Goal: Task Accomplishment & Management: Use online tool/utility

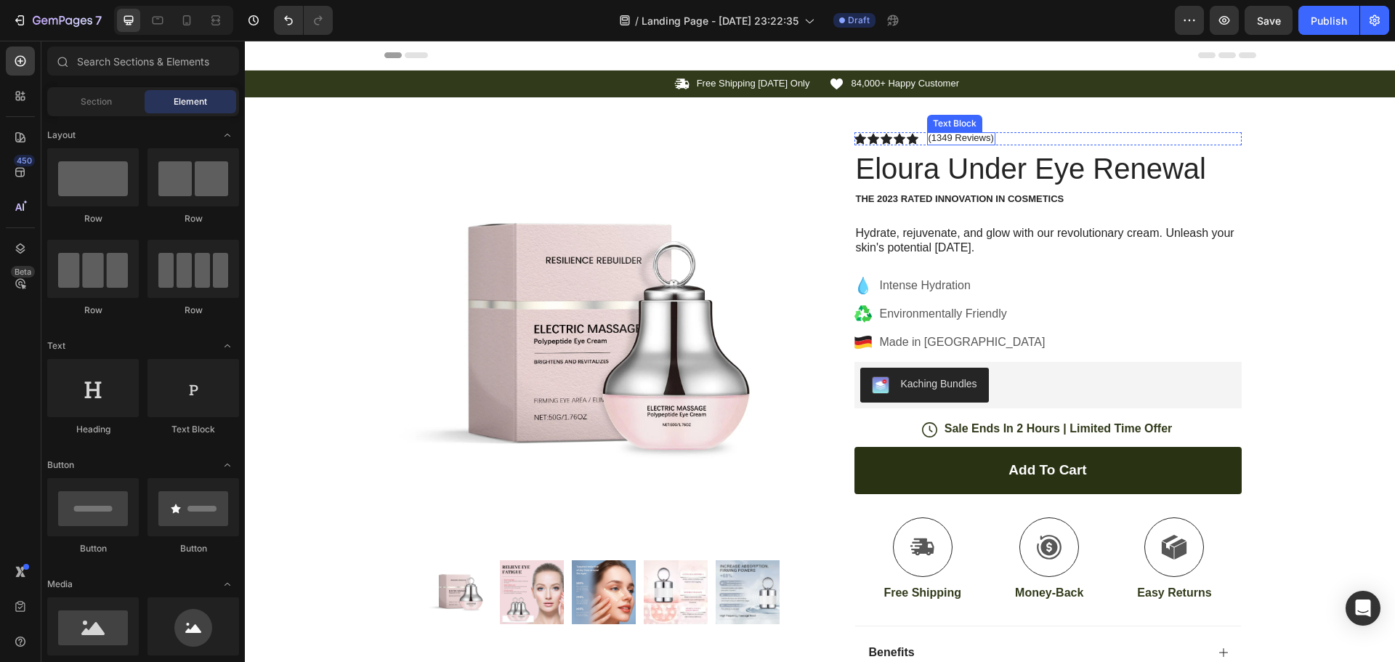
click at [985, 140] on p "(1349 Reviews)" at bounding box center [961, 138] width 65 height 12
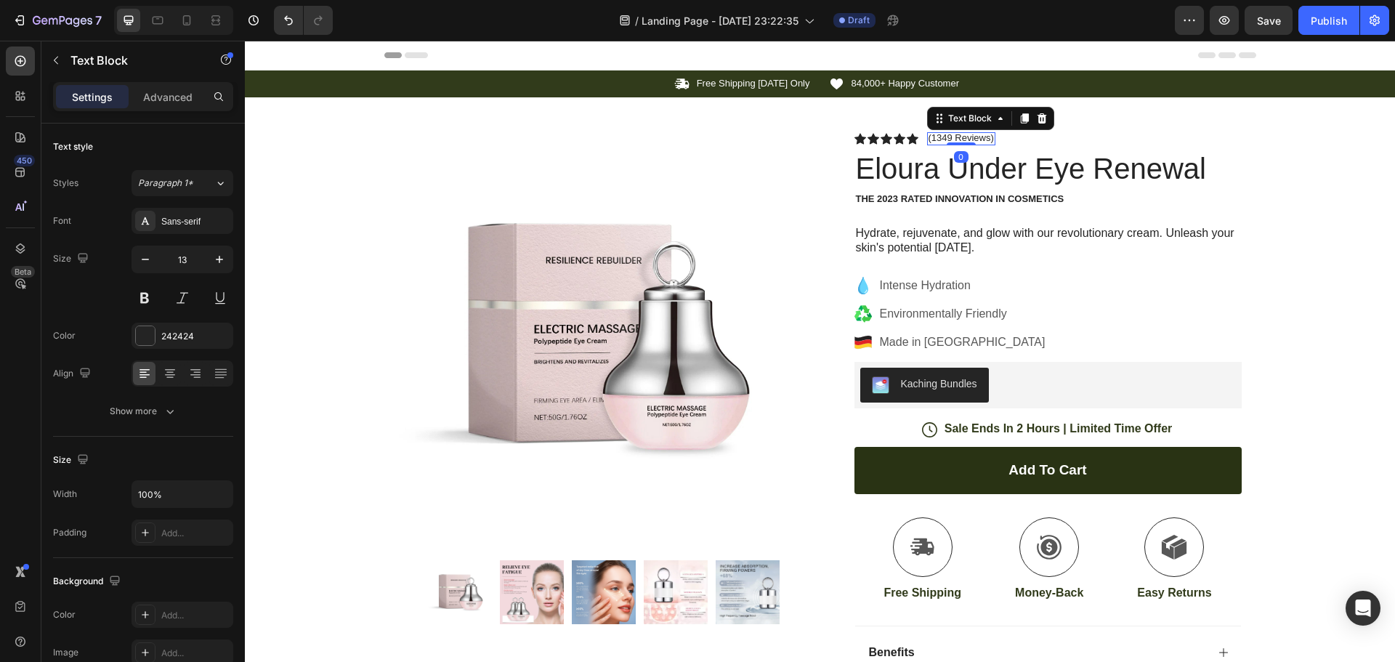
click at [985, 137] on p "(1349 Reviews)" at bounding box center [961, 138] width 65 height 12
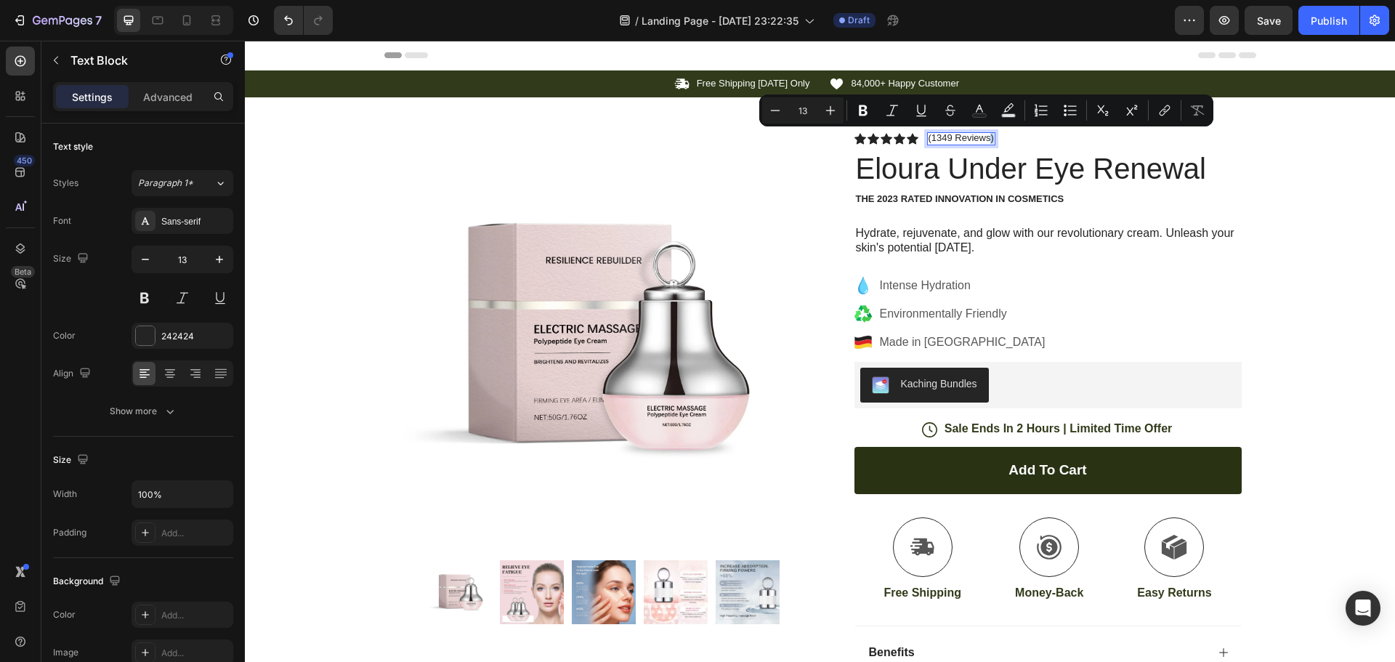
click at [984, 138] on p "(1349 Reviews)" at bounding box center [961, 138] width 65 height 12
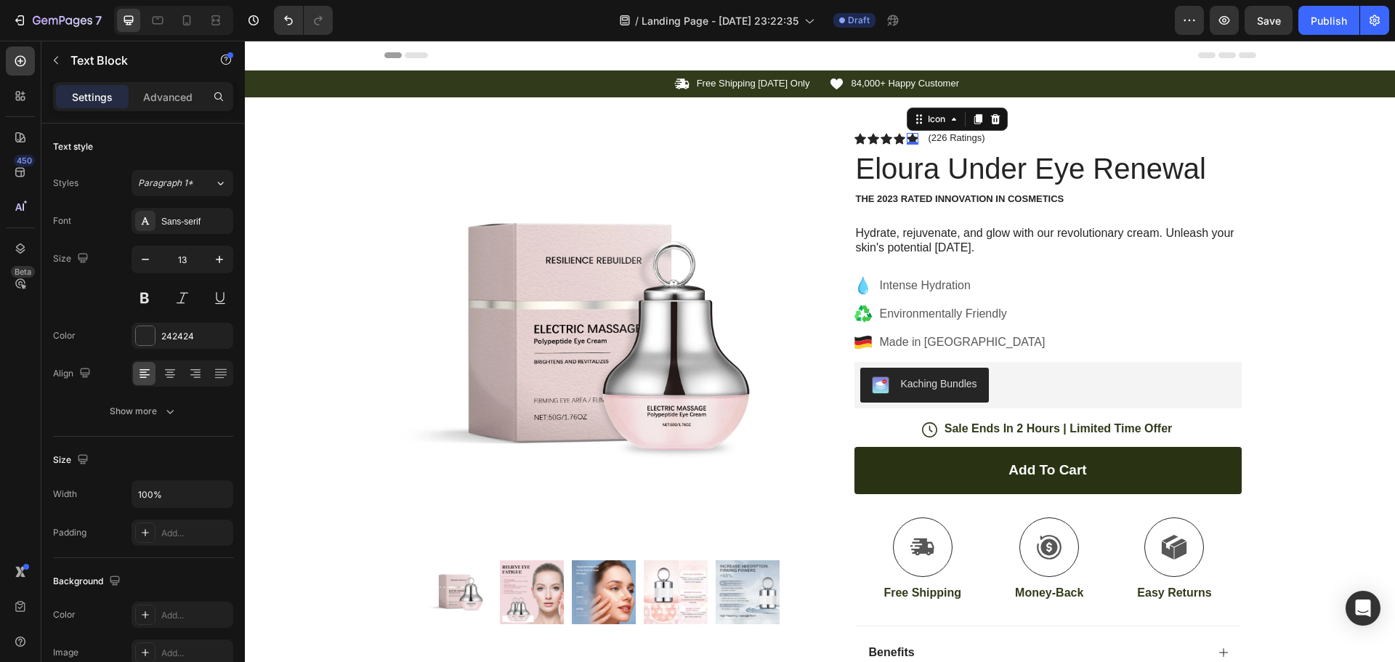
click at [908, 138] on div "Icon 0" at bounding box center [913, 139] width 12 height 12
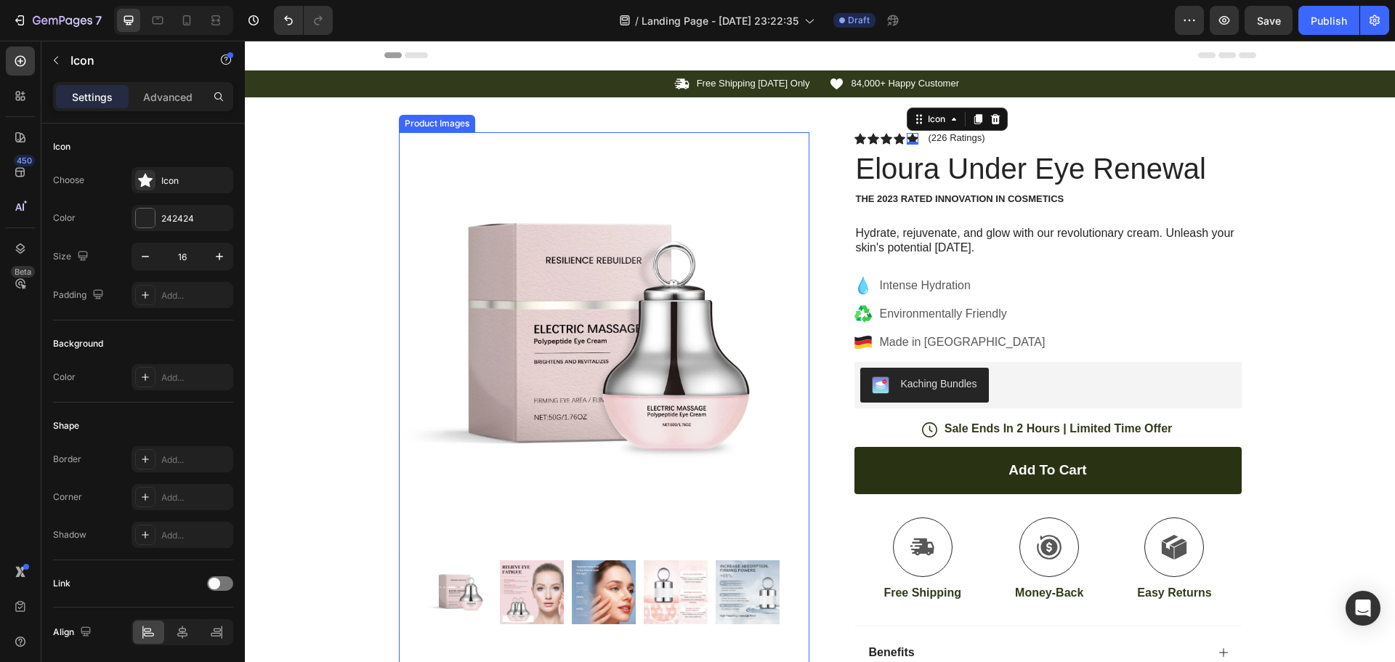
click at [511, 583] on img at bounding box center [532, 592] width 64 height 64
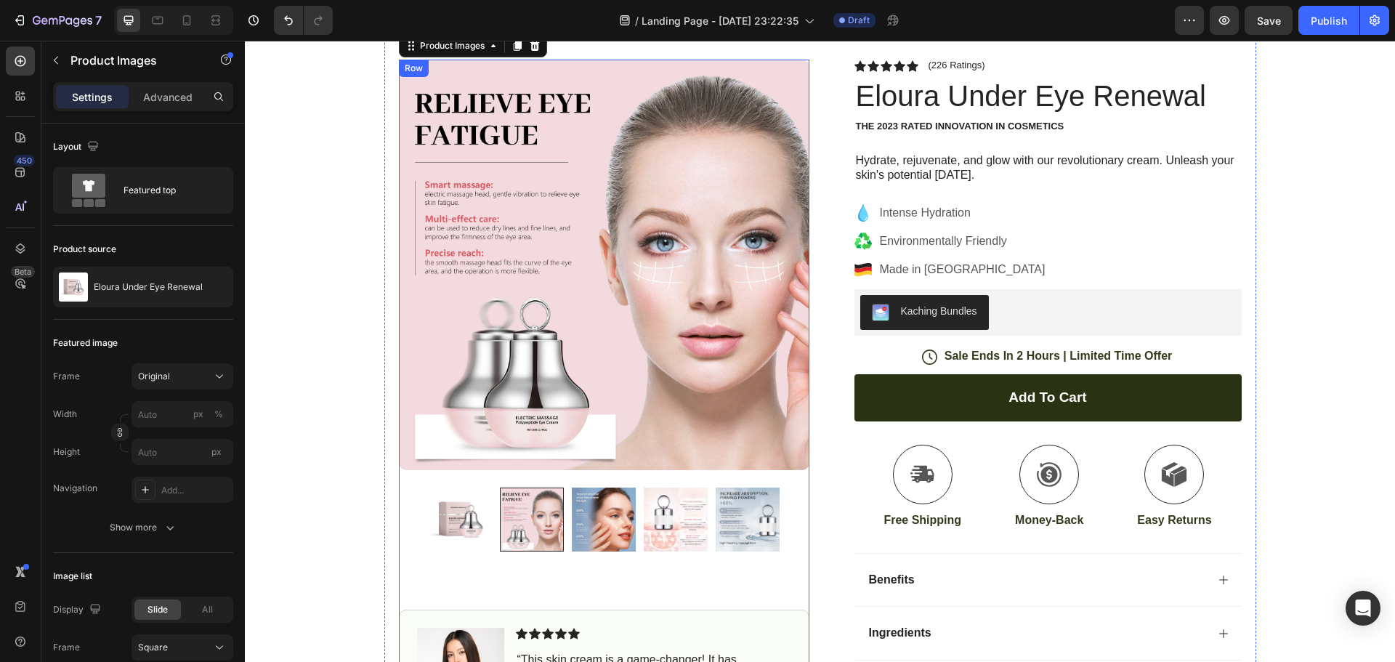
scroll to position [145, 0]
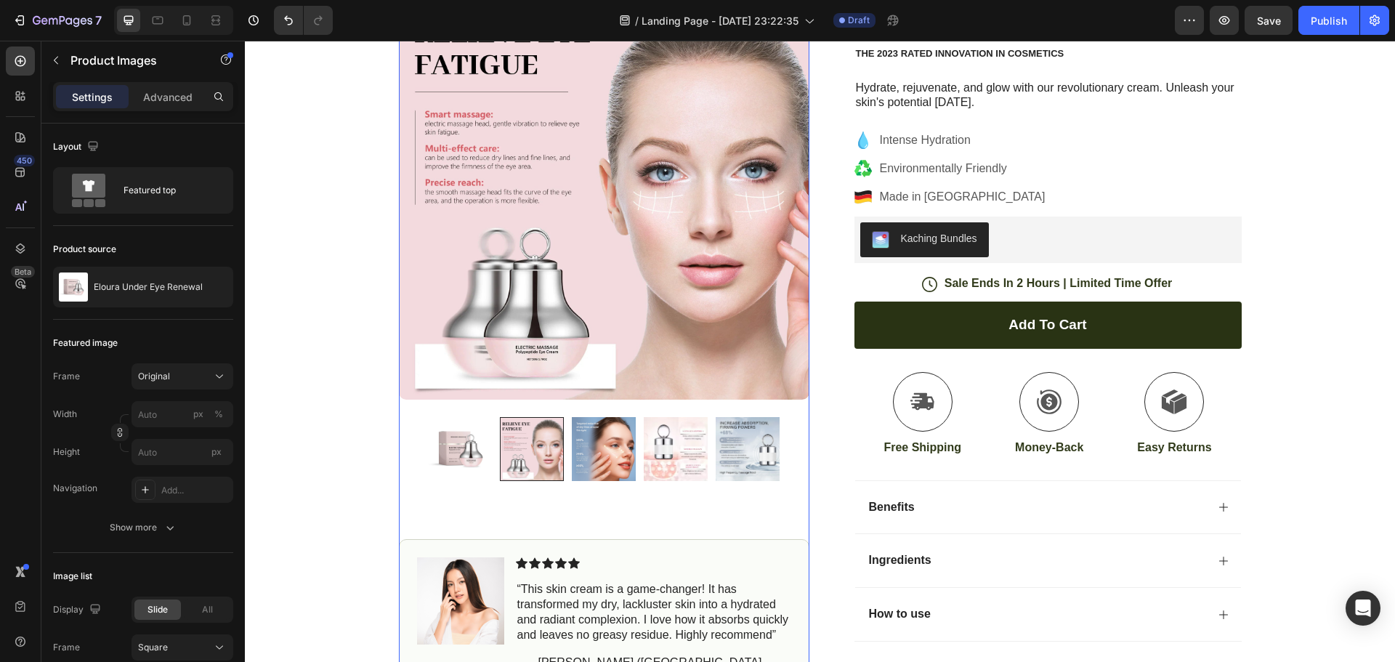
click at [581, 473] on img at bounding box center [604, 449] width 64 height 64
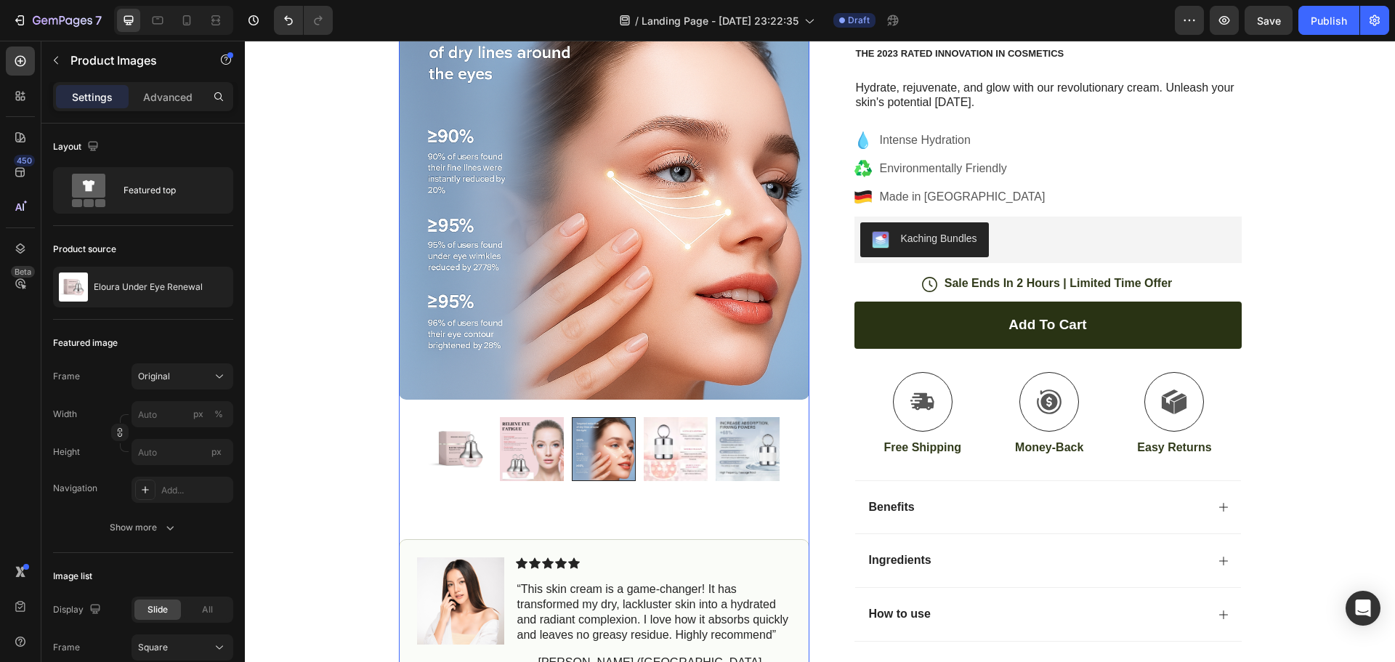
scroll to position [0, 0]
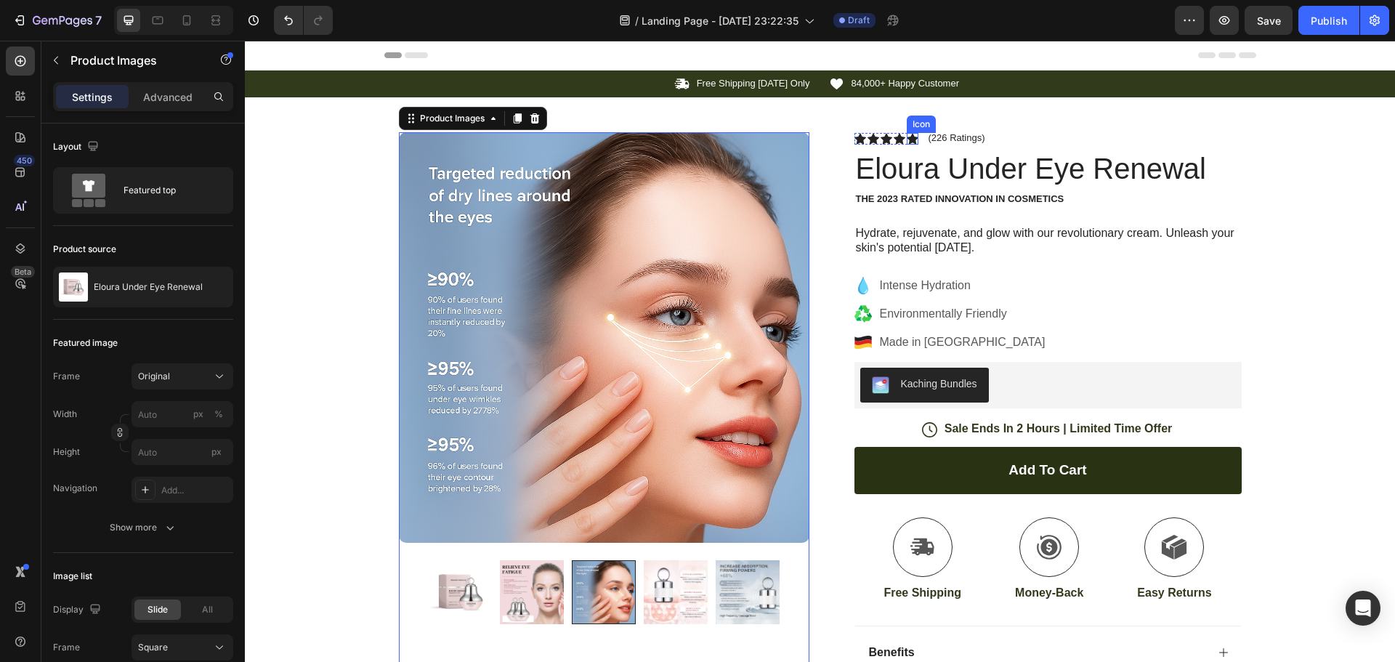
click at [907, 139] on div "Icon" at bounding box center [913, 139] width 12 height 12
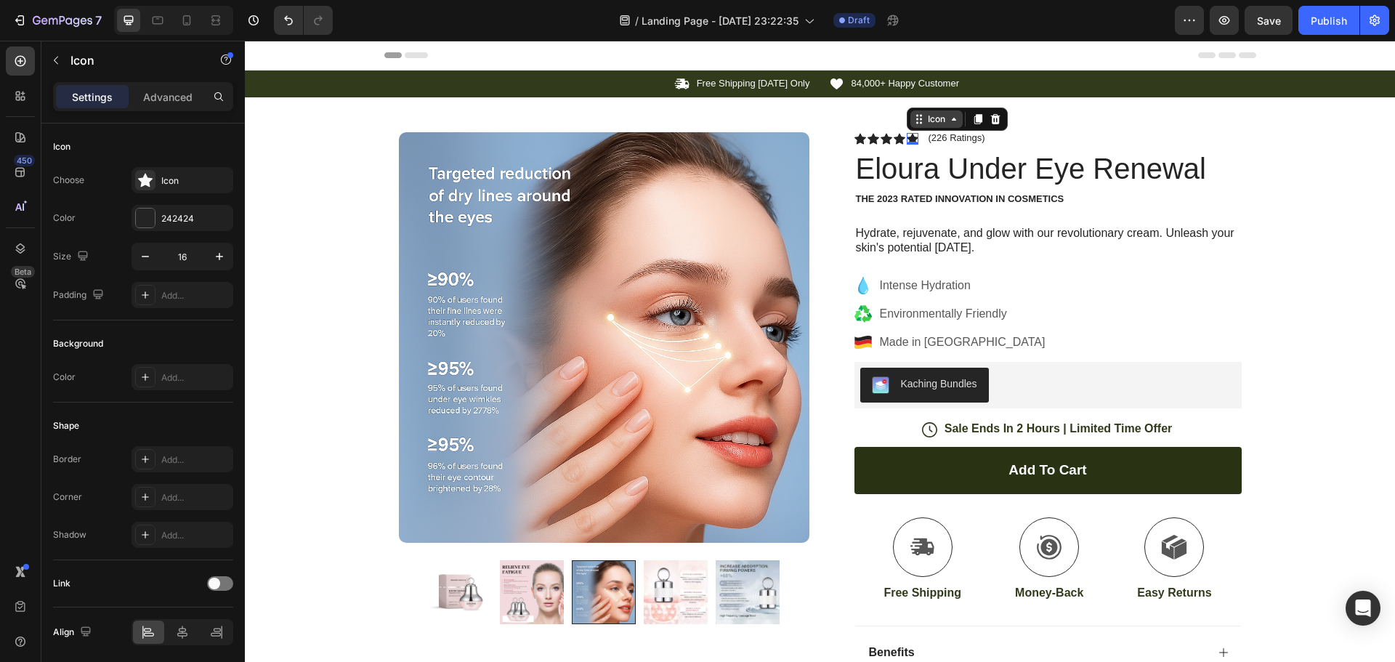
click at [934, 119] on div "Icon" at bounding box center [936, 119] width 23 height 0
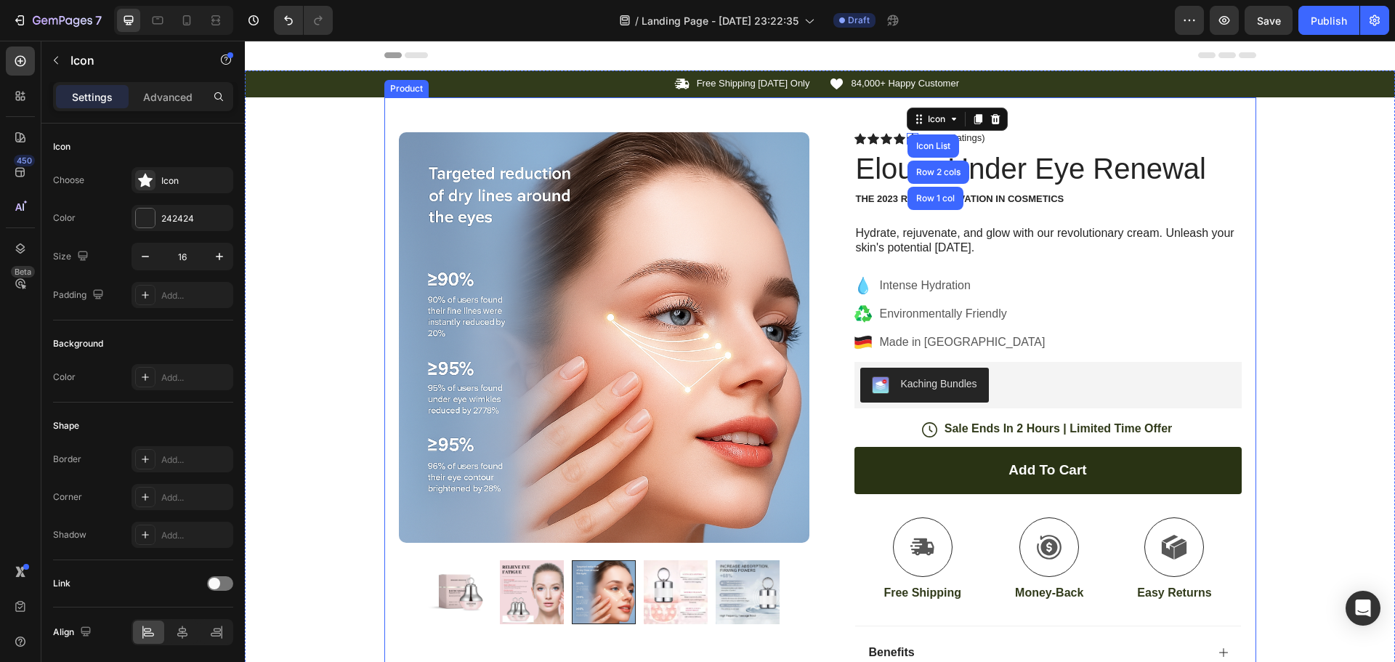
click at [1056, 127] on div "Product Images Image Icon Icon Icon Icon Icon Icon List “This skin cream is a g…" at bounding box center [820, 474] width 872 height 754
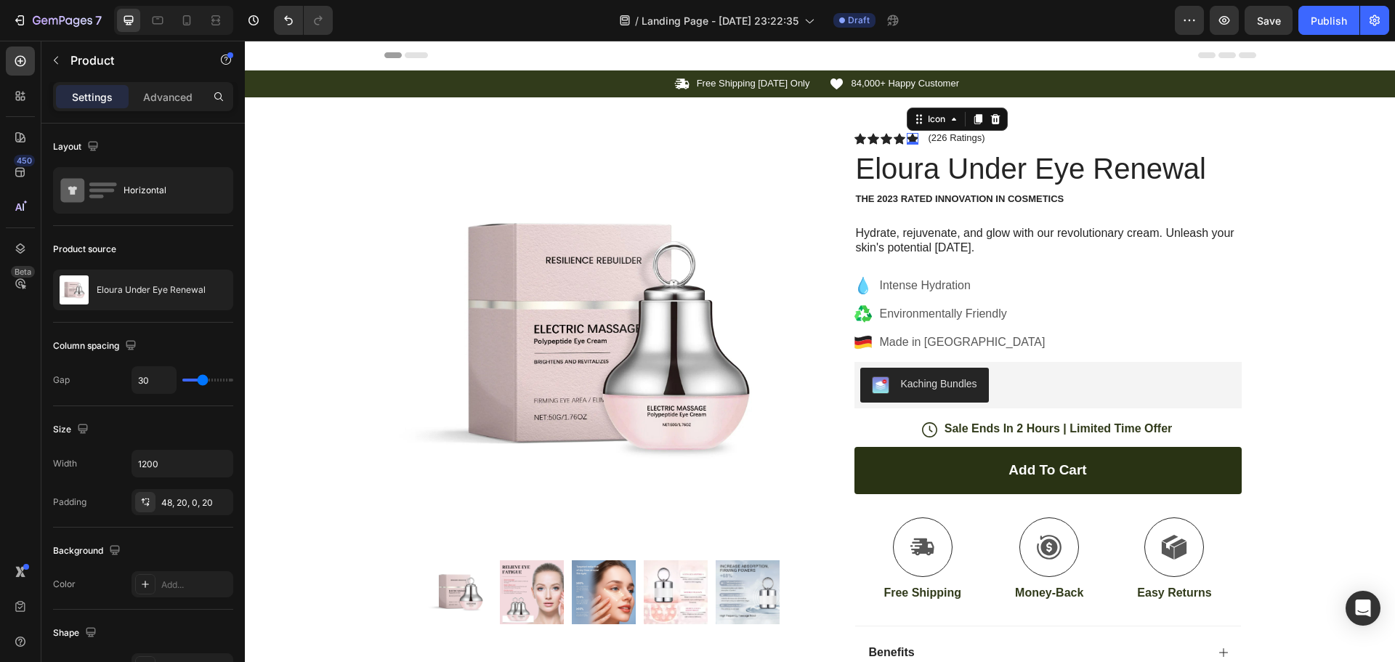
click at [907, 138] on div "Icon 0" at bounding box center [913, 139] width 12 height 12
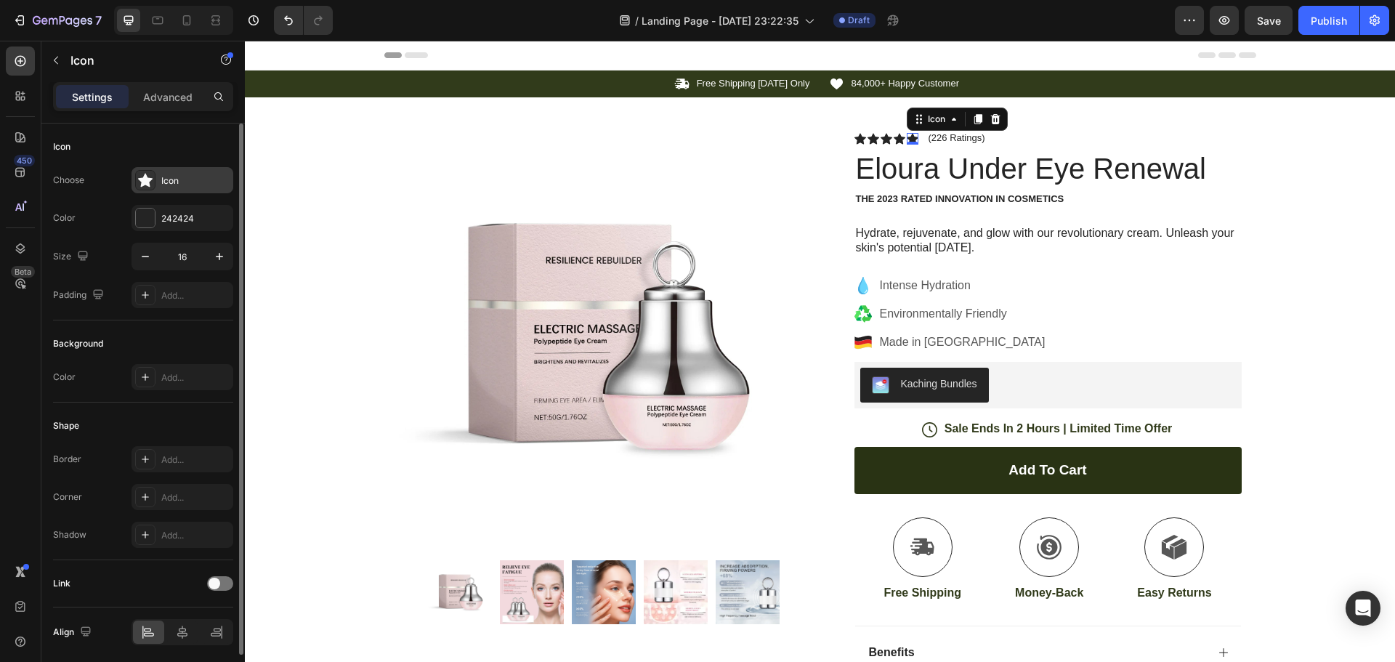
click at [141, 172] on div at bounding box center [145, 180] width 20 height 20
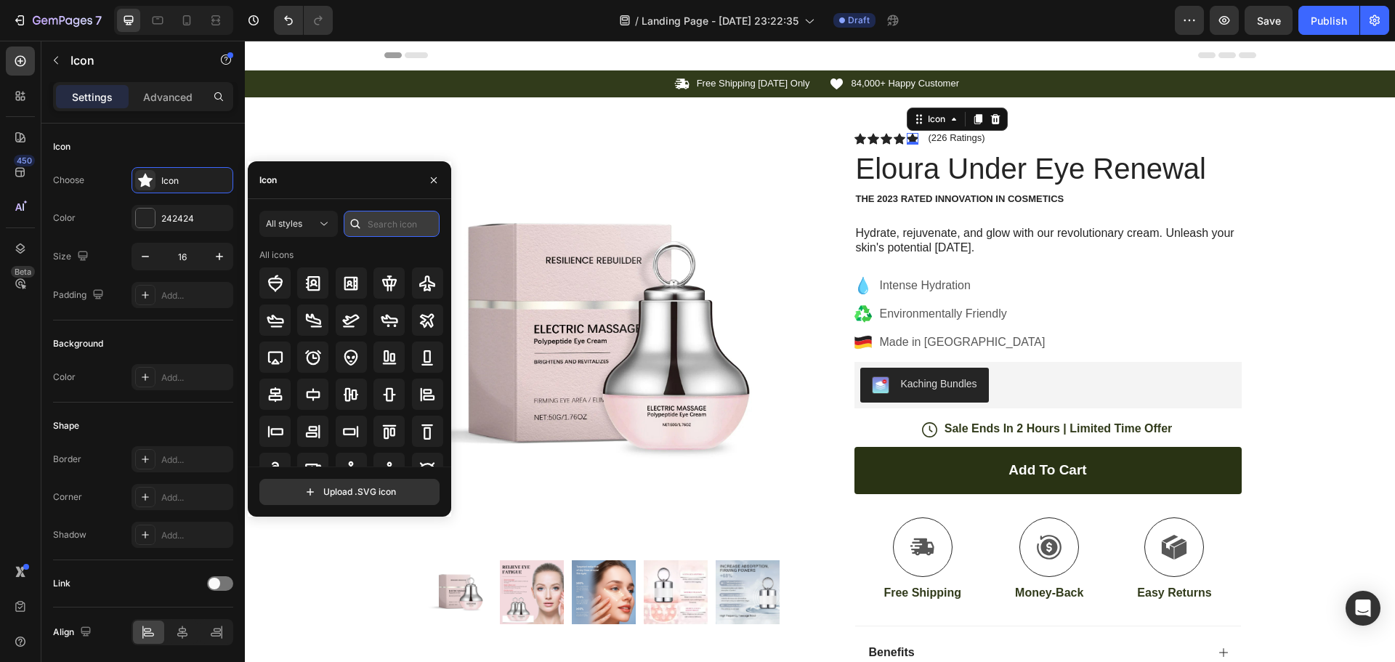
click at [377, 224] on input "text" at bounding box center [392, 224] width 96 height 26
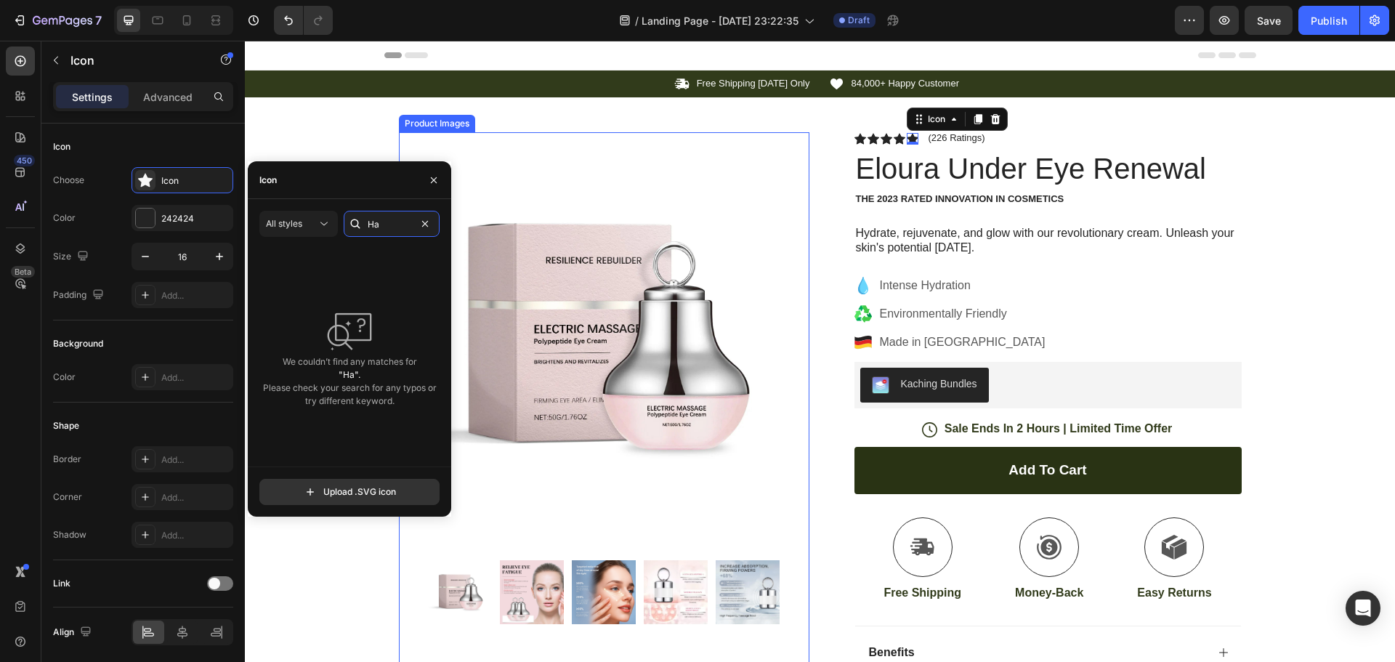
type input "H"
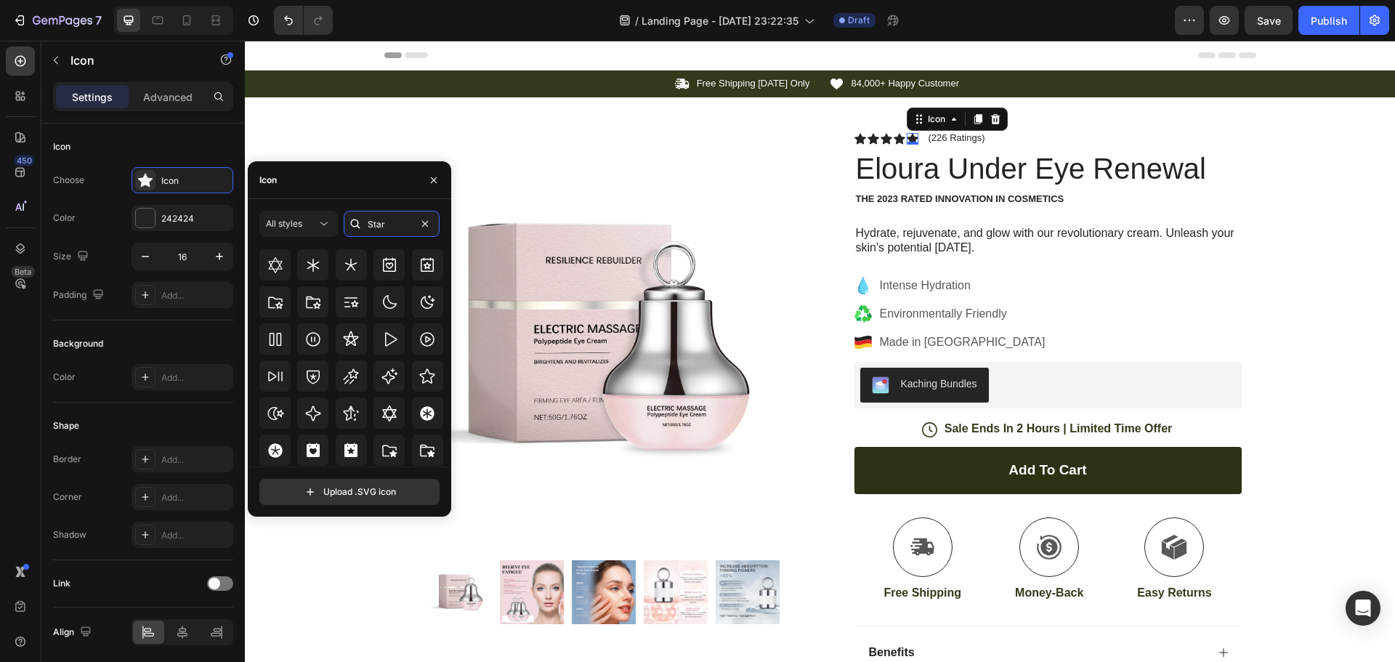
scroll to position [441, 0]
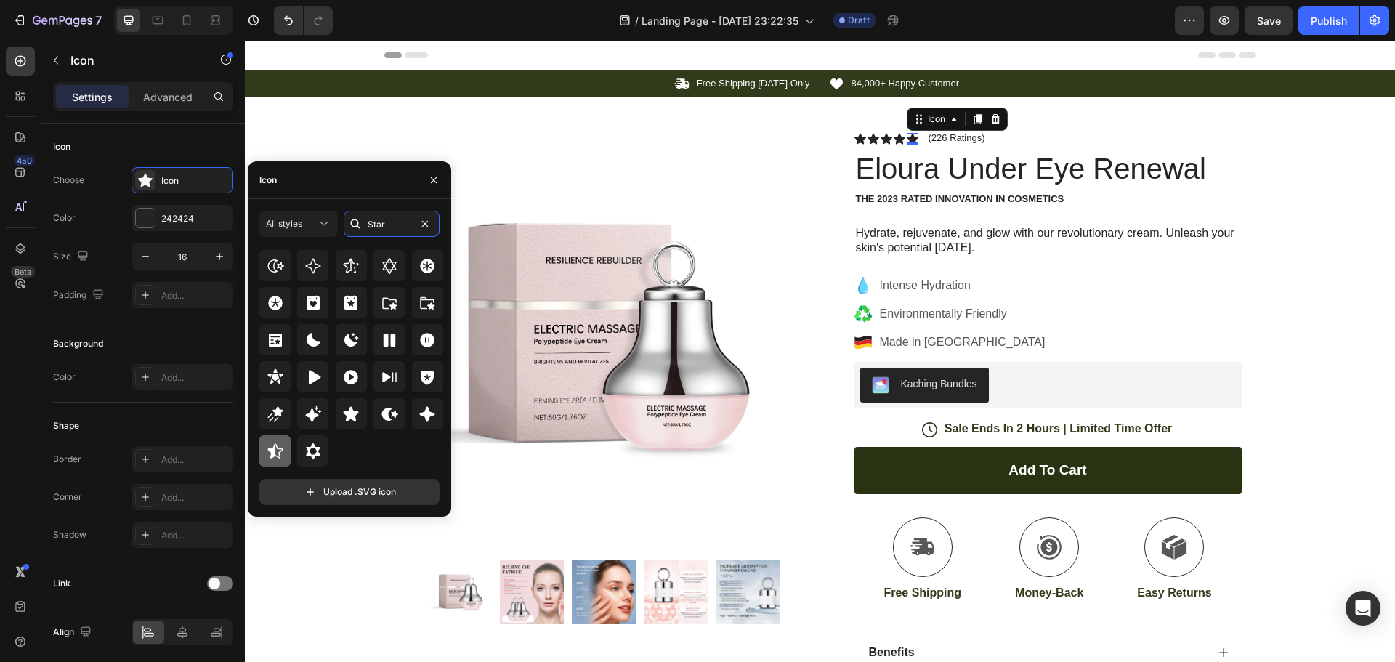
type input "Star"
click at [276, 451] on icon at bounding box center [275, 451] width 17 height 17
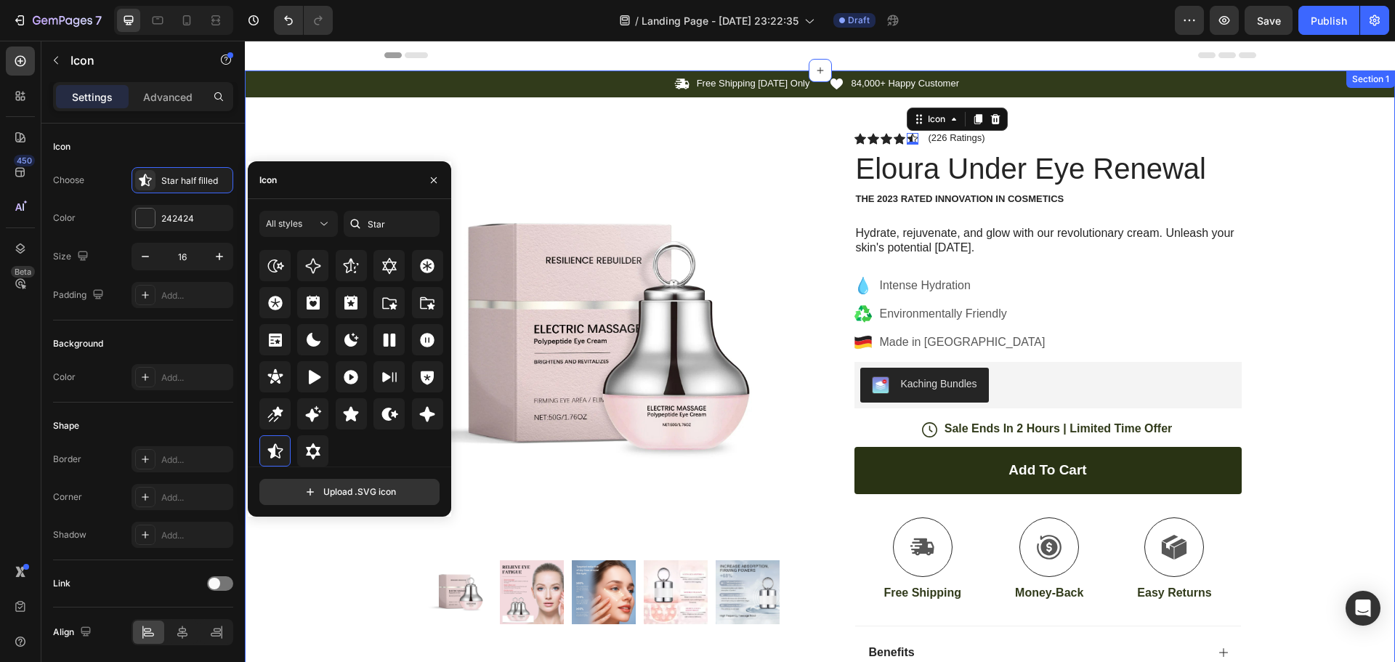
click at [1342, 217] on div "Icon Free Shipping [DATE] Only Text Block Row Icon 84,000+ Happy Customer Text …" at bounding box center [820, 460] width 1150 height 780
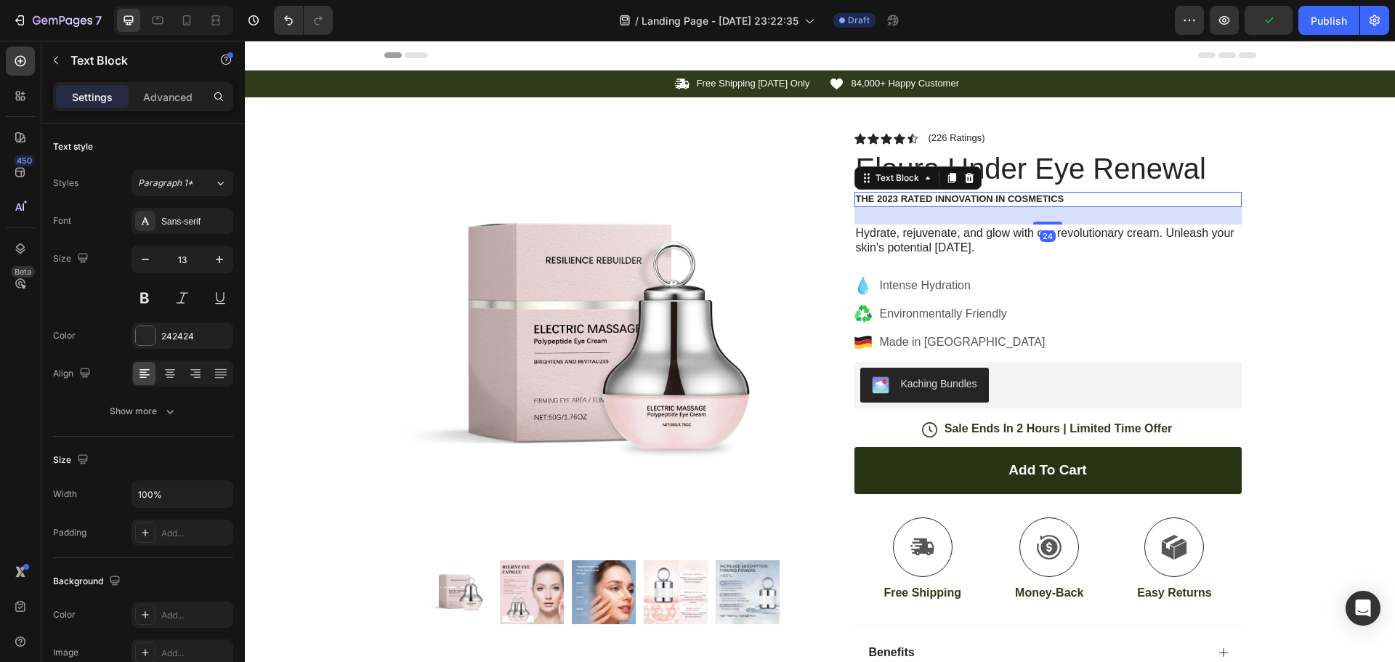
click at [1067, 197] on p "The 2023 Rated Innovation in Cosmetics" at bounding box center [1048, 199] width 384 height 12
click at [1055, 200] on p "The 2023 Rated Innovation in Cosmetics" at bounding box center [1048, 199] width 384 height 12
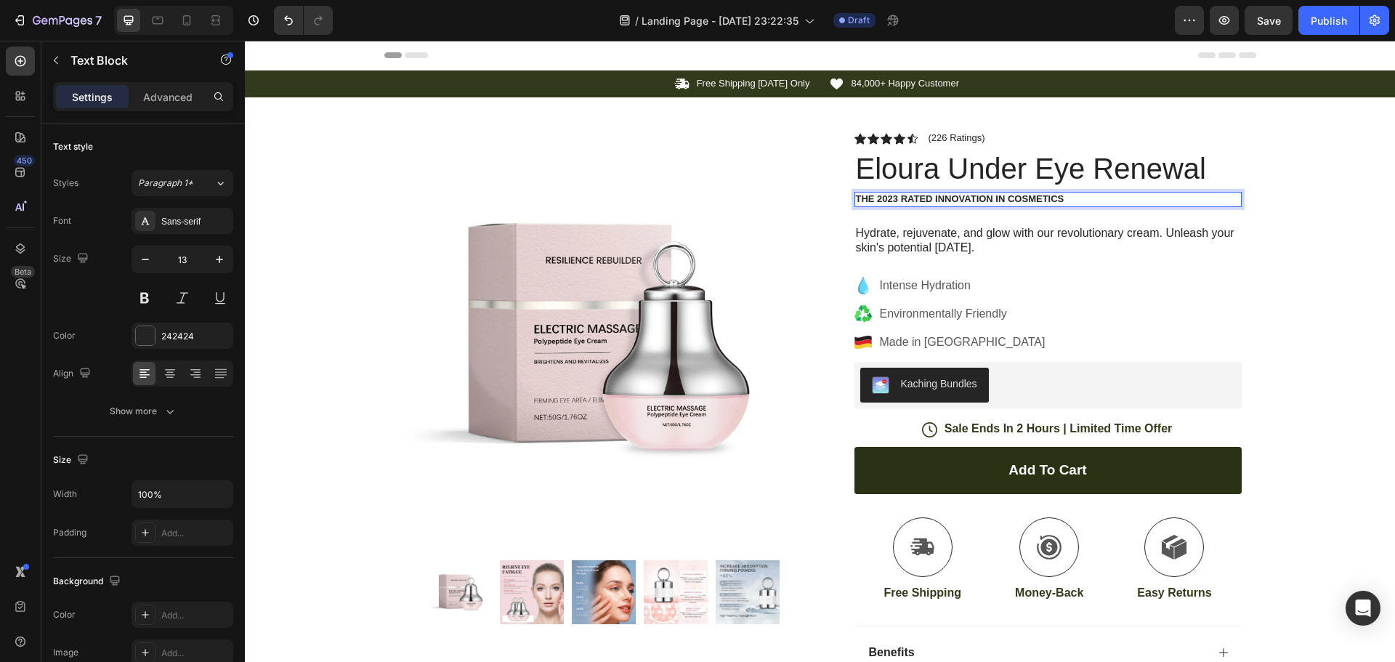
drag, startPoint x: 1041, startPoint y: 197, endPoint x: 979, endPoint y: 197, distance: 61.8
click at [979, 197] on p "The 2023 Rated Innovation in Cosmetics" at bounding box center [1048, 199] width 384 height 12
click at [870, 198] on p "The 2023 Rated Innovation in Cosmetics" at bounding box center [1048, 199] width 384 height 12
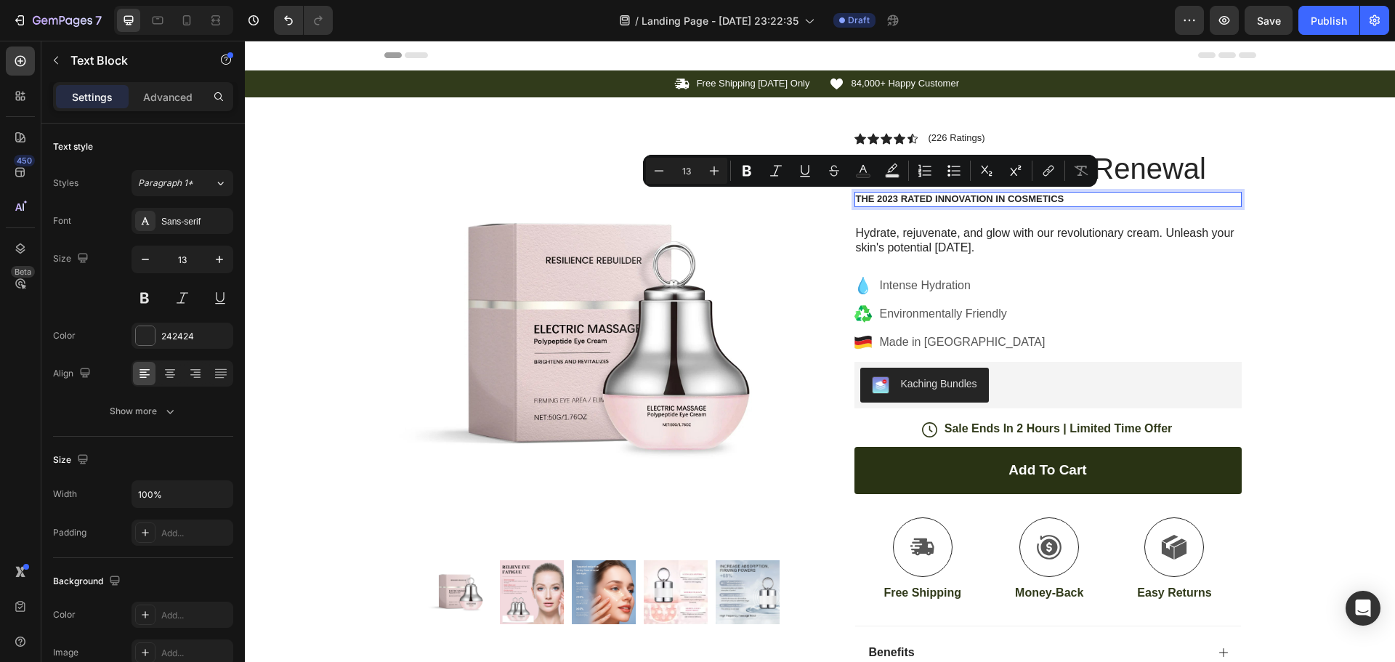
click at [862, 198] on p "The 2023 Rated Innovation in Cosmetics" at bounding box center [1048, 199] width 384 height 12
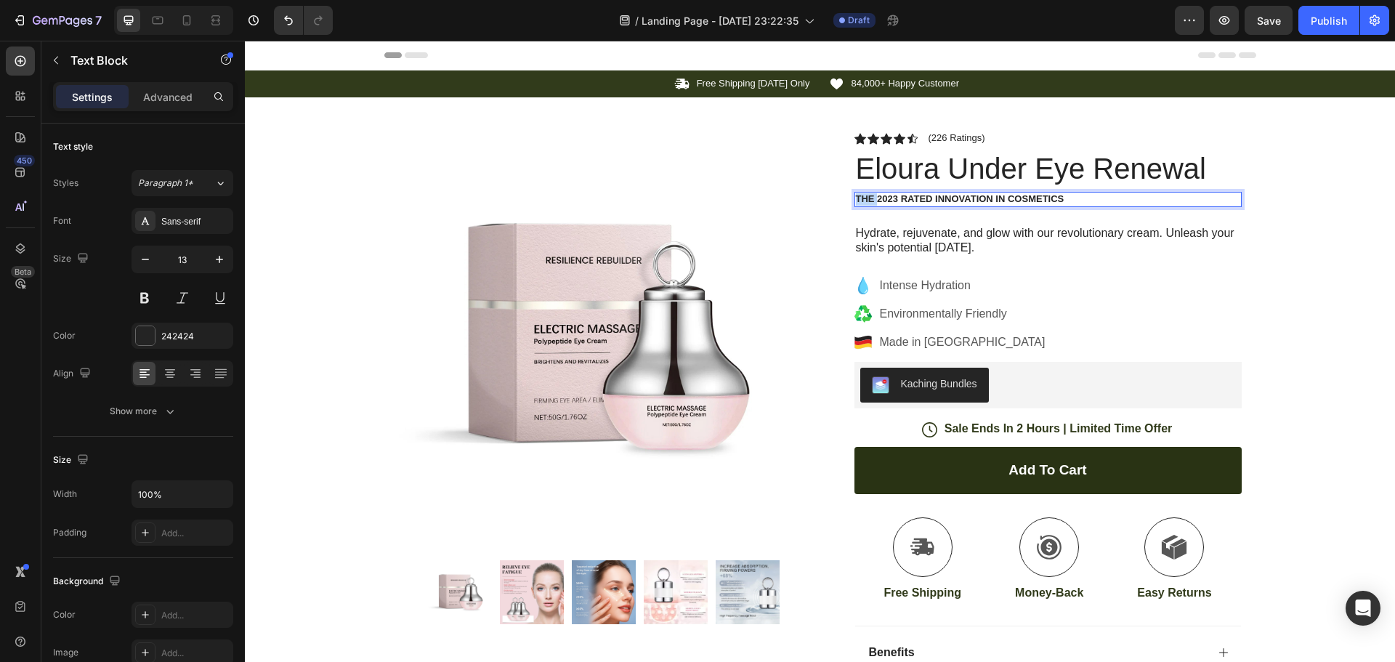
click at [862, 198] on p "The 2023 Rated Innovation in Cosmetics" at bounding box center [1048, 199] width 384 height 12
click at [1112, 192] on div "The 2023 Rated Innovation in Cosmetics" at bounding box center [1048, 199] width 387 height 15
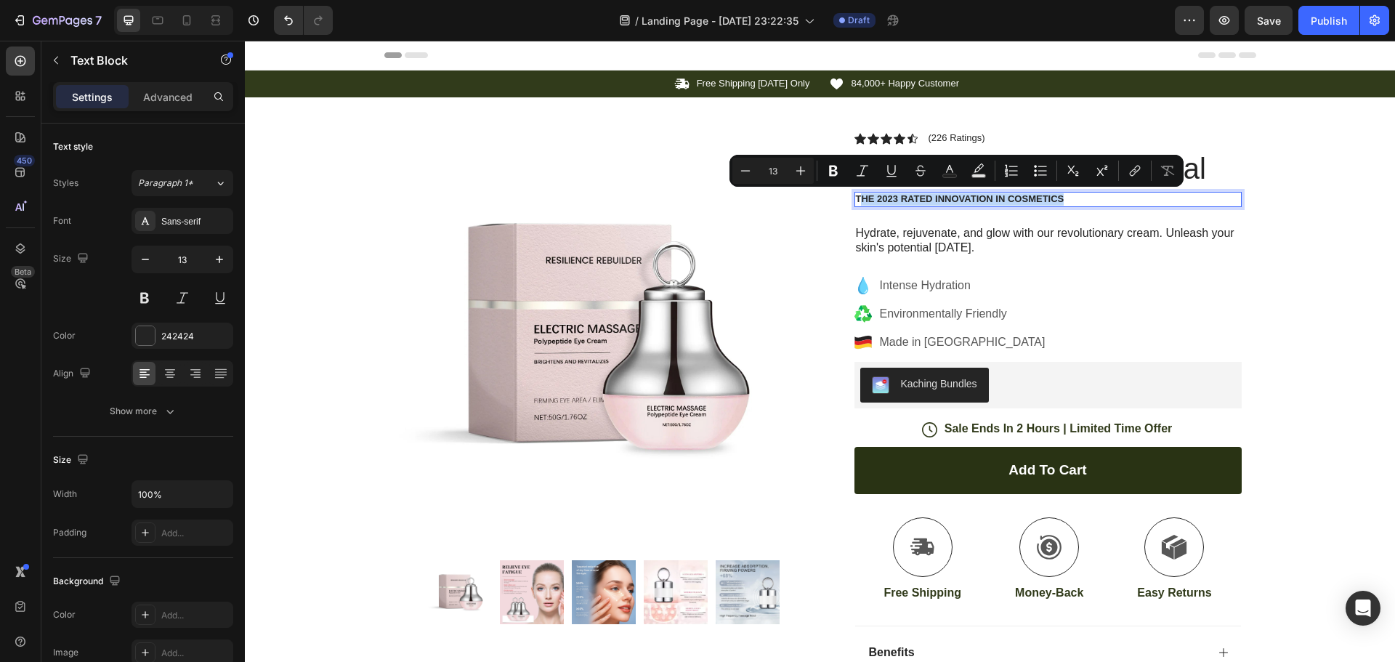
drag, startPoint x: 1069, startPoint y: 202, endPoint x: 853, endPoint y: 202, distance: 215.8
click at [856, 202] on p "The 2023 Rated Innovation in Cosmetics" at bounding box center [1048, 199] width 384 height 12
drag, startPoint x: 1214, startPoint y: 330, endPoint x: 1187, endPoint y: 318, distance: 30.2
click at [1211, 326] on div "Intense Hydration Environmentally Friendly Made in [GEOGRAPHIC_DATA]" at bounding box center [1048, 314] width 387 height 78
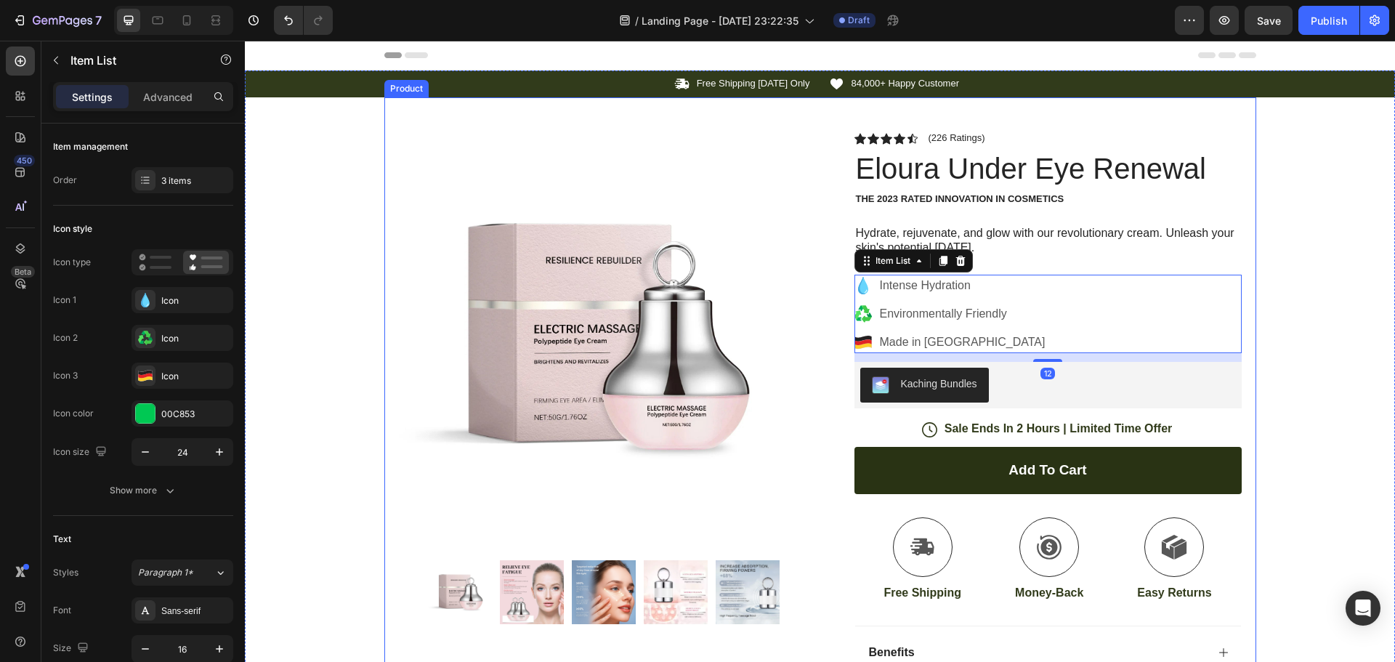
click at [1247, 211] on div "Product Images Image Icon Icon Icon Icon Icon Icon List “This skin cream is a g…" at bounding box center [820, 474] width 872 height 754
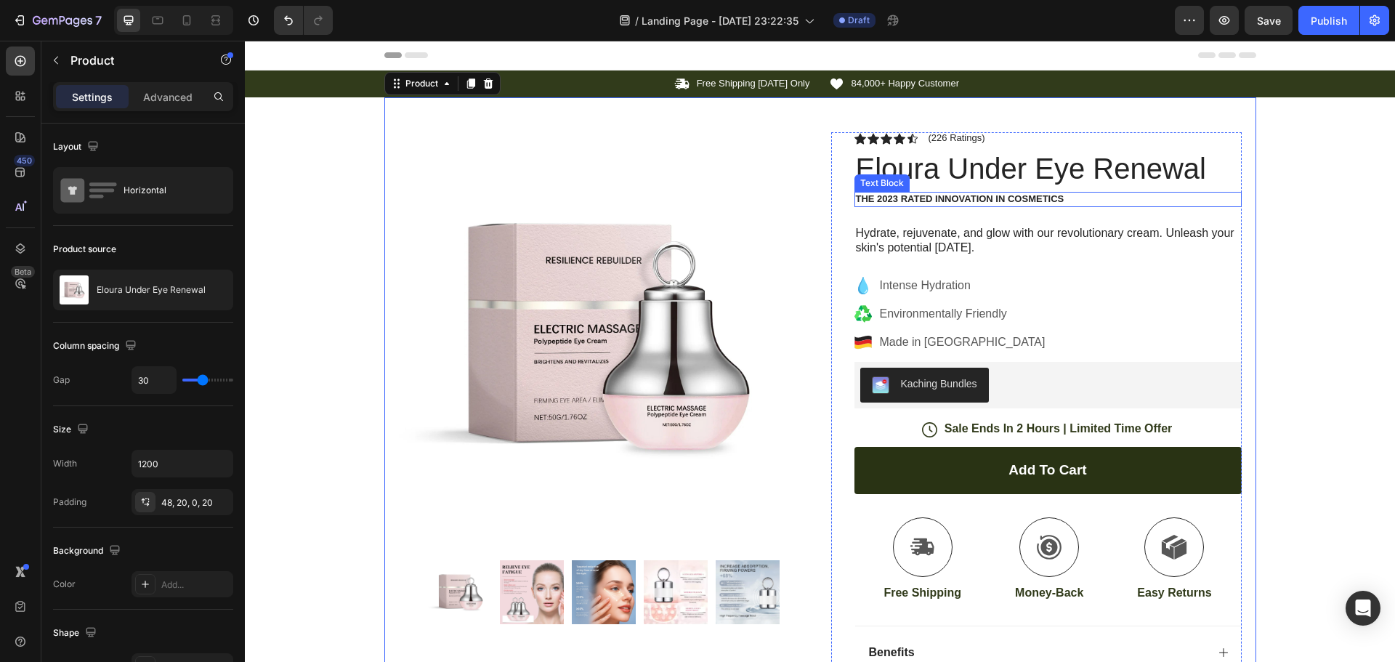
click at [973, 195] on p "The 2023 Rated Innovation in Cosmetics" at bounding box center [1048, 199] width 384 height 12
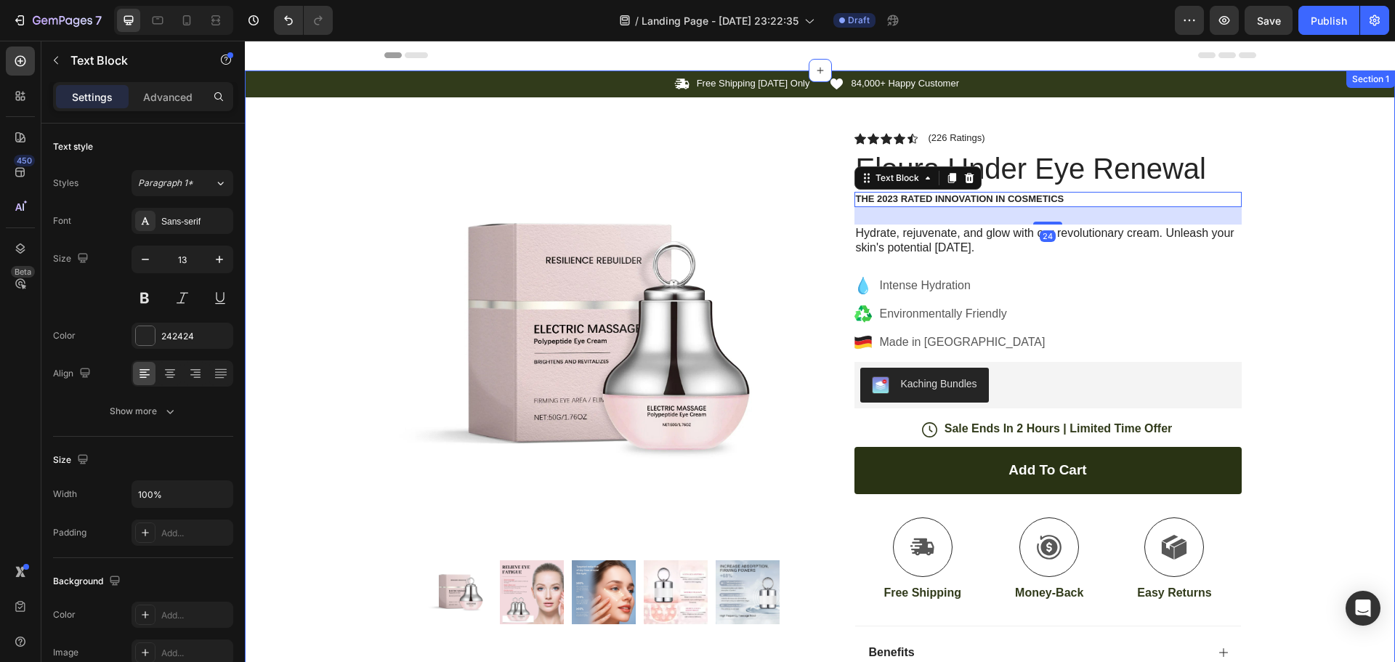
click at [1338, 185] on div "Icon Free Shipping [DATE] Only Text Block Row Icon 84,000+ Happy Customer Text …" at bounding box center [820, 460] width 1150 height 780
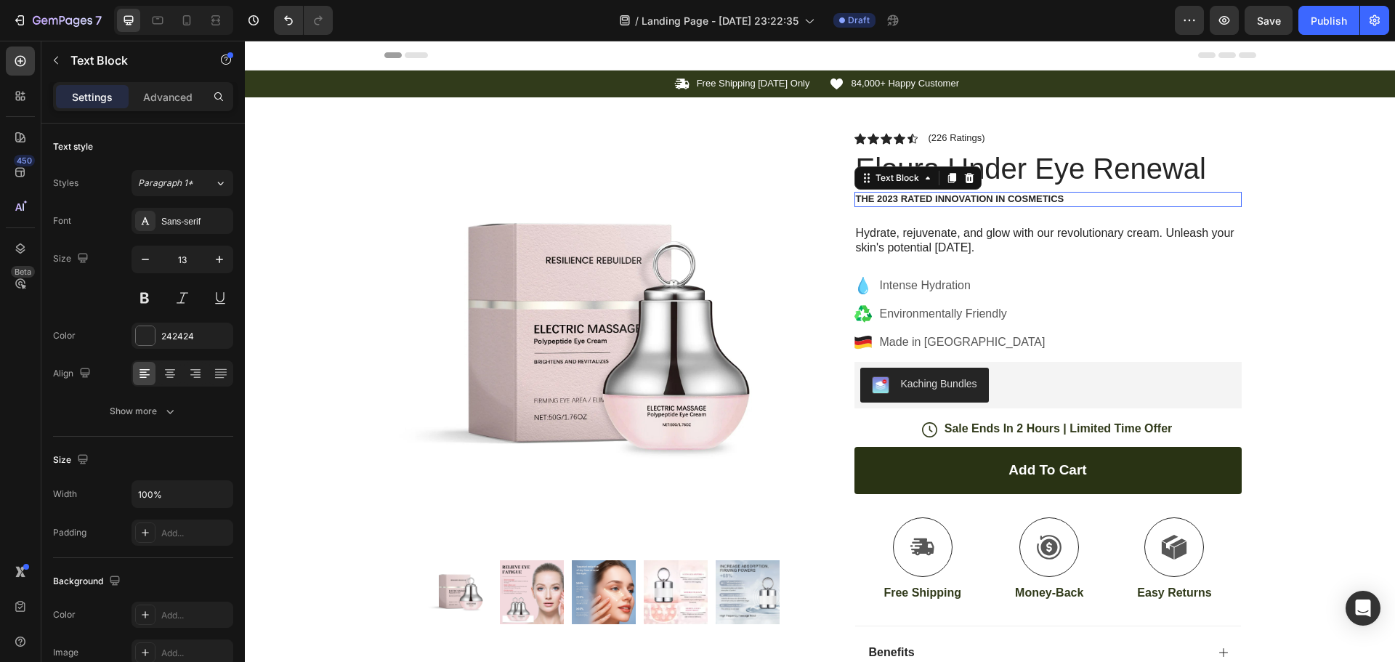
click at [1027, 201] on p "The 2023 Rated Innovation in Cosmetics" at bounding box center [1048, 199] width 384 height 12
click at [892, 199] on p "The 2023 Rated Innovation in Cosmetics" at bounding box center [1048, 199] width 384 height 12
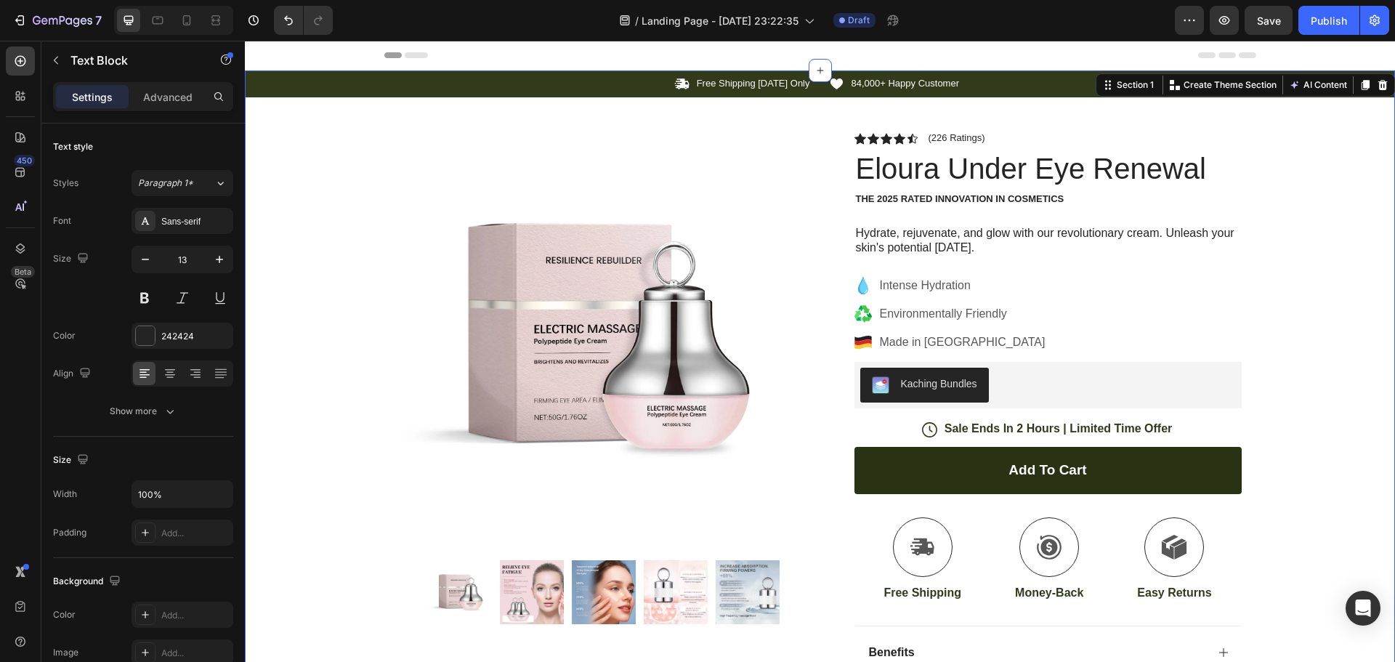
click at [1319, 194] on div "Icon Free Shipping [DATE] Only Text Block Row Icon 84,000+ Happy Customer Text …" at bounding box center [820, 460] width 1150 height 780
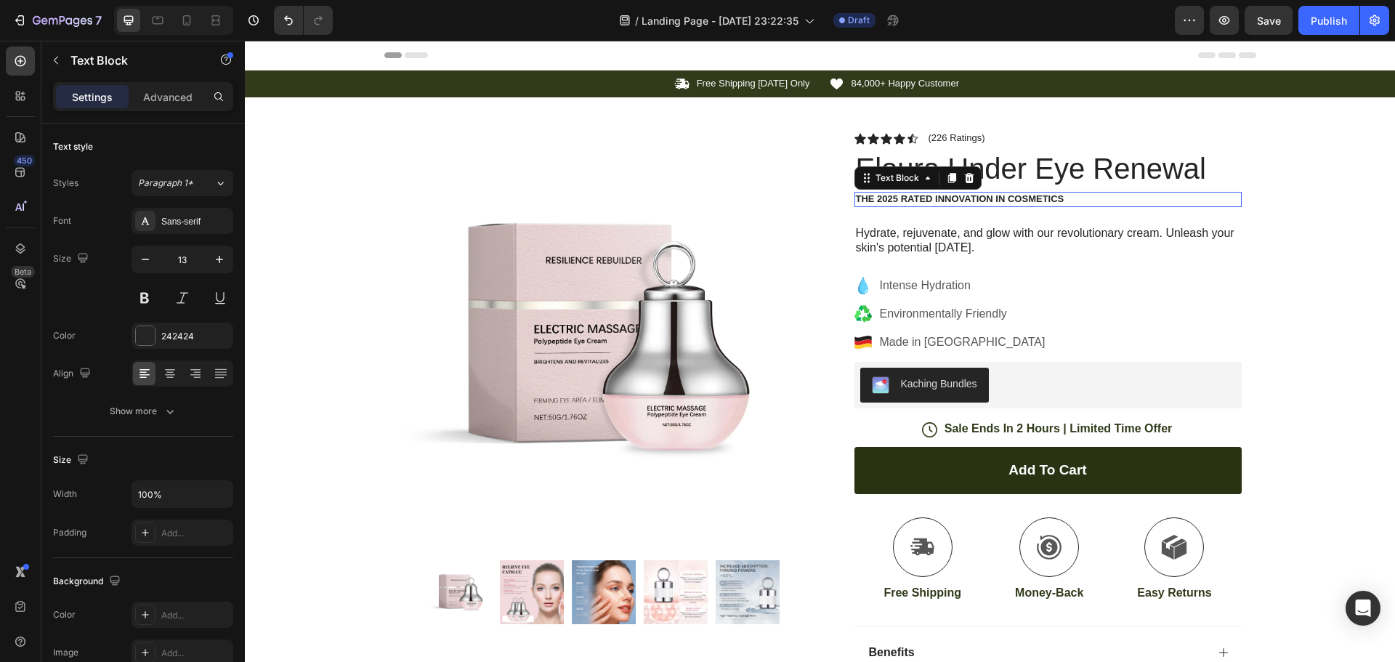
click at [1067, 197] on p "The 2025 Rated Innovation in Cosmetics" at bounding box center [1048, 199] width 384 height 12
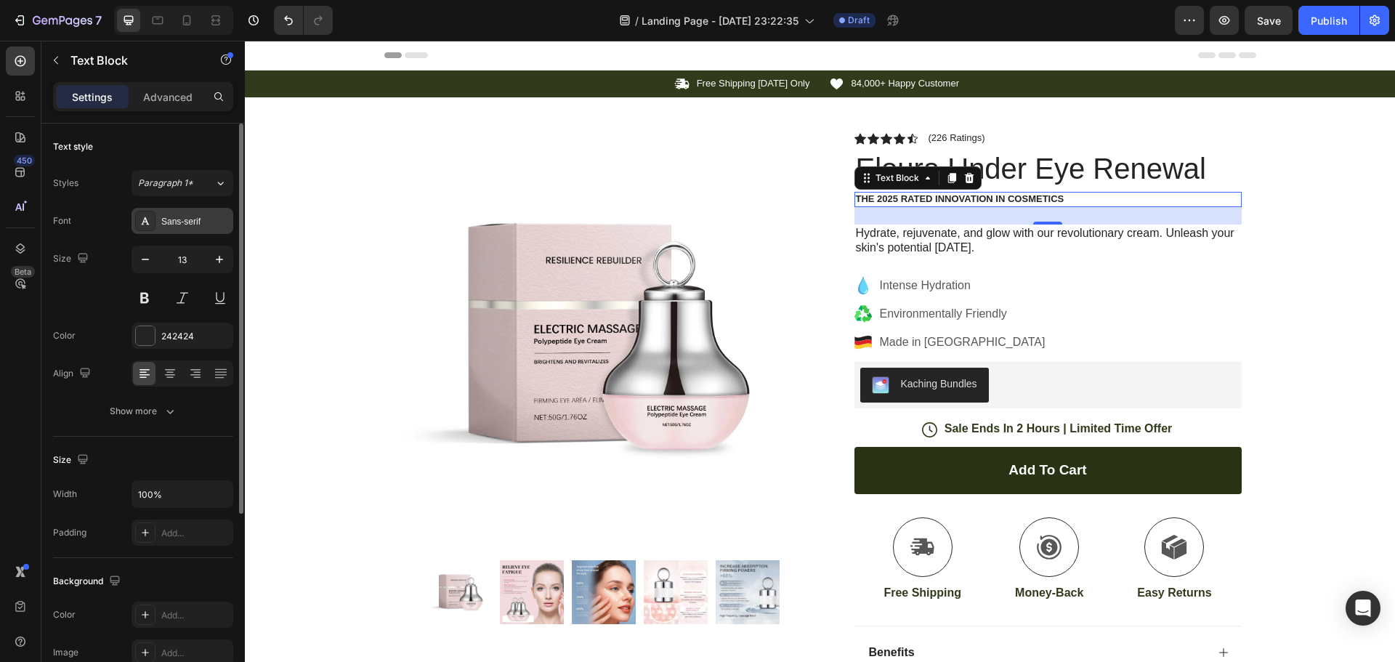
click at [198, 222] on div "Sans-serif" at bounding box center [195, 221] width 68 height 13
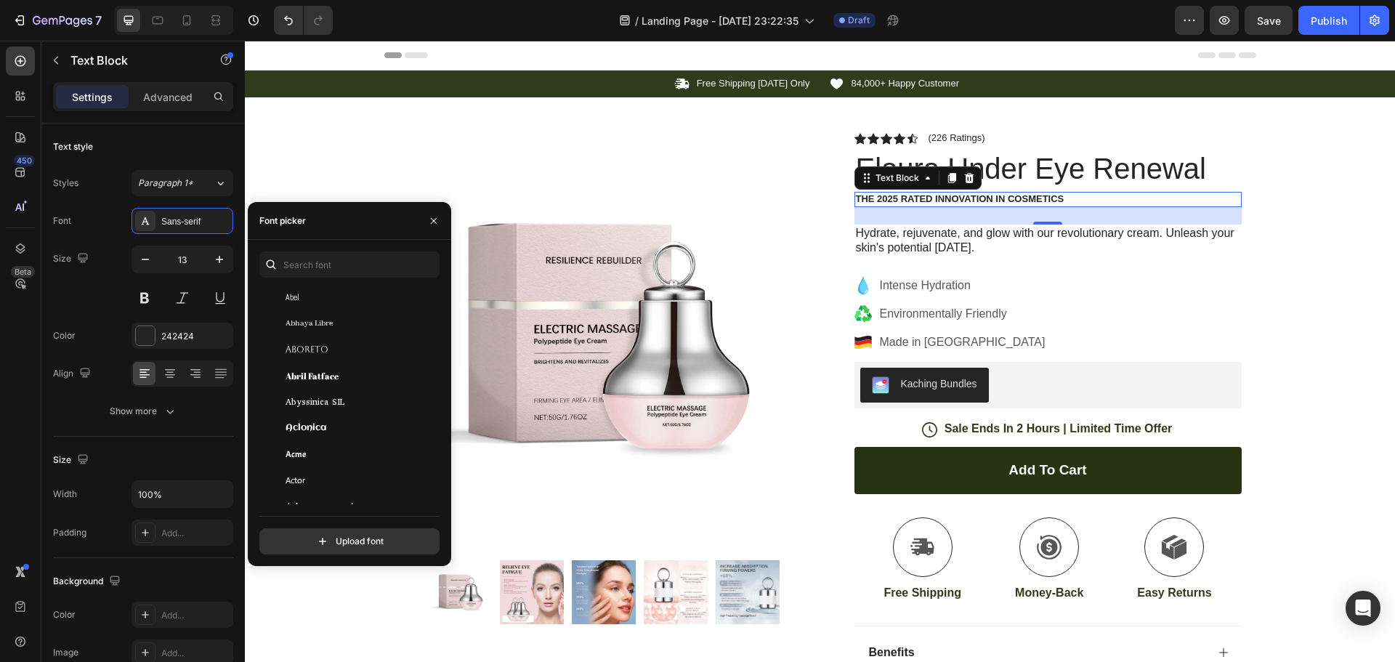
scroll to position [218, 0]
click at [330, 378] on div "Acme" at bounding box center [359, 381] width 147 height 13
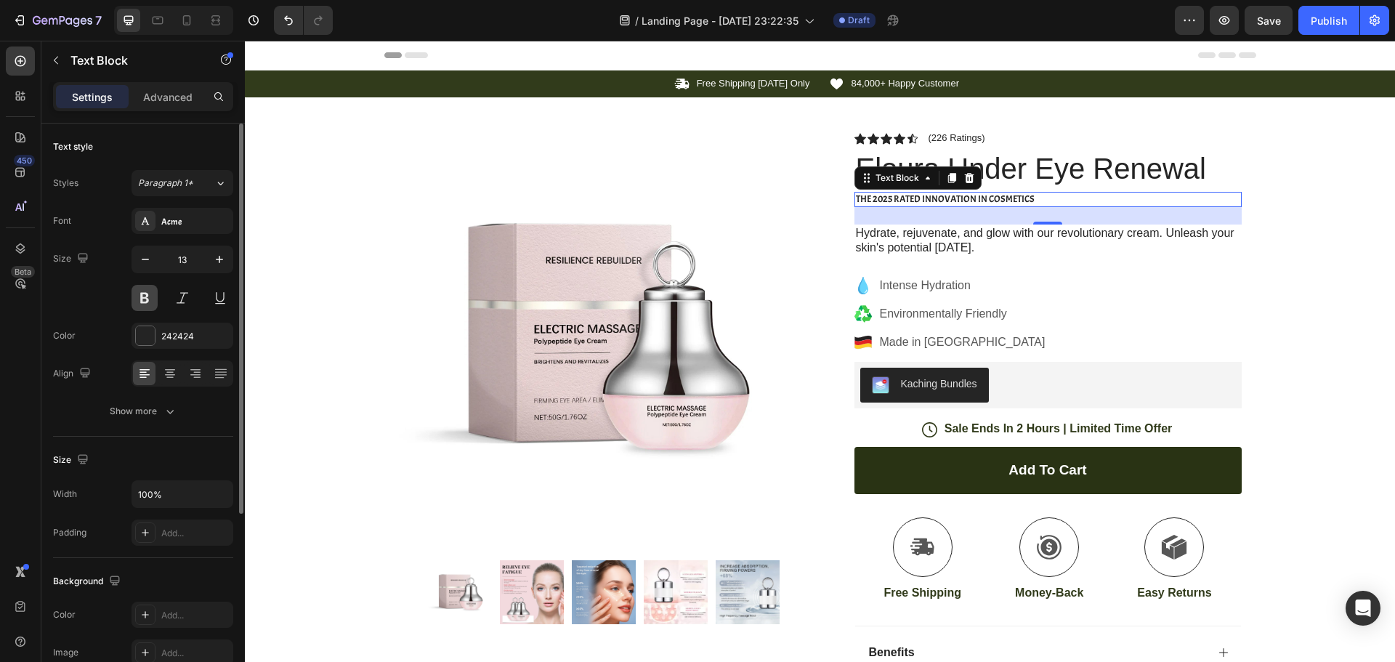
click at [147, 296] on button at bounding box center [145, 298] width 26 height 26
click at [211, 255] on button "button" at bounding box center [219, 259] width 26 height 26
click at [212, 255] on icon "button" at bounding box center [219, 259] width 15 height 15
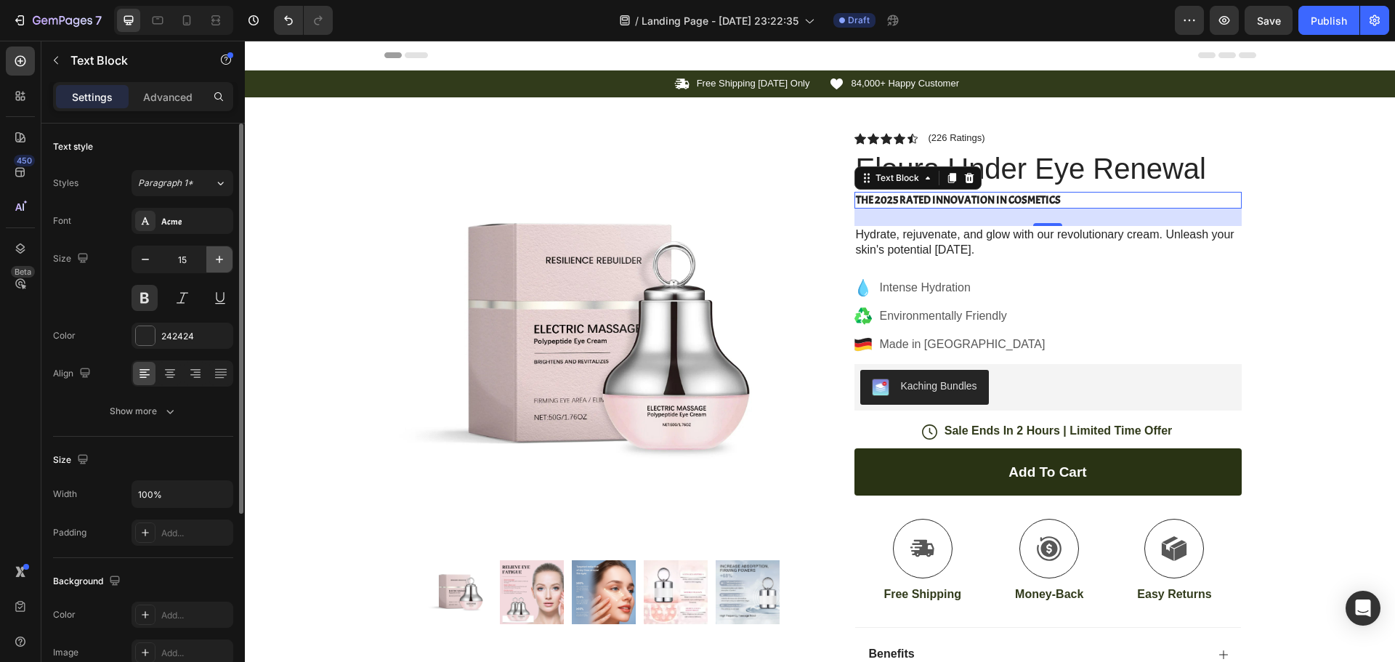
click at [212, 255] on icon "button" at bounding box center [219, 259] width 15 height 15
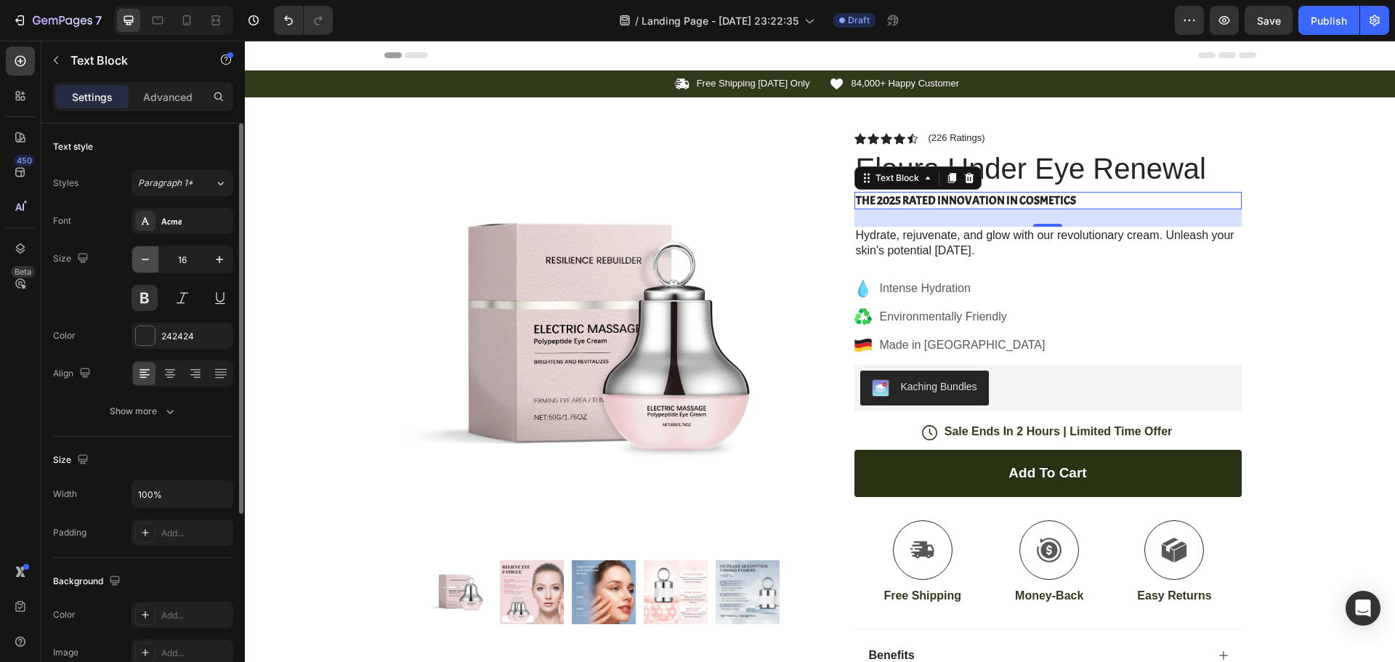
click at [151, 255] on icon "button" at bounding box center [145, 259] width 15 height 15
type input "15"
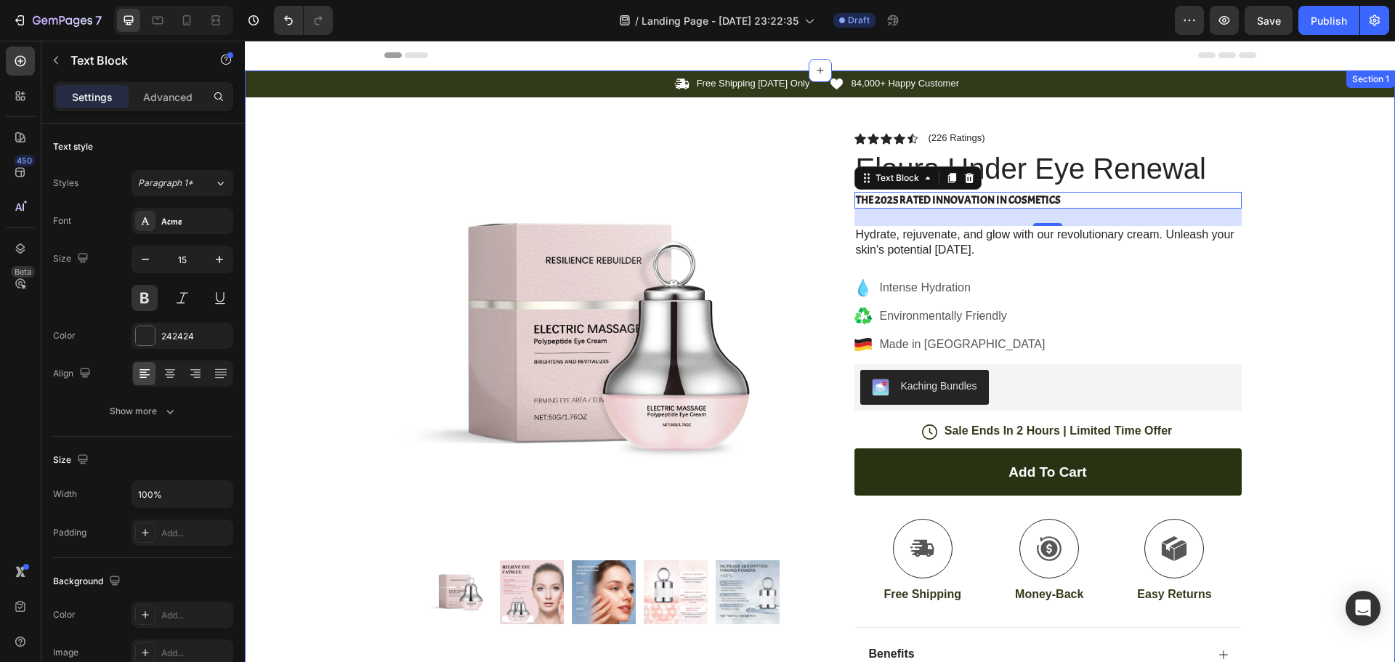
click at [1365, 285] on div "Icon Free Shipping [DATE] Only Text Block Row Icon 84,000+ Happy Customer Text …" at bounding box center [820, 461] width 1150 height 782
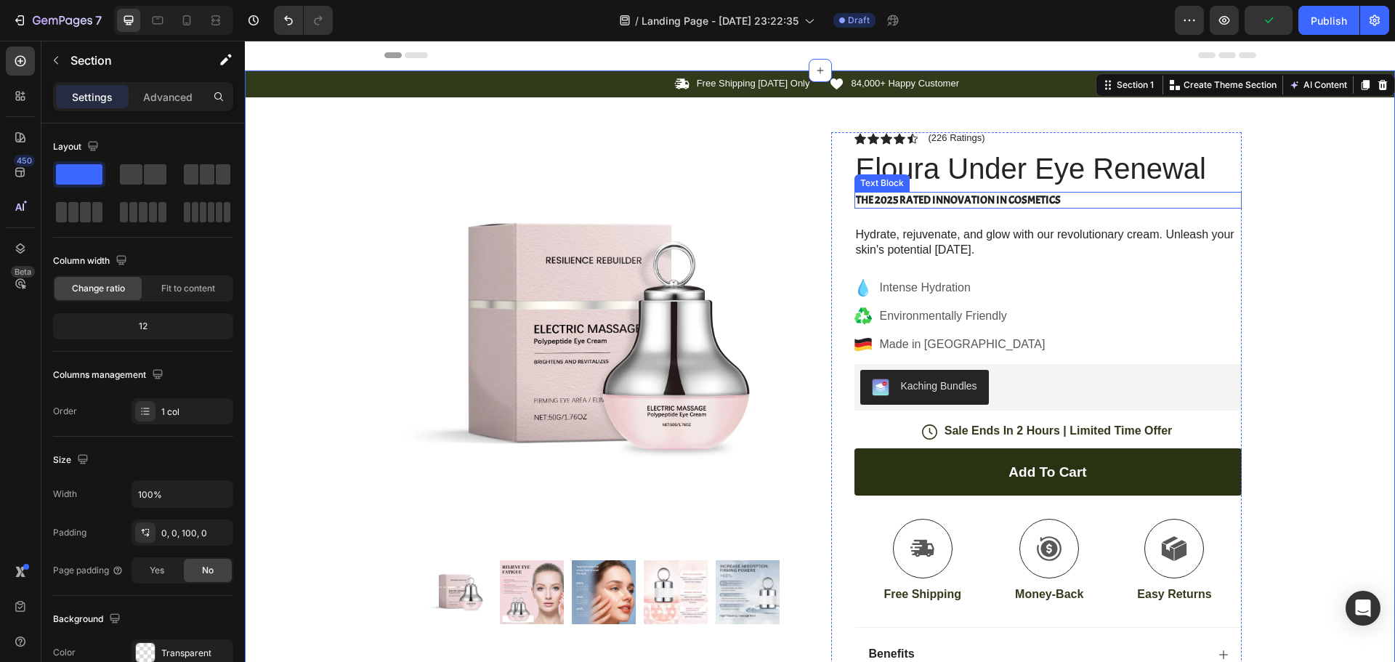
click at [910, 196] on p "The 2025 Rated Innovation in Cosmetics" at bounding box center [1048, 200] width 384 height 15
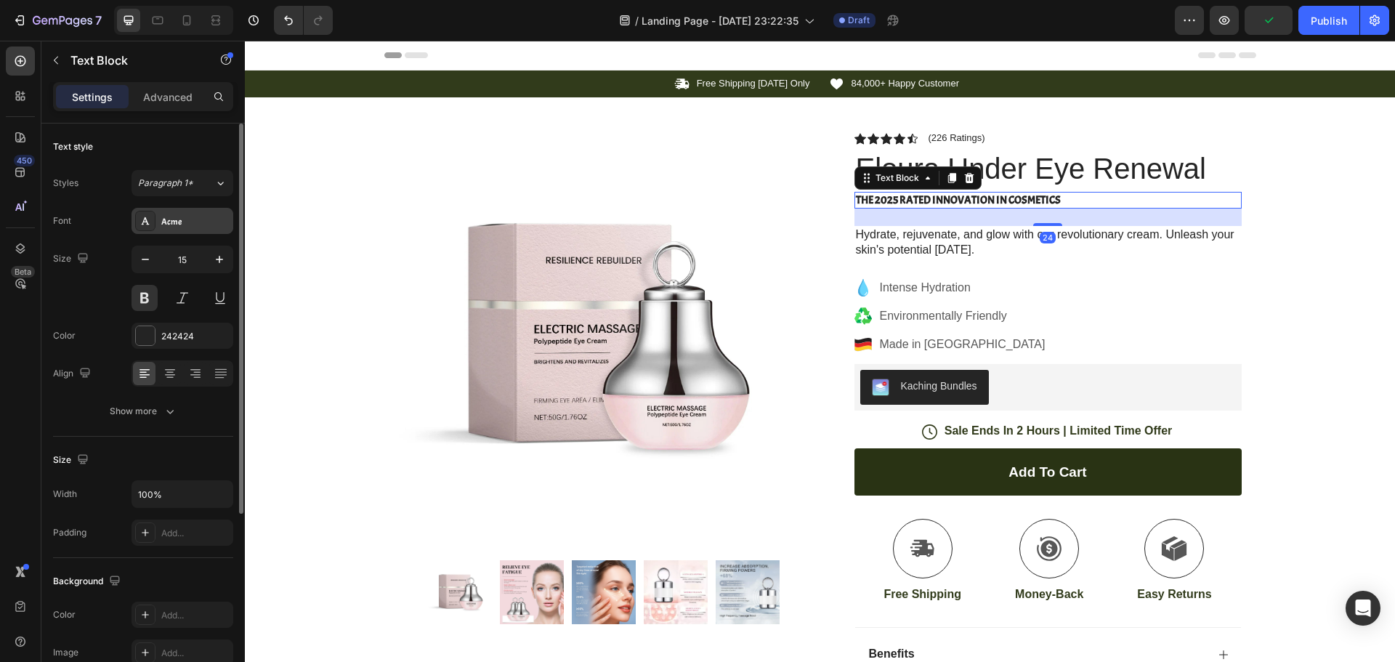
click at [194, 223] on div "Acme" at bounding box center [195, 221] width 68 height 13
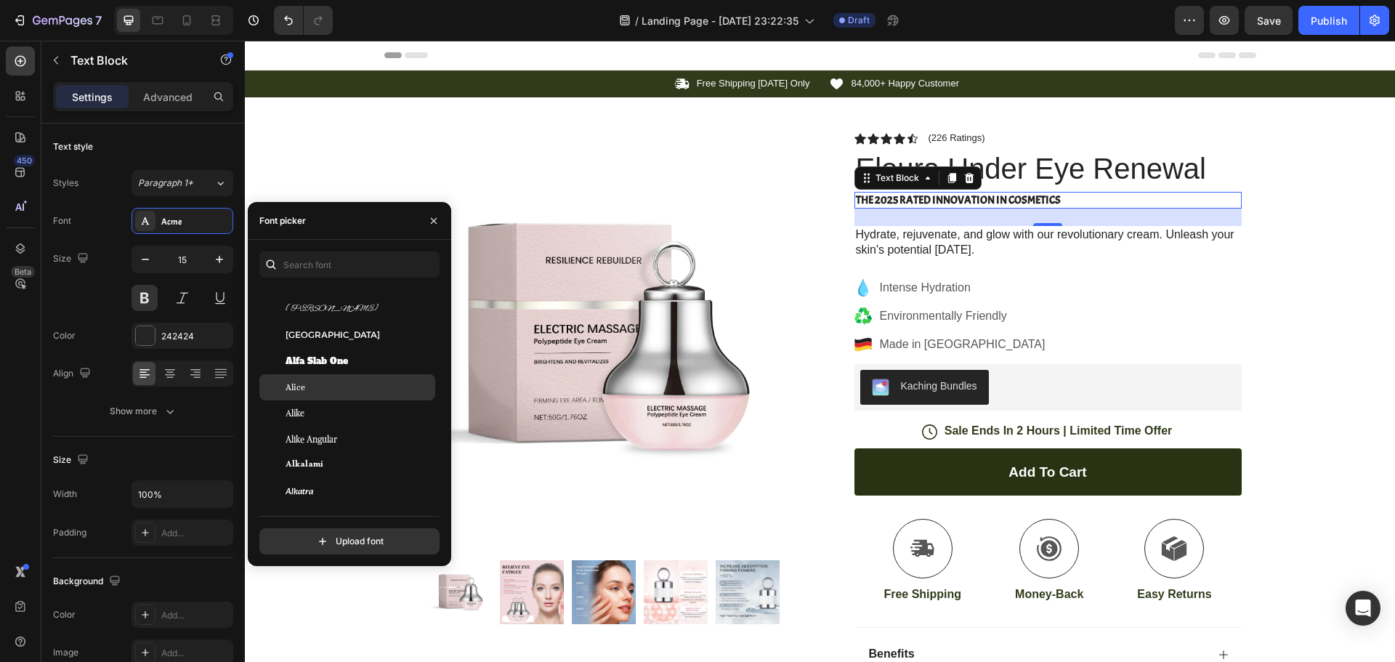
scroll to position [1090, 0]
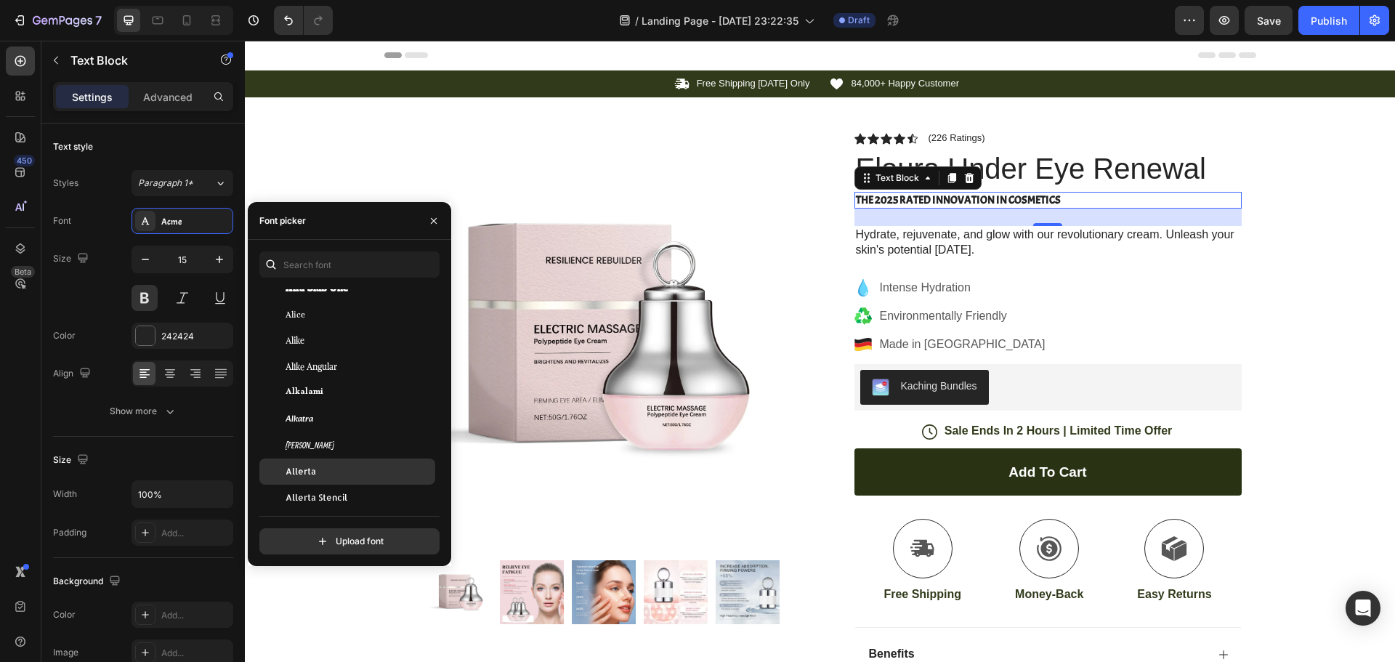
click at [348, 464] on div "Allerta" at bounding box center [347, 471] width 176 height 26
click at [318, 491] on div "Allerta" at bounding box center [359, 497] width 147 height 13
click at [329, 462] on div "[PERSON_NAME]" at bounding box center [347, 471] width 176 height 26
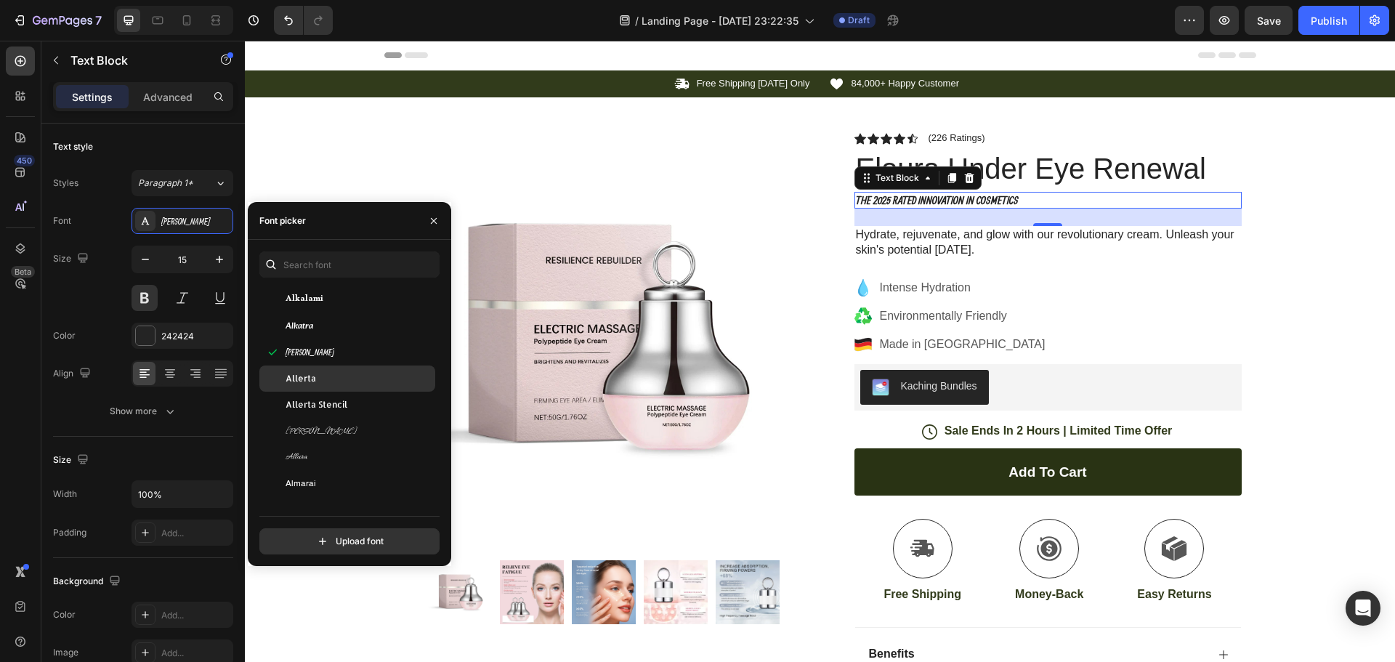
click at [336, 381] on div "Allerta" at bounding box center [359, 378] width 147 height 13
click at [334, 398] on span "Allerta Stencil" at bounding box center [317, 404] width 62 height 13
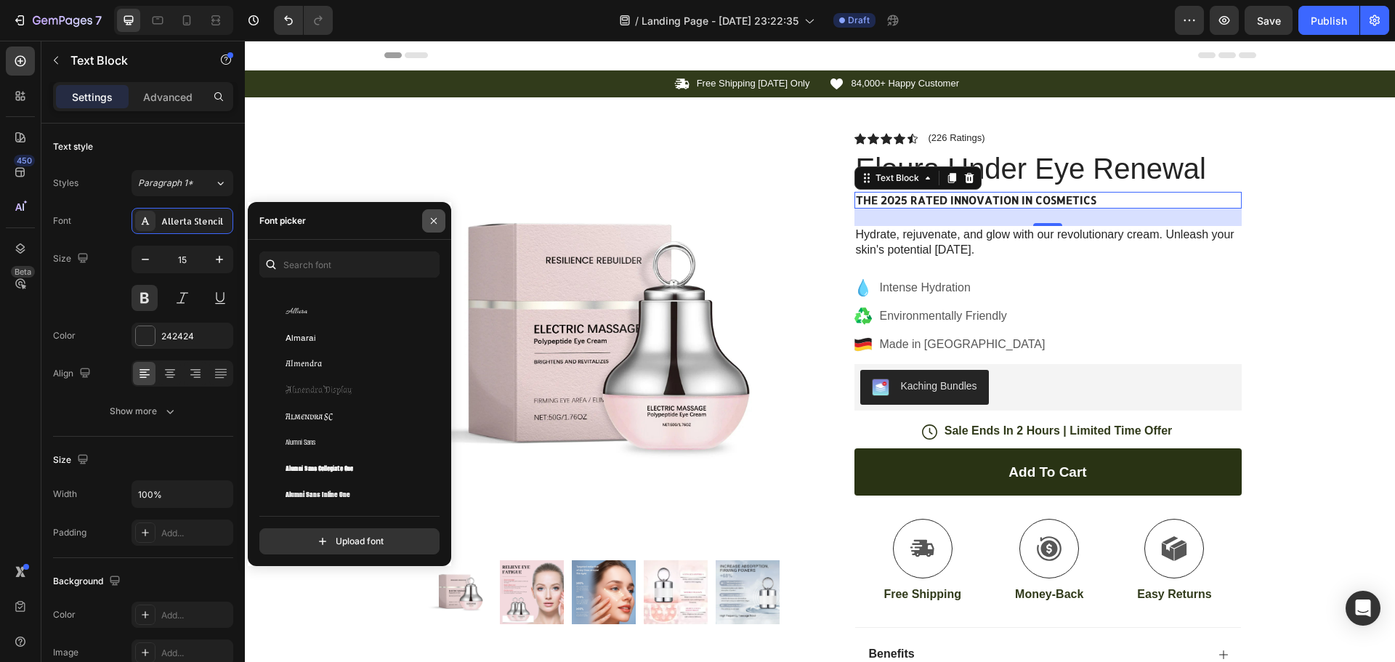
click at [432, 223] on icon "button" at bounding box center [434, 221] width 12 height 12
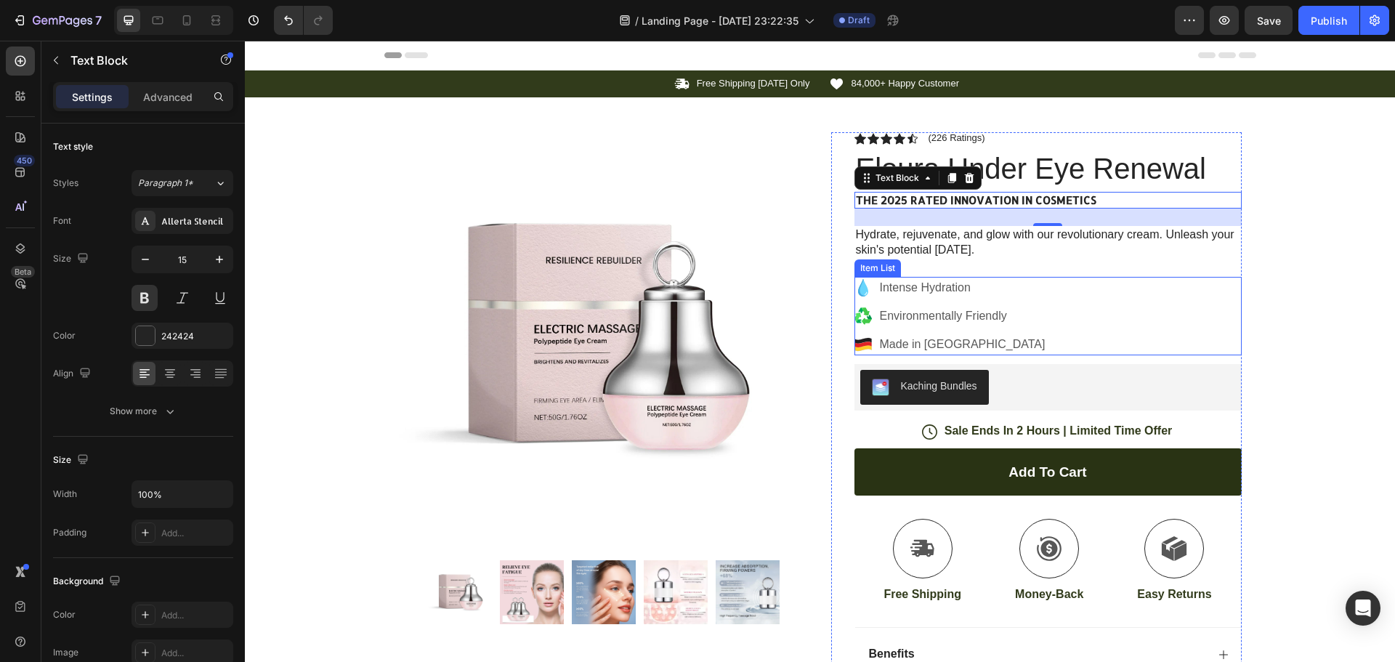
click at [955, 344] on p "Made in [GEOGRAPHIC_DATA]" at bounding box center [963, 344] width 166 height 17
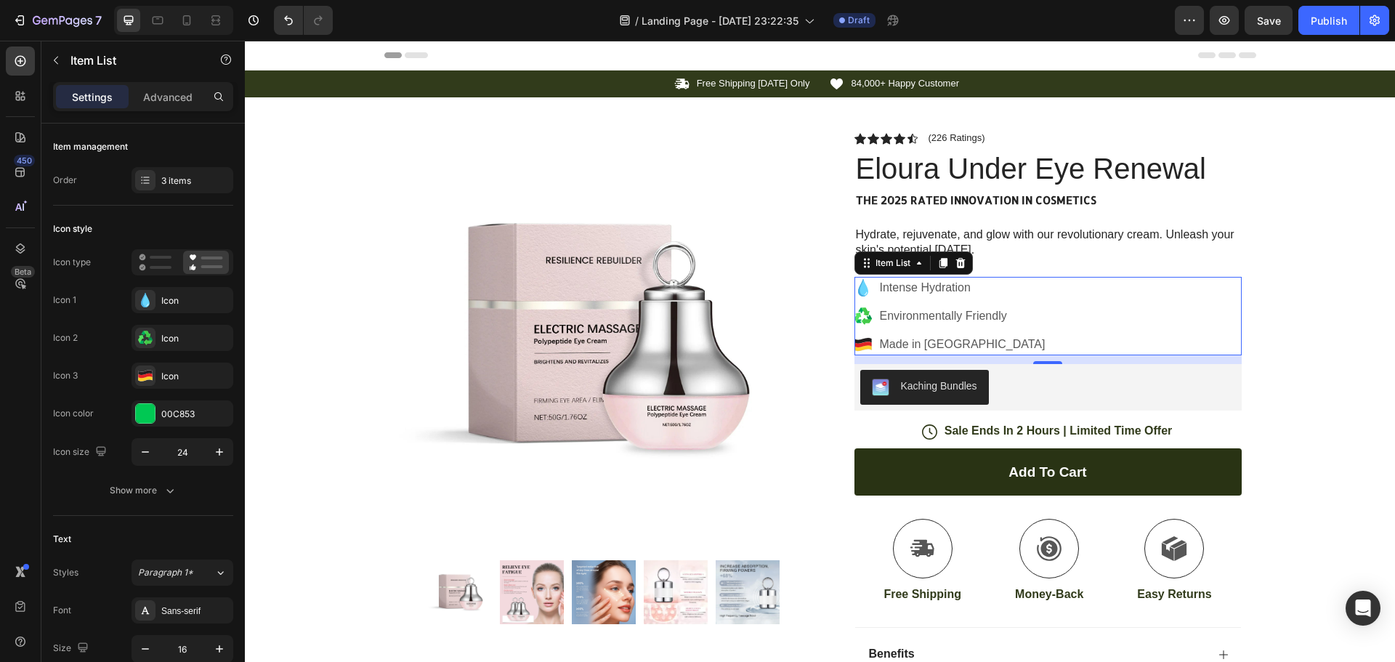
click at [1062, 319] on div "Intense Hydration Environmentally Friendly Made in [GEOGRAPHIC_DATA]" at bounding box center [1048, 316] width 387 height 78
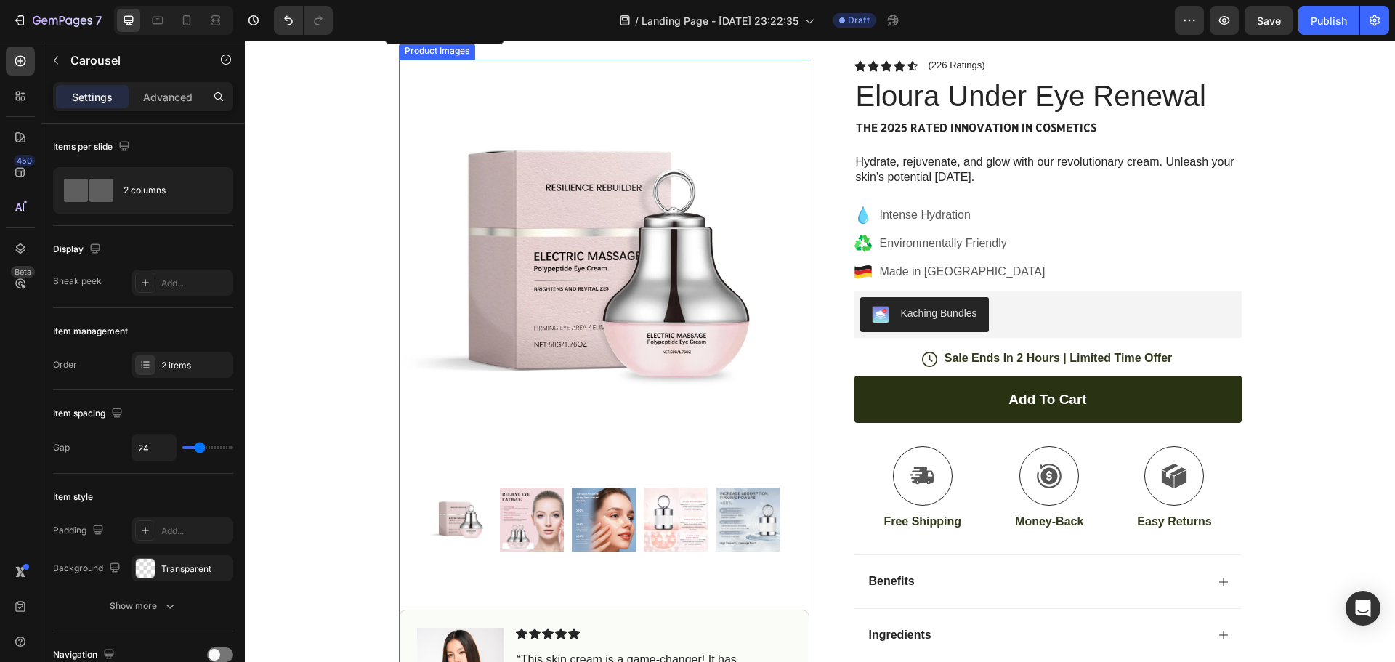
scroll to position [218, 0]
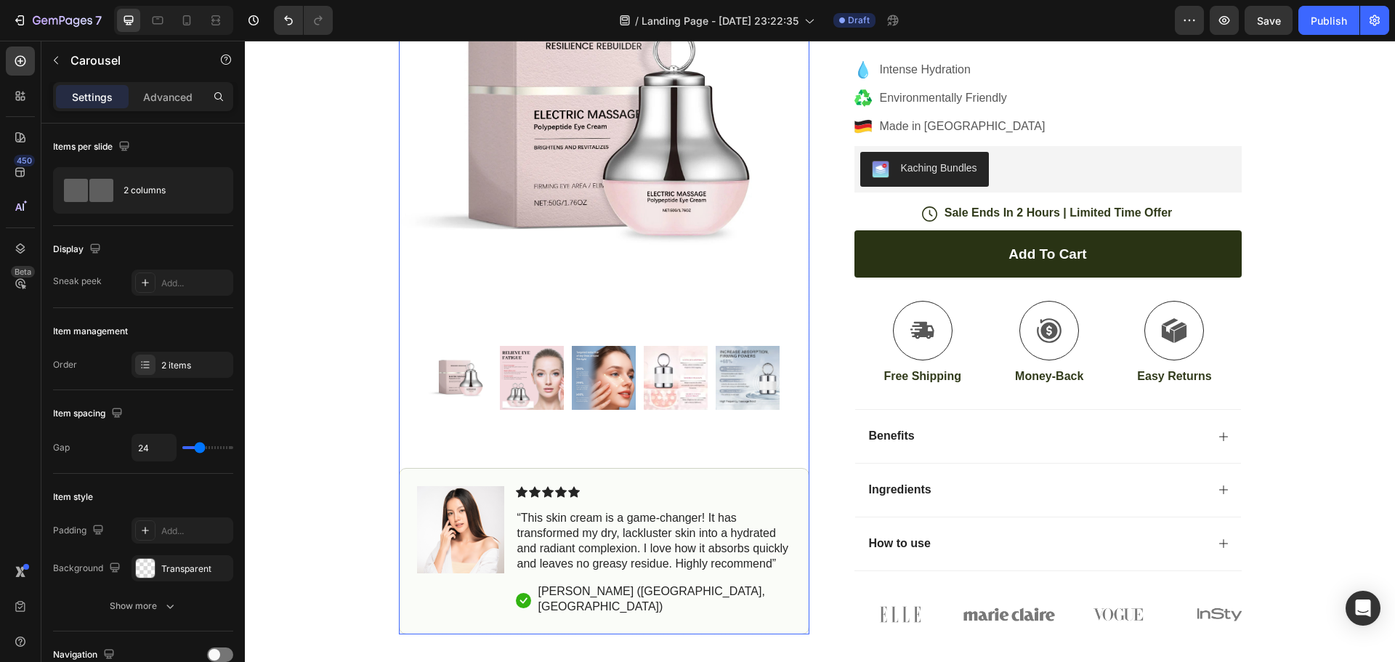
click at [530, 410] on img at bounding box center [532, 378] width 64 height 64
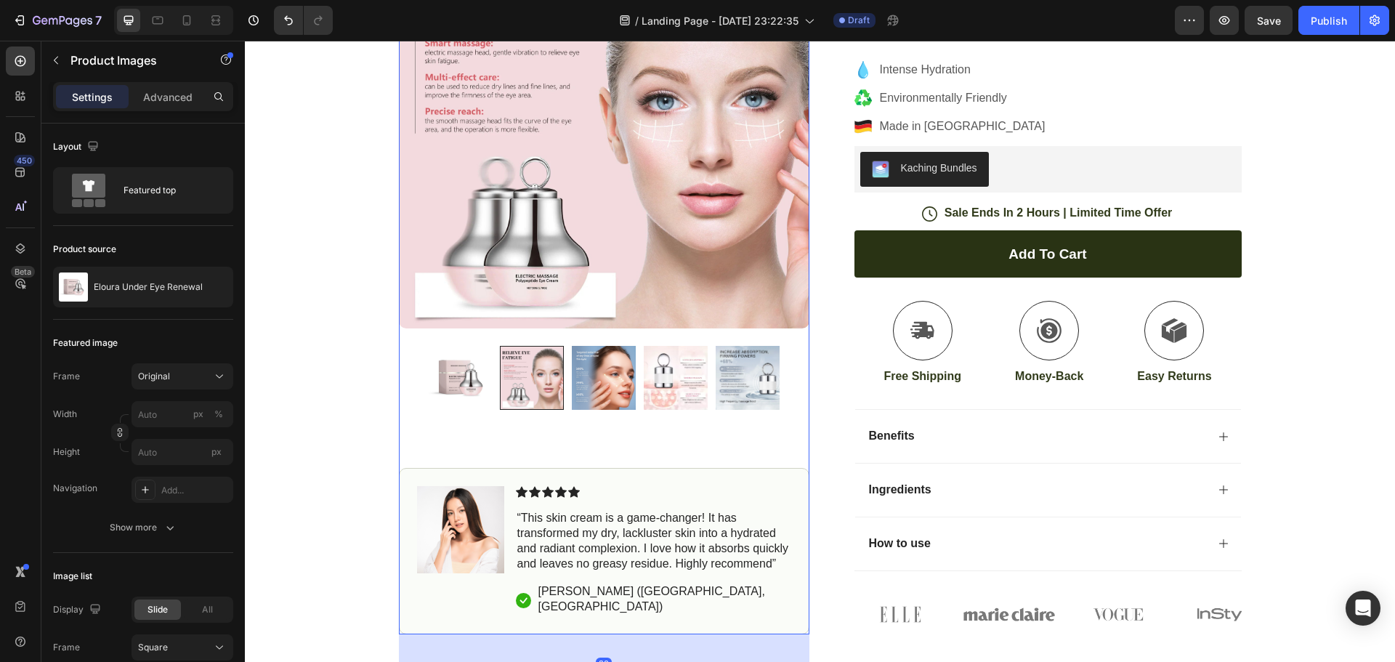
click at [602, 395] on img at bounding box center [604, 378] width 64 height 64
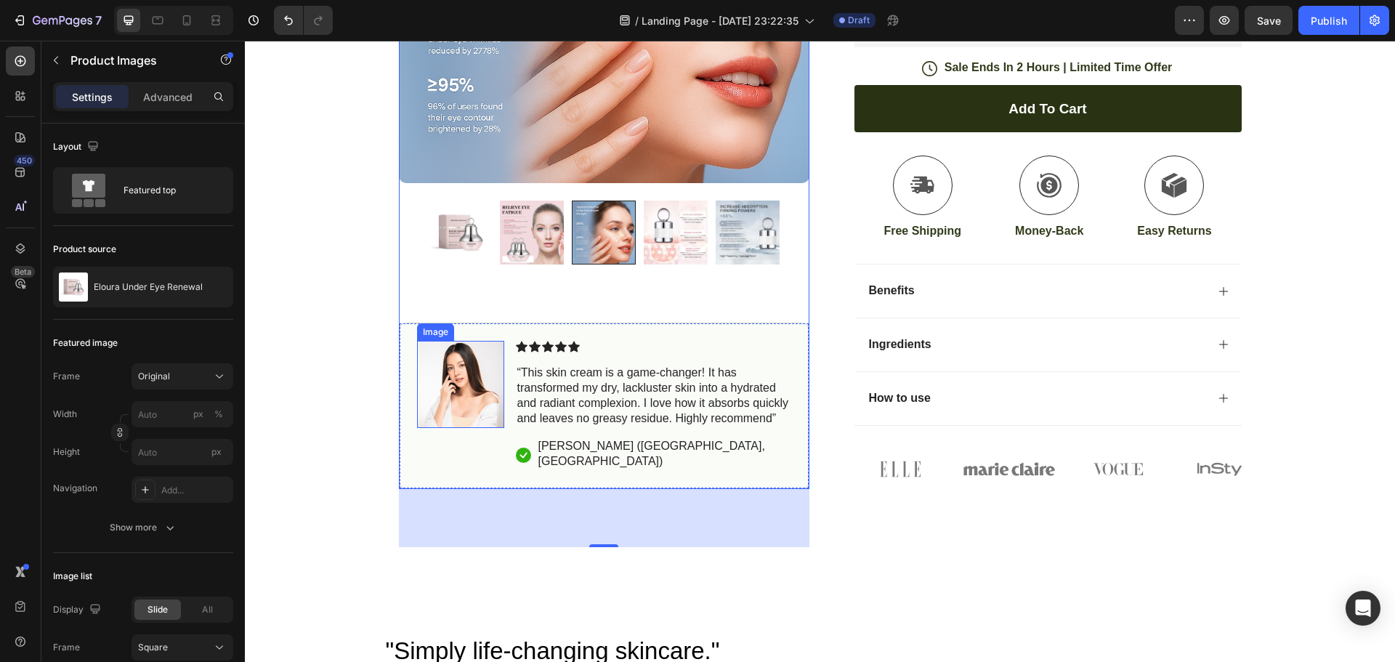
scroll to position [291, 0]
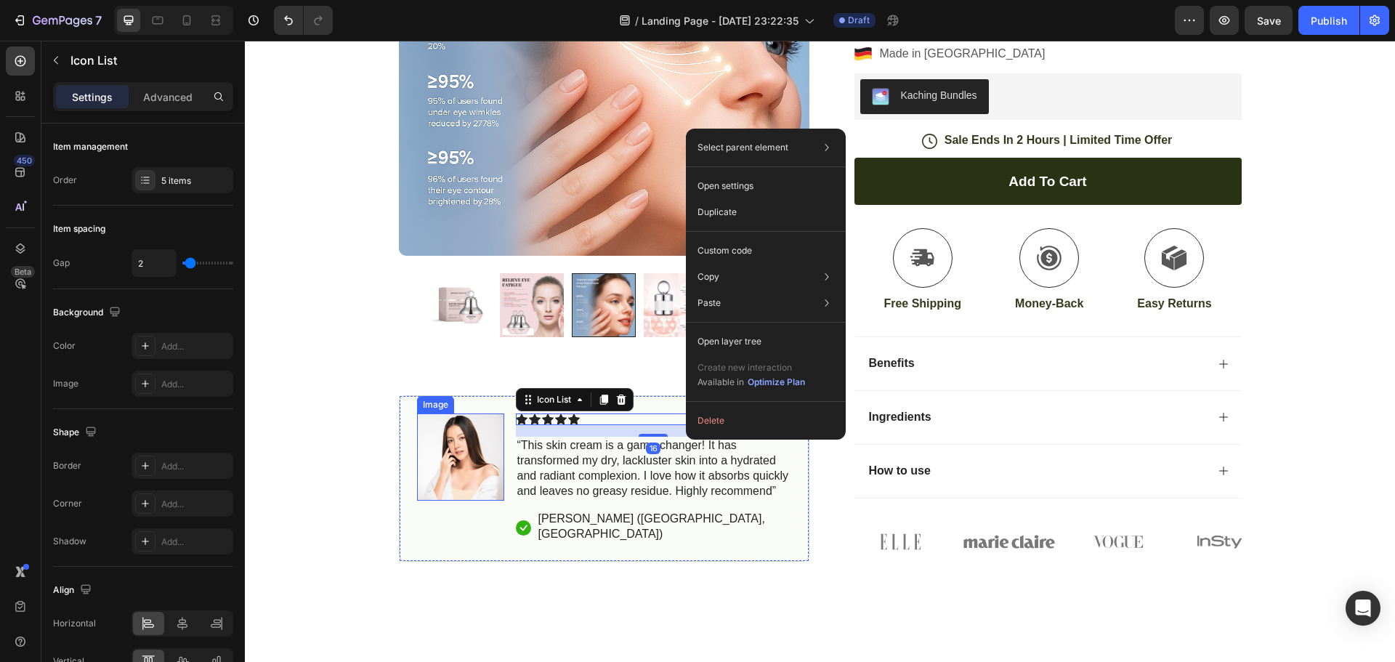
click at [405, 450] on div "Image Icon Icon Icon Icon Icon Icon List 16 “This skin cream is a game-changer!…" at bounding box center [604, 479] width 411 height 166
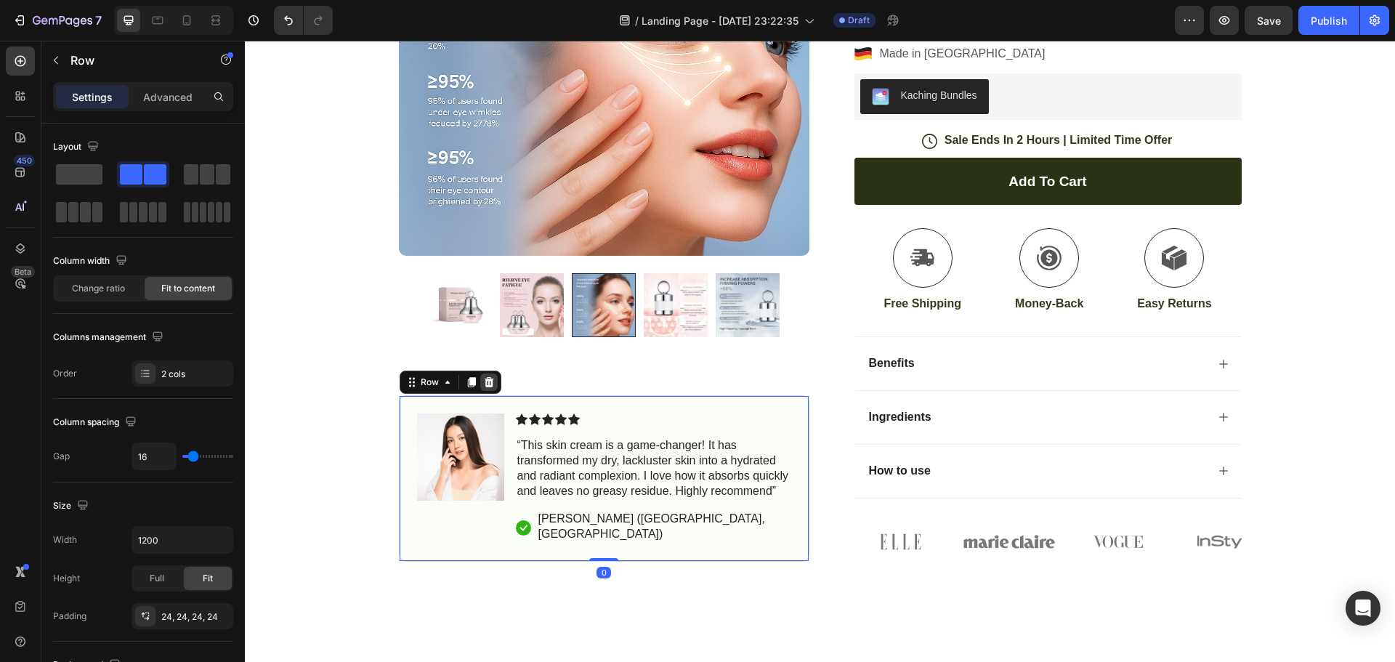
click at [484, 388] on icon at bounding box center [488, 383] width 9 height 10
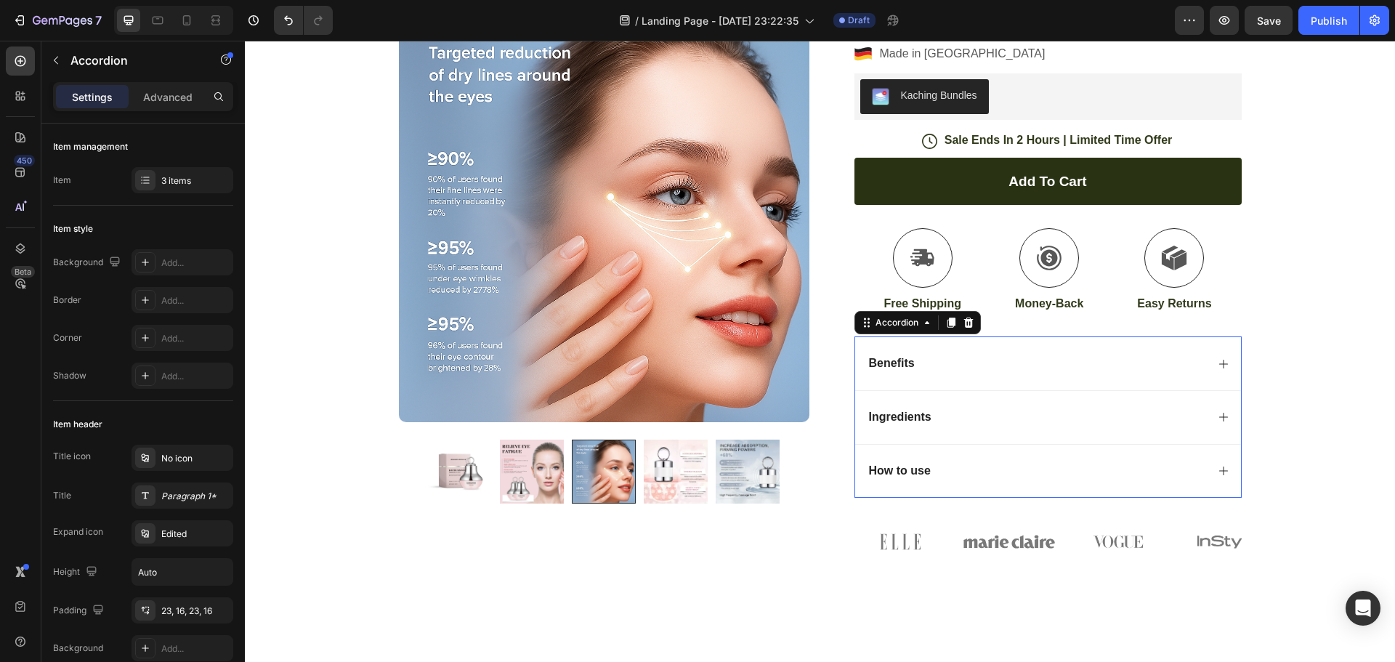
click at [993, 365] on div "Benefits" at bounding box center [1036, 364] width 339 height 20
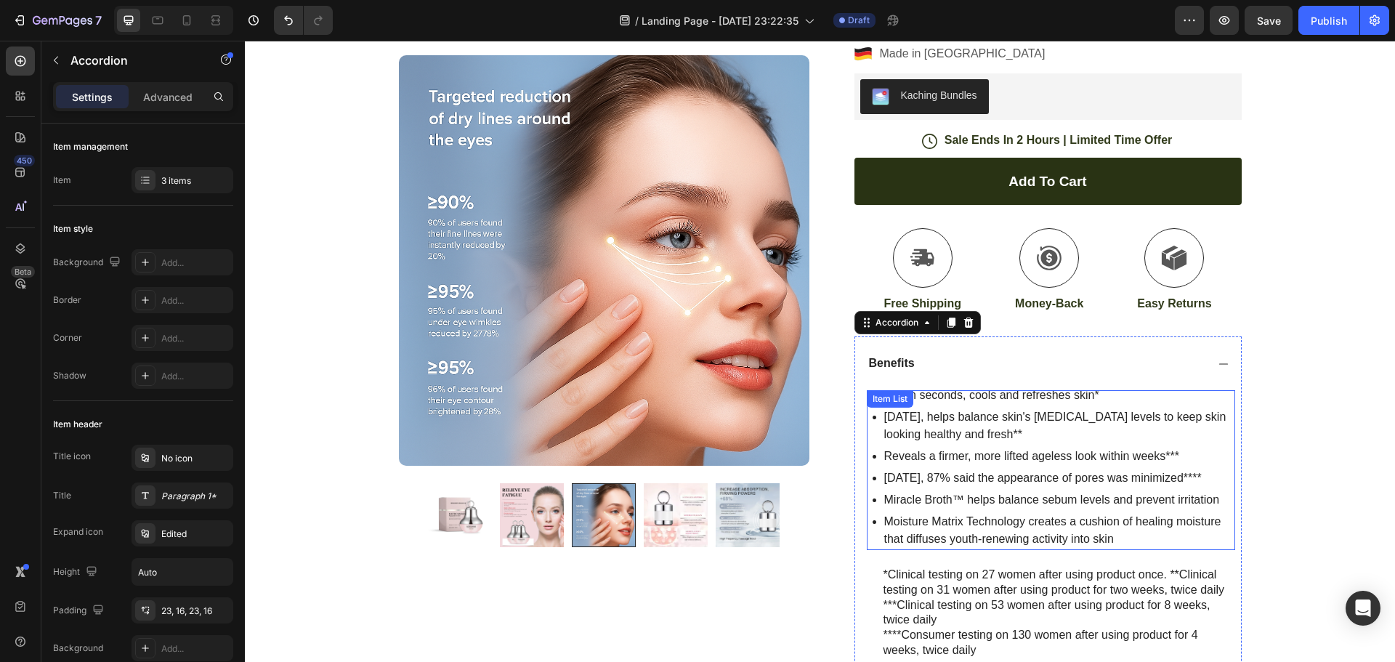
click at [1149, 400] on p "Within seconds, cools and refreshes skin*" at bounding box center [1058, 395] width 349 height 17
click at [1150, 376] on div "Benefits" at bounding box center [1048, 363] width 386 height 54
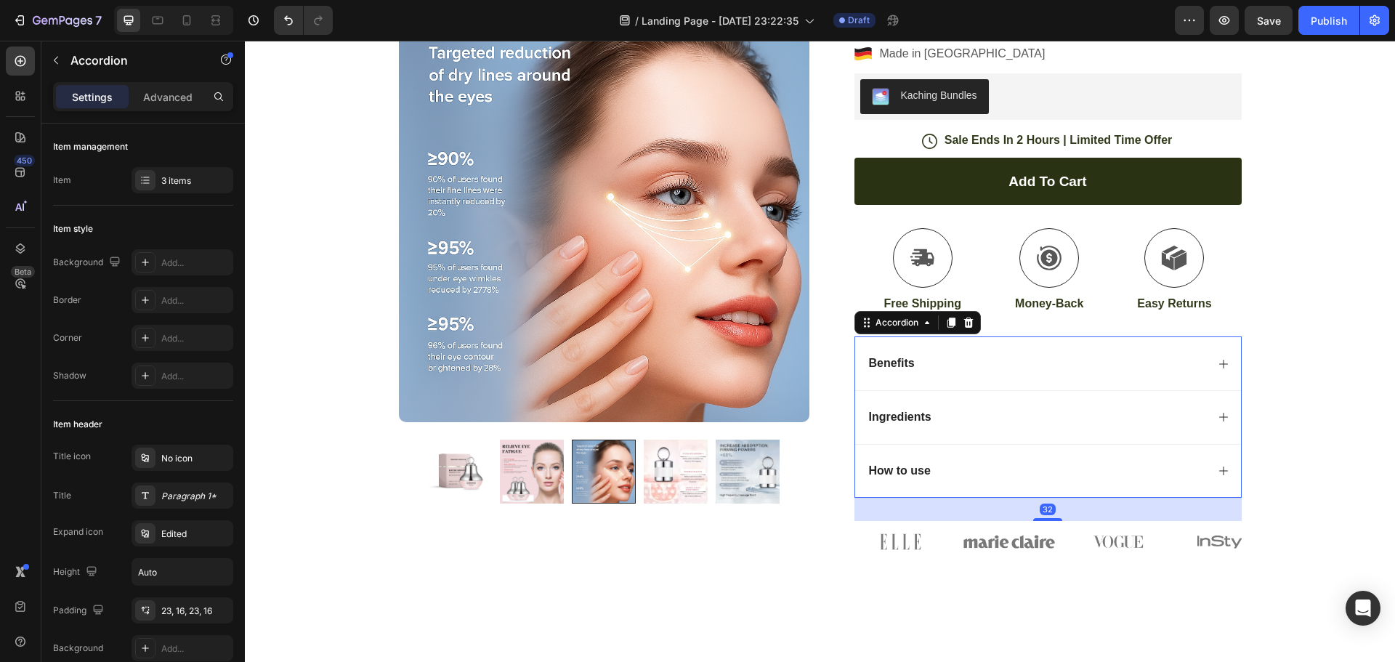
click at [1173, 371] on div "Benefits" at bounding box center [1036, 364] width 339 height 20
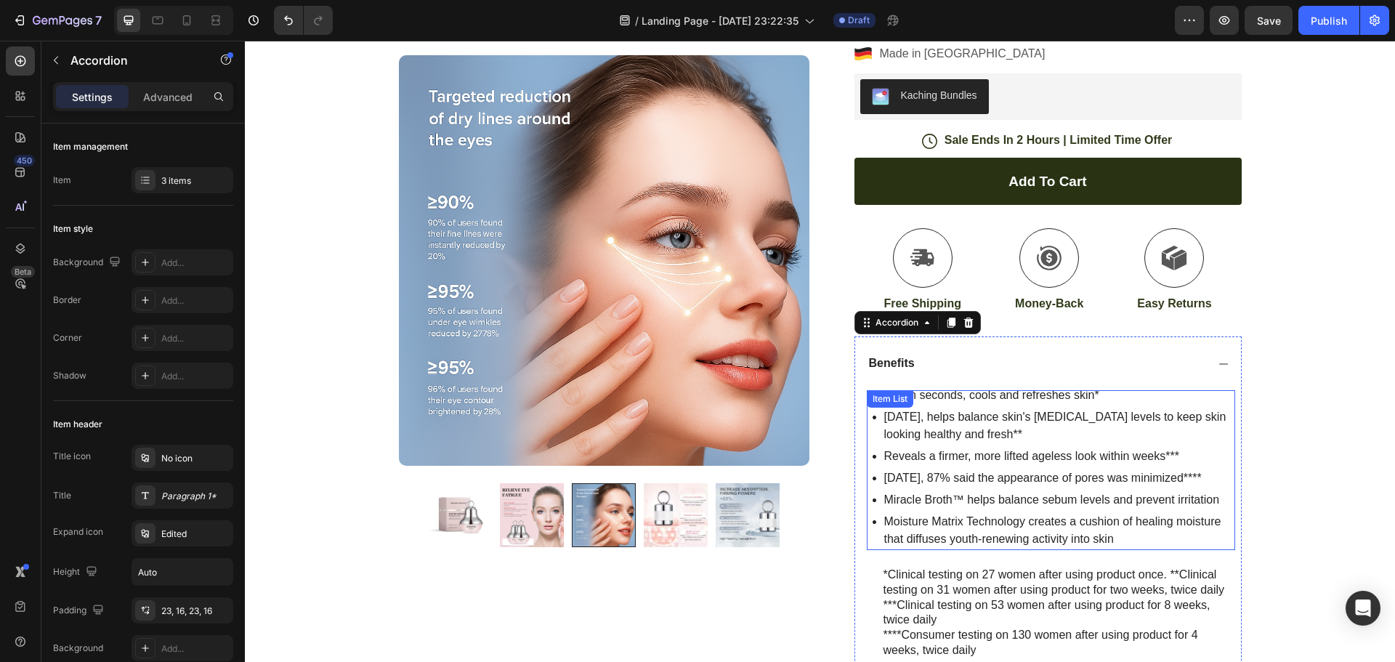
scroll to position [363, 0]
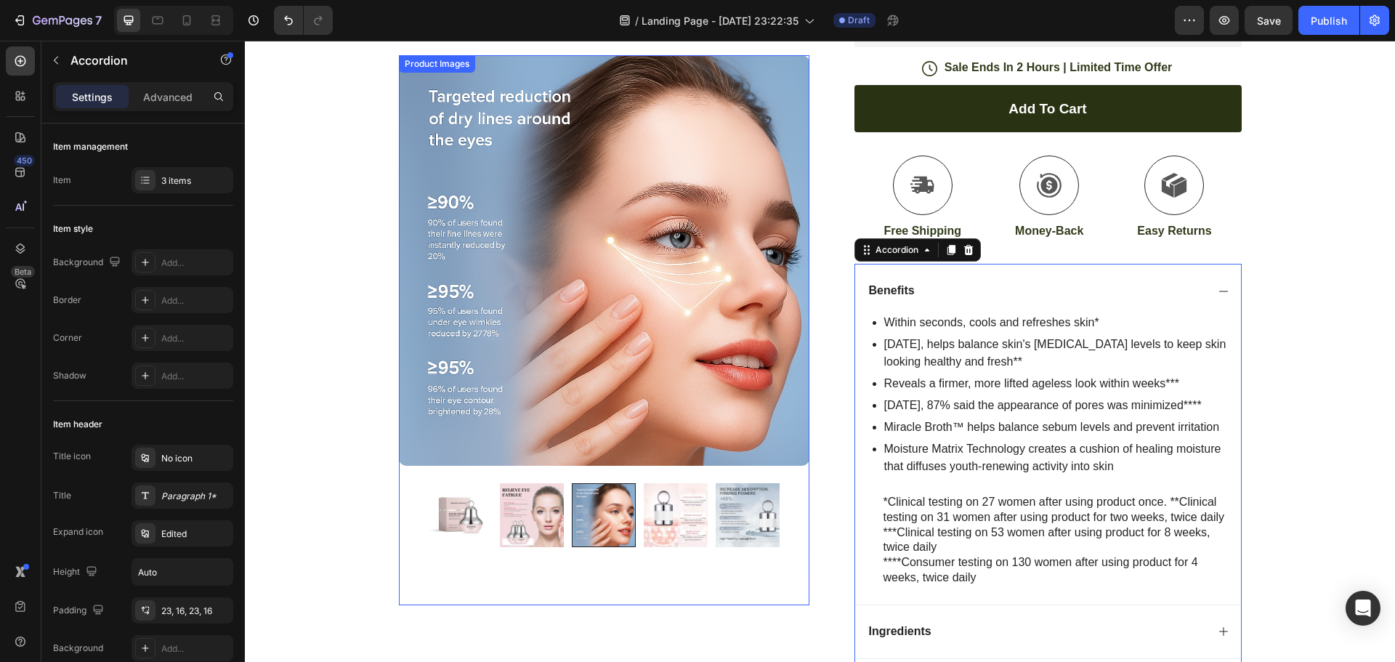
click at [523, 523] on img at bounding box center [532, 515] width 64 height 64
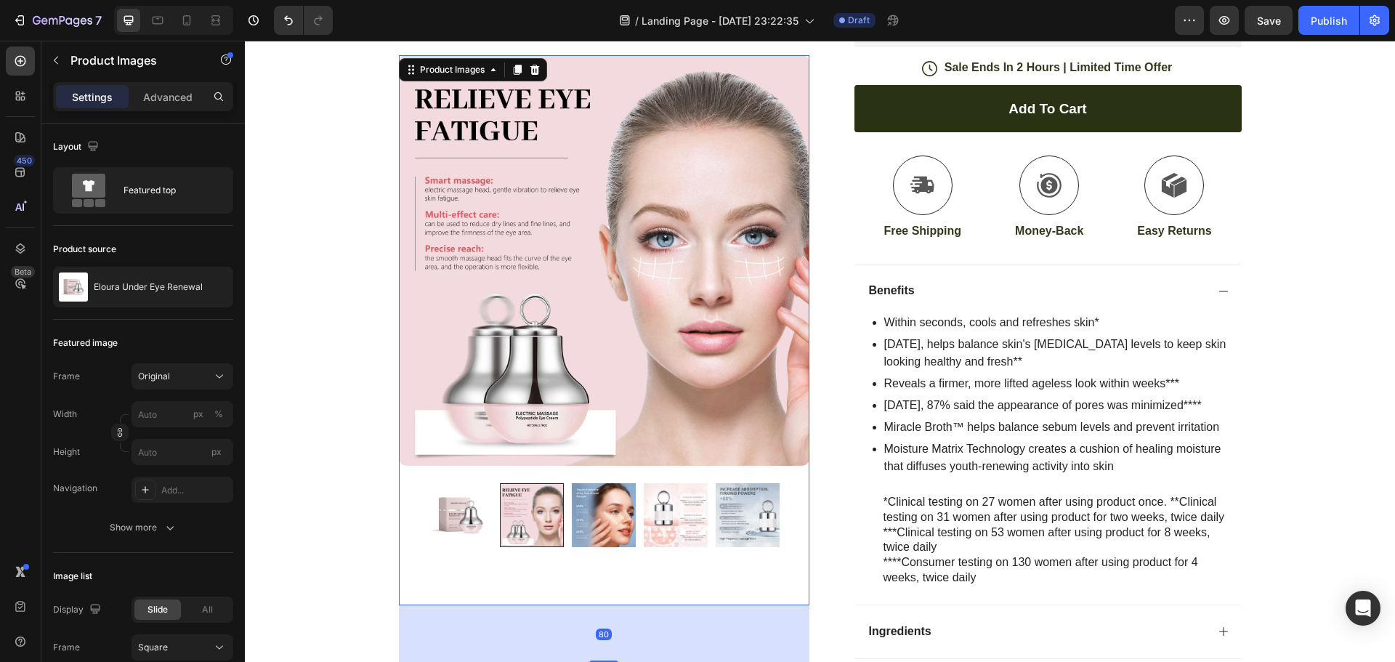
click at [445, 513] on img at bounding box center [460, 515] width 64 height 64
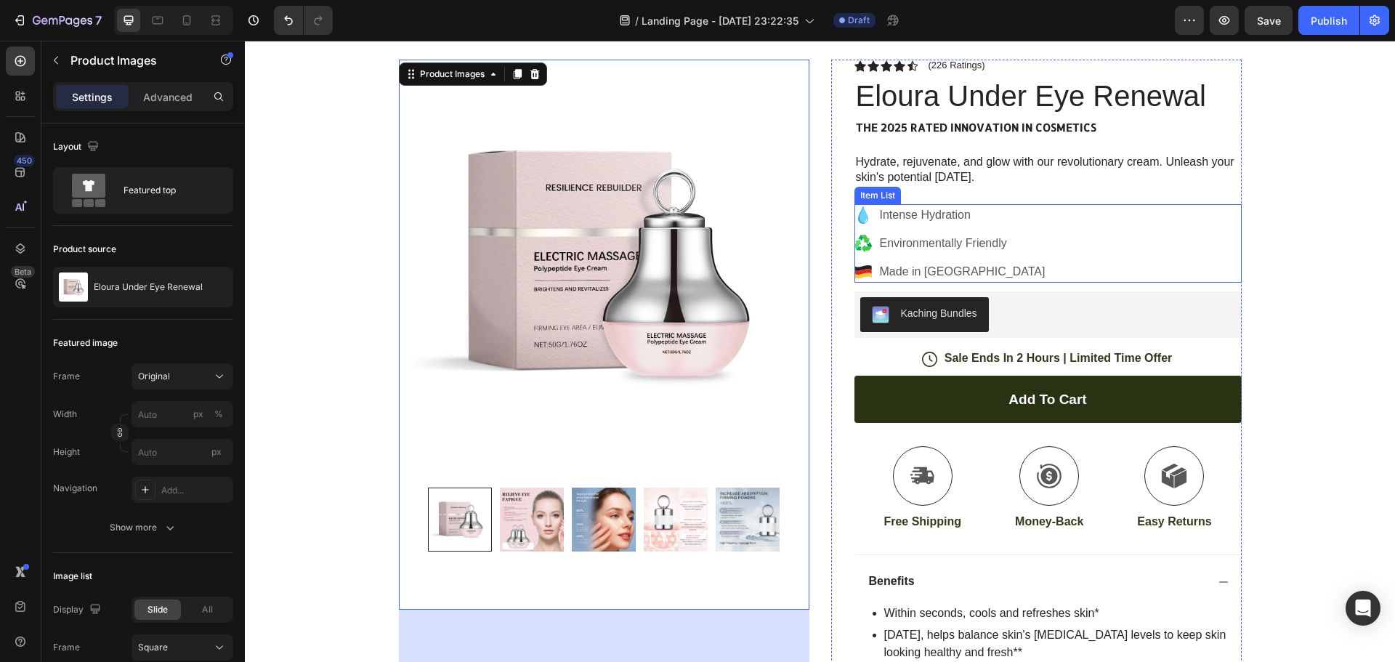
scroll to position [0, 0]
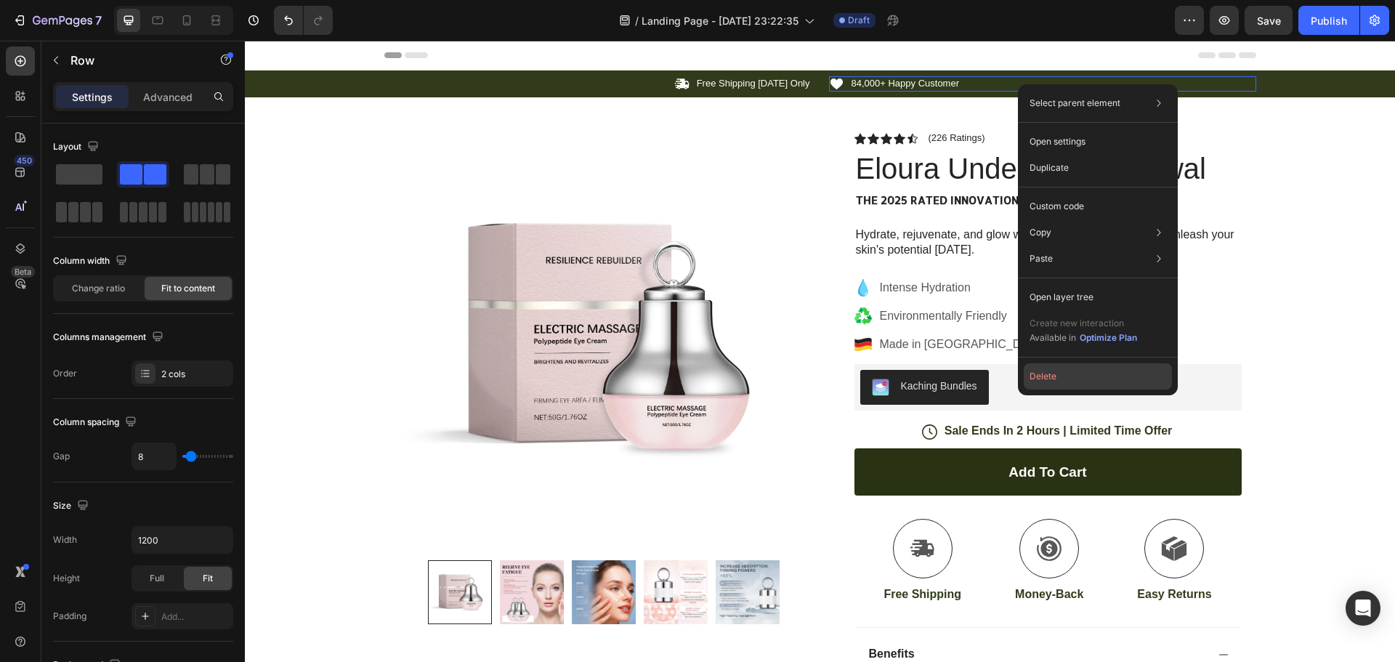
click at [1069, 375] on button "Delete" at bounding box center [1098, 376] width 148 height 26
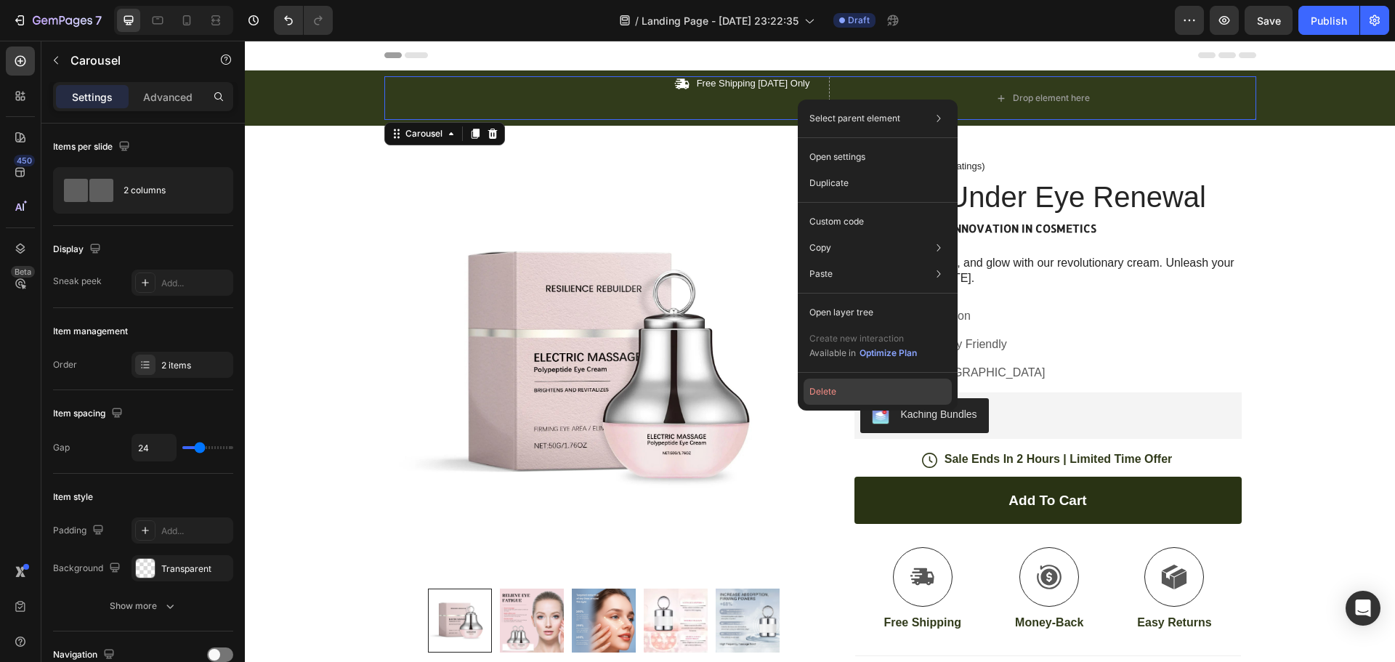
click at [853, 393] on button "Delete" at bounding box center [878, 392] width 148 height 26
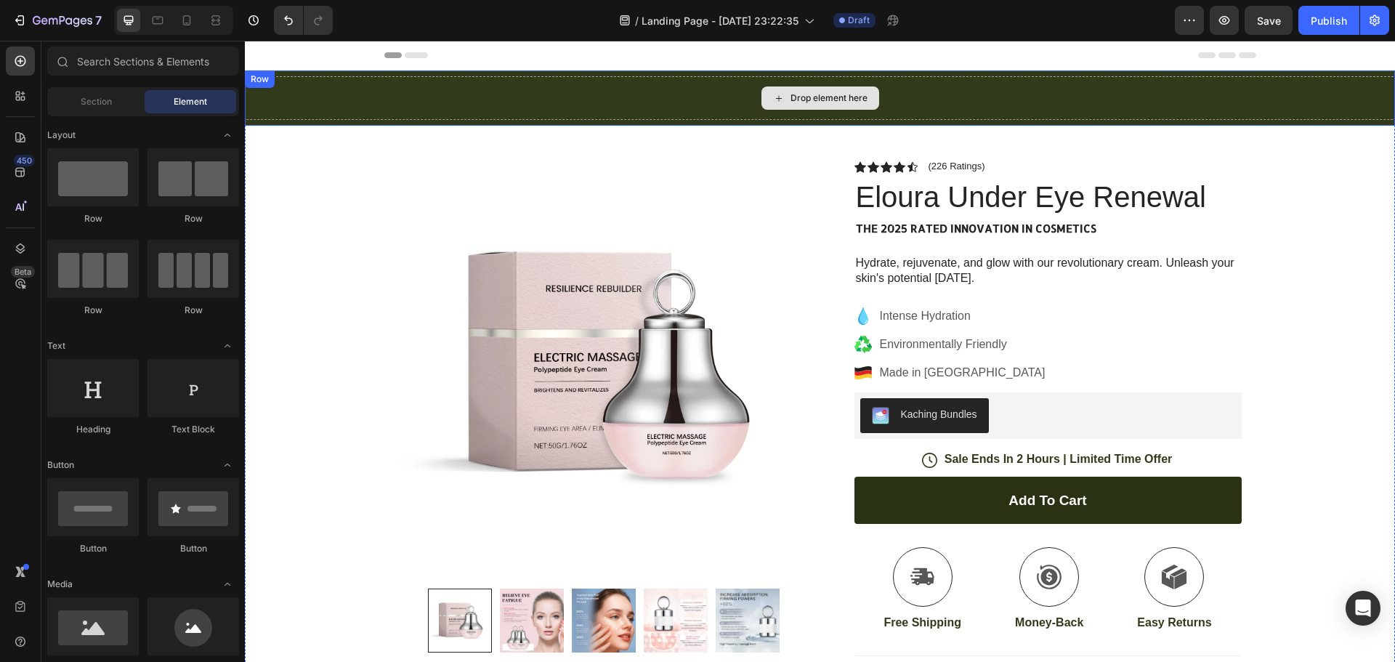
click at [305, 103] on div "Drop element here" at bounding box center [820, 98] width 1150 height 44
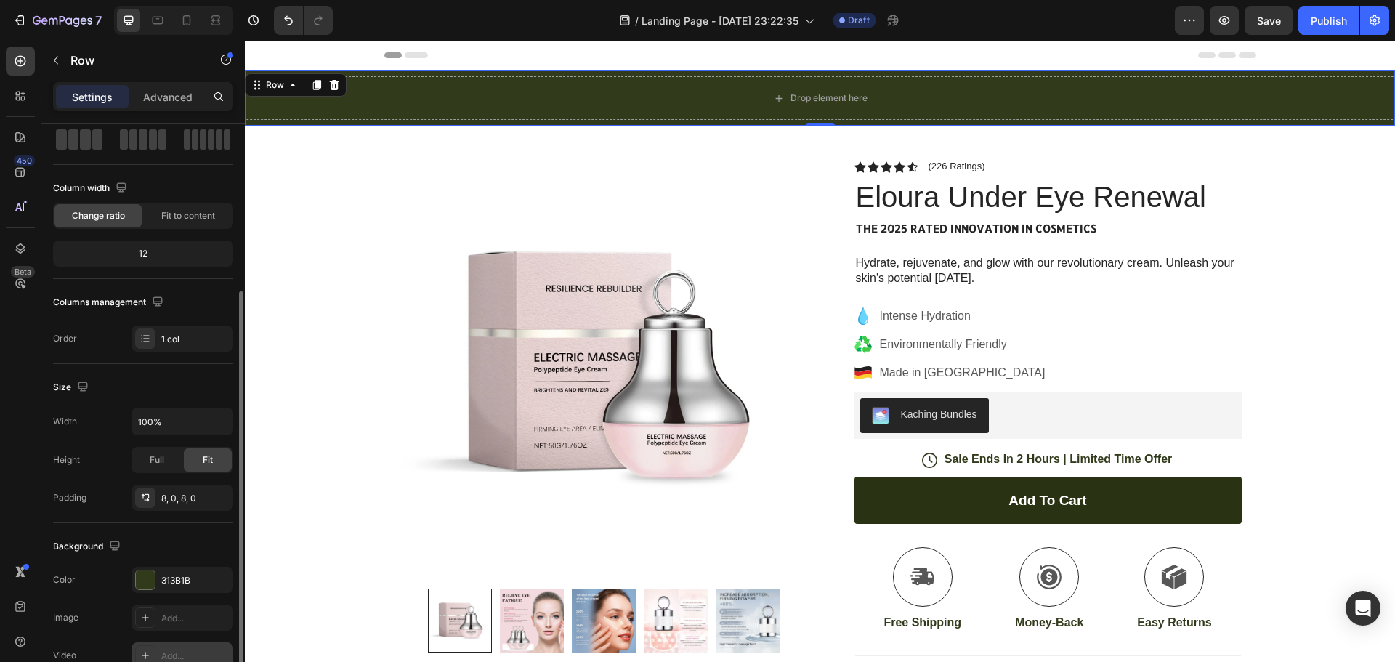
scroll to position [145, 0]
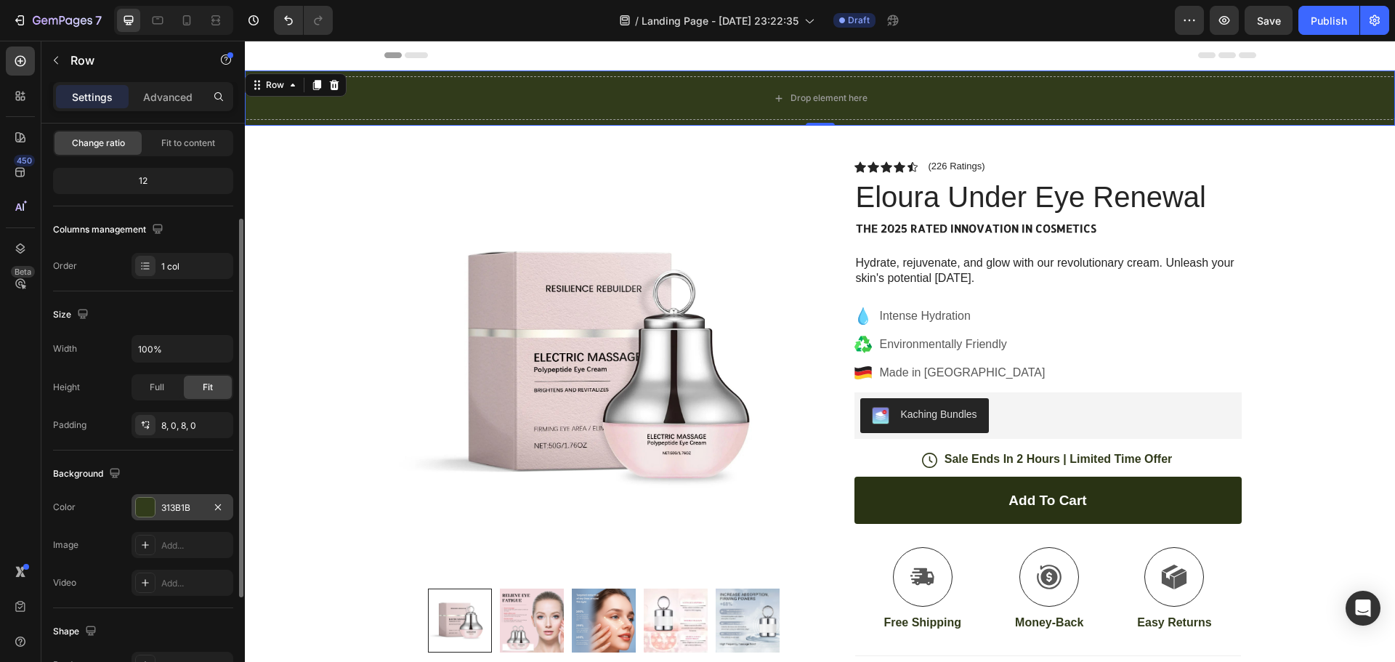
click at [146, 505] on div at bounding box center [145, 507] width 19 height 19
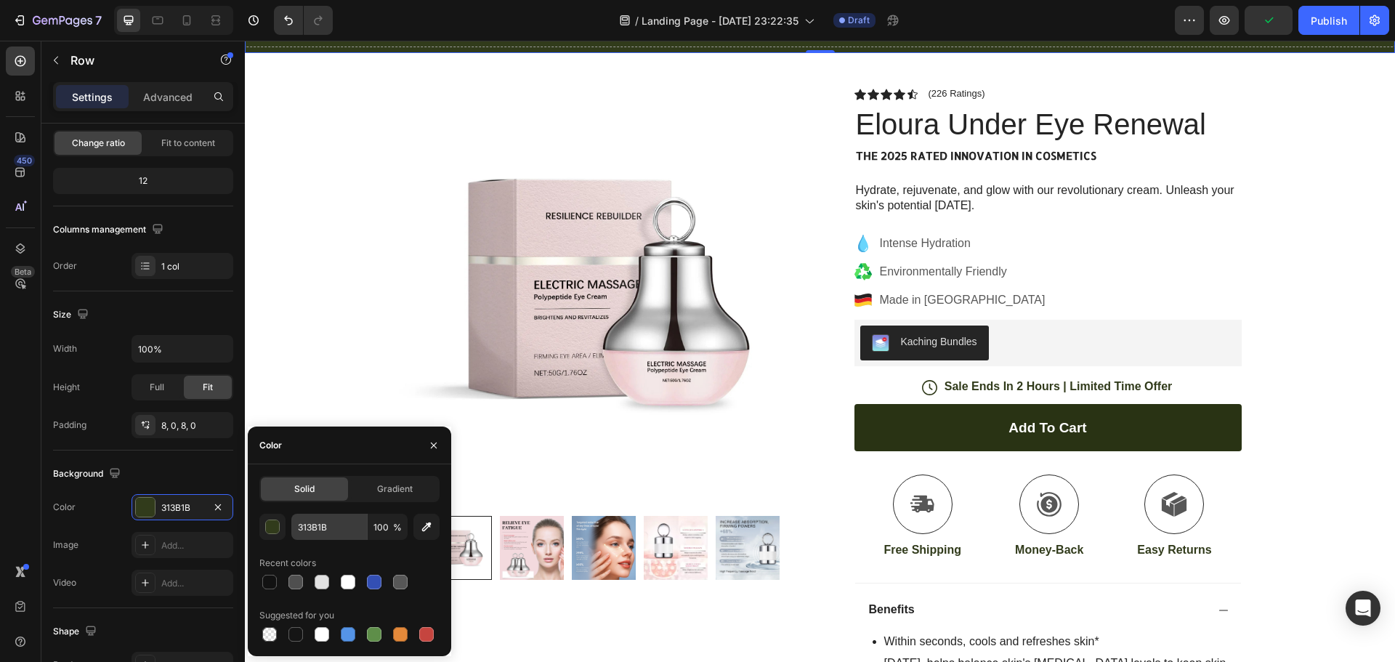
scroll to position [0, 0]
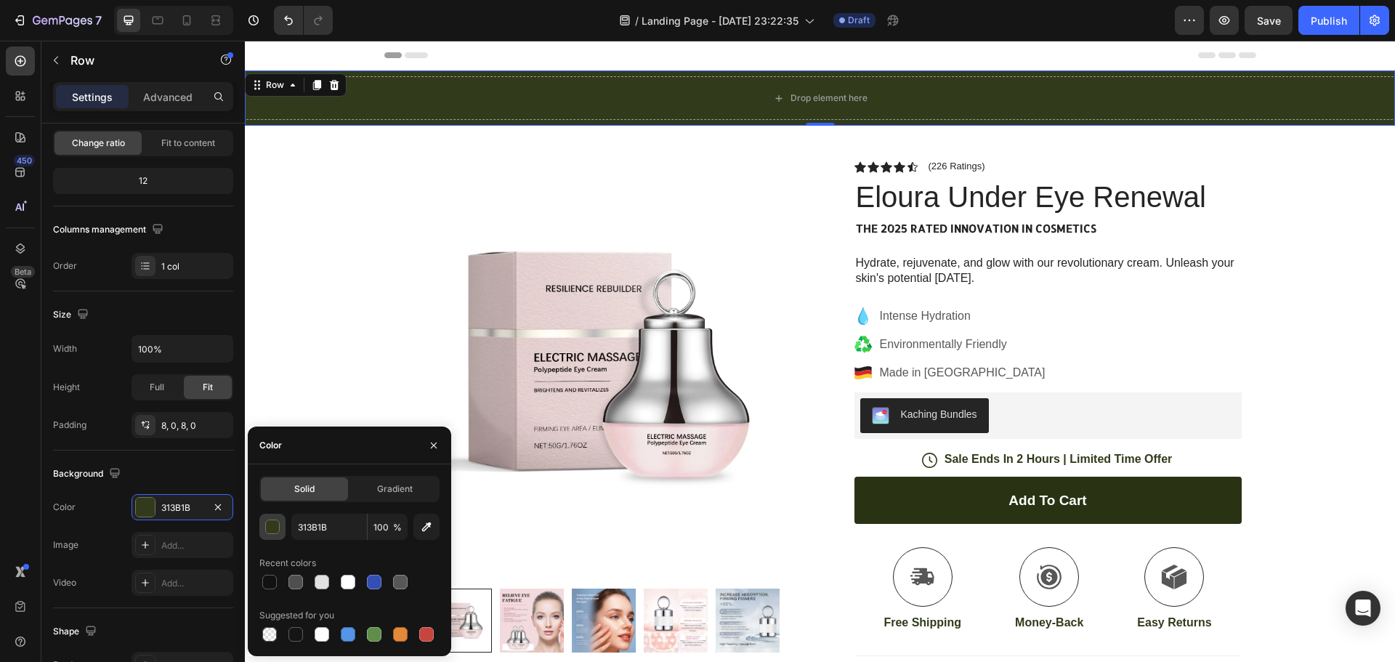
click at [270, 521] on div "button" at bounding box center [273, 527] width 15 height 15
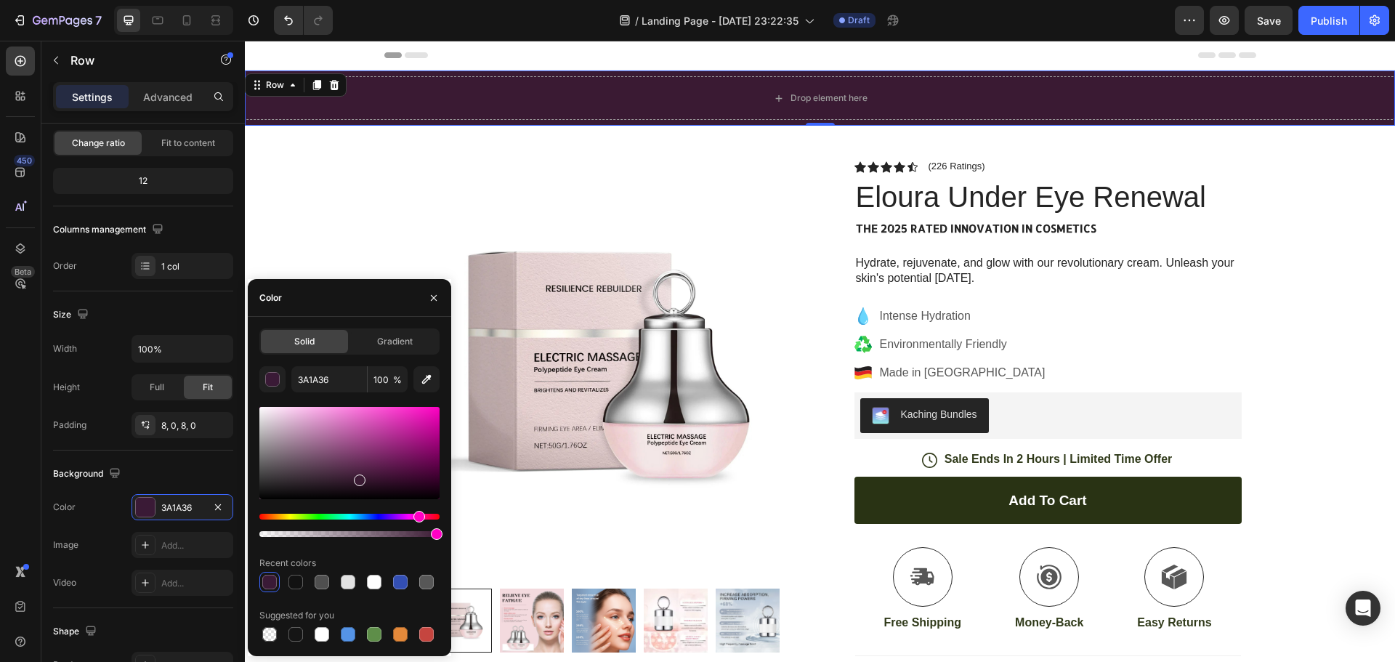
drag, startPoint x: 306, startPoint y: 517, endPoint x: 417, endPoint y: 522, distance: 111.3
click at [417, 522] on div at bounding box center [349, 525] width 180 height 23
type input "3A1A33"
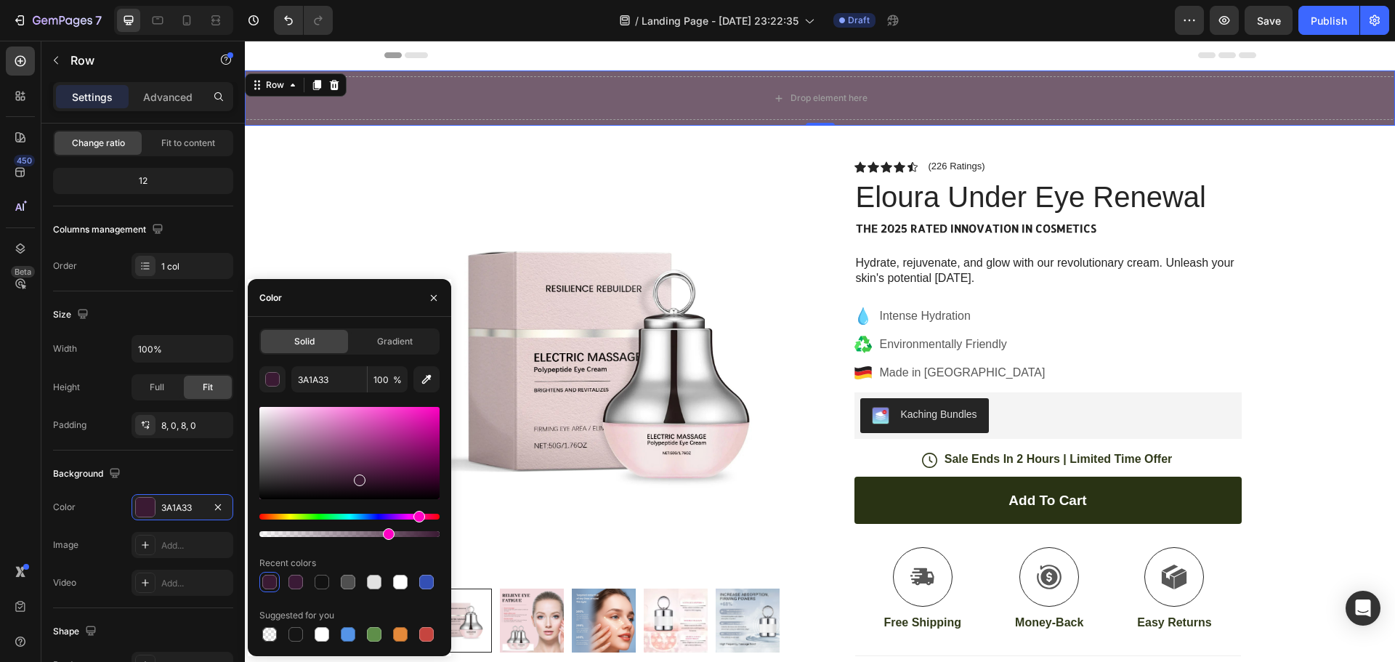
drag, startPoint x: 432, startPoint y: 533, endPoint x: 371, endPoint y: 542, distance: 61.7
click at [371, 542] on div "3A1A33 100 % Recent colors Suggested for you" at bounding box center [349, 505] width 180 height 278
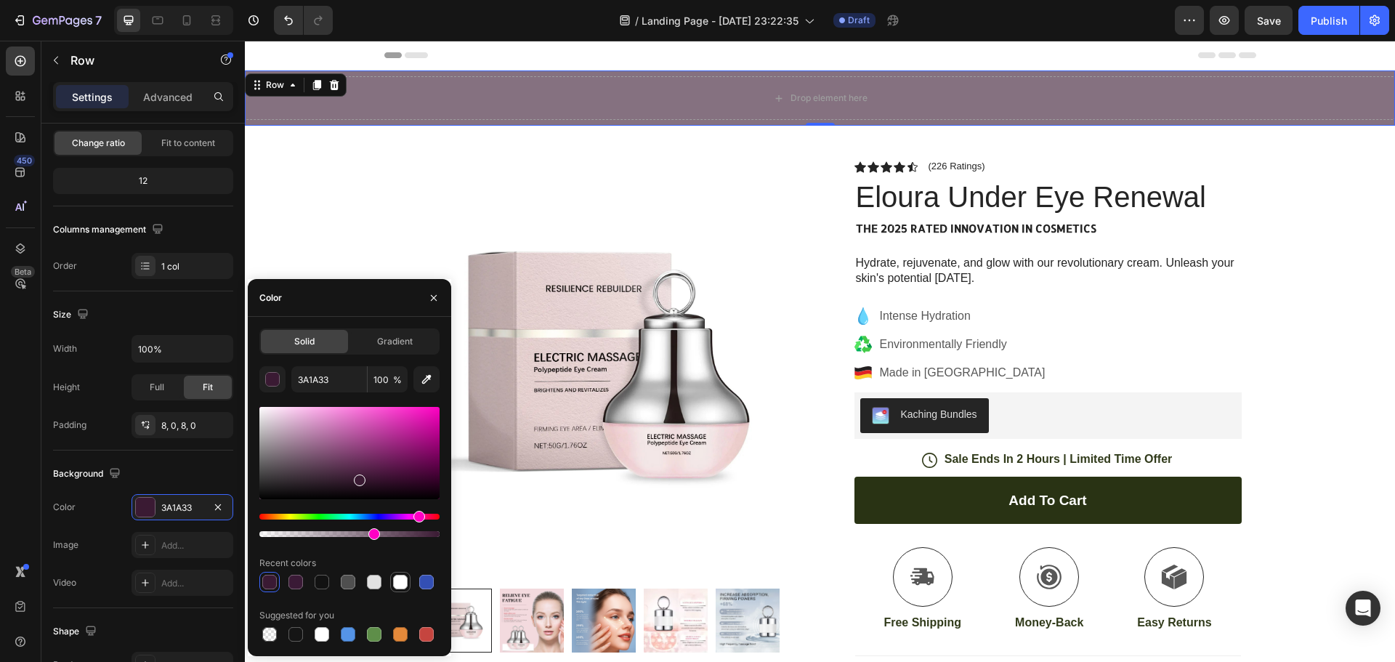
type input "62"
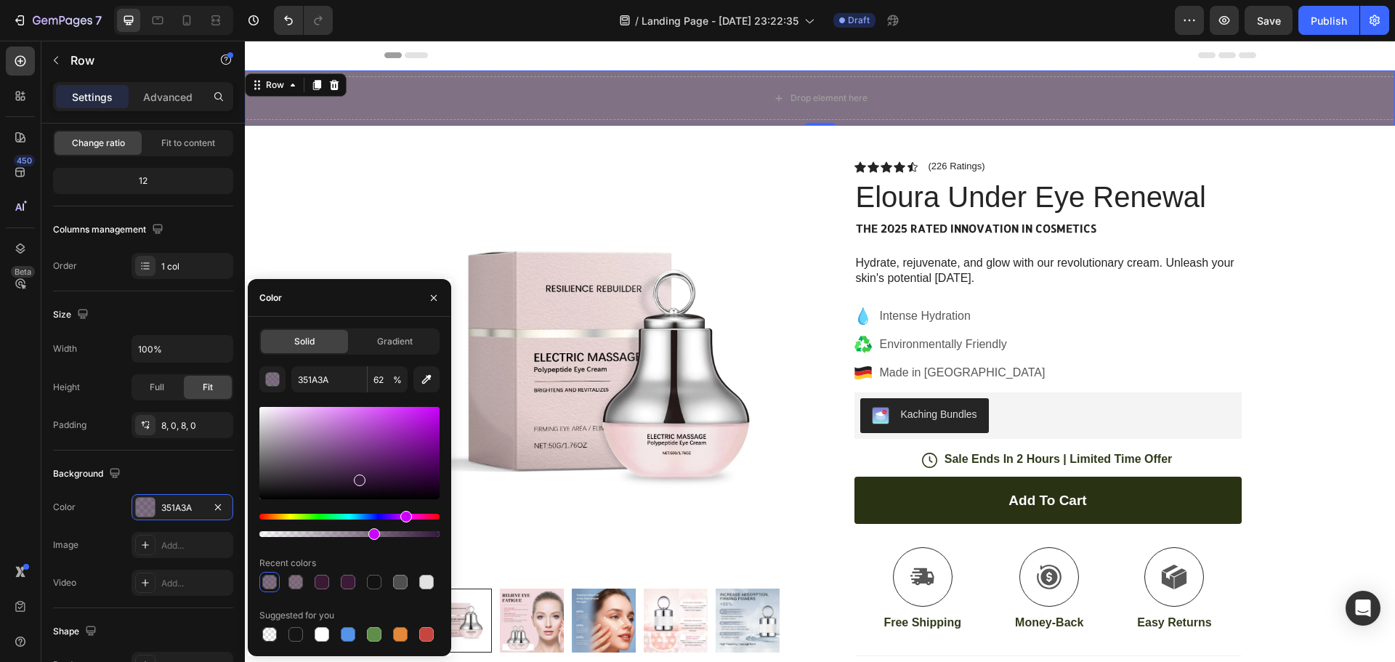
drag, startPoint x: 421, startPoint y: 516, endPoint x: 404, endPoint y: 522, distance: 17.7
click at [404, 522] on div "Hue" at bounding box center [406, 517] width 12 height 12
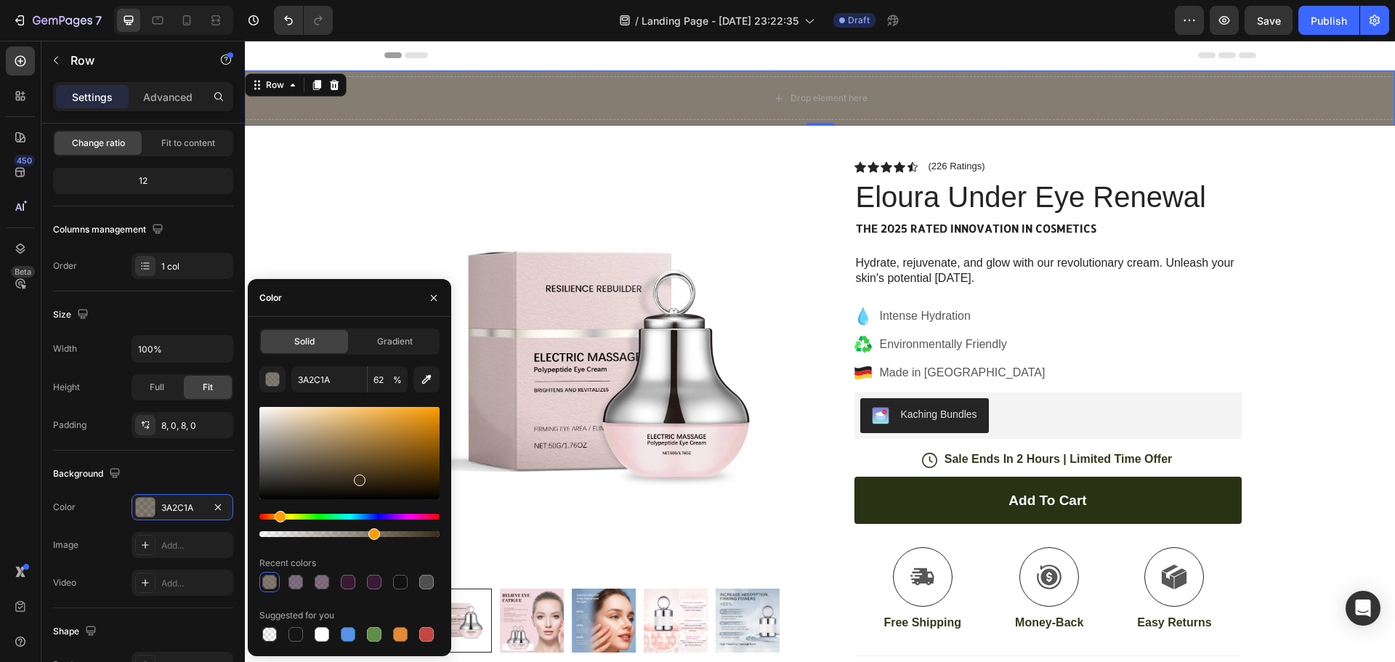
type input "3A2E1A"
drag, startPoint x: 404, startPoint y: 522, endPoint x: 278, endPoint y: 523, distance: 125.7
click at [278, 523] on div at bounding box center [349, 525] width 180 height 23
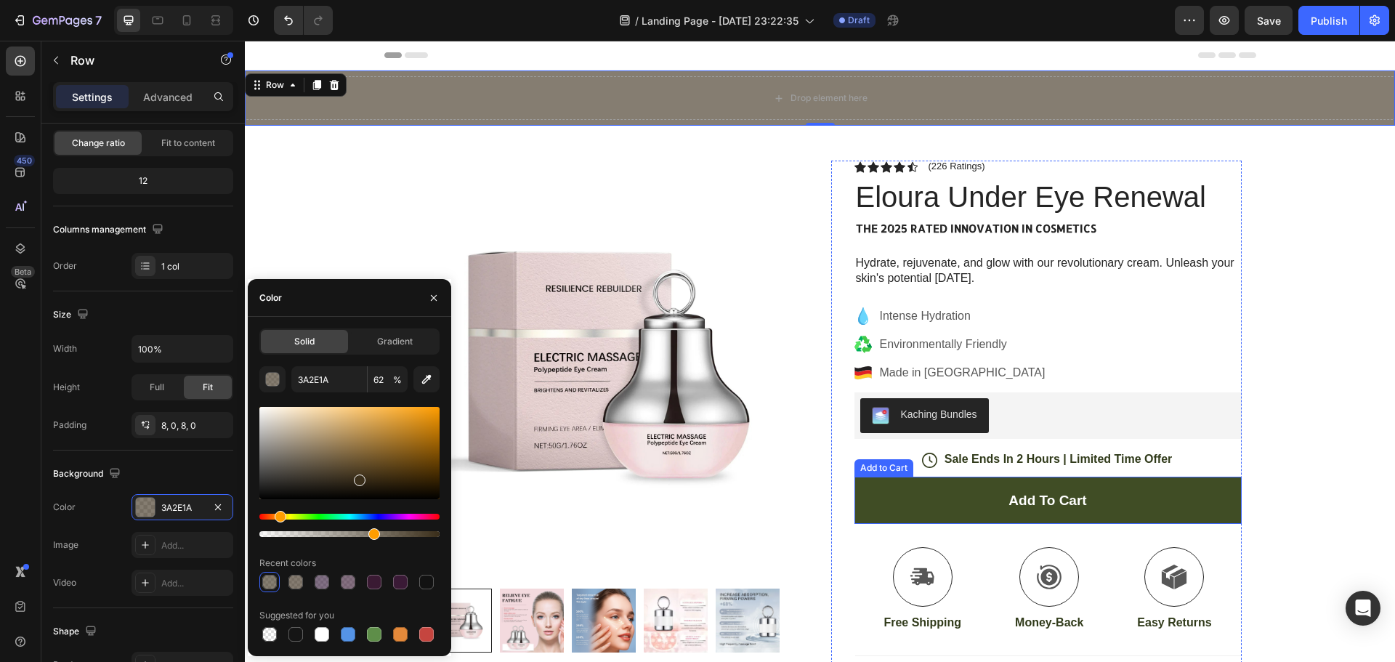
click at [1164, 501] on button "Add to cart" at bounding box center [1048, 500] width 387 height 47
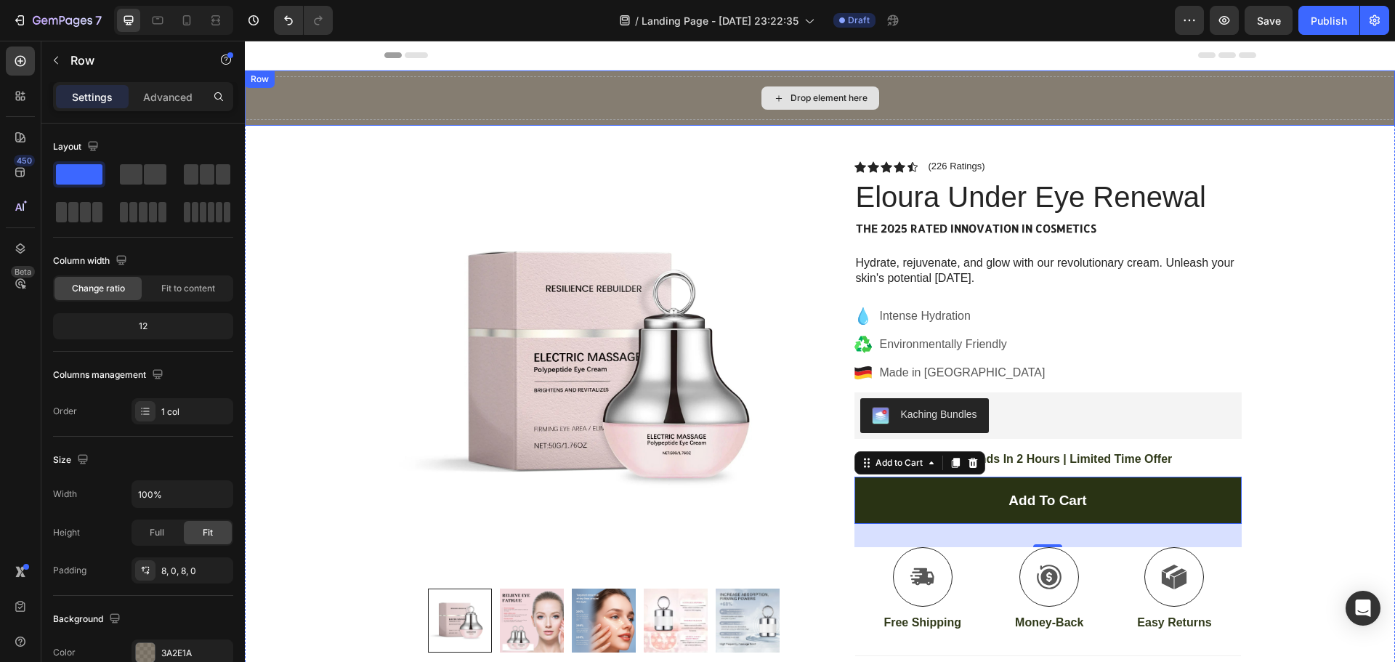
click at [497, 105] on div "Drop element here" at bounding box center [820, 98] width 1150 height 44
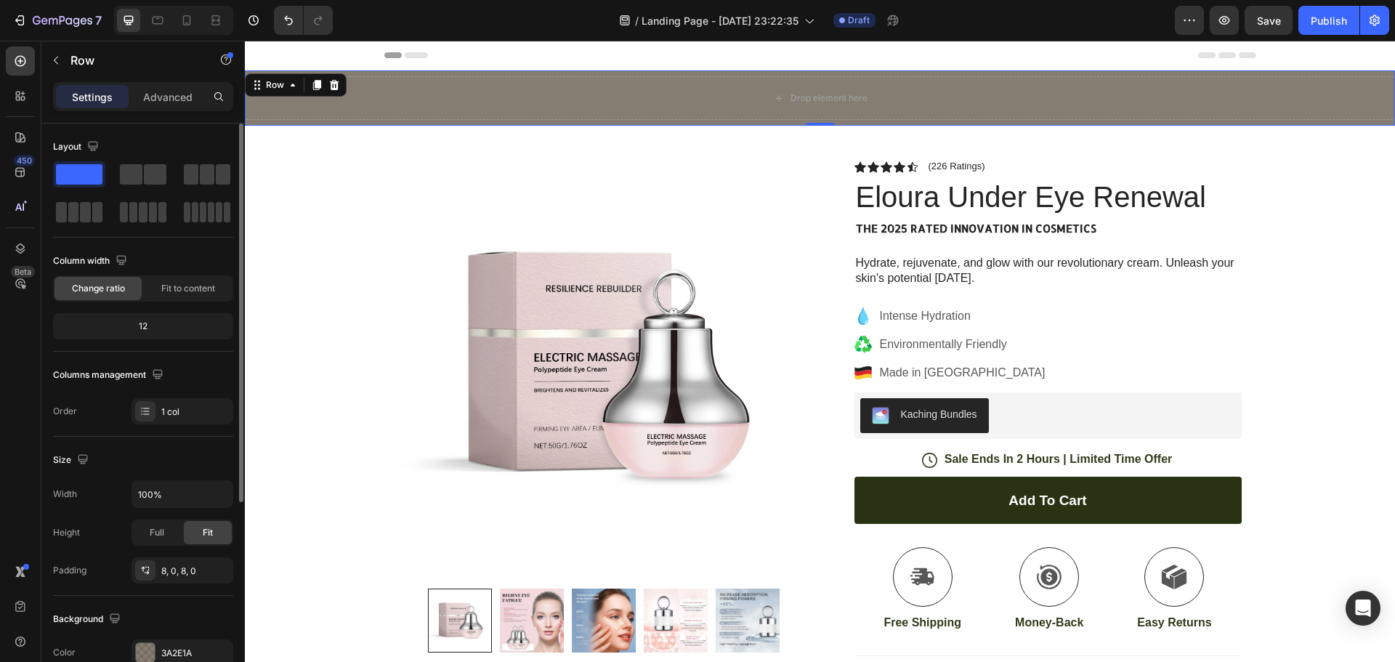
click at [161, 330] on div "12" at bounding box center [143, 326] width 174 height 20
click at [155, 330] on div "12" at bounding box center [143, 326] width 174 height 20
drag, startPoint x: 136, startPoint y: 326, endPoint x: 150, endPoint y: 328, distance: 14.7
click at [148, 328] on div "12" at bounding box center [143, 326] width 174 height 20
click at [150, 328] on div "12" at bounding box center [143, 326] width 174 height 20
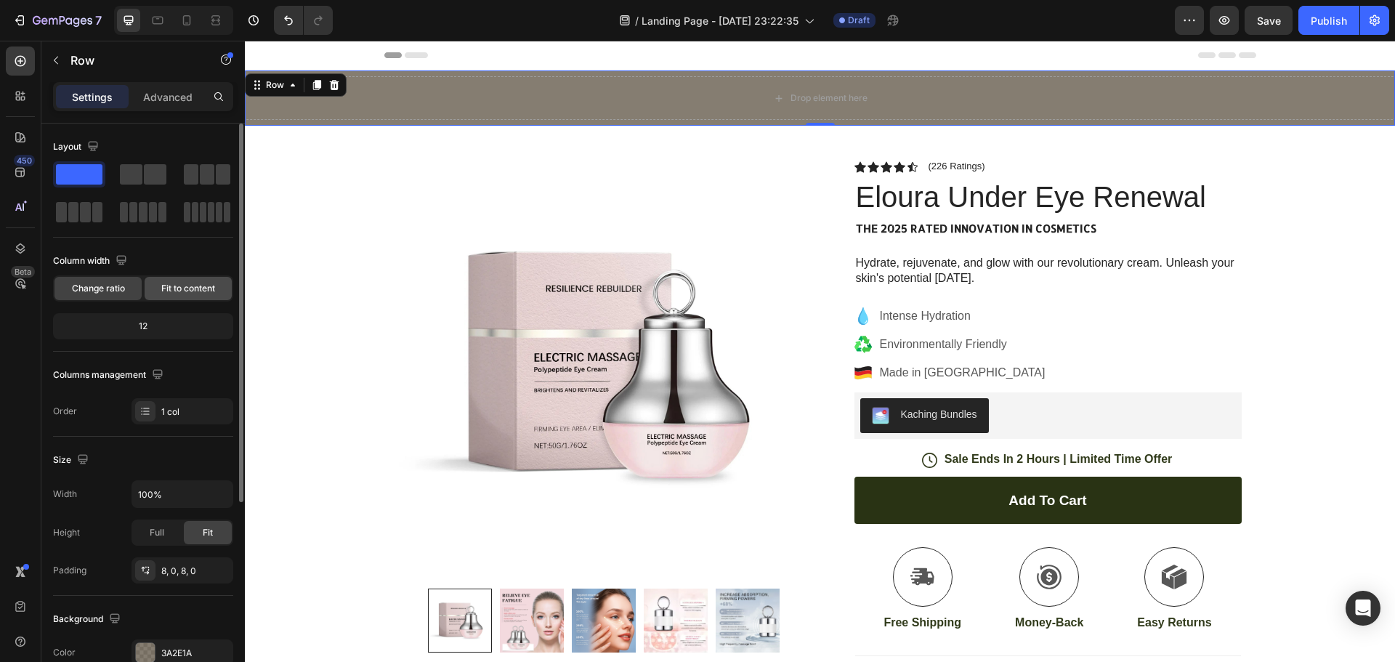
click at [179, 285] on span "Fit to content" at bounding box center [188, 288] width 54 height 13
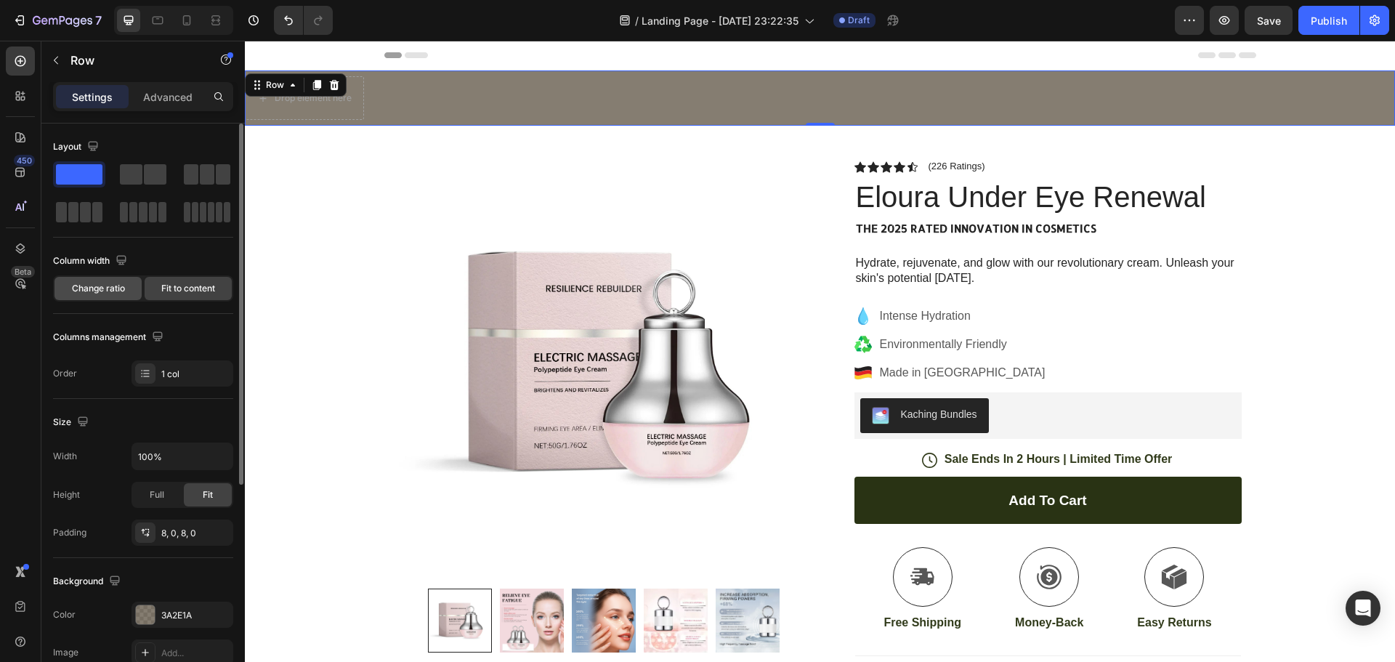
click at [114, 294] on span "Change ratio" at bounding box center [98, 288] width 53 height 13
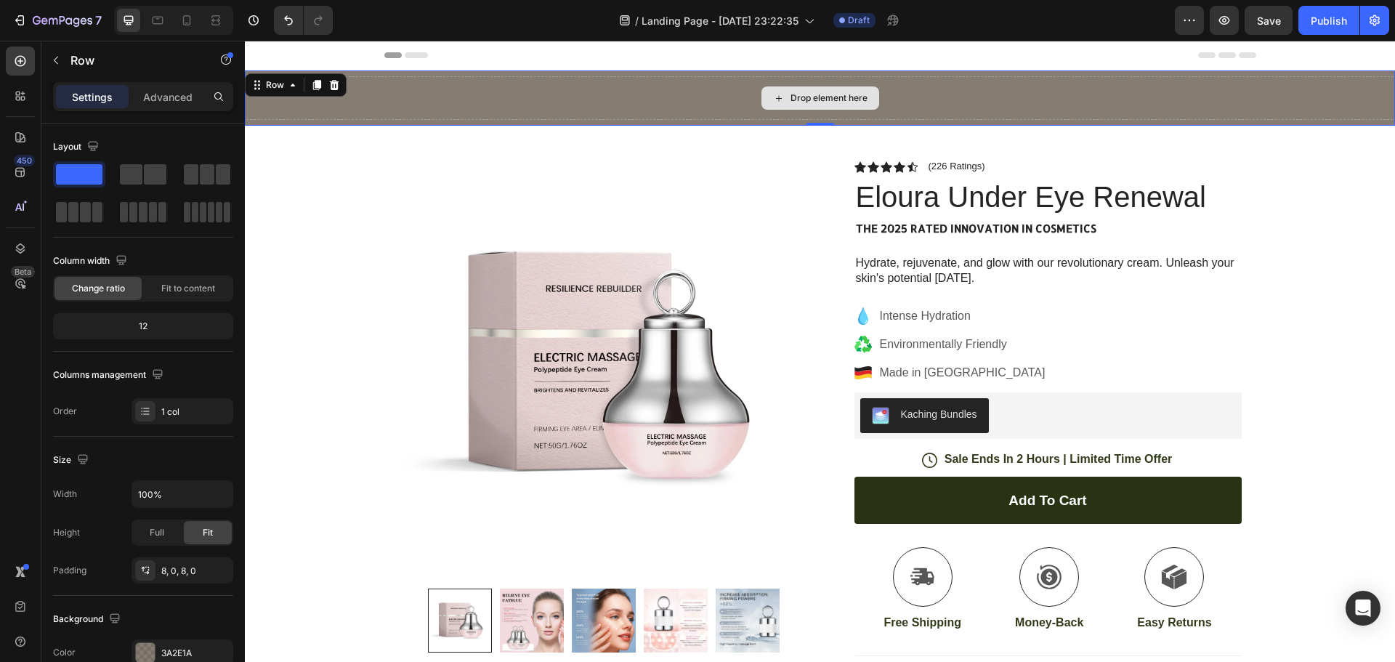
click at [825, 96] on div "Drop element here" at bounding box center [829, 98] width 77 height 12
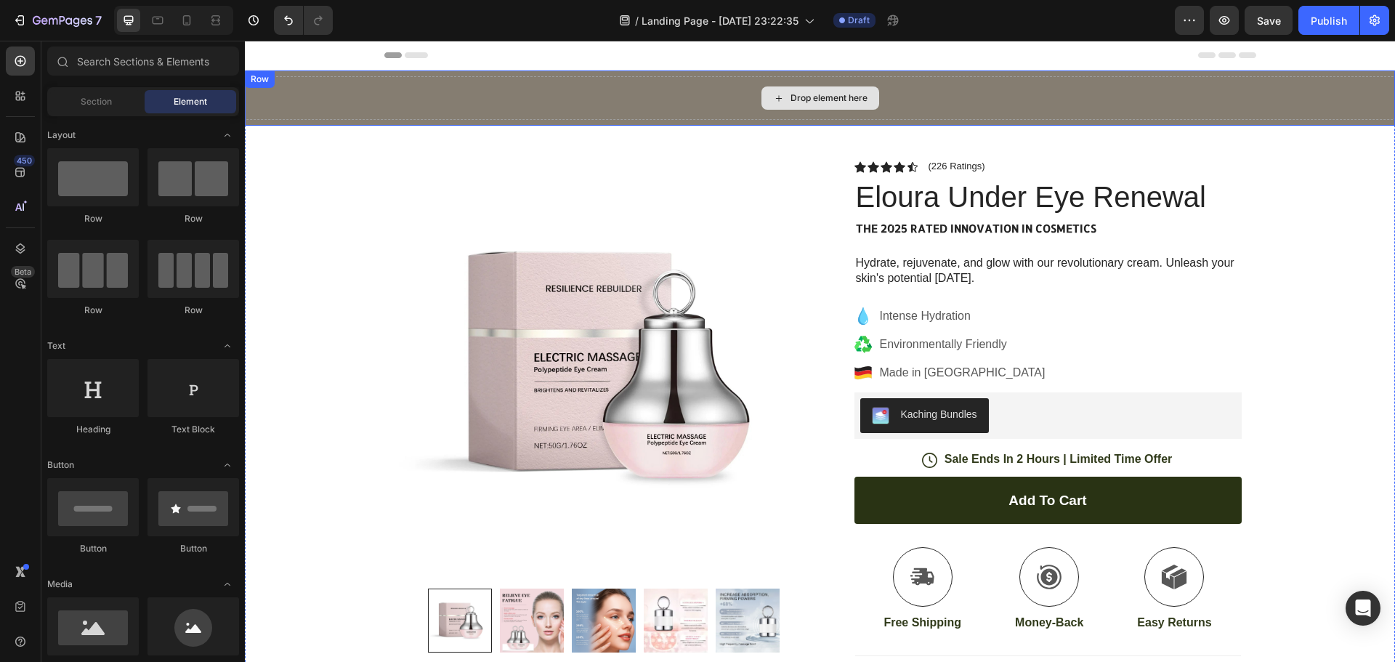
click at [832, 98] on div "Drop element here" at bounding box center [829, 98] width 77 height 12
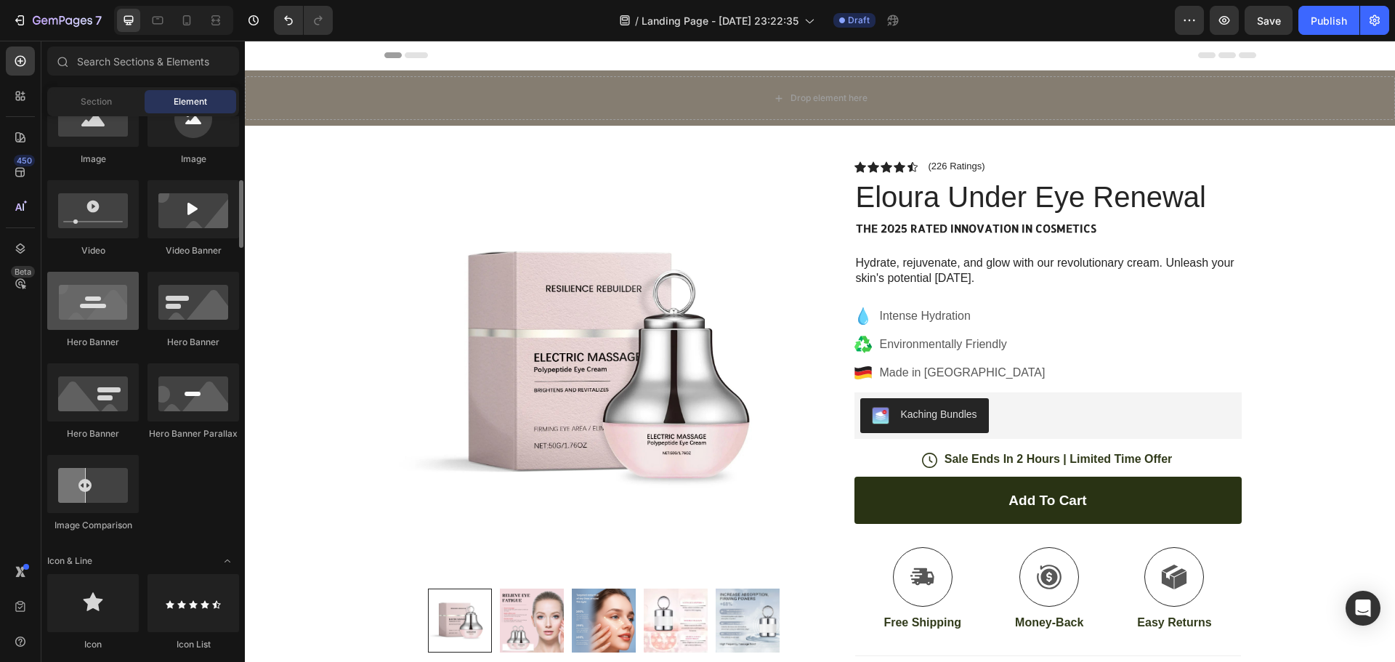
scroll to position [436, 0]
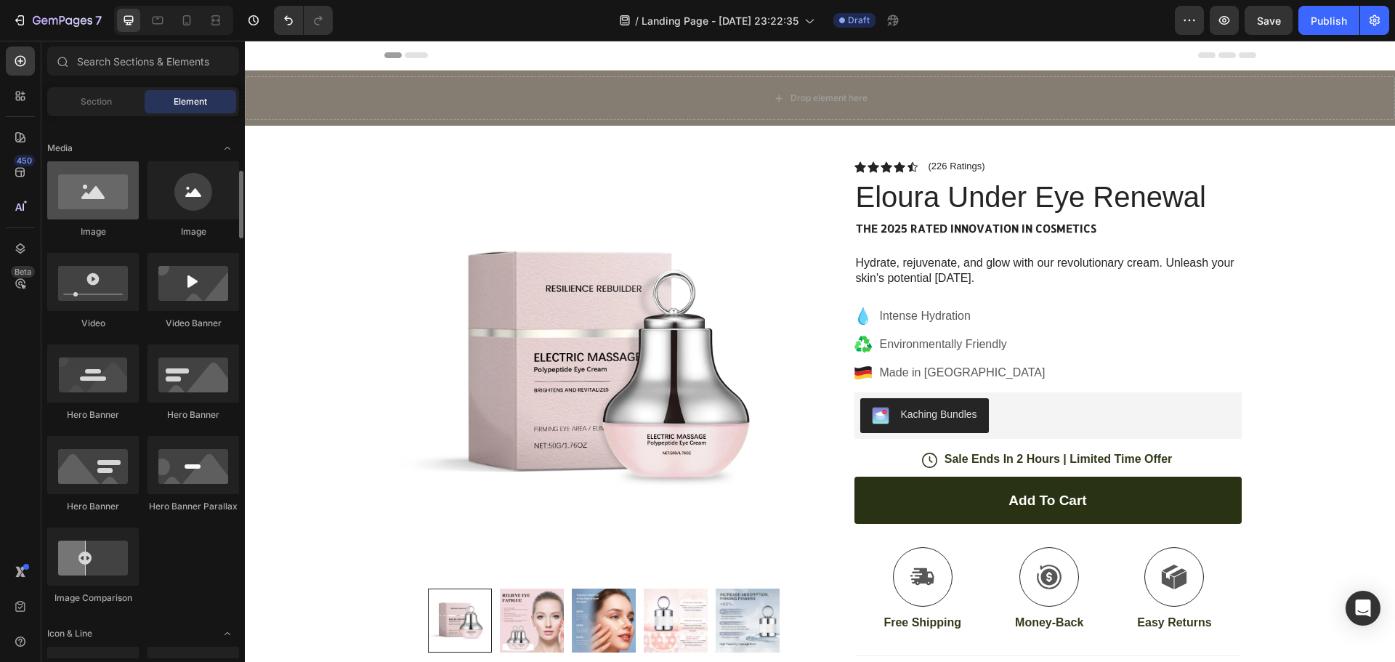
click at [101, 190] on div at bounding box center [93, 190] width 92 height 58
click at [109, 181] on div at bounding box center [93, 190] width 92 height 58
click at [102, 177] on div at bounding box center [93, 190] width 92 height 58
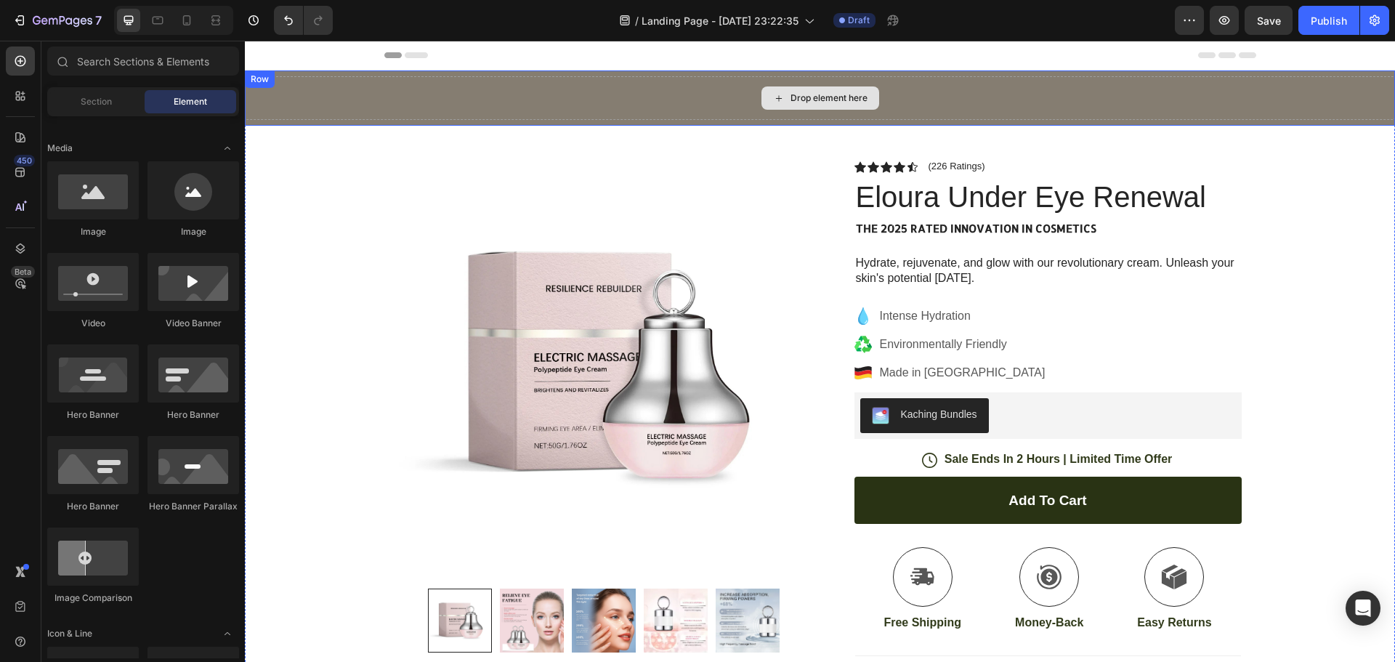
click at [802, 94] on div "Drop element here" at bounding box center [829, 98] width 77 height 12
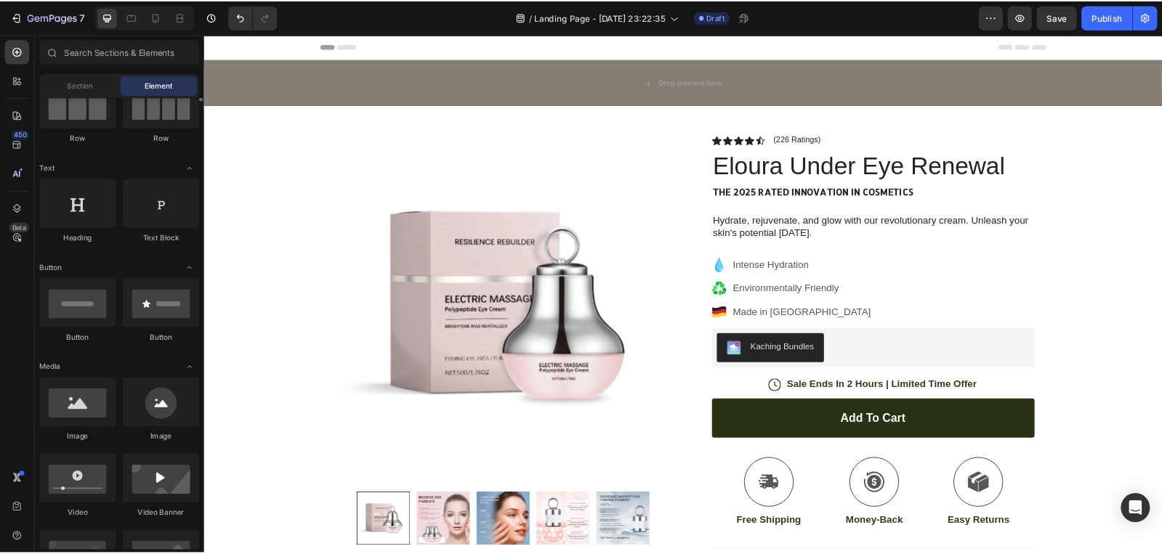
scroll to position [218, 0]
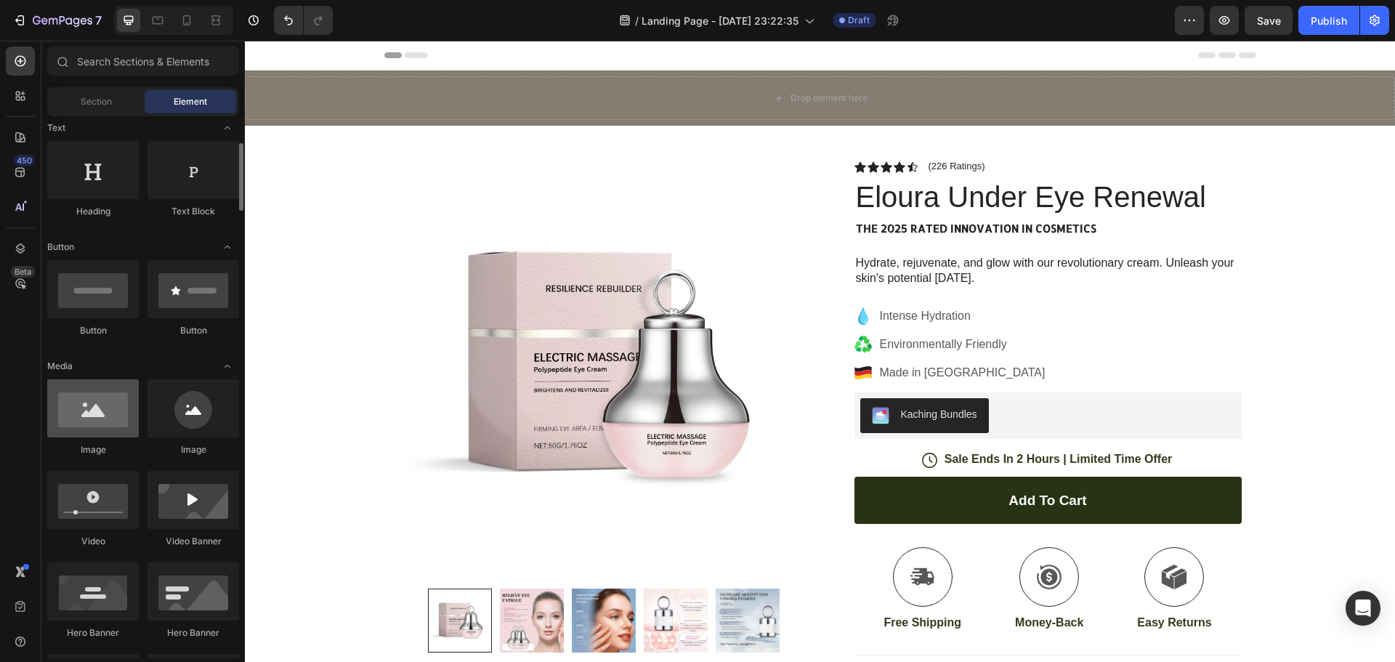
click at [100, 410] on div at bounding box center [93, 408] width 92 height 58
click at [83, 414] on div at bounding box center [93, 408] width 92 height 58
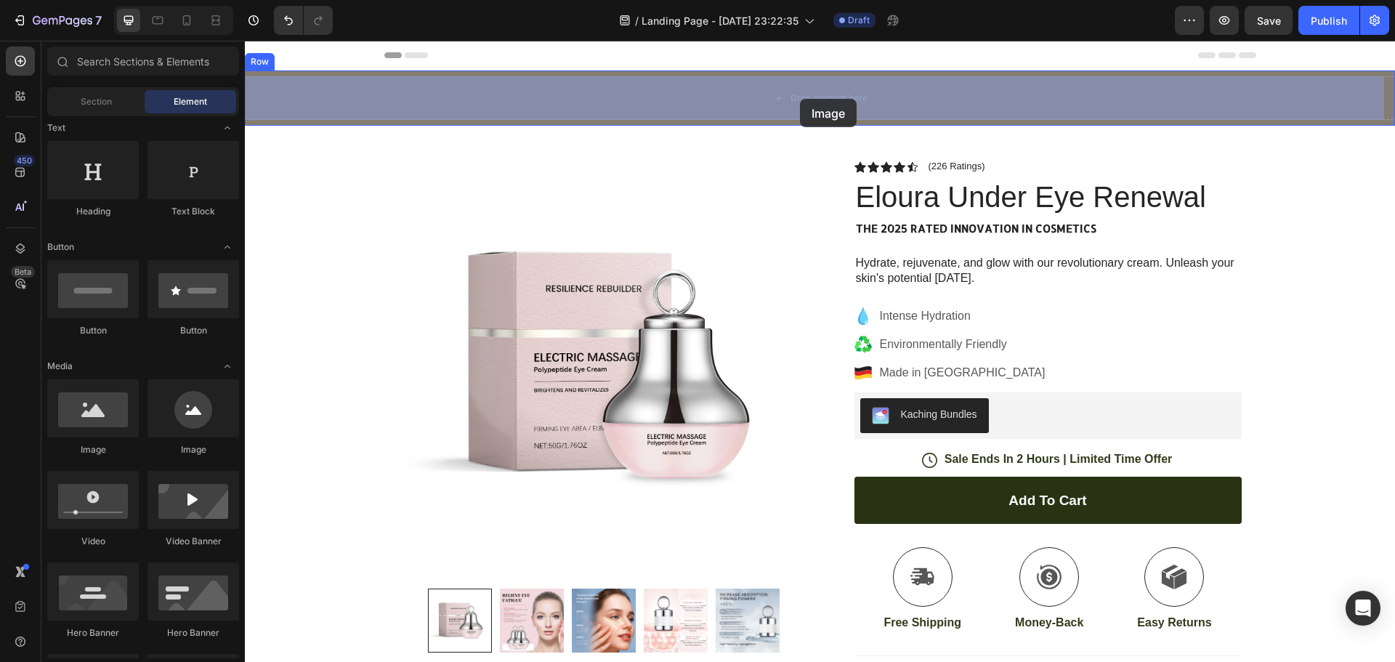
drag, startPoint x: 337, startPoint y: 450, endPoint x: 800, endPoint y: 99, distance: 580.9
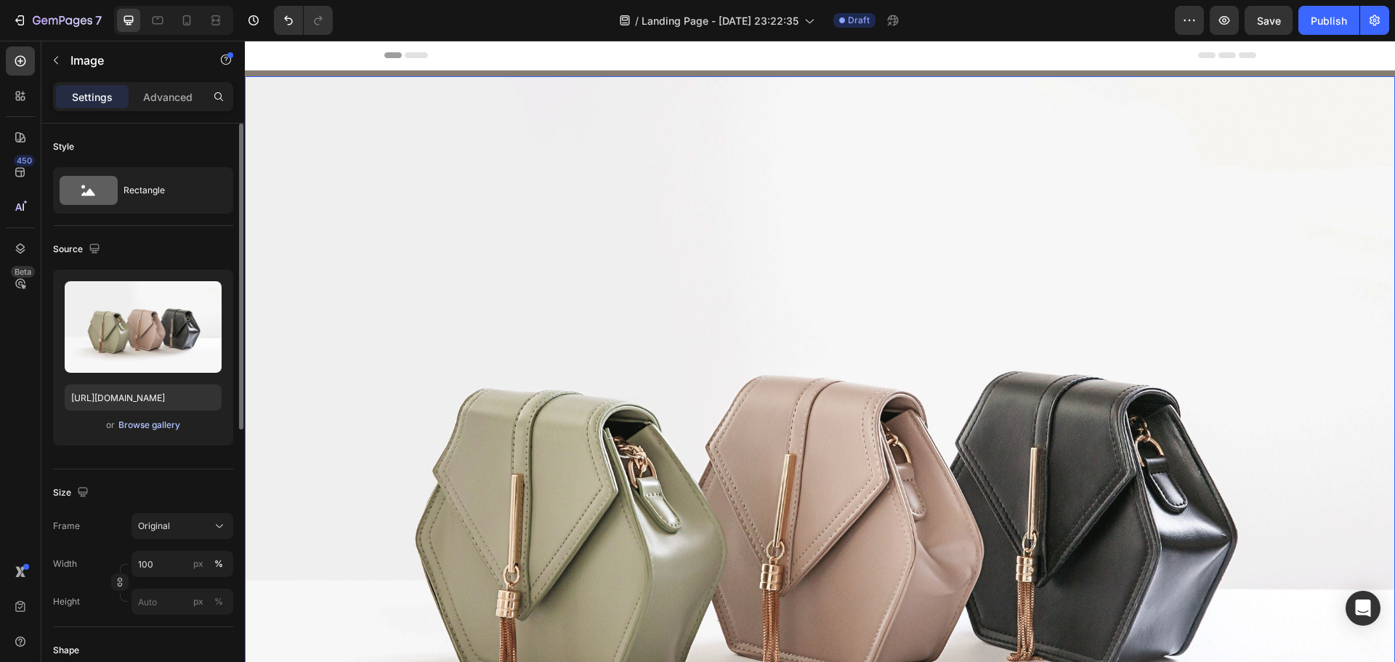
click at [167, 421] on div "Browse gallery" at bounding box center [149, 425] width 62 height 13
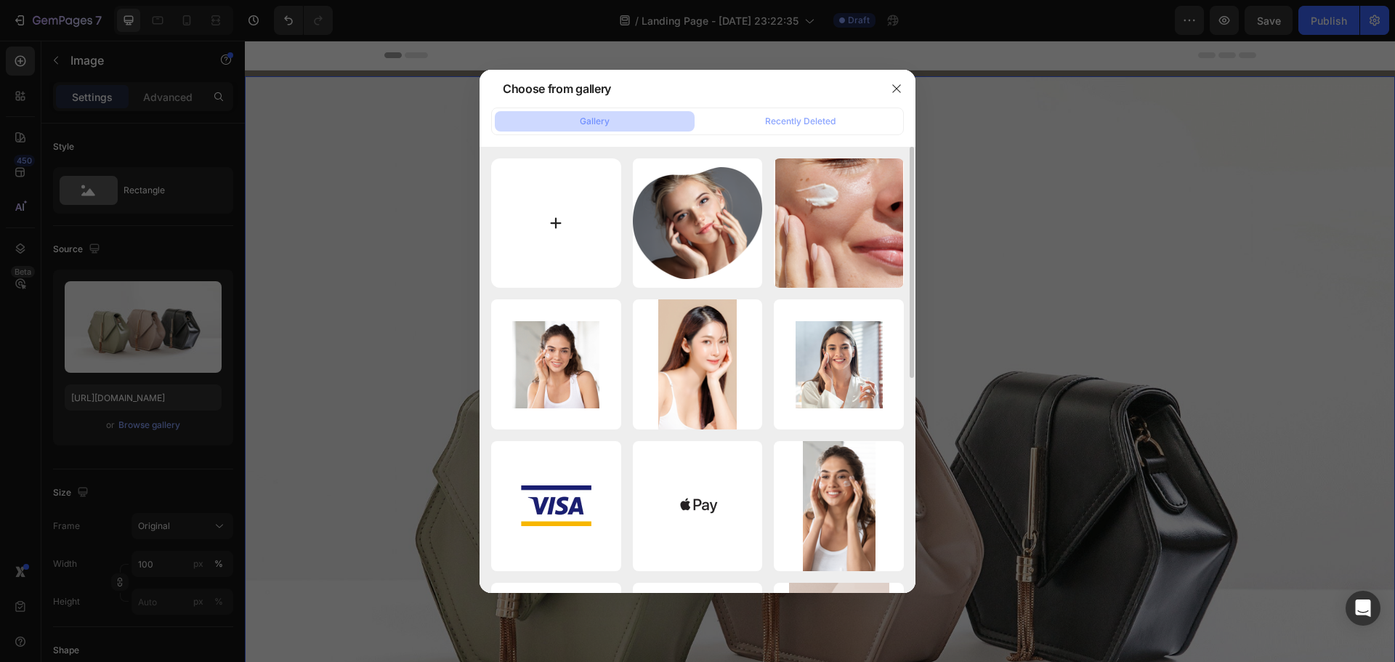
click at [551, 223] on input "file" at bounding box center [556, 223] width 130 height 130
click at [555, 222] on input "file" at bounding box center [556, 223] width 130 height 130
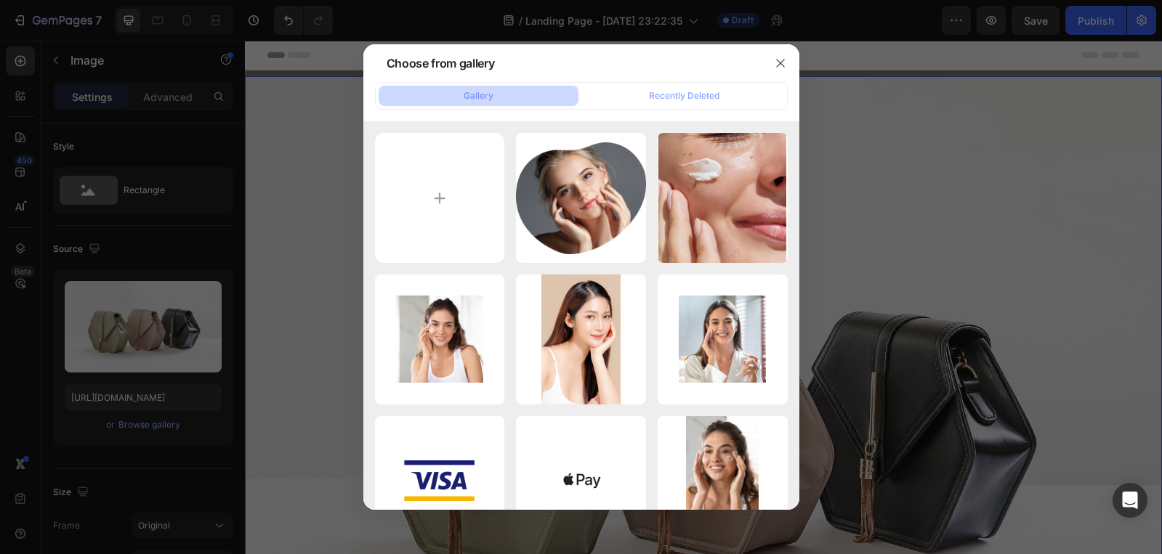
type input "C:\fakepath\eloura_logo_single (6).pdf"
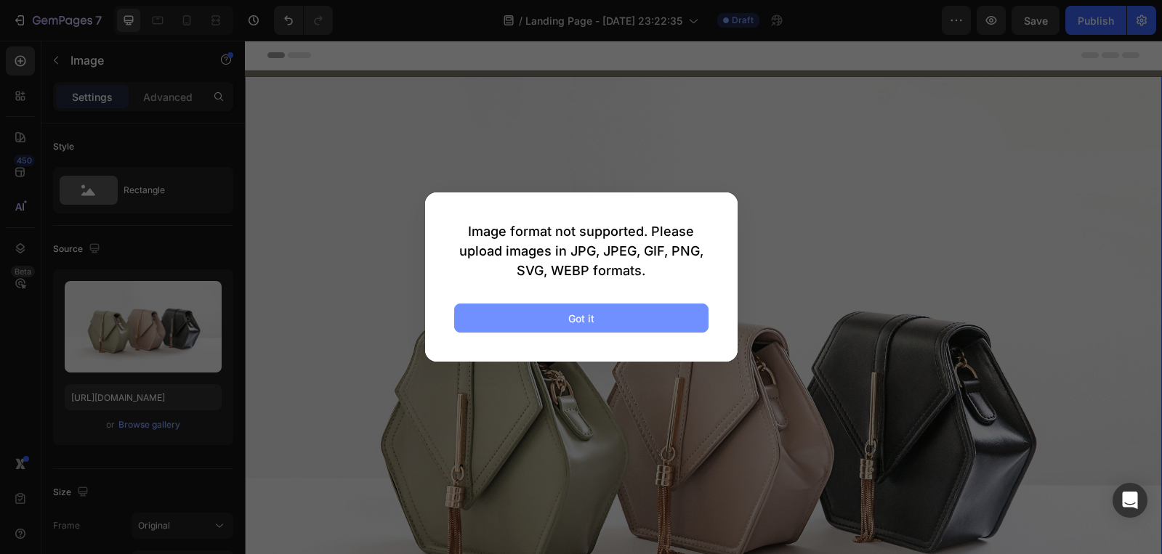
click at [581, 321] on div "Got it" at bounding box center [581, 318] width 26 height 15
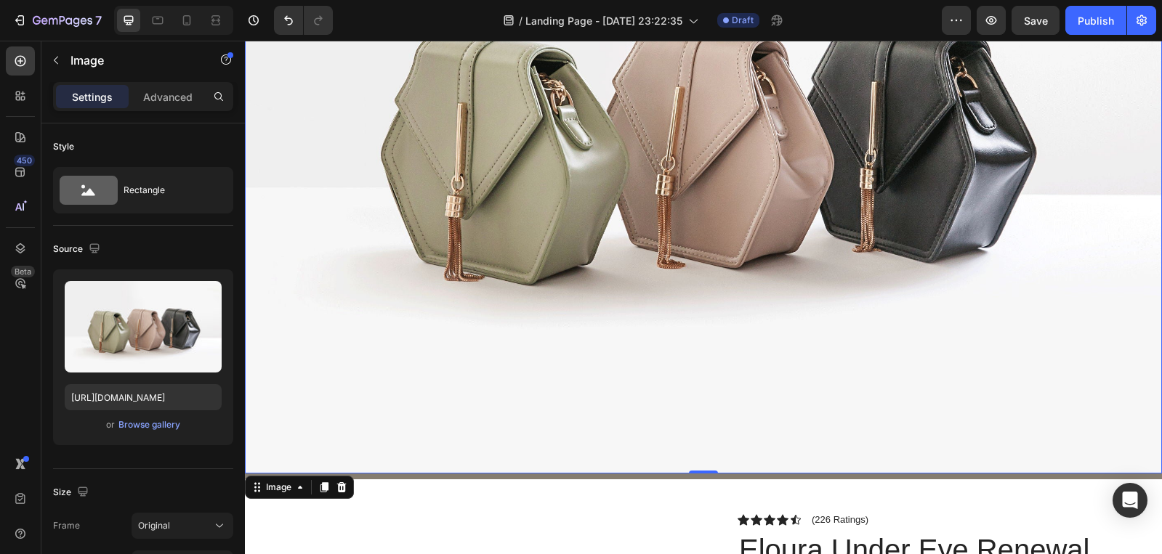
scroll to position [436, 0]
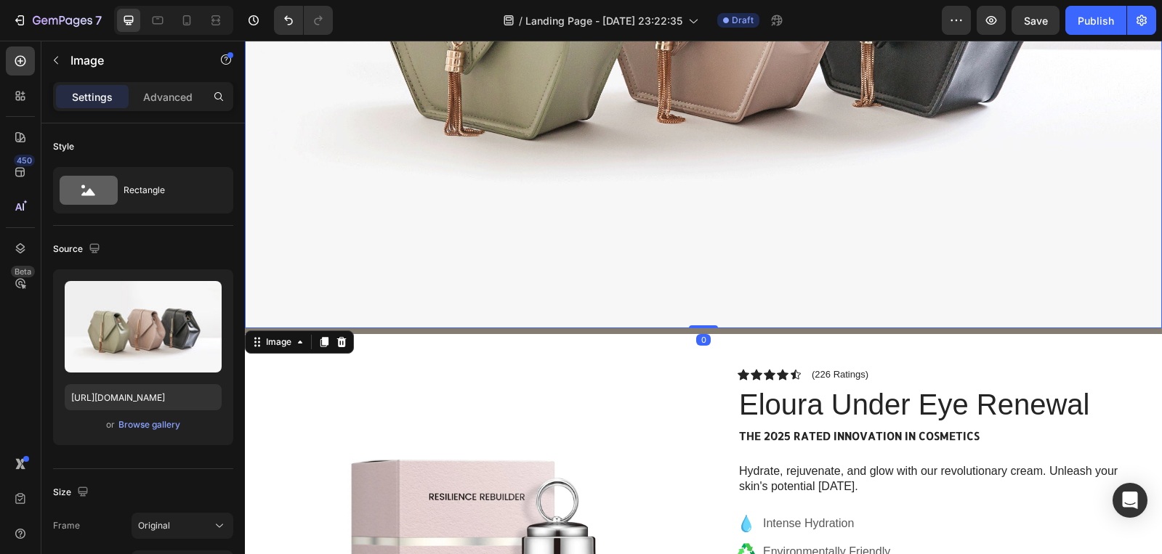
drag, startPoint x: 698, startPoint y: 319, endPoint x: 696, endPoint y: 161, distance: 157.7
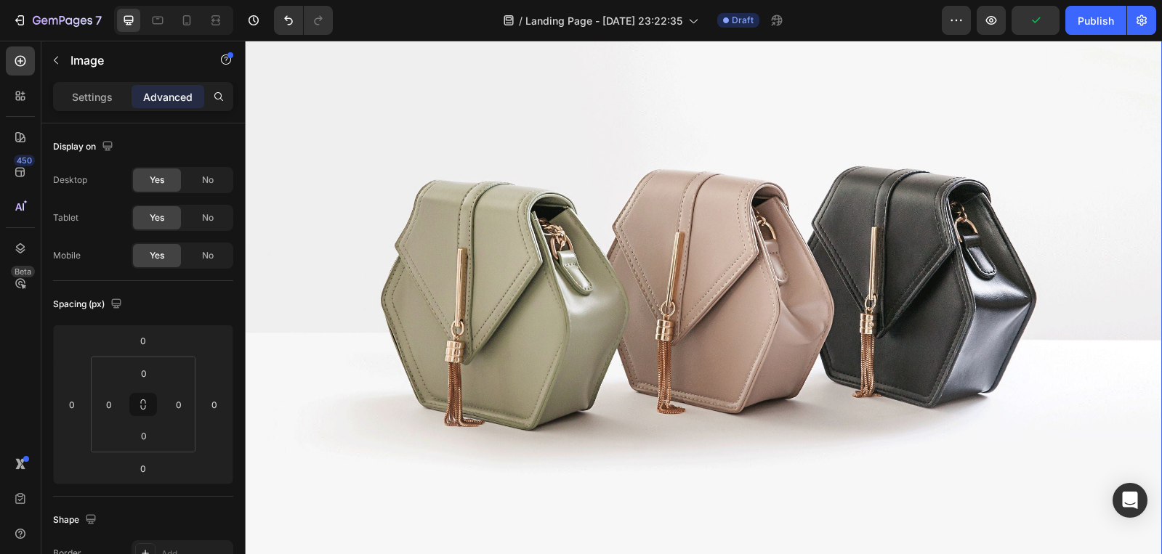
scroll to position [0, 0]
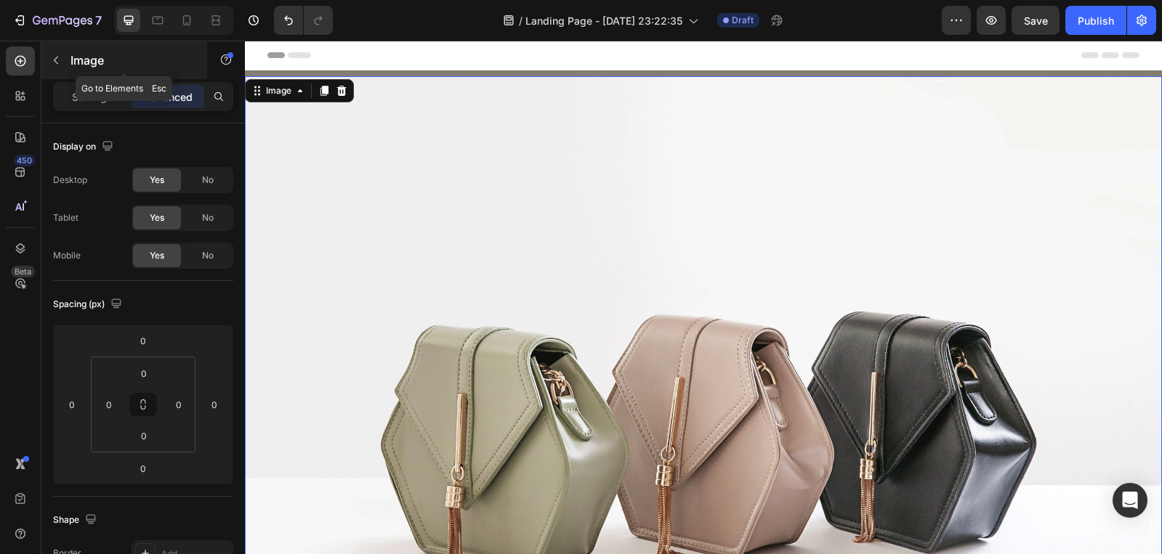
click at [74, 70] on div "Image" at bounding box center [124, 60] width 166 height 38
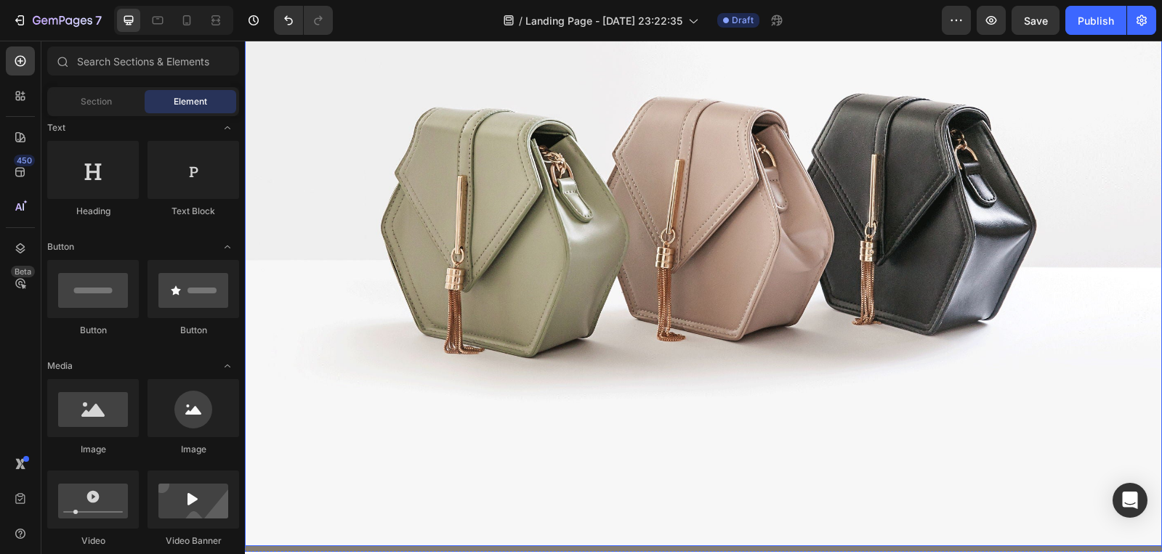
scroll to position [291, 0]
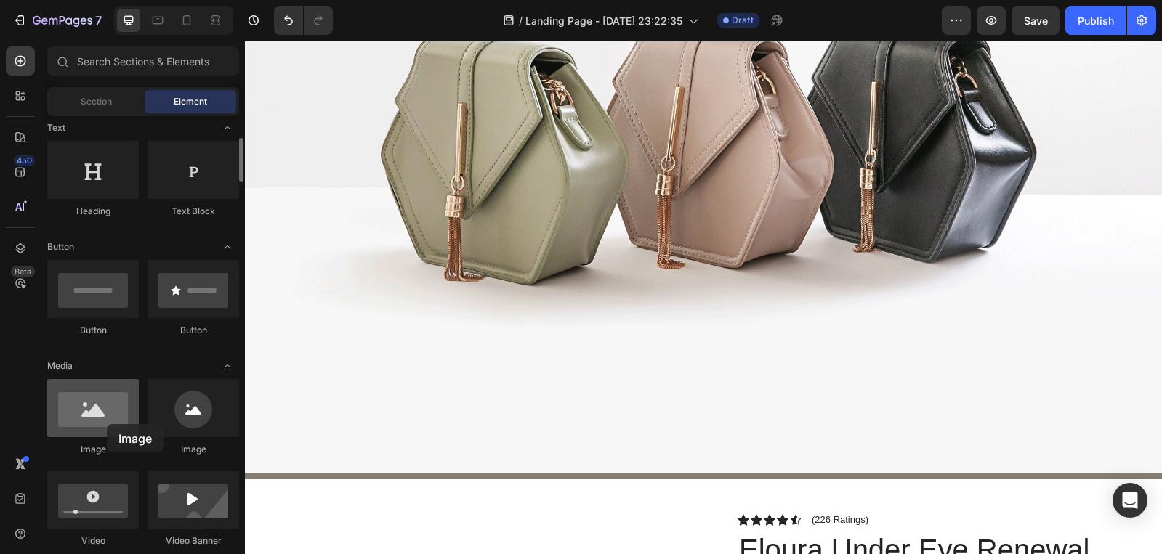
click at [107, 424] on div at bounding box center [93, 408] width 92 height 58
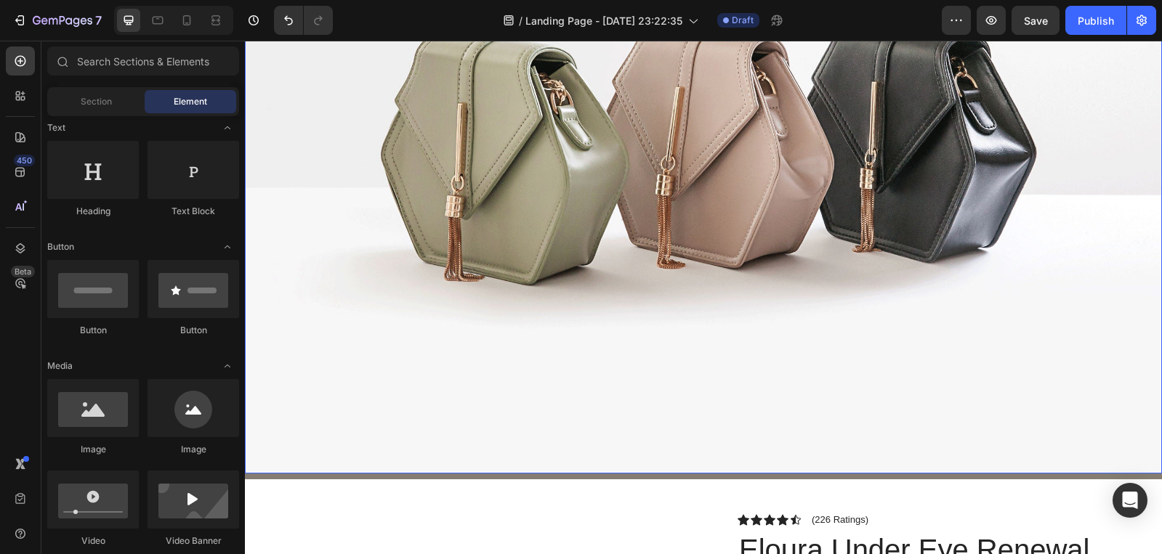
click at [527, 248] on img at bounding box center [703, 130] width 917 height 688
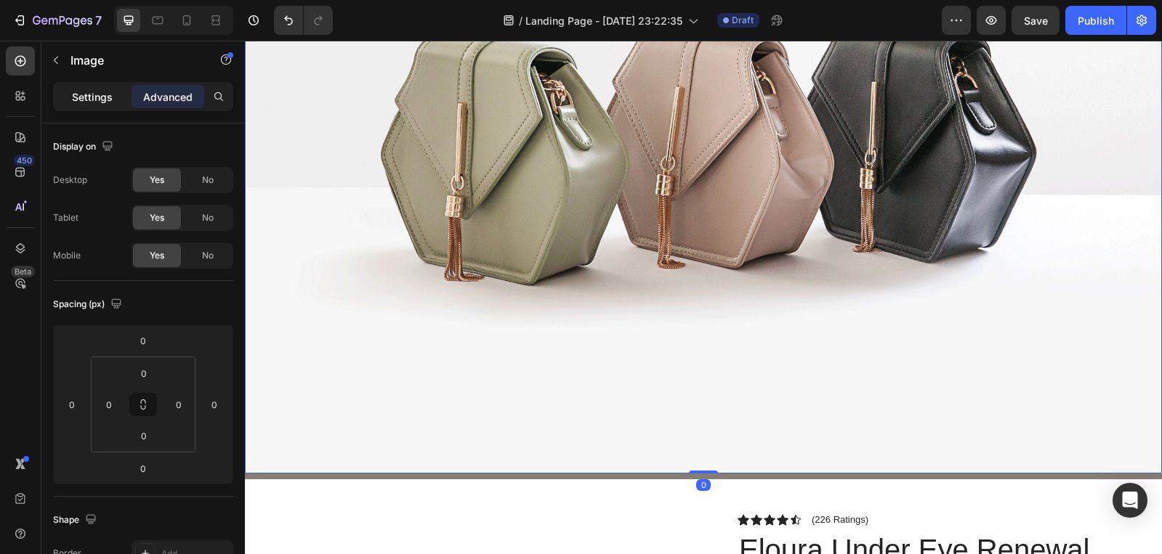
click at [118, 101] on div "Settings" at bounding box center [92, 96] width 73 height 23
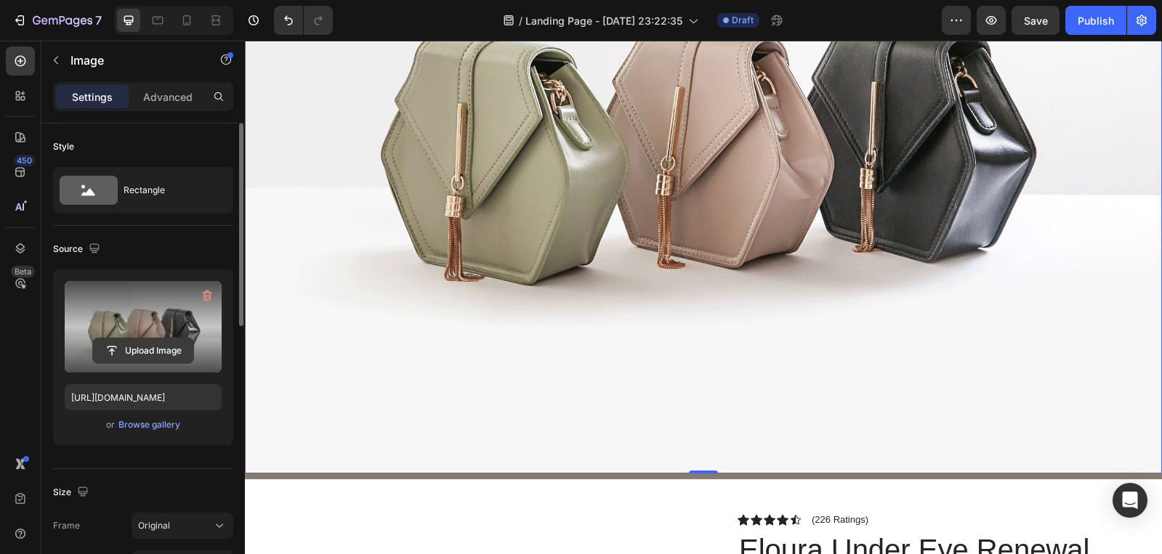
click at [153, 350] on input "file" at bounding box center [143, 351] width 100 height 25
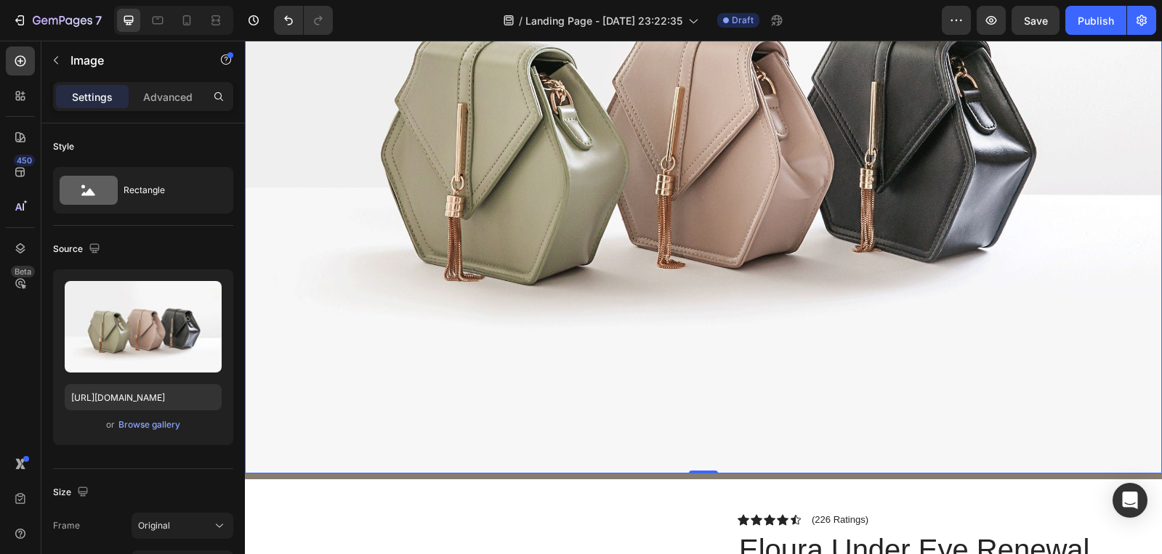
drag, startPoint x: 994, startPoint y: 136, endPoint x: 987, endPoint y: 155, distance: 20.9
click at [993, 140] on img at bounding box center [703, 130] width 917 height 688
click at [153, 425] on div "Browse gallery" at bounding box center [149, 425] width 62 height 13
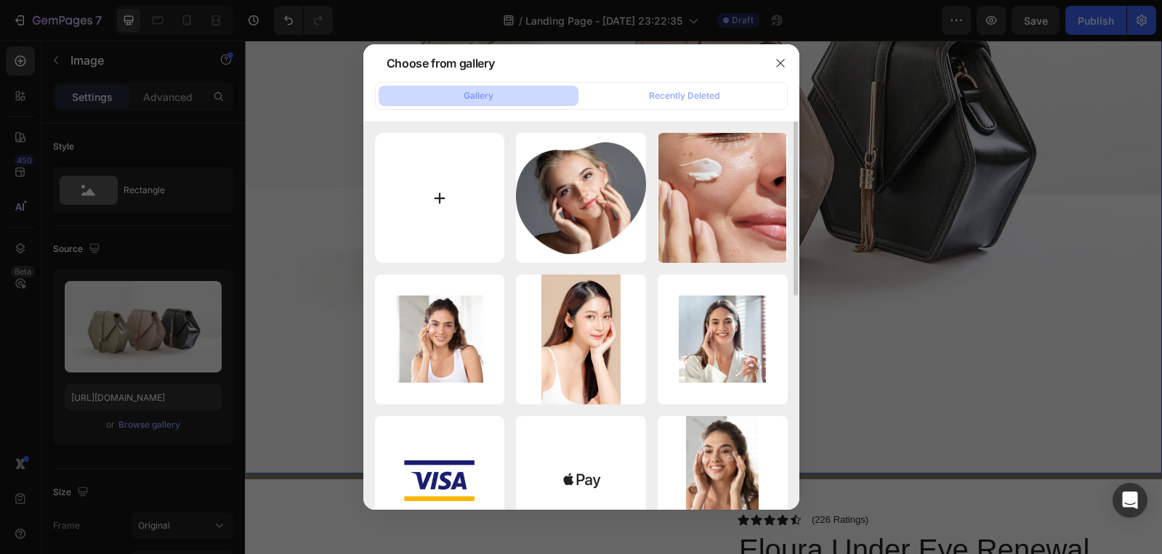
click at [424, 216] on input "file" at bounding box center [440, 198] width 130 height 130
type input "C:\fakepath\eloura_logo_single.jpg"
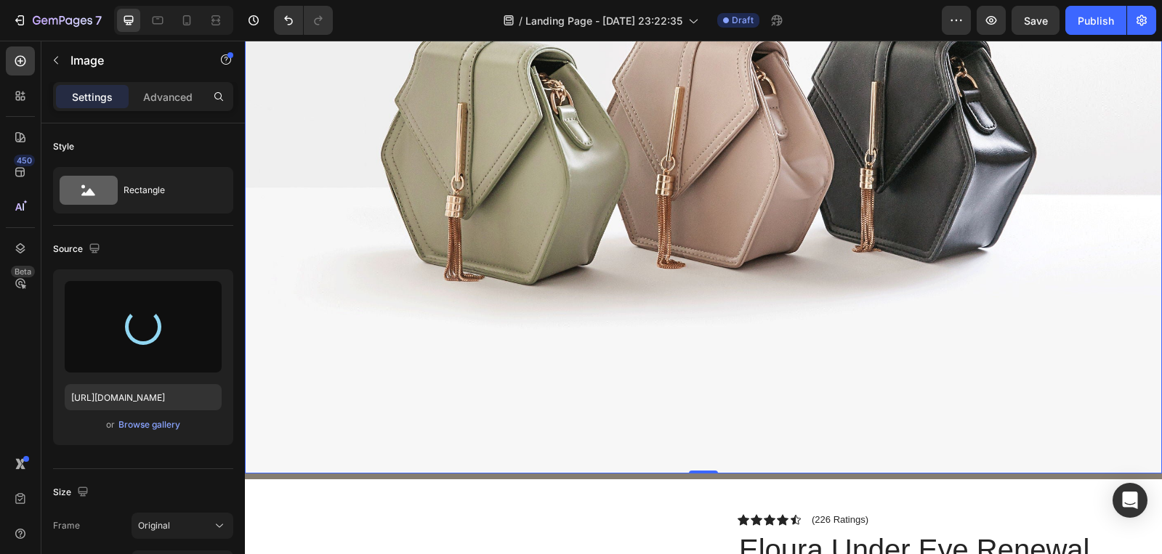
type input "[URL][DOMAIN_NAME]"
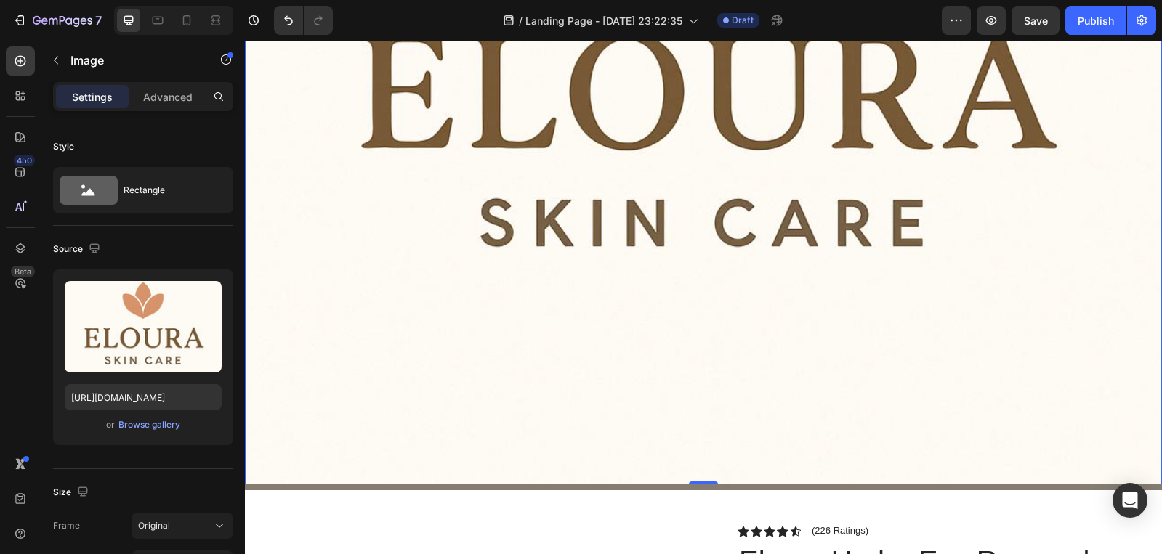
scroll to position [581, 0]
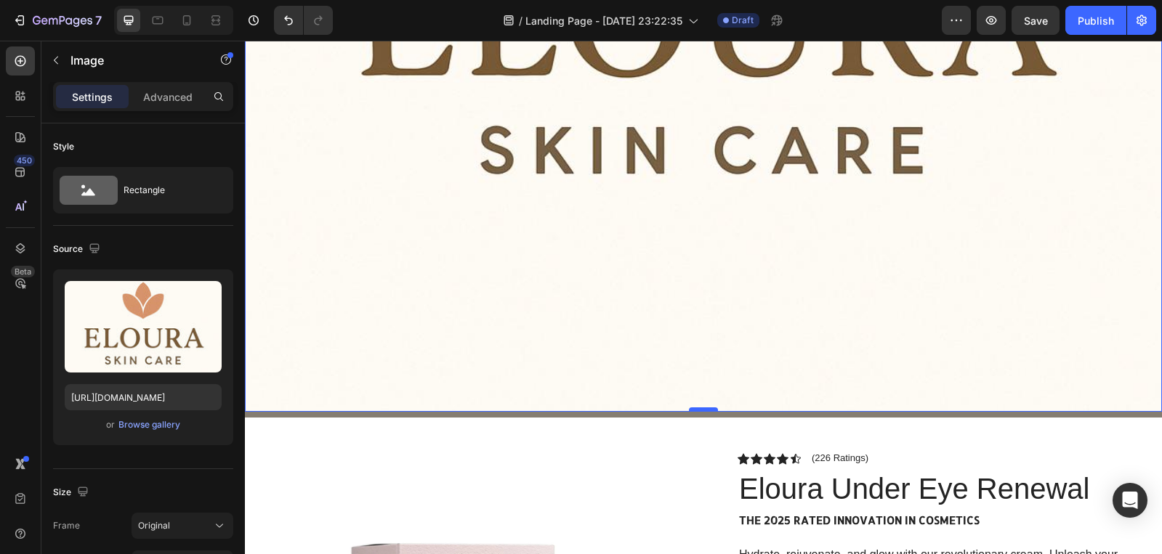
click at [696, 408] on div at bounding box center [703, 410] width 29 height 4
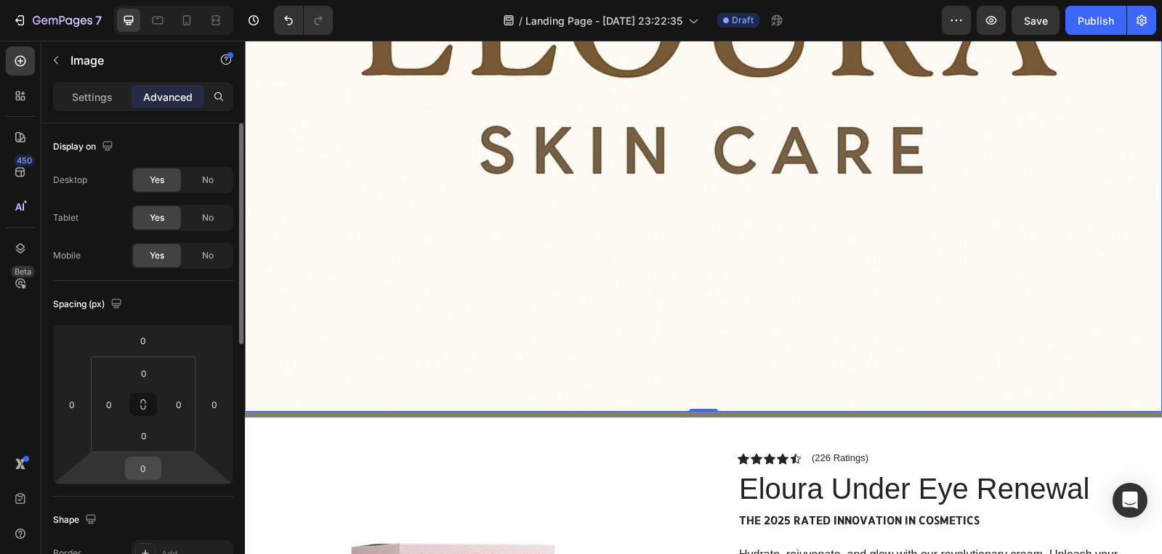
click at [145, 463] on input "0" at bounding box center [143, 469] width 29 height 22
click at [160, 437] on div "0" at bounding box center [144, 435] width 36 height 23
click at [142, 408] on icon at bounding box center [143, 405] width 12 height 12
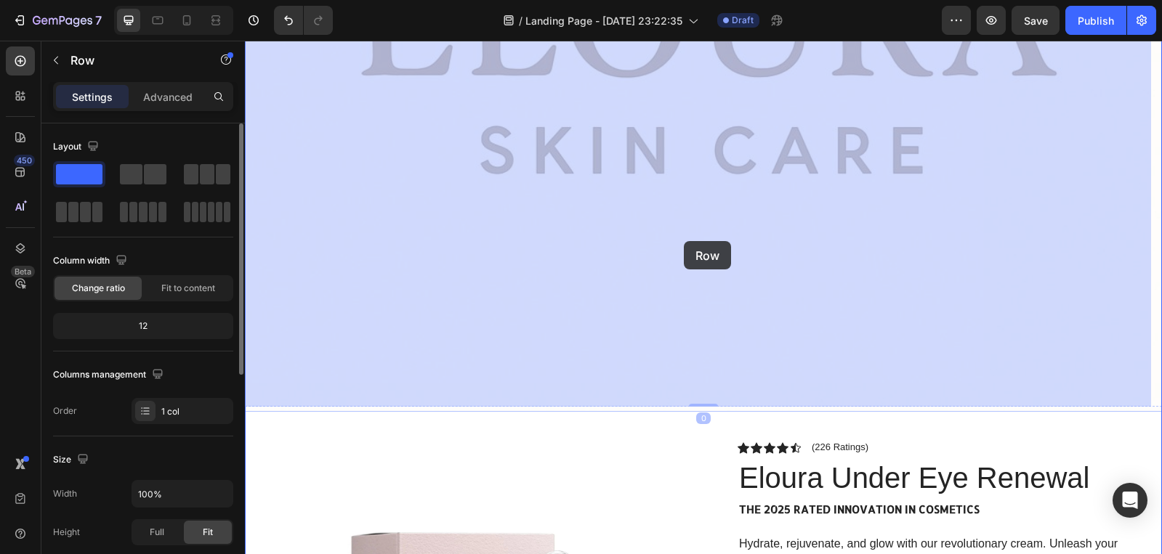
drag, startPoint x: 694, startPoint y: 403, endPoint x: 687, endPoint y: 230, distance: 173.1
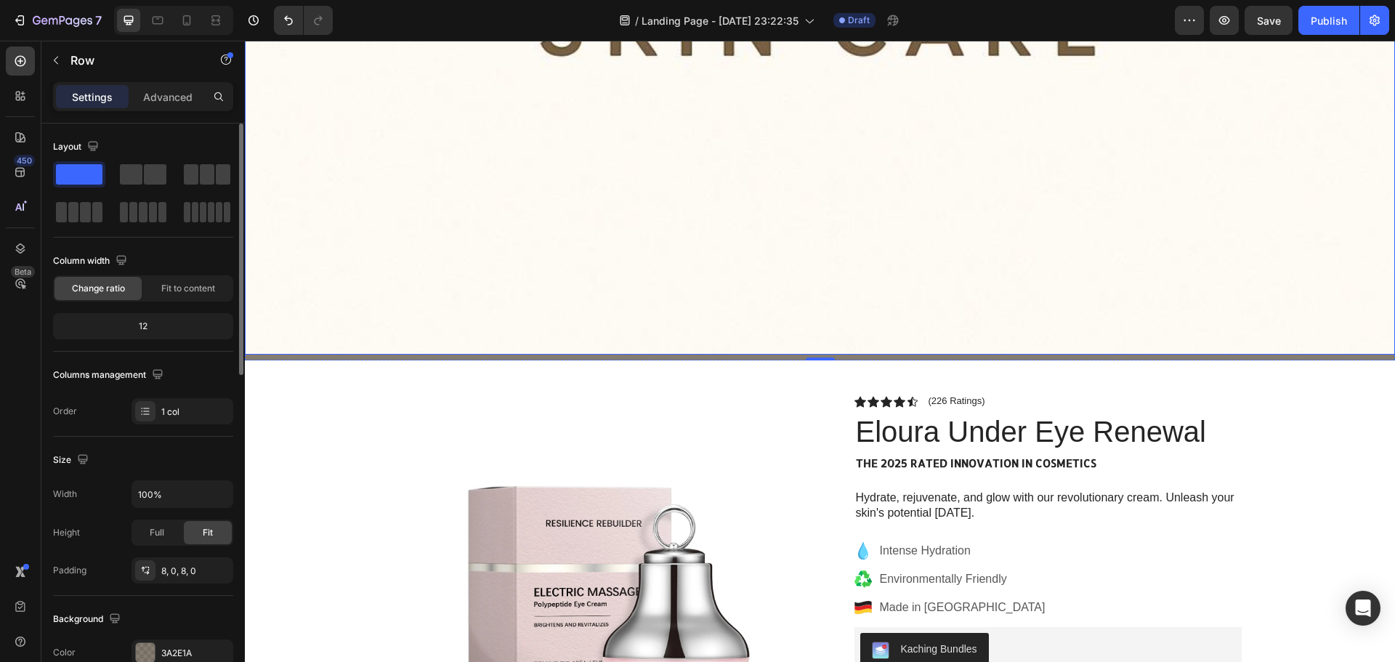
scroll to position [799, 0]
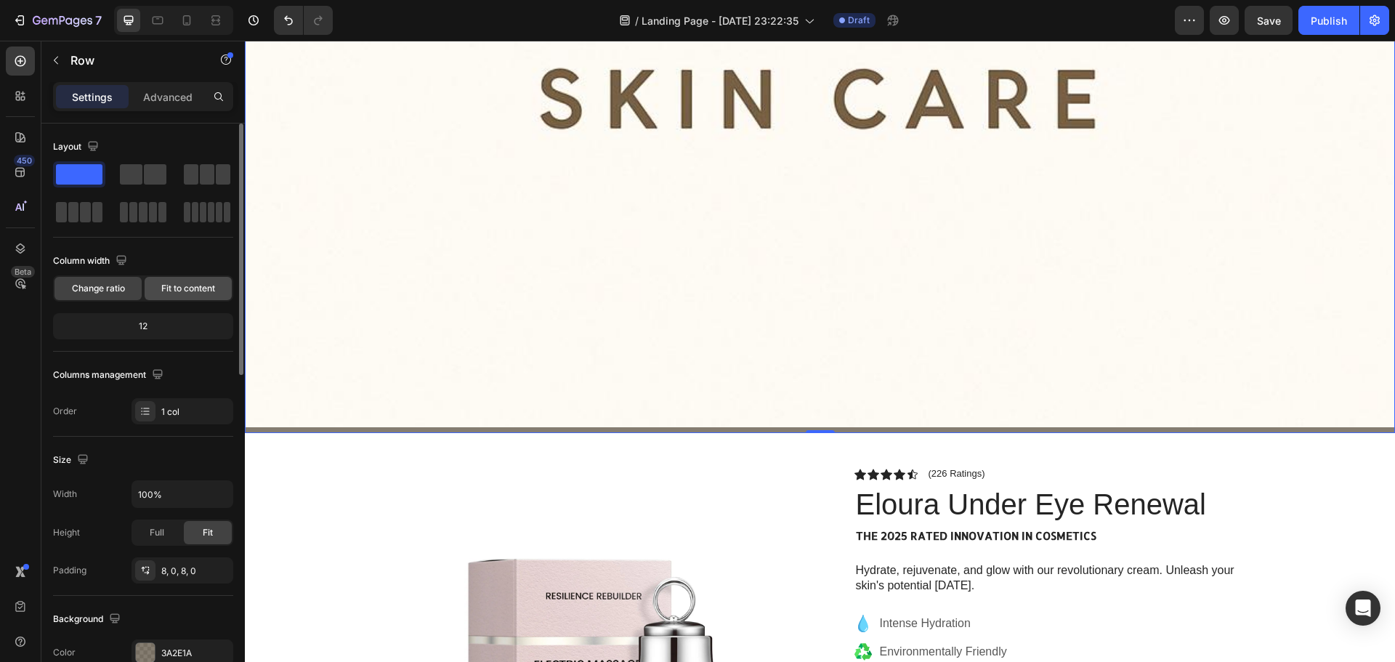
click at [179, 284] on span "Fit to content" at bounding box center [188, 288] width 54 height 13
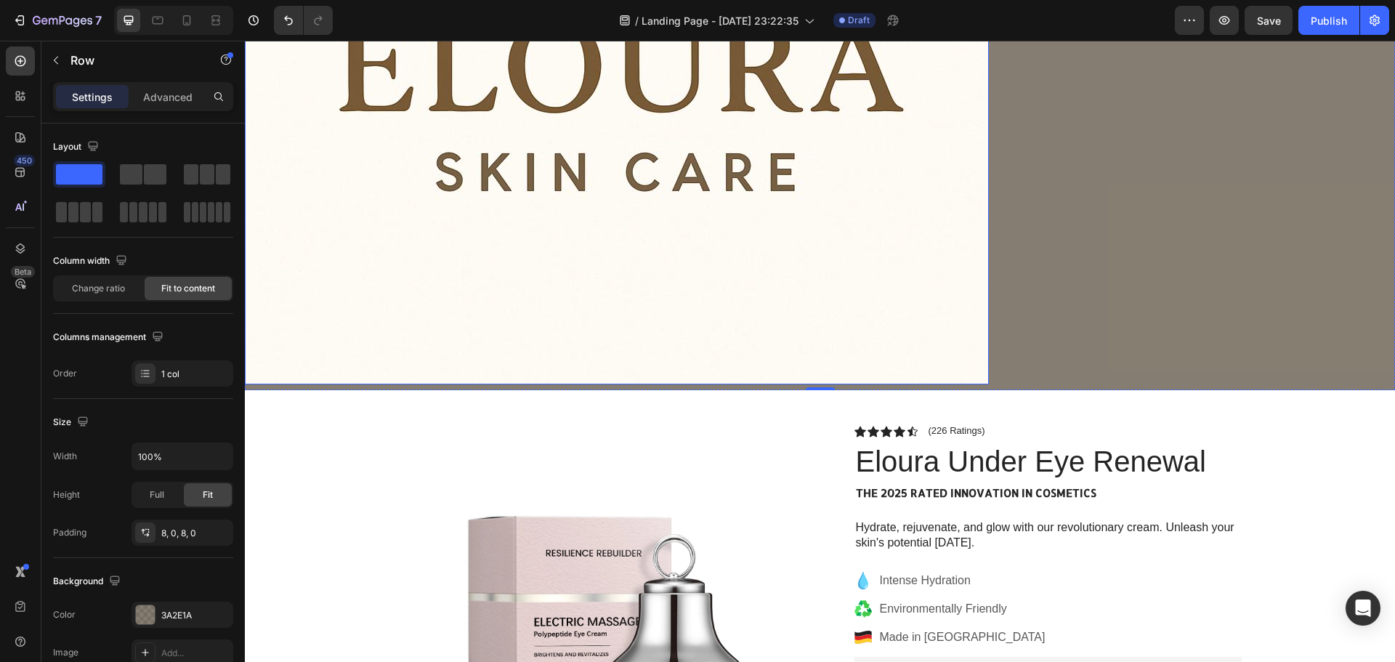
scroll to position [363, 0]
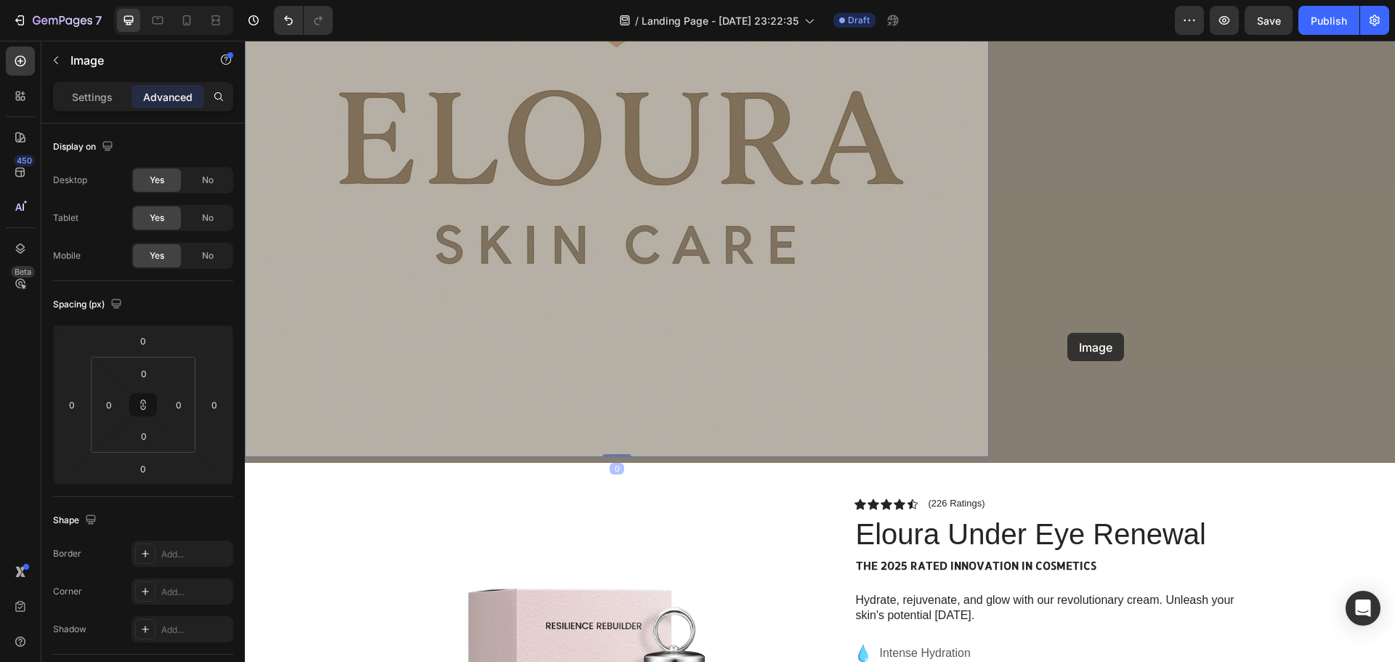
drag, startPoint x: 735, startPoint y: 294, endPoint x: 1067, endPoint y: 333, distance: 334.4
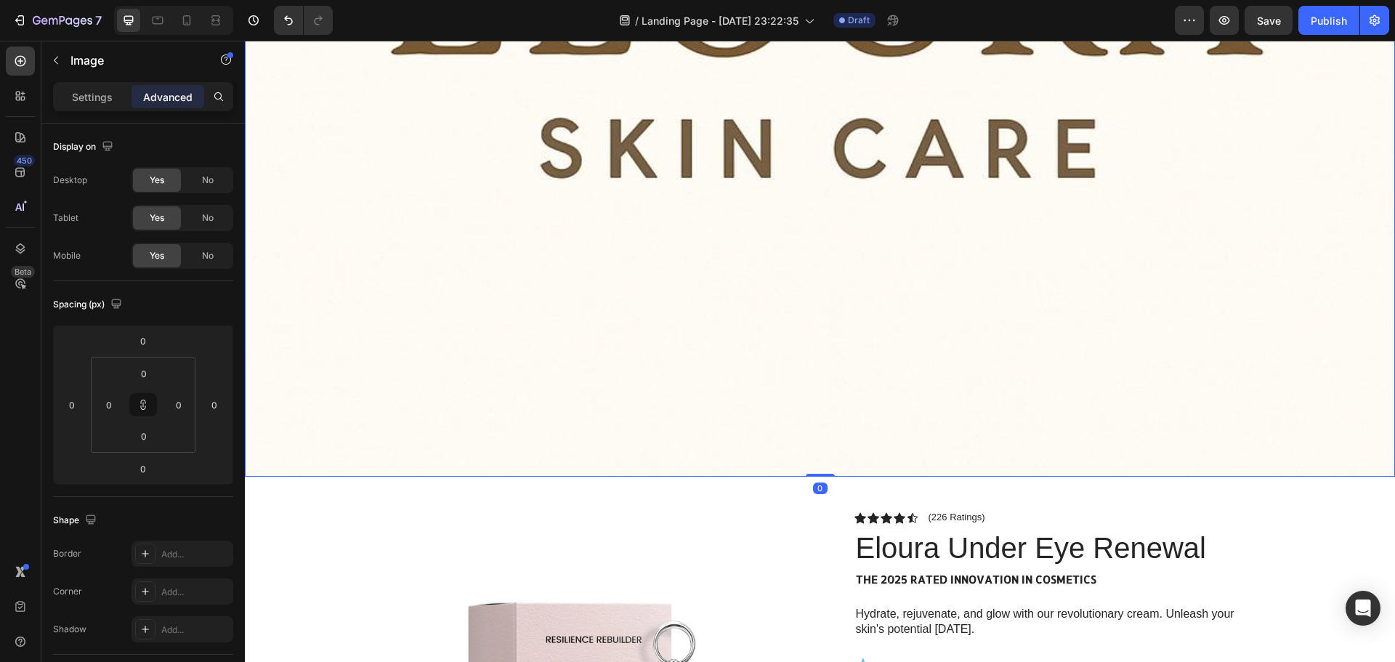
scroll to position [1308, 0]
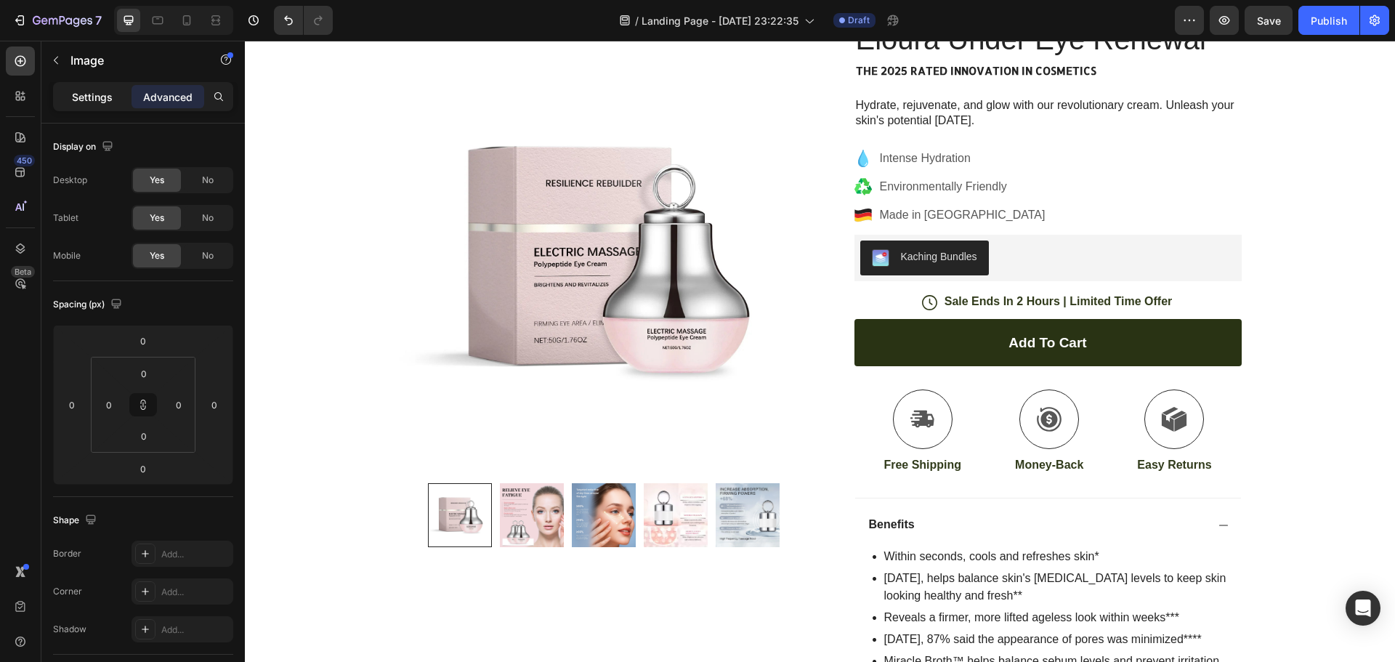
click at [86, 96] on p "Settings" at bounding box center [92, 96] width 41 height 15
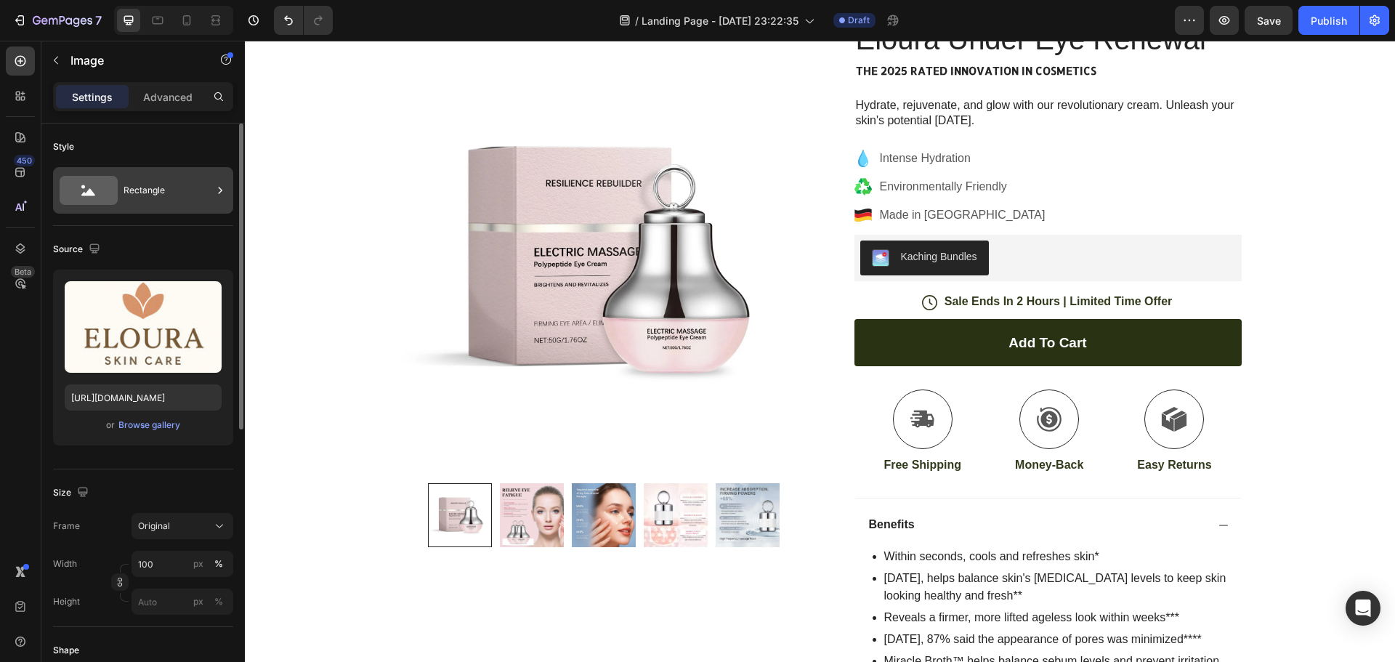
click at [159, 198] on div "Rectangle" at bounding box center [168, 190] width 89 height 33
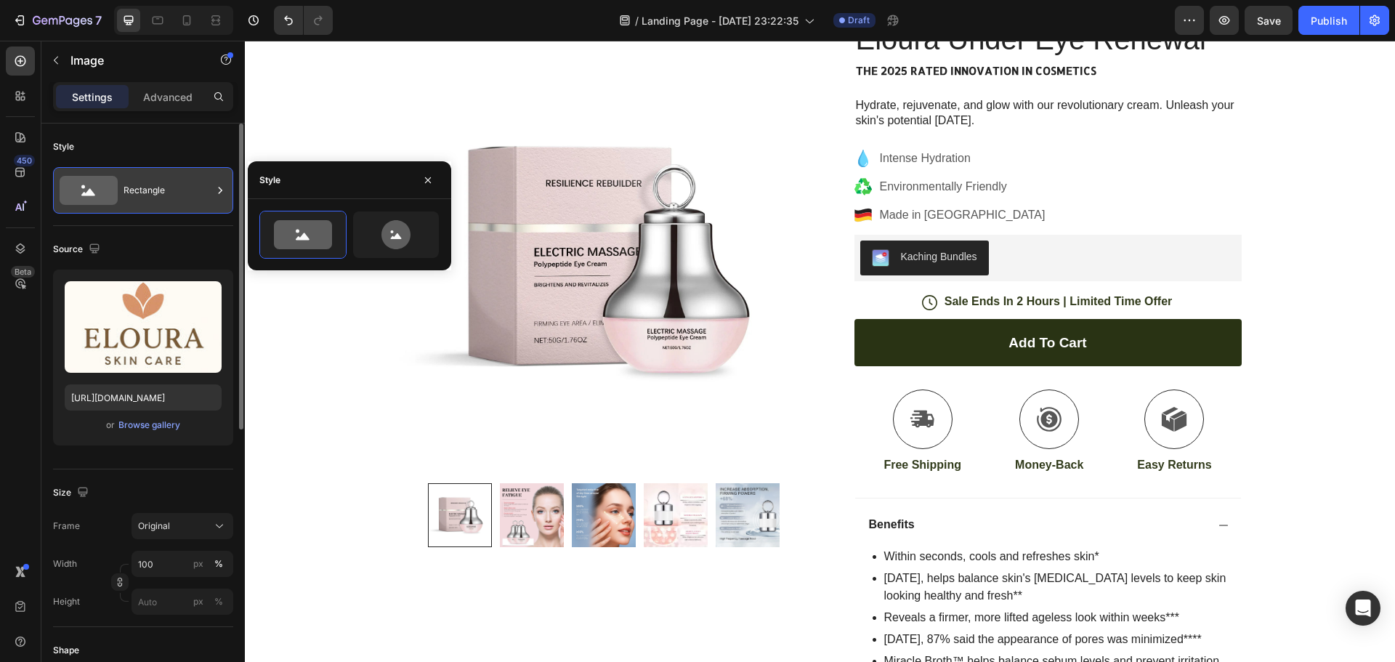
click at [159, 198] on div "Rectangle" at bounding box center [168, 190] width 89 height 33
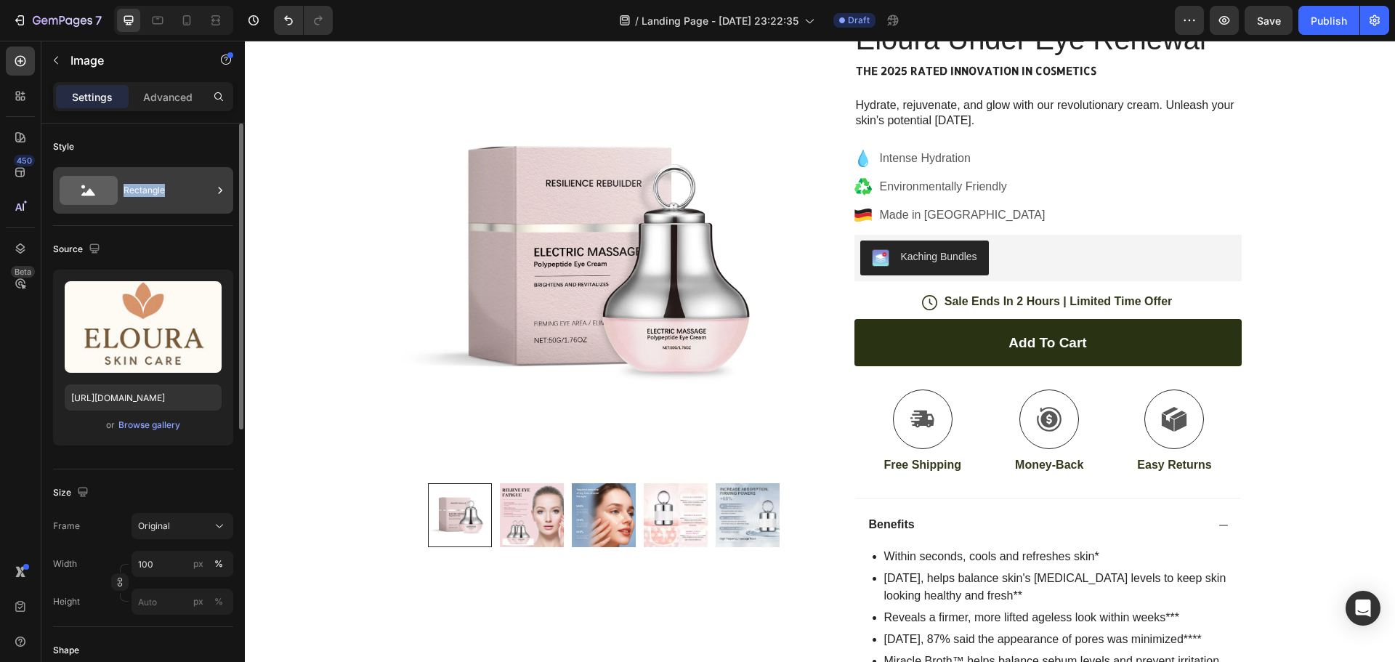
click at [159, 198] on div "Rectangle" at bounding box center [168, 190] width 89 height 33
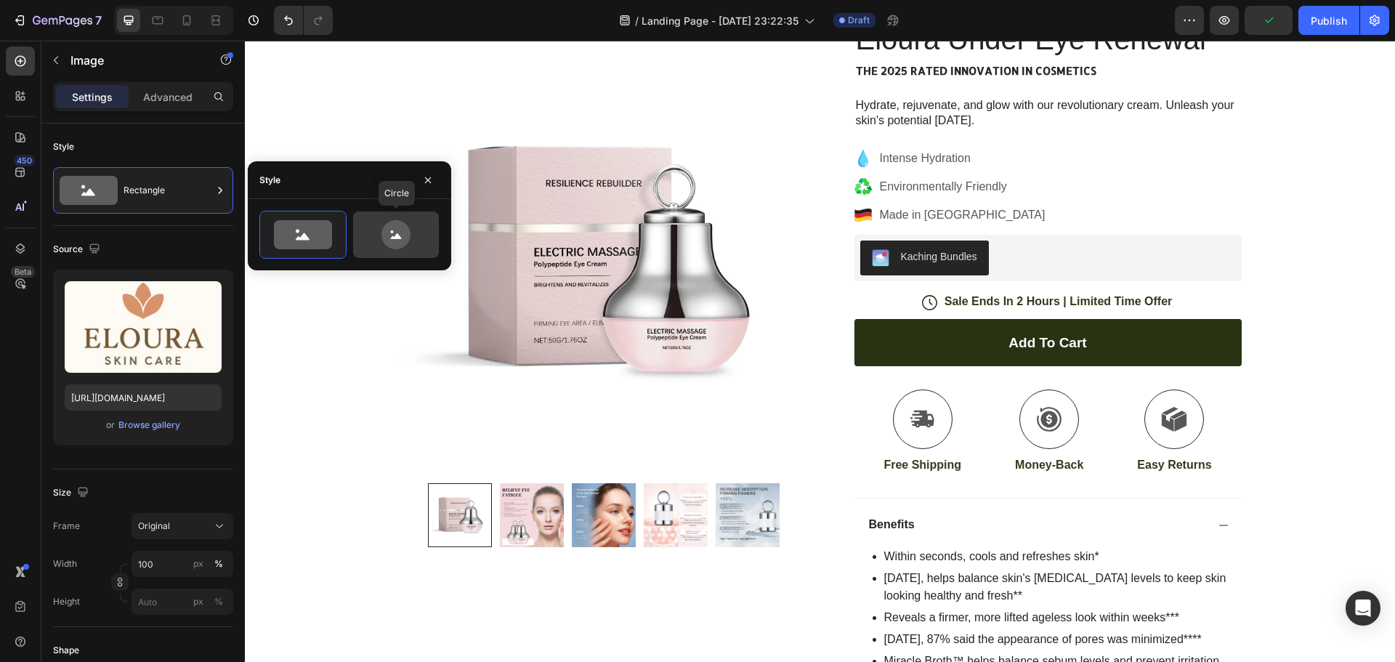
click at [415, 232] on icon at bounding box center [396, 234] width 68 height 29
type input "80"
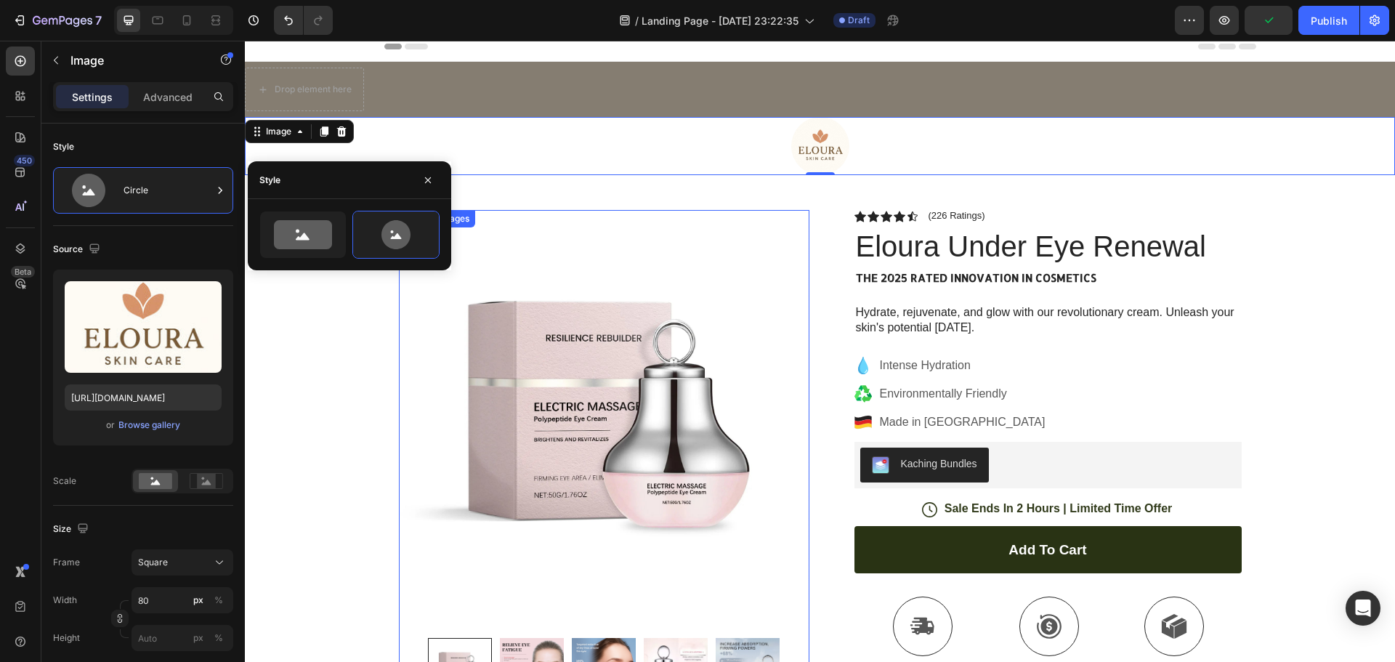
scroll to position [0, 0]
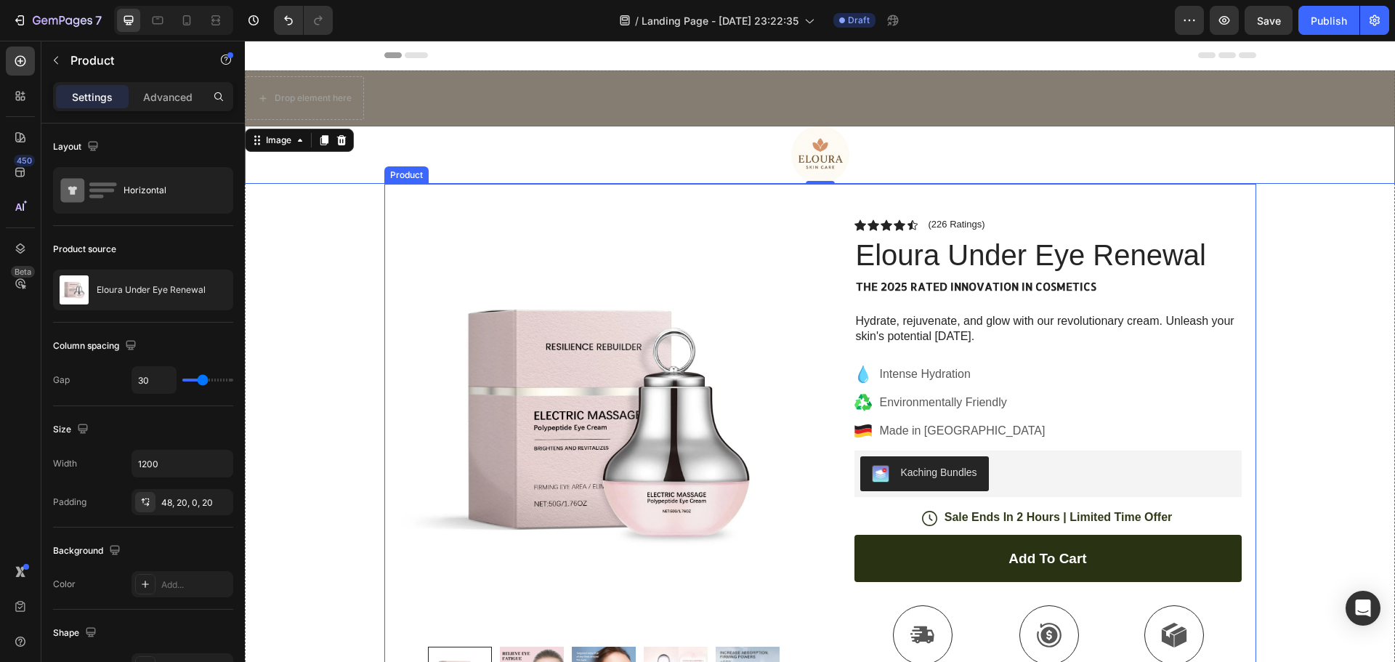
click at [826, 162] on img at bounding box center [820, 155] width 58 height 58
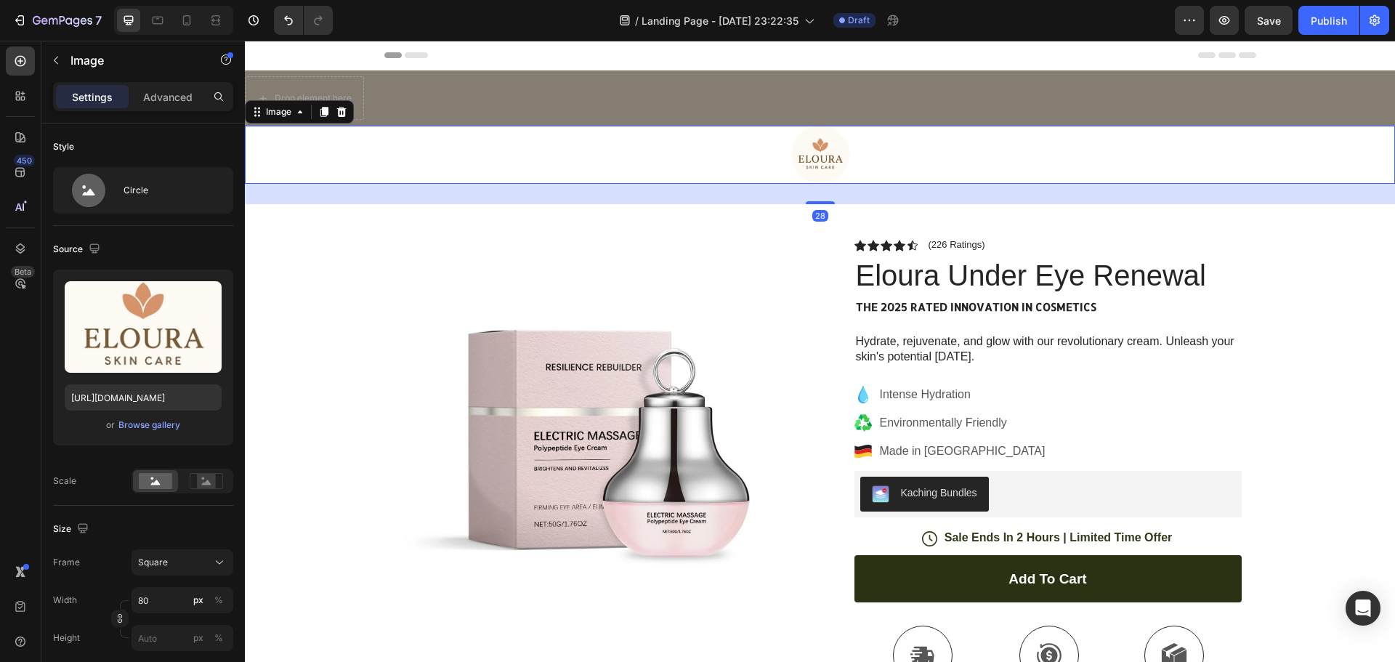
drag, startPoint x: 812, startPoint y: 183, endPoint x: 812, endPoint y: 214, distance: 31.2
click at [812, 204] on div at bounding box center [820, 202] width 29 height 3
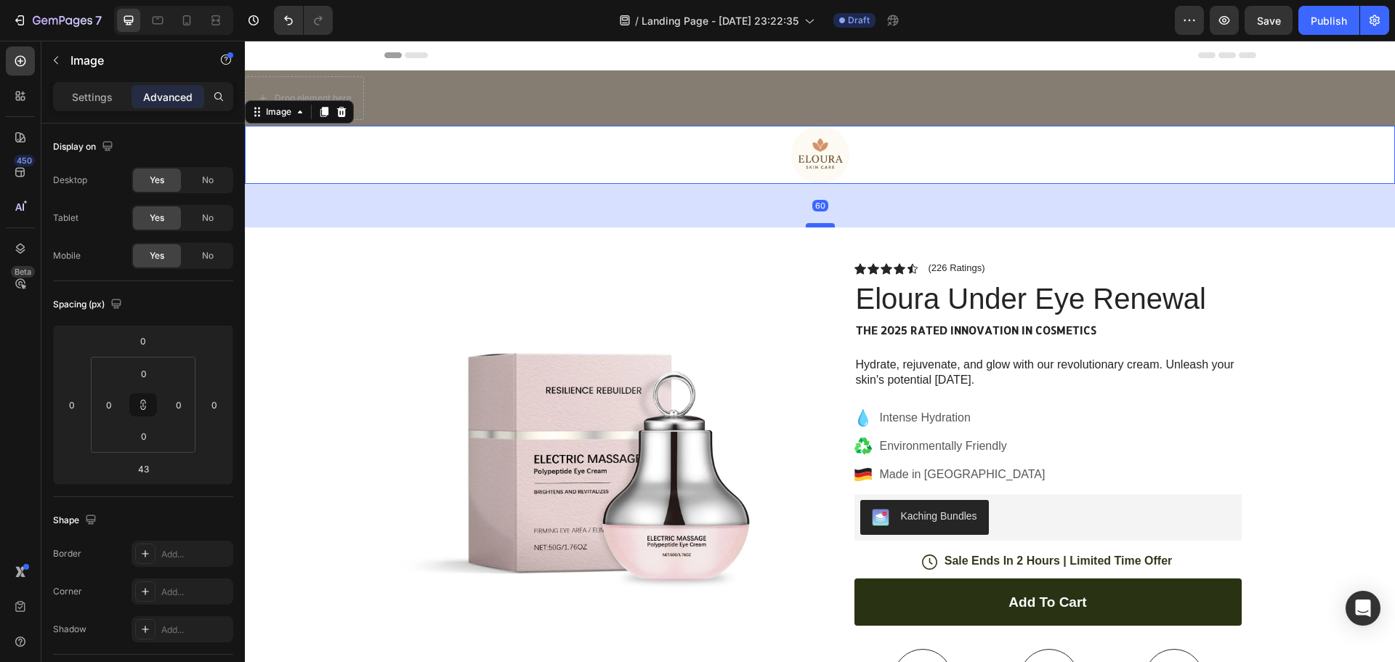
drag, startPoint x: 812, startPoint y: 211, endPoint x: 812, endPoint y: 224, distance: 12.4
click at [812, 224] on div at bounding box center [820, 225] width 29 height 4
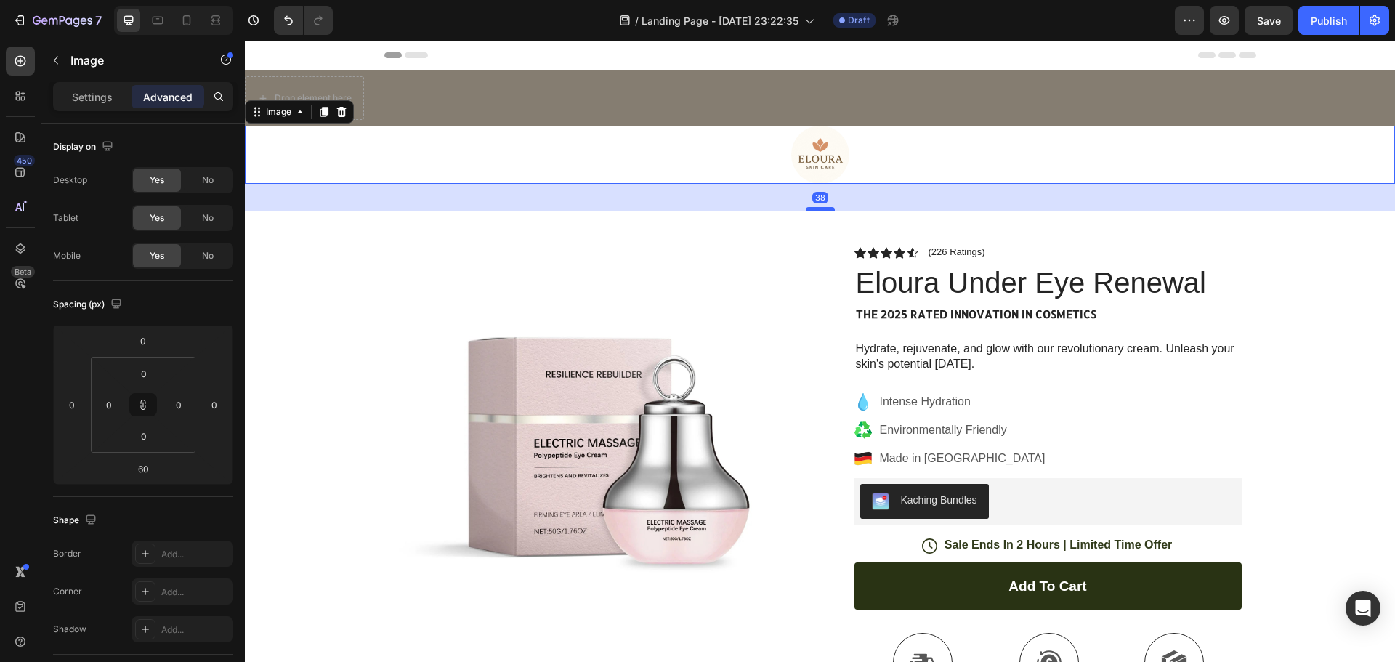
drag, startPoint x: 813, startPoint y: 225, endPoint x: 809, endPoint y: 209, distance: 16.4
click at [809, 209] on div at bounding box center [820, 209] width 29 height 4
type input "38"
click at [862, 151] on div at bounding box center [820, 155] width 1150 height 58
click at [820, 150] on img at bounding box center [820, 155] width 58 height 58
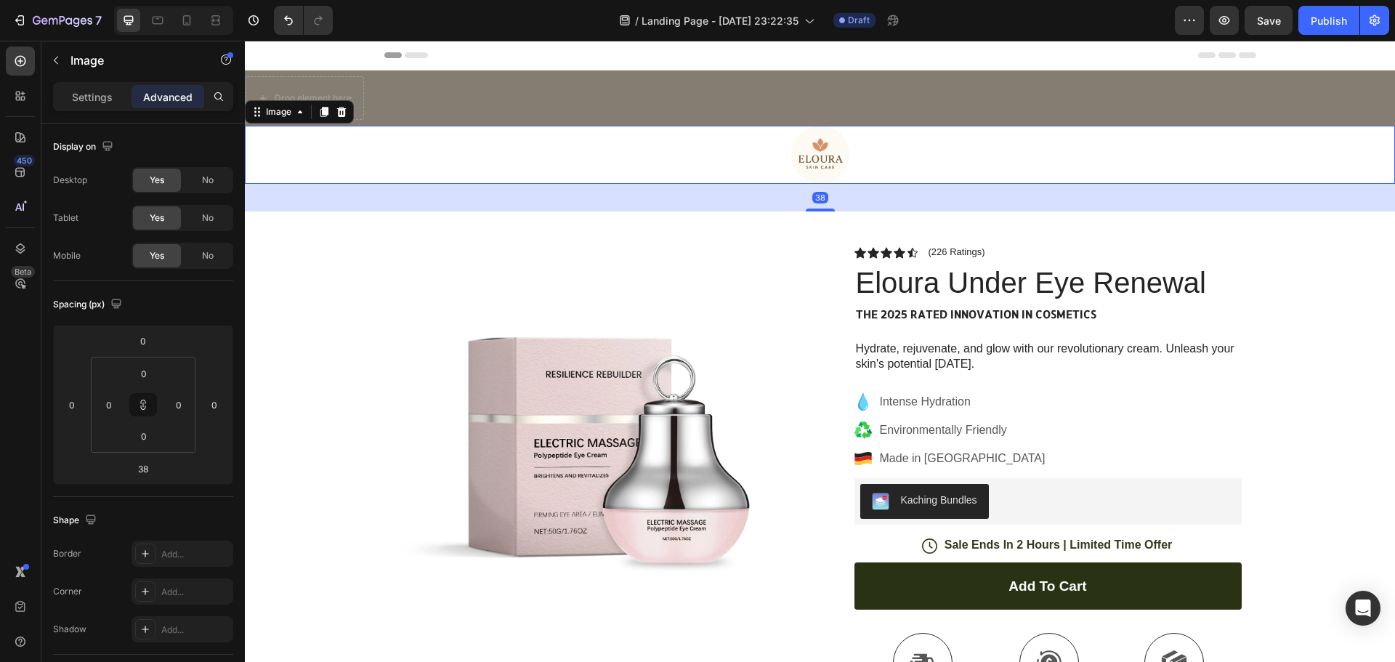
click at [799, 156] on img at bounding box center [820, 155] width 58 height 58
type input "38"
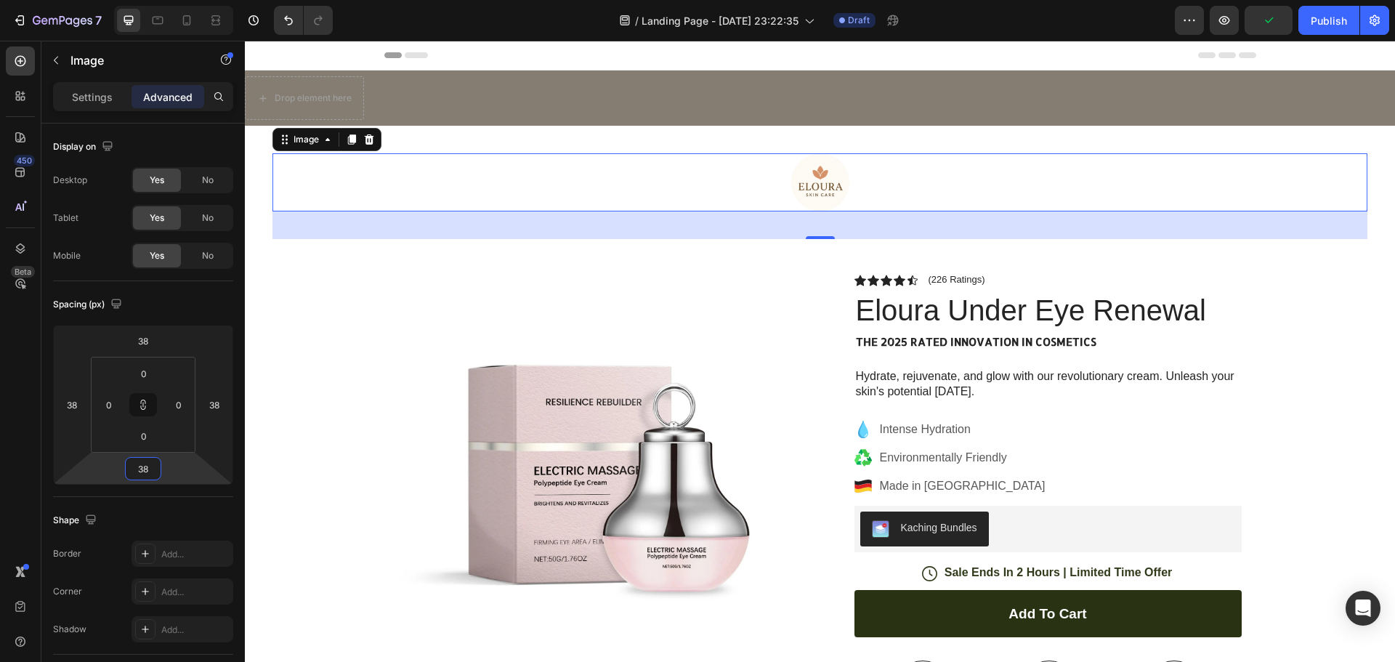
click at [176, 0] on html "7 / Landing Page - [DATE] 23:22:35 Draft Preview Publish 450 Beta Sections(18) …" at bounding box center [697, 0] width 1395 height 0
click at [228, 0] on html "7 / Landing Page - [DATE] 23:22:35 Draft Preview Save Publish 450 Beta Sections…" at bounding box center [697, 0] width 1395 height 0
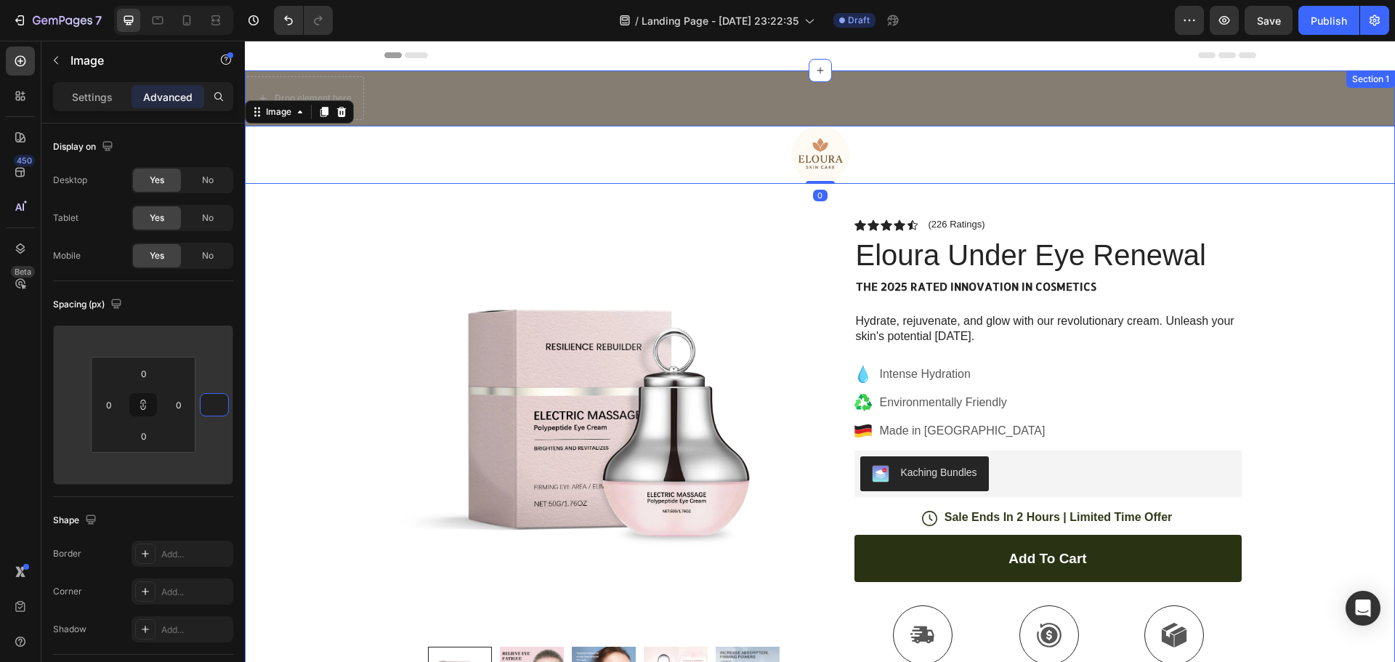
type input "7"
type input "70"
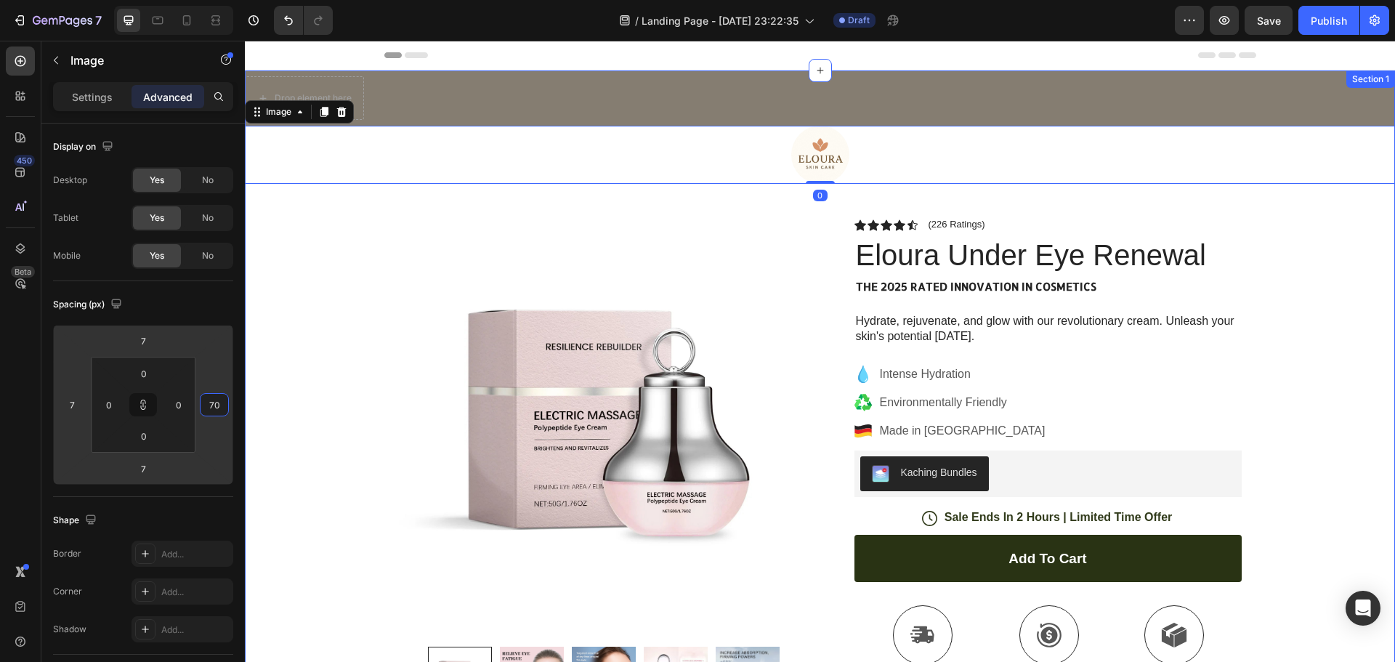
type input "70"
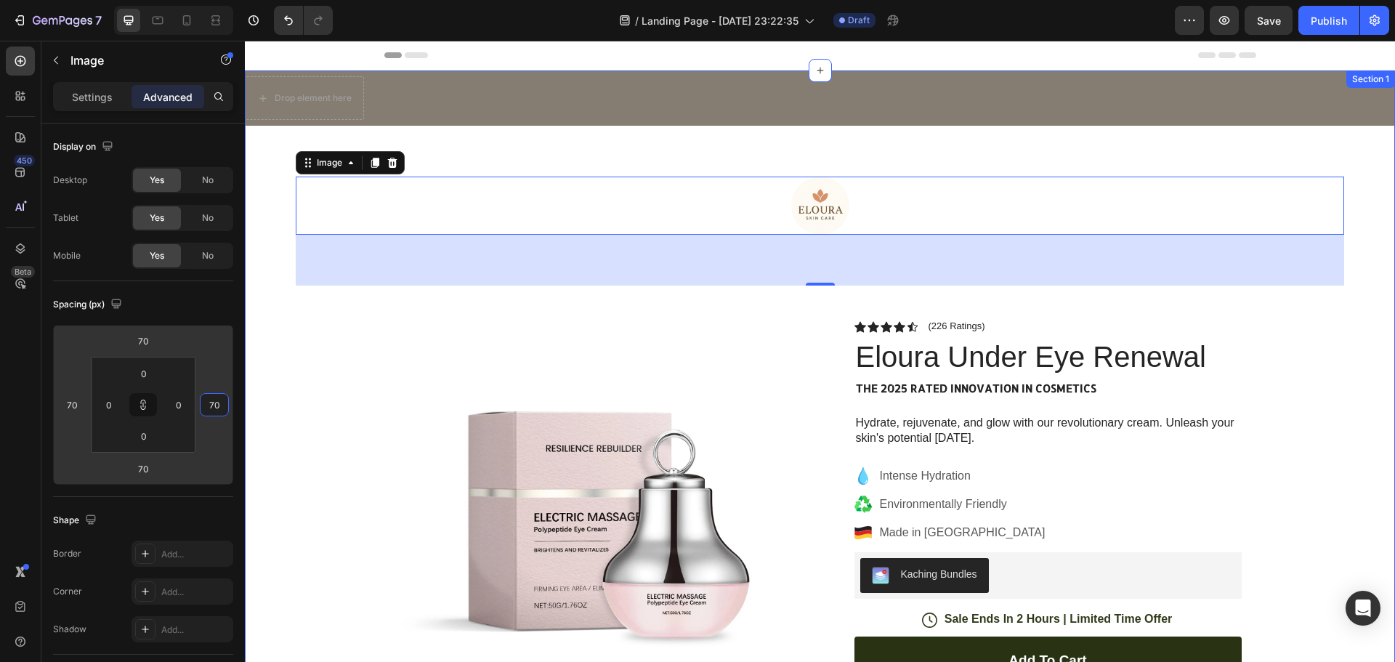
type input "7"
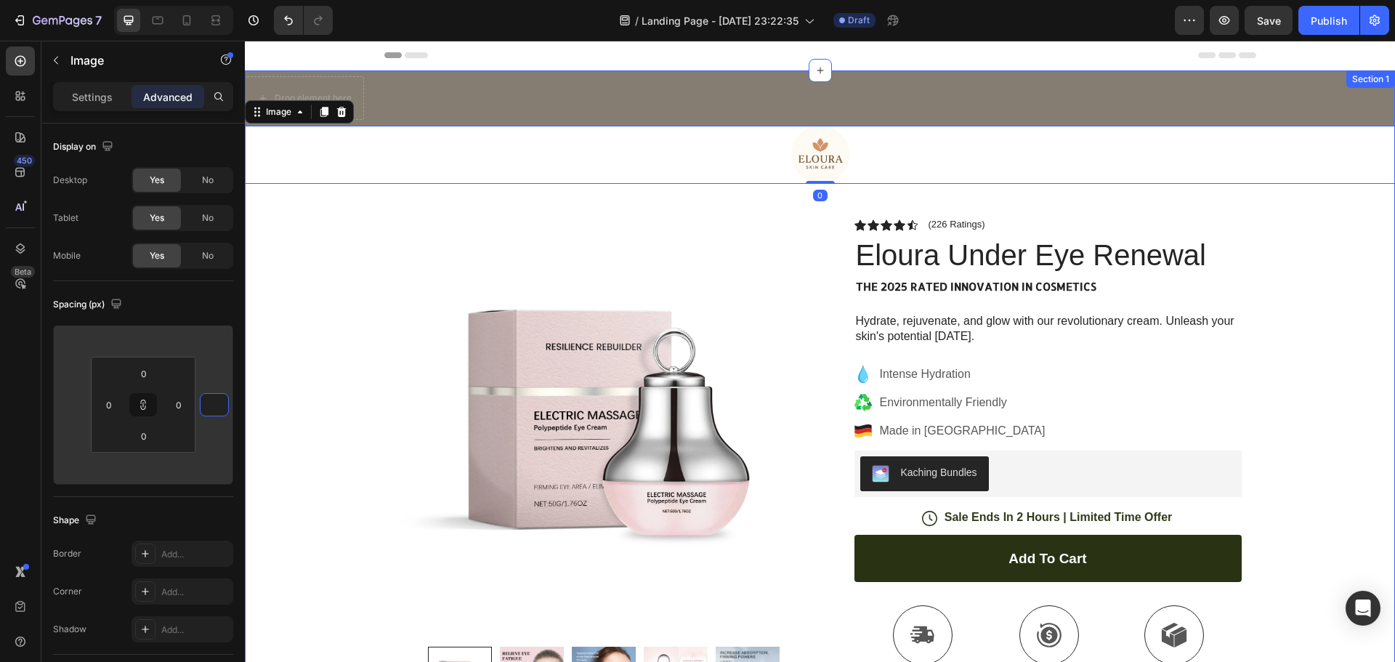
type input "9"
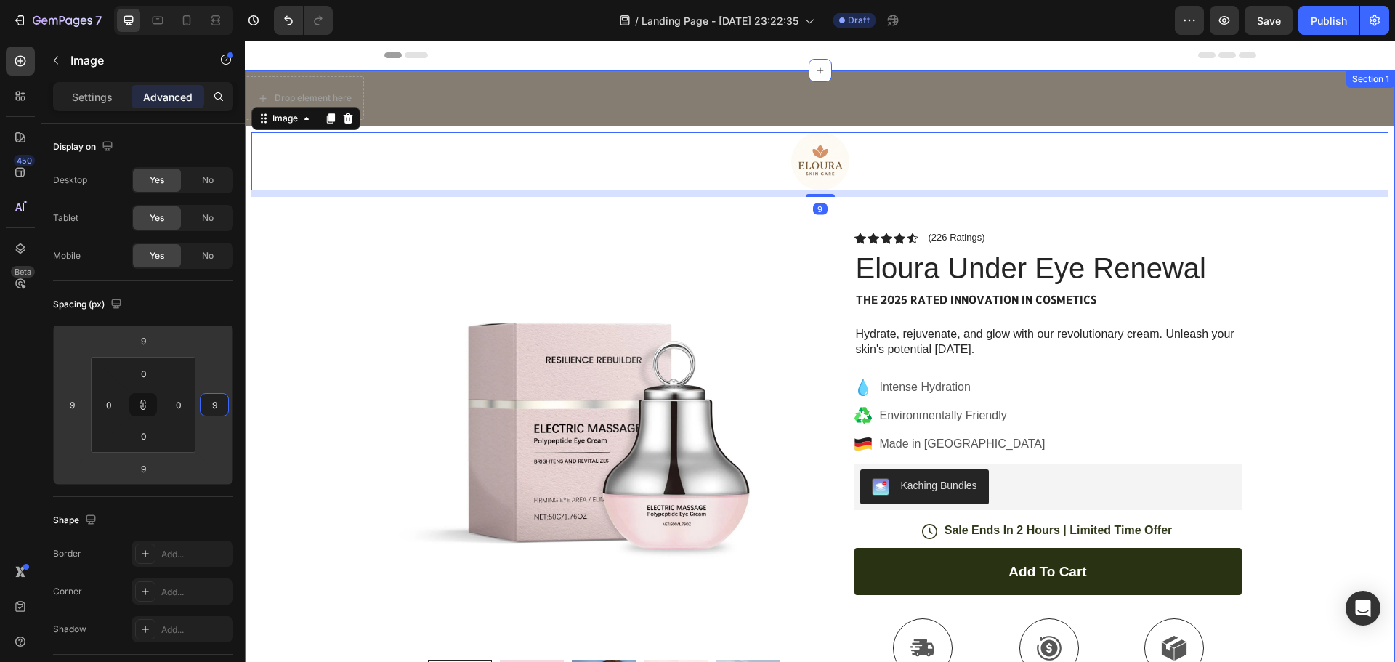
type input "90"
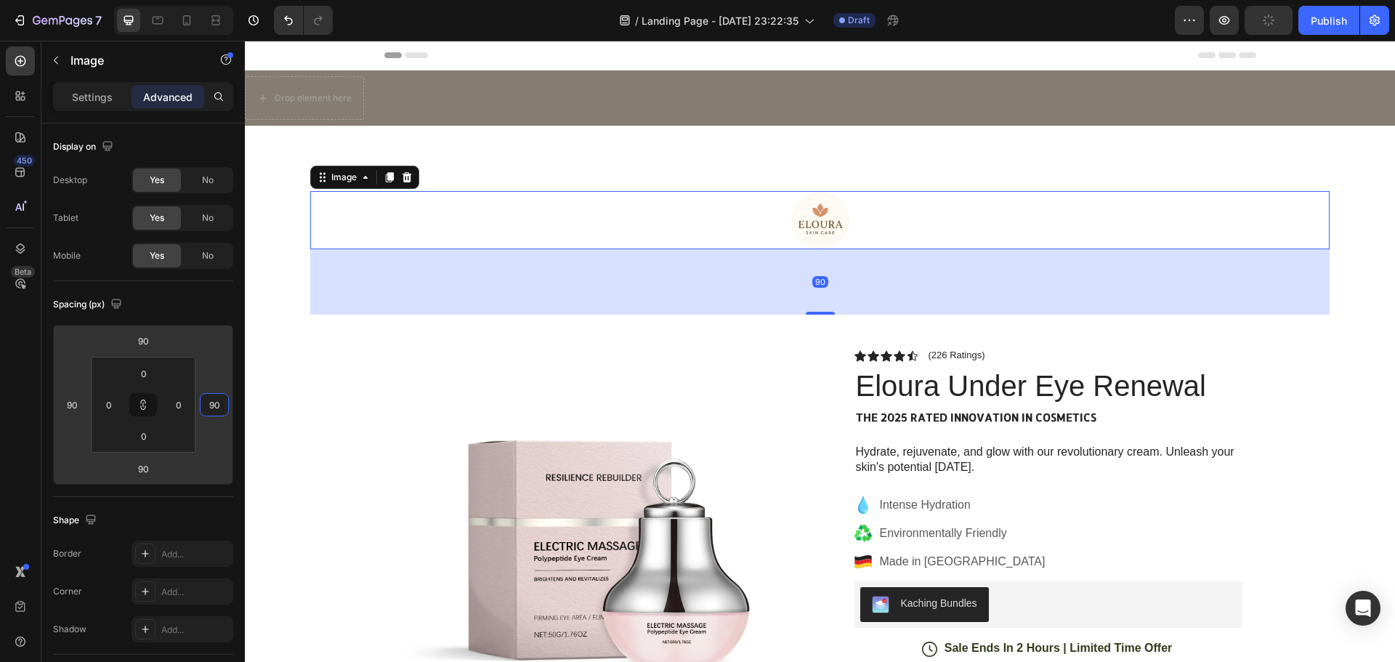
type input "90"
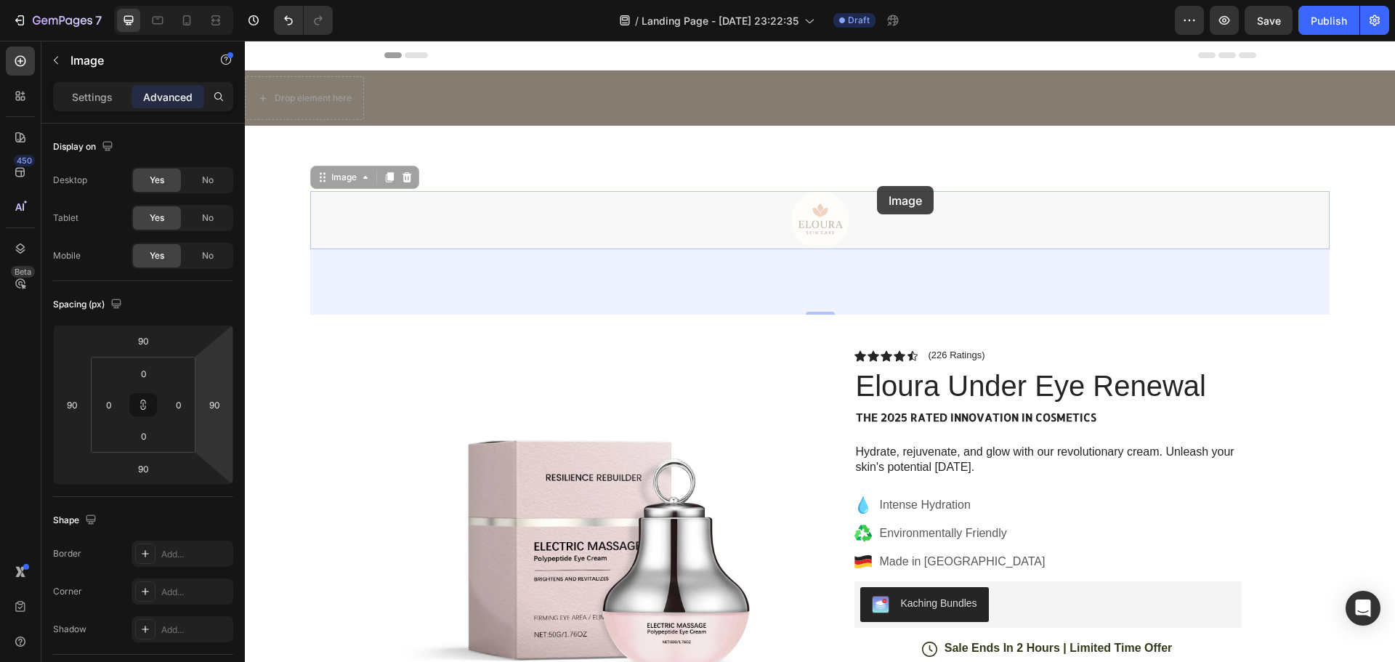
drag, startPoint x: 878, startPoint y: 219, endPoint x: 876, endPoint y: 183, distance: 36.4
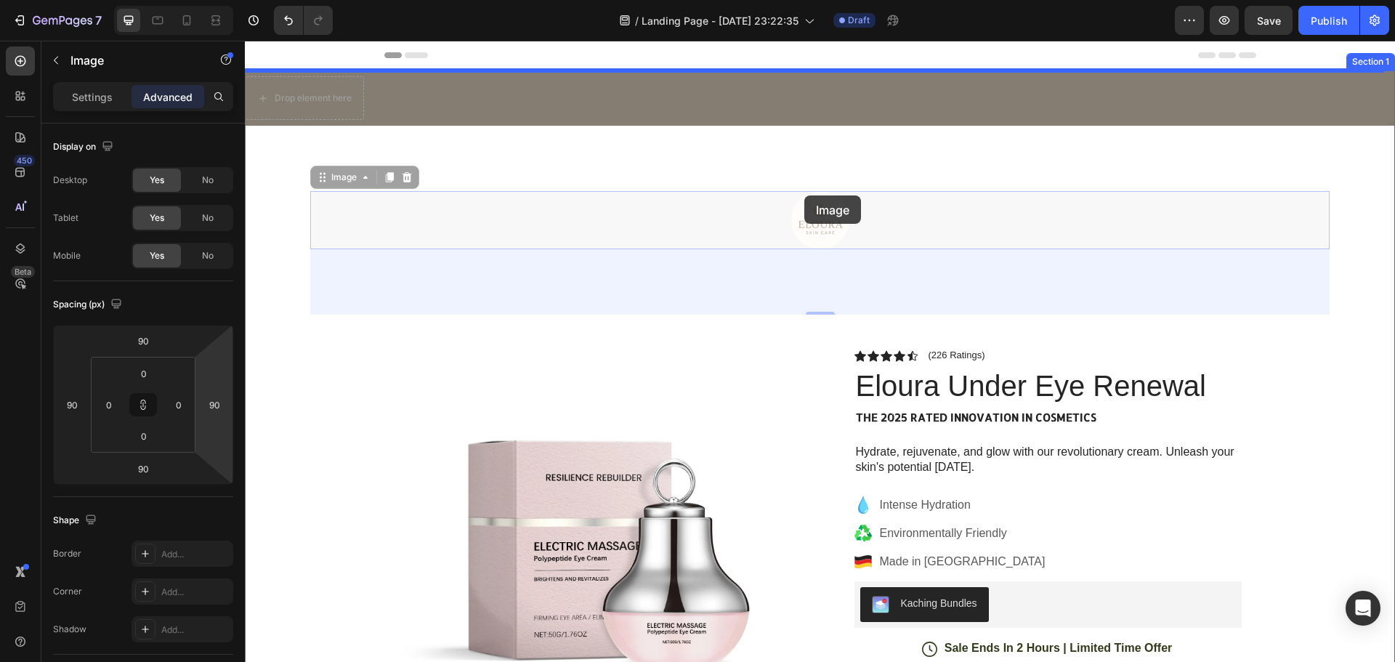
drag, startPoint x: 810, startPoint y: 217, endPoint x: 809, endPoint y: 208, distance: 9.5
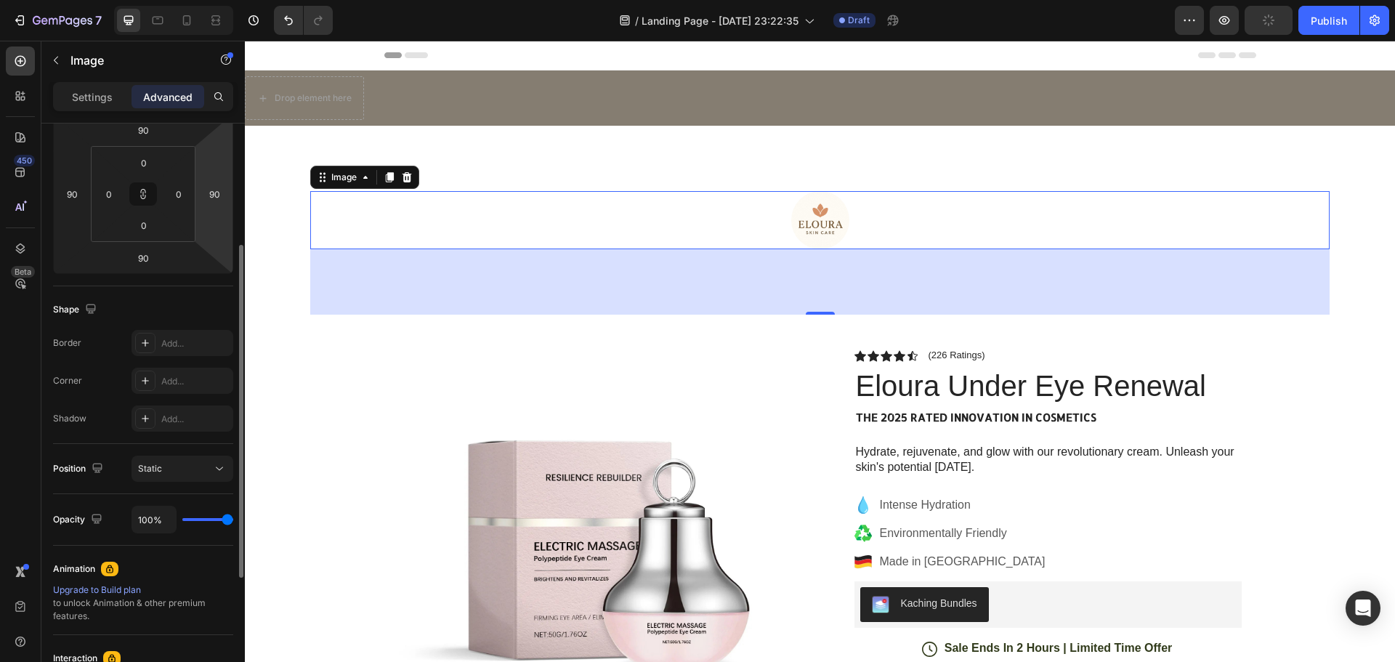
scroll to position [65, 0]
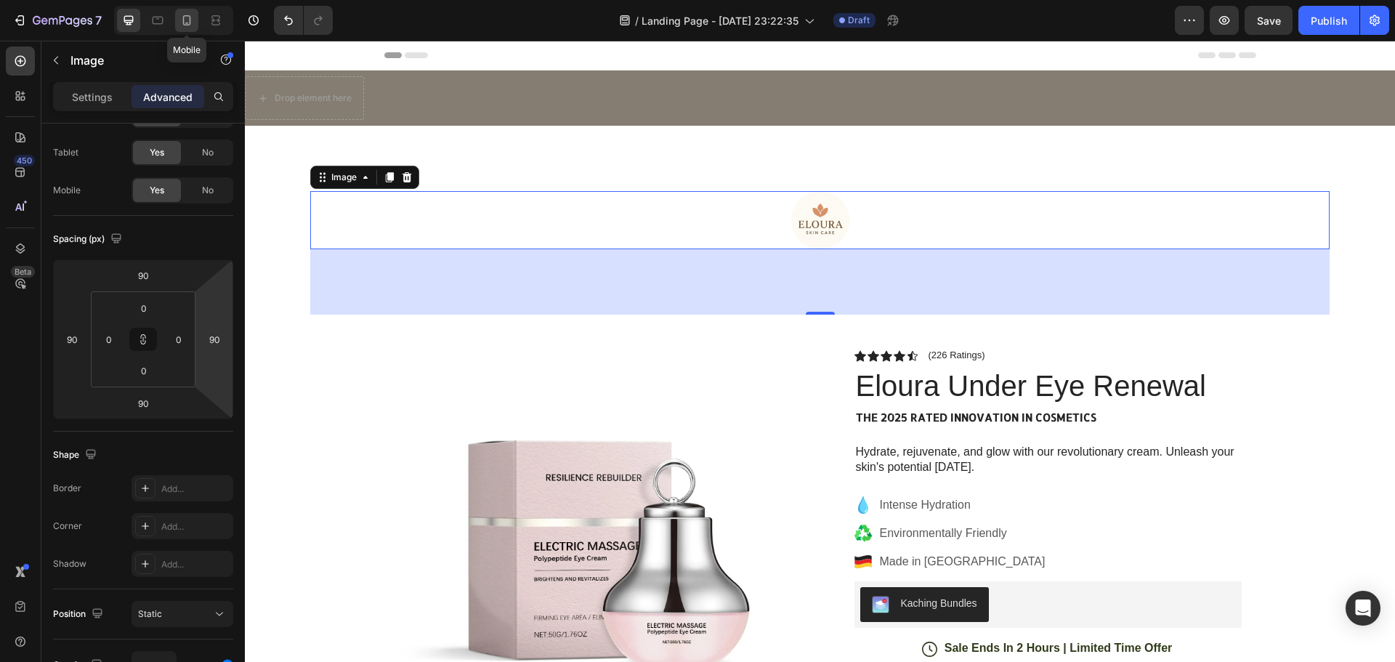
click at [190, 25] on icon at bounding box center [186, 20] width 15 height 15
type input "40"
type input "24"
type input "40"
type input "24"
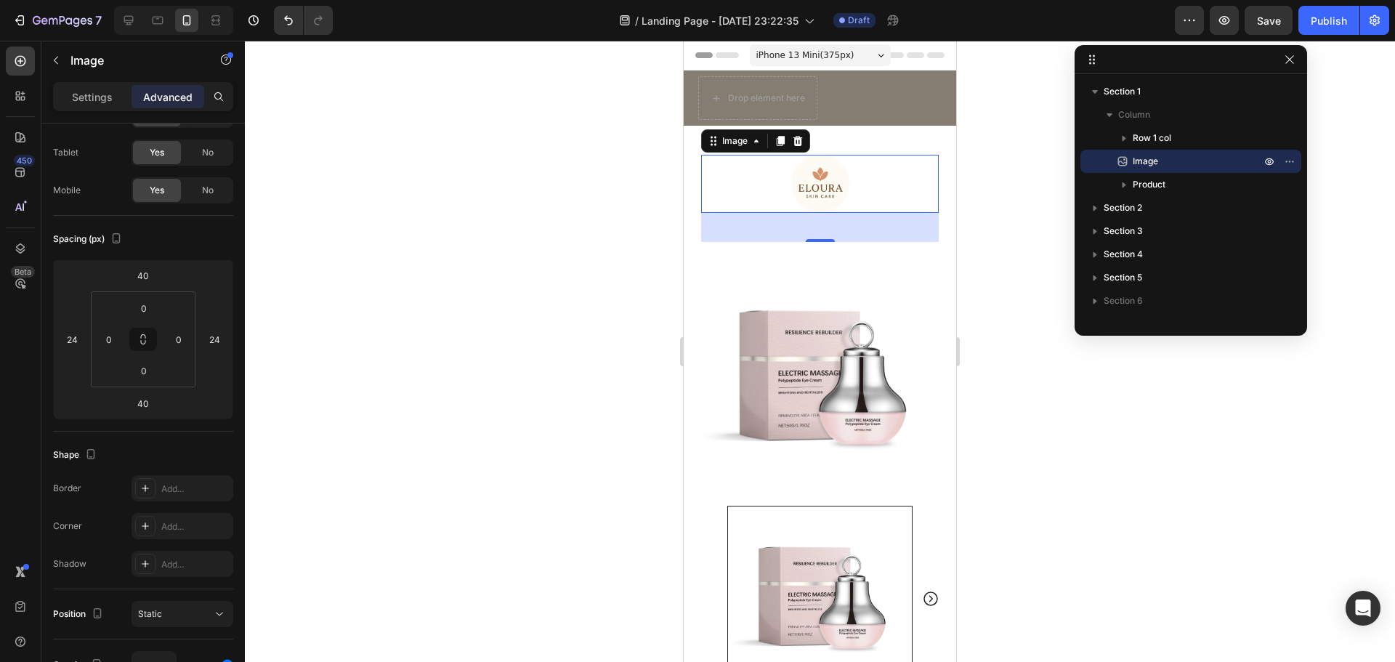
scroll to position [63, 0]
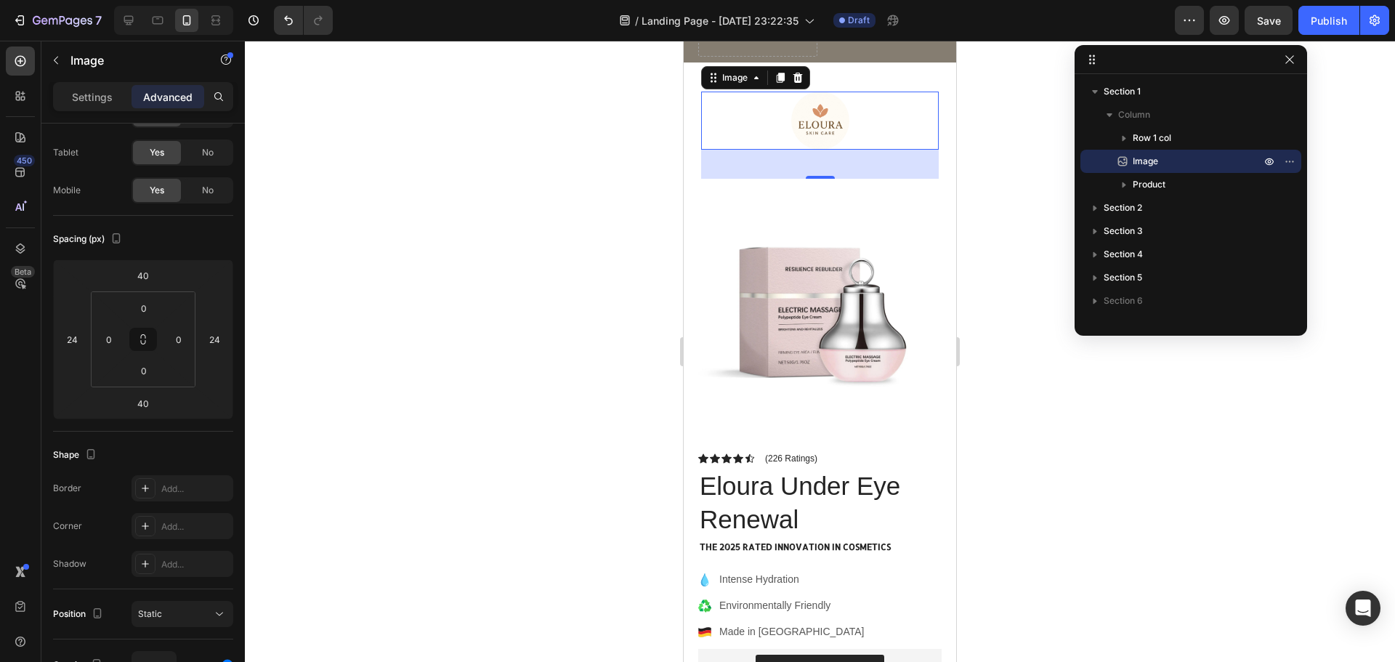
click at [526, 280] on div at bounding box center [820, 351] width 1150 height 621
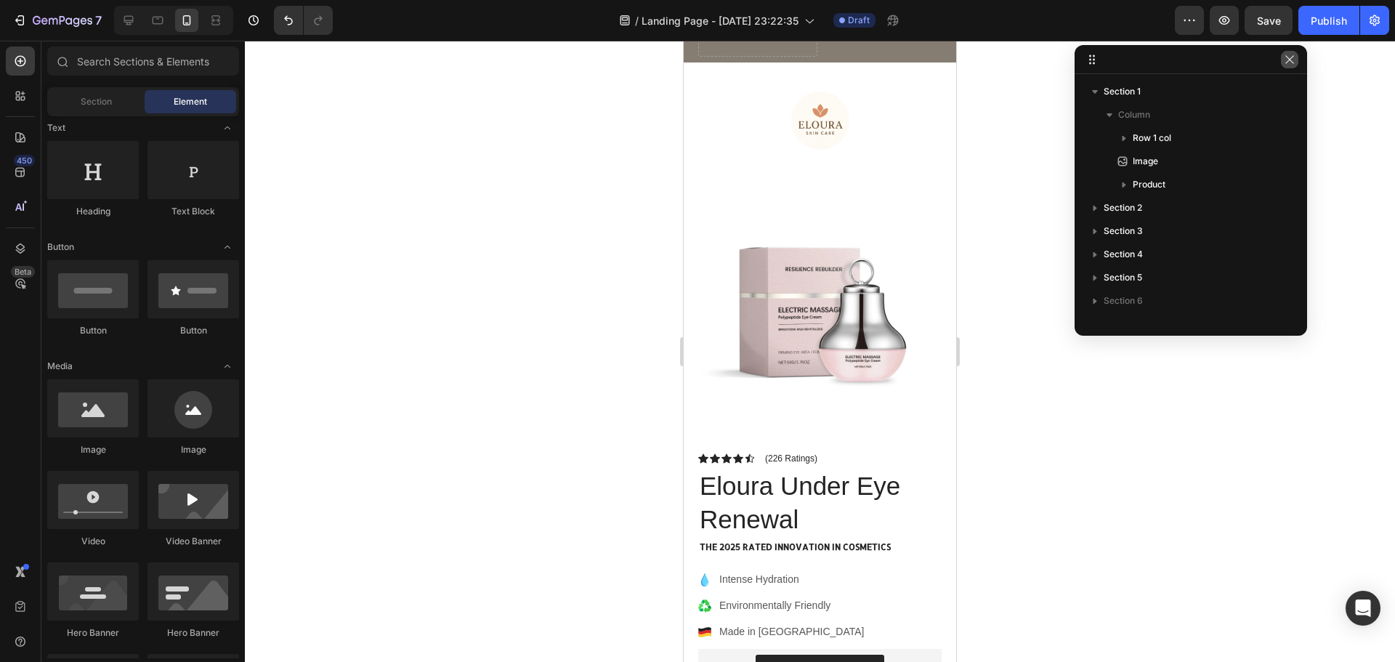
click at [1294, 60] on icon "button" at bounding box center [1290, 60] width 12 height 12
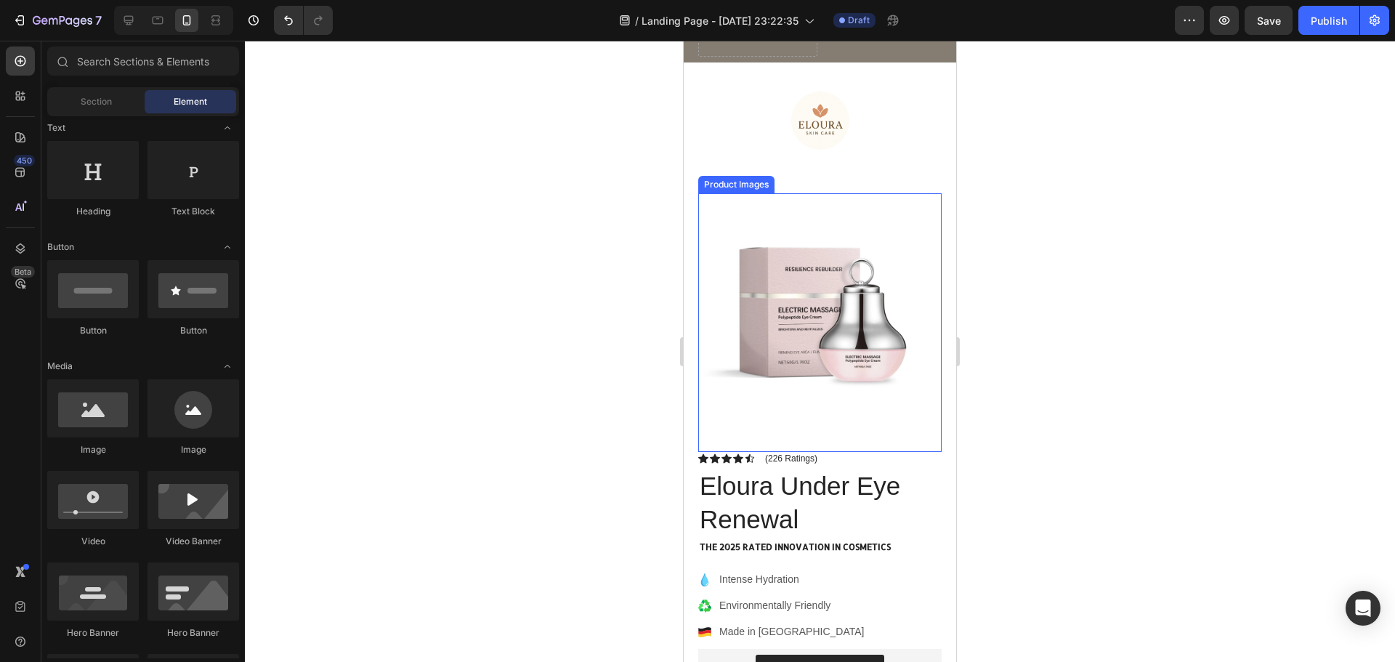
scroll to position [0, 0]
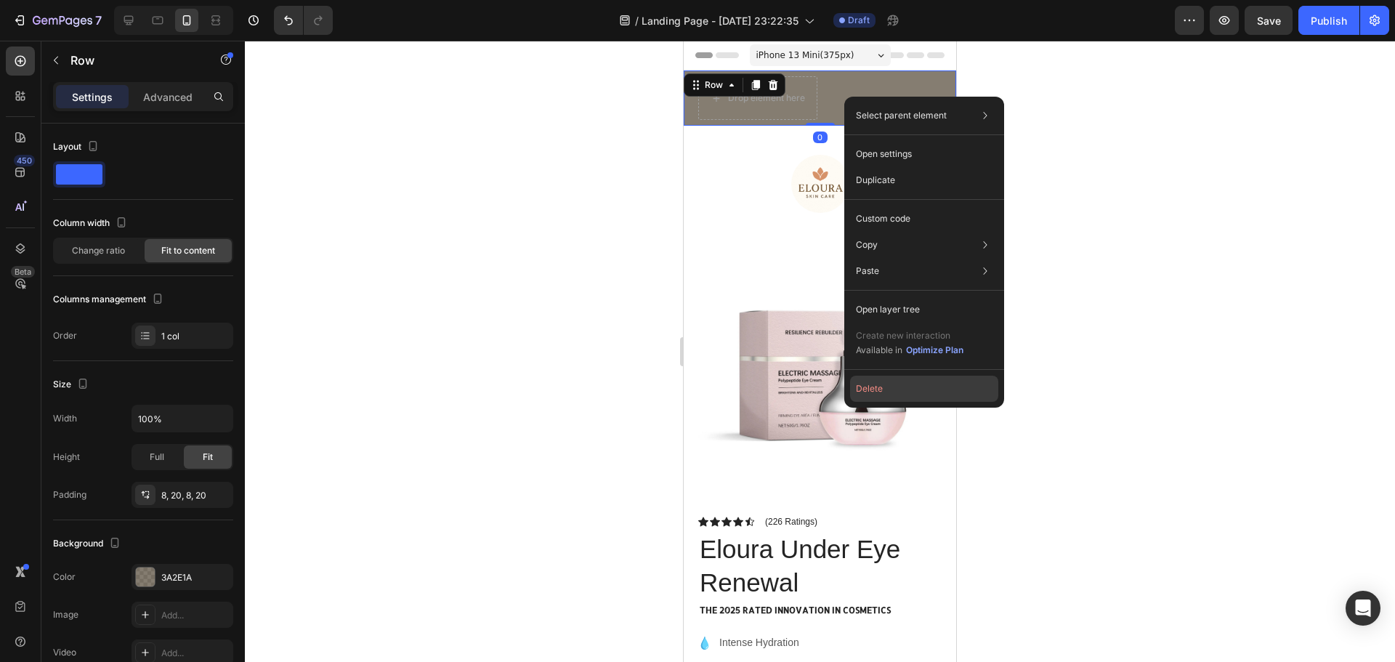
click at [901, 387] on button "Delete" at bounding box center [924, 389] width 148 height 26
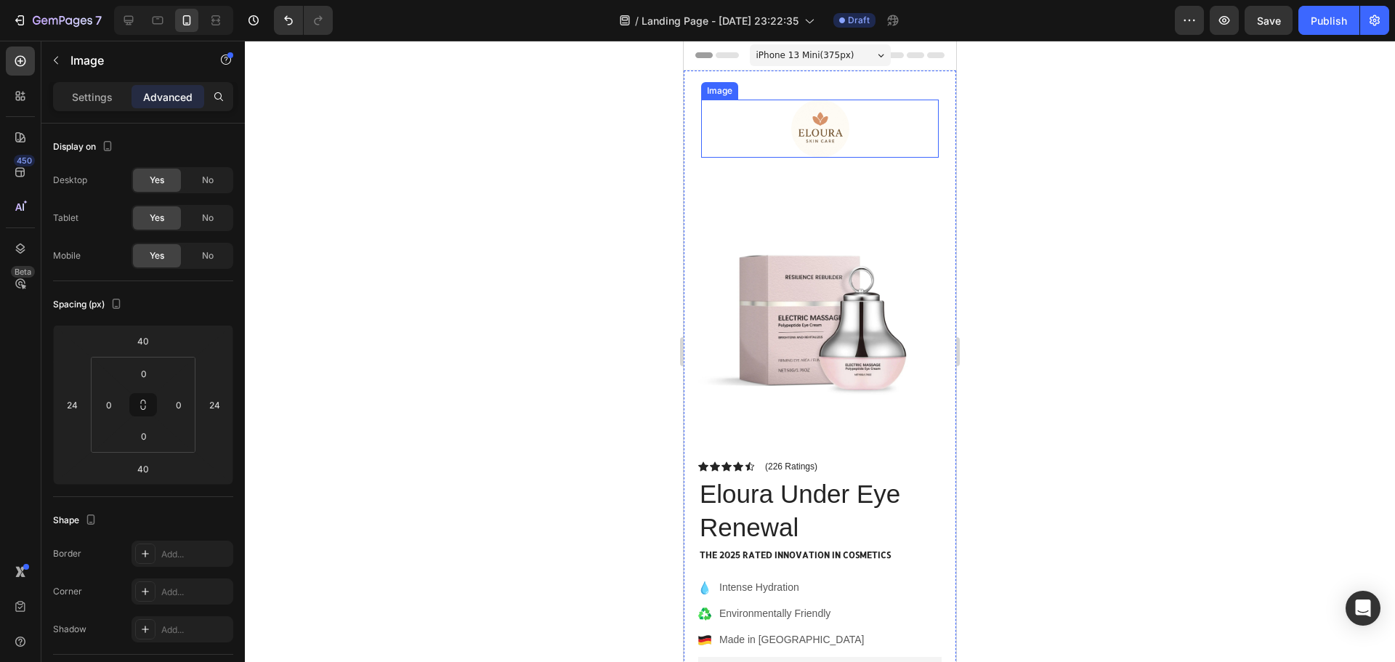
click at [828, 124] on img at bounding box center [820, 129] width 58 height 58
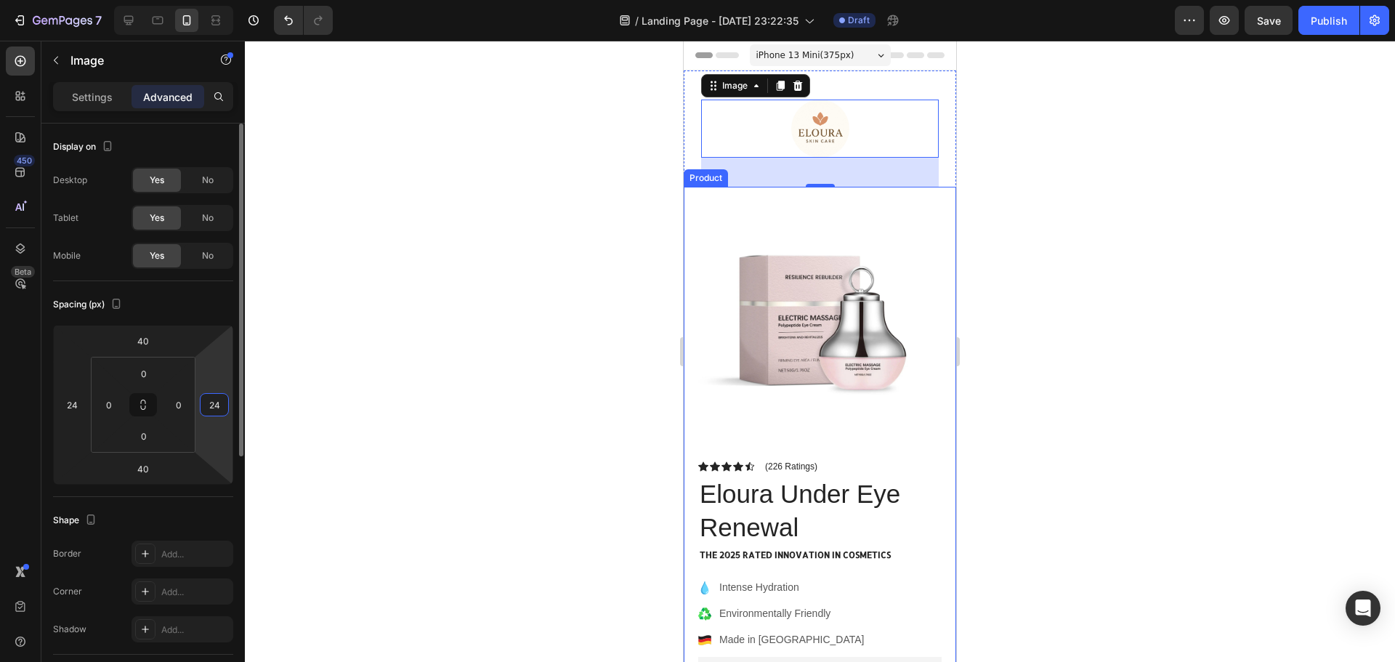
click at [219, 402] on input "24" at bounding box center [214, 405] width 22 height 22
type input "40"
click at [1229, 323] on div at bounding box center [820, 351] width 1150 height 621
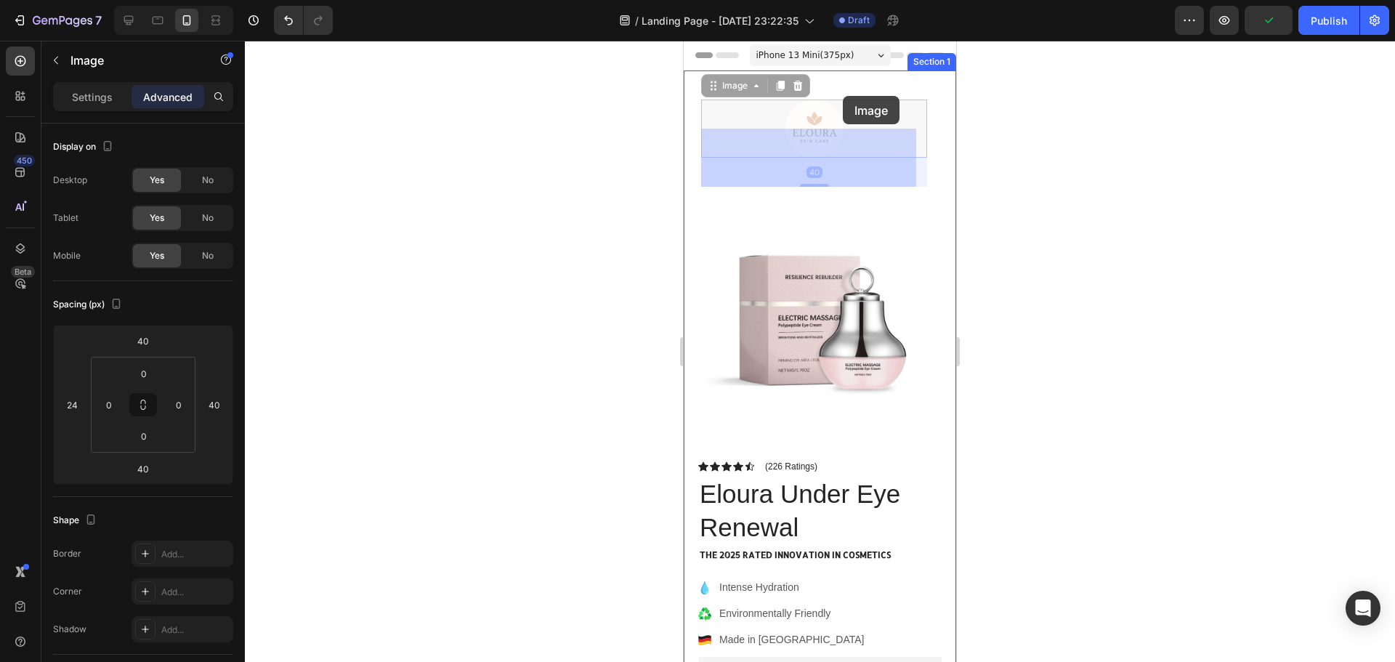
drag, startPoint x: 841, startPoint y: 129, endPoint x: 843, endPoint y: 96, distance: 32.8
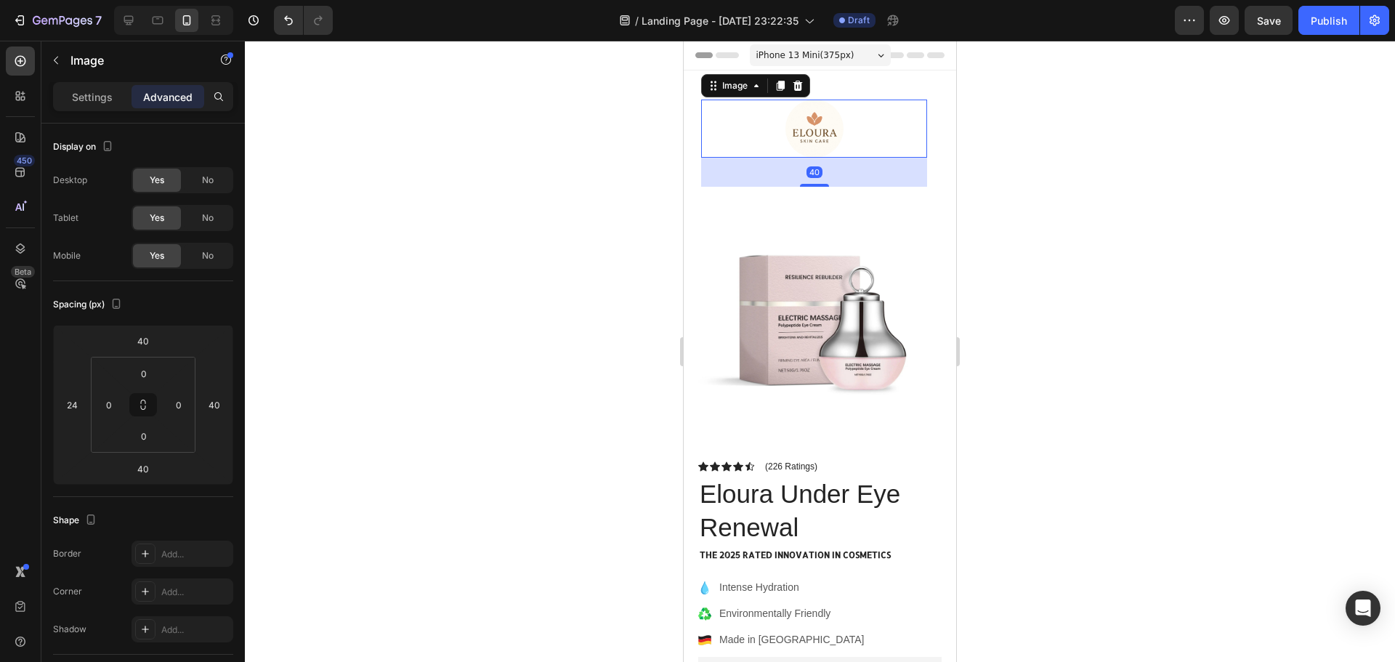
click at [852, 126] on div at bounding box center [814, 129] width 226 height 58
click at [745, 84] on div "Image" at bounding box center [734, 85] width 31 height 13
click at [758, 94] on div "Image" at bounding box center [735, 85] width 60 height 17
click at [1059, 174] on div at bounding box center [820, 351] width 1150 height 621
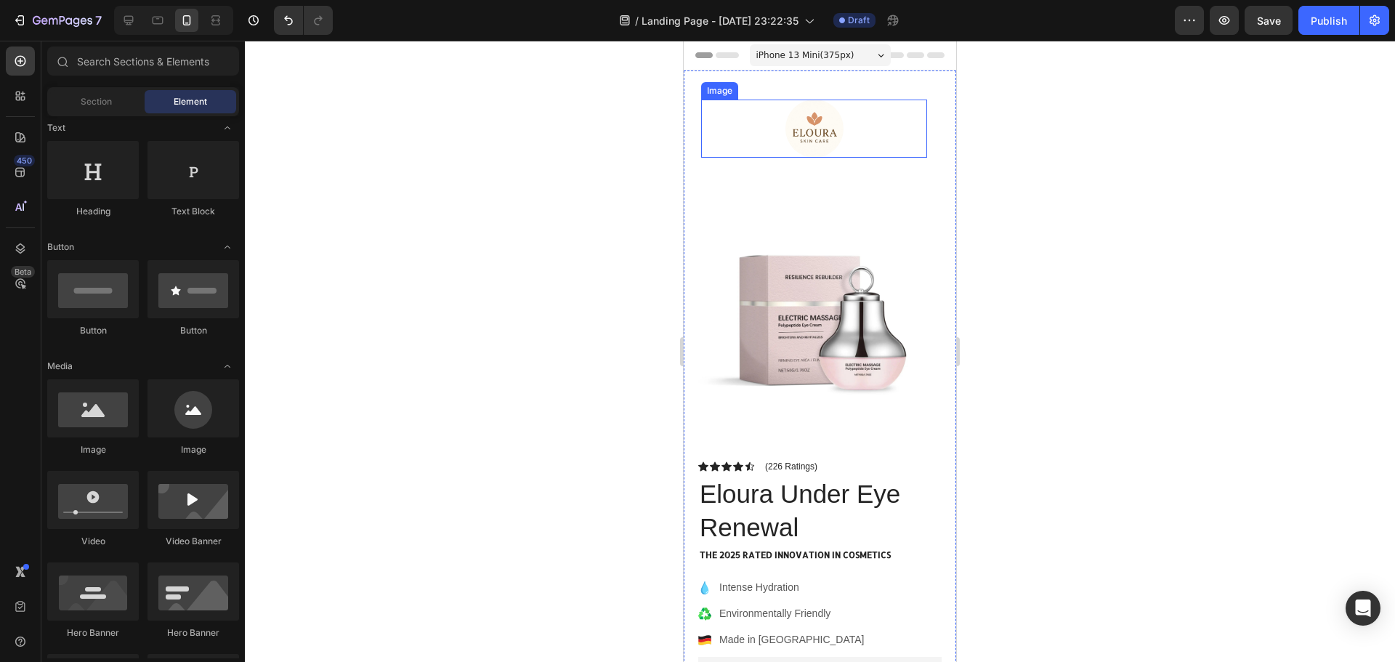
click at [843, 132] on div at bounding box center [814, 129] width 226 height 58
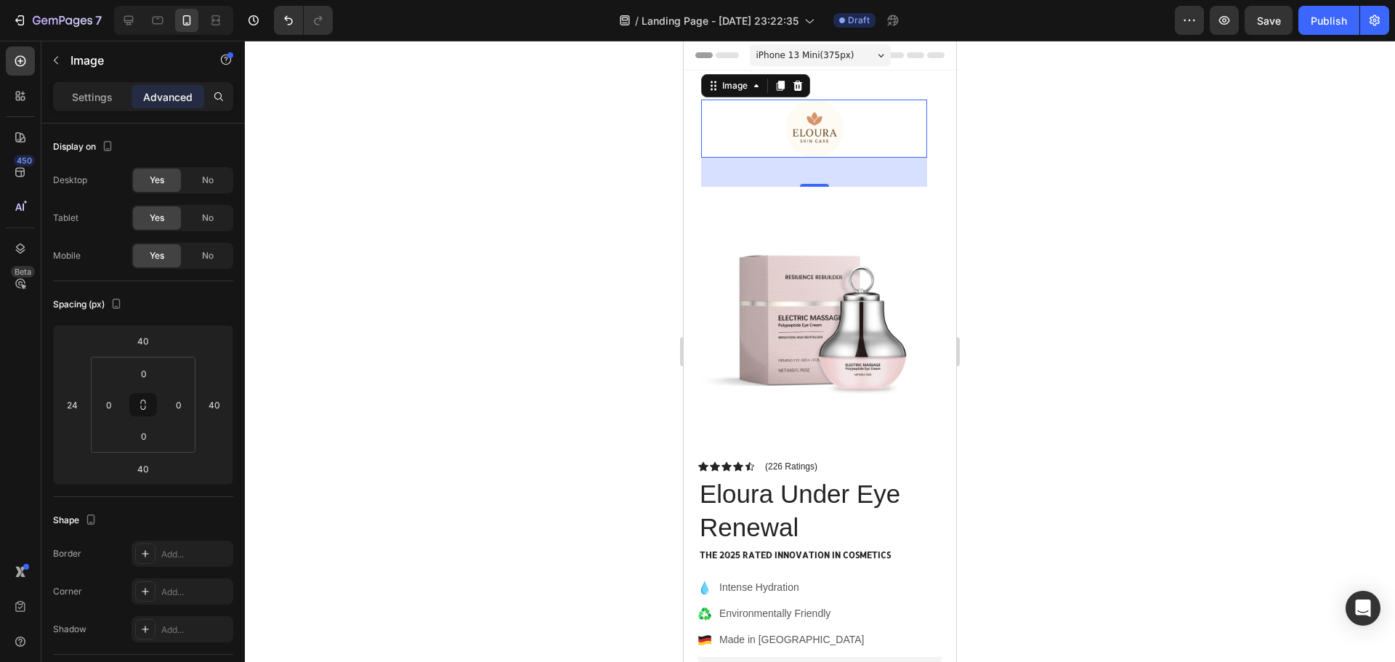
drag, startPoint x: 861, startPoint y: 137, endPoint x: 862, endPoint y: 129, distance: 8.8
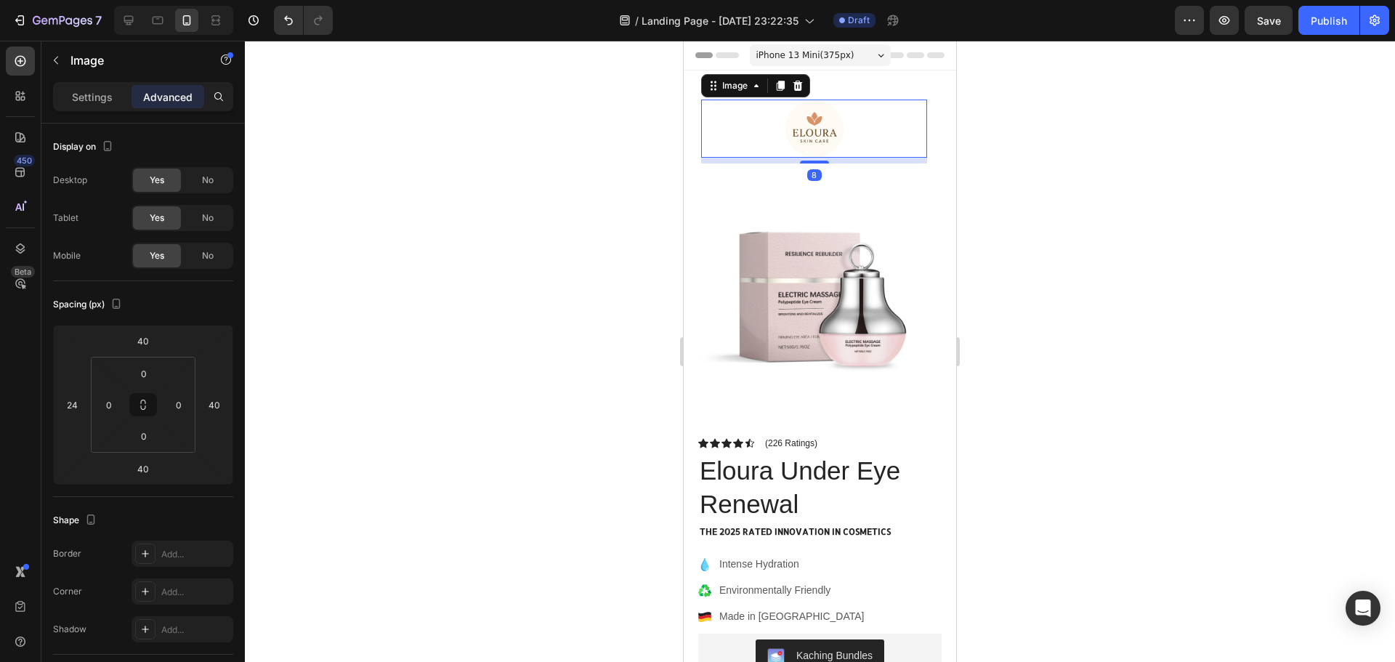
drag, startPoint x: 806, startPoint y: 185, endPoint x: 857, endPoint y: 142, distance: 66.5
click at [825, 158] on div "8" at bounding box center [814, 158] width 226 height 0
type input "7"
click at [899, 122] on div at bounding box center [814, 129] width 226 height 58
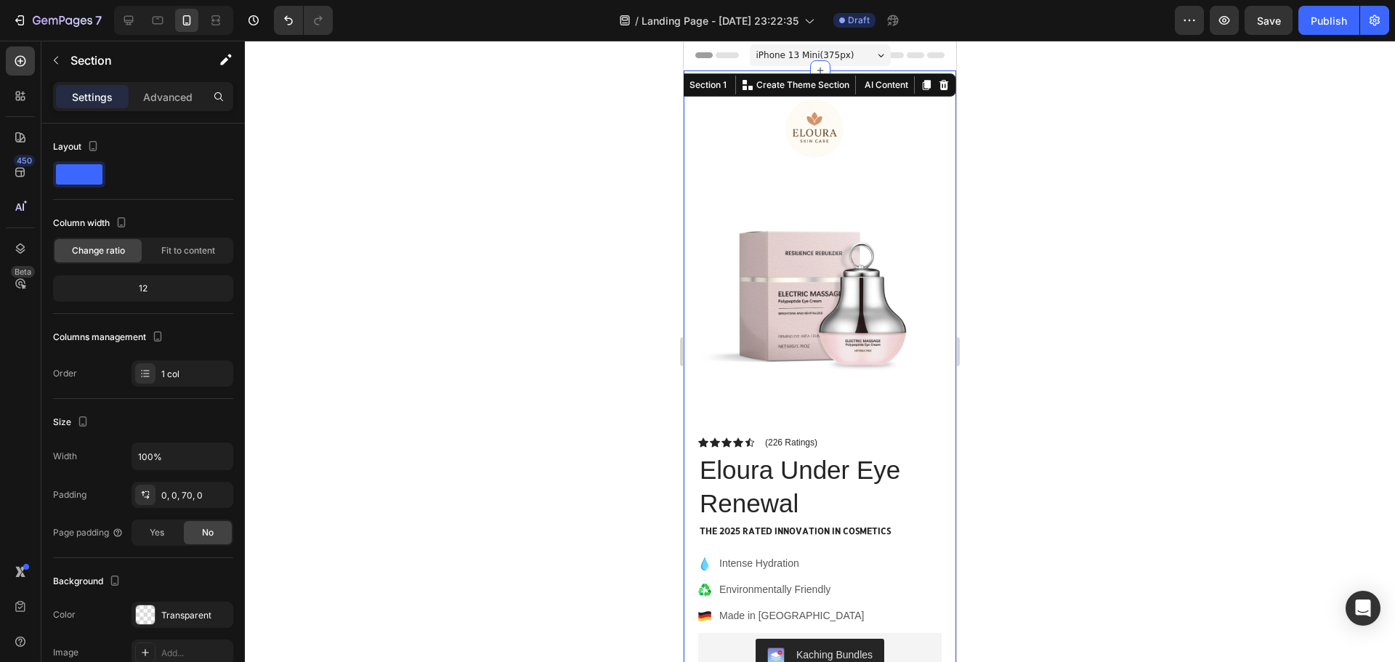
click at [1078, 168] on div at bounding box center [820, 351] width 1150 height 621
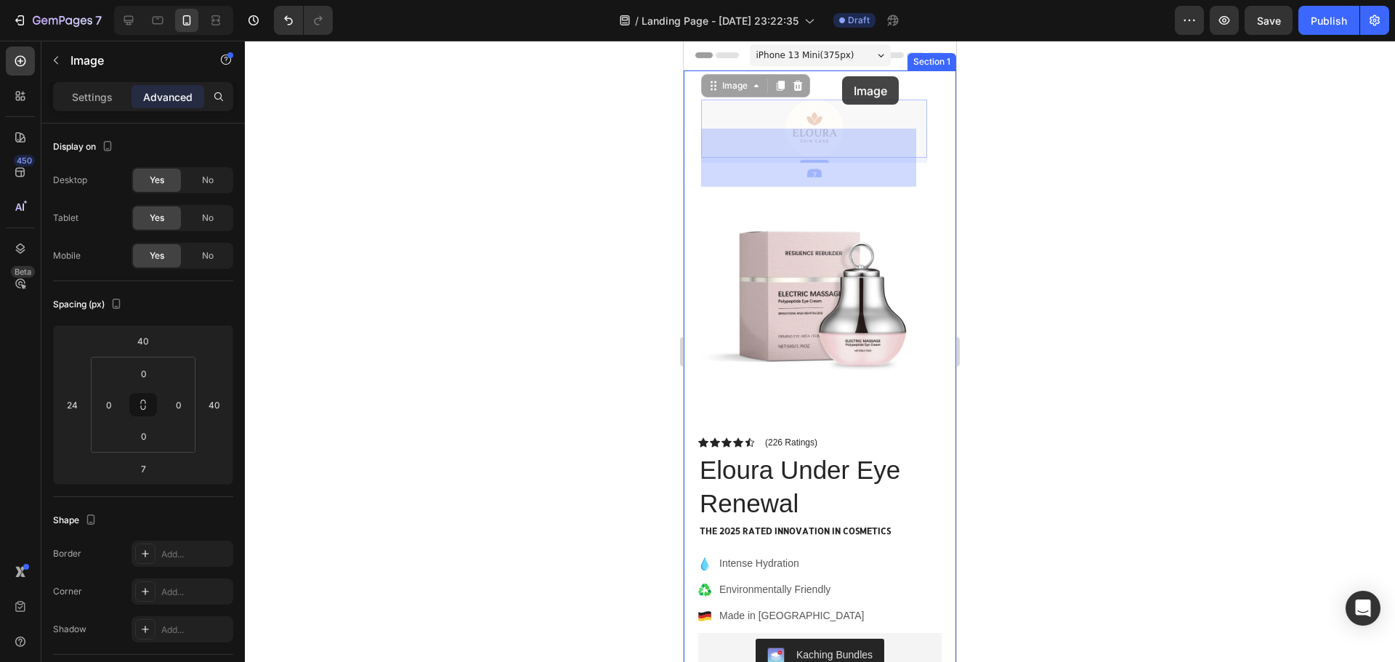
drag, startPoint x: 831, startPoint y: 115, endPoint x: 843, endPoint y: 76, distance: 40.9
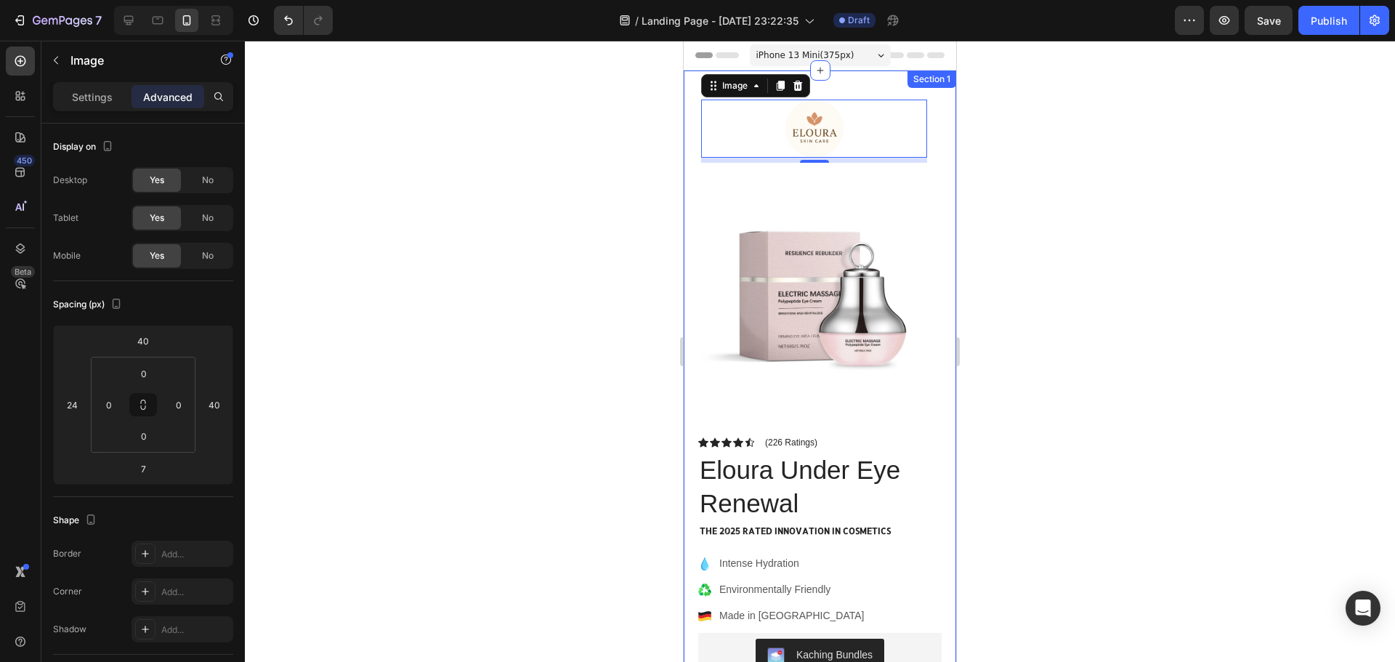
drag, startPoint x: 860, startPoint y: 133, endPoint x: 866, endPoint y: 113, distance: 21.2
drag, startPoint x: 868, startPoint y: 110, endPoint x: 868, endPoint y: 66, distance: 43.6
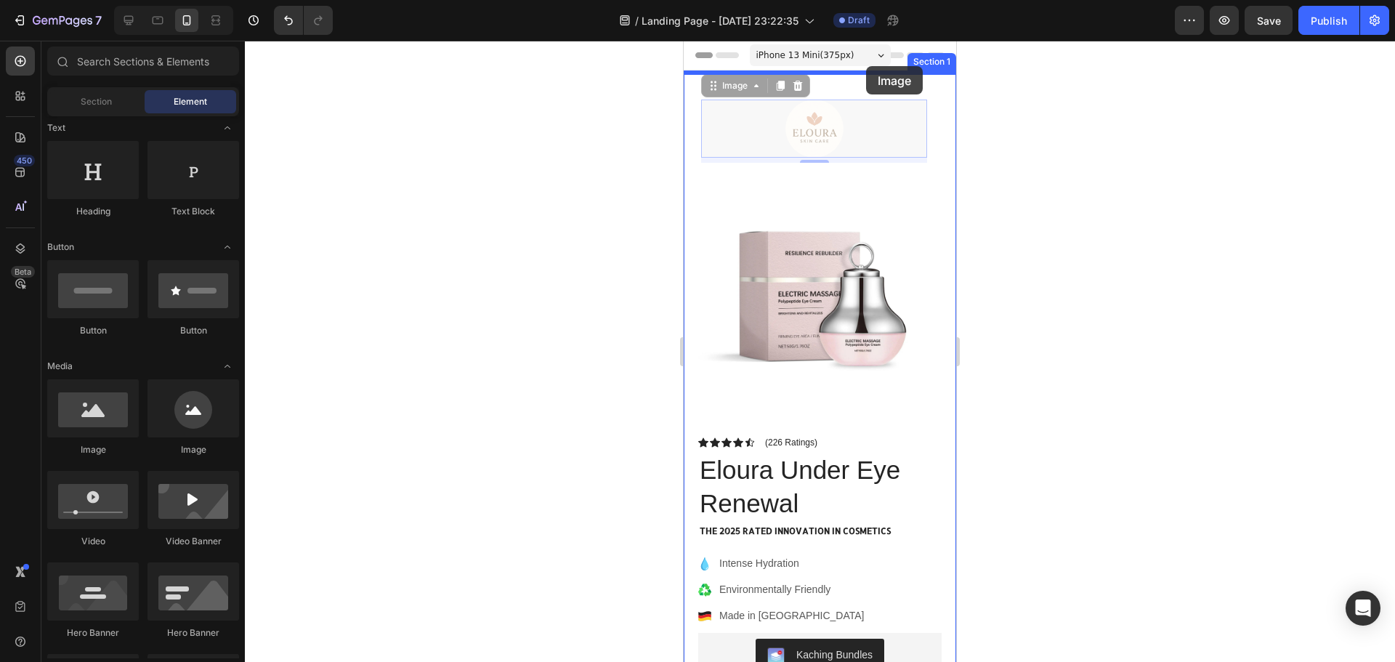
drag, startPoint x: 867, startPoint y: 87, endPoint x: 866, endPoint y: 66, distance: 21.1
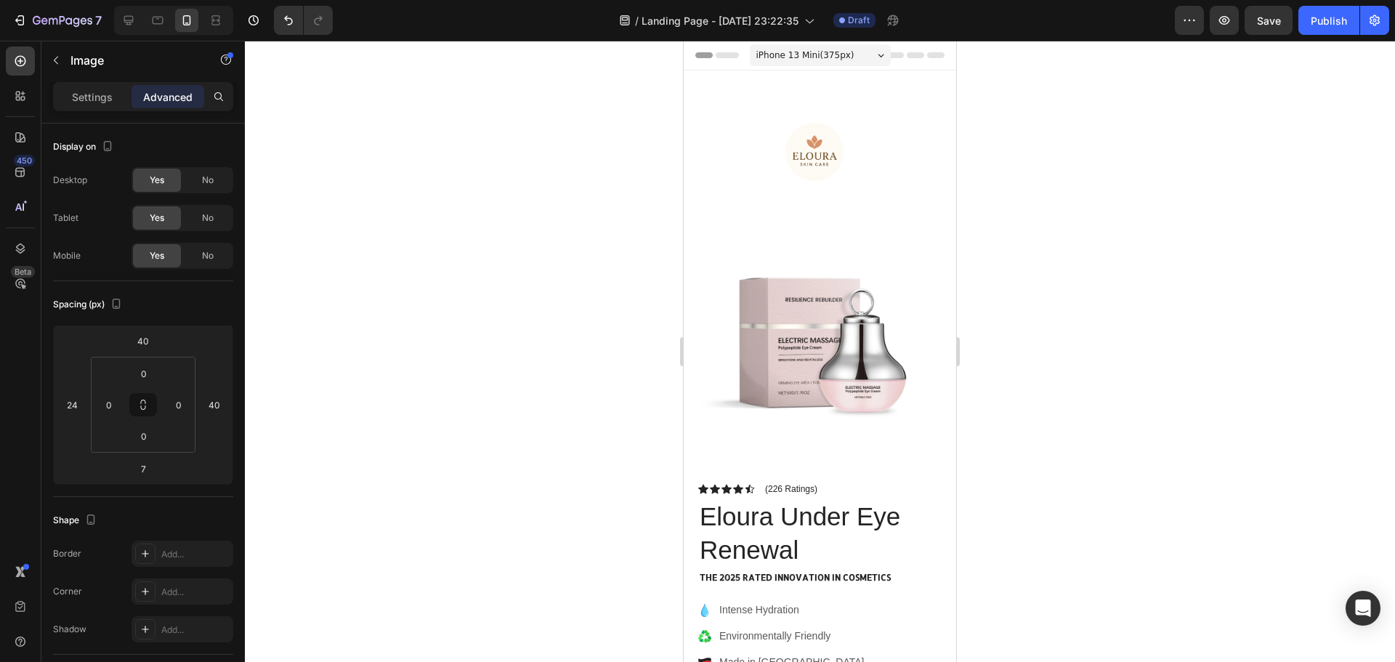
drag, startPoint x: 748, startPoint y: 158, endPoint x: 758, endPoint y: 158, distance: 10.2
click at [747, 158] on div at bounding box center [814, 152] width 226 height 58
click at [817, 75] on icon at bounding box center [821, 71] width 12 height 12
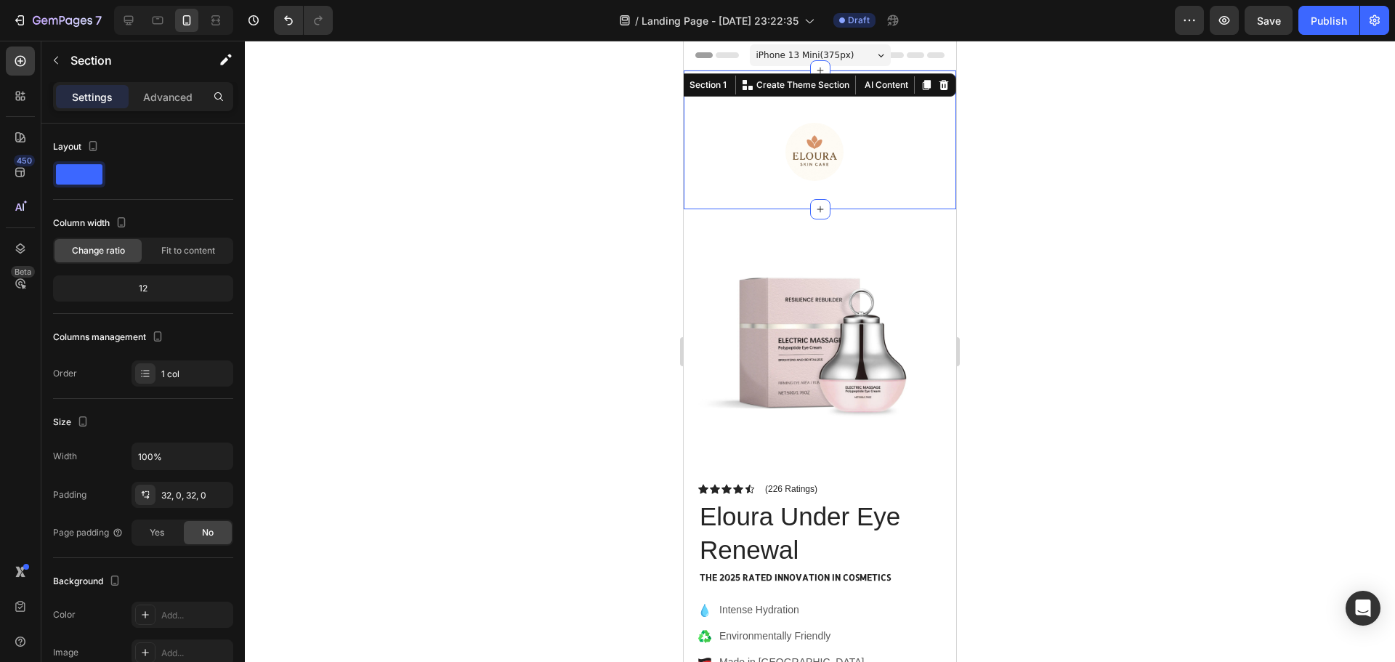
click at [865, 81] on div "Image Section 1 You can create reusable sections Create Theme Section AI Conten…" at bounding box center [820, 139] width 272 height 139
click at [152, 288] on div "12" at bounding box center [143, 288] width 174 height 20
click at [206, 248] on span "Fit to content" at bounding box center [188, 250] width 54 height 13
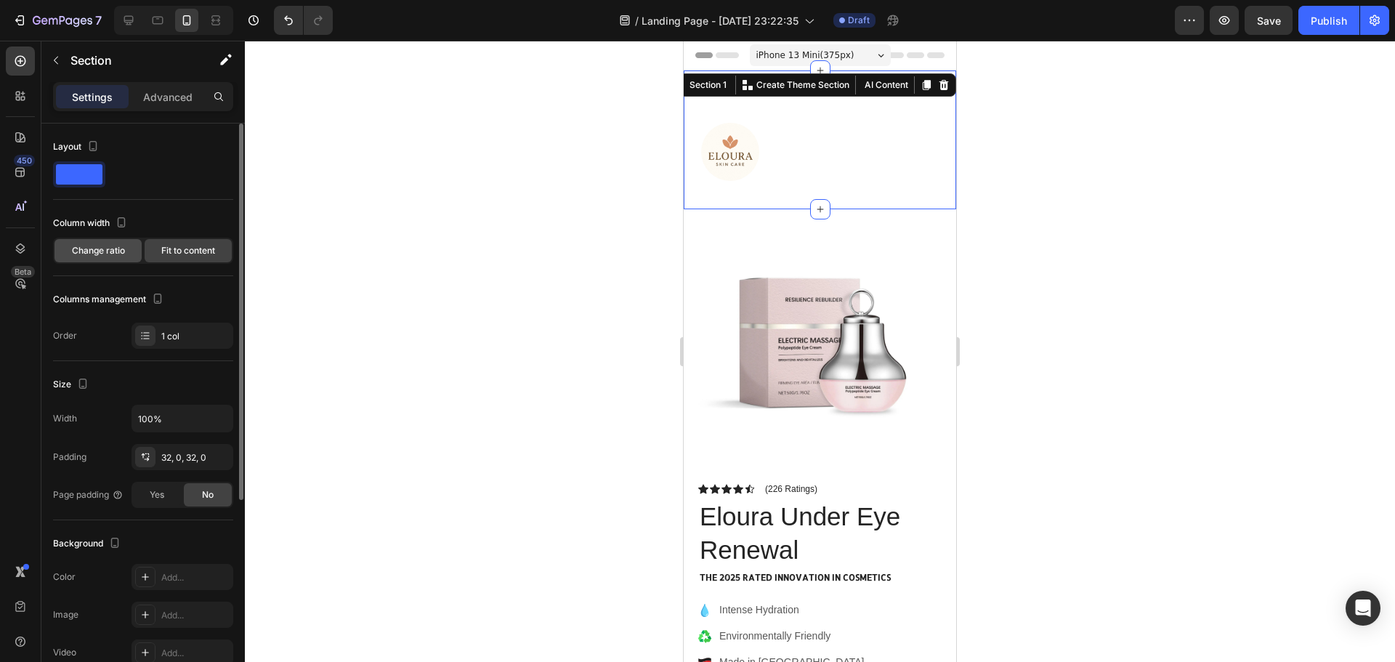
click at [123, 257] on div "Change ratio" at bounding box center [97, 250] width 87 height 23
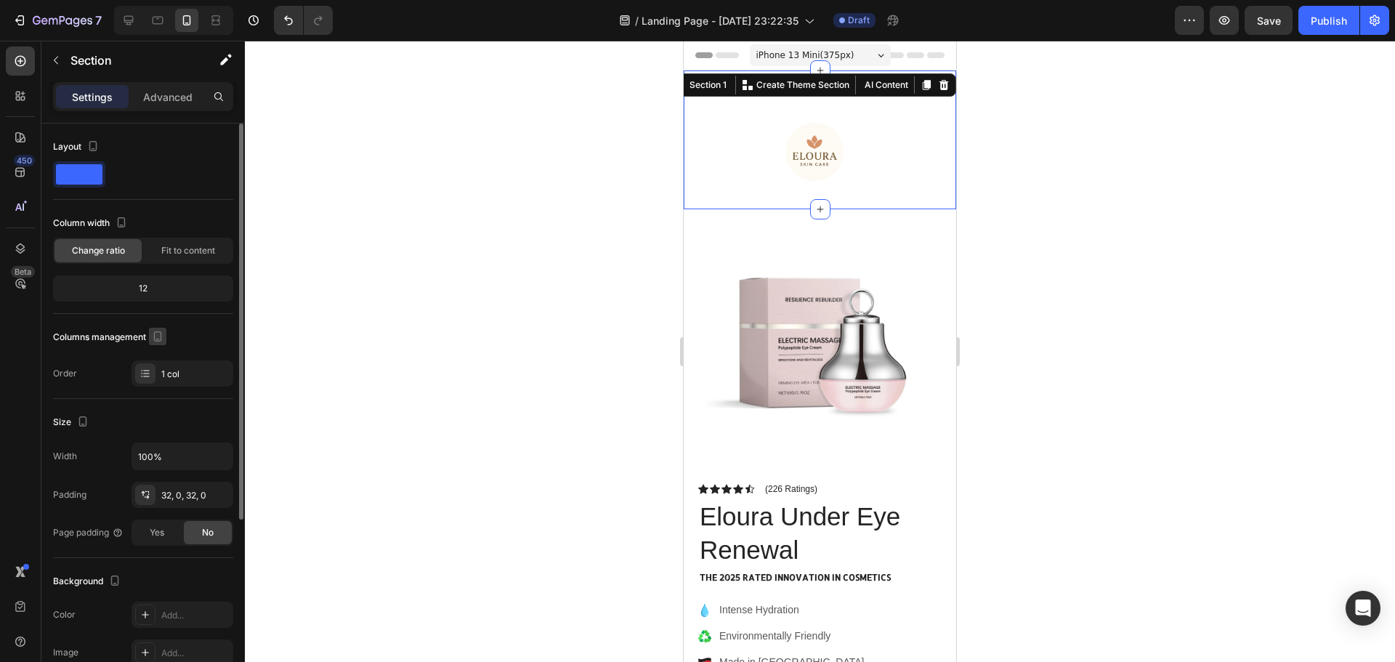
click at [160, 339] on icon "button" at bounding box center [158, 339] width 4 height 1
click at [322, 343] on div at bounding box center [820, 351] width 1150 height 621
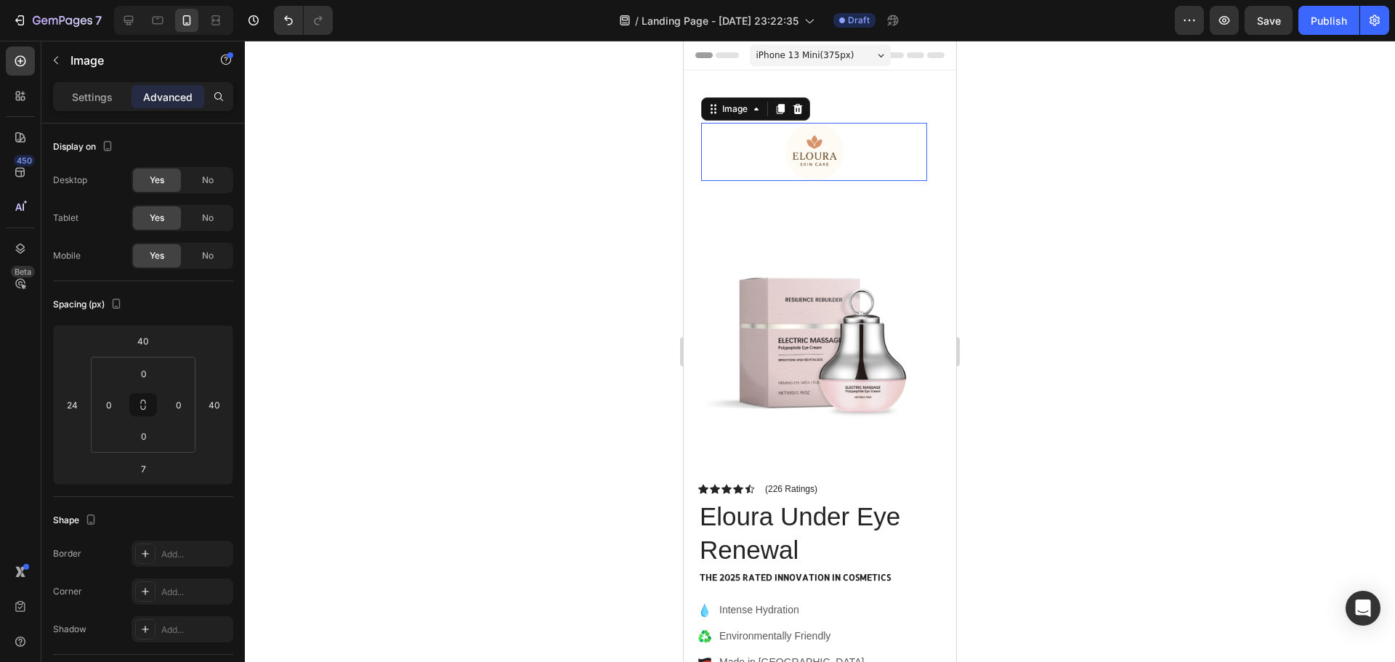
click at [865, 149] on div at bounding box center [814, 152] width 226 height 58
click at [146, 376] on input "0" at bounding box center [143, 374] width 29 height 22
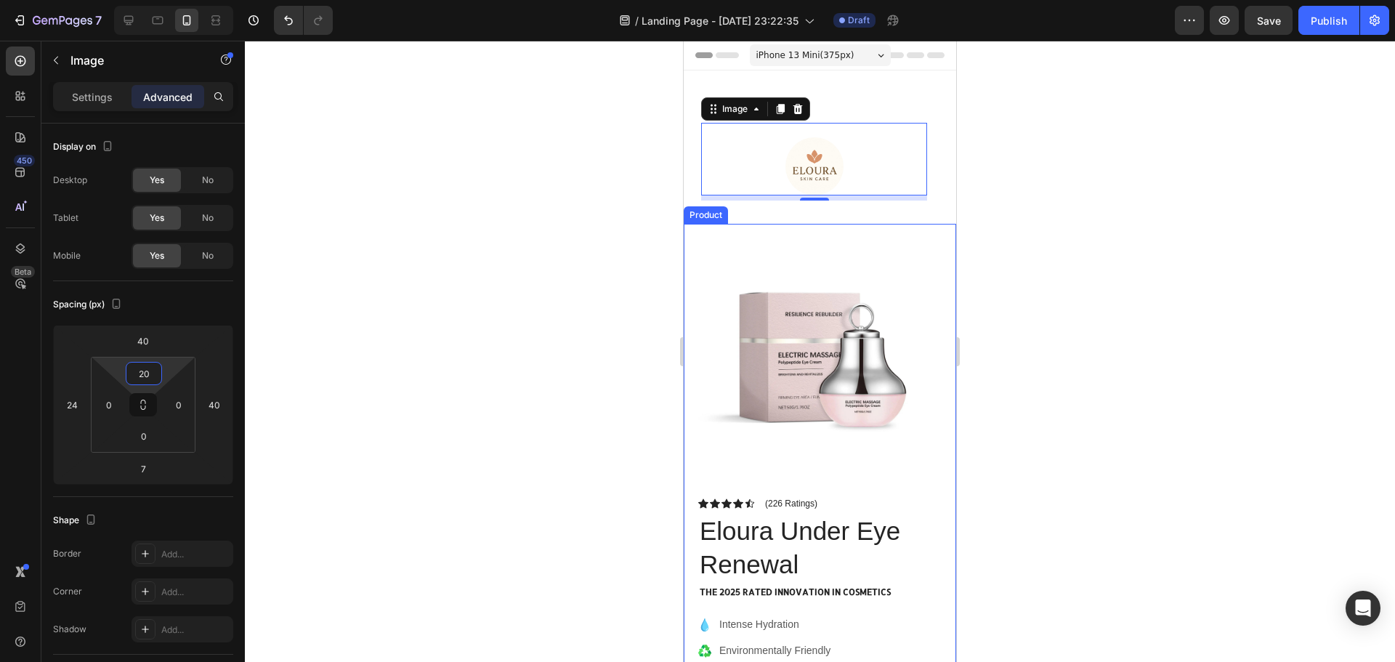
type input "2"
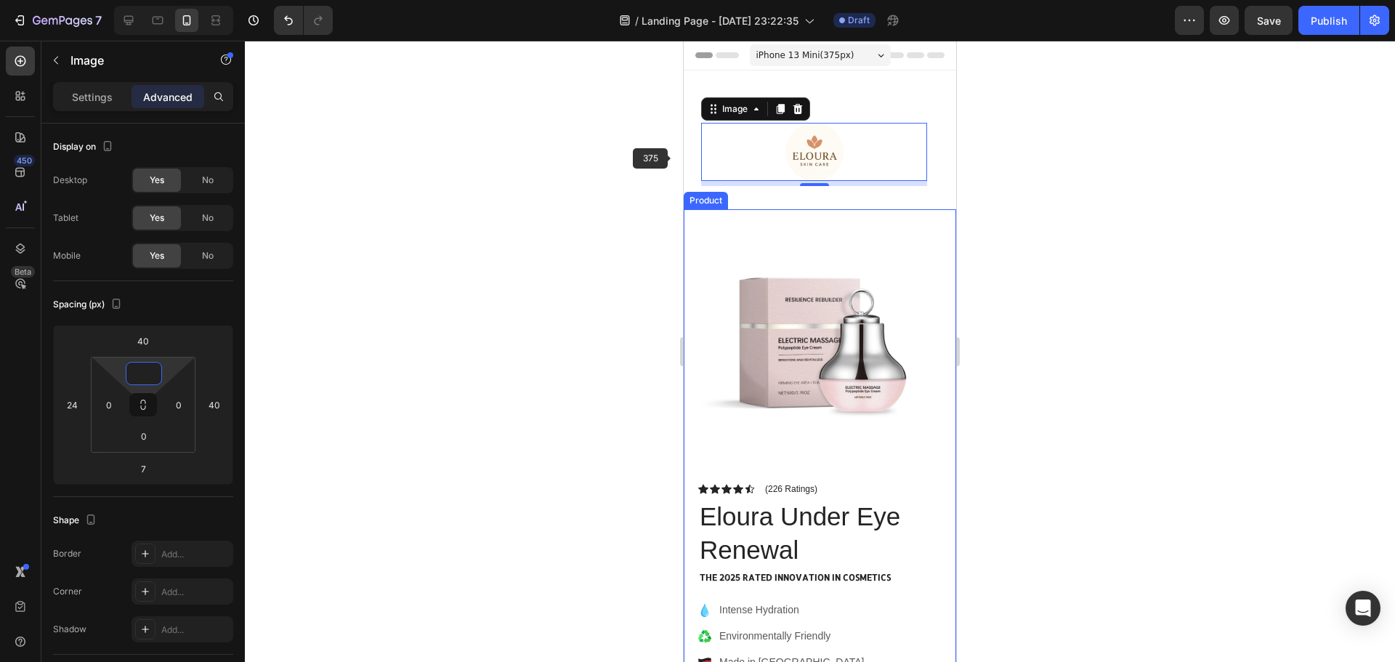
type input "0"
drag, startPoint x: 438, startPoint y: 264, endPoint x: 675, endPoint y: 219, distance: 241.1
click at [445, 260] on div at bounding box center [820, 351] width 1150 height 621
click at [832, 145] on img at bounding box center [814, 152] width 58 height 58
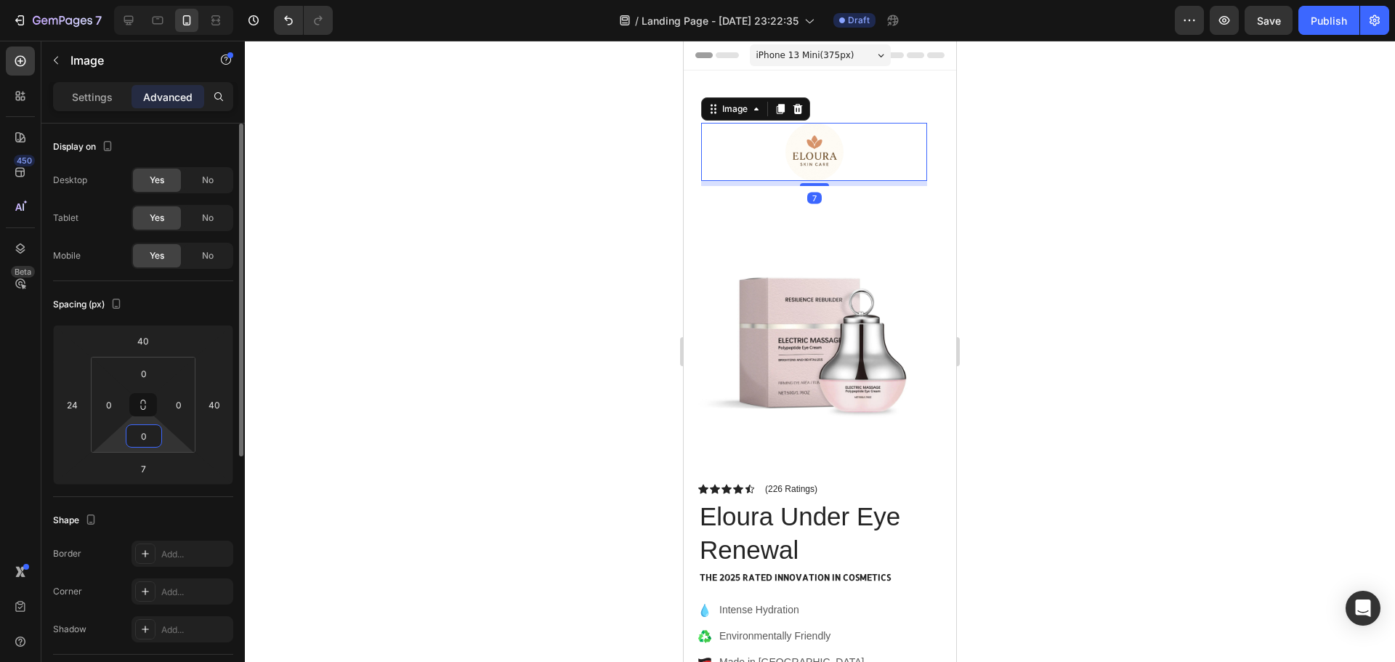
click at [163, 0] on html "7 / Landing Page - [DATE] 23:22:35 Draft Preview Save Publish 450 Beta Sections…" at bounding box center [697, 0] width 1395 height 0
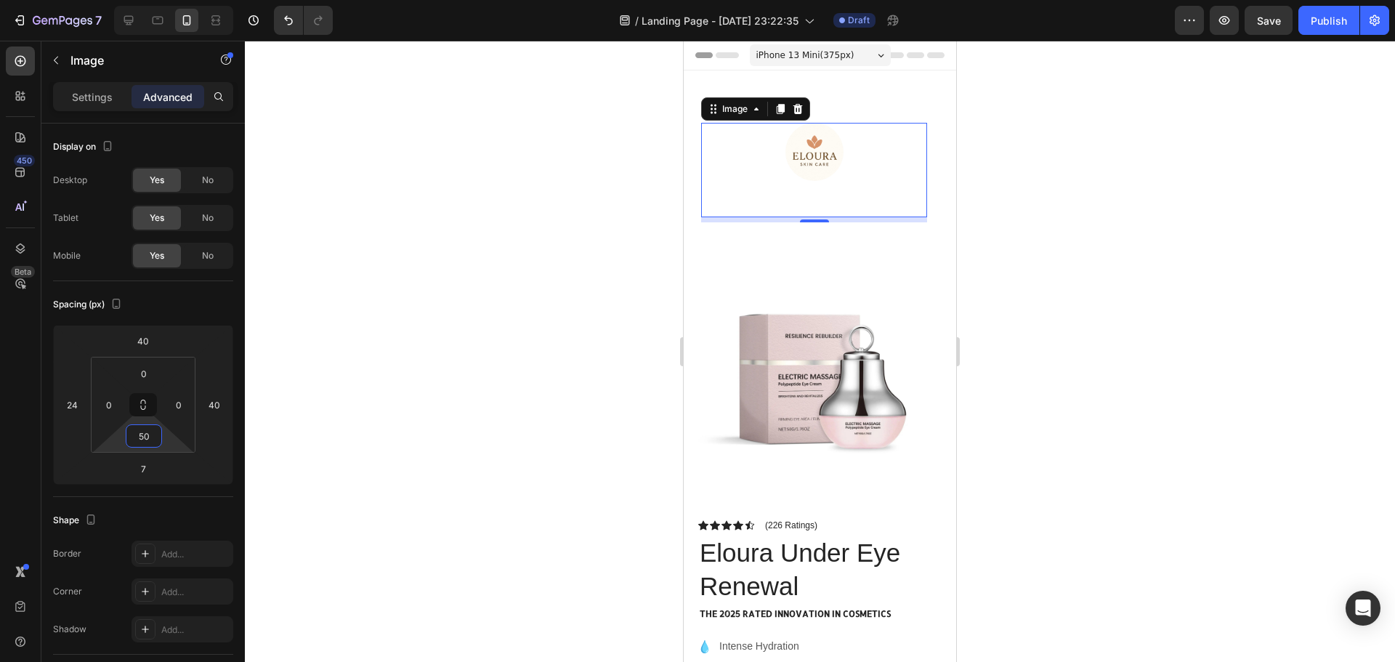
type input "5"
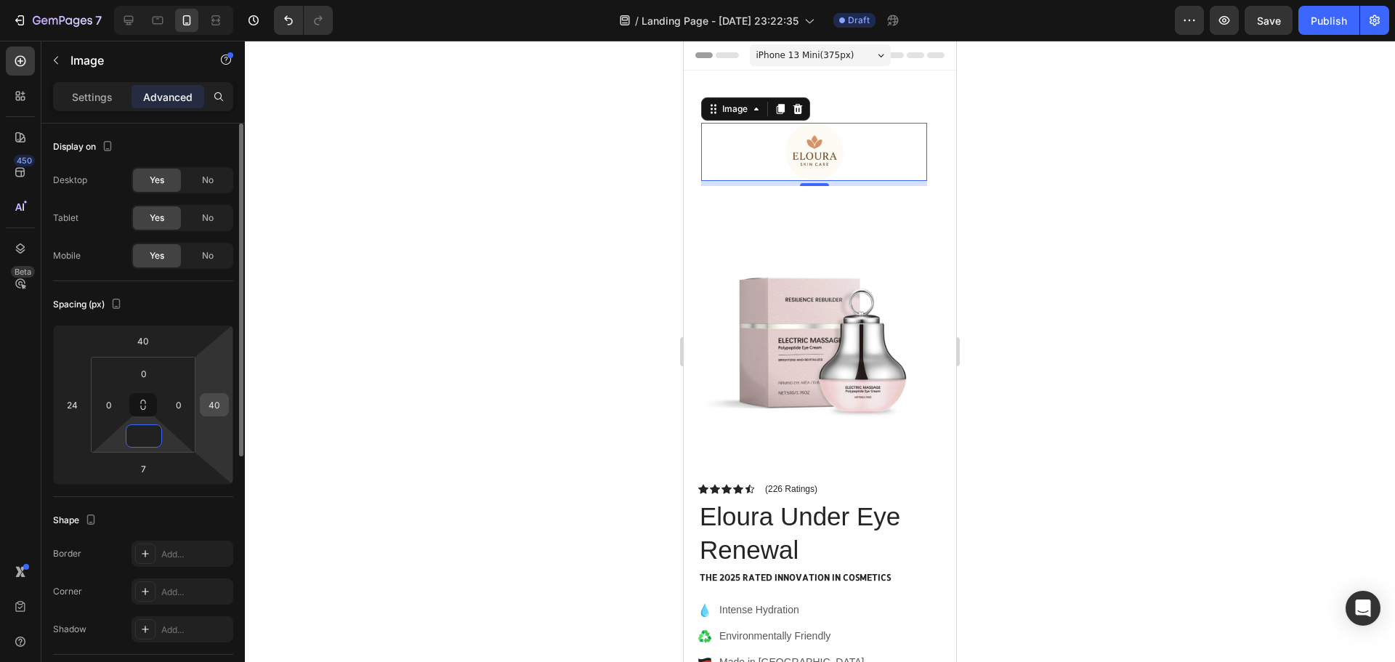
type input "0"
click at [219, 413] on input "40" at bounding box center [214, 405] width 22 height 22
type input "0"
click at [146, 339] on input "40" at bounding box center [143, 341] width 29 height 22
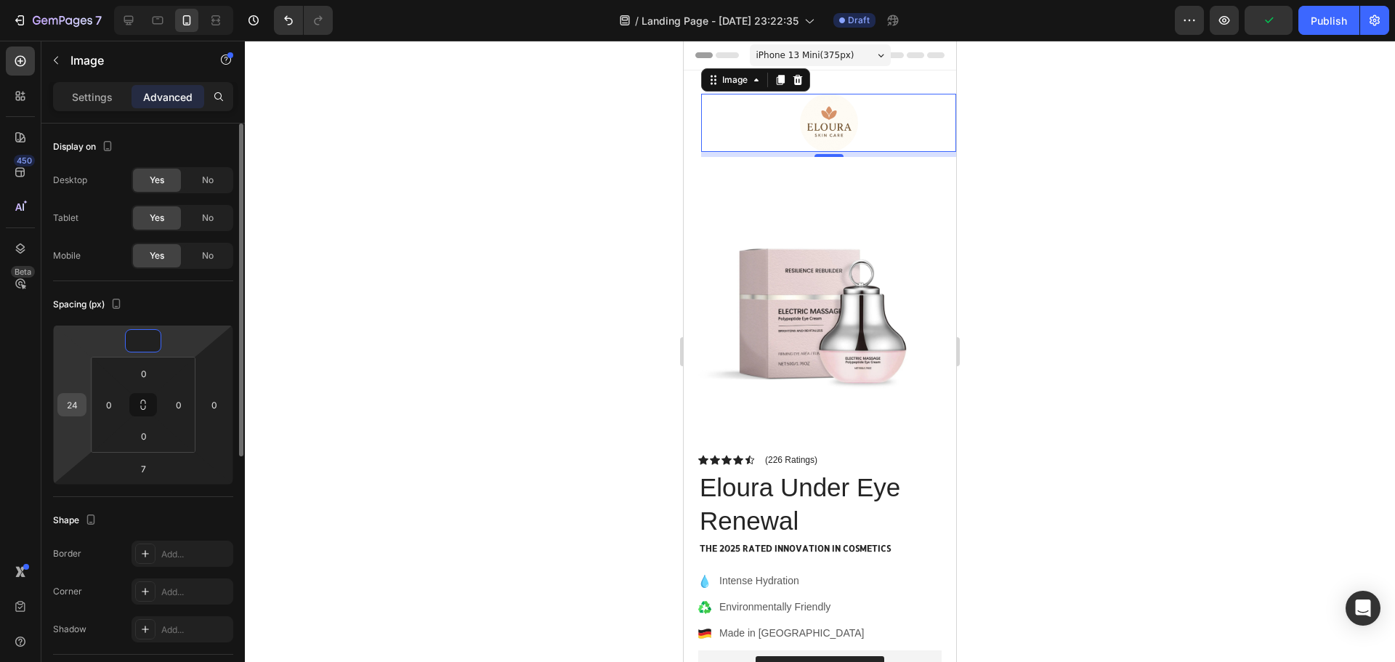
type input "0"
click at [83, 407] on div "24" at bounding box center [71, 404] width 29 height 23
click at [73, 399] on input "24" at bounding box center [72, 405] width 22 height 22
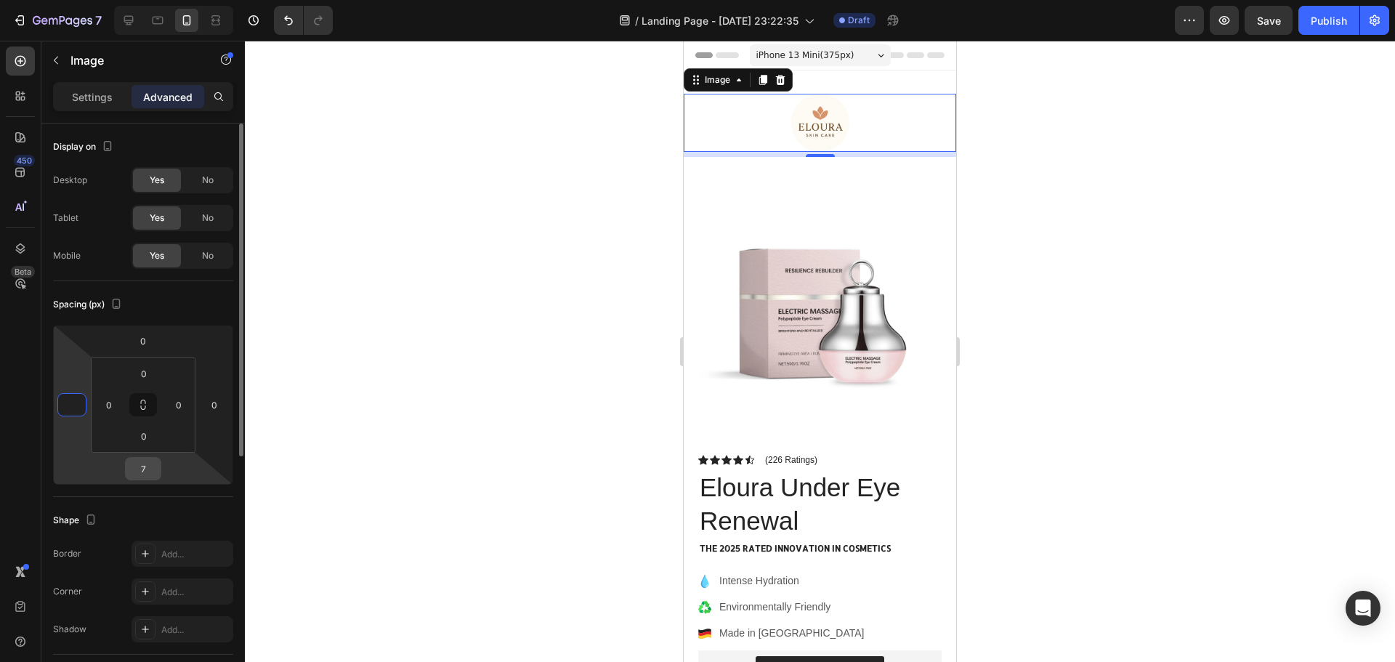
type input "0"
click at [144, 467] on input "7" at bounding box center [143, 469] width 29 height 22
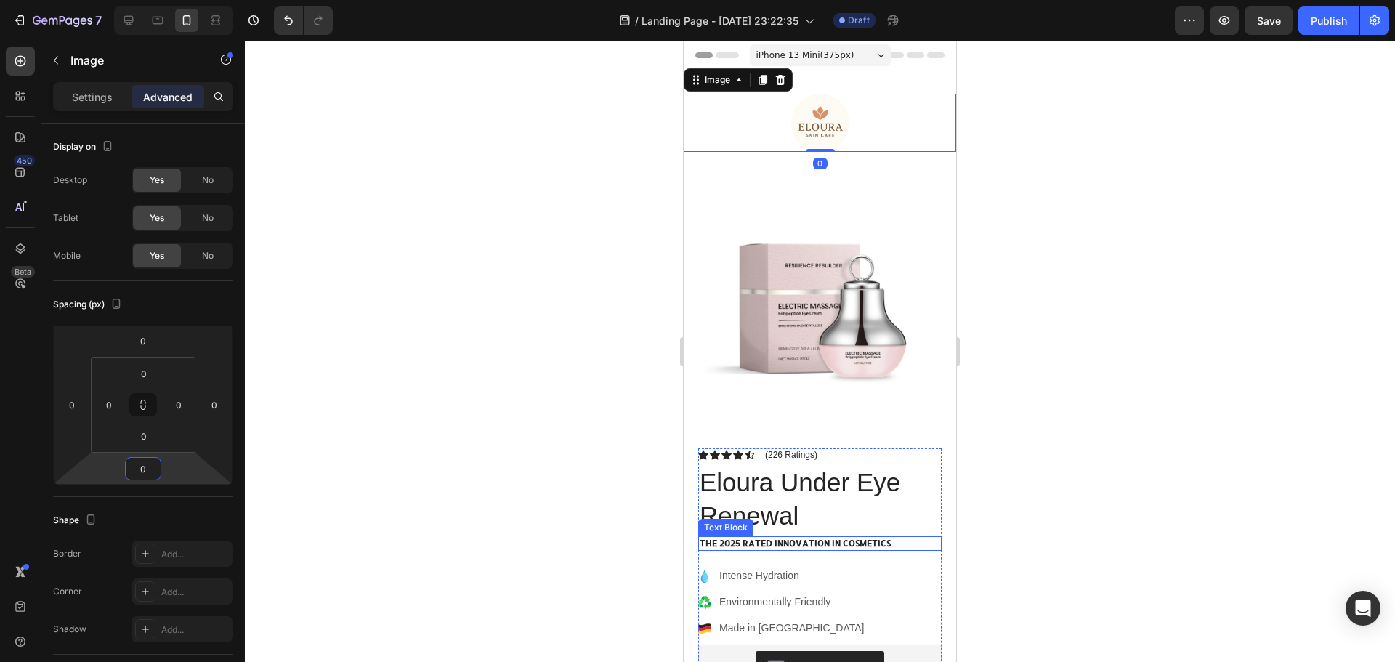
click at [1108, 474] on div at bounding box center [820, 351] width 1150 height 621
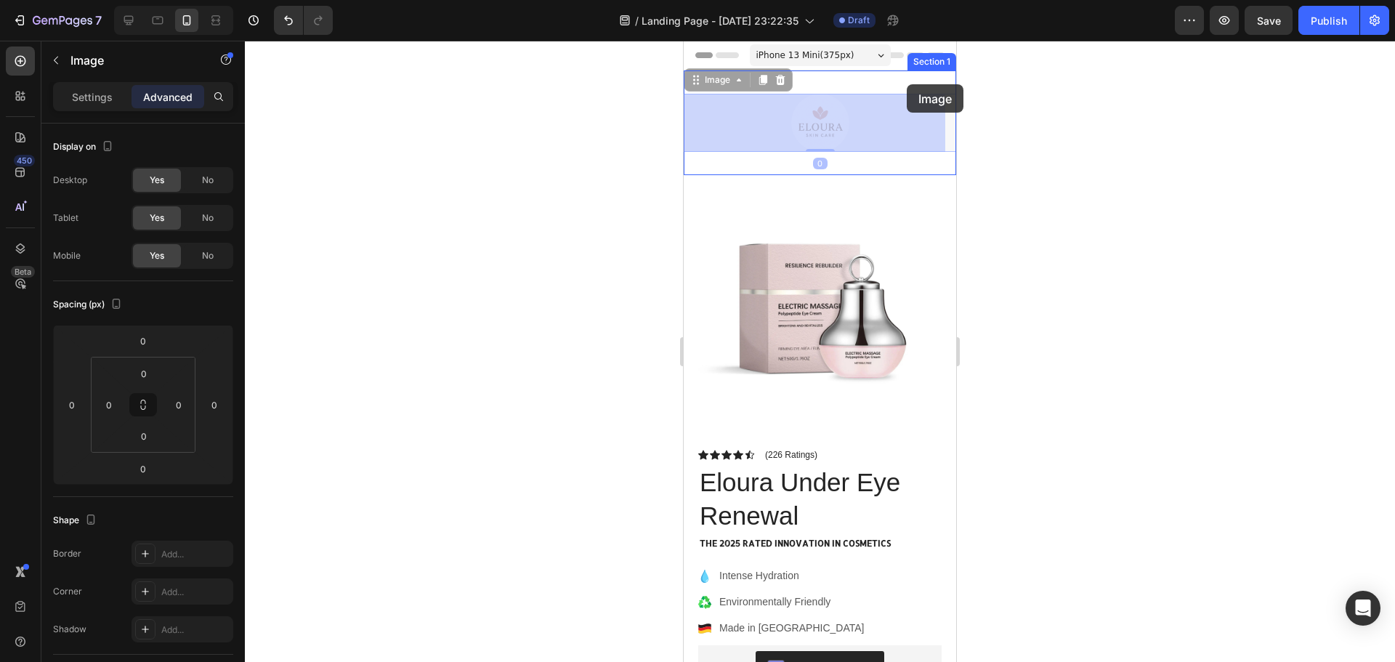
drag, startPoint x: 909, startPoint y: 113, endPoint x: 907, endPoint y: 84, distance: 28.4
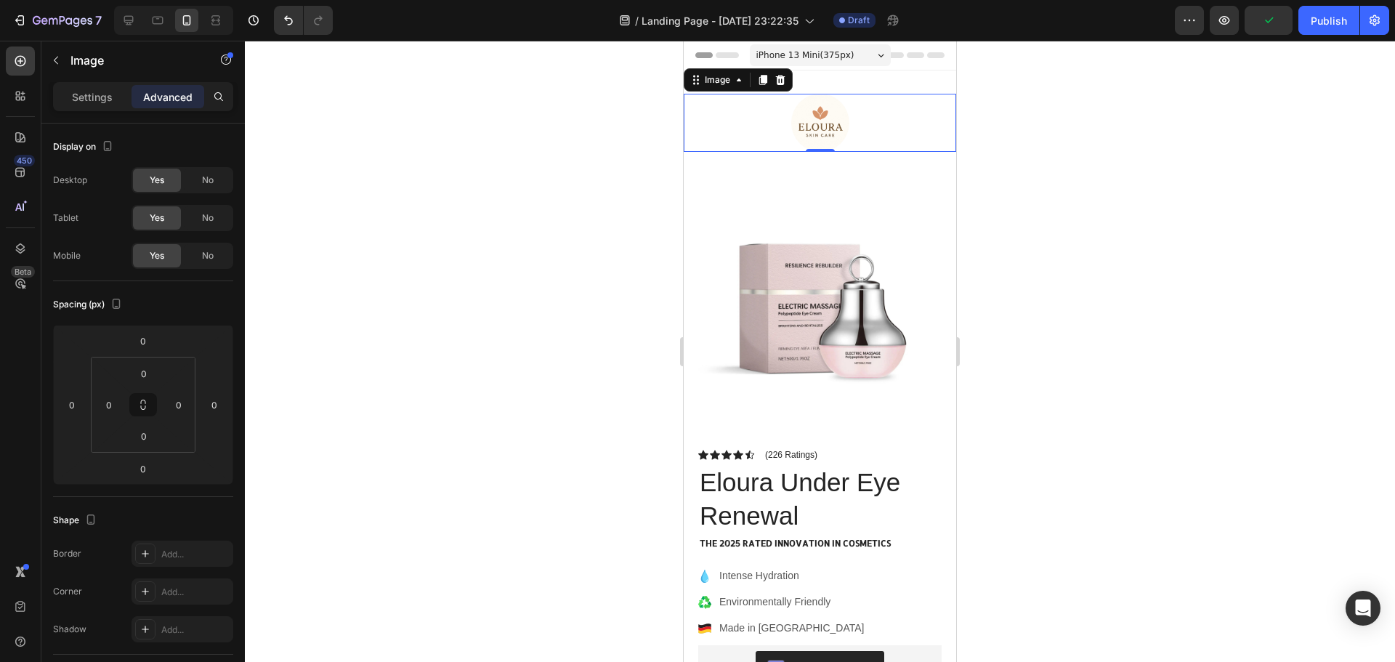
click at [855, 116] on div at bounding box center [820, 123] width 272 height 58
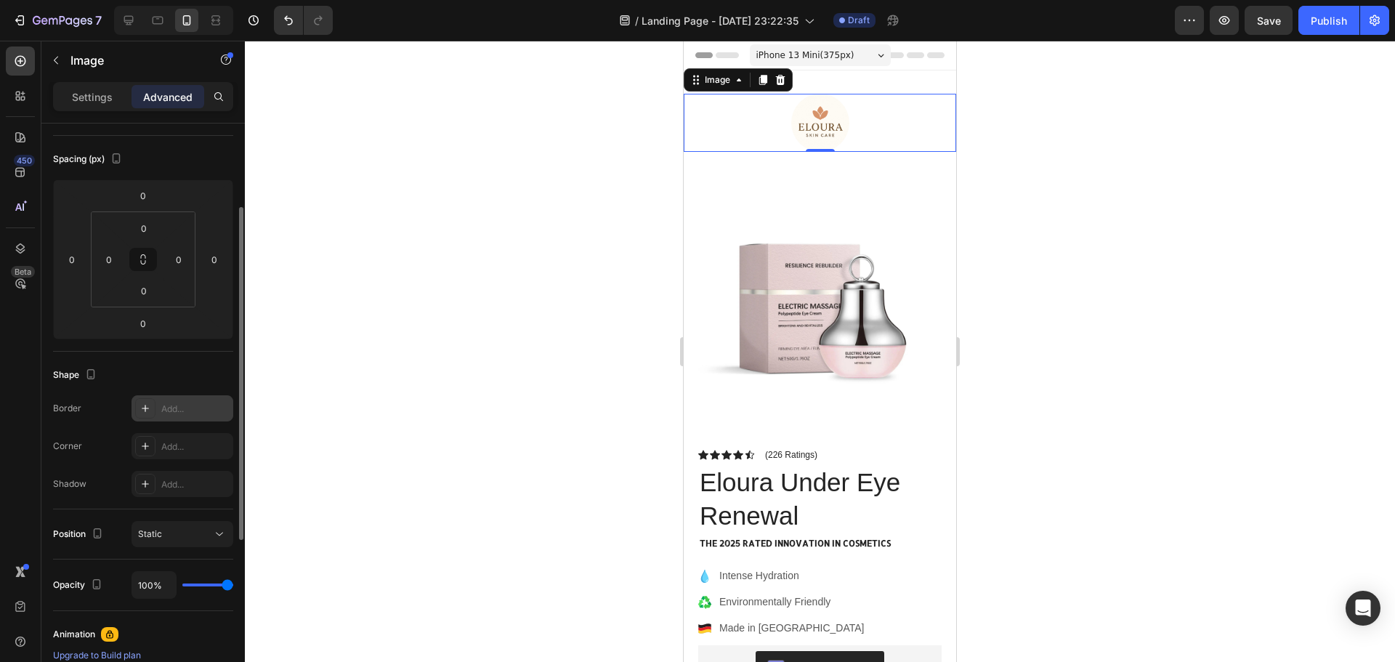
click at [145, 403] on icon at bounding box center [146, 409] width 12 height 12
click at [531, 251] on div at bounding box center [820, 351] width 1150 height 621
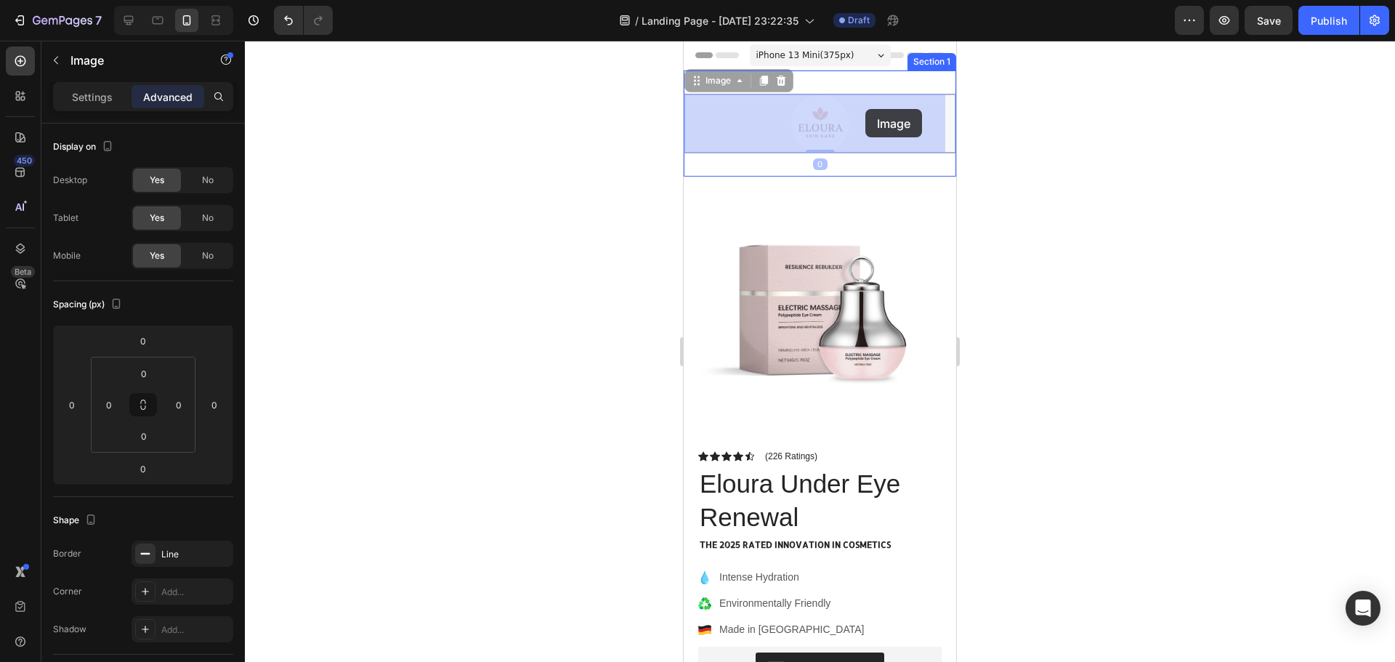
drag, startPoint x: 865, startPoint y: 129, endPoint x: 865, endPoint y: 107, distance: 21.8
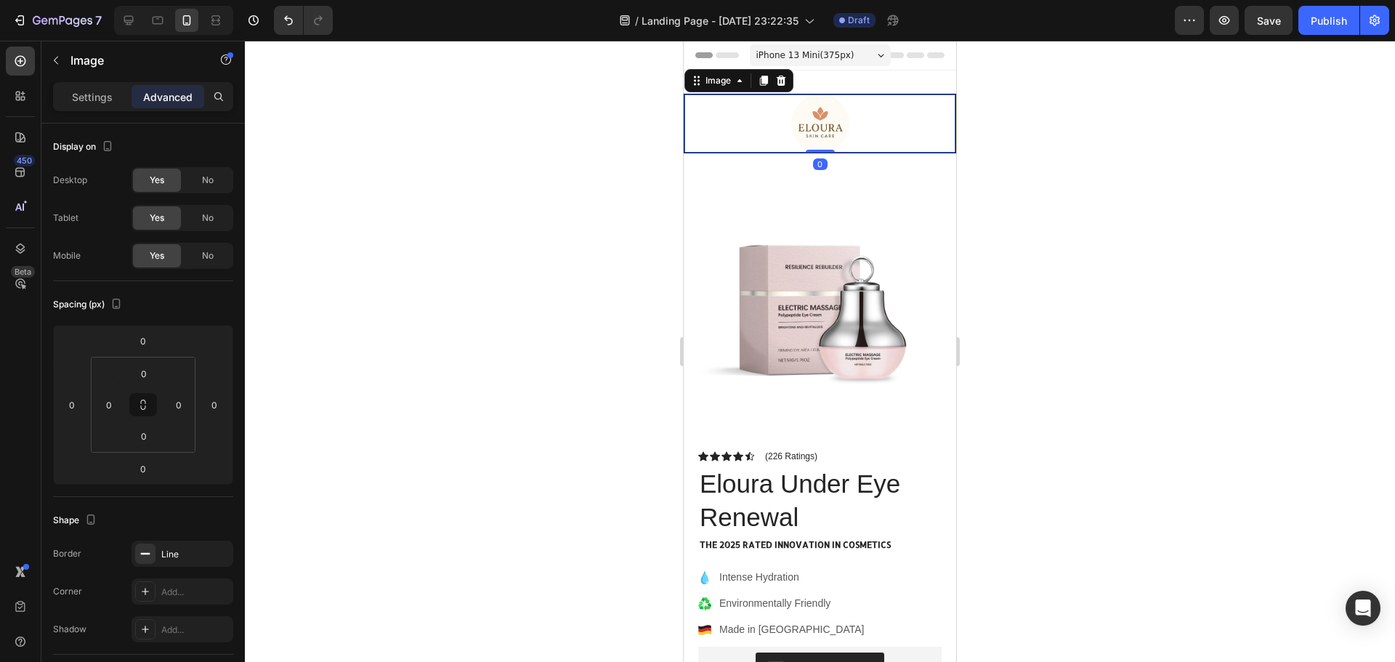
click at [1113, 154] on div at bounding box center [820, 351] width 1150 height 621
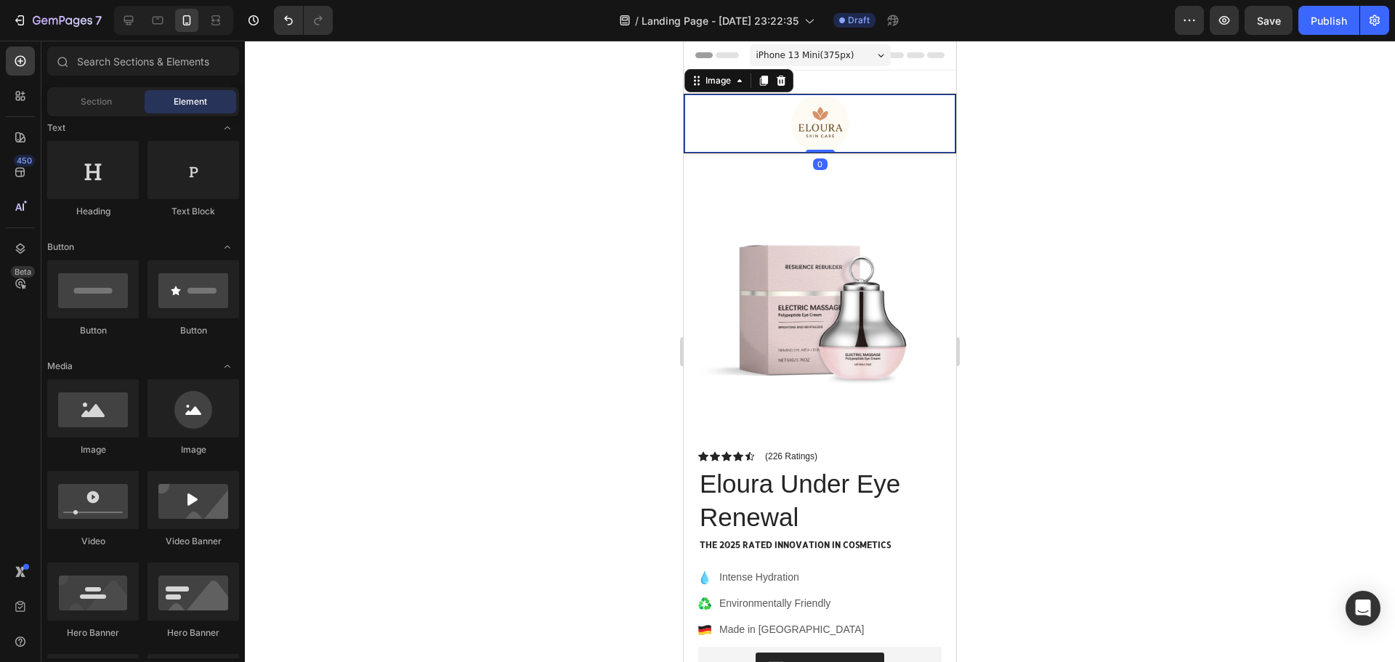
click at [814, 121] on img at bounding box center [820, 123] width 58 height 58
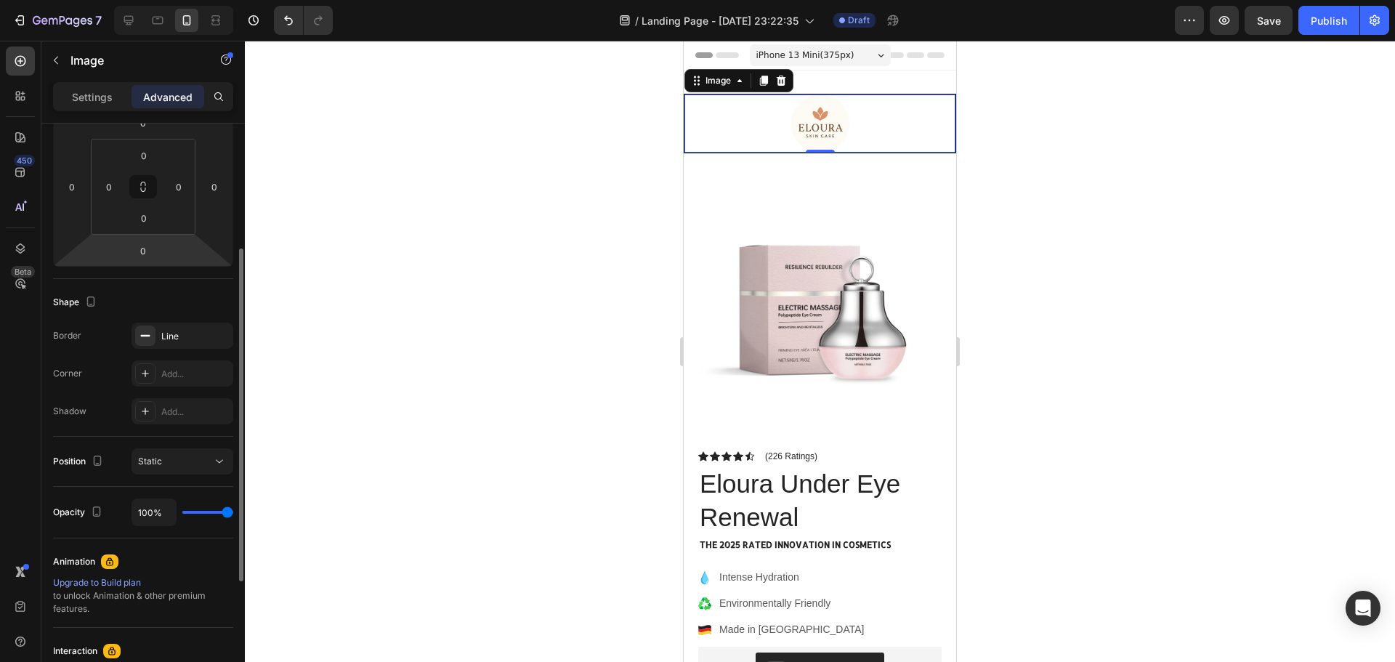
scroll to position [0, 0]
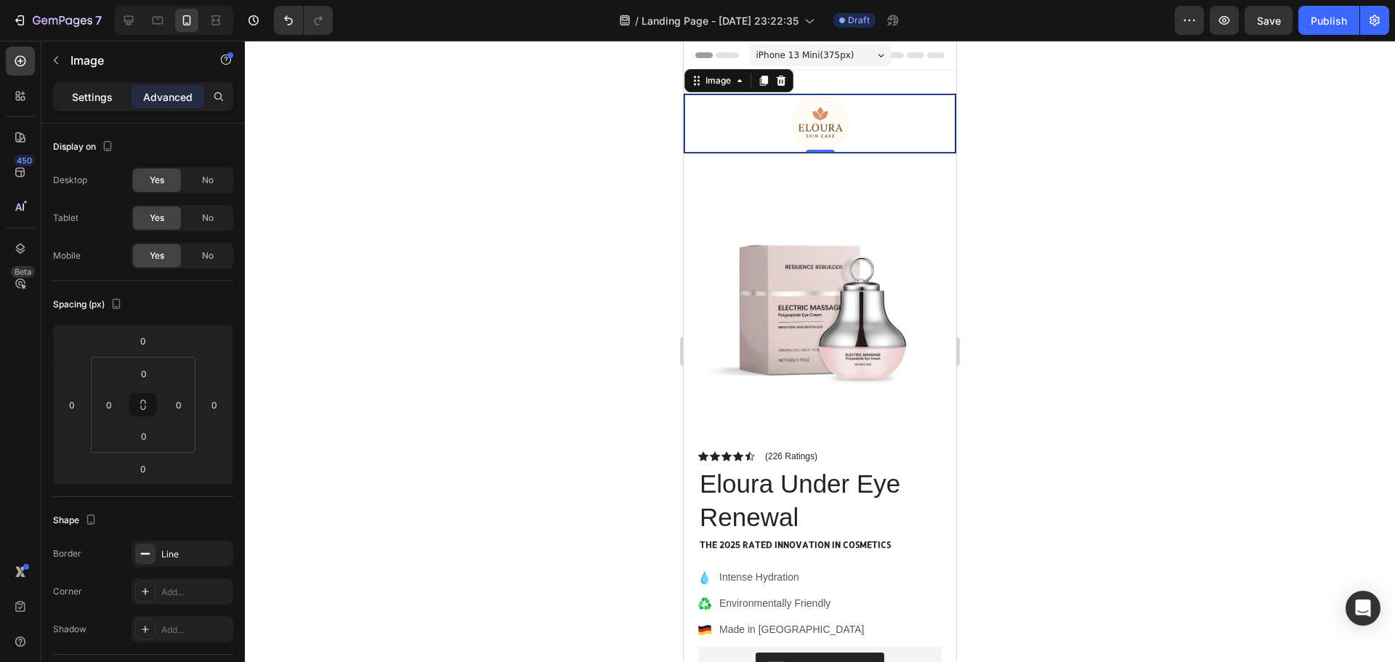
click at [86, 102] on p "Settings" at bounding box center [92, 96] width 41 height 15
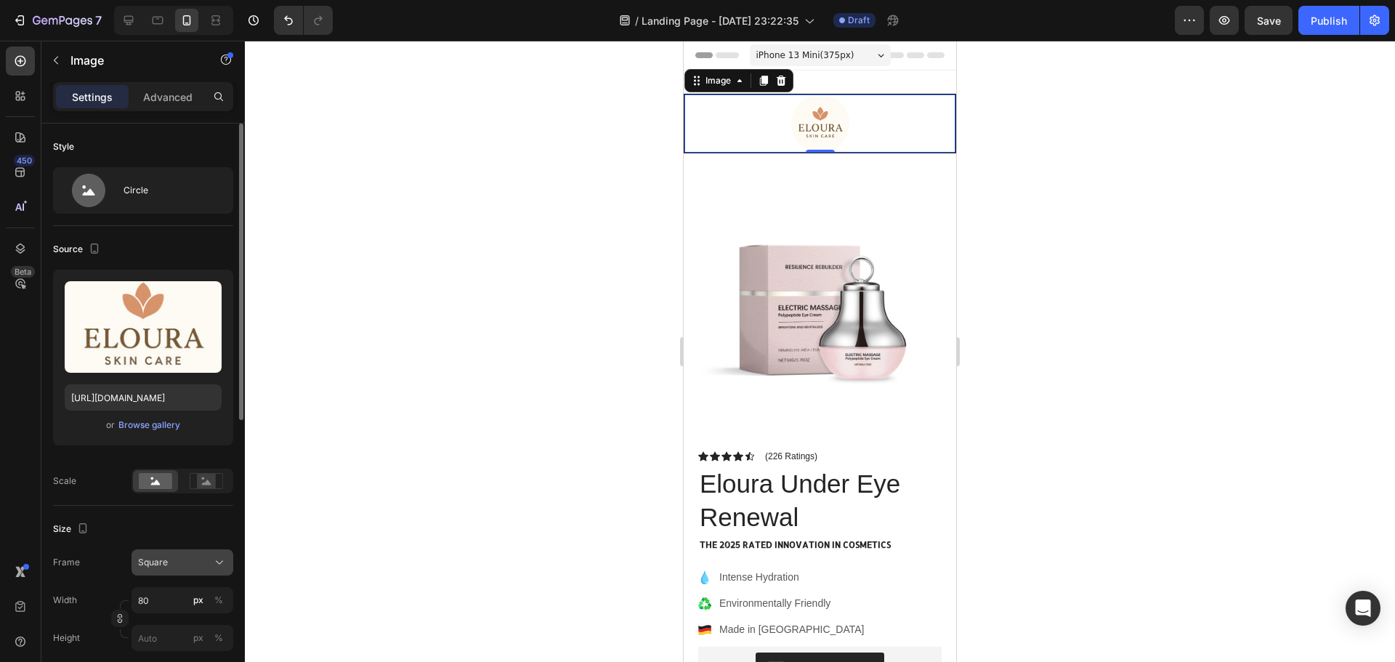
click at [174, 554] on button "Square" at bounding box center [183, 562] width 102 height 26
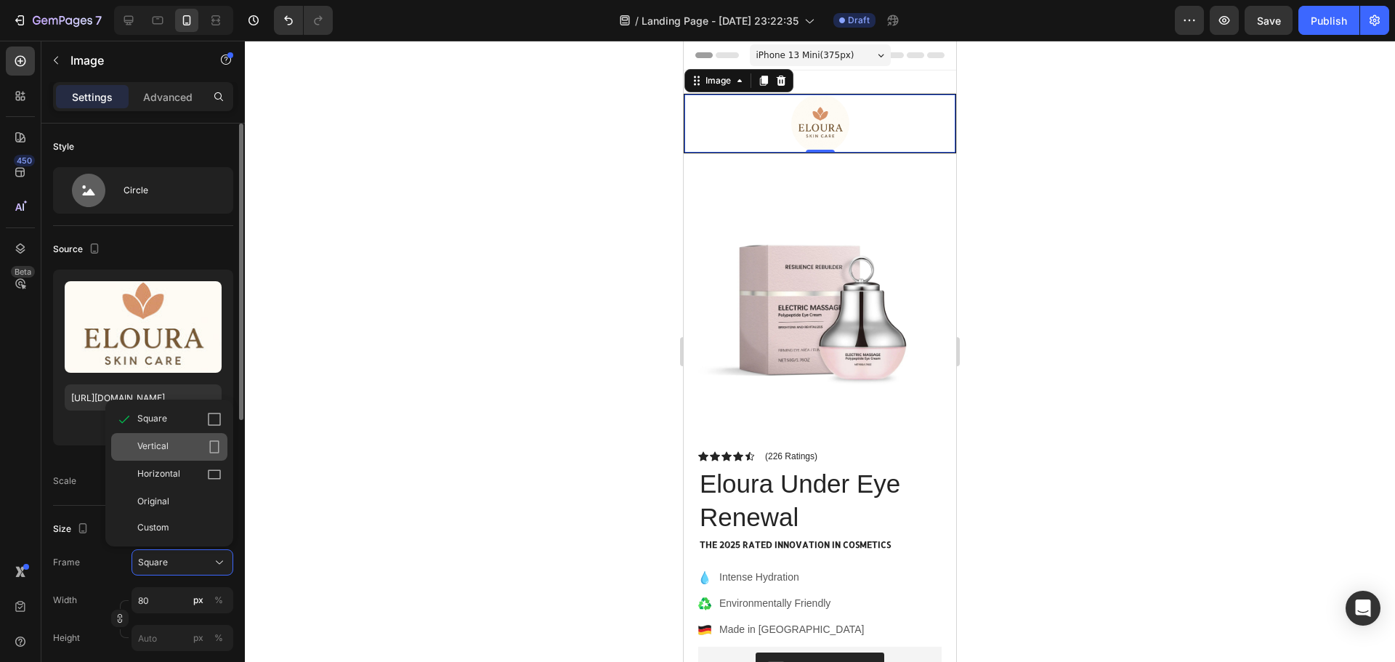
click at [211, 445] on icon at bounding box center [214, 447] width 15 height 15
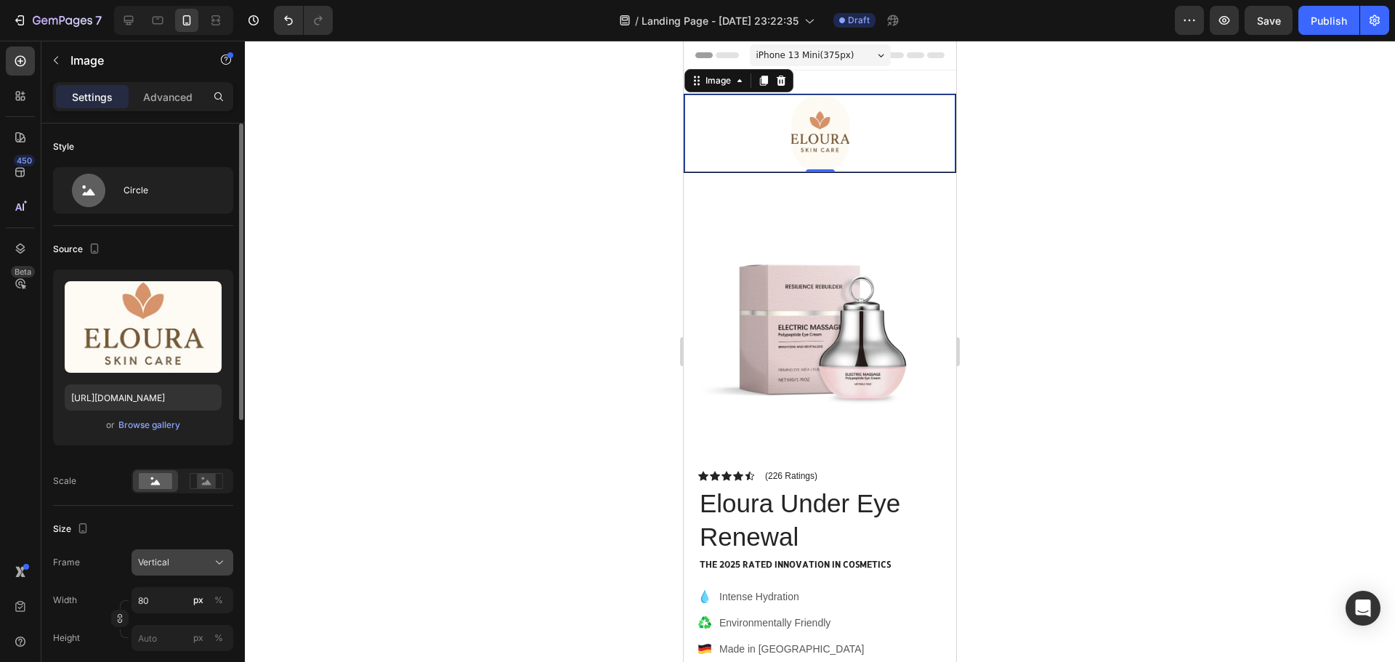
click at [190, 565] on div "Vertical" at bounding box center [173, 562] width 71 height 13
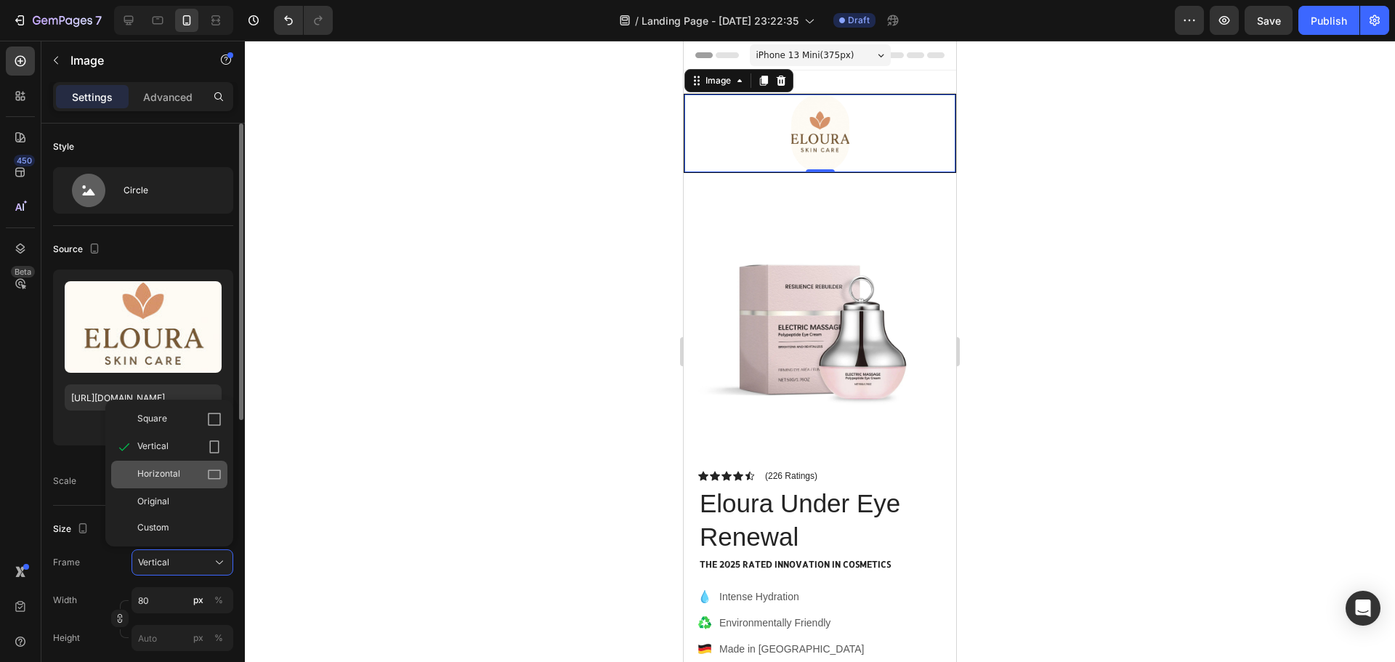
click at [211, 470] on icon at bounding box center [214, 474] width 13 height 9
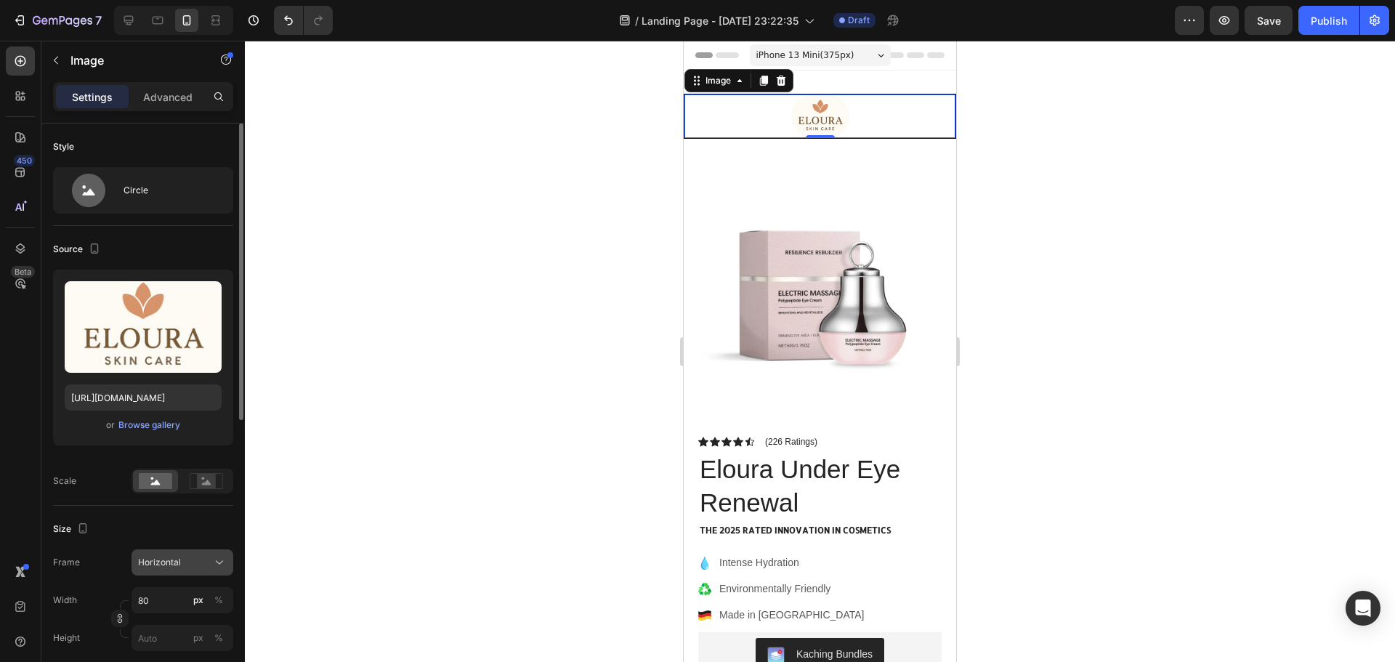
click at [185, 562] on div "Horizontal" at bounding box center [173, 562] width 71 height 13
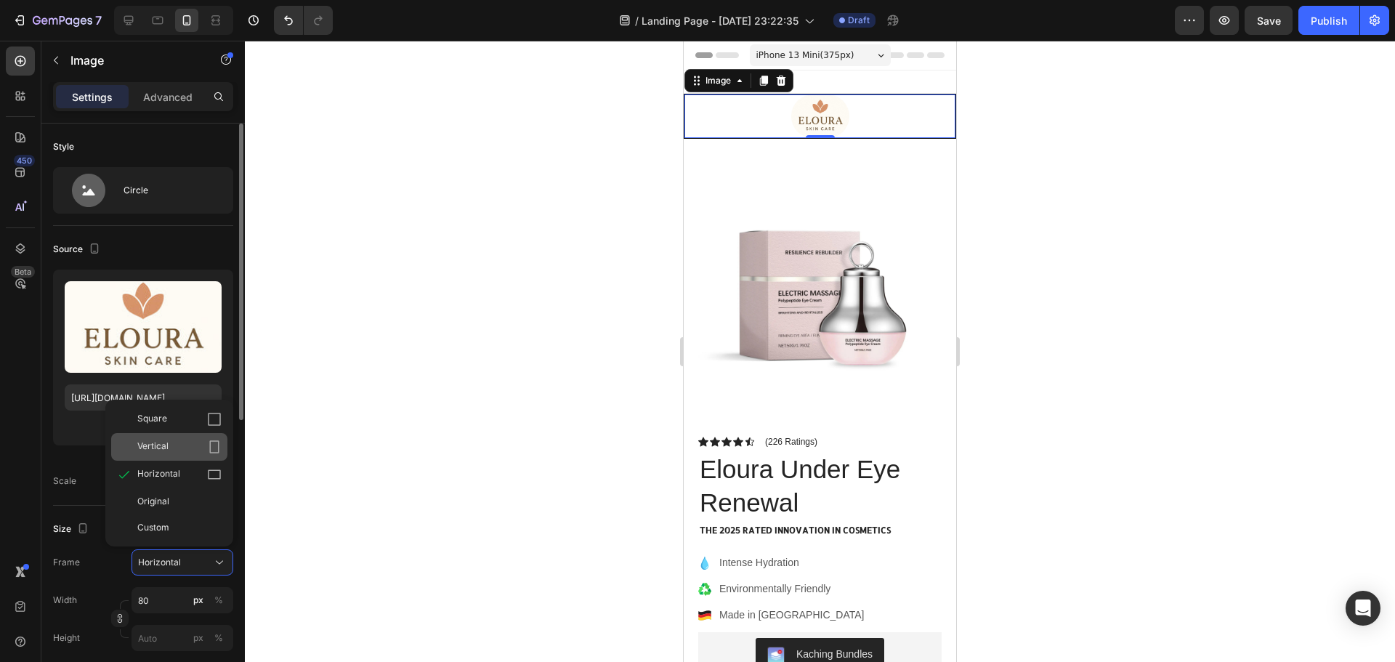
click at [206, 442] on div "Vertical" at bounding box center [179, 447] width 84 height 15
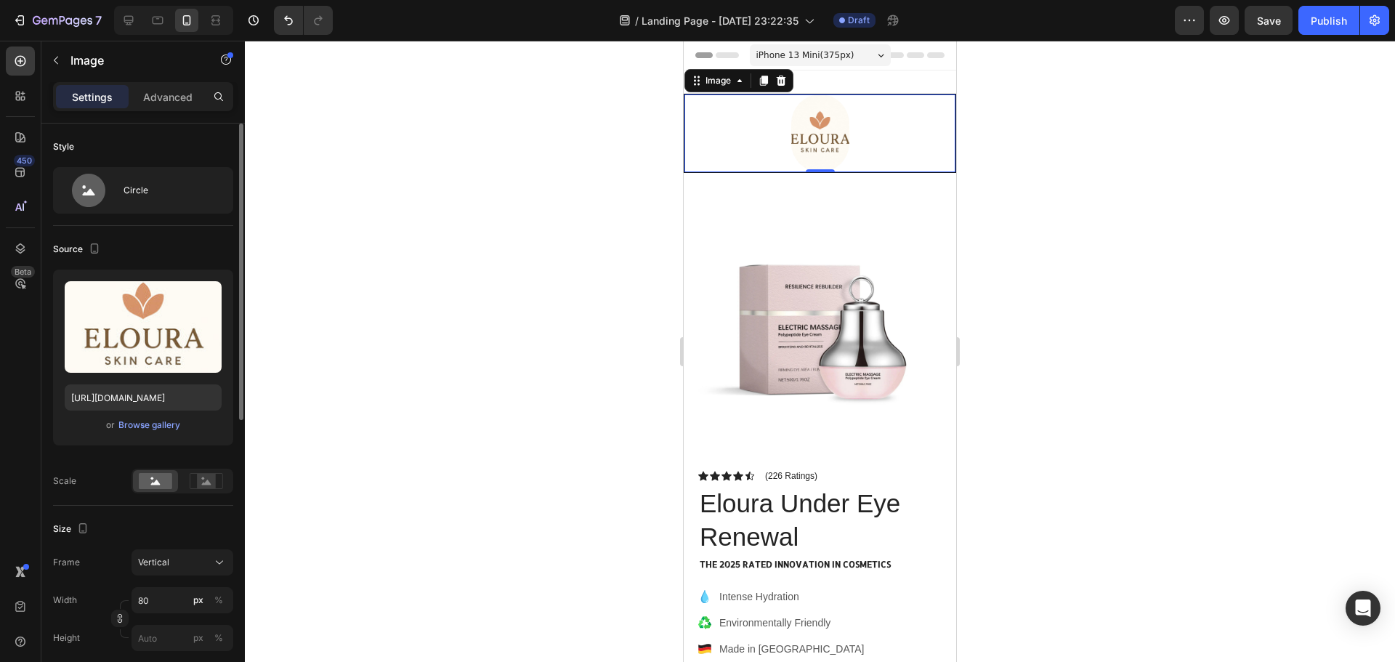
click at [1094, 144] on div at bounding box center [820, 351] width 1150 height 621
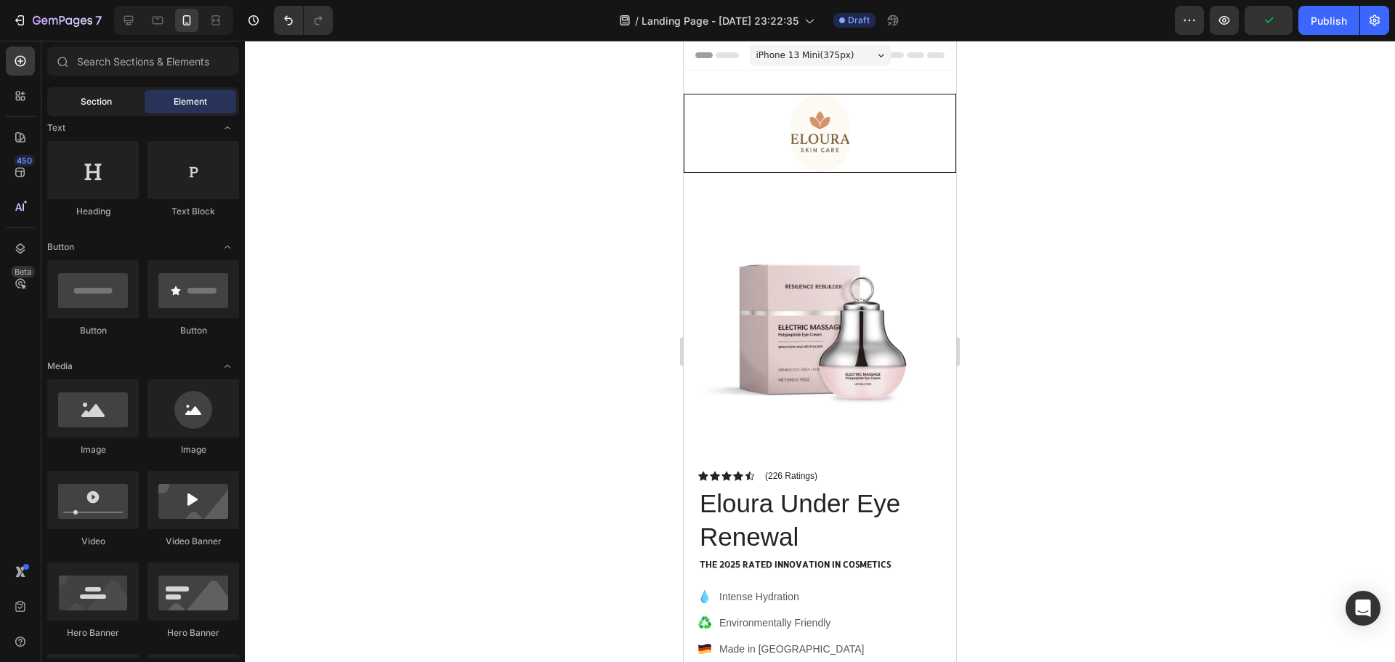
click at [96, 92] on div "Section" at bounding box center [96, 101] width 92 height 23
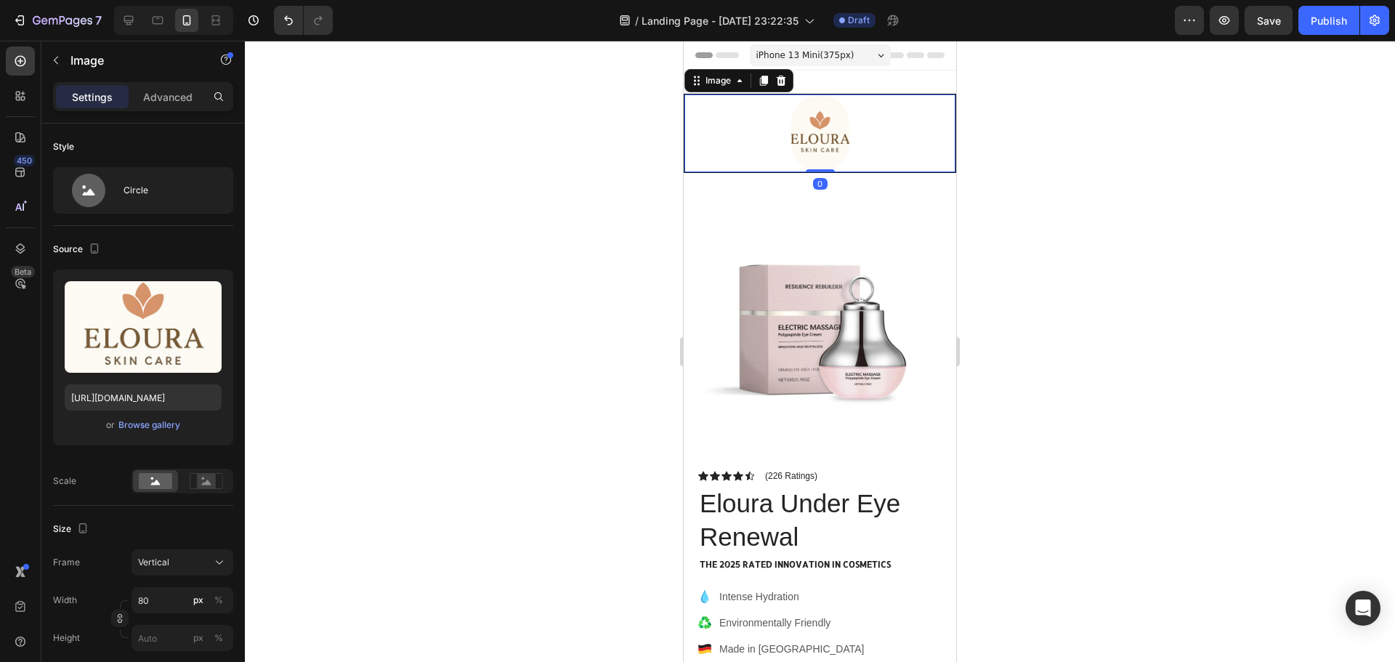
click at [897, 133] on div at bounding box center [819, 133] width 271 height 78
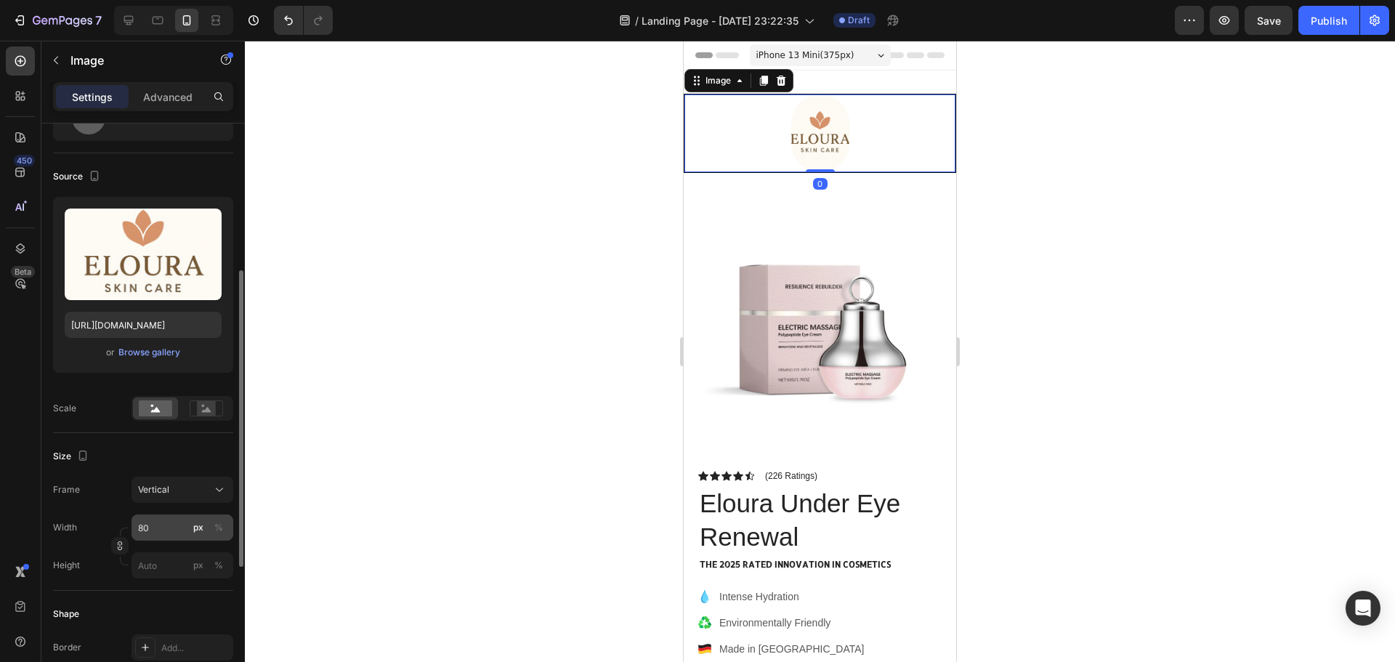
scroll to position [145, 0]
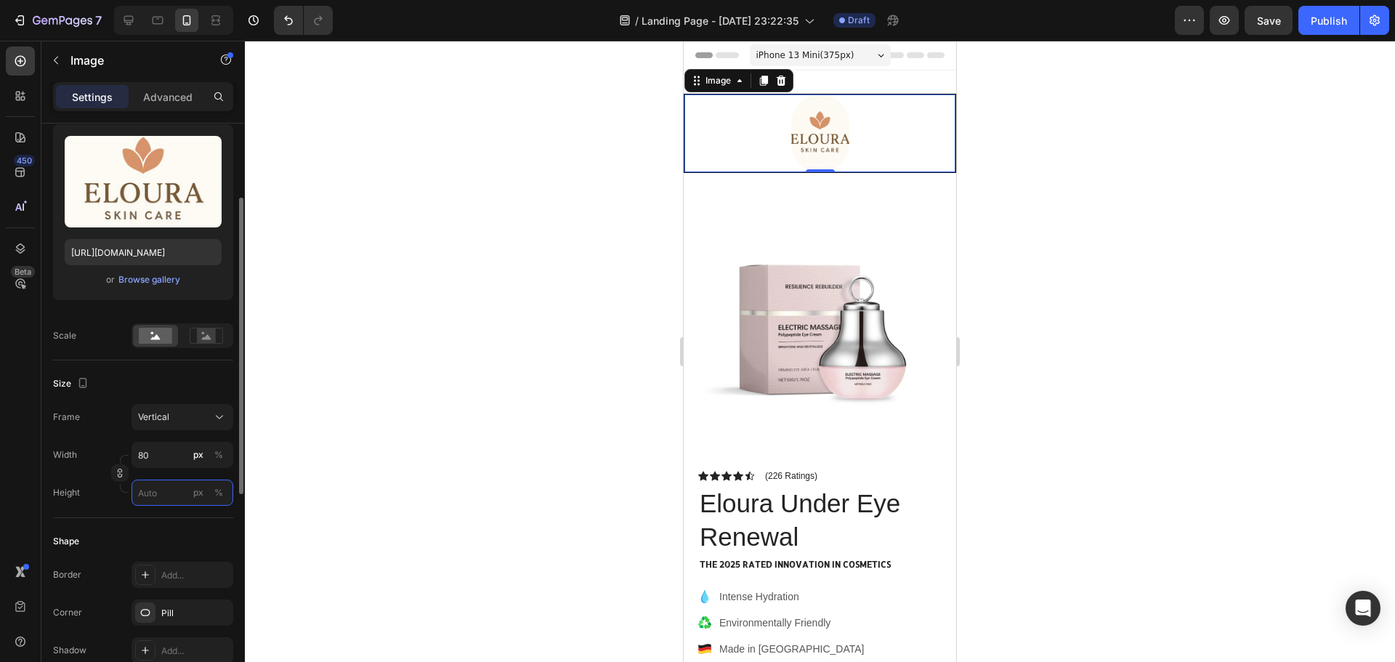
click at [175, 495] on input "px %" at bounding box center [183, 493] width 102 height 26
click at [179, 524] on p "Full 100%" at bounding box center [179, 527] width 84 height 13
type input "100"
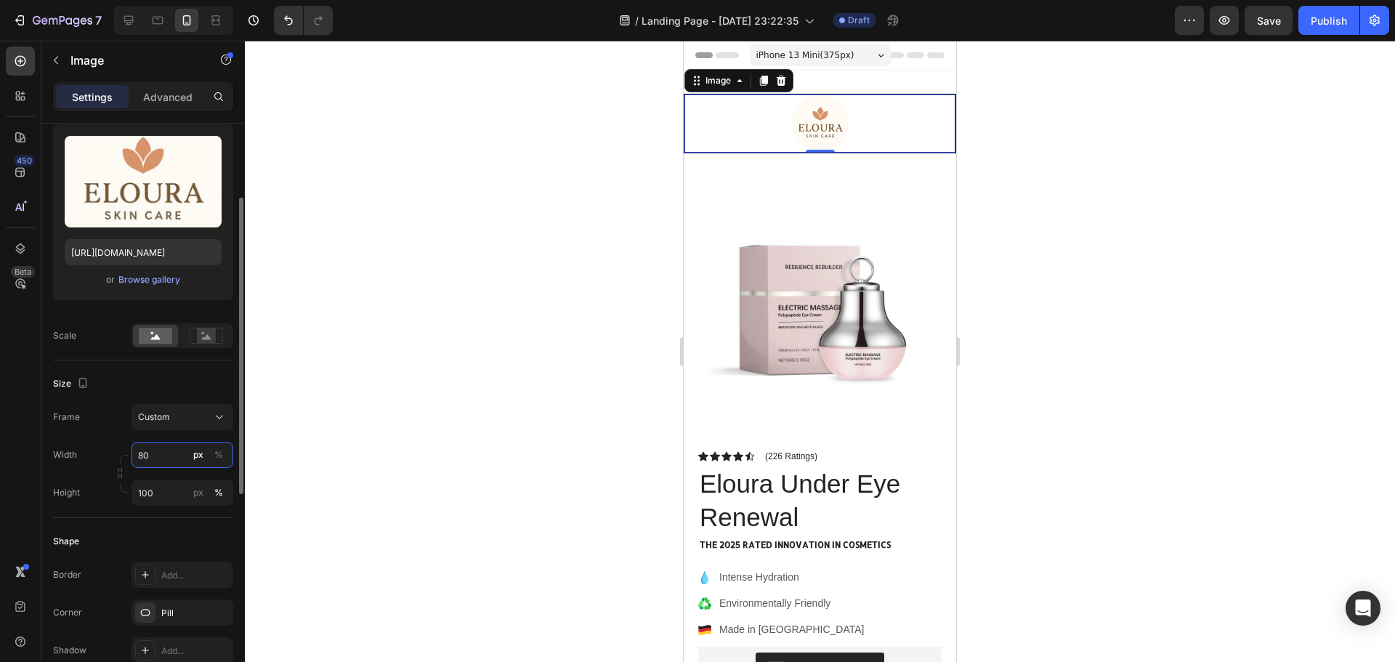
click at [178, 462] on input "80" at bounding box center [183, 455] width 102 height 26
click at [152, 493] on p "Full 100%" at bounding box center [179, 489] width 84 height 13
type input "100"
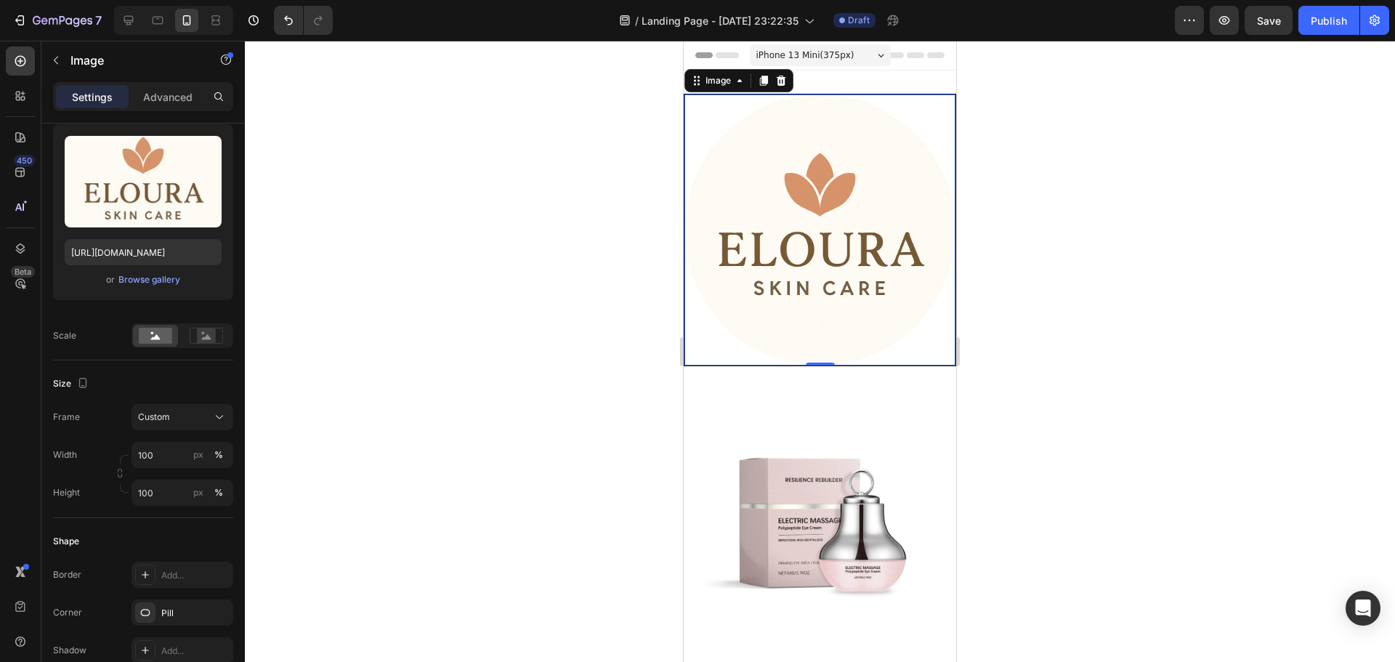
click at [1102, 282] on div at bounding box center [820, 351] width 1150 height 621
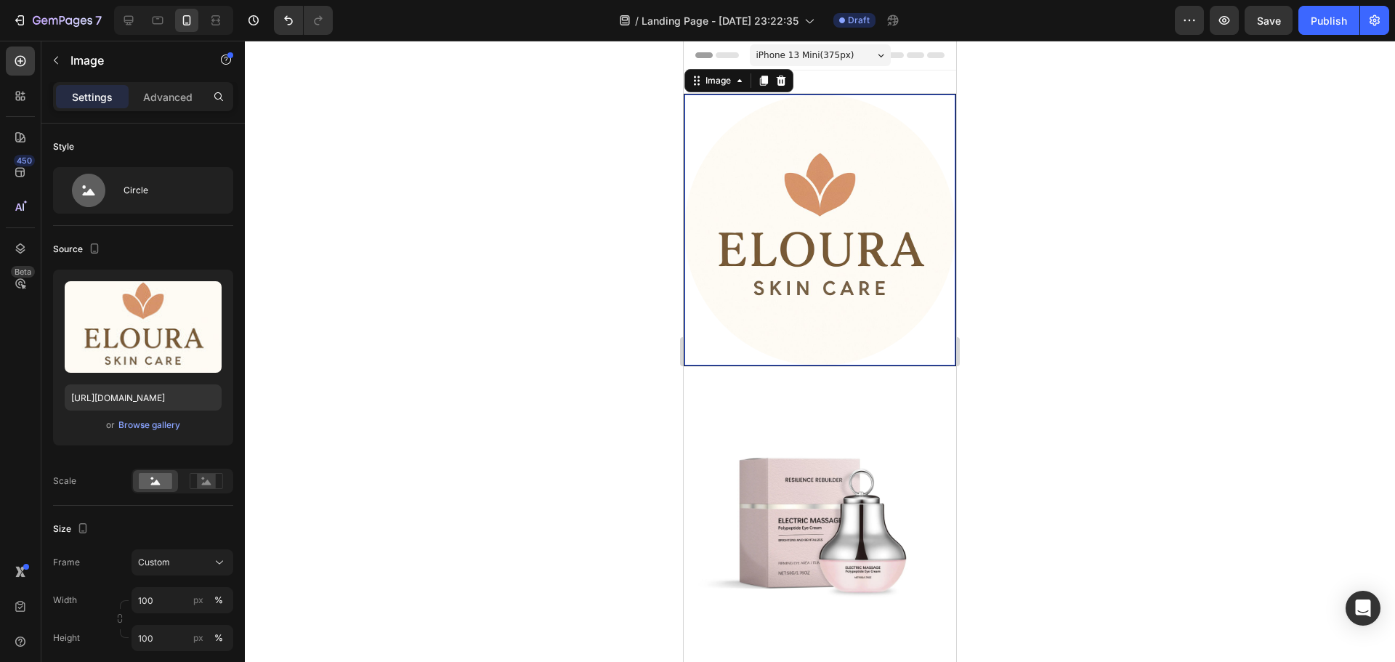
click at [851, 181] on img at bounding box center [819, 229] width 271 height 271
click at [188, 605] on input "100" at bounding box center [183, 600] width 102 height 26
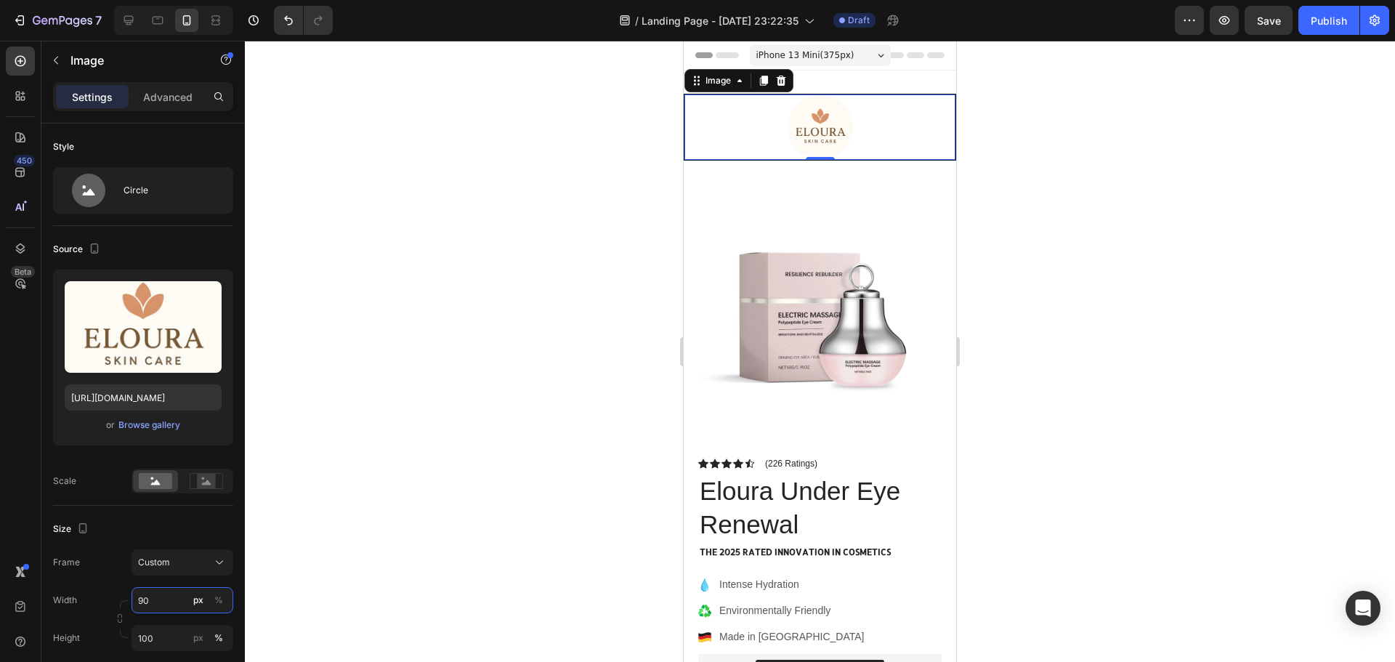
type input "90"
click at [1038, 350] on div at bounding box center [820, 351] width 1150 height 621
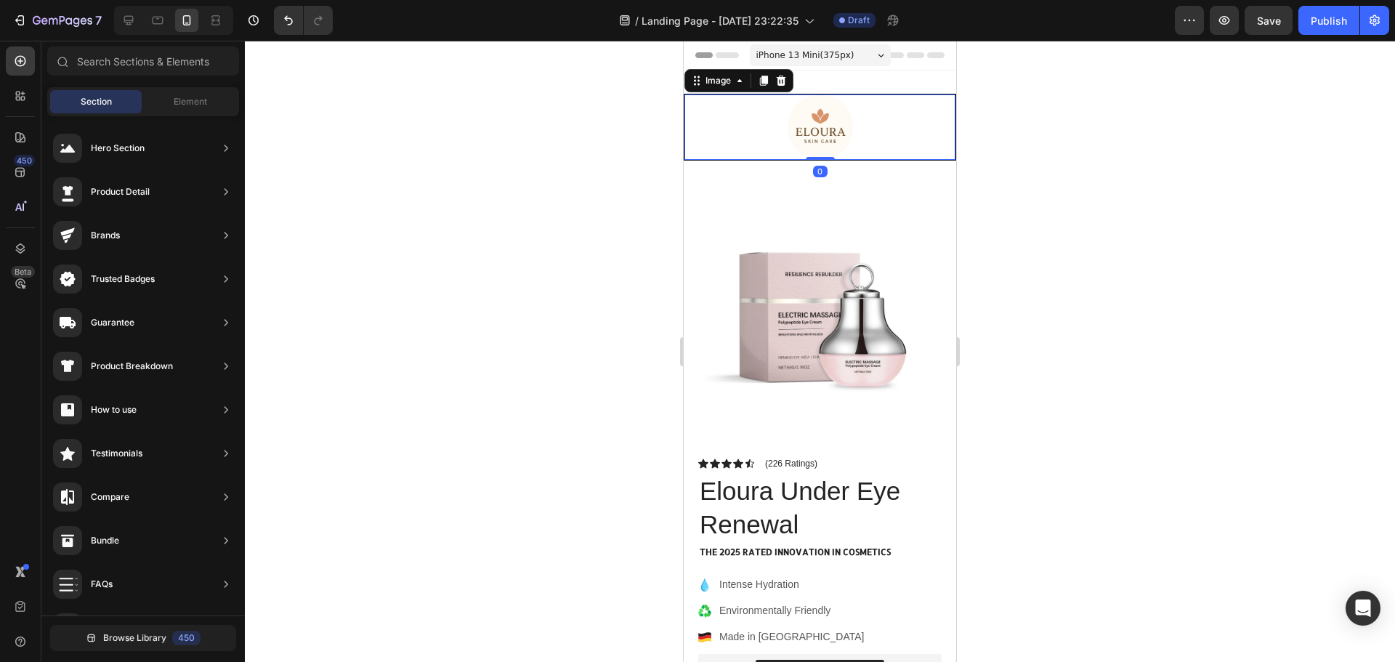
click at [866, 116] on div at bounding box center [819, 126] width 271 height 65
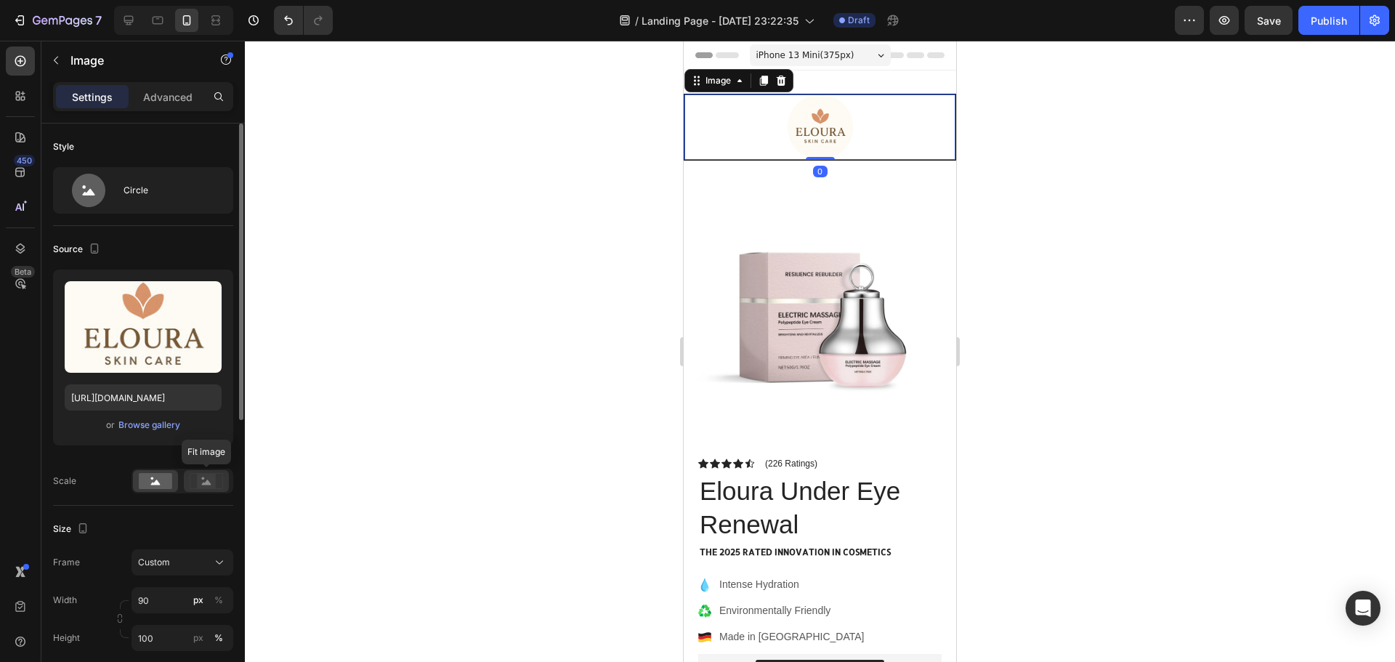
click at [218, 474] on icon at bounding box center [206, 481] width 33 height 16
click at [171, 478] on rect at bounding box center [155, 481] width 33 height 16
click at [403, 328] on div at bounding box center [820, 351] width 1150 height 621
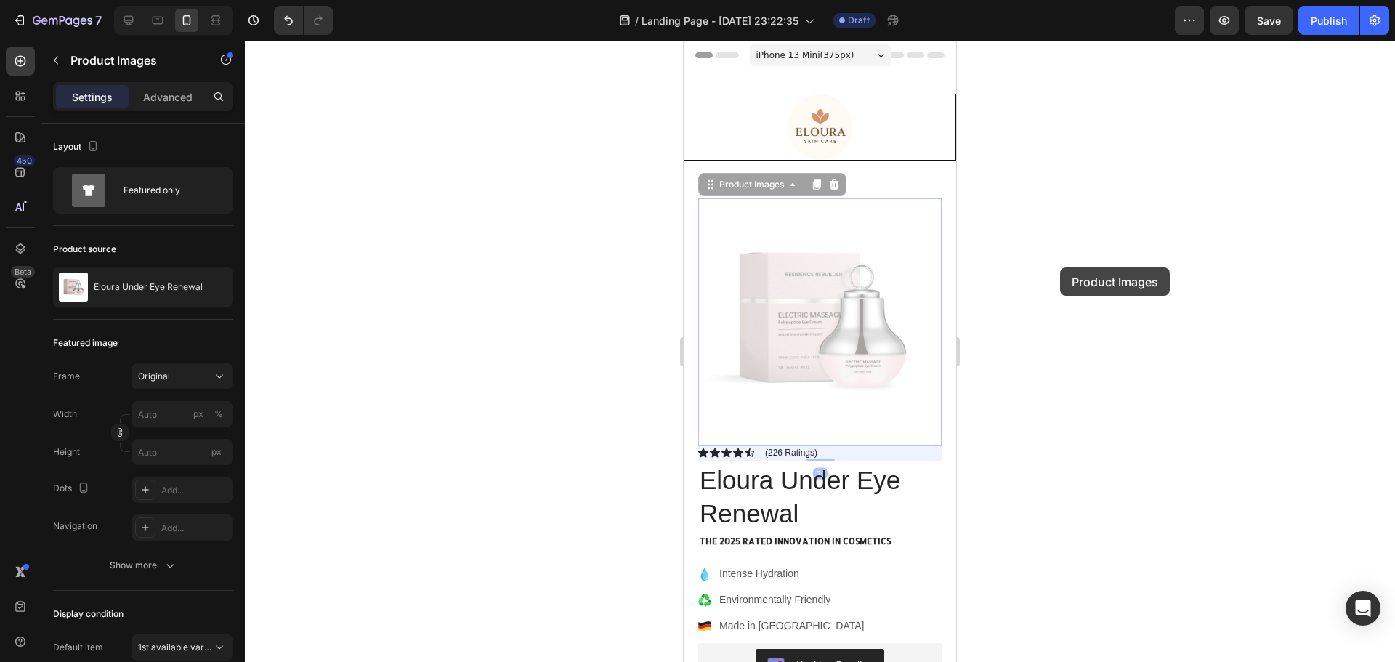
click at [1060, 267] on div at bounding box center [820, 351] width 1150 height 621
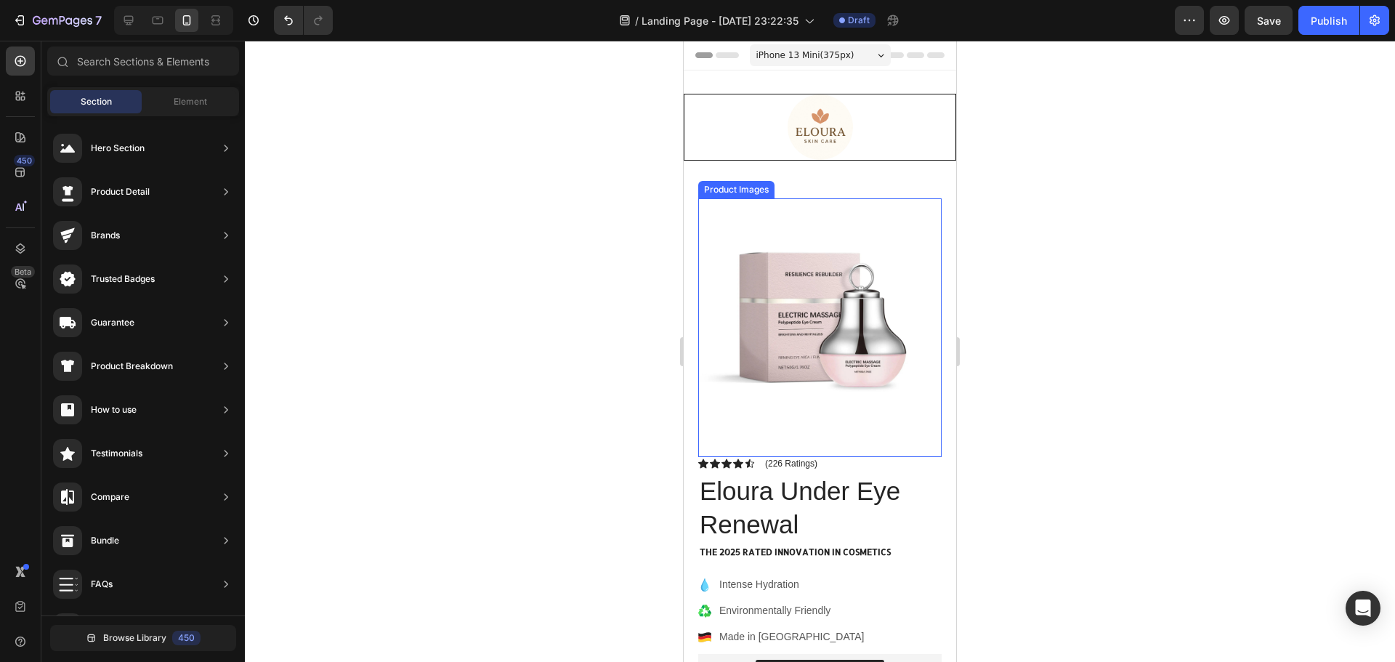
click at [860, 288] on img at bounding box center [819, 319] width 243 height 243
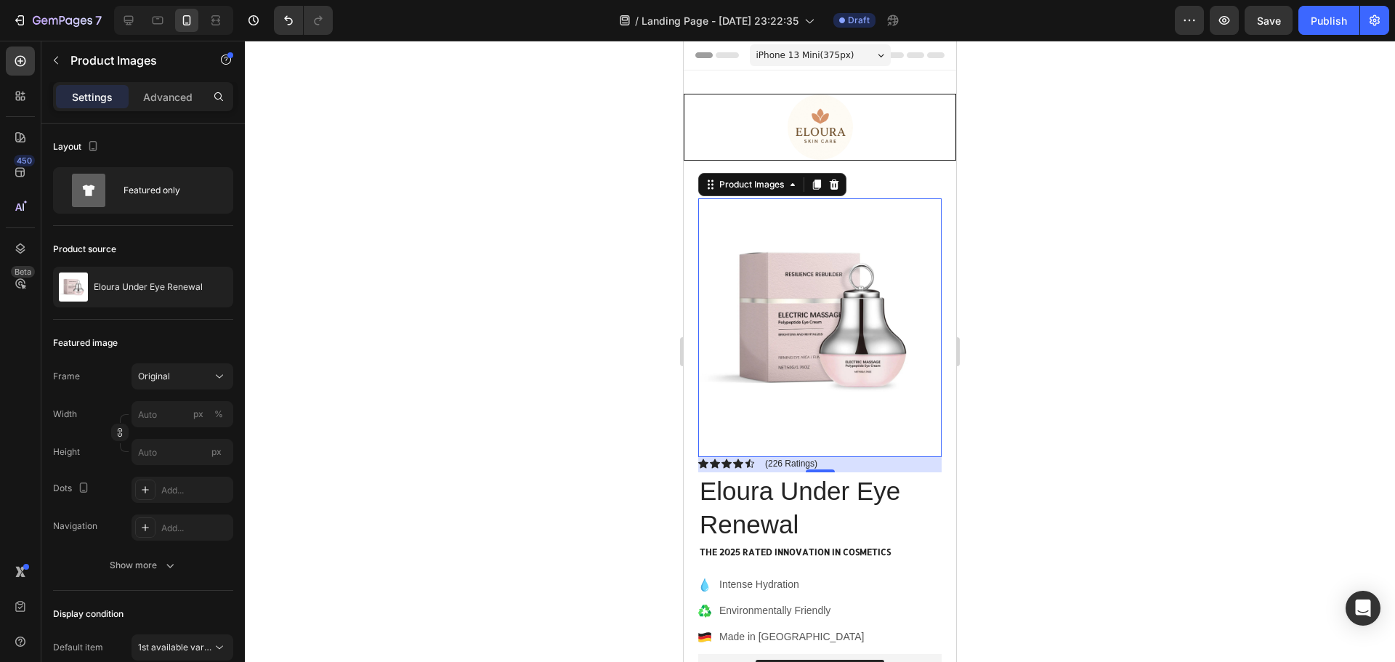
click at [1055, 275] on div at bounding box center [820, 351] width 1150 height 621
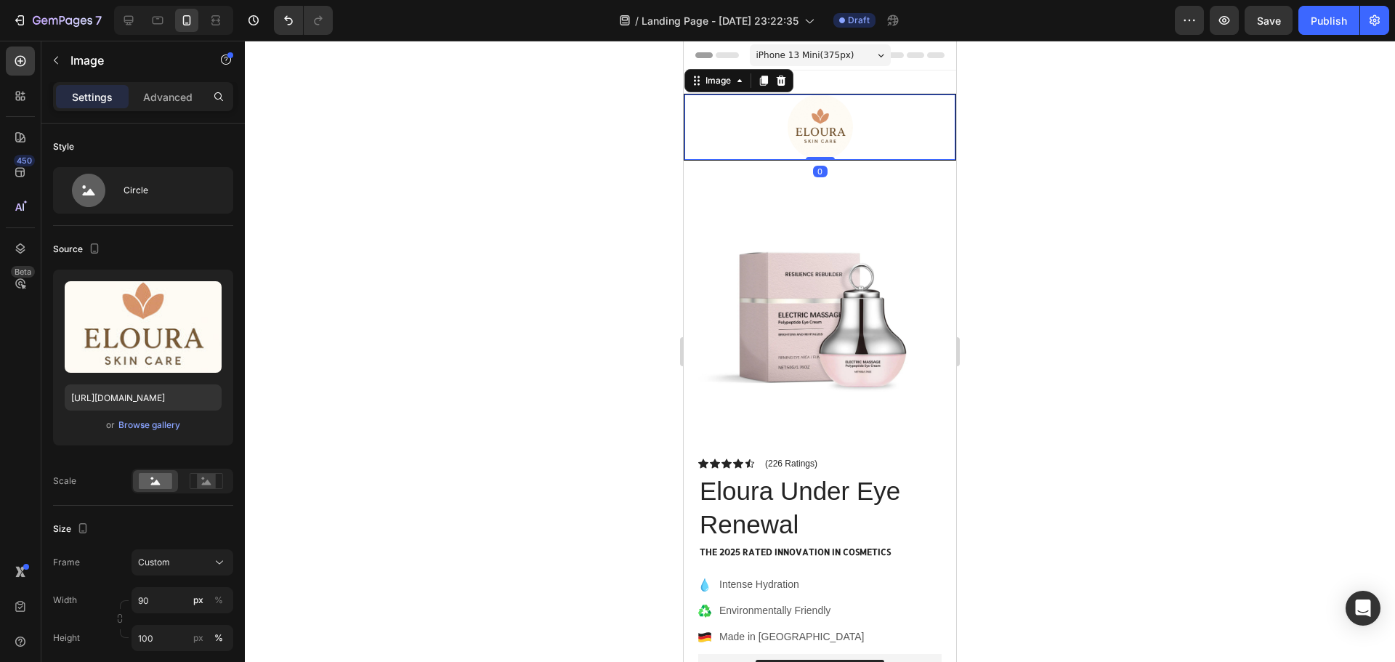
click at [910, 142] on div at bounding box center [819, 126] width 271 height 65
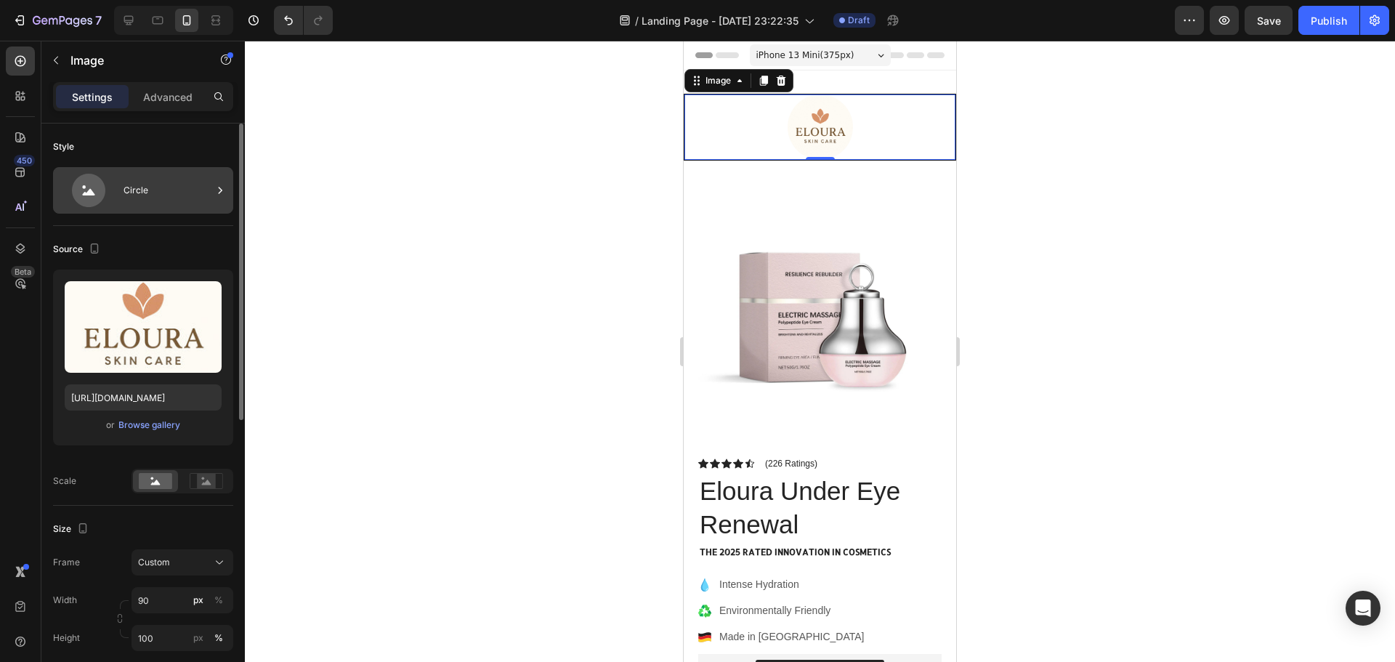
click at [150, 191] on div "Circle" at bounding box center [168, 190] width 89 height 33
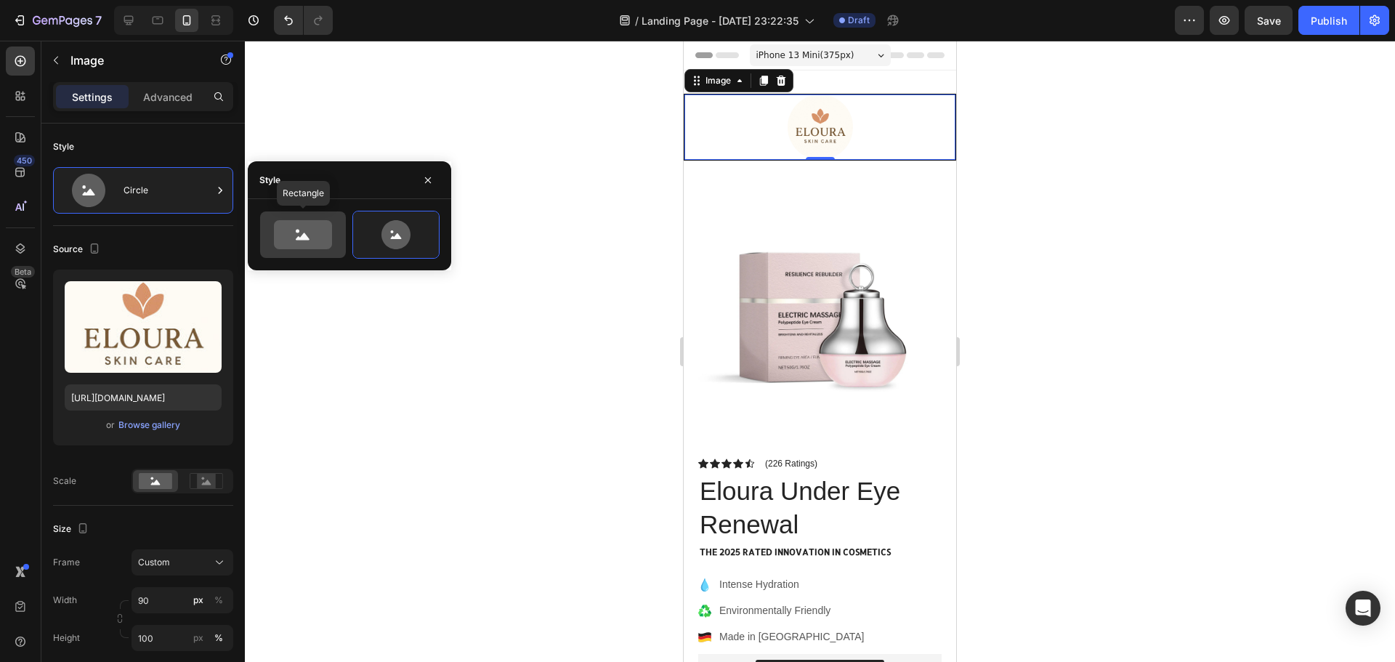
click at [289, 233] on icon at bounding box center [303, 234] width 58 height 29
type input "100"
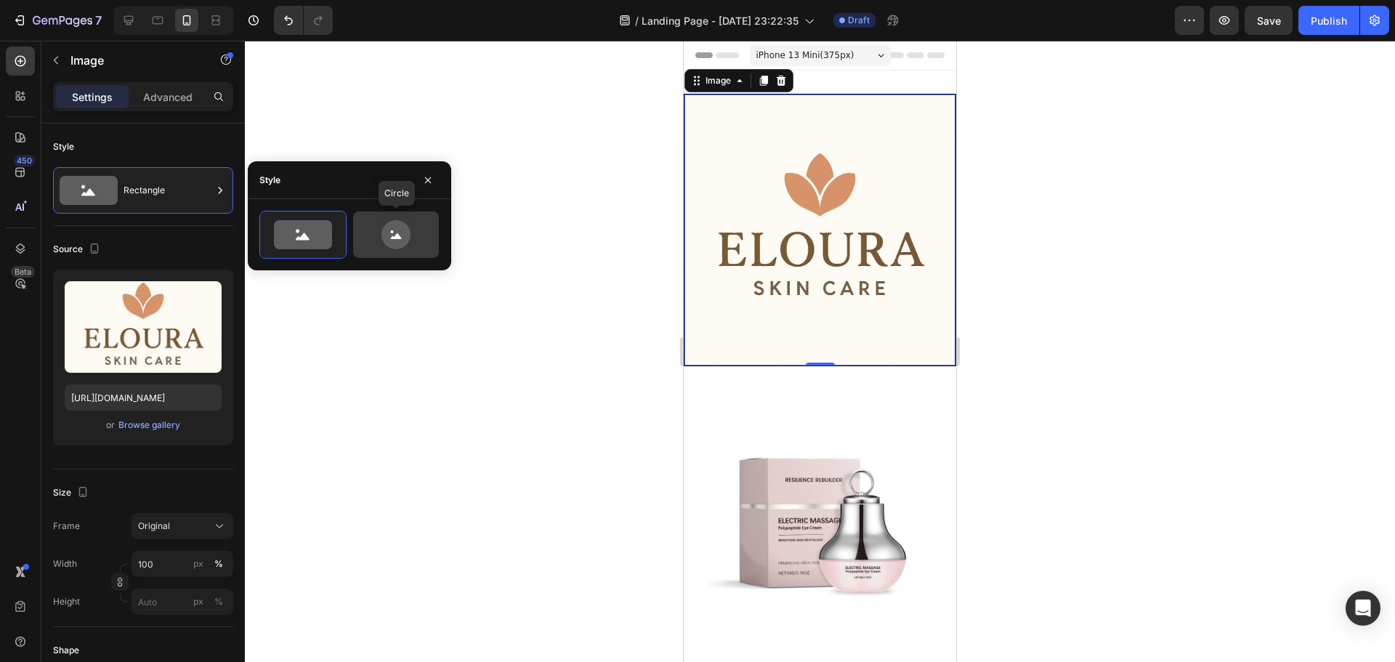
click at [408, 233] on icon at bounding box center [395, 234] width 29 height 29
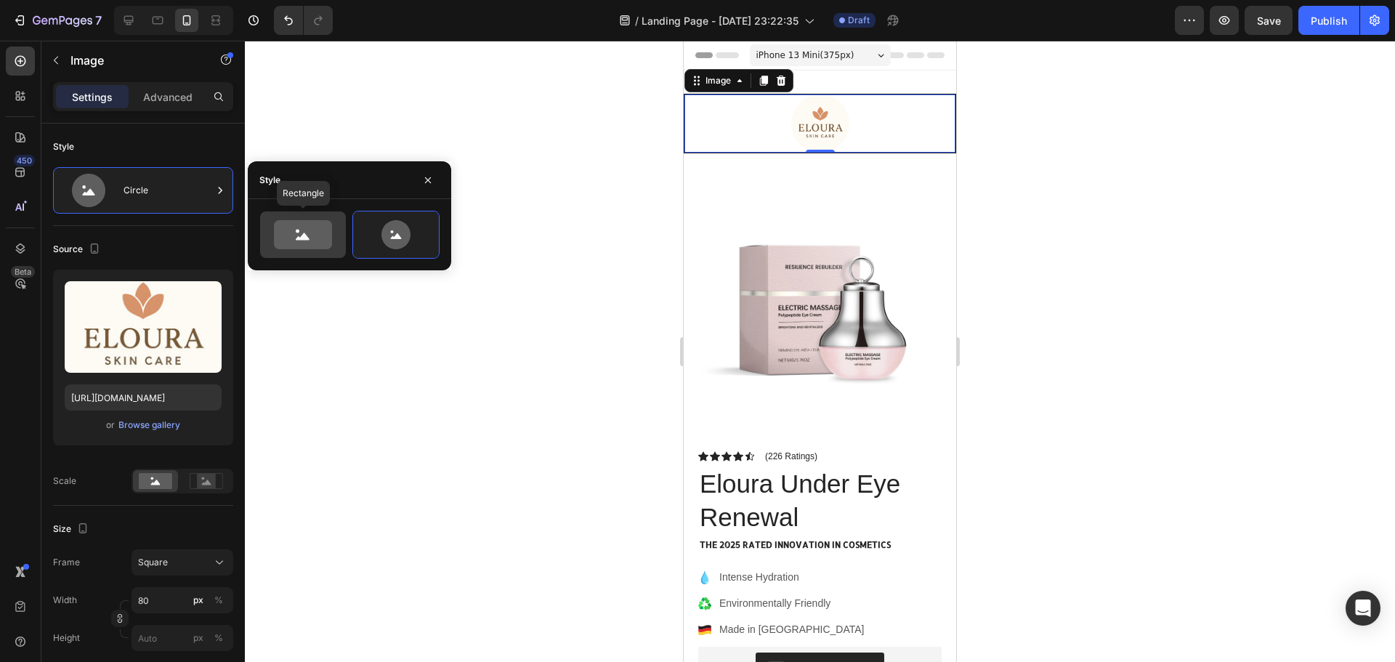
click at [302, 230] on icon at bounding box center [303, 234] width 58 height 29
type input "100"
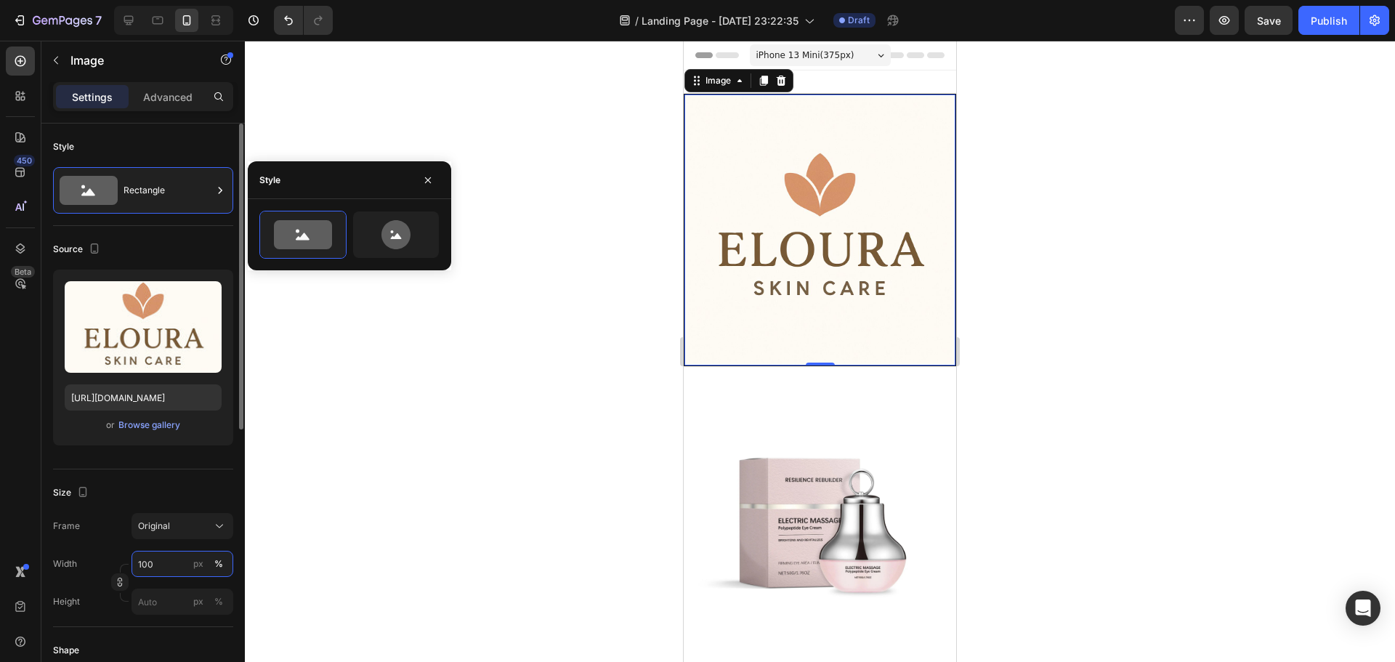
click at [171, 562] on input "100" at bounding box center [183, 564] width 102 height 26
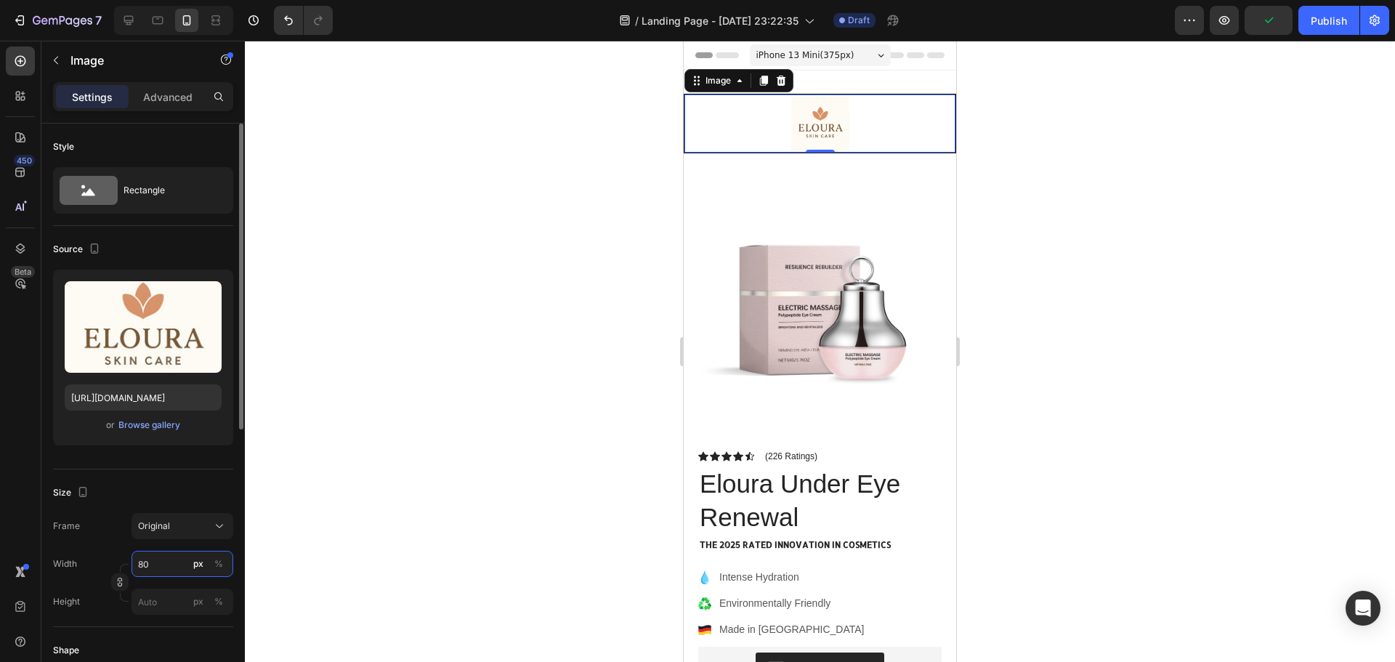
type input "80"
click at [207, 489] on div "Size" at bounding box center [143, 492] width 180 height 23
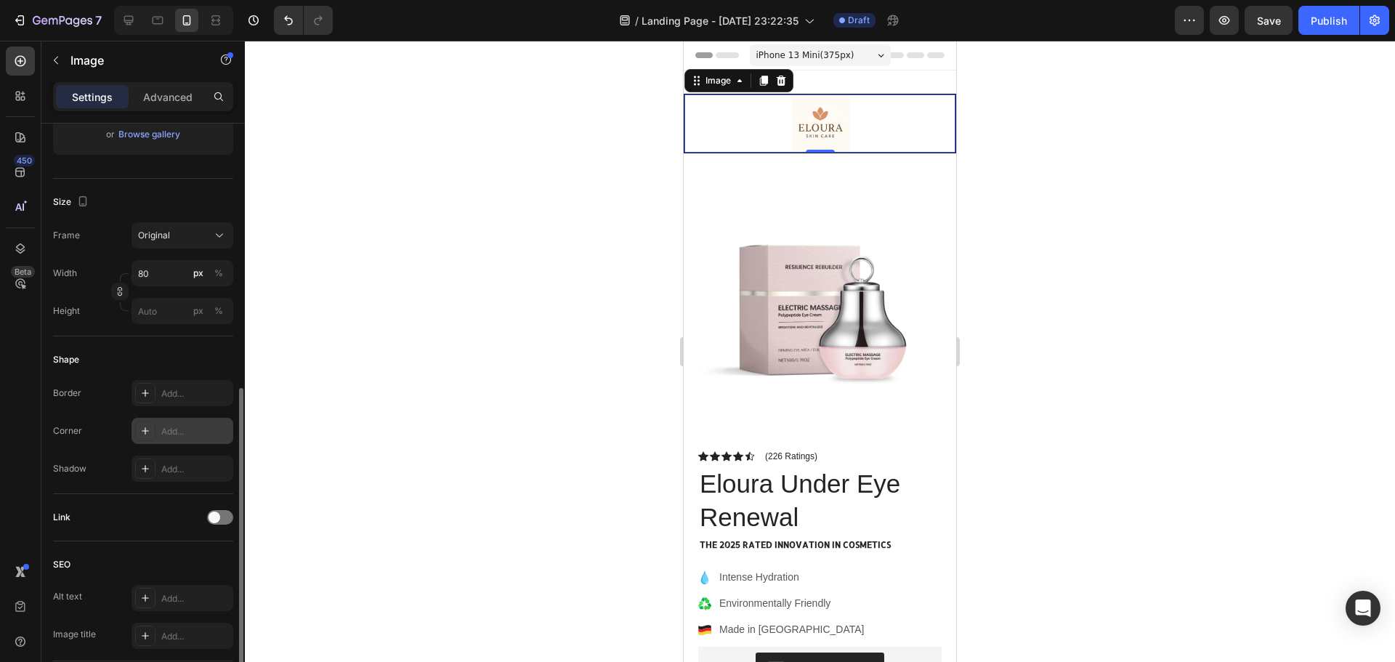
scroll to position [363, 0]
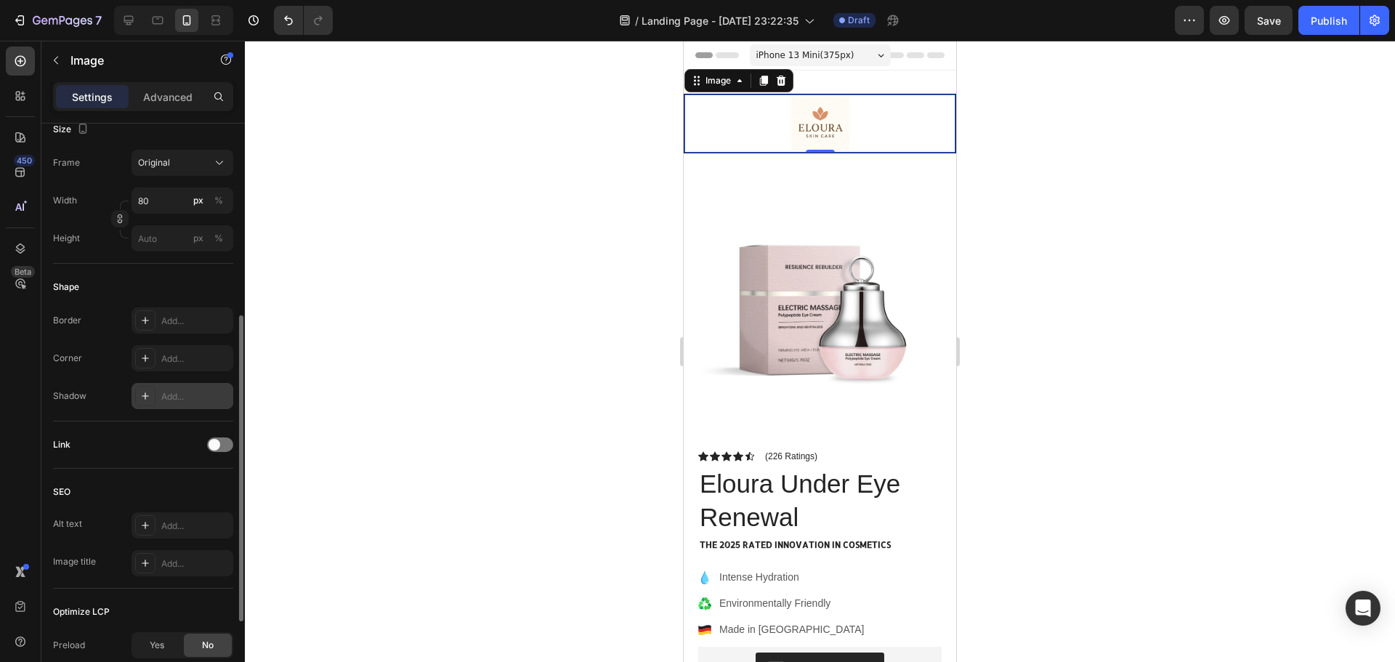
click at [161, 394] on div "Add..." at bounding box center [183, 396] width 102 height 26
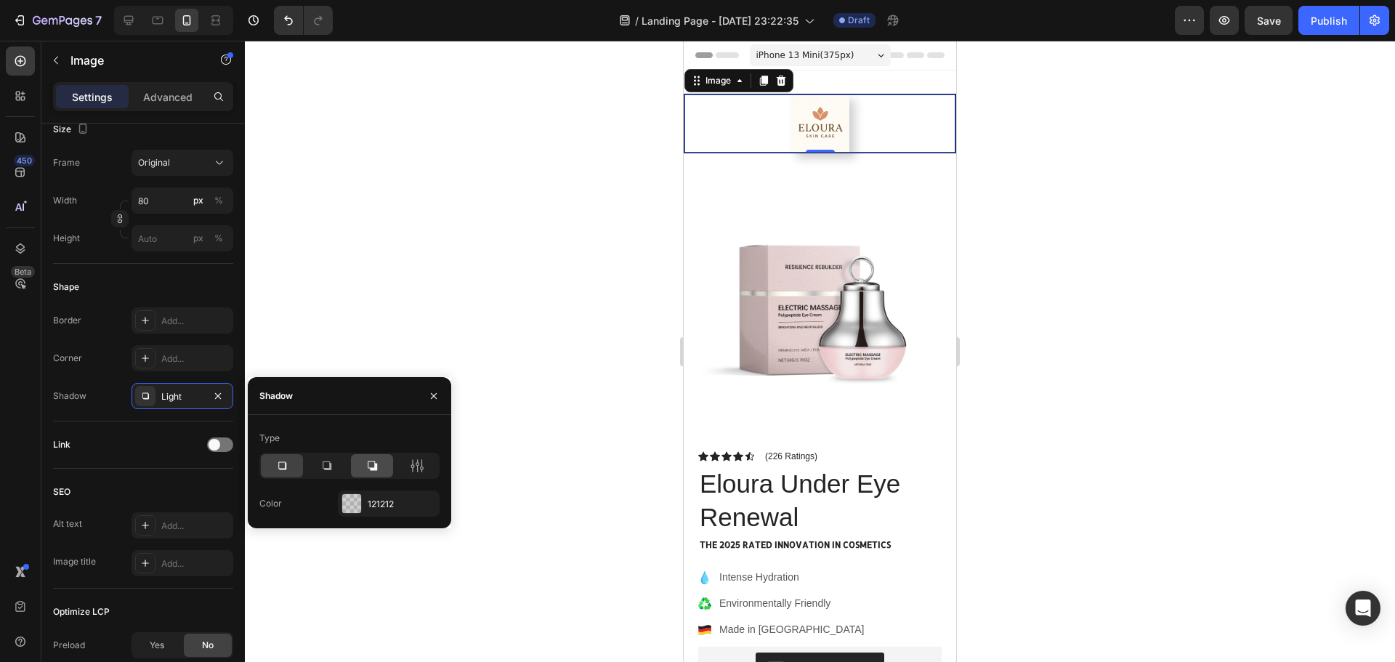
click at [371, 462] on icon at bounding box center [372, 465] width 15 height 15
click at [346, 461] on div at bounding box center [327, 465] width 42 height 23
click at [291, 466] on div at bounding box center [282, 465] width 42 height 23
drag, startPoint x: 422, startPoint y: 403, endPoint x: 431, endPoint y: 400, distance: 9.2
click at [424, 403] on button "button" at bounding box center [433, 395] width 23 height 23
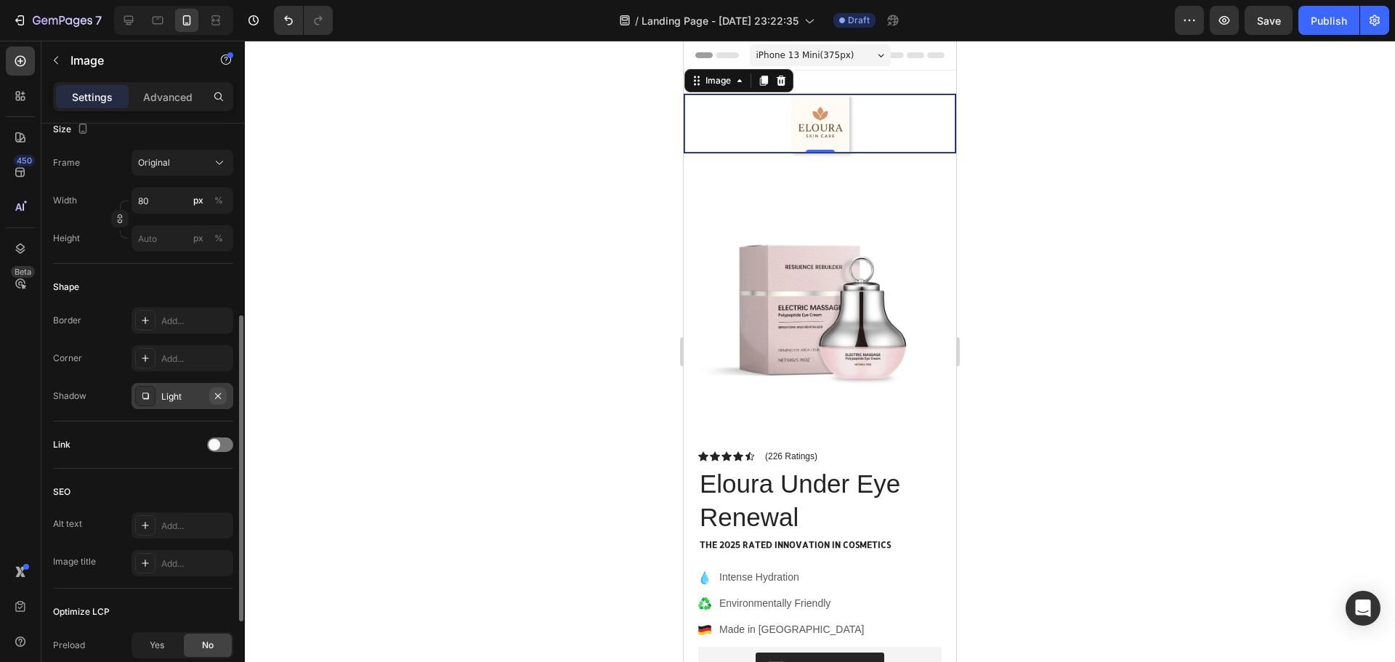
click at [209, 397] on button "button" at bounding box center [217, 395] width 17 height 17
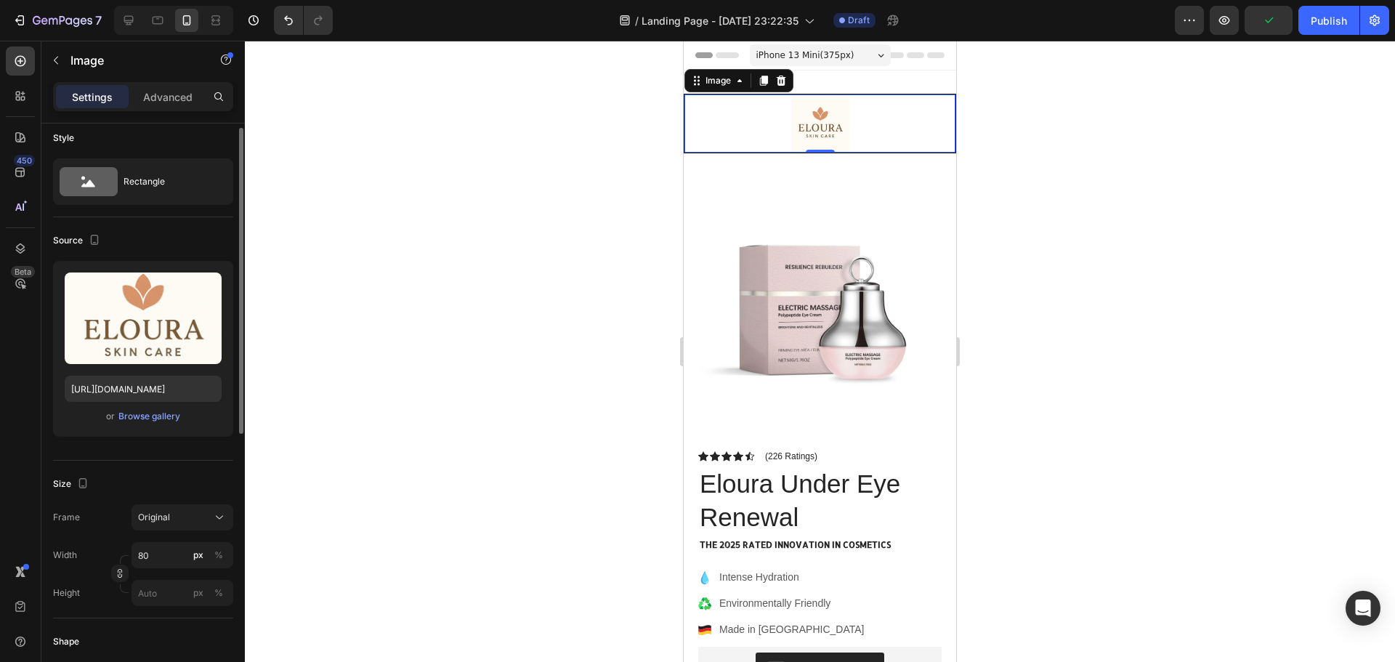
scroll to position [0, 0]
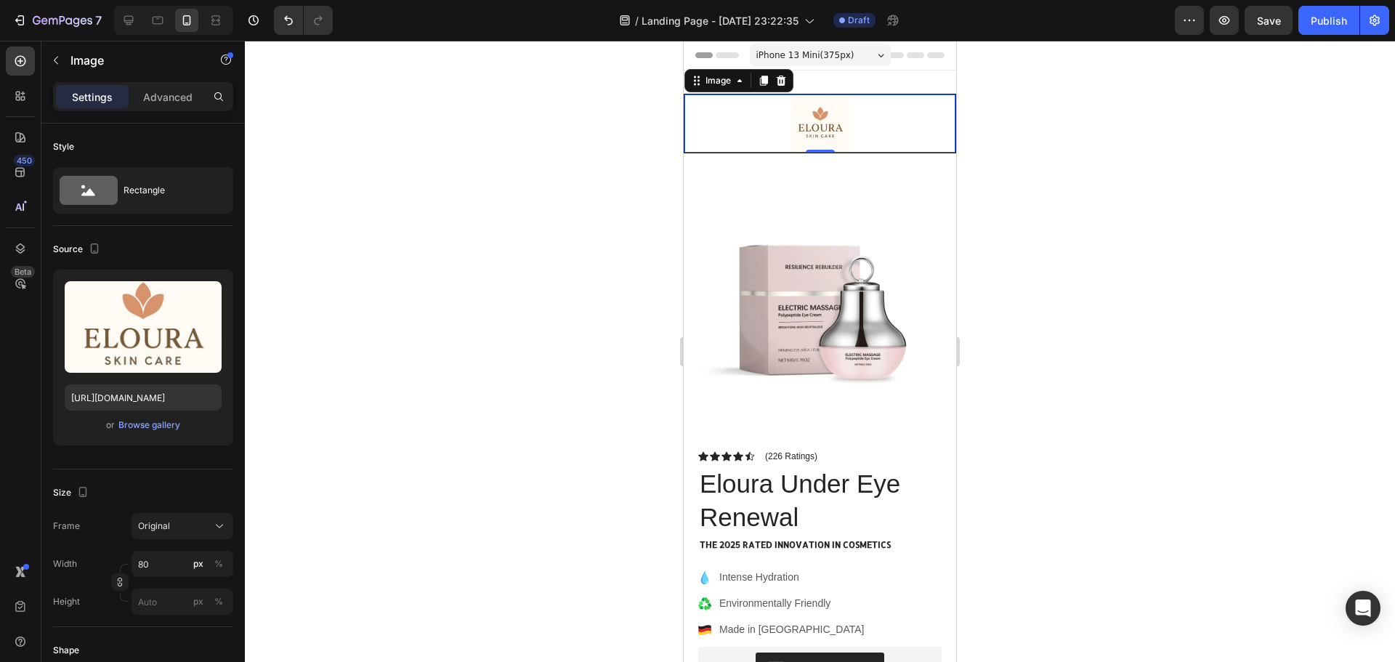
click at [478, 245] on div at bounding box center [820, 351] width 1150 height 621
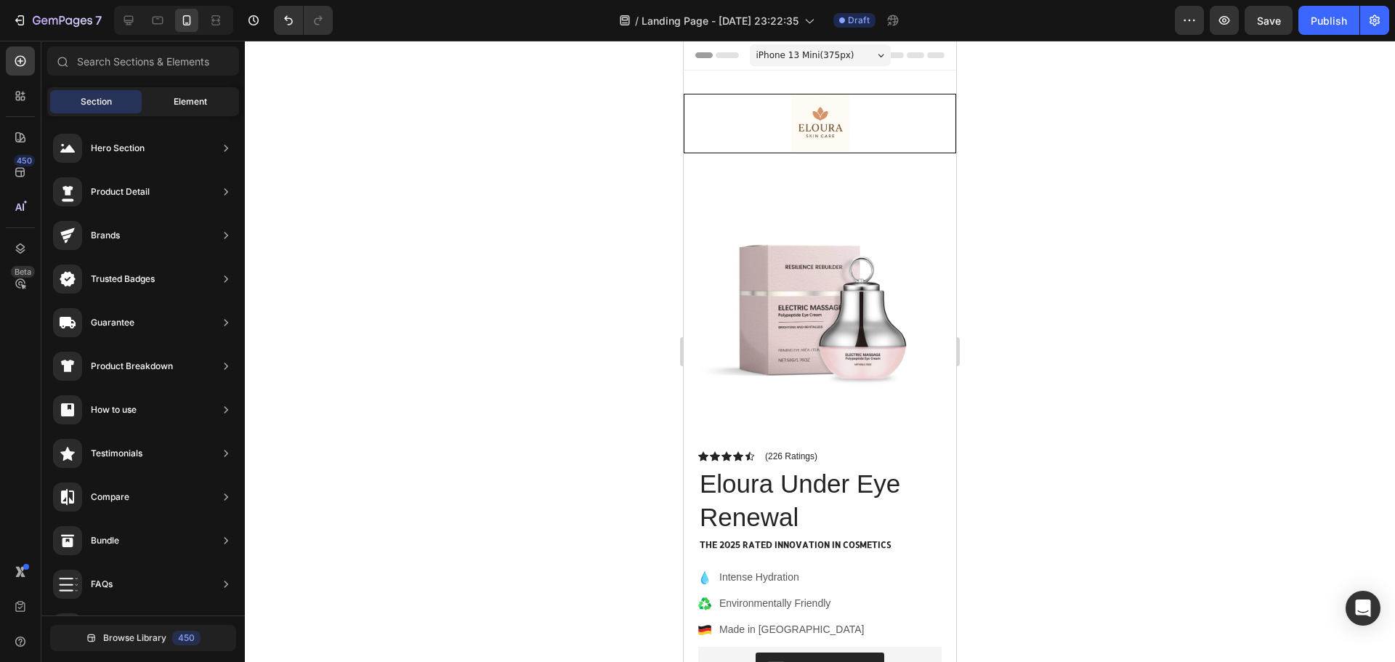
click at [169, 105] on div "Element" at bounding box center [191, 101] width 92 height 23
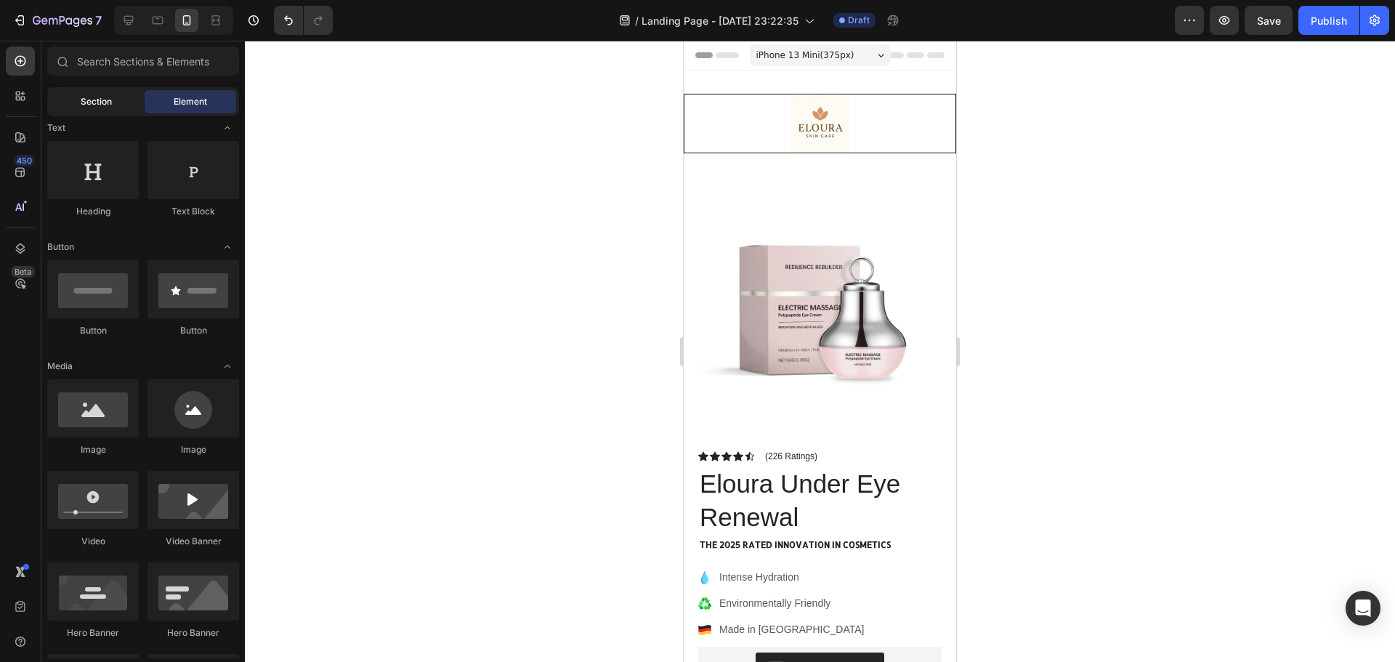
click at [100, 98] on span "Section" at bounding box center [96, 101] width 31 height 13
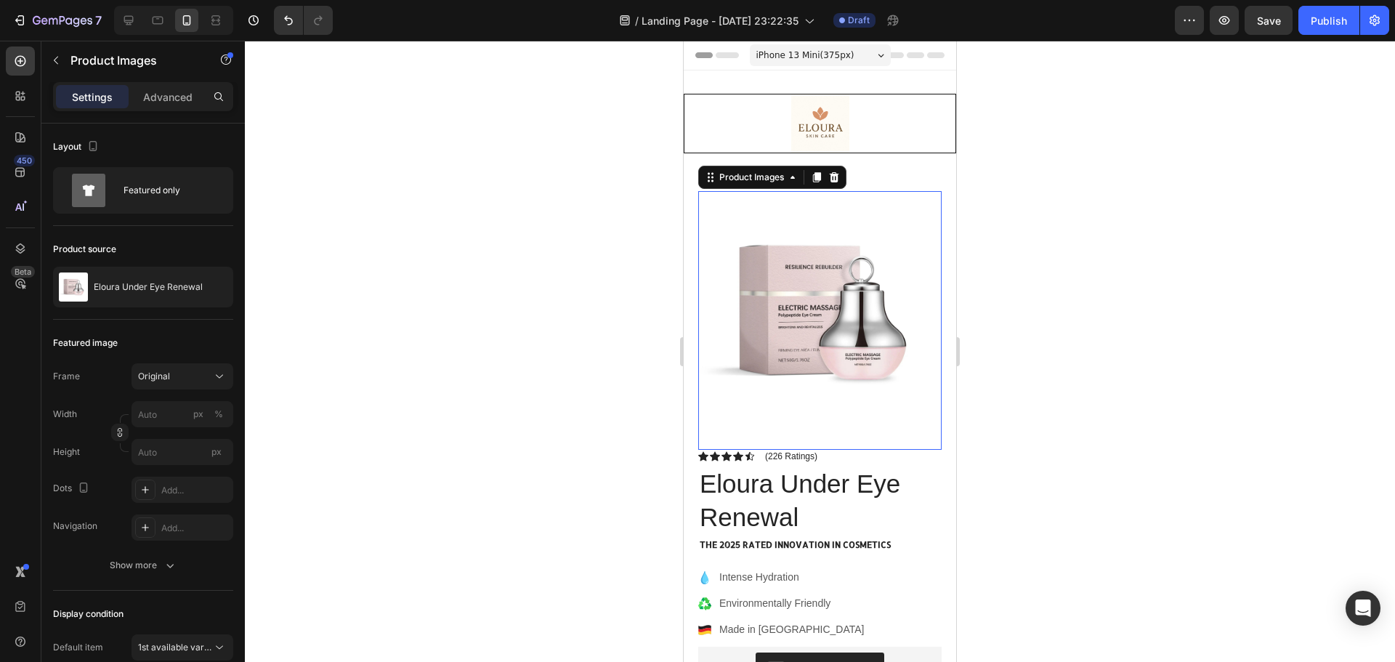
click at [832, 323] on img at bounding box center [819, 312] width 243 height 243
click at [1078, 391] on div at bounding box center [820, 351] width 1150 height 621
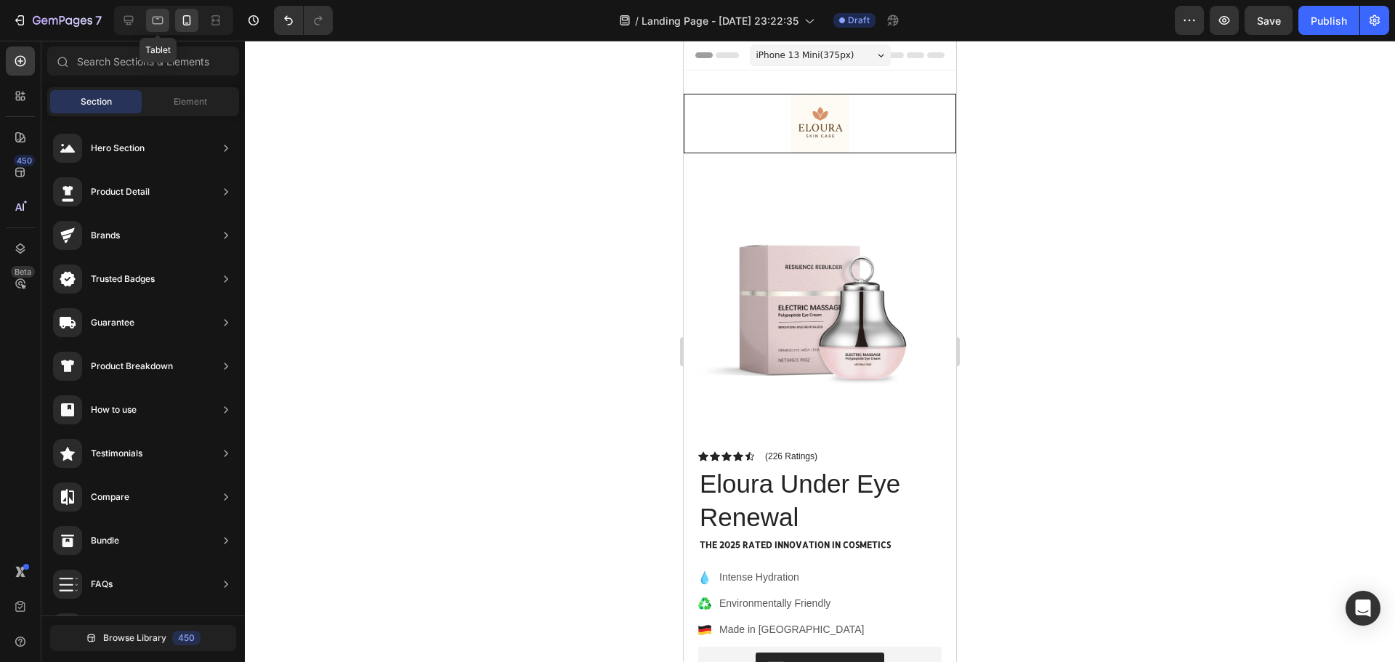
click at [157, 28] on div at bounding box center [157, 20] width 23 height 23
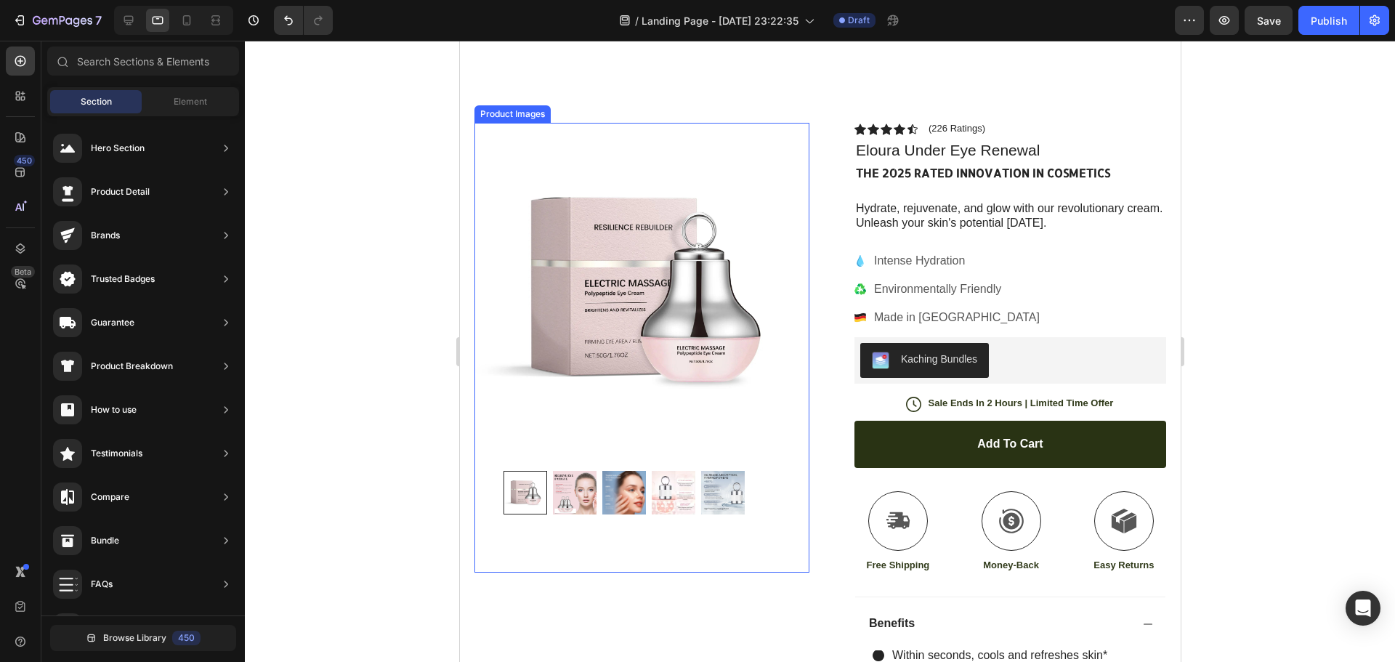
scroll to position [73, 0]
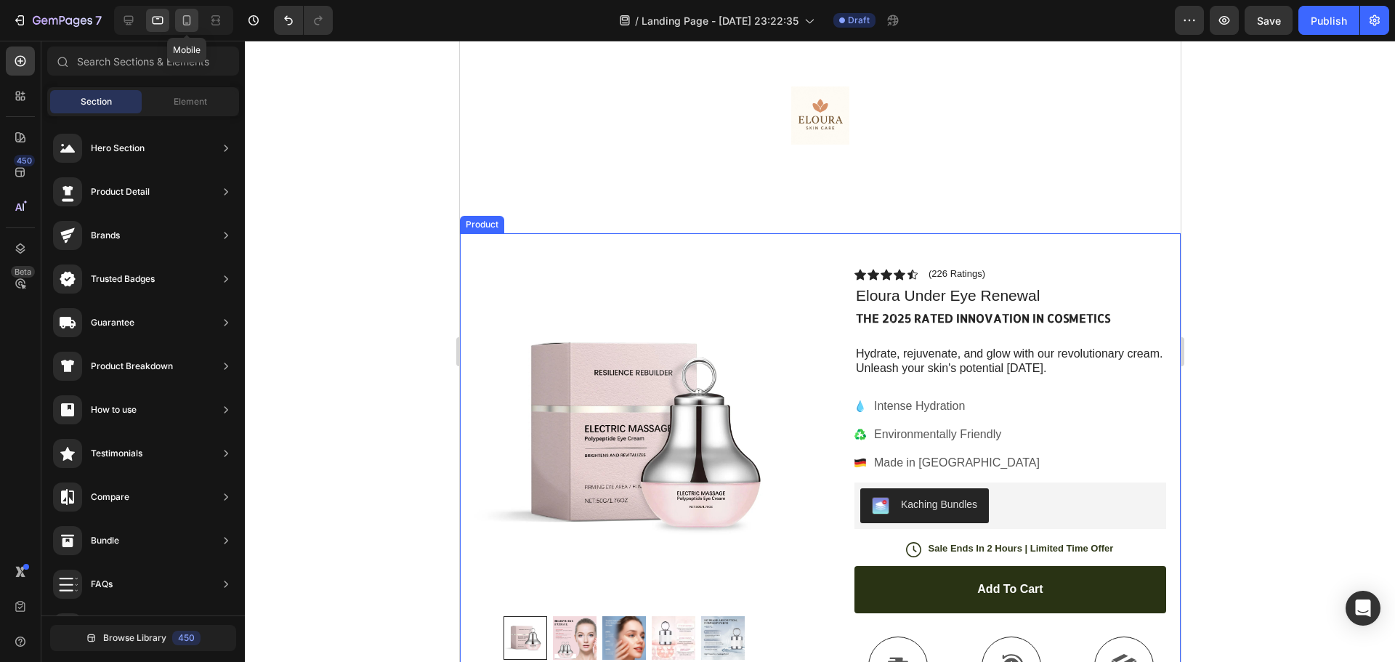
click at [181, 31] on div at bounding box center [186, 20] width 23 height 23
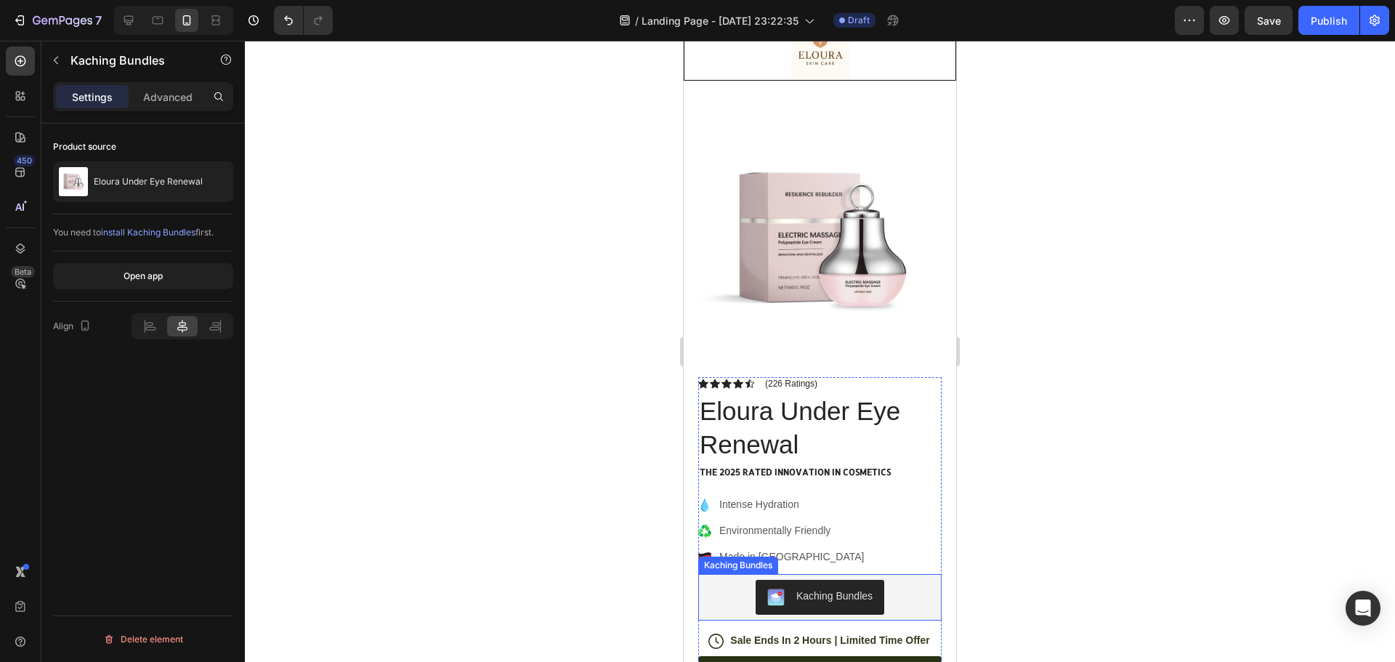
click at [837, 589] on div "Kaching Bundles" at bounding box center [834, 596] width 76 height 15
click at [783, 554] on div "Kaching Bundles" at bounding box center [753, 560] width 74 height 13
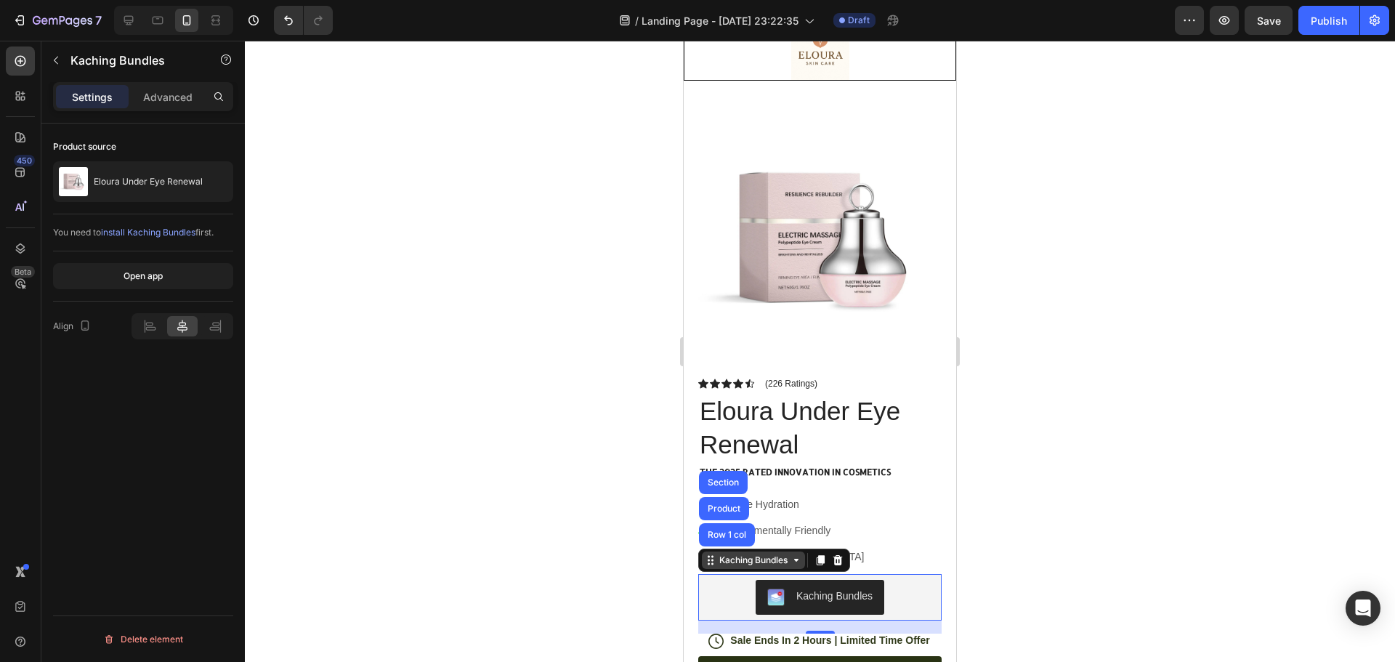
click at [783, 554] on div "Kaching Bundles" at bounding box center [753, 560] width 74 height 13
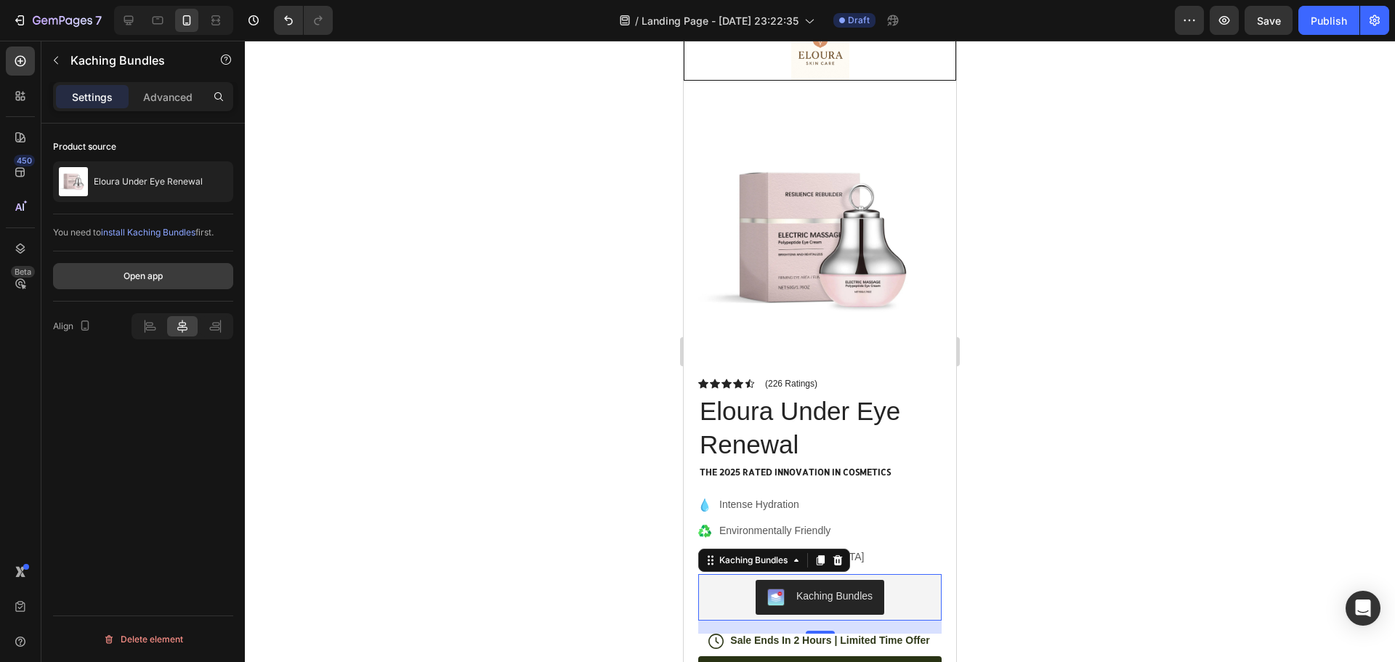
click at [145, 275] on div "Open app" at bounding box center [143, 276] width 39 height 13
click at [454, 273] on div at bounding box center [820, 351] width 1150 height 621
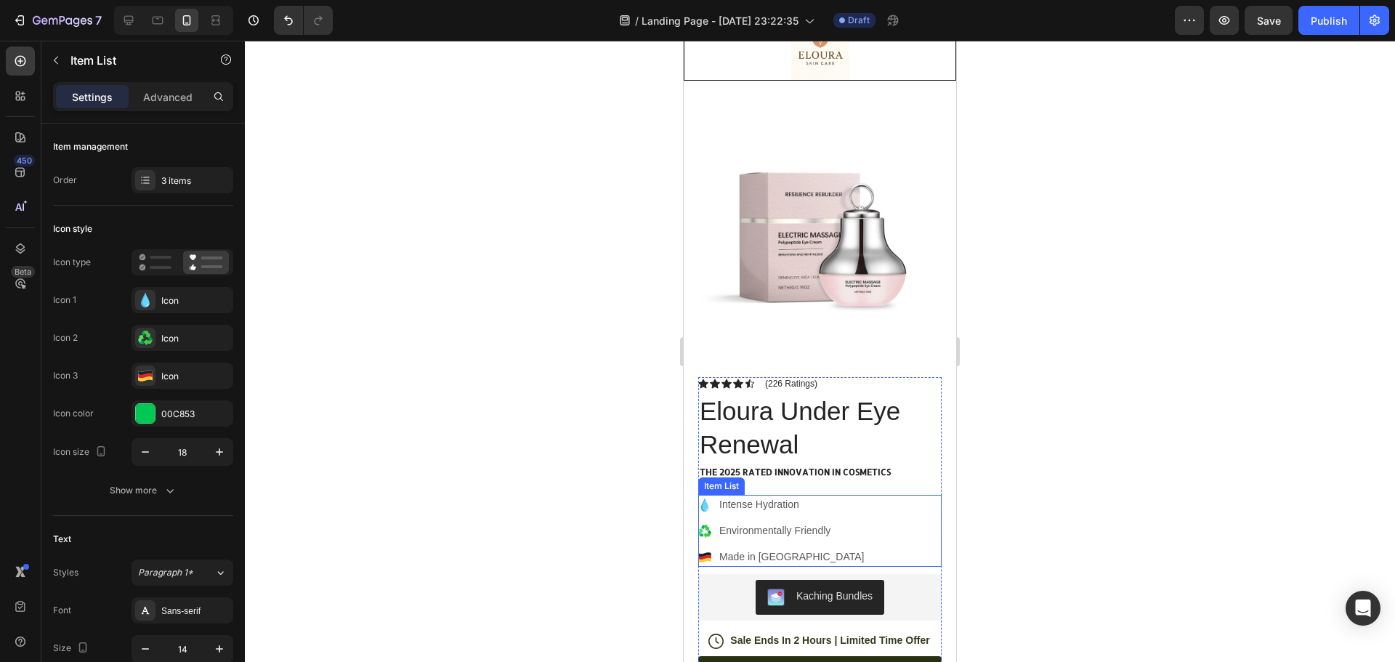
click at [709, 498] on icon at bounding box center [704, 504] width 13 height 13
click at [807, 497] on p "Intense Hydration" at bounding box center [791, 504] width 145 height 15
click at [787, 497] on p "Intense Hydration" at bounding box center [791, 504] width 145 height 15
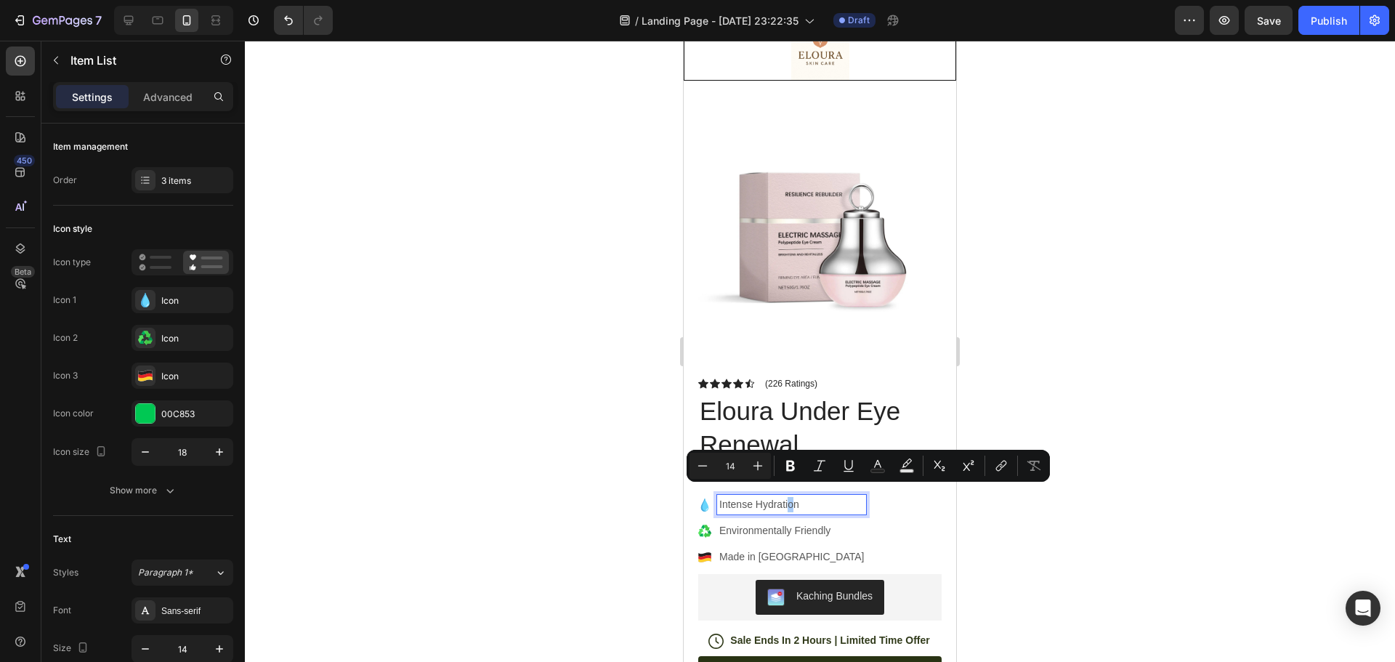
click at [1069, 413] on div at bounding box center [820, 351] width 1150 height 621
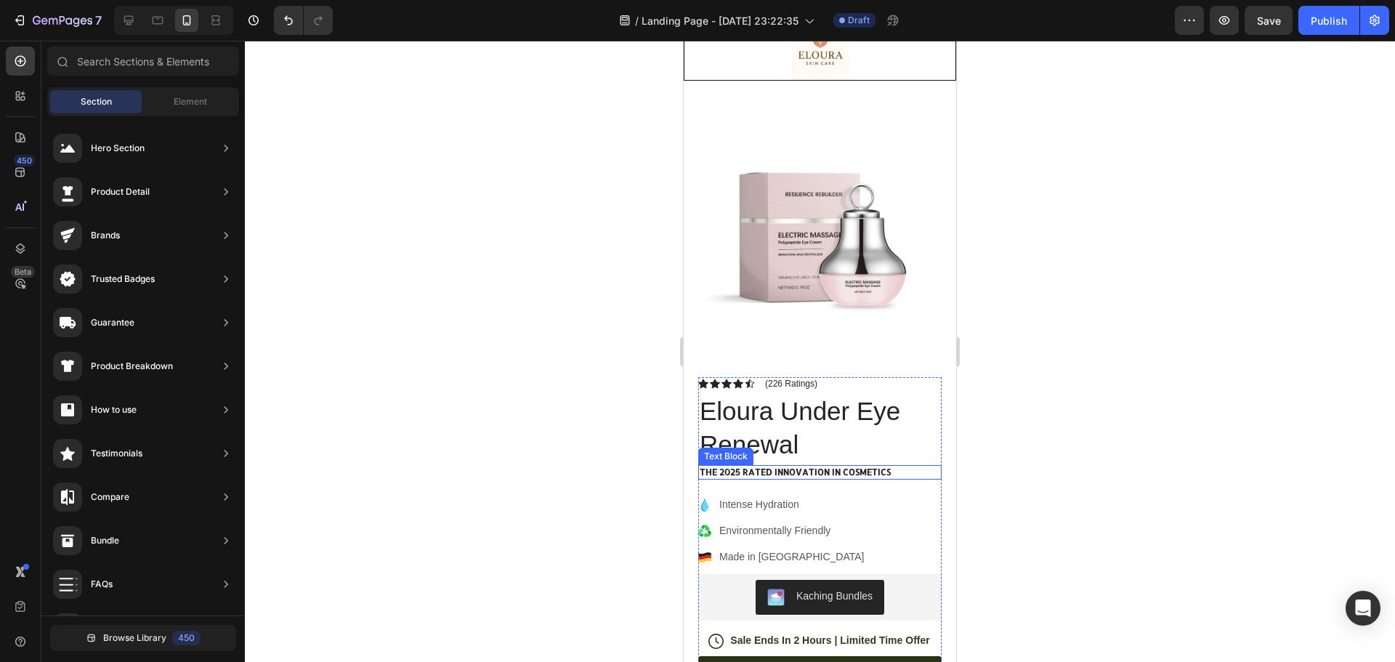
click at [856, 466] on p "The 2025 Rated Innovation in Cosmetics" at bounding box center [820, 472] width 241 height 12
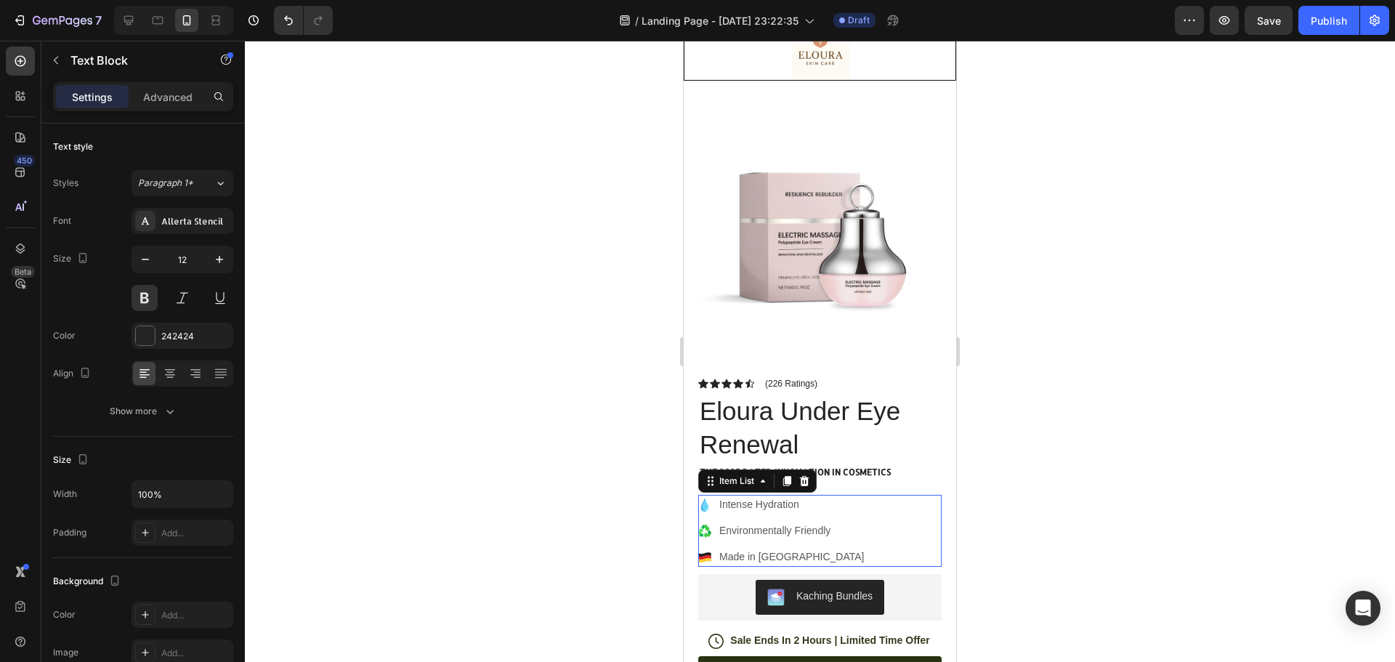
click at [776, 497] on p "Intense Hydration" at bounding box center [791, 504] width 145 height 15
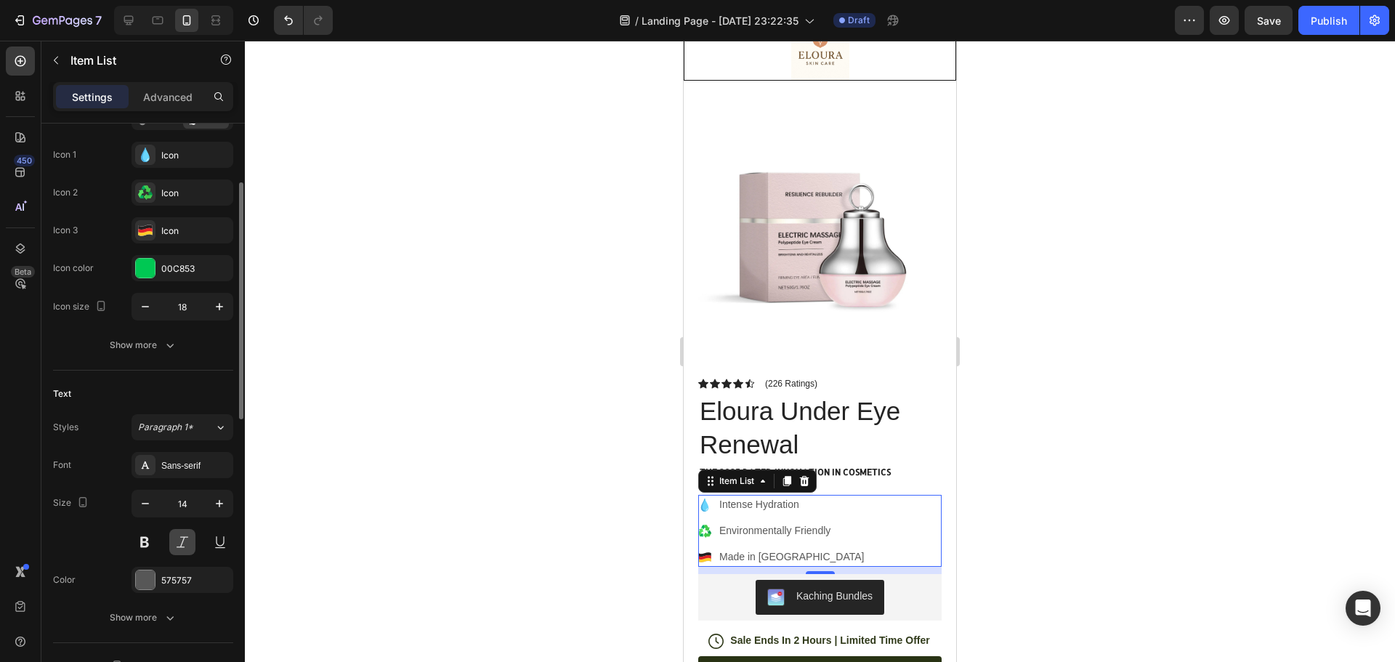
scroll to position [218, 0]
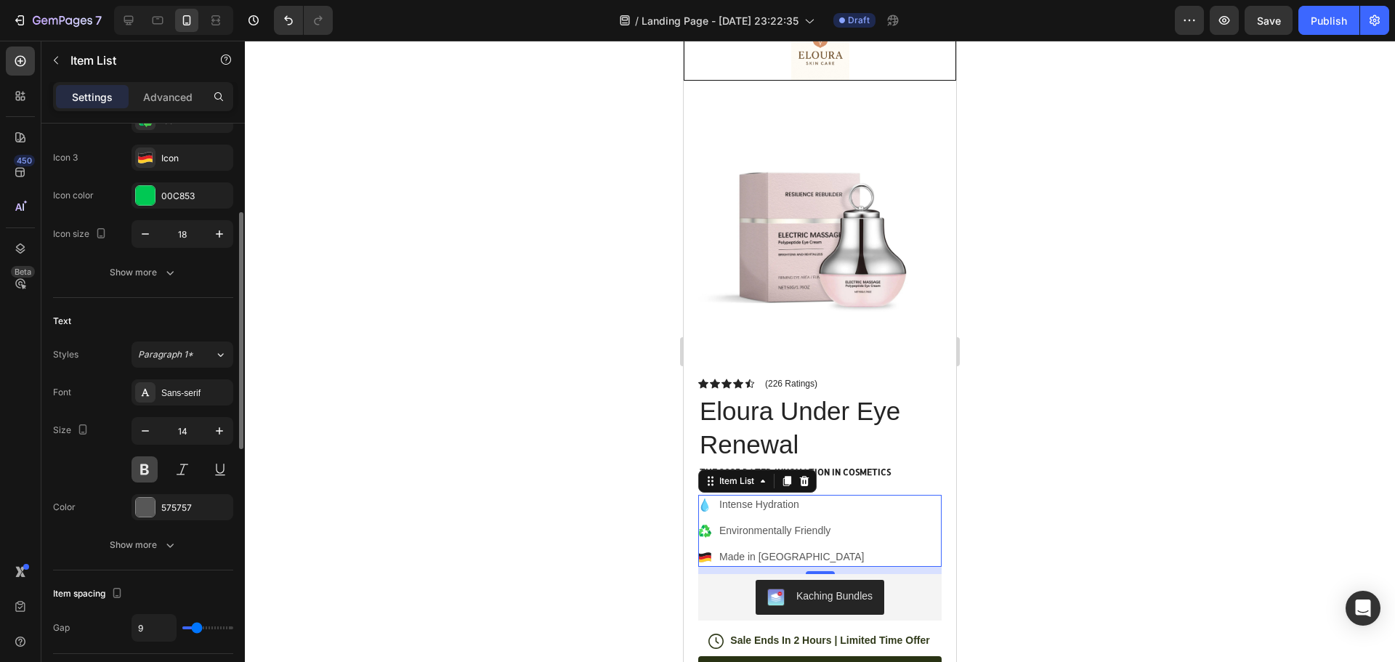
click at [149, 464] on button at bounding box center [145, 469] width 26 height 26
click at [1015, 513] on div at bounding box center [820, 351] width 1150 height 621
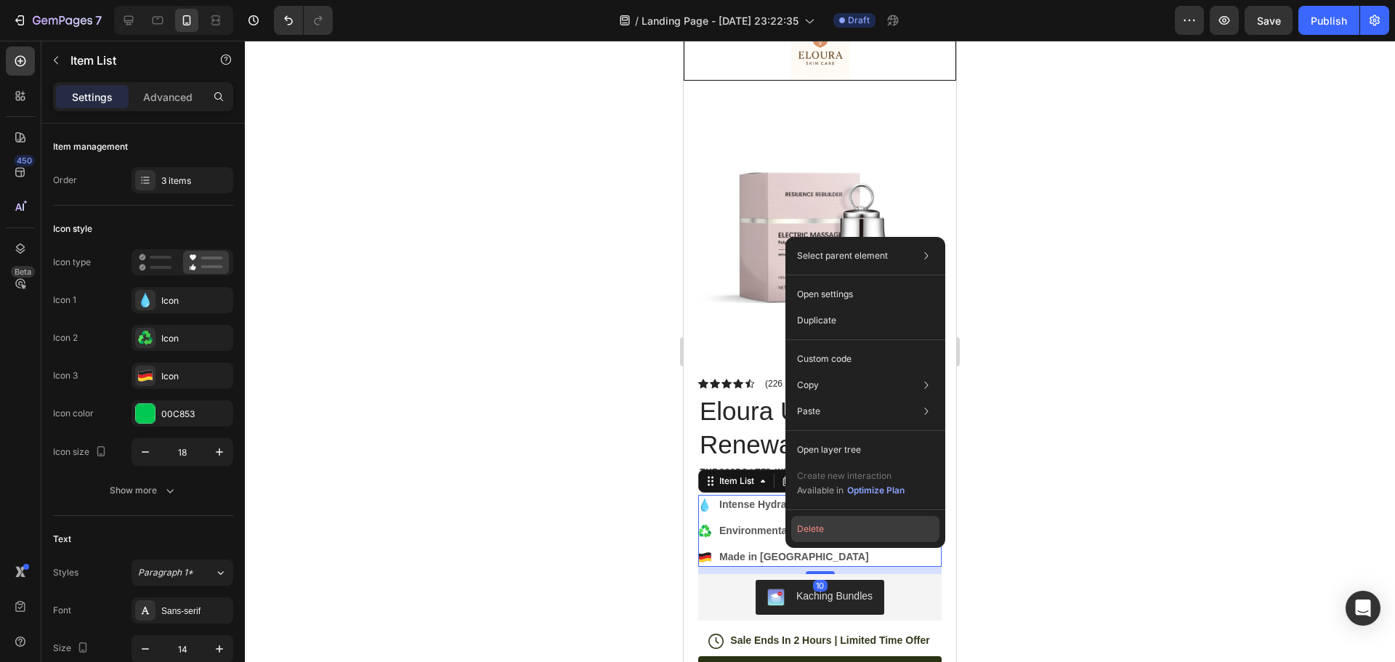
drag, startPoint x: 812, startPoint y: 526, endPoint x: 127, endPoint y: 485, distance: 686.4
click at [812, 526] on button "Delete" at bounding box center [865, 529] width 148 height 26
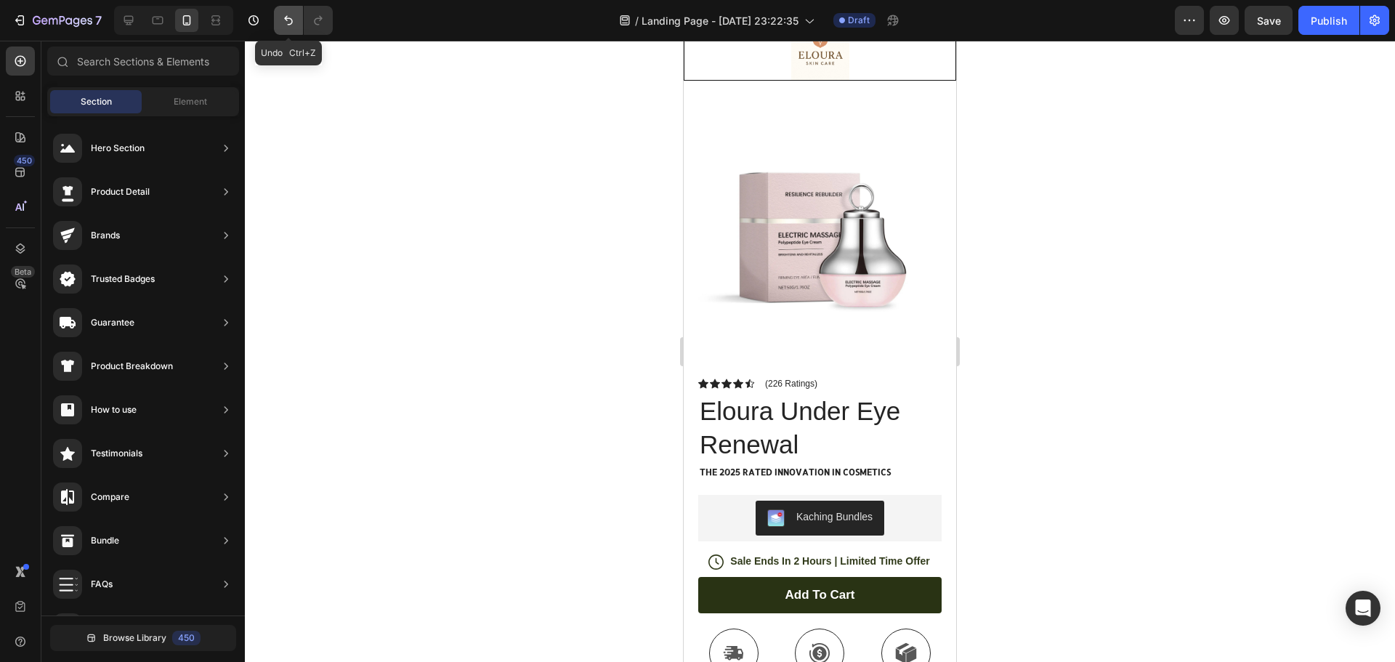
click at [284, 24] on icon "Undo/Redo" at bounding box center [288, 20] width 15 height 15
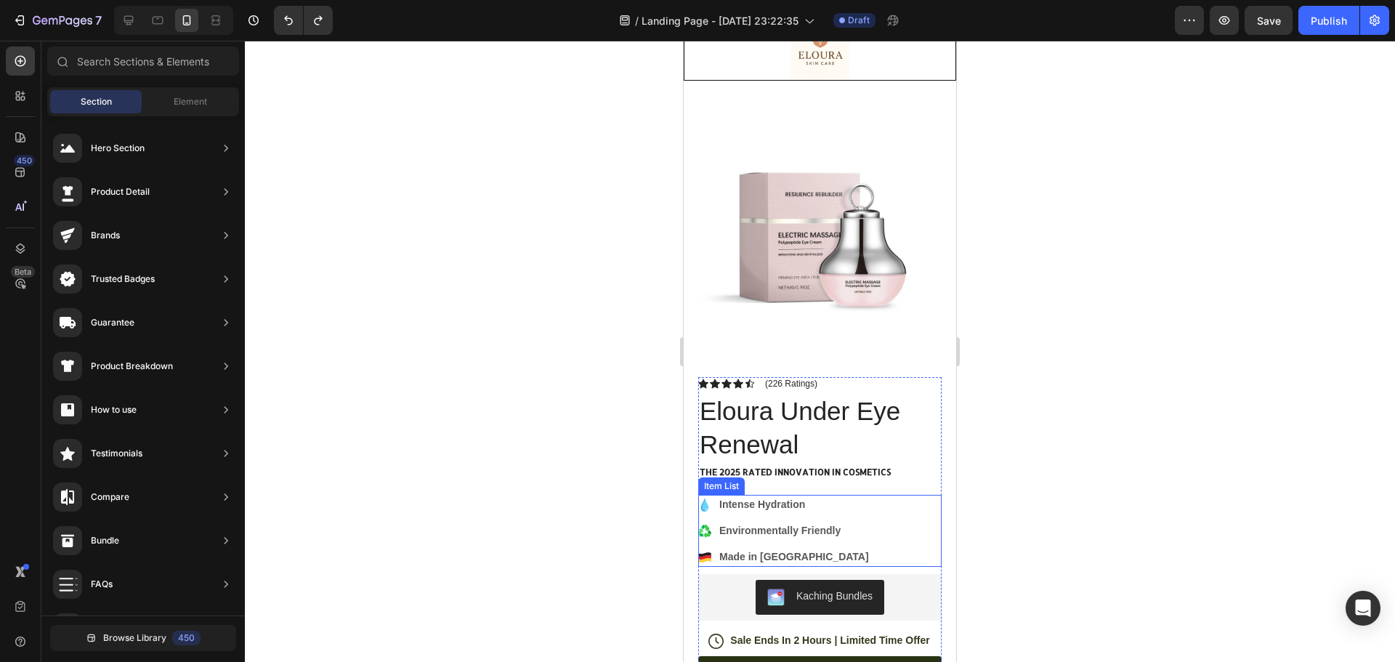
click at [788, 553] on p "Made in [GEOGRAPHIC_DATA]" at bounding box center [794, 556] width 150 height 15
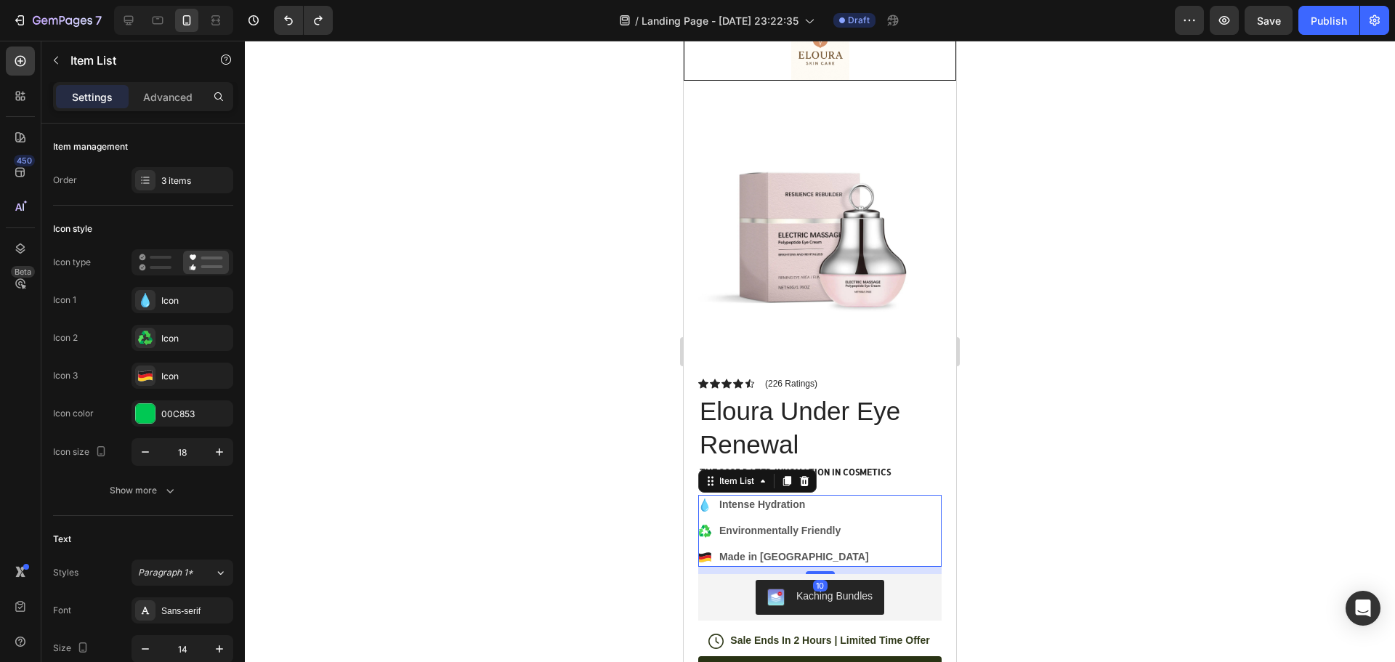
click at [777, 549] on p "Made in [GEOGRAPHIC_DATA]" at bounding box center [794, 556] width 150 height 15
drag, startPoint x: 908, startPoint y: 537, endPoint x: 873, endPoint y: 539, distance: 35.7
click at [906, 537] on div "Intense Hydration Environmentally Friendly Made in [GEOGRAPHIC_DATA]" at bounding box center [819, 531] width 243 height 72
click at [804, 549] on p "Made in [GEOGRAPHIC_DATA]" at bounding box center [794, 556] width 150 height 15
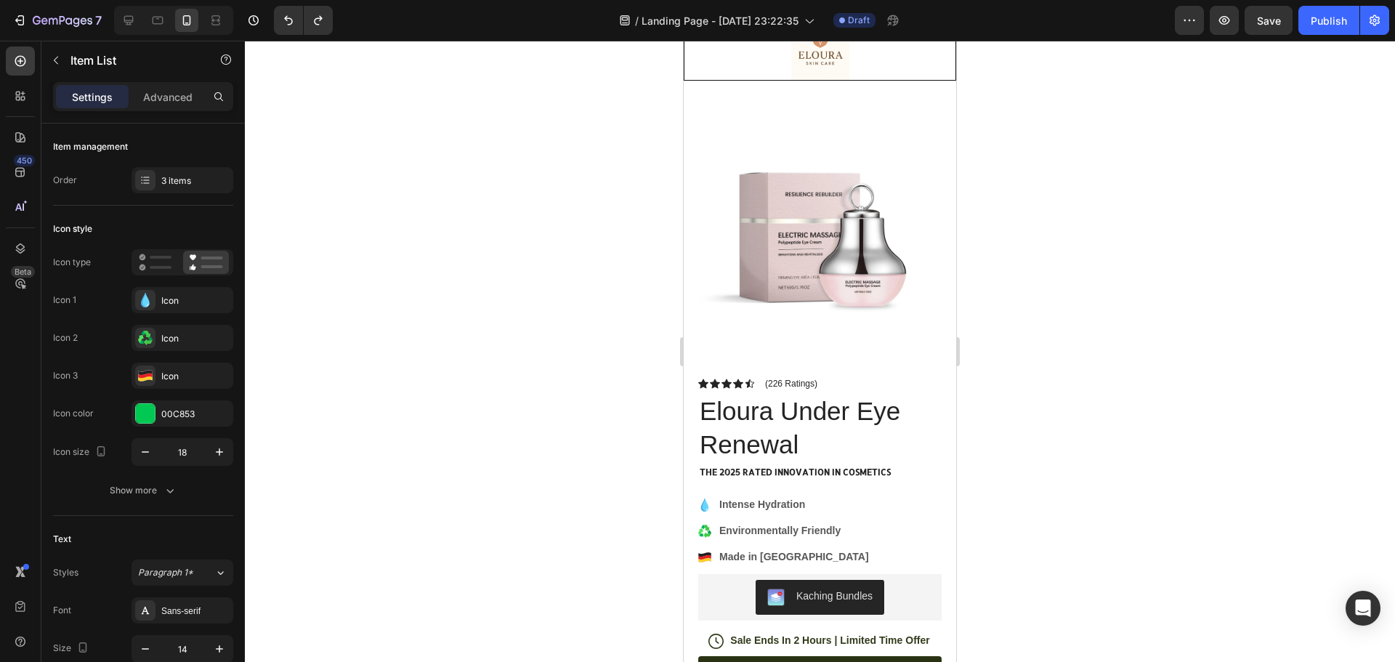
click at [1069, 504] on div at bounding box center [820, 351] width 1150 height 621
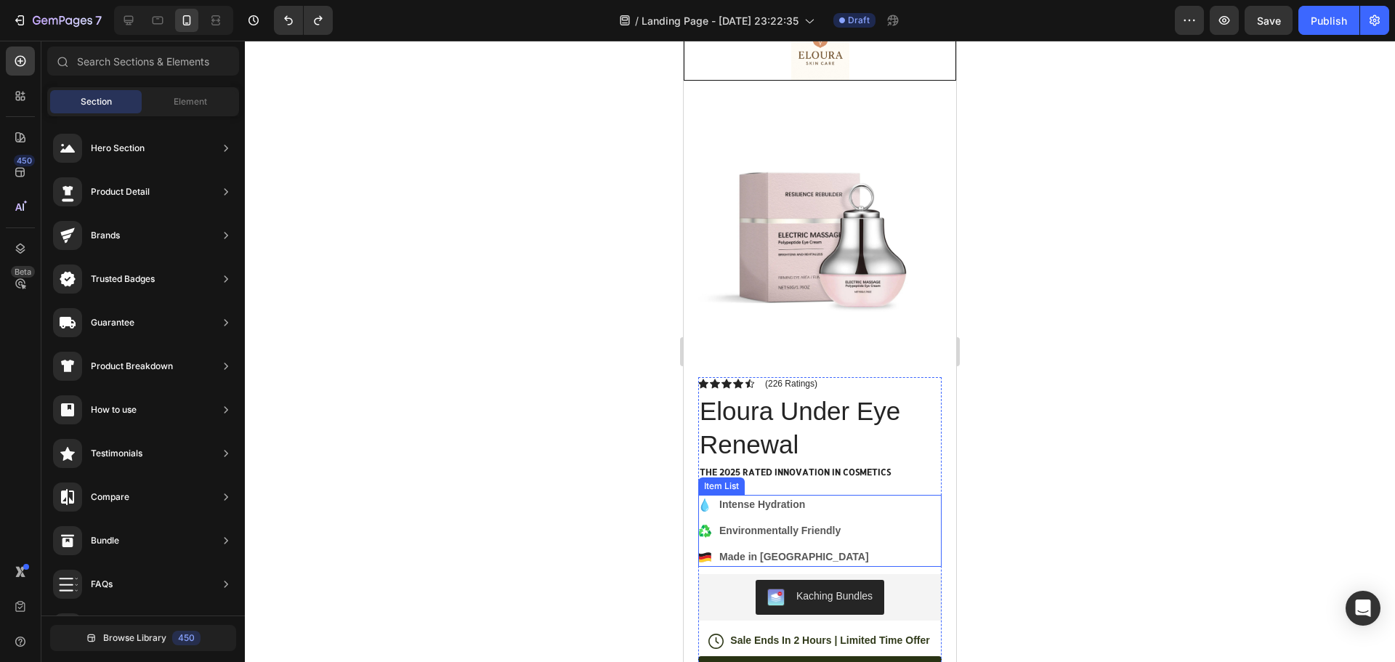
click at [779, 549] on p "Made in [GEOGRAPHIC_DATA]" at bounding box center [794, 556] width 150 height 15
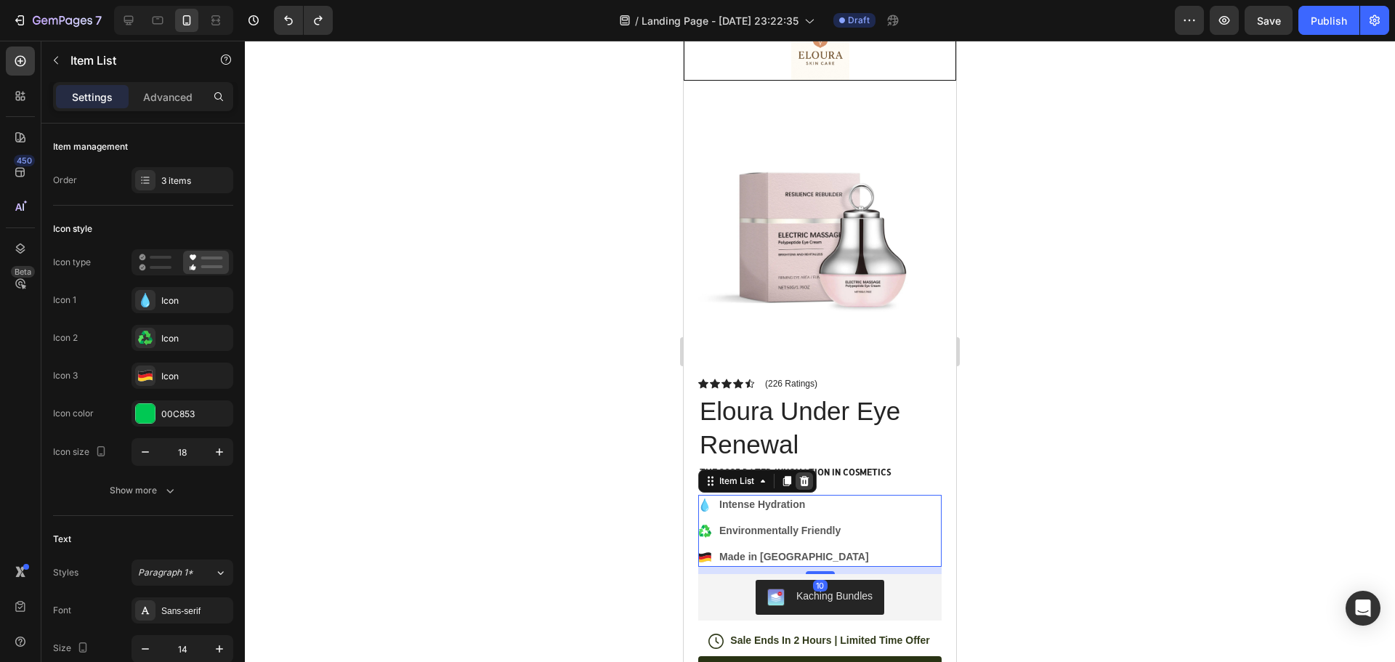
click at [802, 475] on icon at bounding box center [805, 481] width 12 height 12
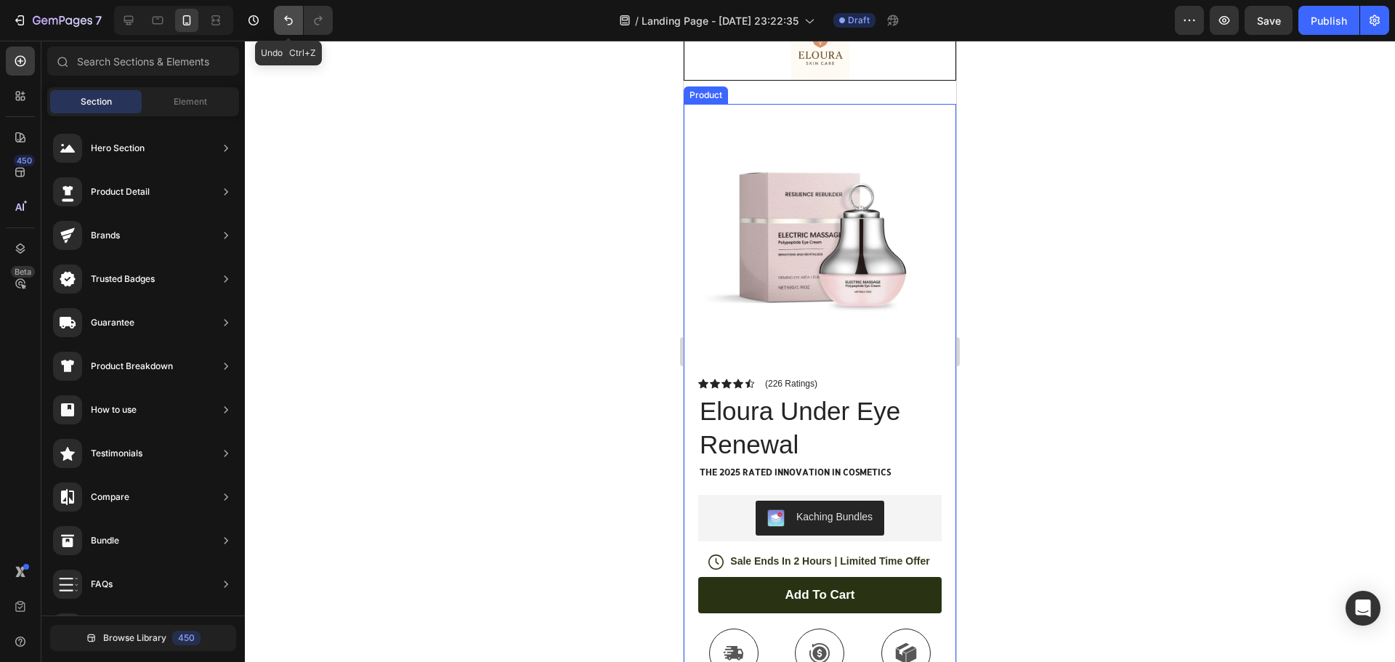
click at [296, 18] on button "Undo/Redo" at bounding box center [288, 20] width 29 height 29
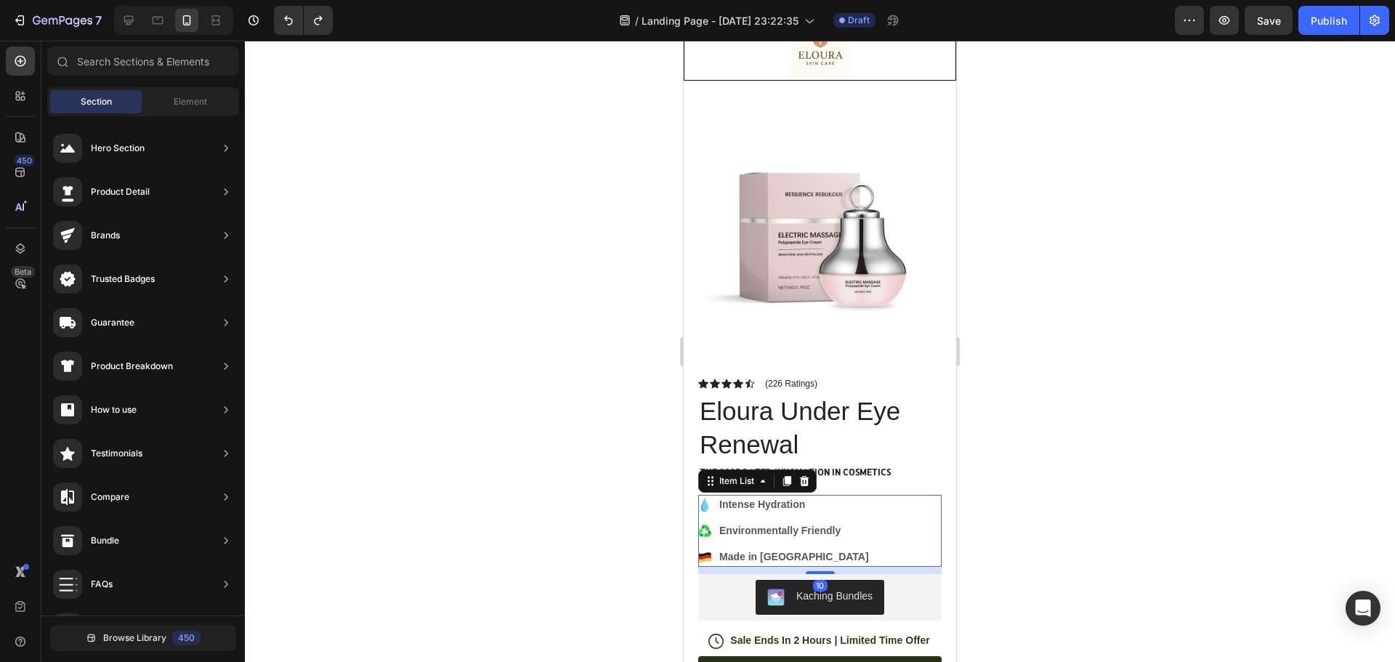
click at [795, 549] on p "Made in [GEOGRAPHIC_DATA]" at bounding box center [794, 556] width 150 height 15
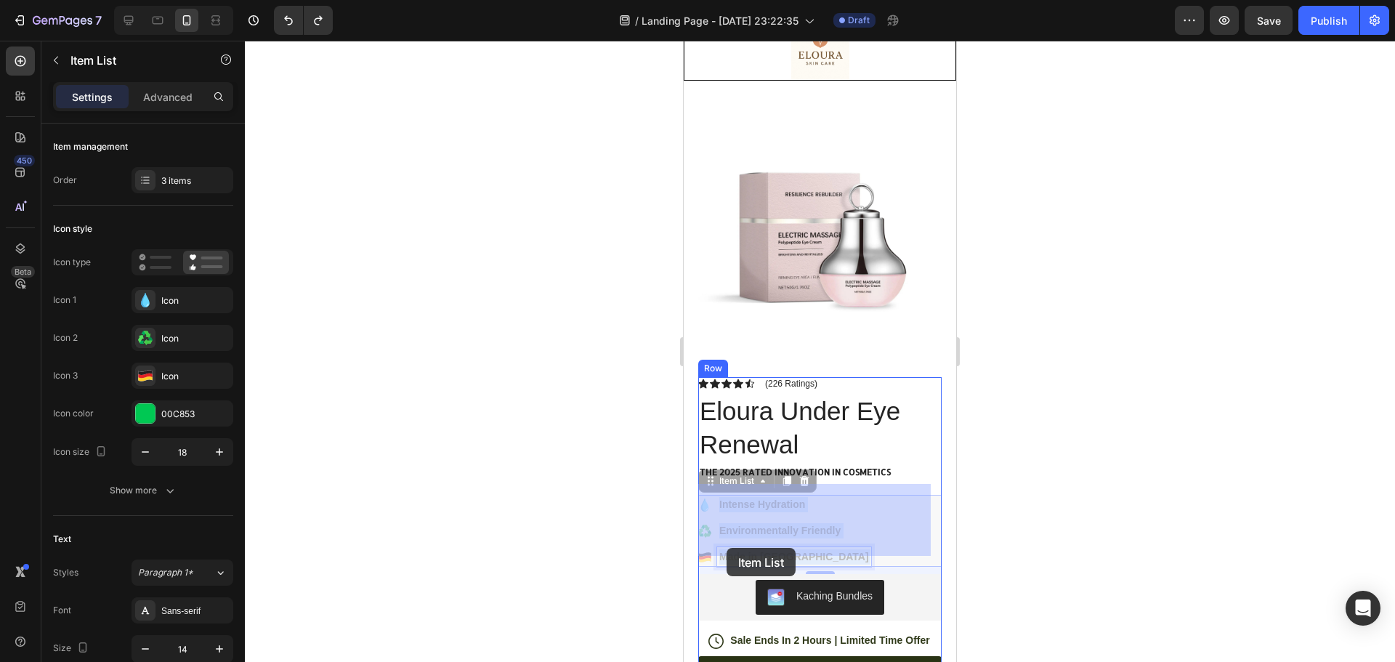
drag, startPoint x: 810, startPoint y: 539, endPoint x: 736, endPoint y: 545, distance: 74.3
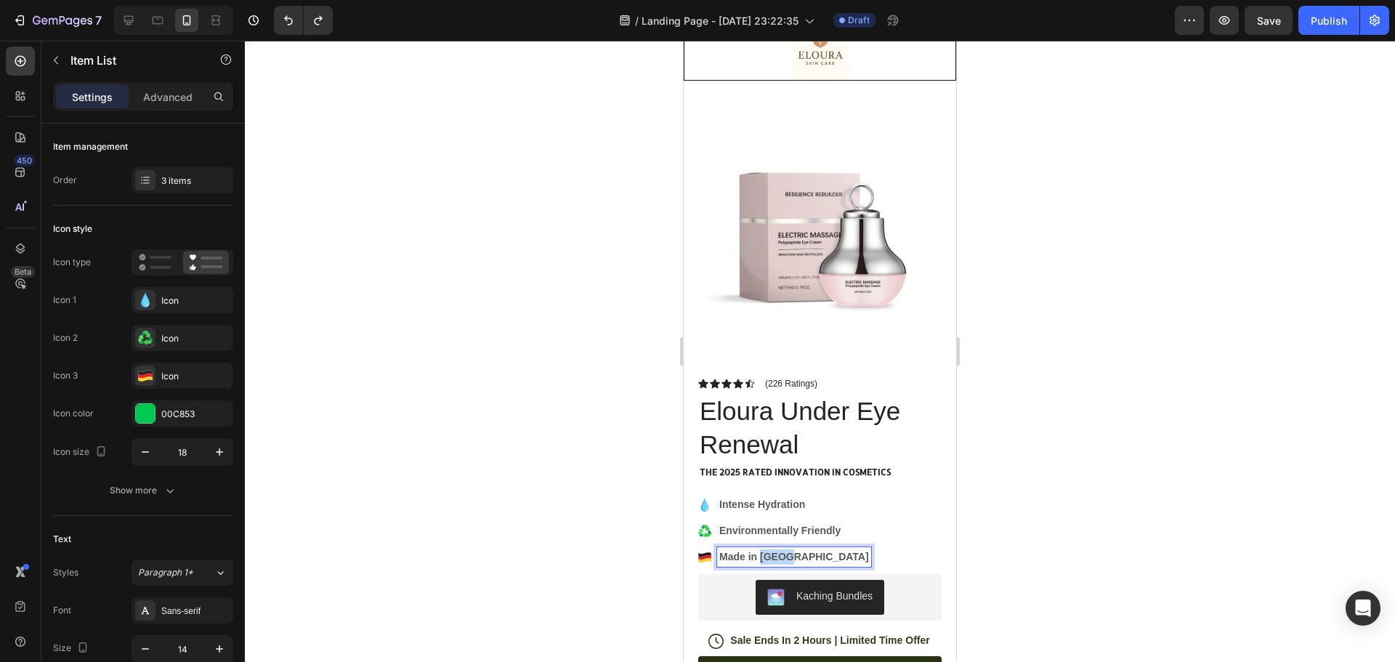
drag, startPoint x: 793, startPoint y: 549, endPoint x: 764, endPoint y: 544, distance: 29.4
click at [807, 549] on p "Made in [GEOGRAPHIC_DATA]" at bounding box center [794, 556] width 150 height 15
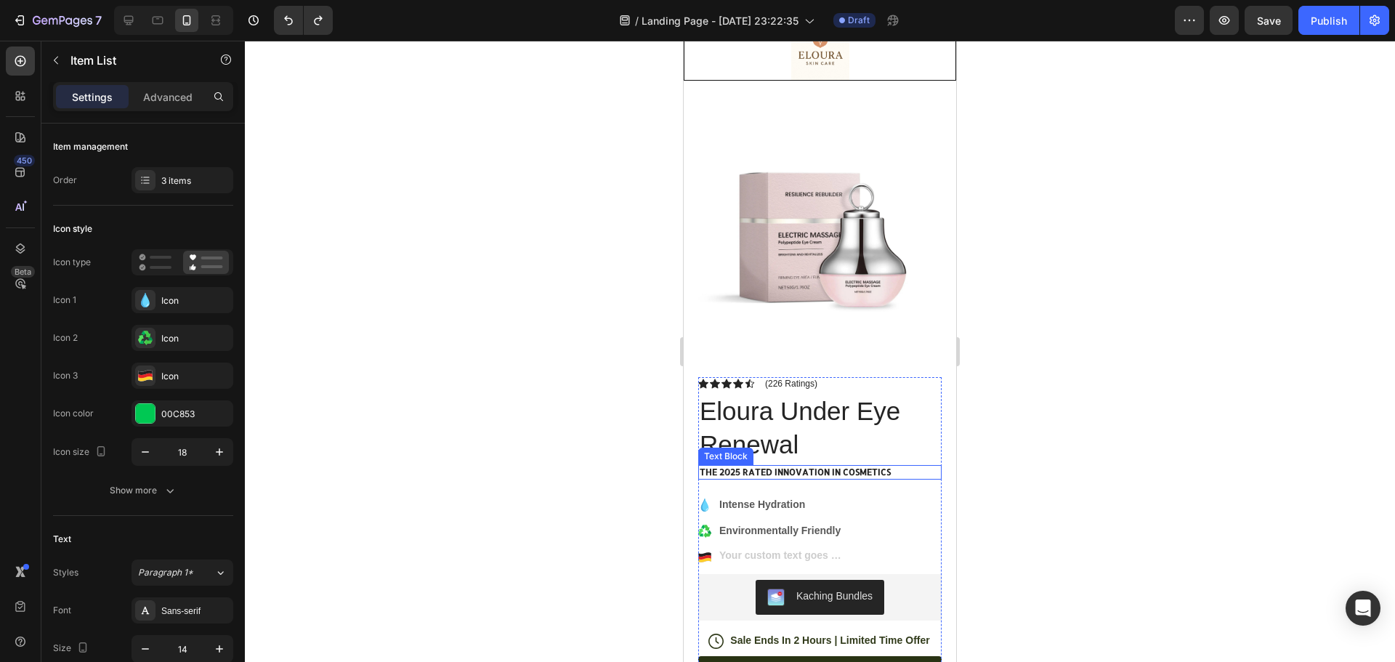
scroll to position [68, 0]
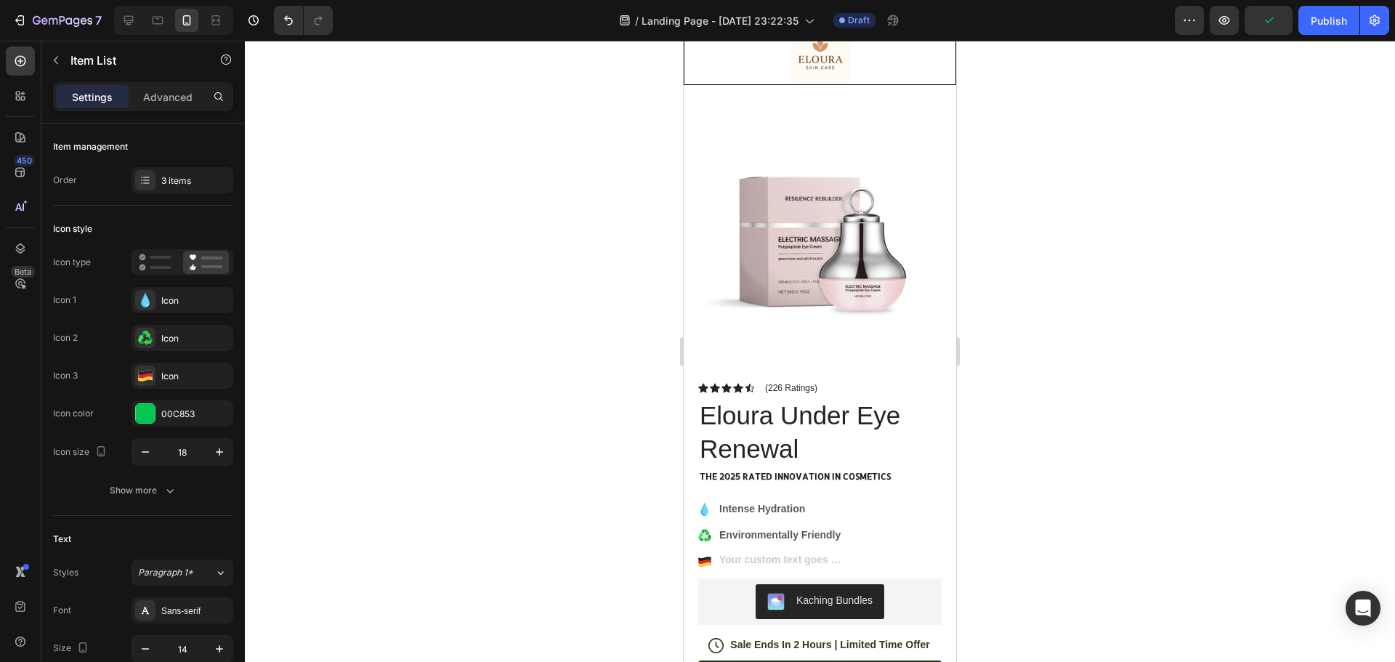
click at [700, 559] on icon at bounding box center [704, 561] width 12 height 4
click at [707, 559] on icon at bounding box center [704, 561] width 12 height 4
click at [704, 559] on icon at bounding box center [704, 561] width 12 height 4
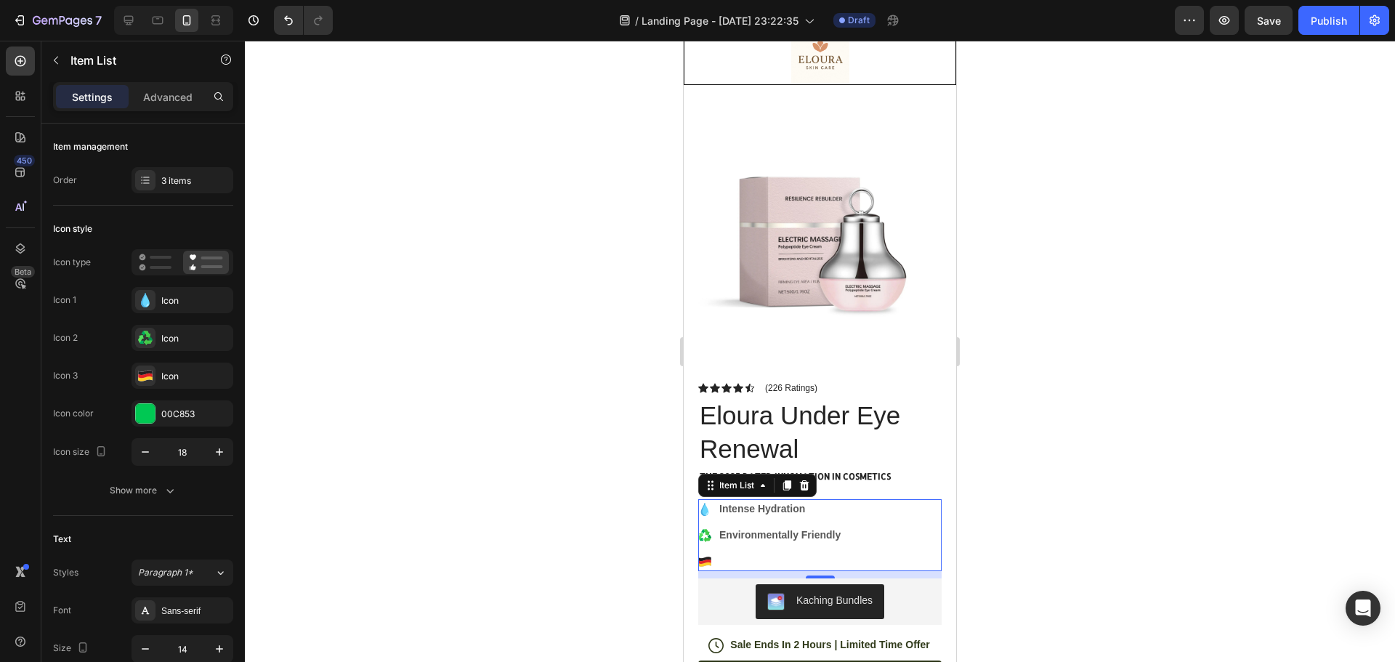
click at [704, 559] on icon at bounding box center [704, 561] width 12 height 4
click at [155, 380] on div at bounding box center [145, 375] width 20 height 20
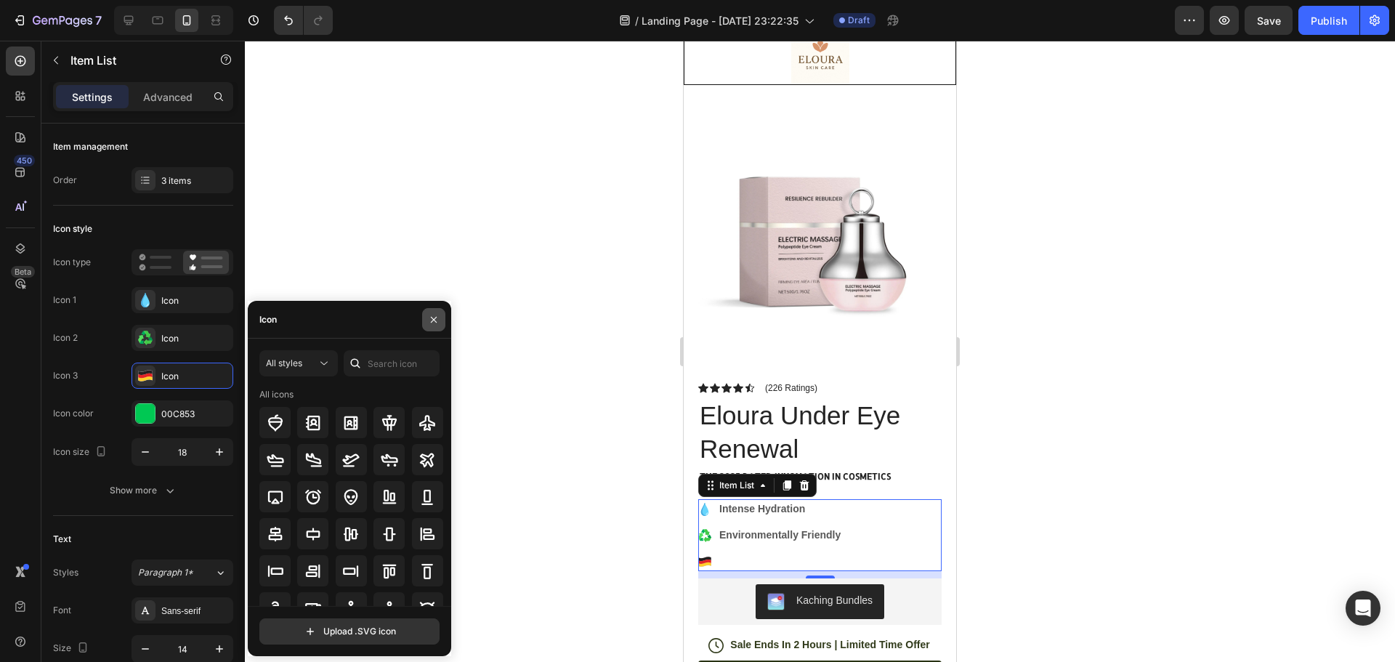
click at [427, 316] on button "button" at bounding box center [433, 319] width 23 height 23
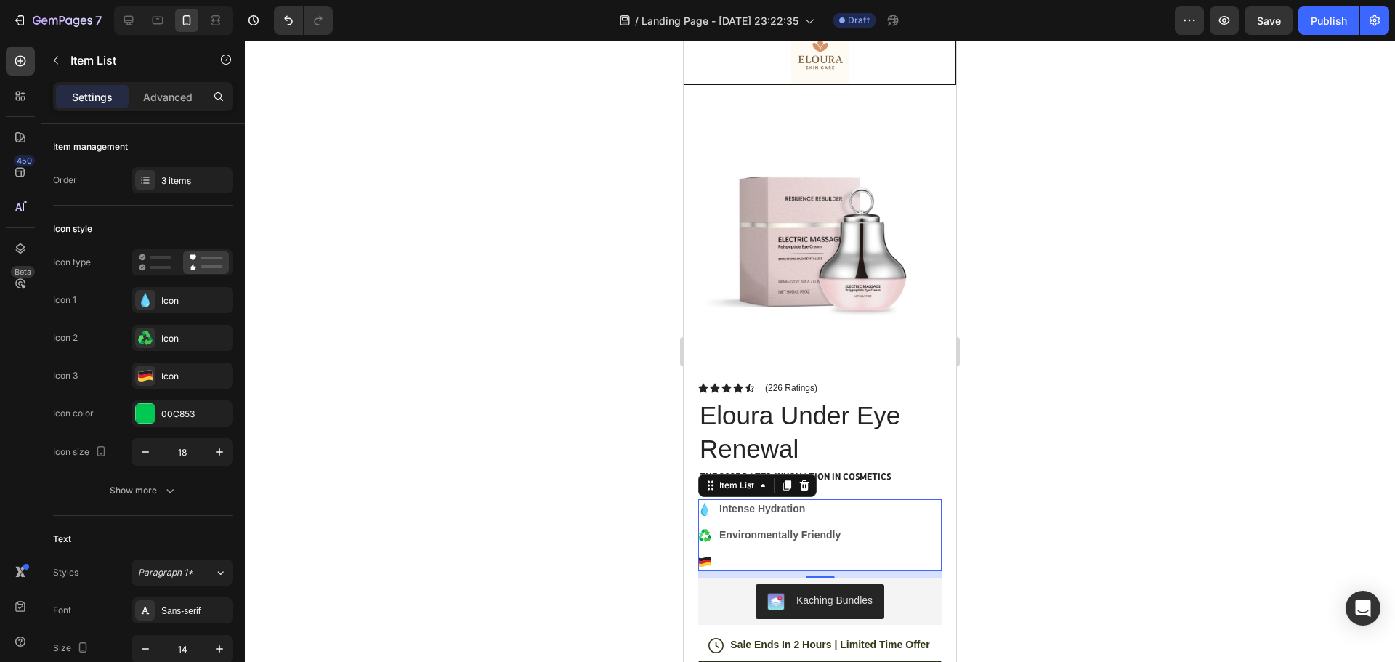
drag, startPoint x: 148, startPoint y: 366, endPoint x: 508, endPoint y: 274, distance: 371.3
click at [508, 274] on div at bounding box center [820, 351] width 1150 height 621
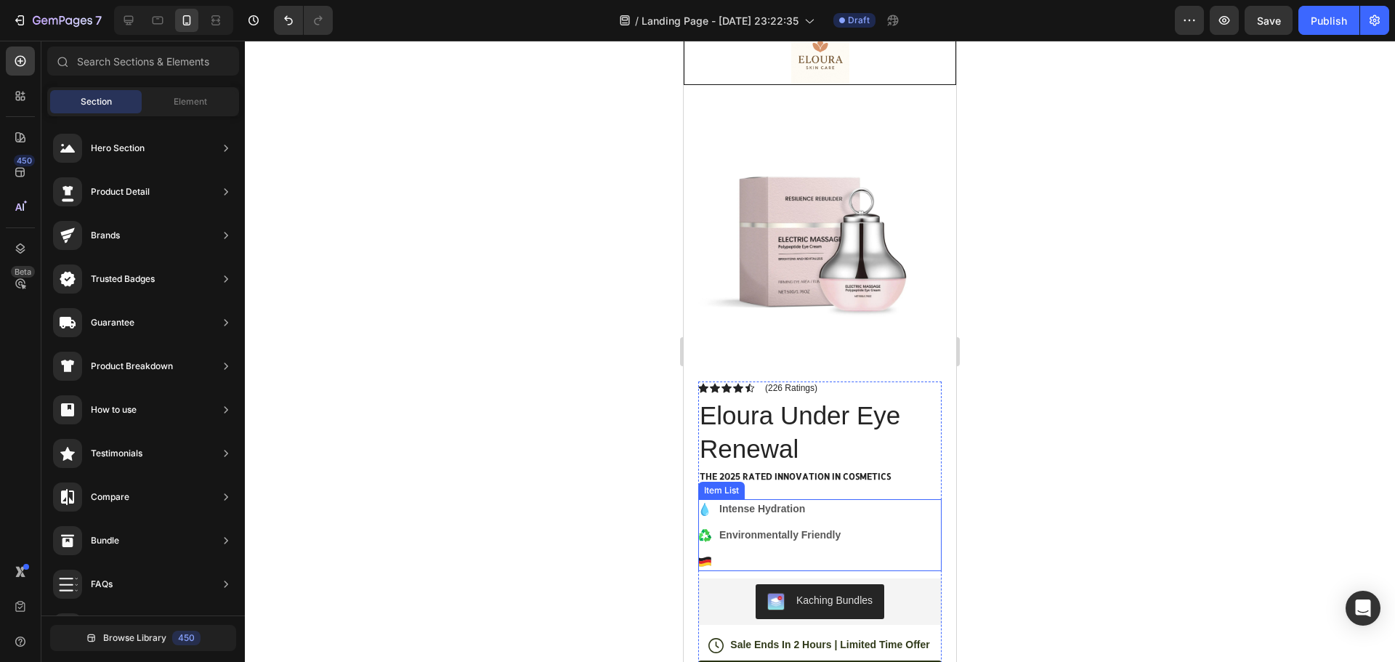
click at [706, 555] on icon at bounding box center [704, 561] width 13 height 13
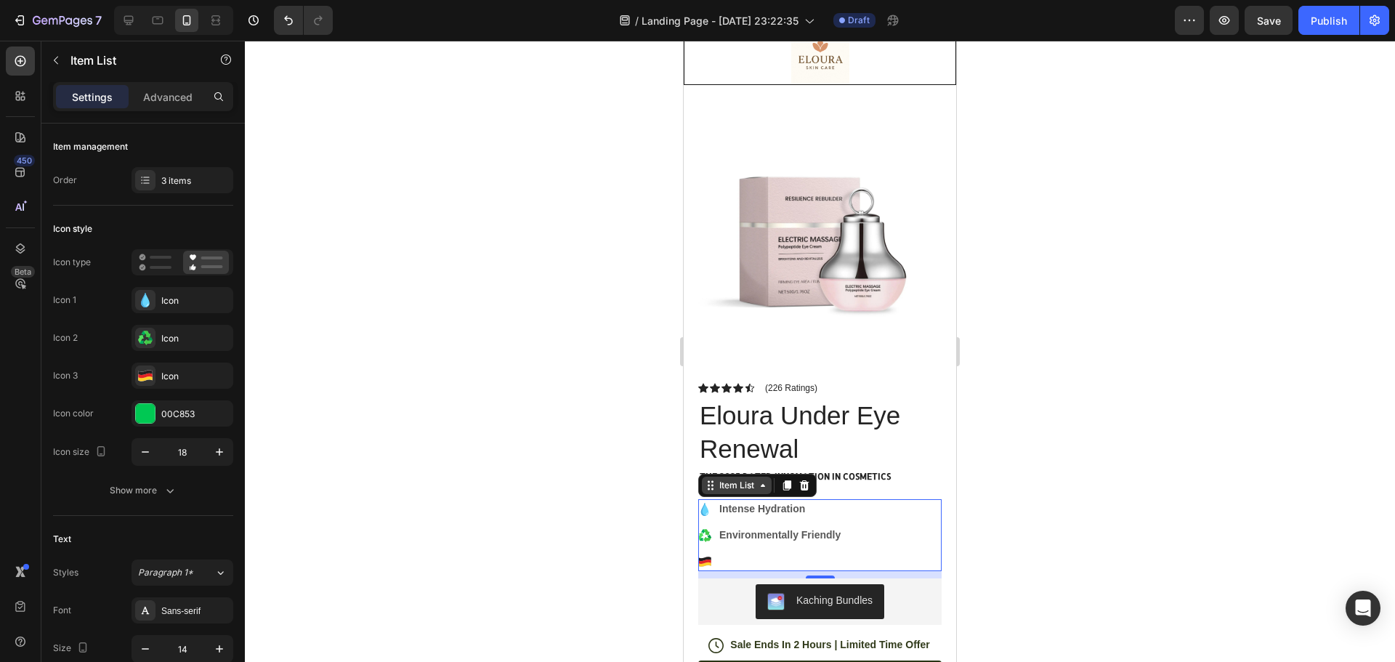
click at [738, 480] on div "Item List" at bounding box center [736, 485] width 41 height 13
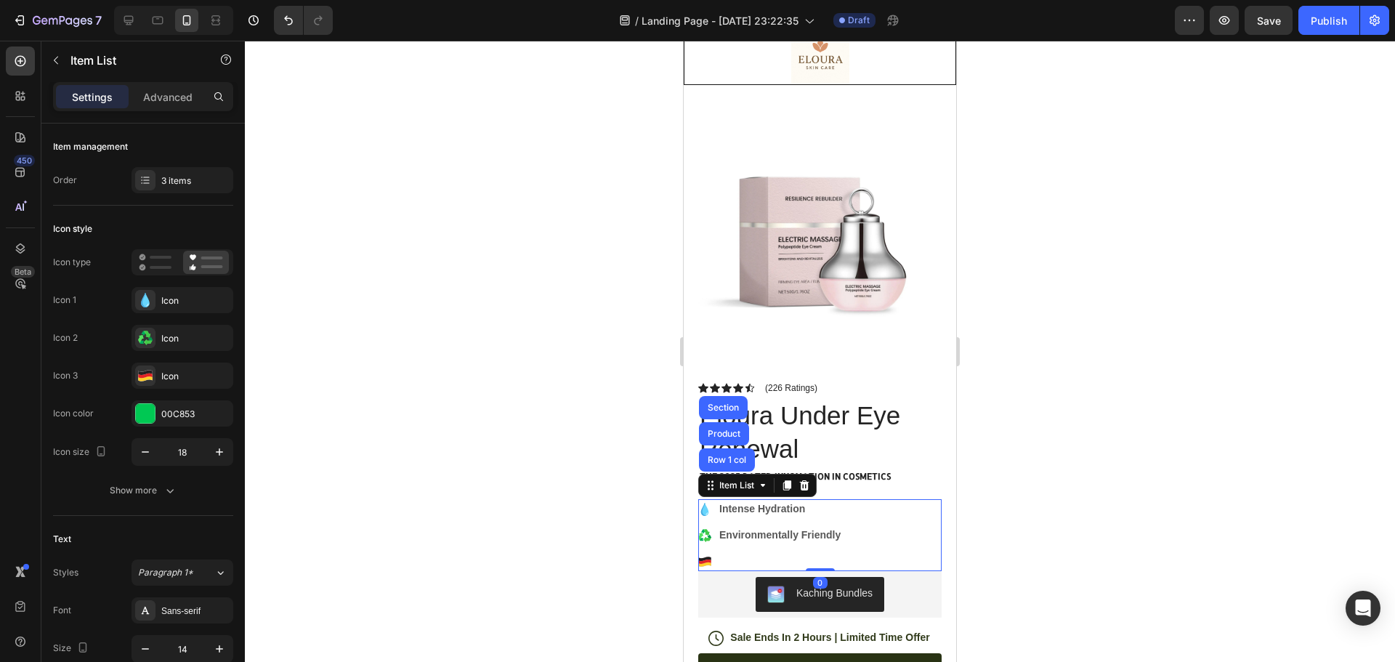
drag, startPoint x: 806, startPoint y: 565, endPoint x: 809, endPoint y: 541, distance: 24.3
click at [809, 541] on div "Intense Hydration Environmentally Friendly Item List Row 1 col Product Section 0" at bounding box center [819, 535] width 243 height 72
type input "100%"
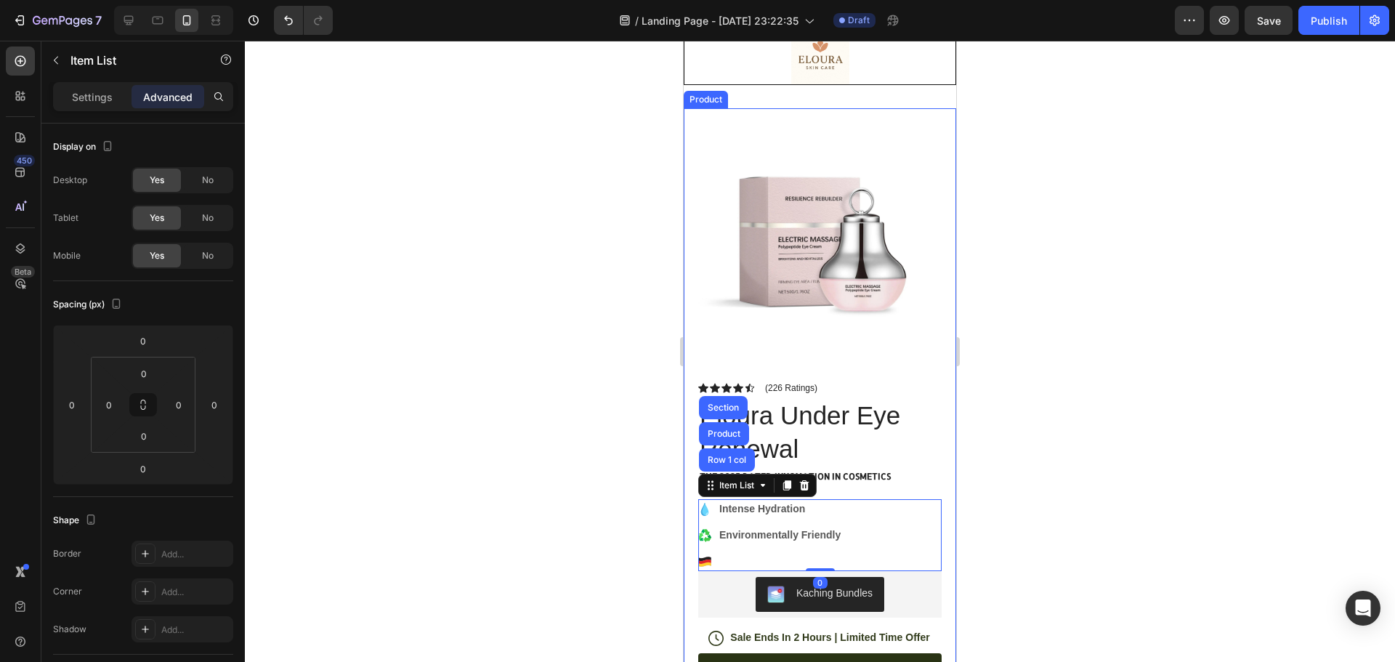
click at [1208, 533] on div at bounding box center [820, 351] width 1150 height 621
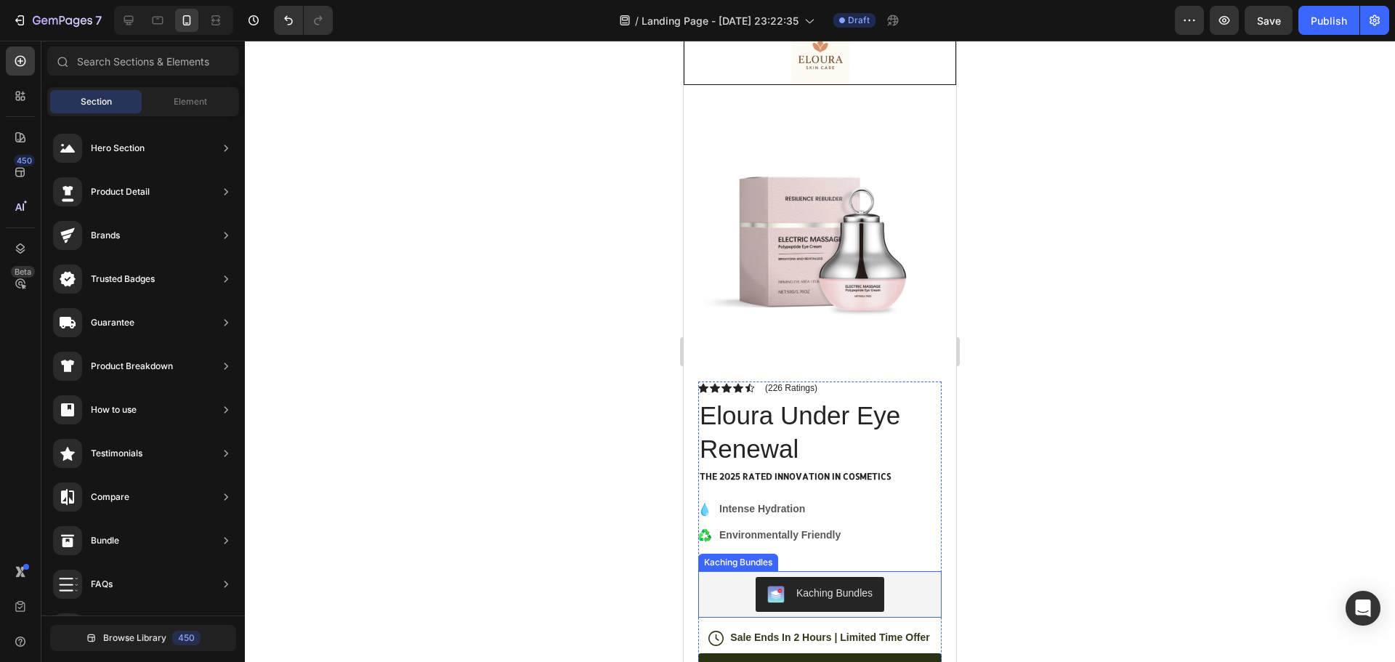
scroll to position [0, 0]
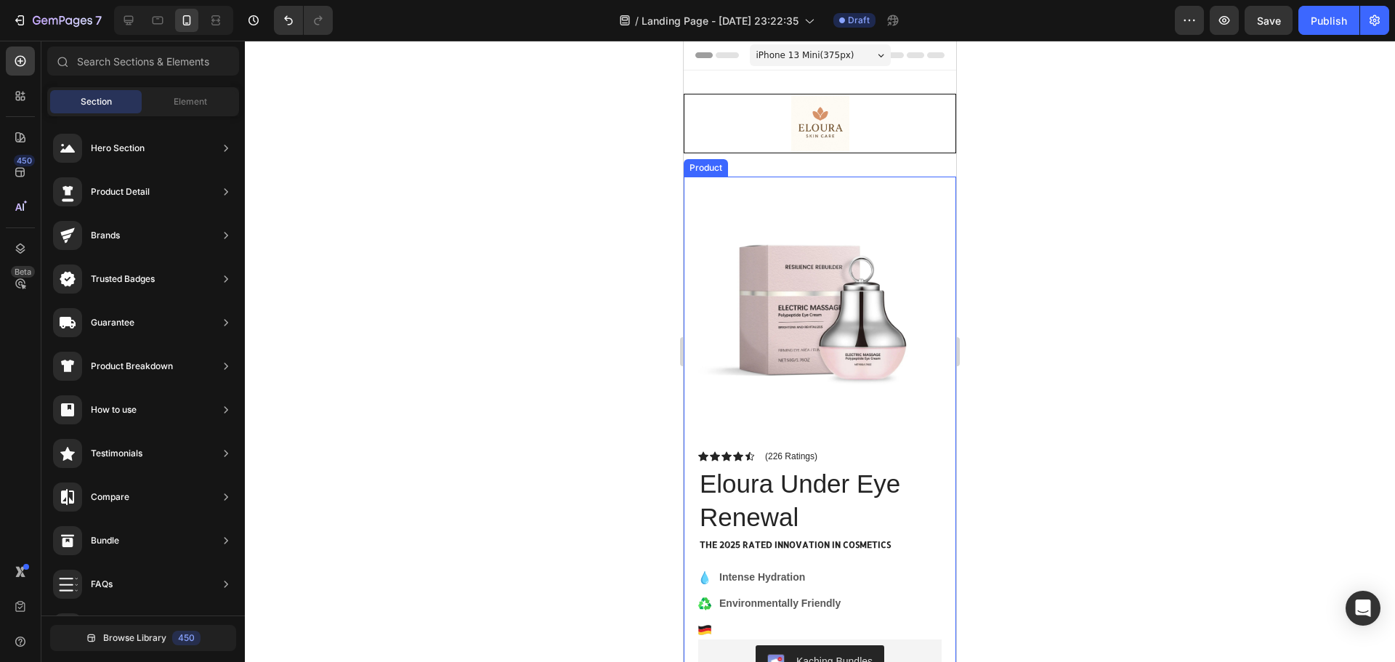
click at [1144, 376] on div at bounding box center [820, 351] width 1150 height 621
click at [828, 132] on img at bounding box center [820, 123] width 58 height 58
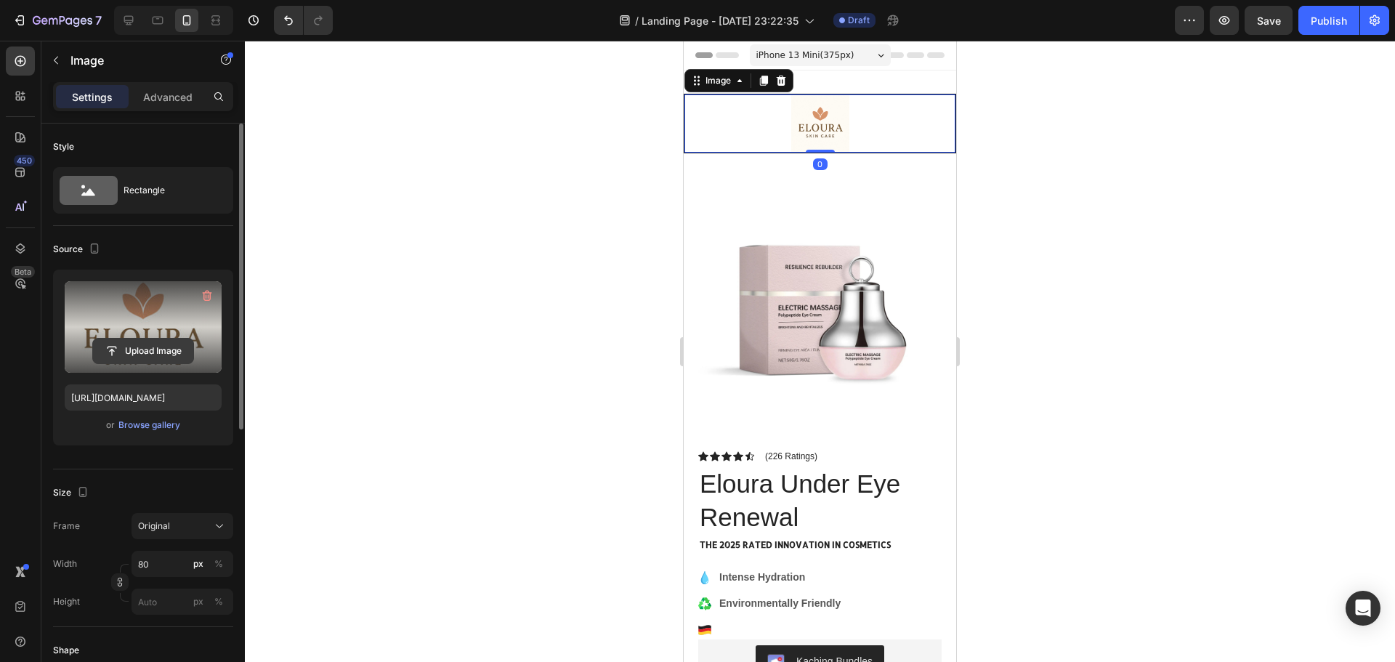
click at [122, 341] on input "file" at bounding box center [143, 351] width 100 height 25
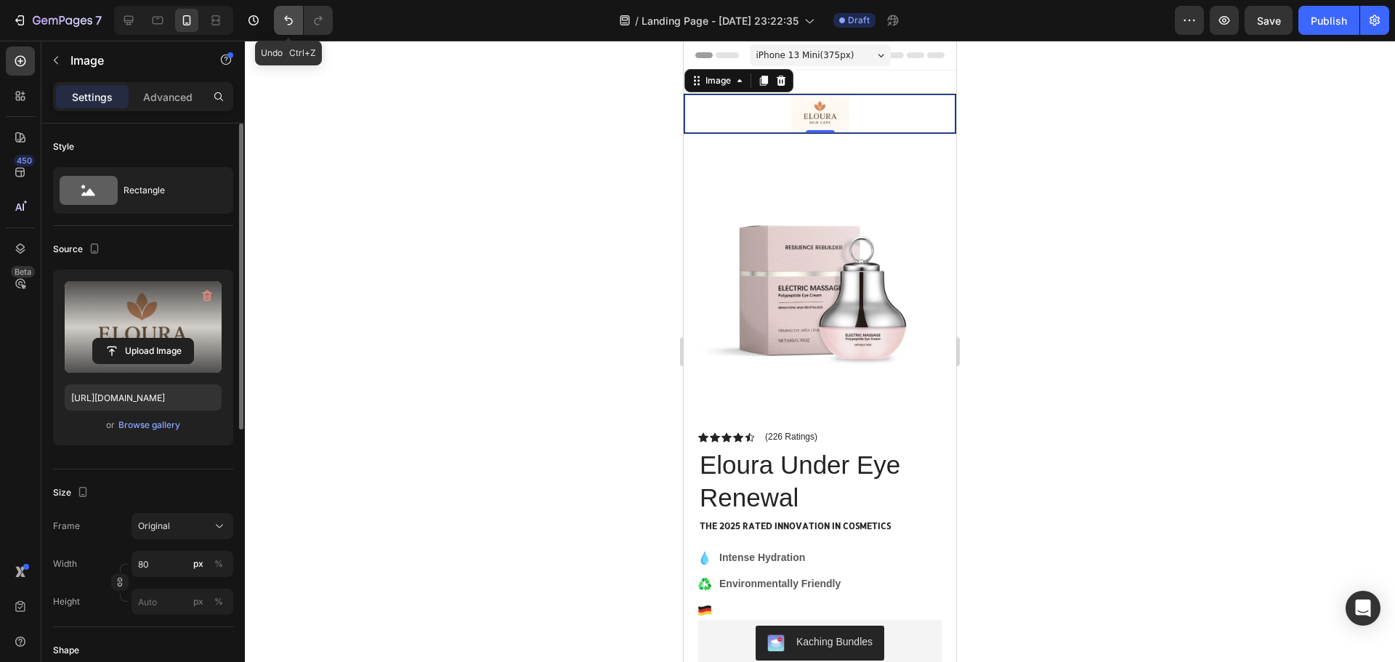
click at [286, 10] on button "Undo/Redo" at bounding box center [288, 20] width 29 height 29
type input "[URL][DOMAIN_NAME]"
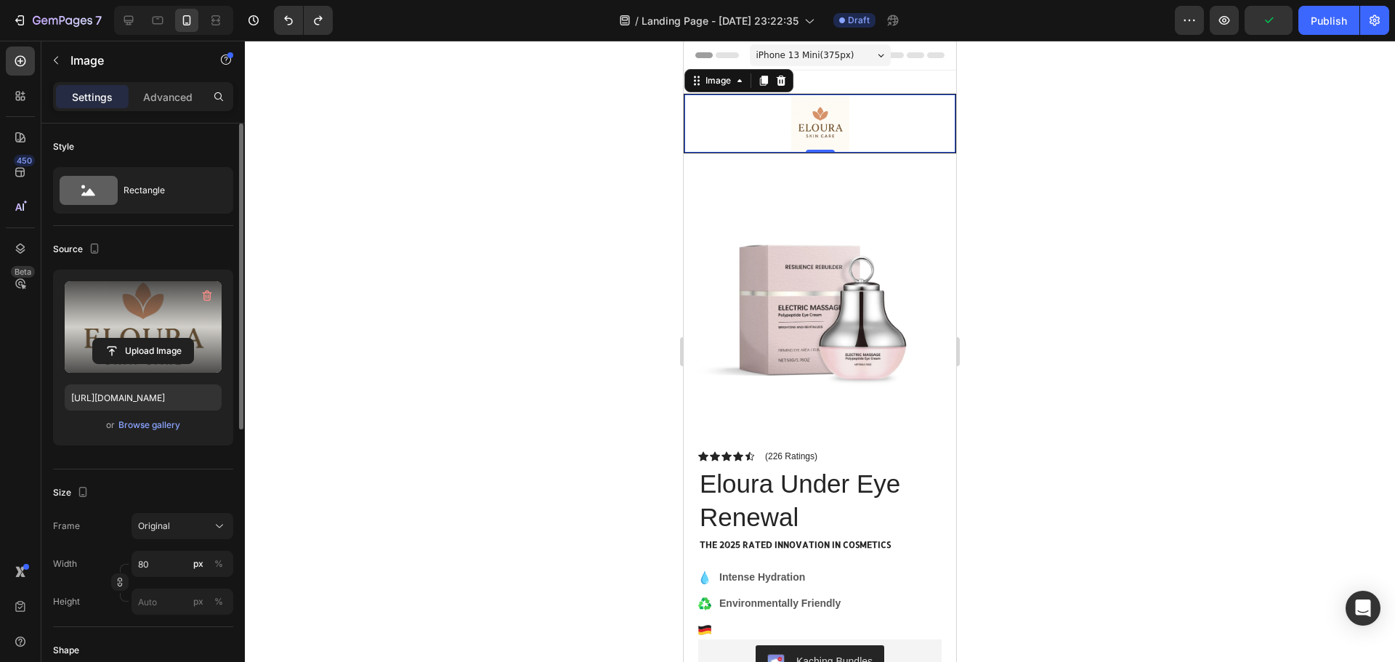
click at [1364, 246] on div at bounding box center [820, 351] width 1150 height 621
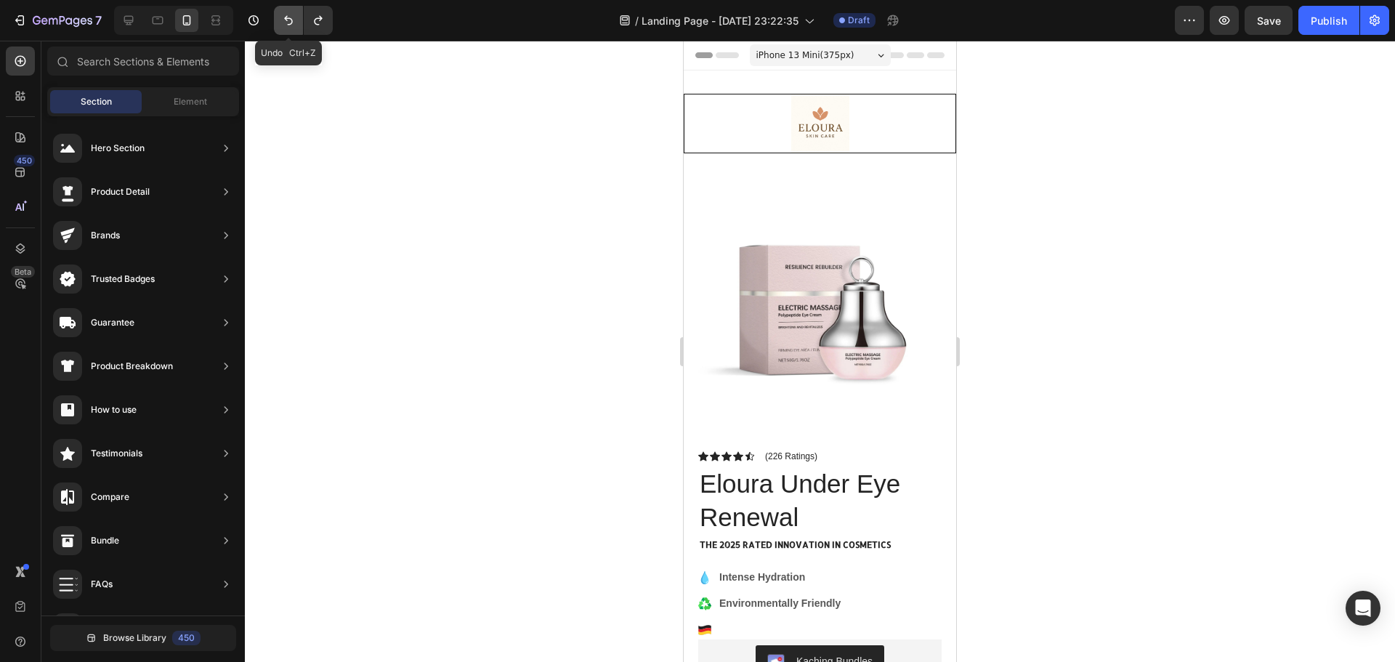
click at [297, 15] on button "Undo/Redo" at bounding box center [288, 20] width 29 height 29
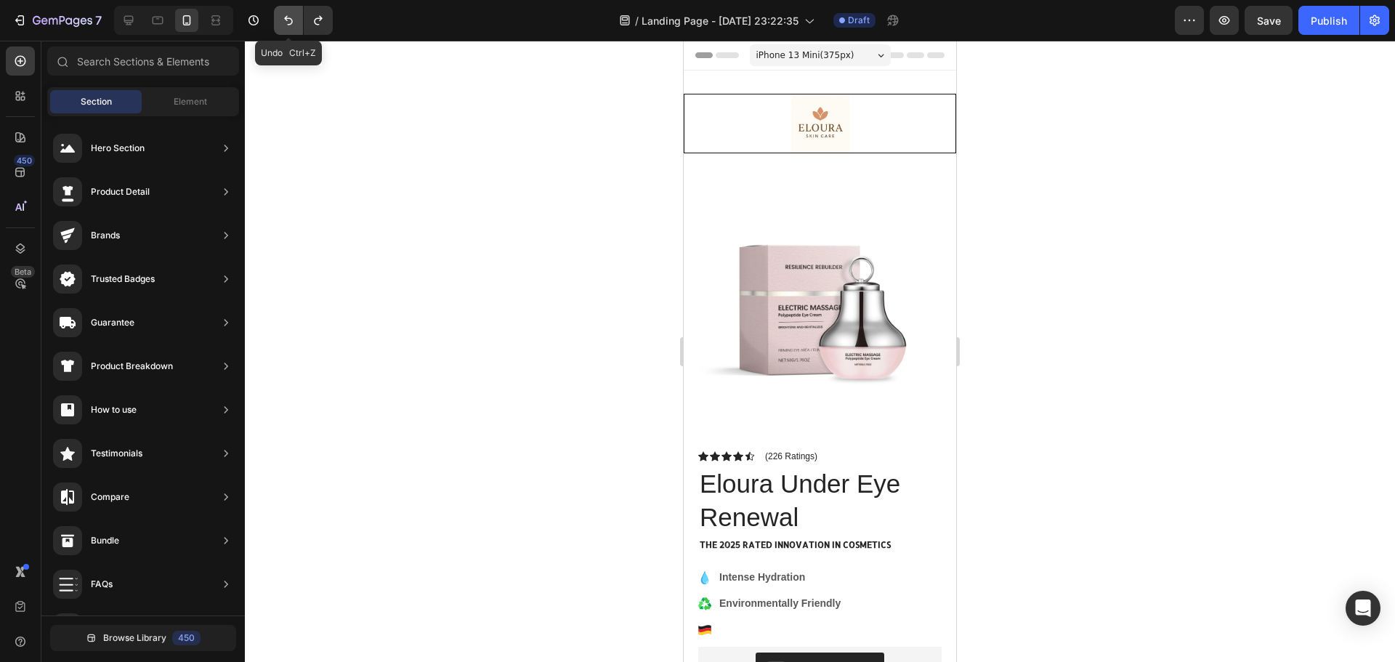
click at [297, 15] on button "Undo/Redo" at bounding box center [288, 20] width 29 height 29
click at [322, 14] on icon "Undo/Redo" at bounding box center [318, 20] width 15 height 15
click at [1059, 389] on div at bounding box center [820, 351] width 1150 height 621
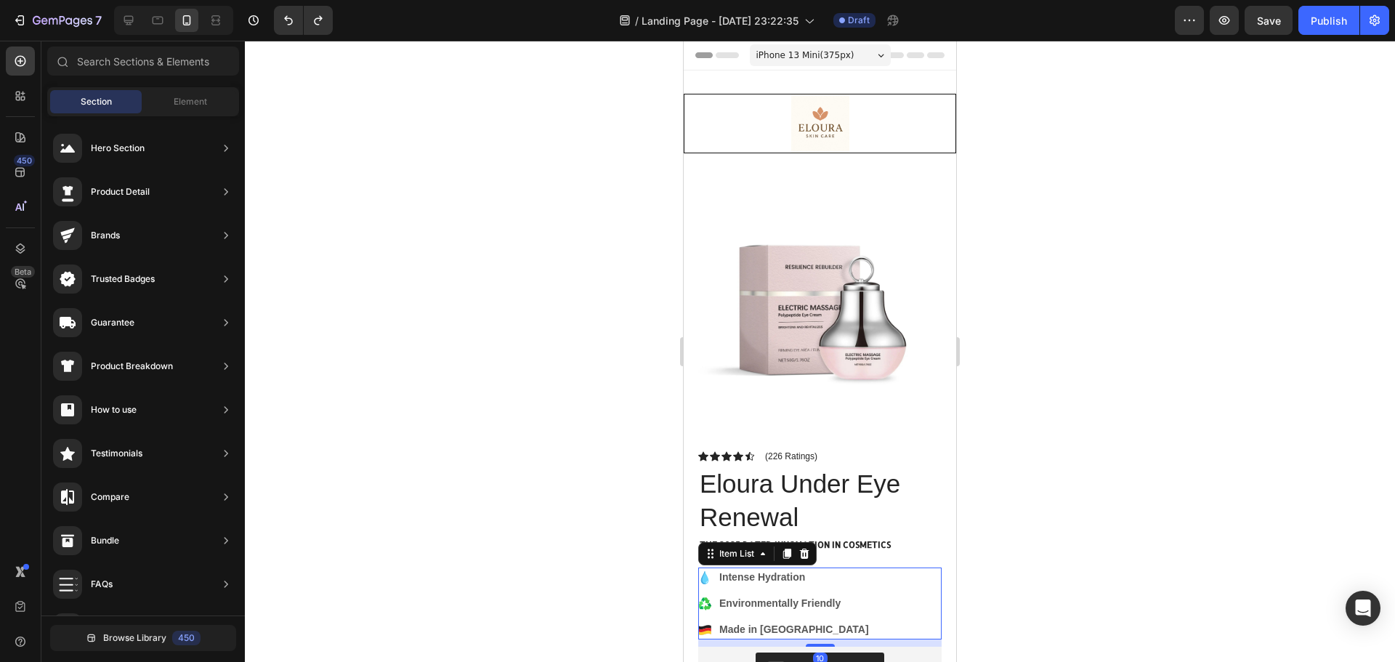
click at [755, 622] on p "Made in [GEOGRAPHIC_DATA]" at bounding box center [794, 629] width 150 height 15
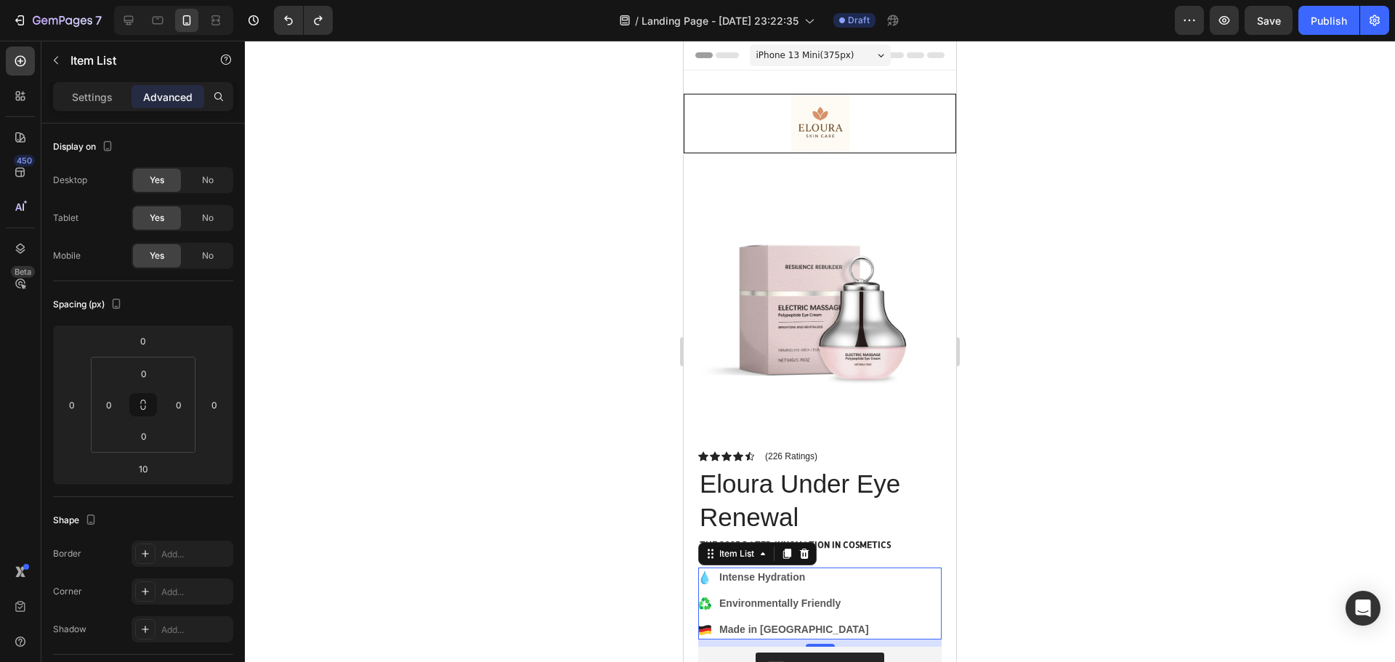
click at [1252, 422] on div at bounding box center [820, 351] width 1150 height 621
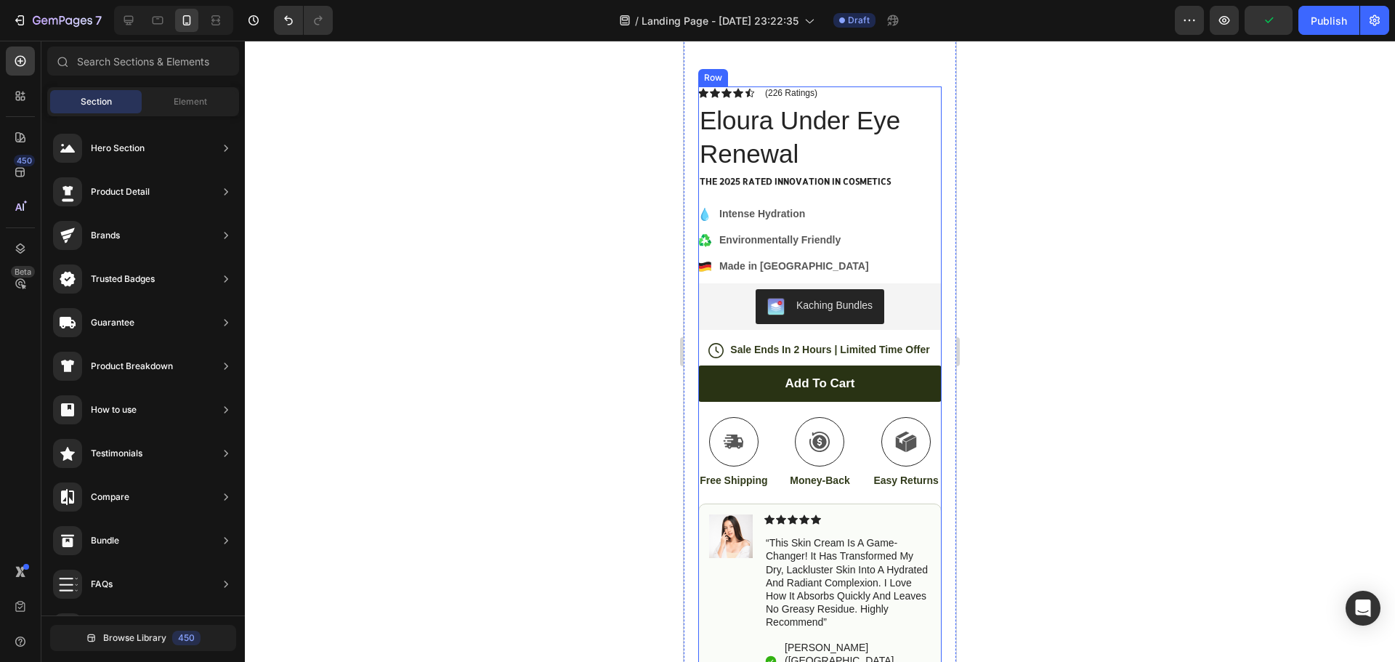
scroll to position [291, 0]
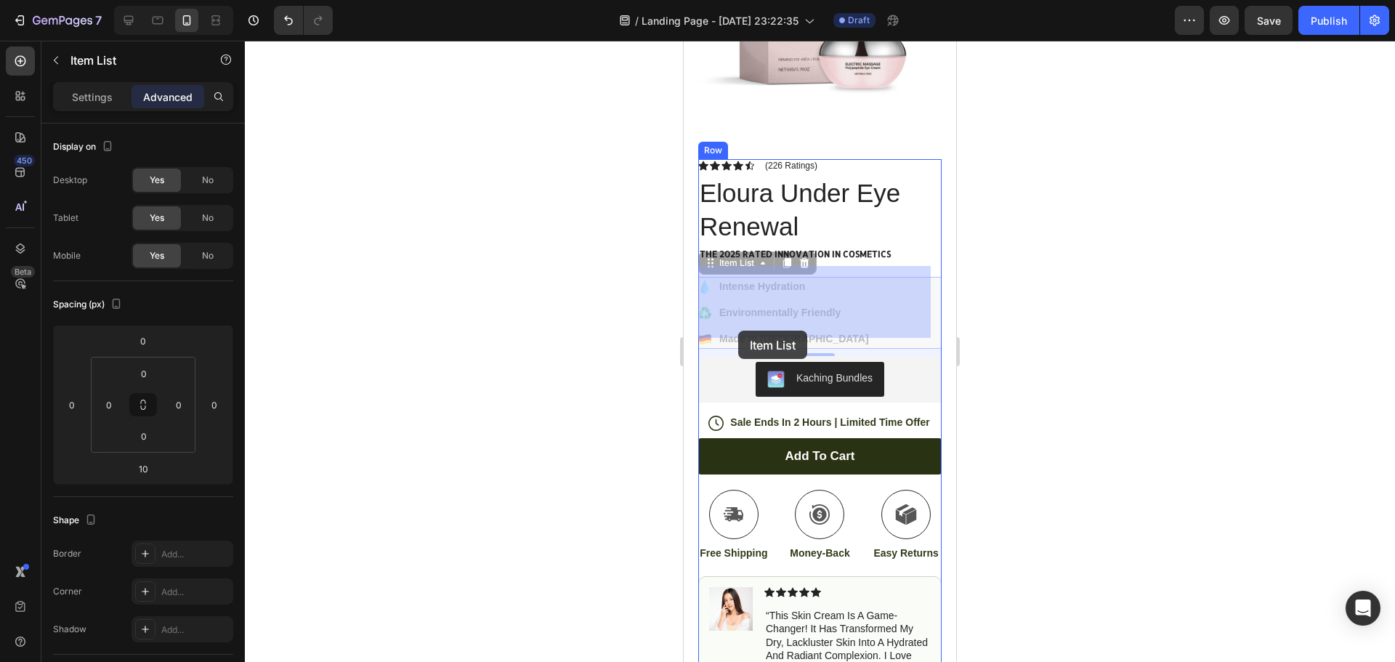
drag, startPoint x: 748, startPoint y: 328, endPoint x: 771, endPoint y: 322, distance: 23.3
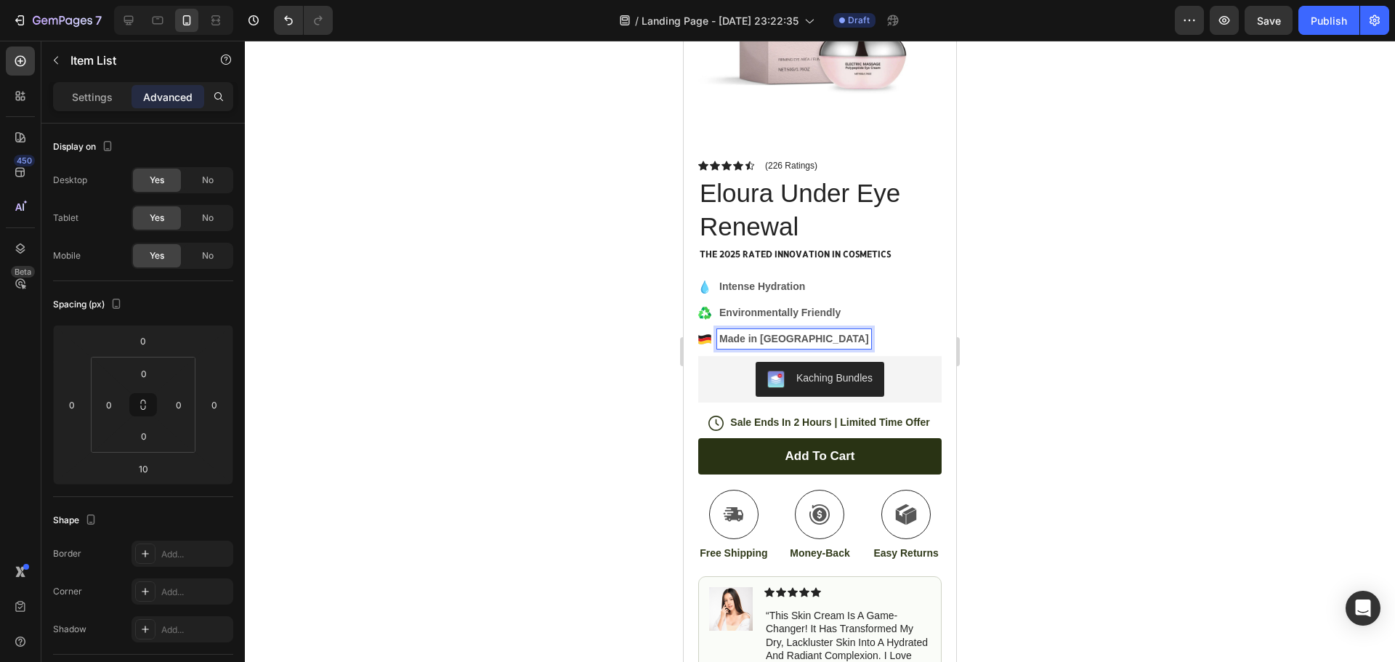
click at [788, 331] on p "Made in [GEOGRAPHIC_DATA]" at bounding box center [794, 338] width 150 height 15
click at [817, 331] on p "Made in [GEOGRAPHIC_DATA]" at bounding box center [794, 338] width 150 height 15
click at [95, 87] on div "Settings" at bounding box center [92, 96] width 73 height 23
type input "8"
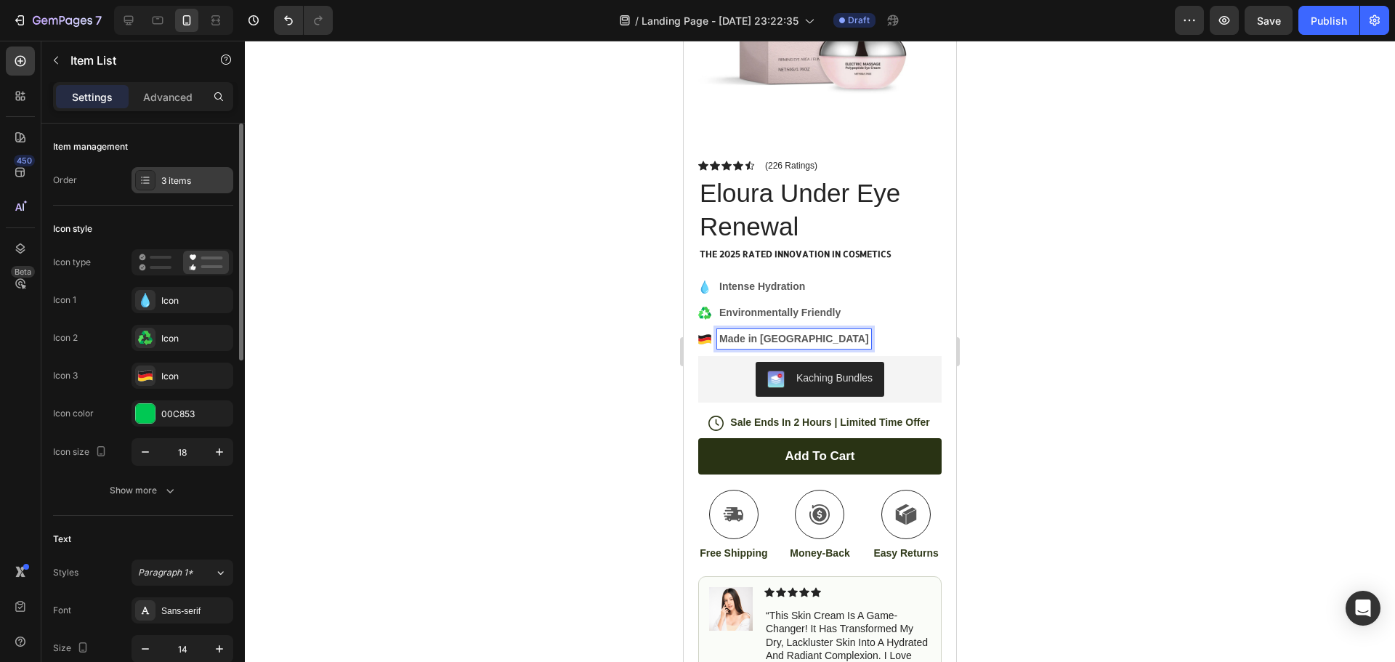
click at [178, 174] on div "3 items" at bounding box center [195, 180] width 68 height 13
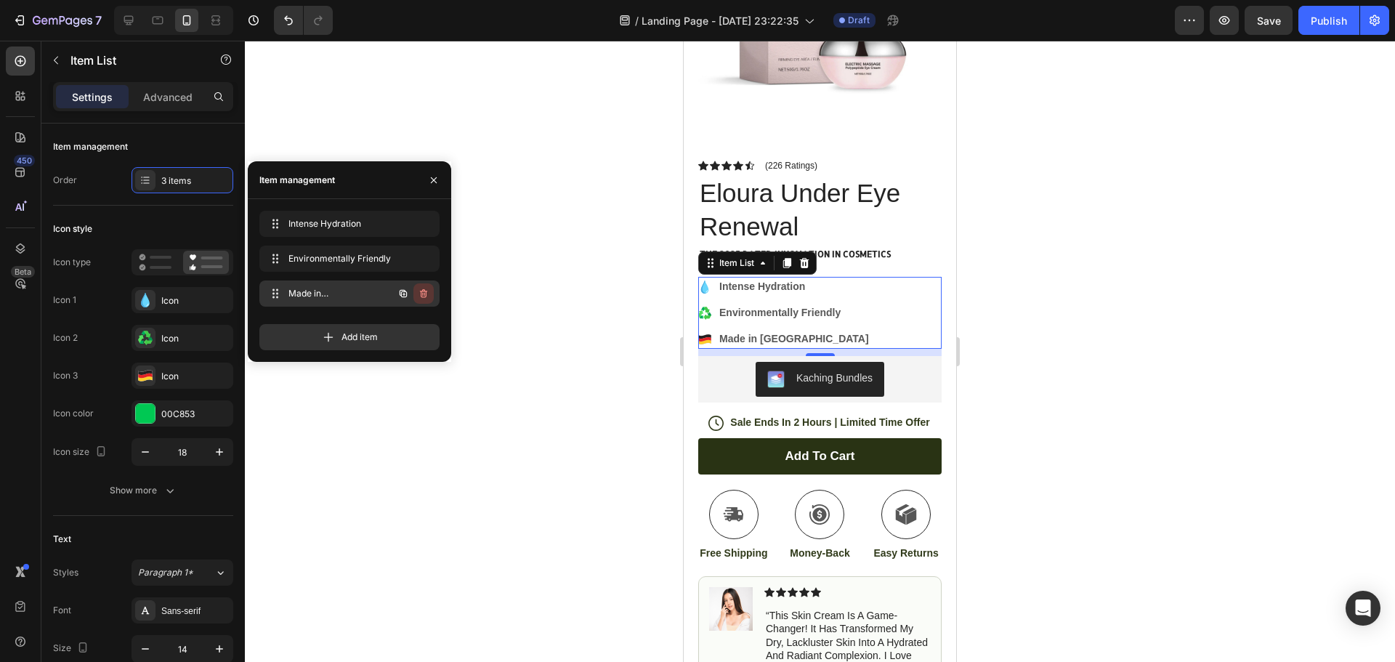
click at [426, 288] on icon "button" at bounding box center [424, 294] width 12 height 12
click at [416, 296] on div "Delete" at bounding box center [413, 293] width 27 height 13
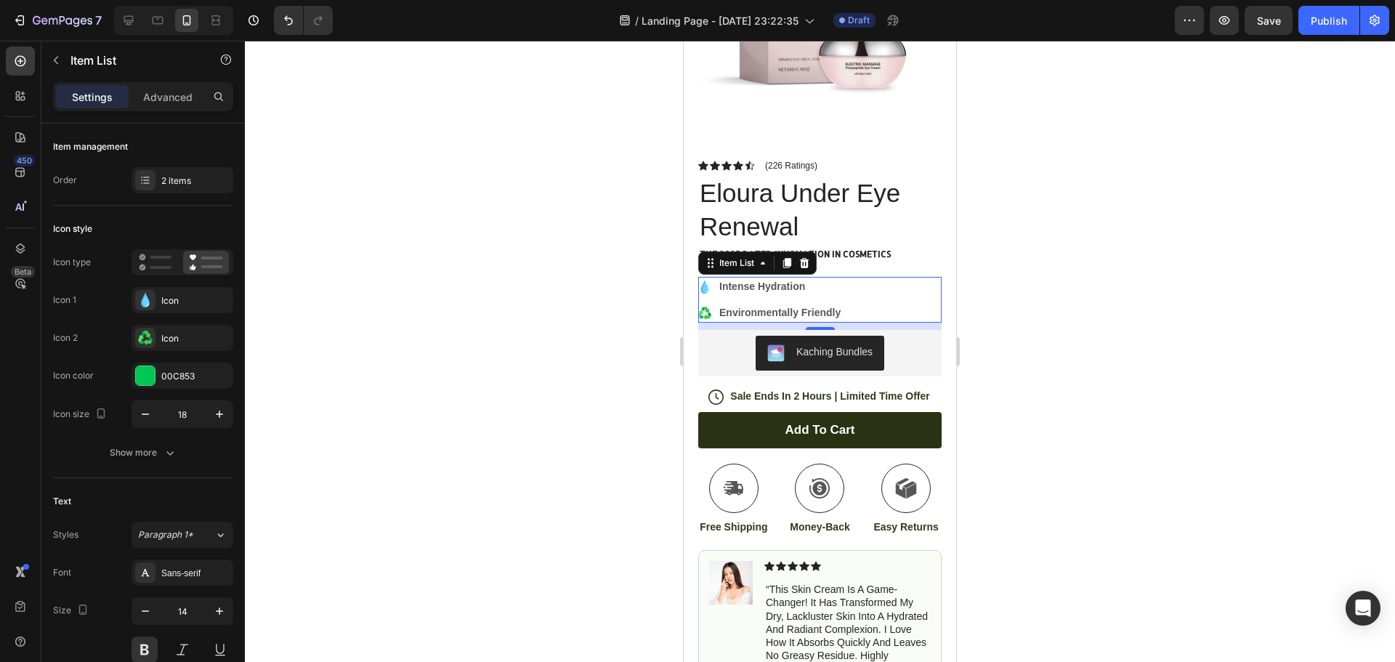
click at [1032, 302] on div at bounding box center [820, 351] width 1150 height 621
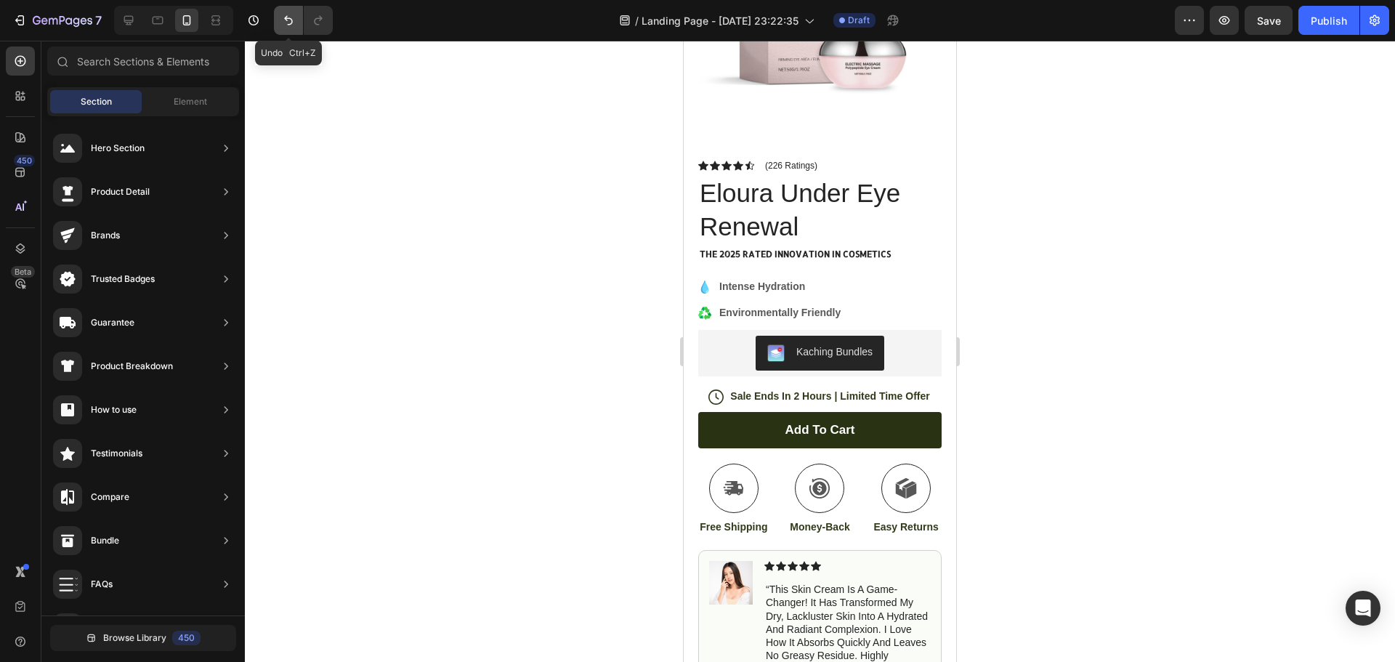
click at [294, 30] on button "Undo/Redo" at bounding box center [288, 20] width 29 height 29
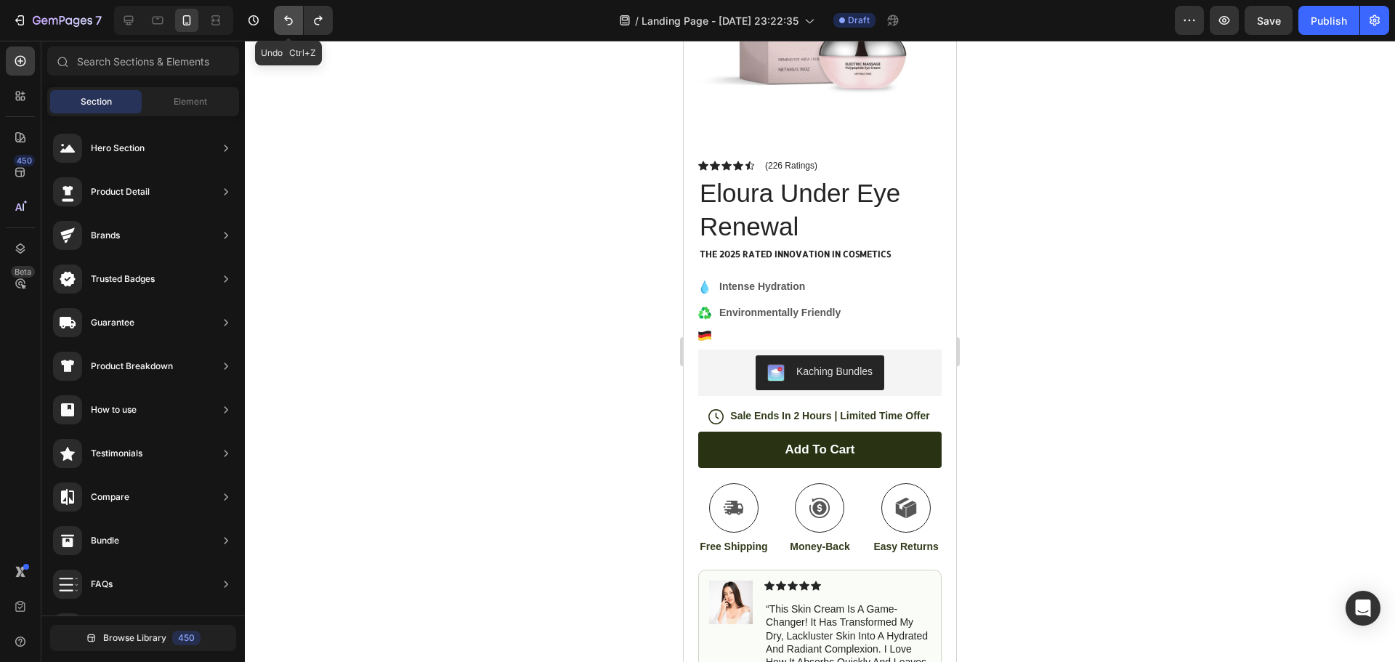
click at [291, 23] on icon "Undo/Redo" at bounding box center [288, 20] width 15 height 15
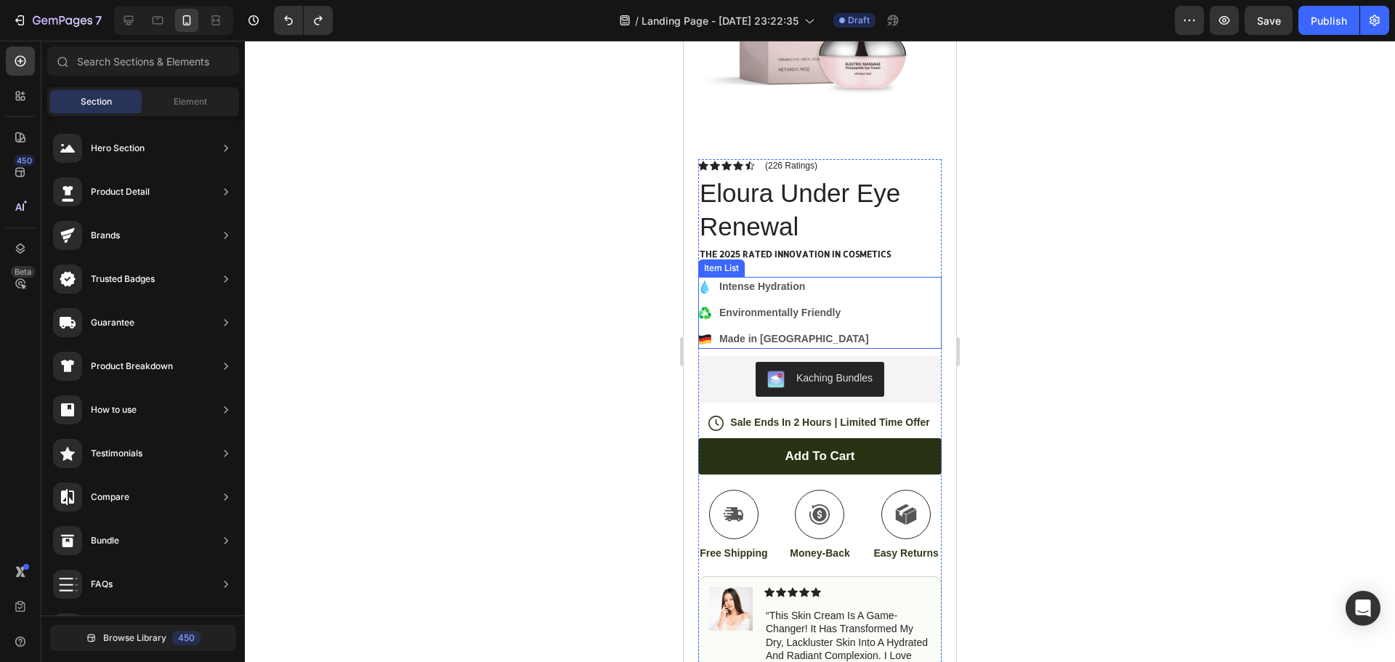
click at [815, 334] on p "Made in [GEOGRAPHIC_DATA]" at bounding box center [794, 338] width 150 height 15
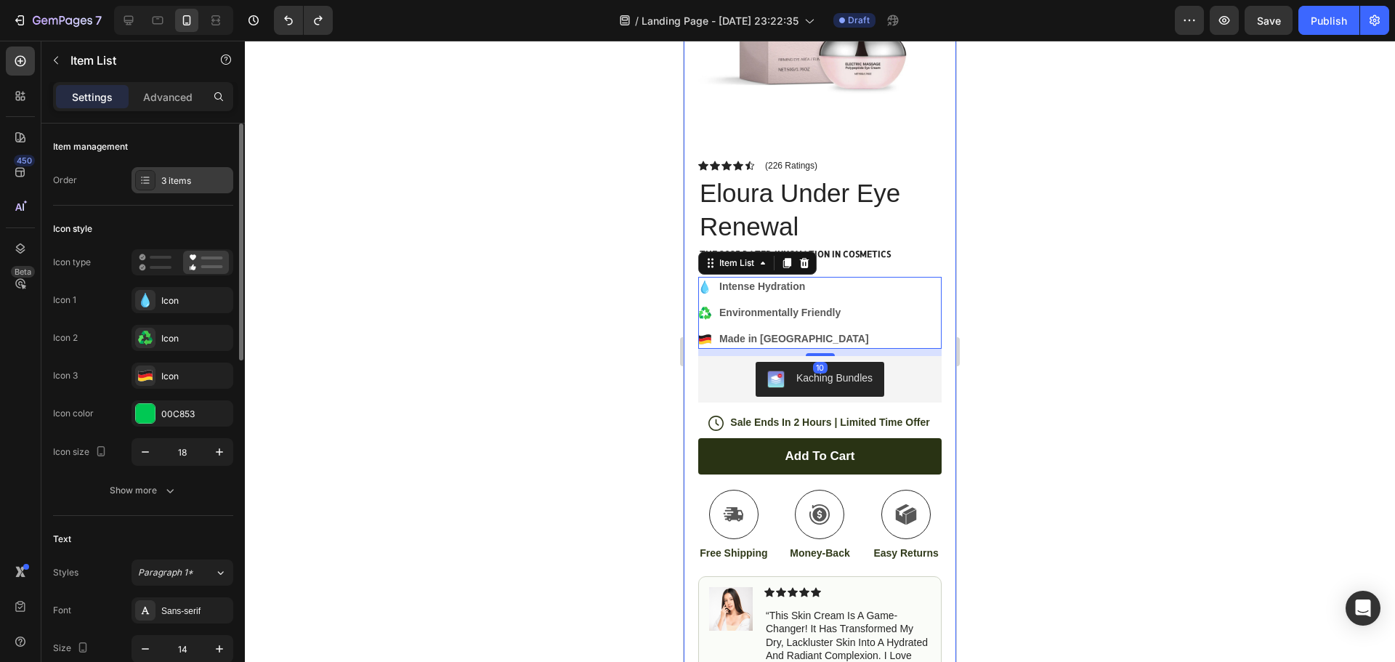
click at [182, 185] on div "3 items" at bounding box center [195, 180] width 68 height 13
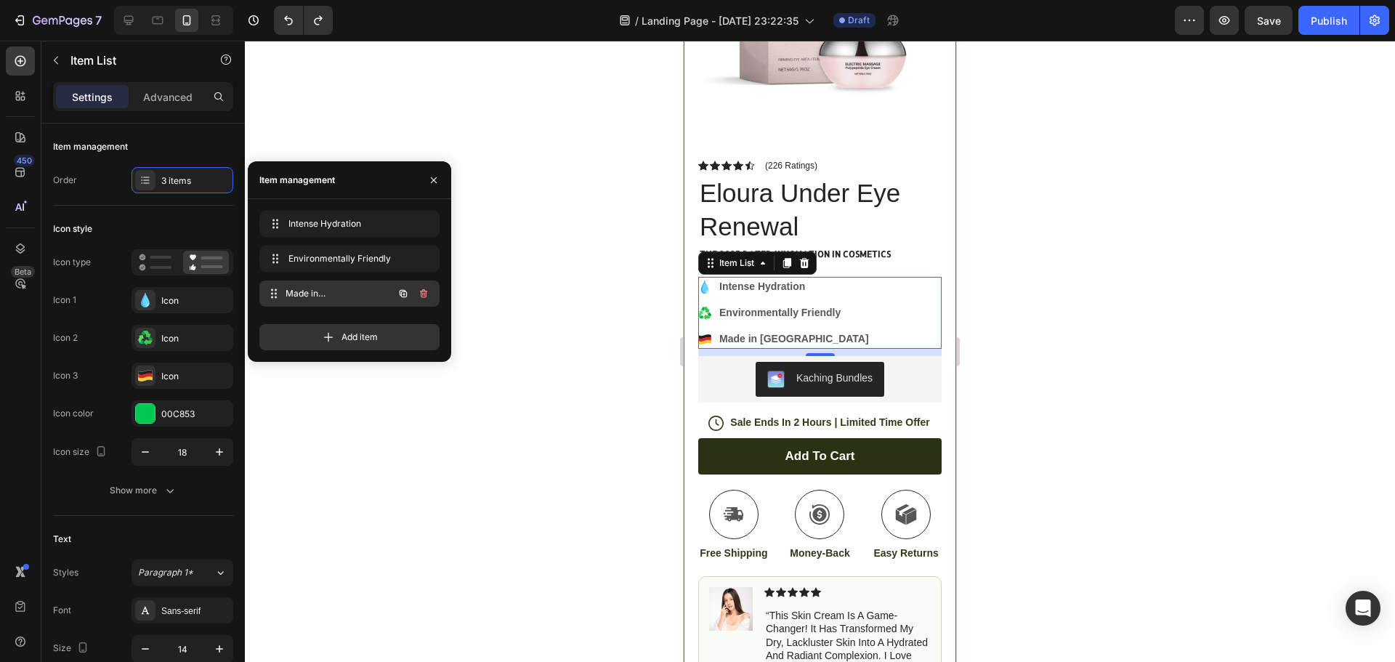
click at [368, 299] on span "Made in [GEOGRAPHIC_DATA]" at bounding box center [340, 293] width 108 height 13
click at [344, 290] on span "Made in [GEOGRAPHIC_DATA]" at bounding box center [340, 293] width 108 height 13
click at [344, 290] on span "Made in [GEOGRAPHIC_DATA]" at bounding box center [329, 293] width 82 height 13
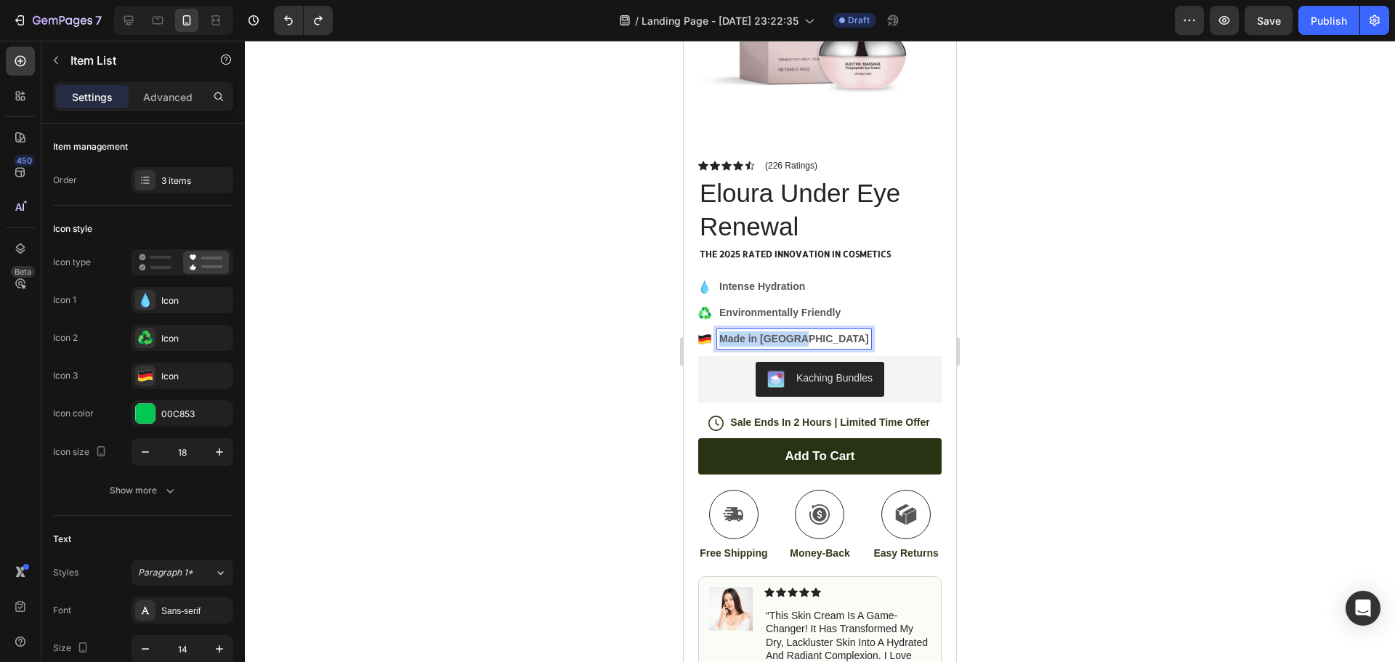
drag, startPoint x: 808, startPoint y: 331, endPoint x: 721, endPoint y: 327, distance: 87.3
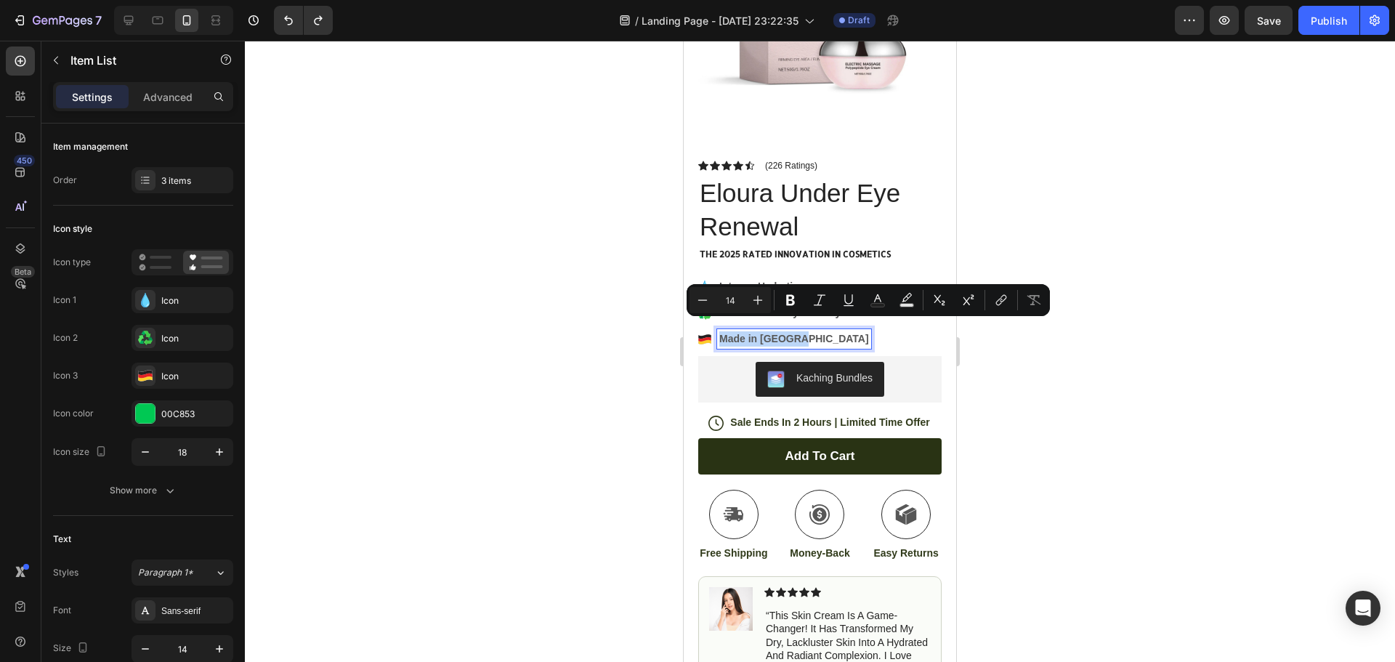
click at [824, 331] on p "Made in [GEOGRAPHIC_DATA]" at bounding box center [794, 338] width 150 height 15
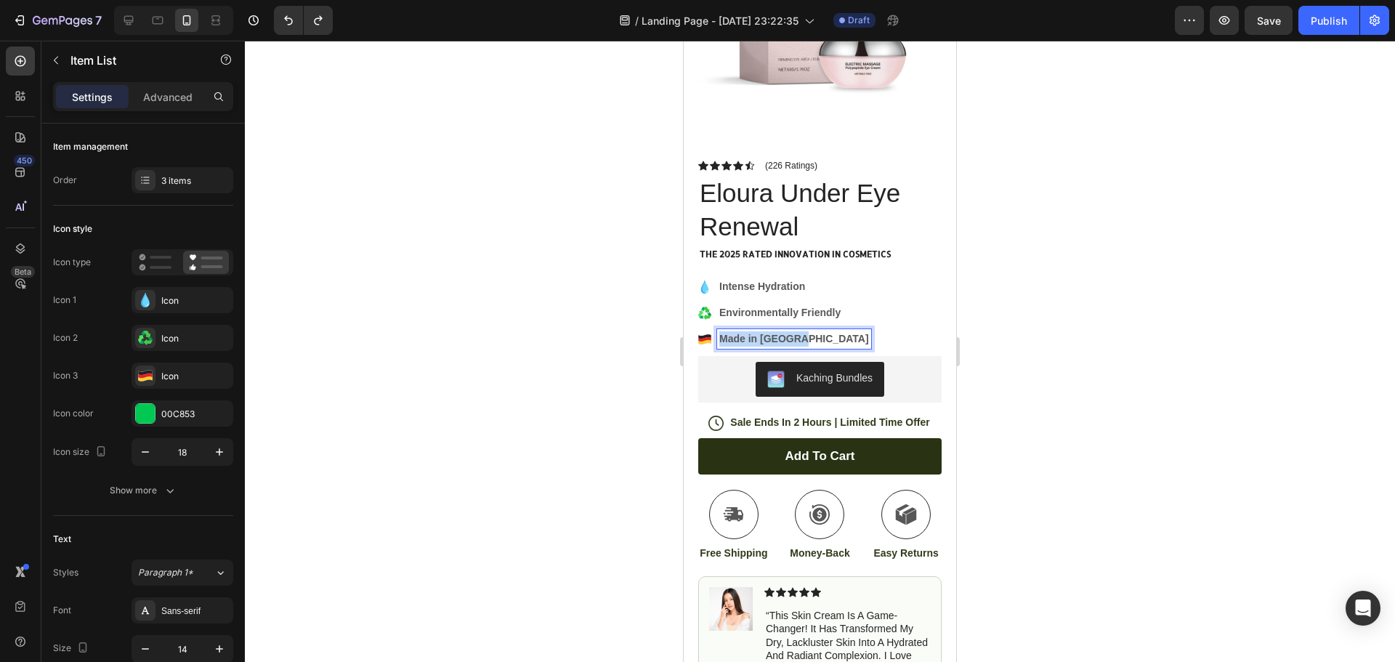
drag, startPoint x: 817, startPoint y: 331, endPoint x: 719, endPoint y: 336, distance: 98.2
click at [719, 336] on div "Made in [GEOGRAPHIC_DATA]" at bounding box center [794, 339] width 154 height 20
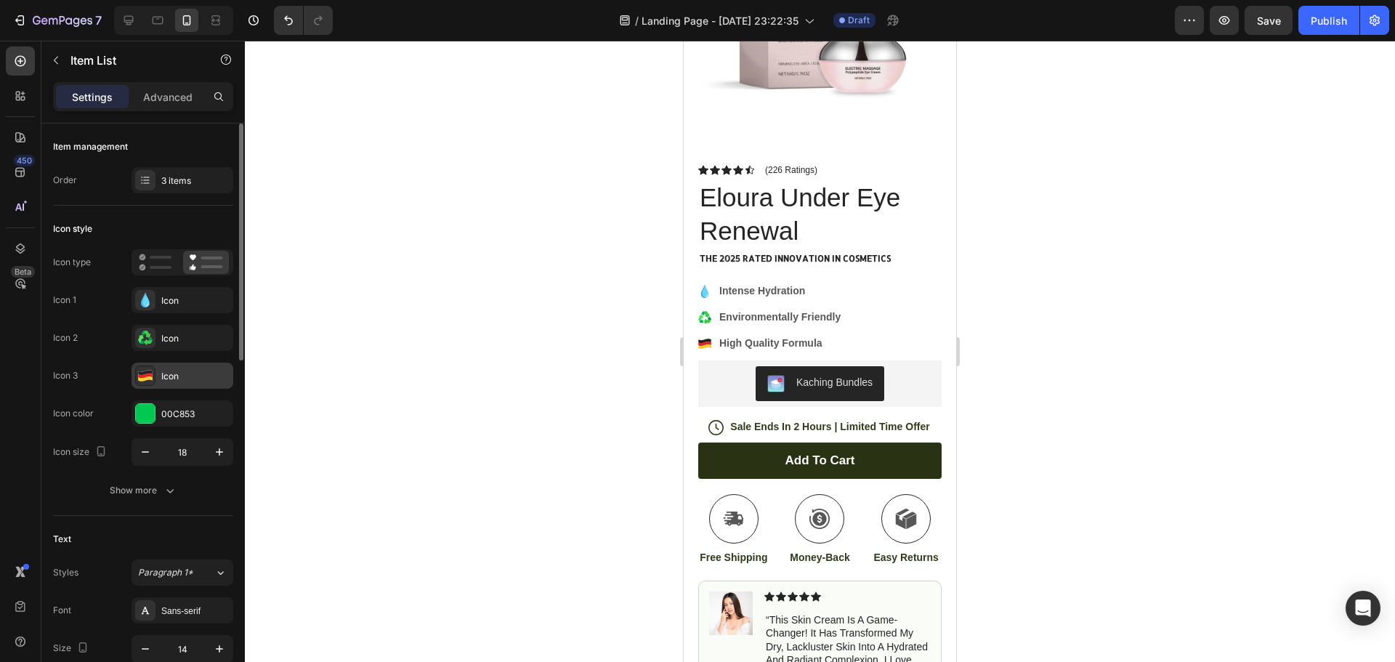
click at [149, 376] on icon at bounding box center [145, 378] width 14 height 5
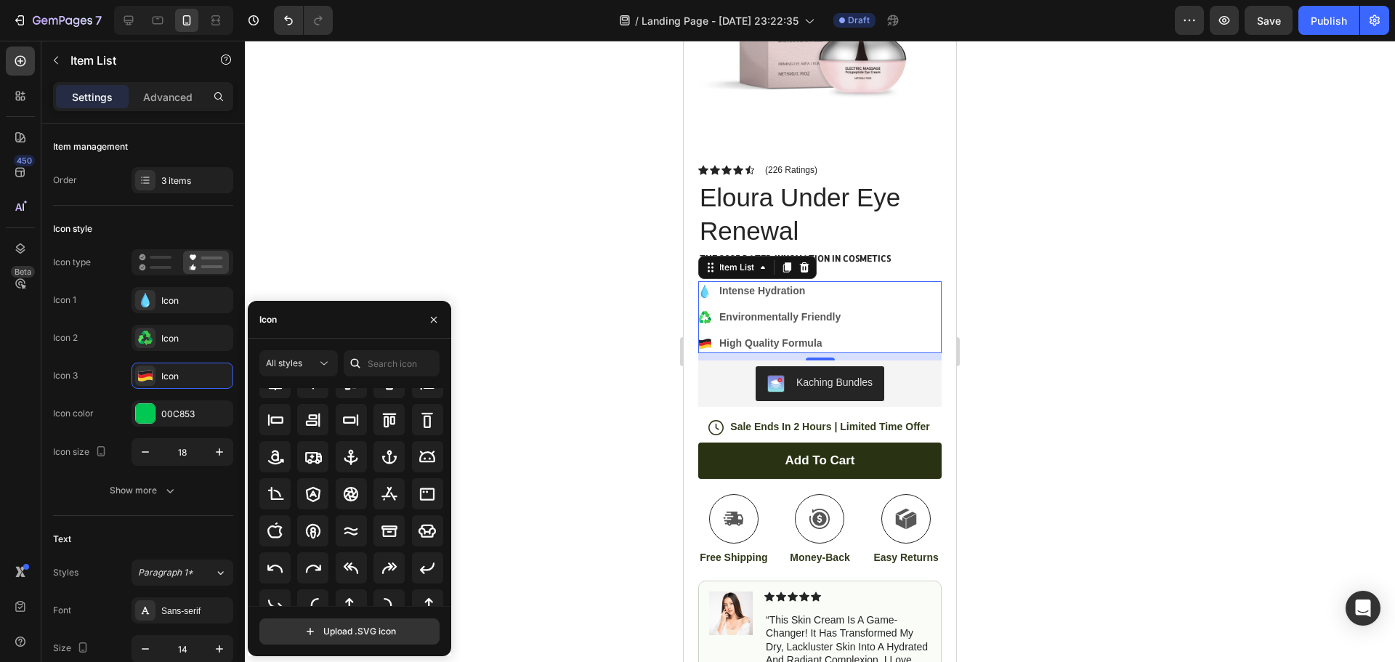
scroll to position [160, 0]
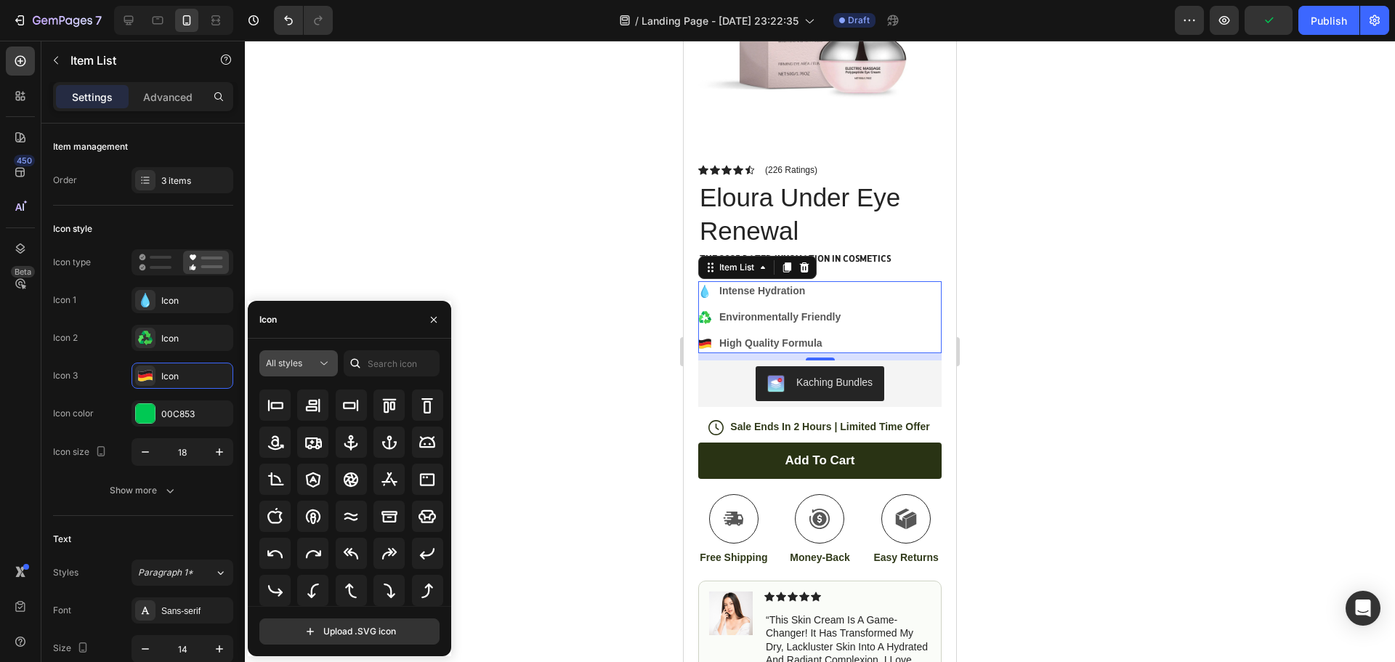
click at [299, 360] on span "All styles" at bounding box center [284, 362] width 36 height 11
click at [317, 360] on icon at bounding box center [324, 363] width 15 height 15
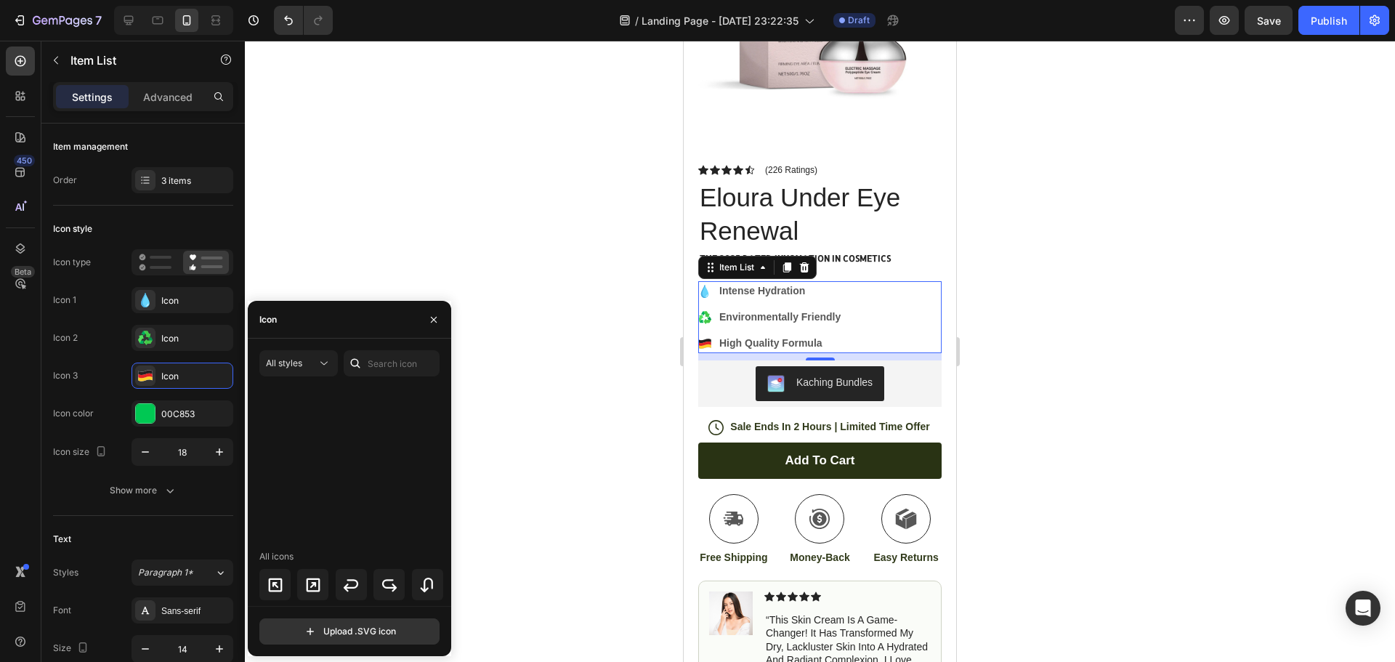
scroll to position [785, 0]
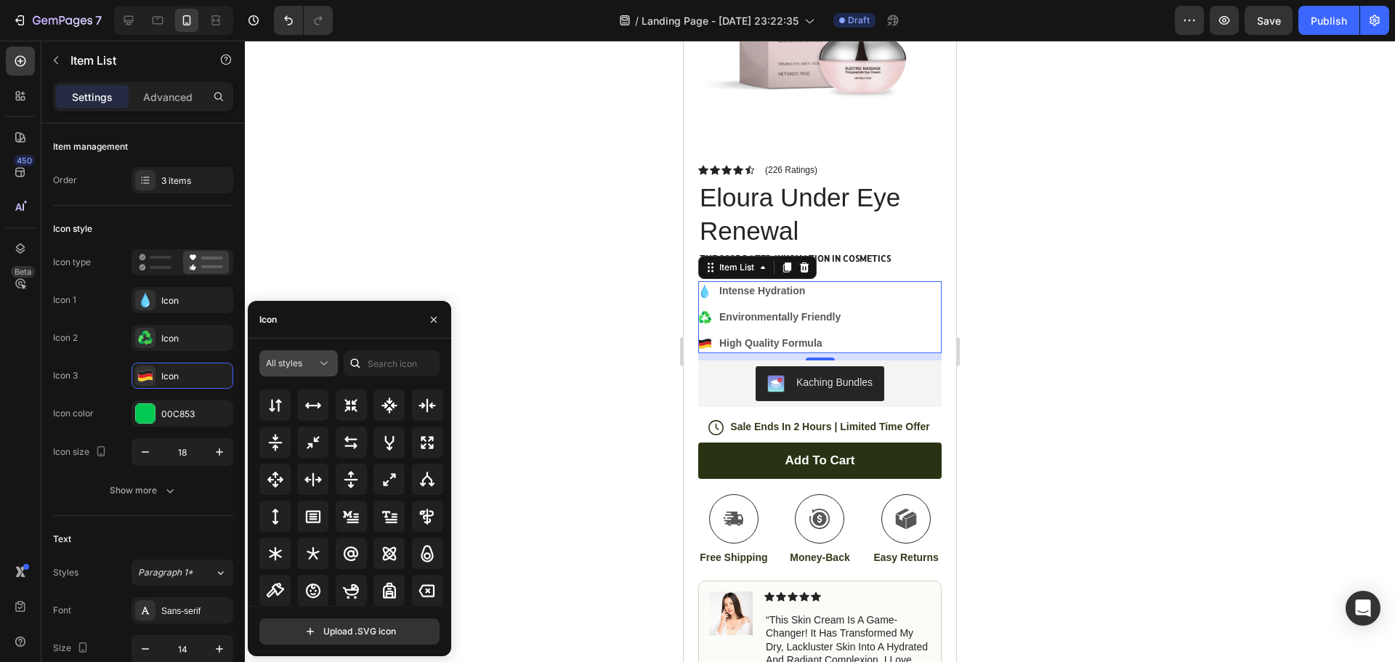
click at [316, 366] on div "All styles" at bounding box center [291, 363] width 51 height 13
click at [286, 424] on p "Light" at bounding box center [284, 426] width 83 height 15
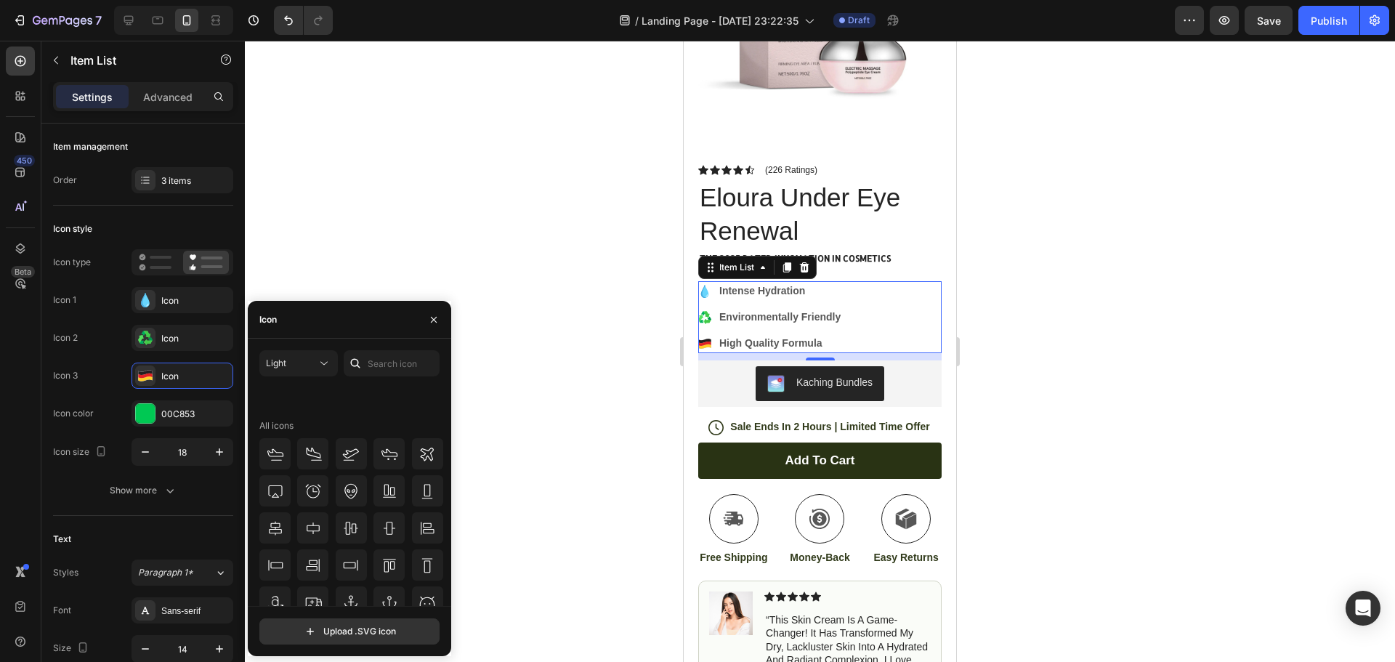
scroll to position [160, 0]
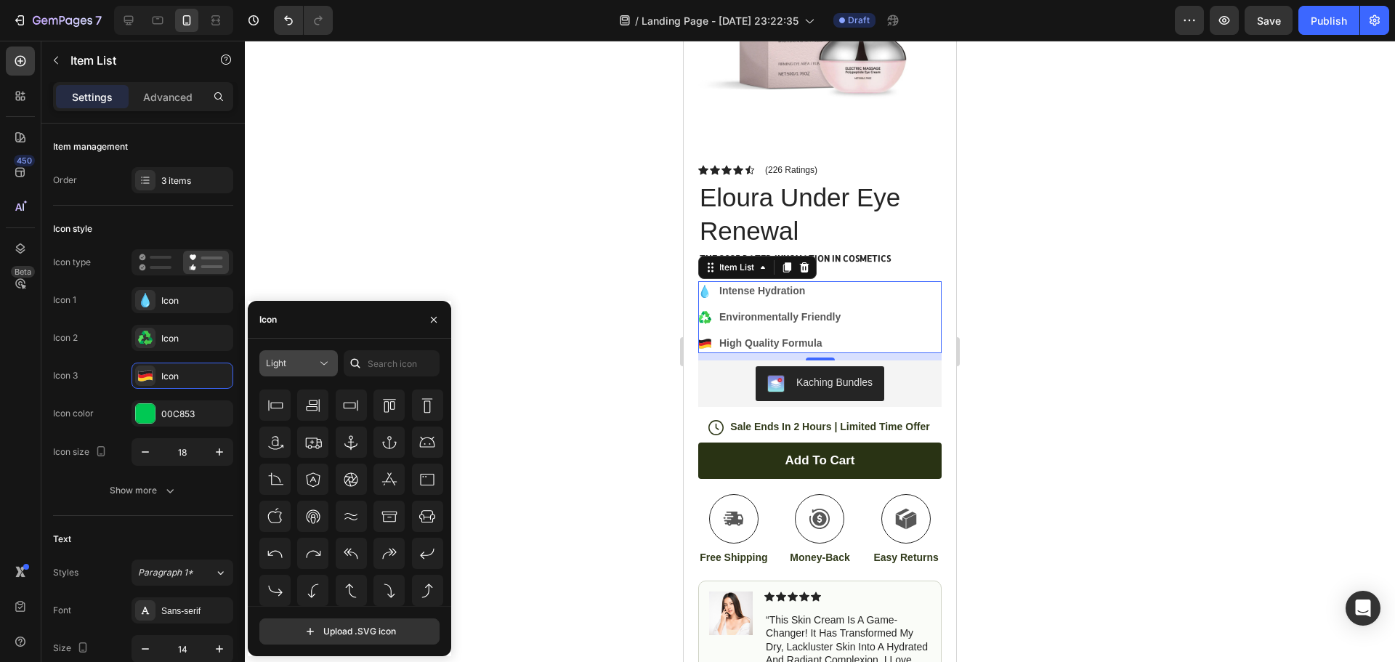
click at [288, 360] on div "Light" at bounding box center [291, 363] width 51 height 13
click at [294, 460] on p "Regular" at bounding box center [284, 454] width 83 height 15
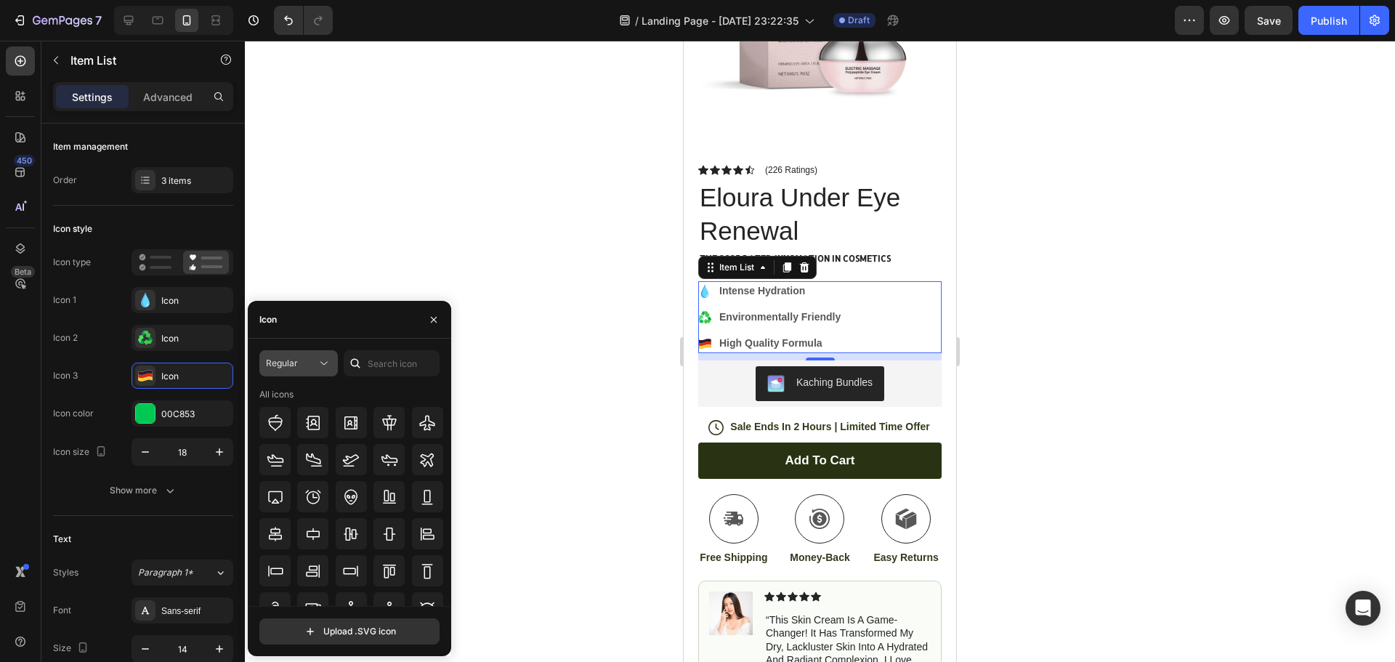
click at [304, 368] on div "Regular" at bounding box center [291, 363] width 51 height 13
click at [145, 379] on icon at bounding box center [145, 378] width 14 height 5
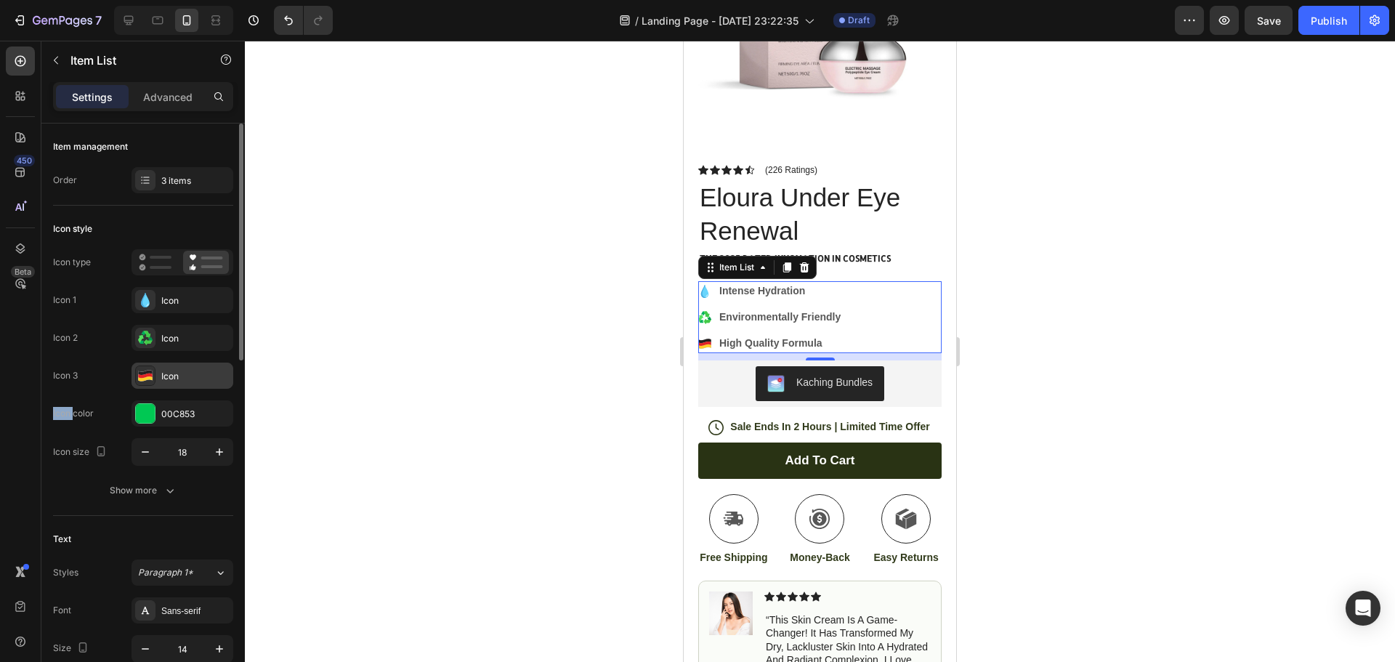
click at [145, 379] on icon at bounding box center [145, 378] width 14 height 5
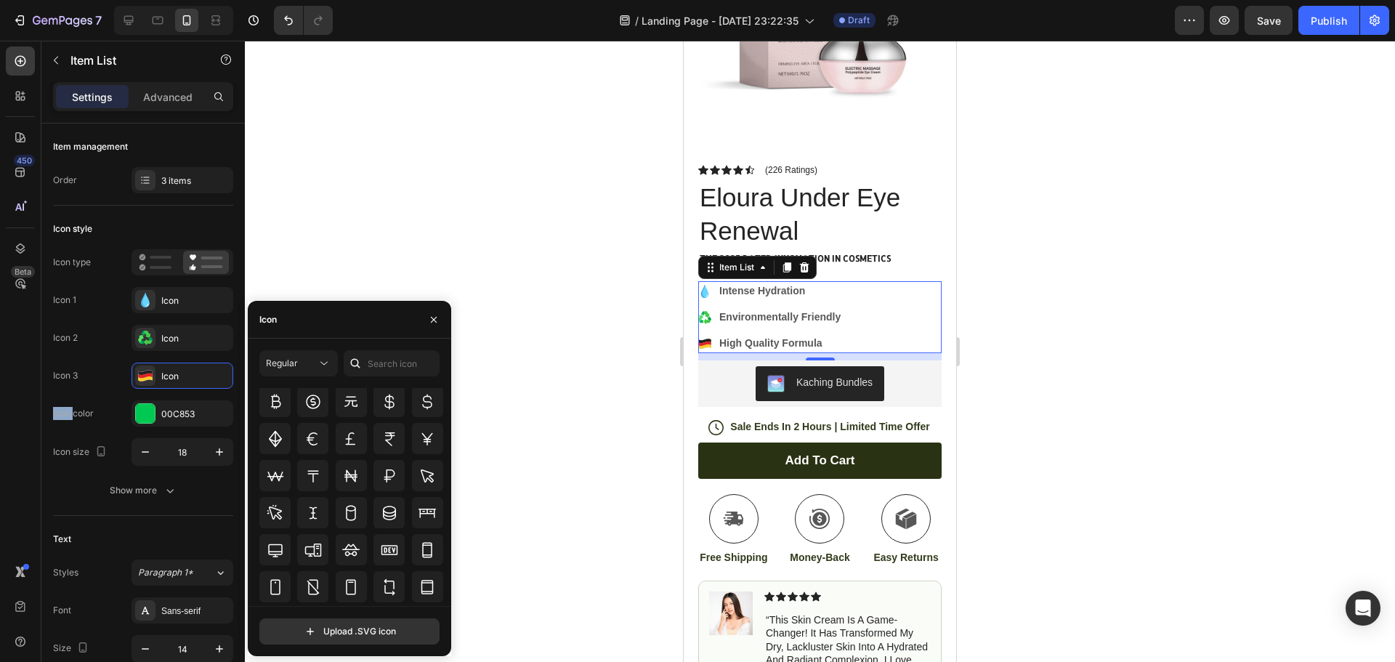
scroll to position [2972, 0]
drag, startPoint x: 450, startPoint y: 580, endPoint x: 448, endPoint y: 603, distance: 23.4
click at [448, 603] on div "Regular All icons Upload .SVG icon" at bounding box center [349, 497] width 203 height 294
drag, startPoint x: 444, startPoint y: 570, endPoint x: 443, endPoint y: 589, distance: 18.9
click at [443, 589] on div "All icons" at bounding box center [354, 497] width 190 height 218
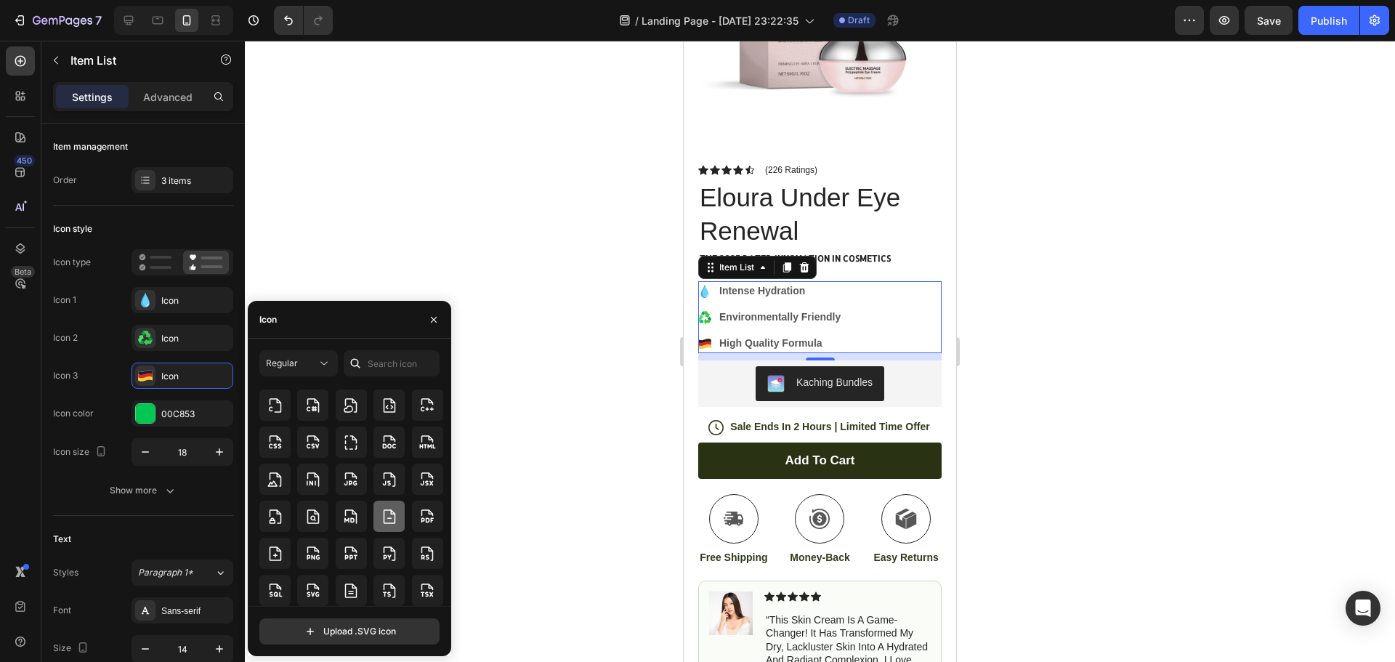
scroll to position [3887, 0]
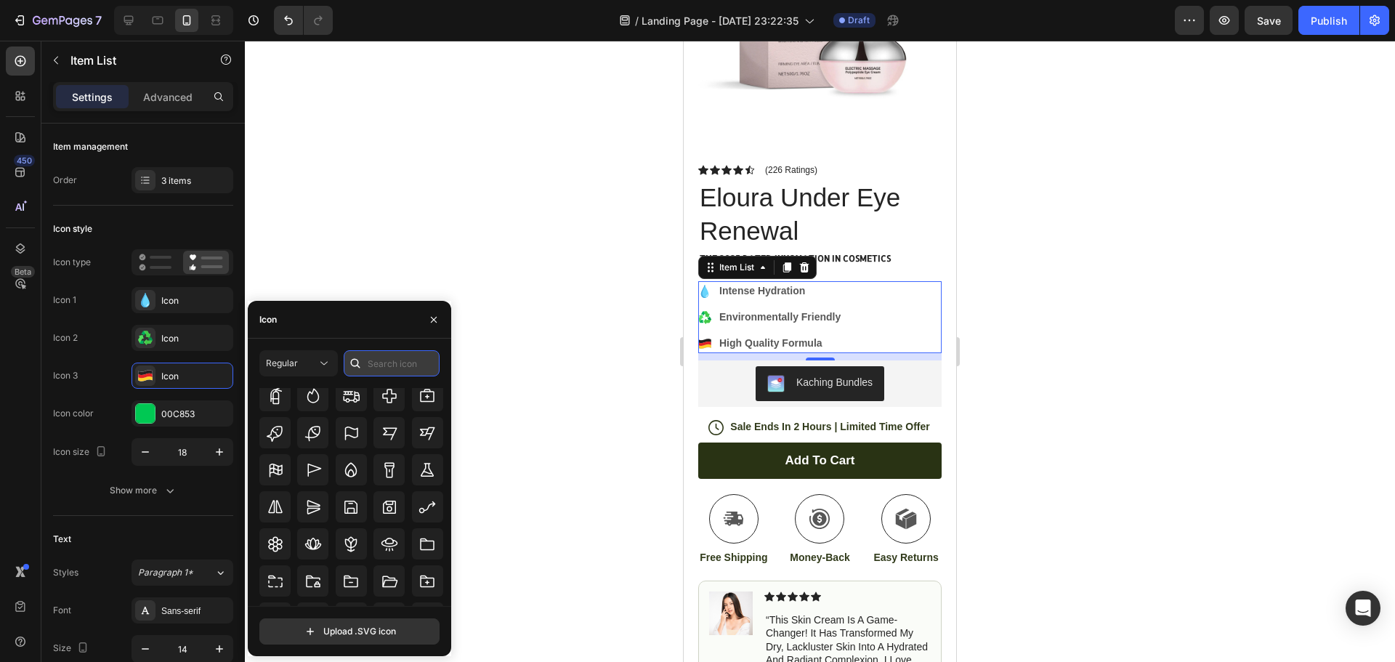
click at [403, 365] on input "text" at bounding box center [392, 363] width 96 height 26
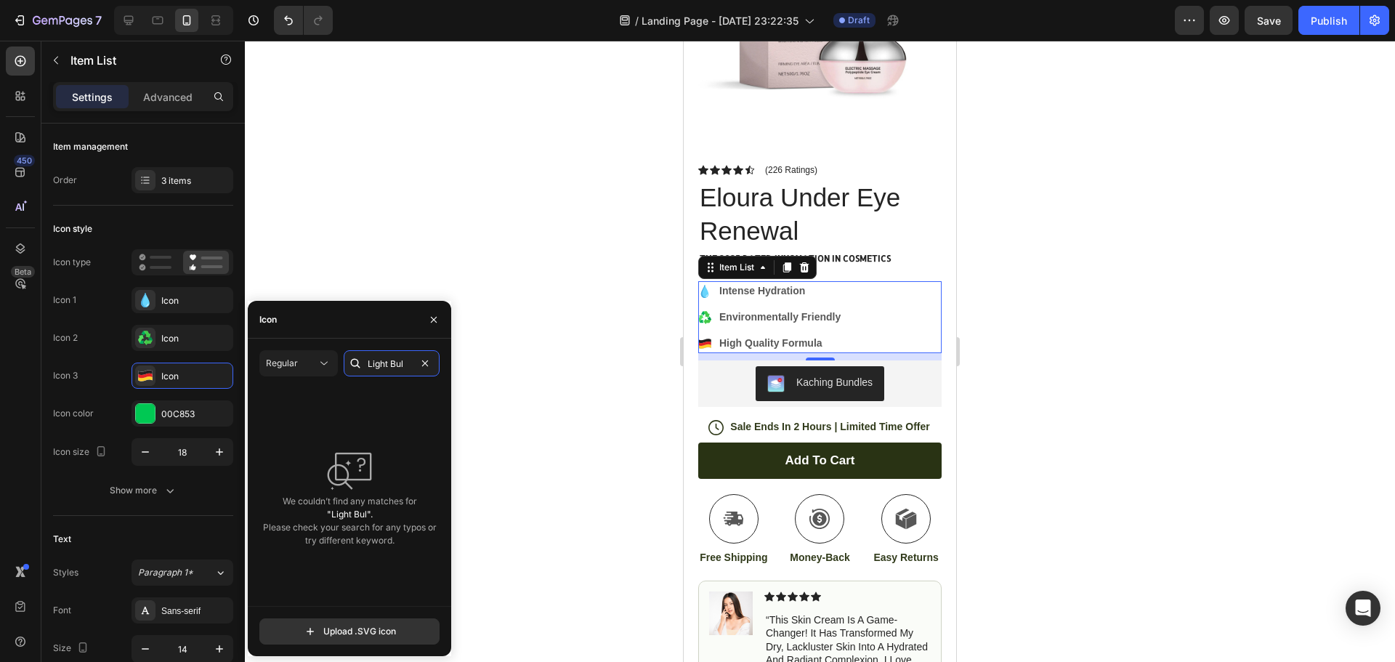
type input "Light Bulb"
click at [293, 365] on span "Regular" at bounding box center [282, 362] width 32 height 11
drag, startPoint x: 404, startPoint y: 389, endPoint x: 391, endPoint y: 369, distance: 24.2
click at [401, 382] on div "Regular Light Bulb We couldn’t find any matches for "Light Bulb". Please check …" at bounding box center [349, 478] width 180 height 256
click at [389, 362] on input "Light Bulb" at bounding box center [392, 363] width 96 height 26
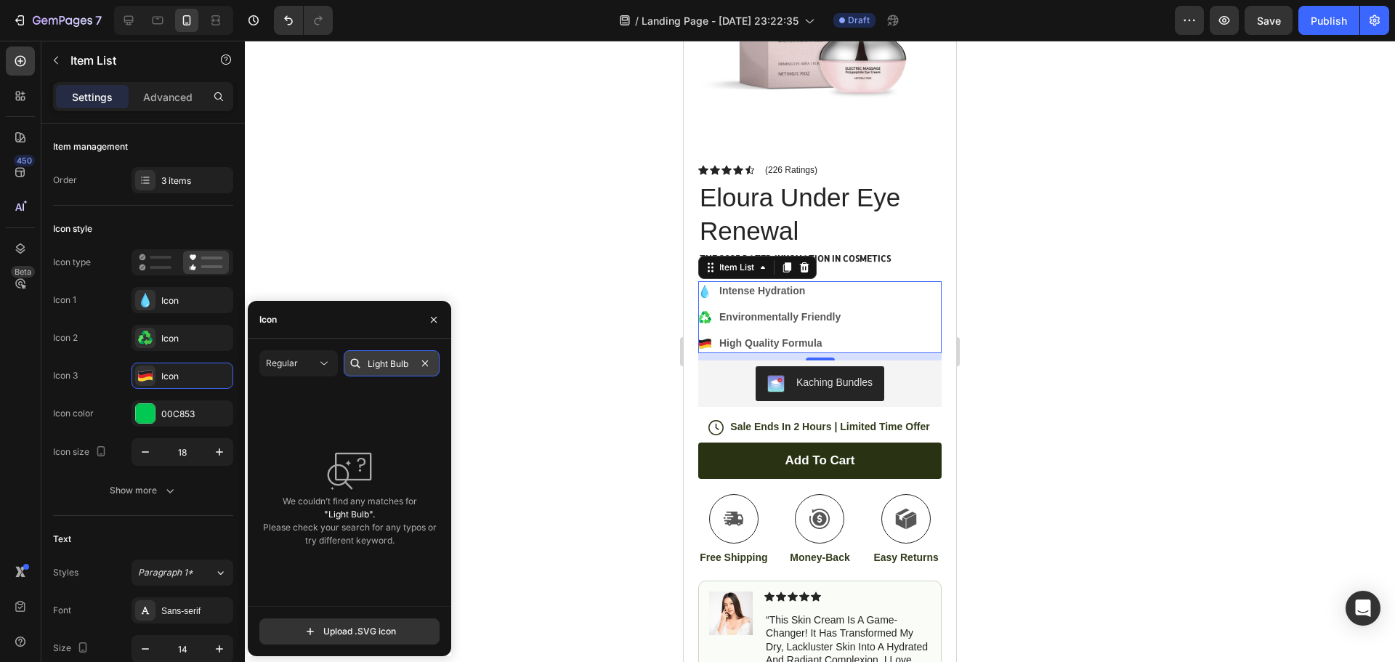
click at [387, 357] on input "Light Bulb" at bounding box center [392, 363] width 96 height 26
click at [389, 361] on input "Light Bulb" at bounding box center [392, 363] width 96 height 26
click at [392, 363] on input "Light Bulb" at bounding box center [392, 363] width 96 height 26
type input "LightBulb"
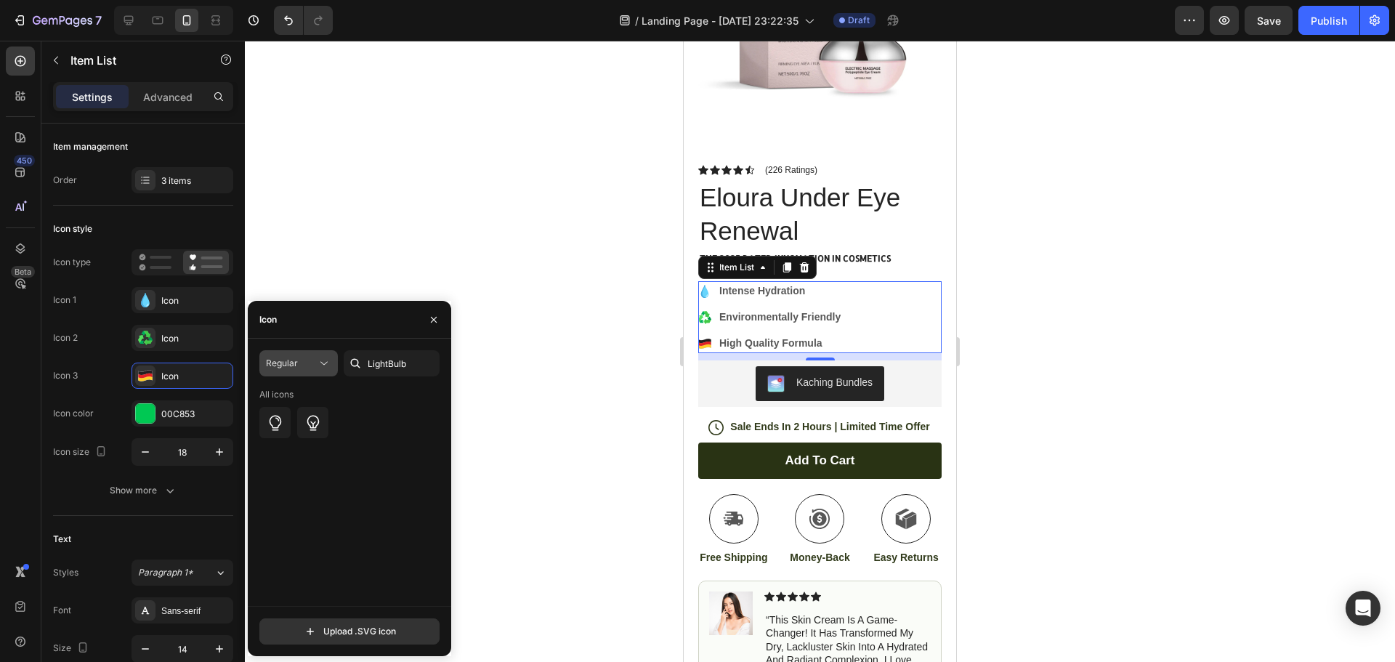
click at [316, 374] on button "Regular" at bounding box center [298, 363] width 78 height 26
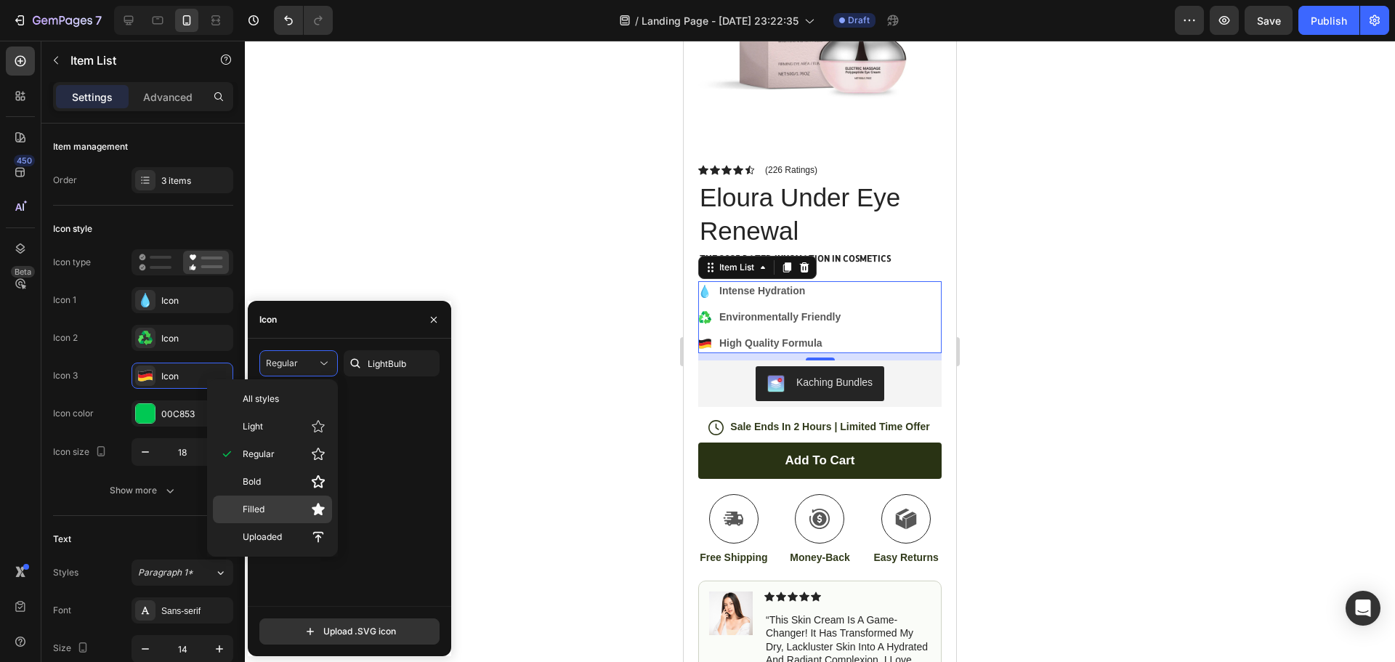
click at [315, 518] on div "Filled" at bounding box center [272, 510] width 119 height 28
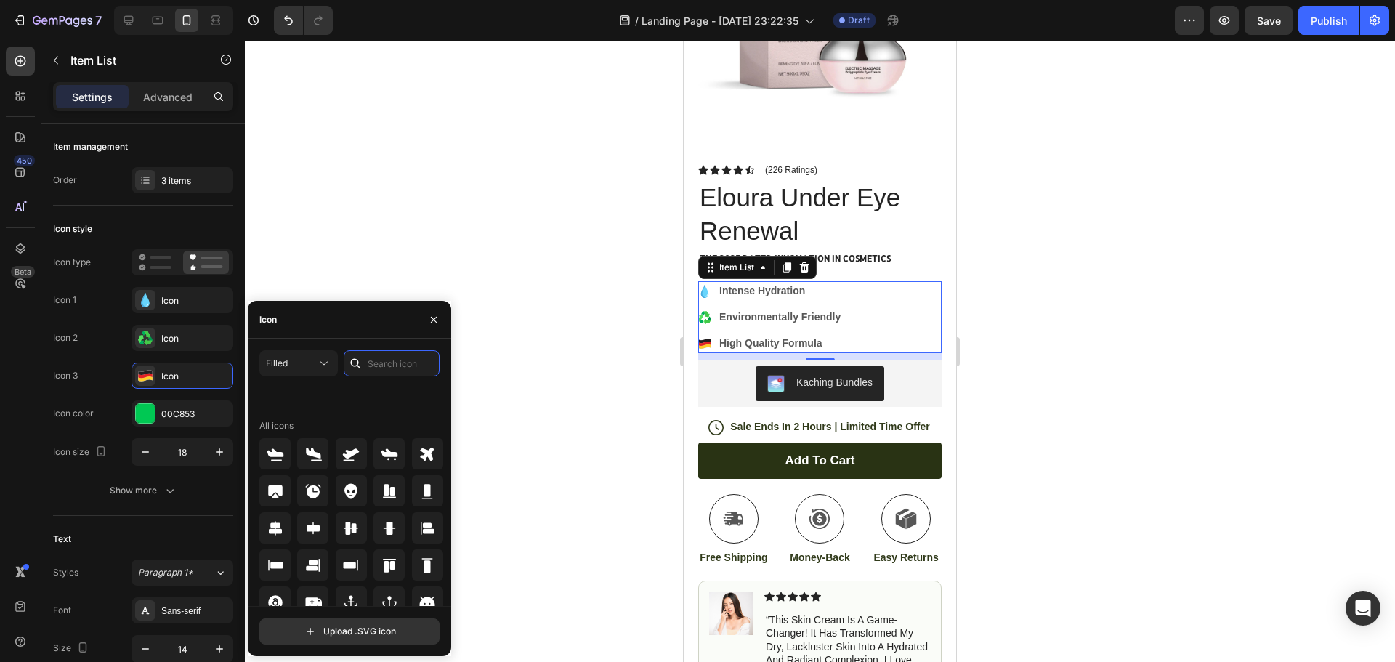
scroll to position [160, 0]
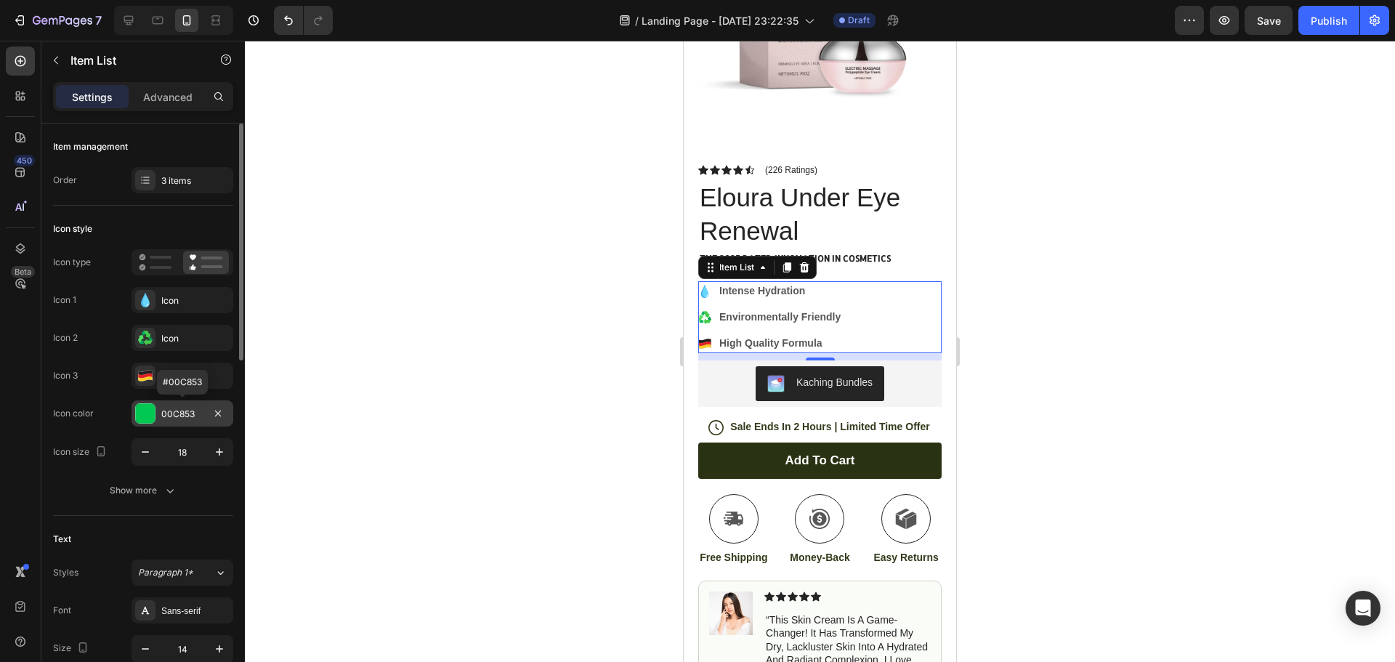
click at [139, 411] on div at bounding box center [145, 413] width 19 height 19
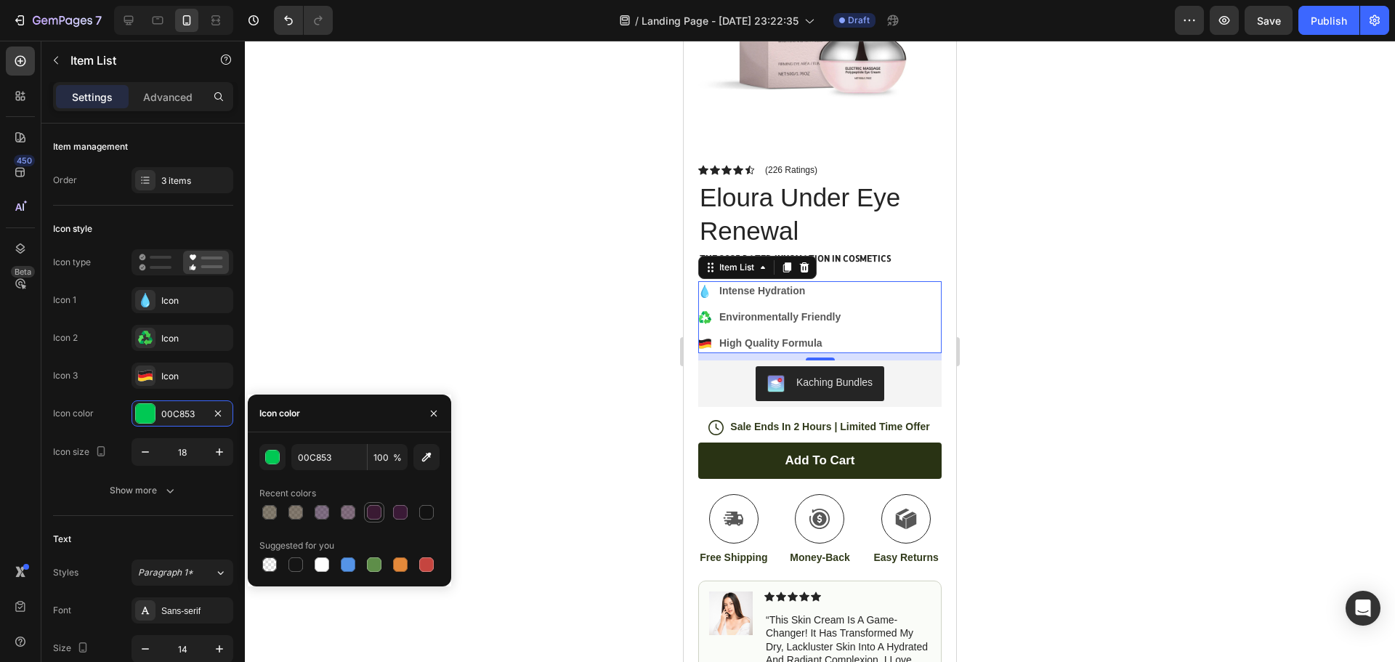
click at [372, 511] on div at bounding box center [374, 512] width 15 height 15
click at [373, 562] on div at bounding box center [374, 564] width 15 height 15
type input "5E8E49"
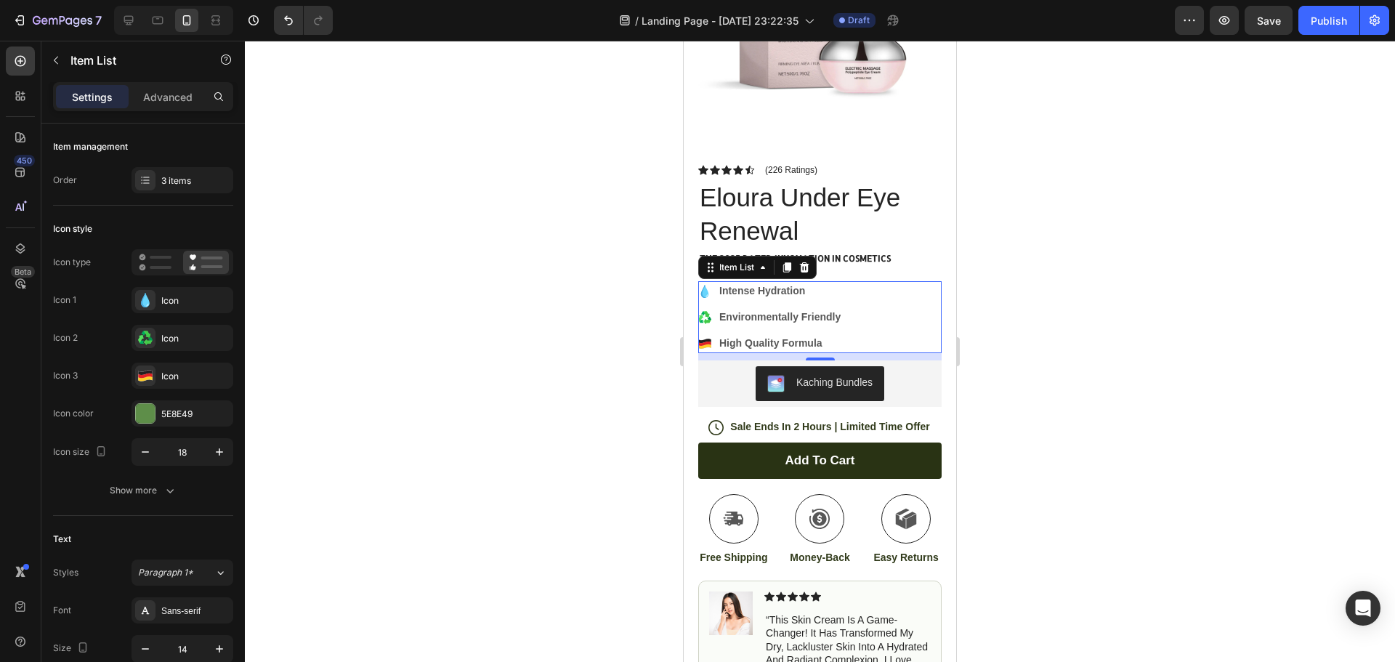
click at [507, 410] on div at bounding box center [820, 351] width 1150 height 621
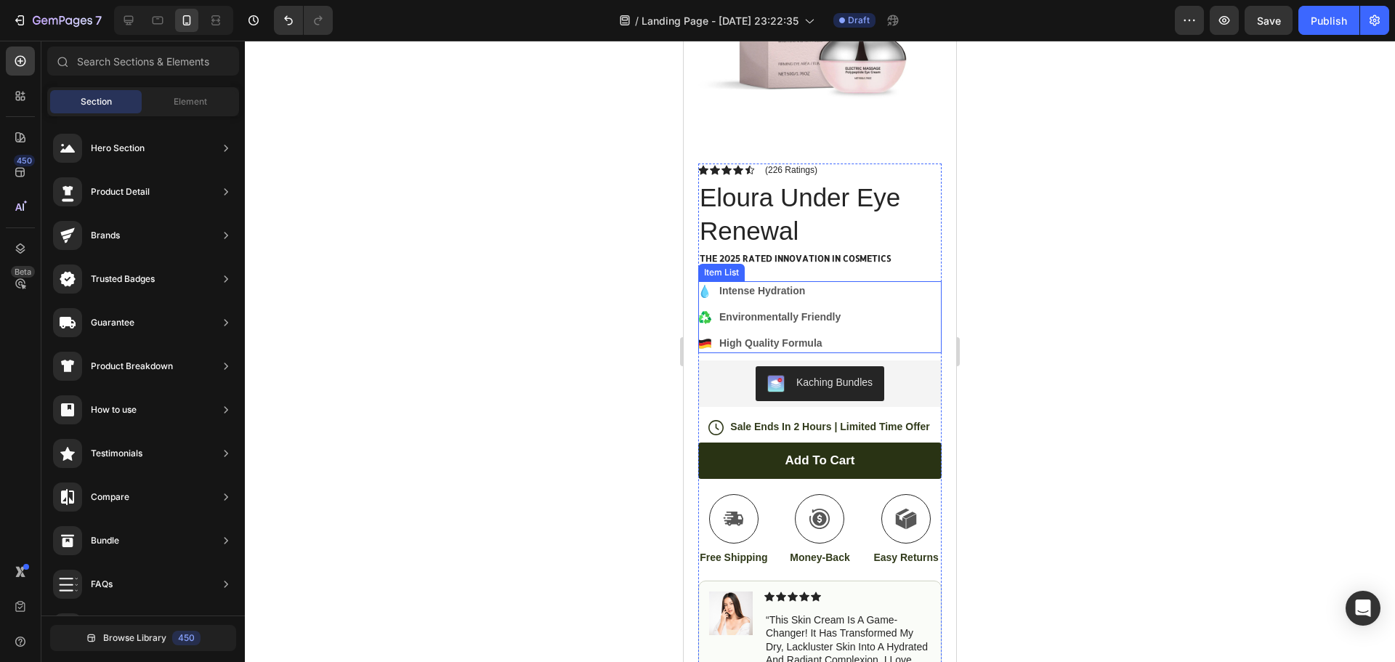
click at [759, 336] on p "High Quality Formula" at bounding box center [779, 343] width 121 height 15
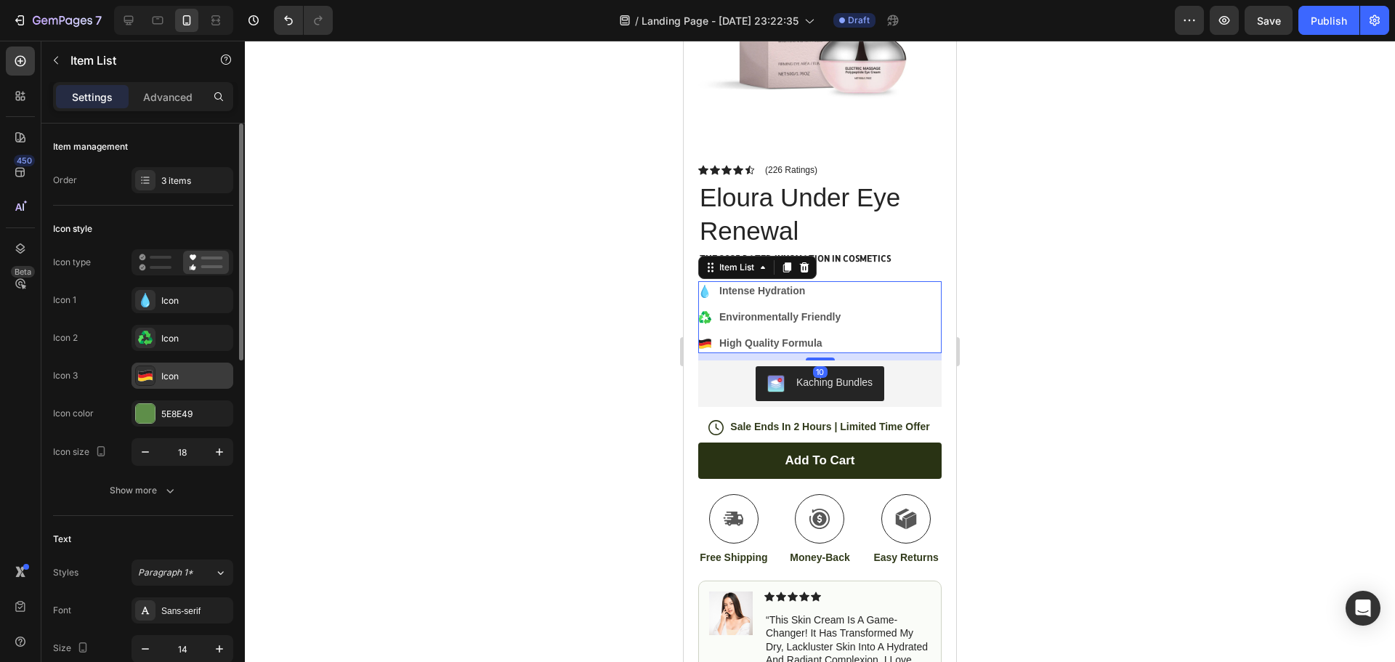
click at [143, 374] on icon at bounding box center [145, 372] width 14 height 5
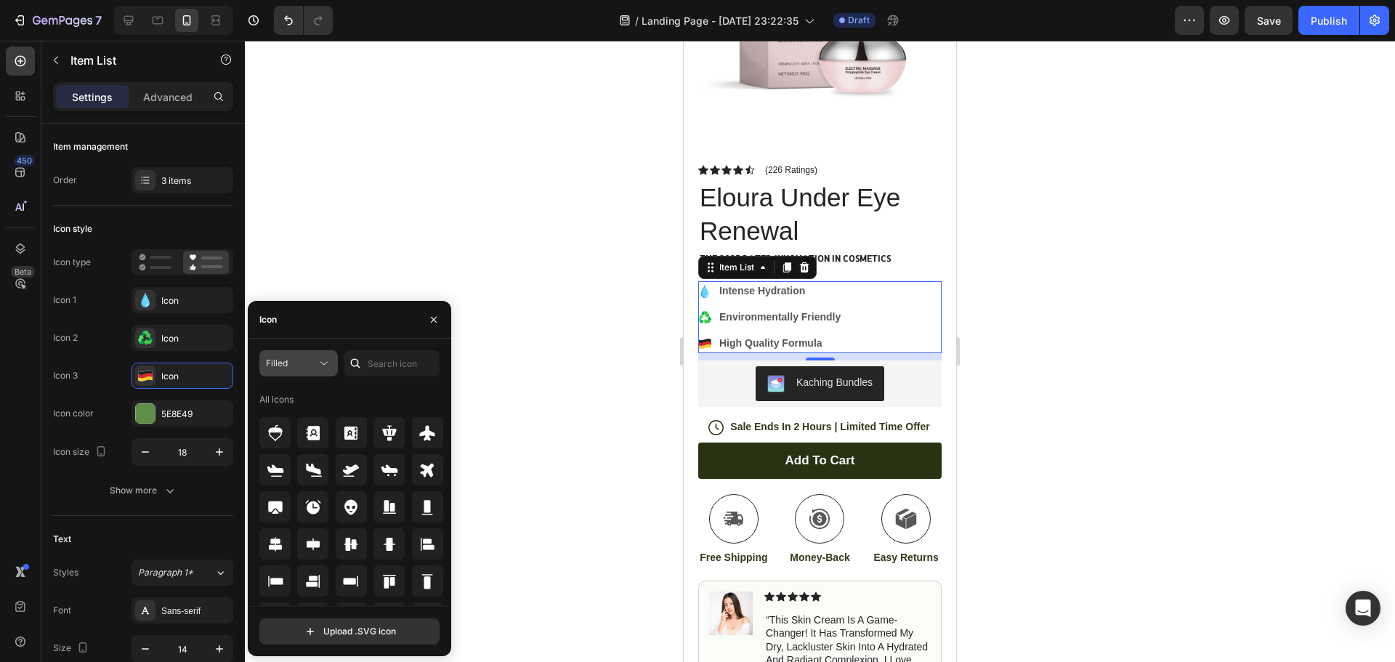
click at [316, 368] on div "Filled" at bounding box center [291, 363] width 51 height 13
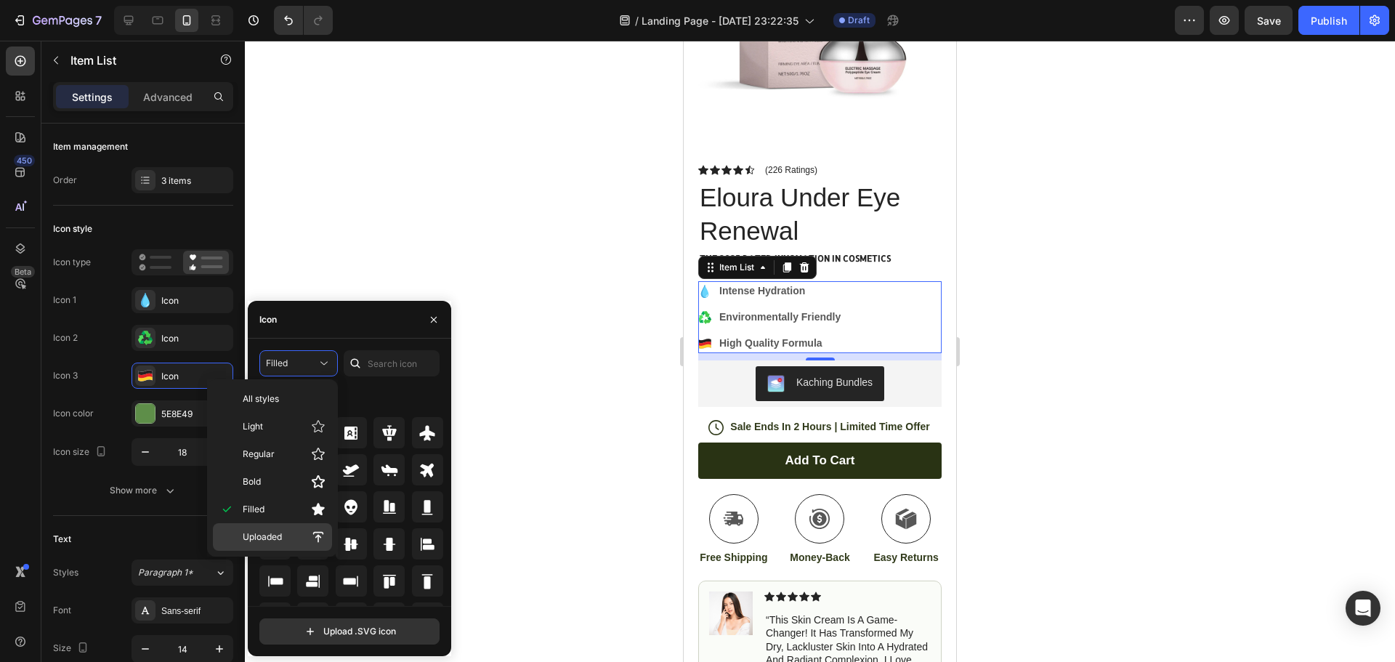
click at [298, 528] on div "Uploaded" at bounding box center [272, 537] width 119 height 28
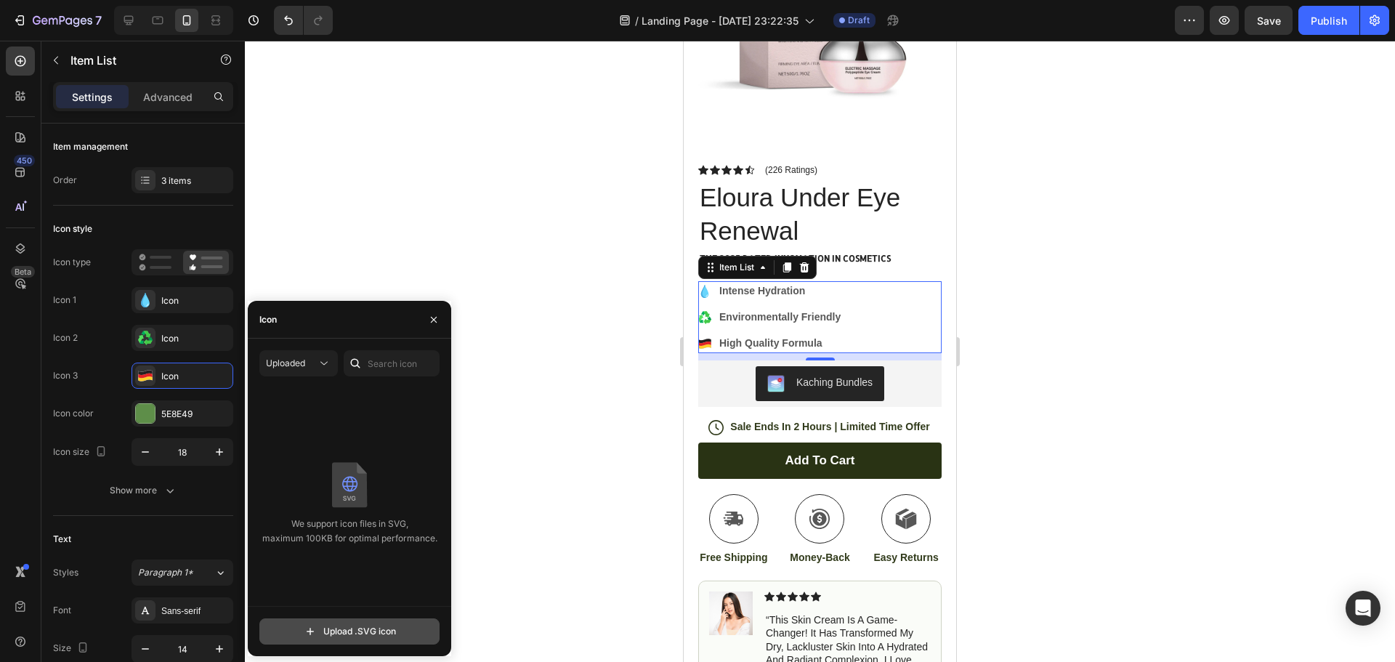
click at [368, 633] on input "file" at bounding box center [349, 631] width 179 height 25
click at [356, 632] on input "file" at bounding box center [349, 631] width 179 height 25
click at [387, 367] on input "text" at bounding box center [392, 363] width 96 height 26
type input "L"
click at [368, 631] on input "file" at bounding box center [349, 631] width 179 height 25
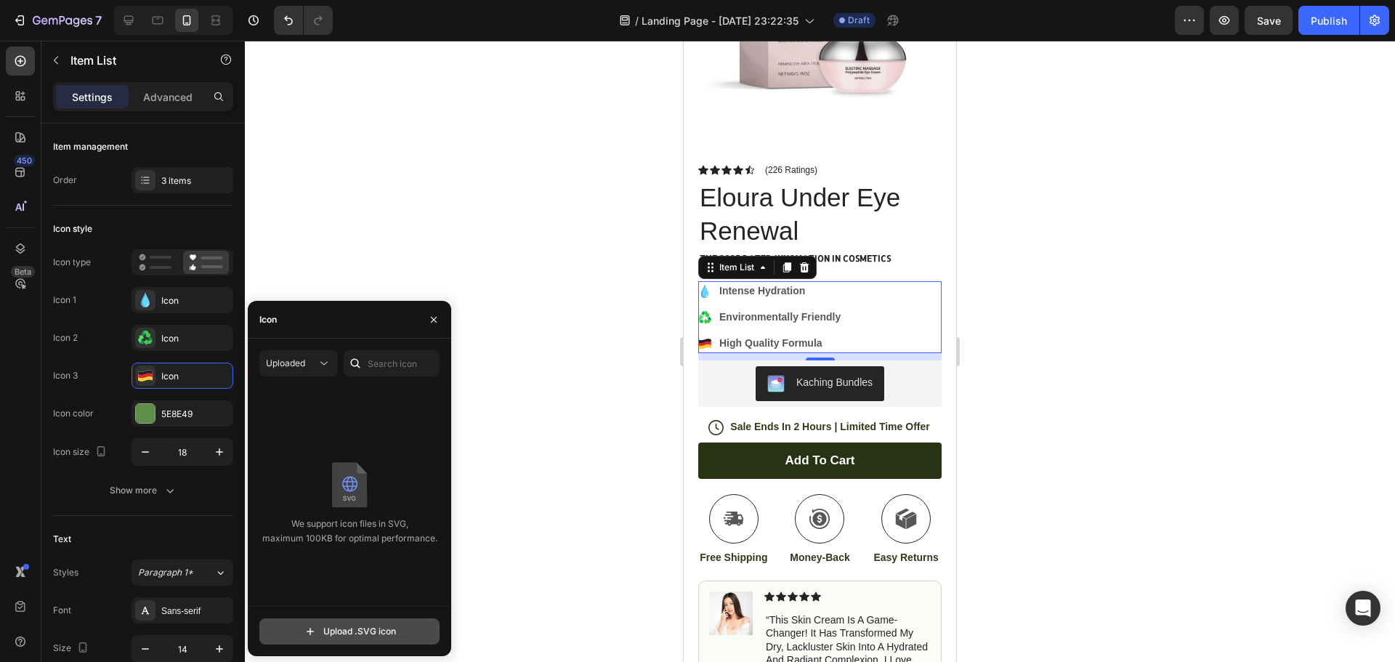
type input "C:\fakepath\genetic-algorithm.svg"
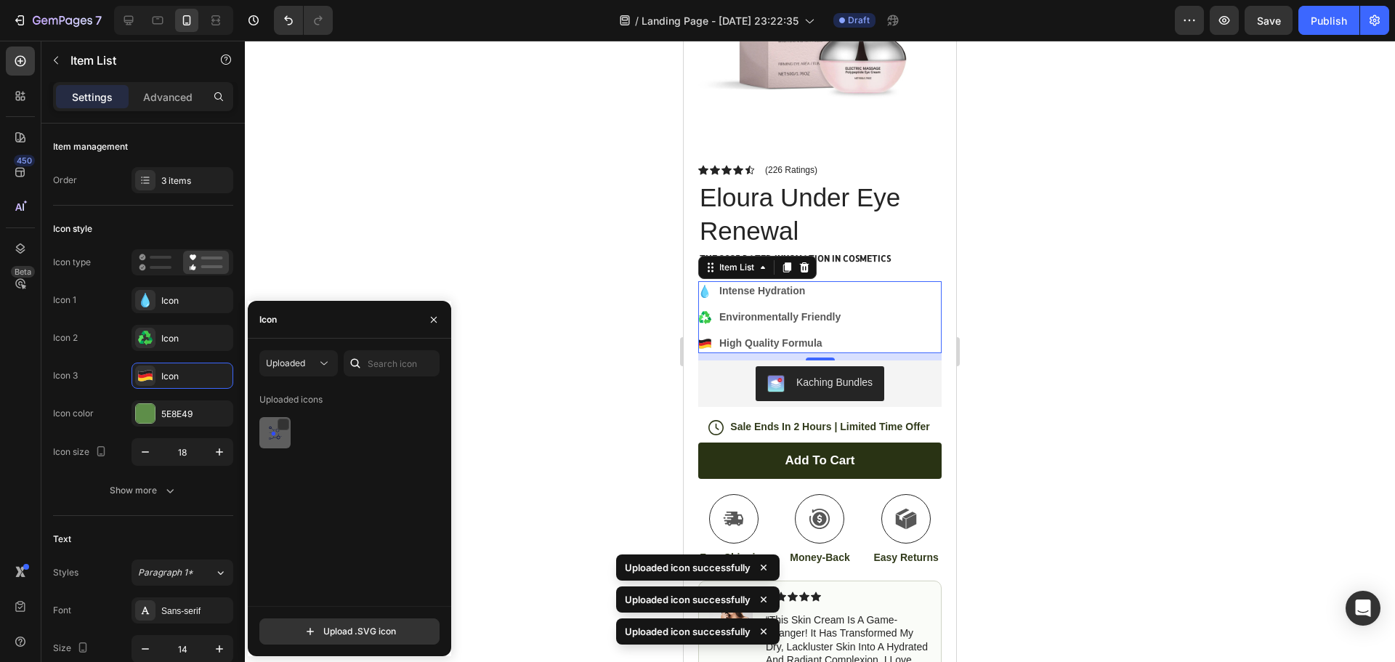
click at [280, 445] on div at bounding box center [274, 432] width 31 height 31
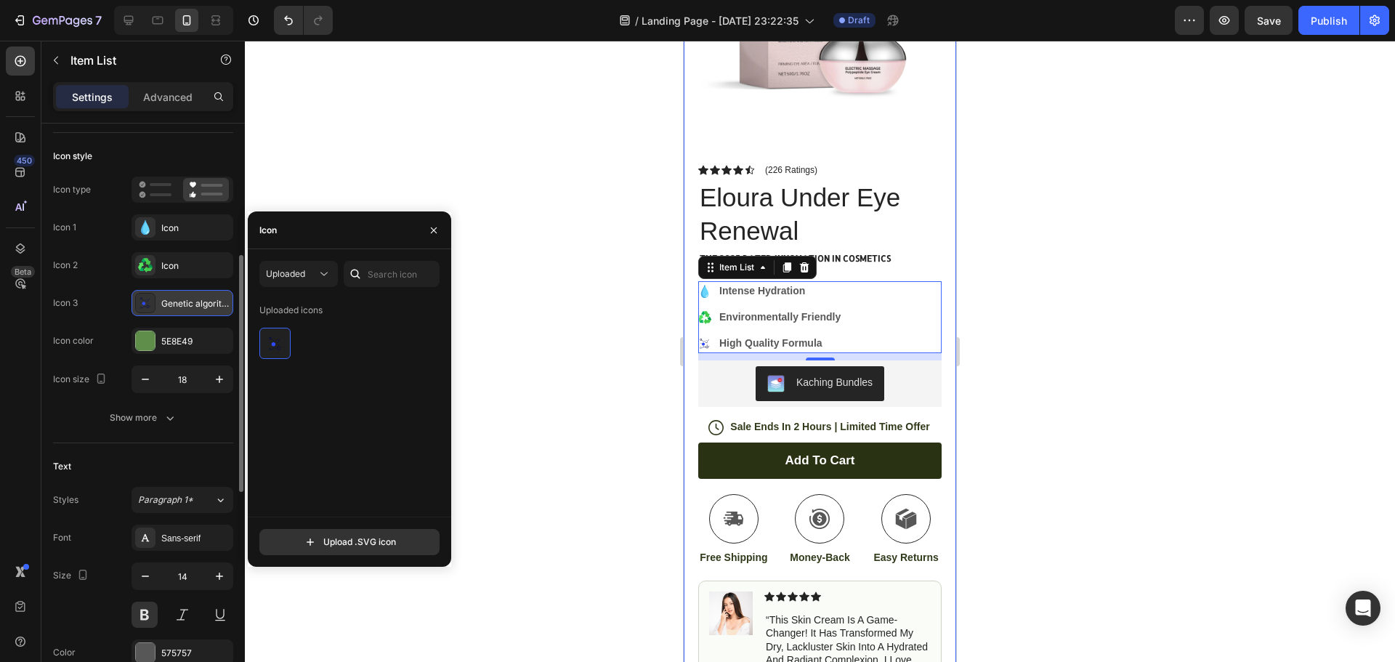
scroll to position [145, 0]
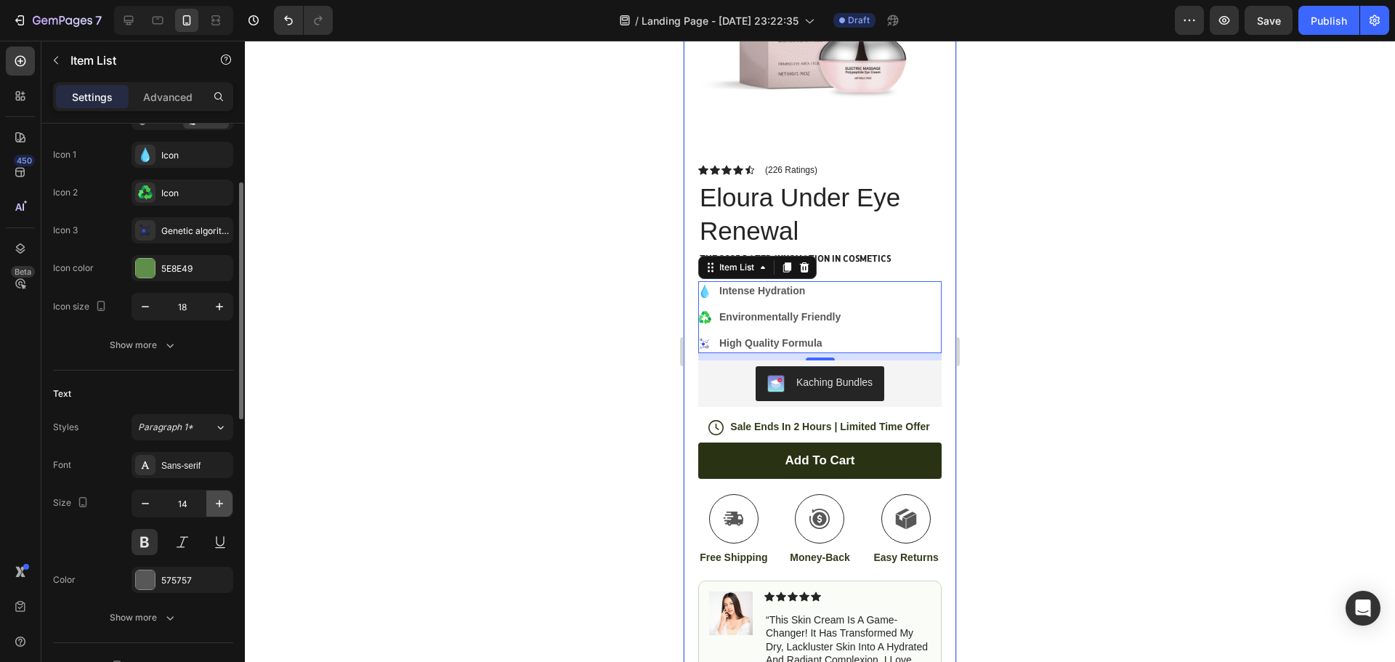
click at [220, 507] on icon "button" at bounding box center [219, 503] width 15 height 15
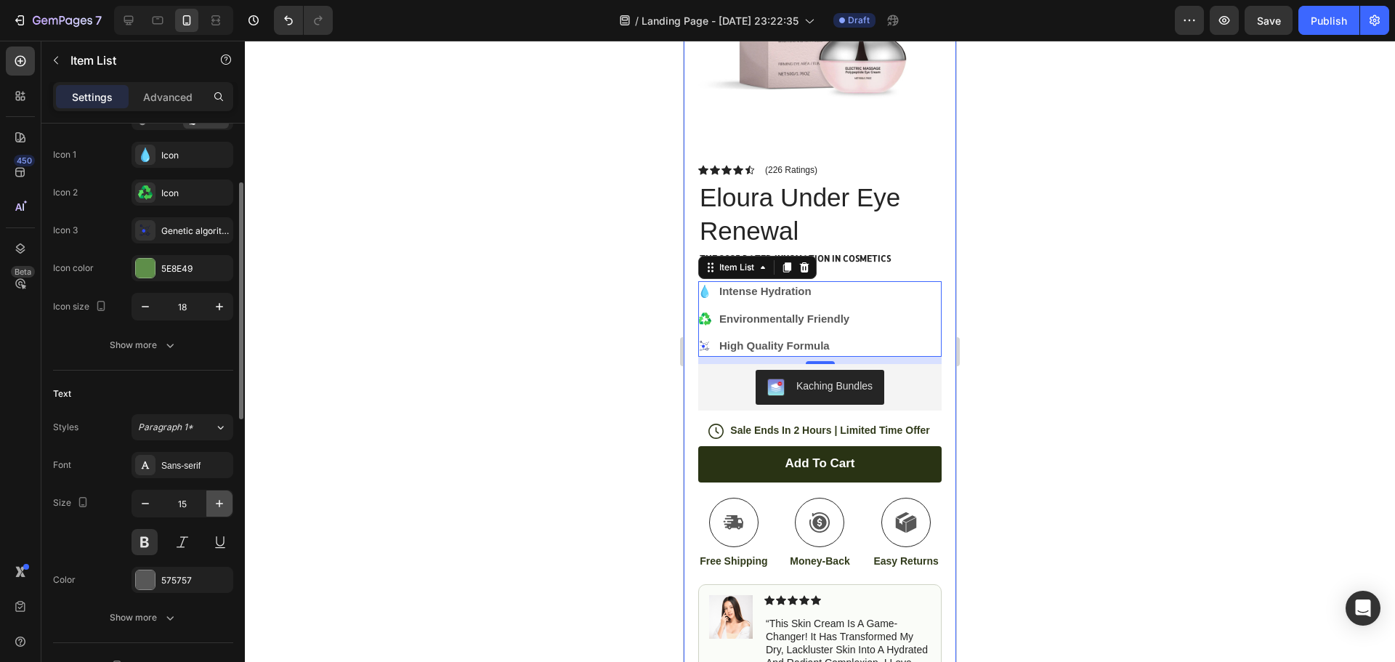
click at [220, 507] on icon "button" at bounding box center [219, 503] width 15 height 15
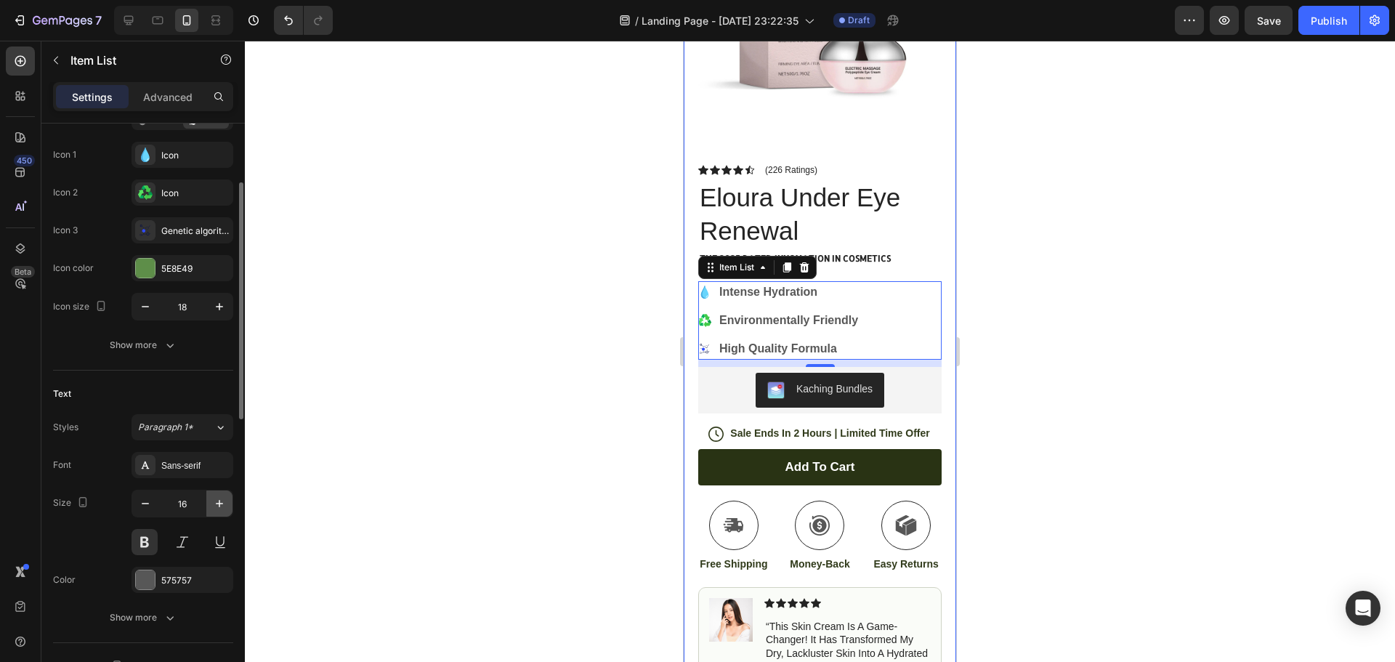
click at [220, 507] on icon "button" at bounding box center [219, 503] width 15 height 15
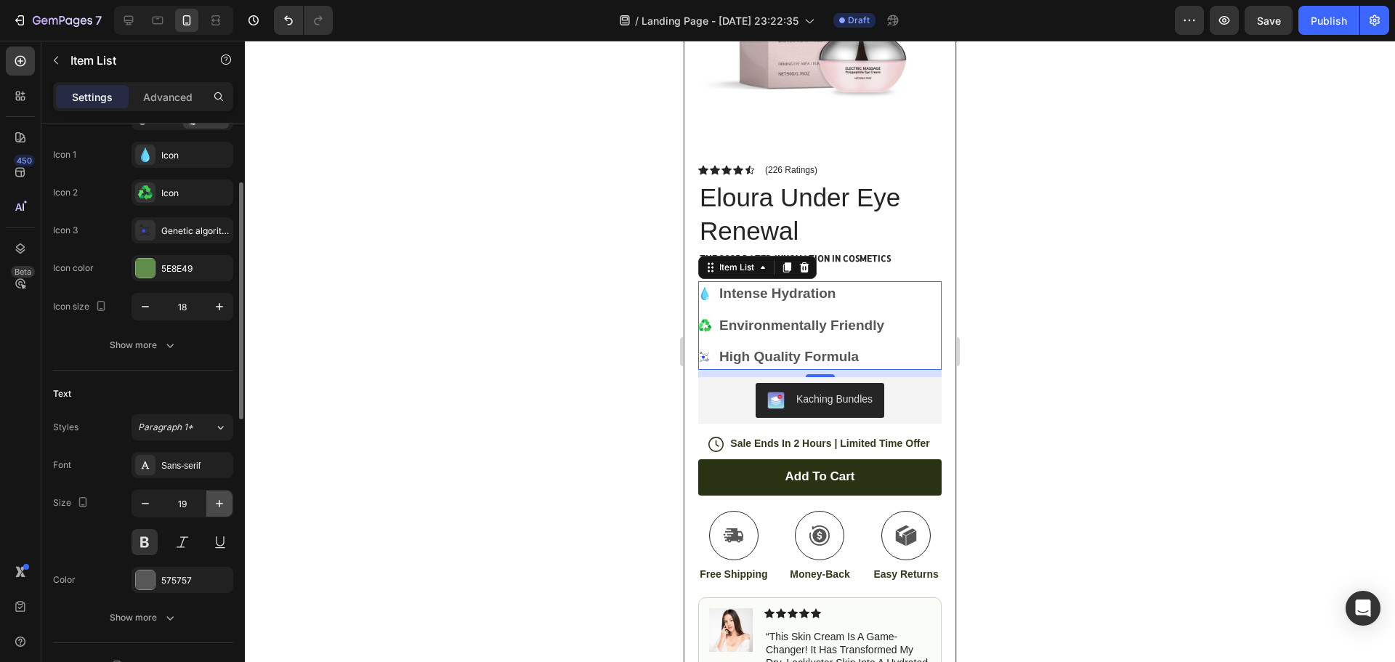
click at [220, 507] on icon "button" at bounding box center [219, 503] width 15 height 15
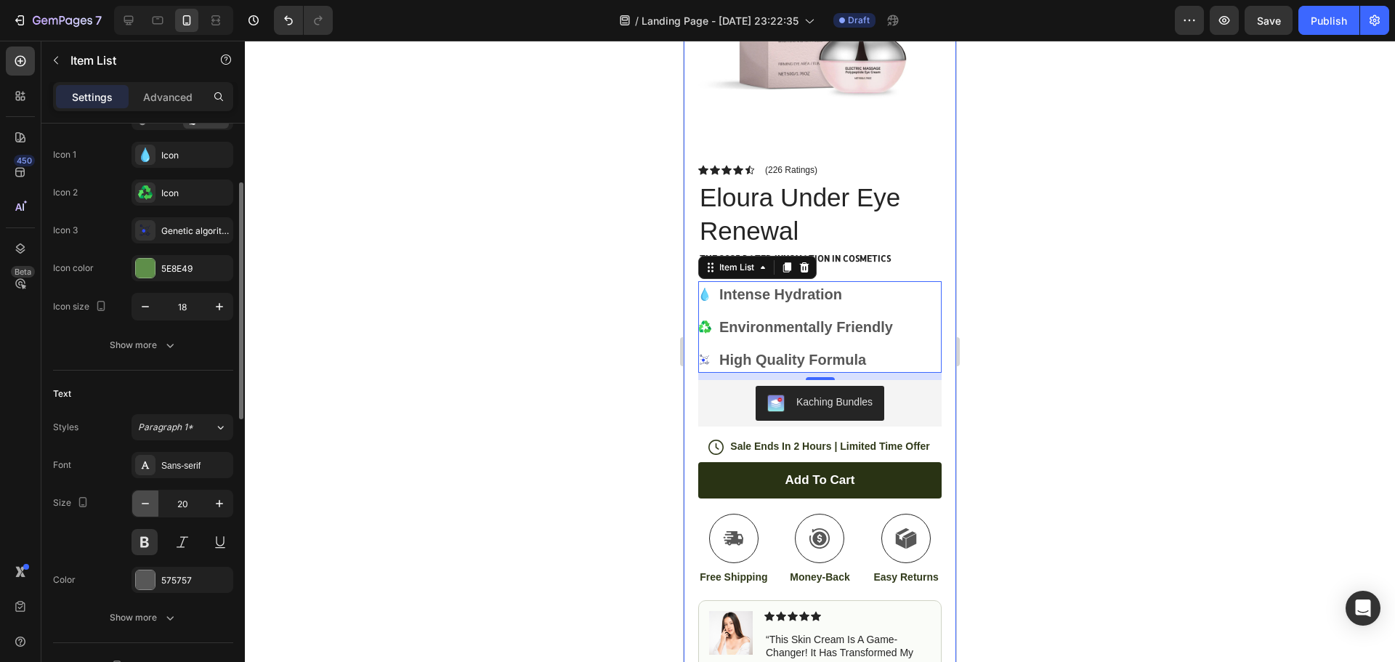
click at [149, 504] on icon "button" at bounding box center [145, 503] width 7 height 1
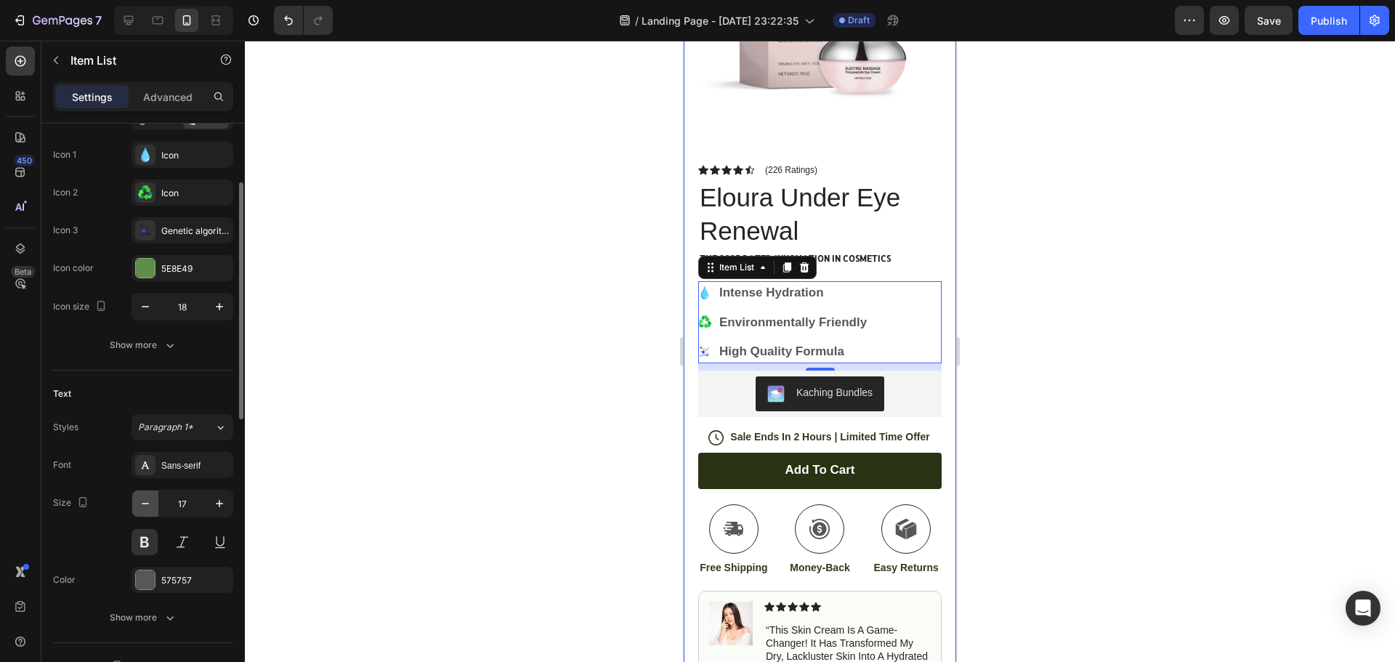
click at [149, 504] on icon "button" at bounding box center [145, 503] width 7 height 1
type input "16"
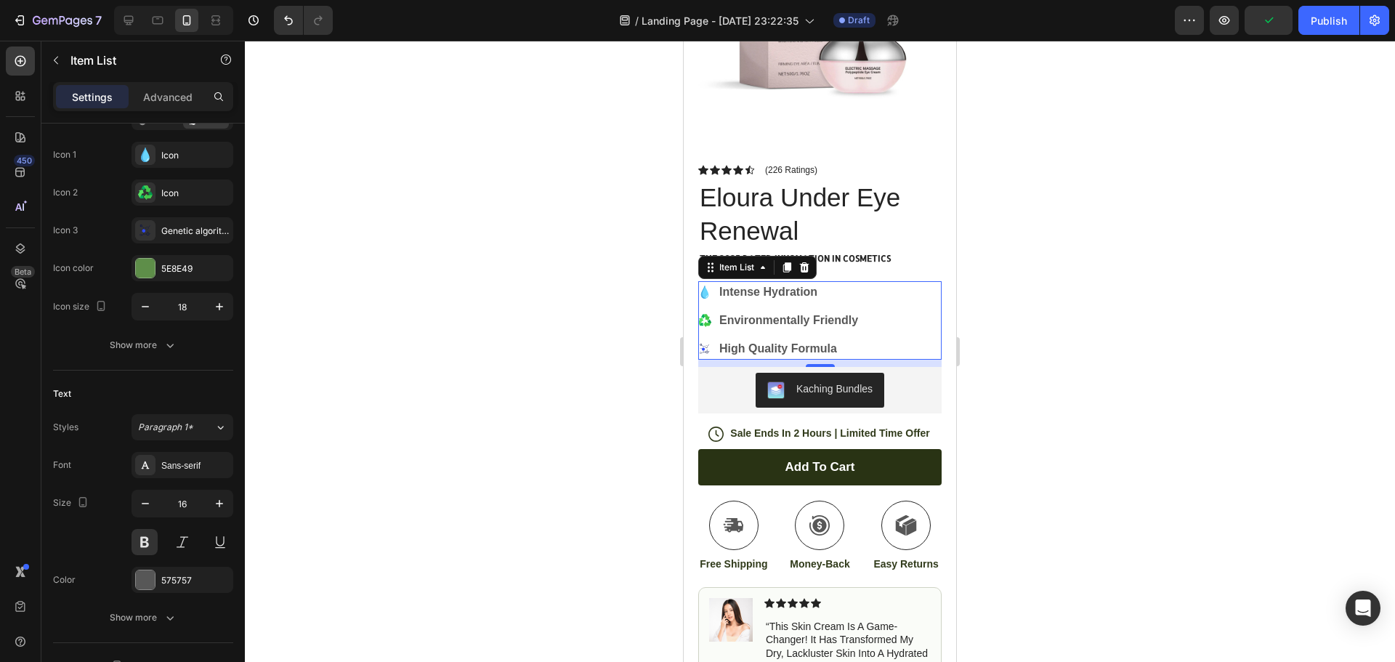
click at [702, 342] on icon at bounding box center [704, 348] width 13 height 13
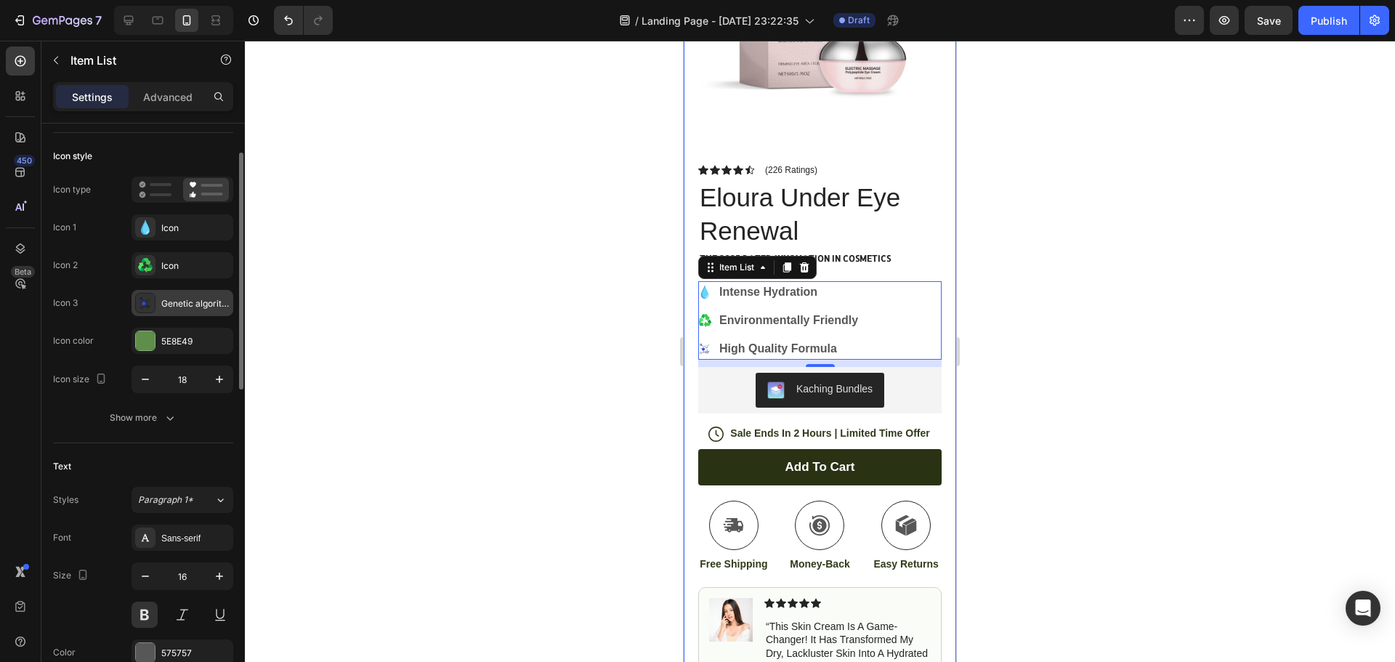
click at [185, 304] on div "Genetic algorithm" at bounding box center [195, 303] width 68 height 13
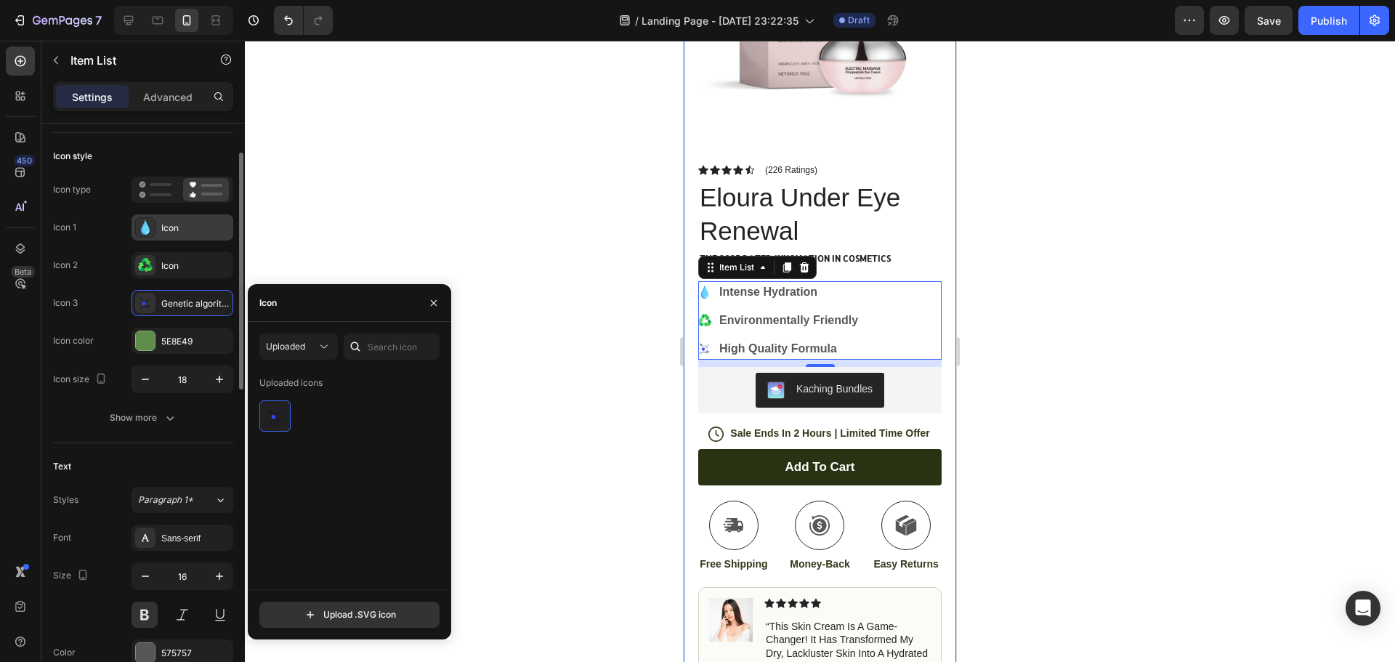
scroll to position [0, 0]
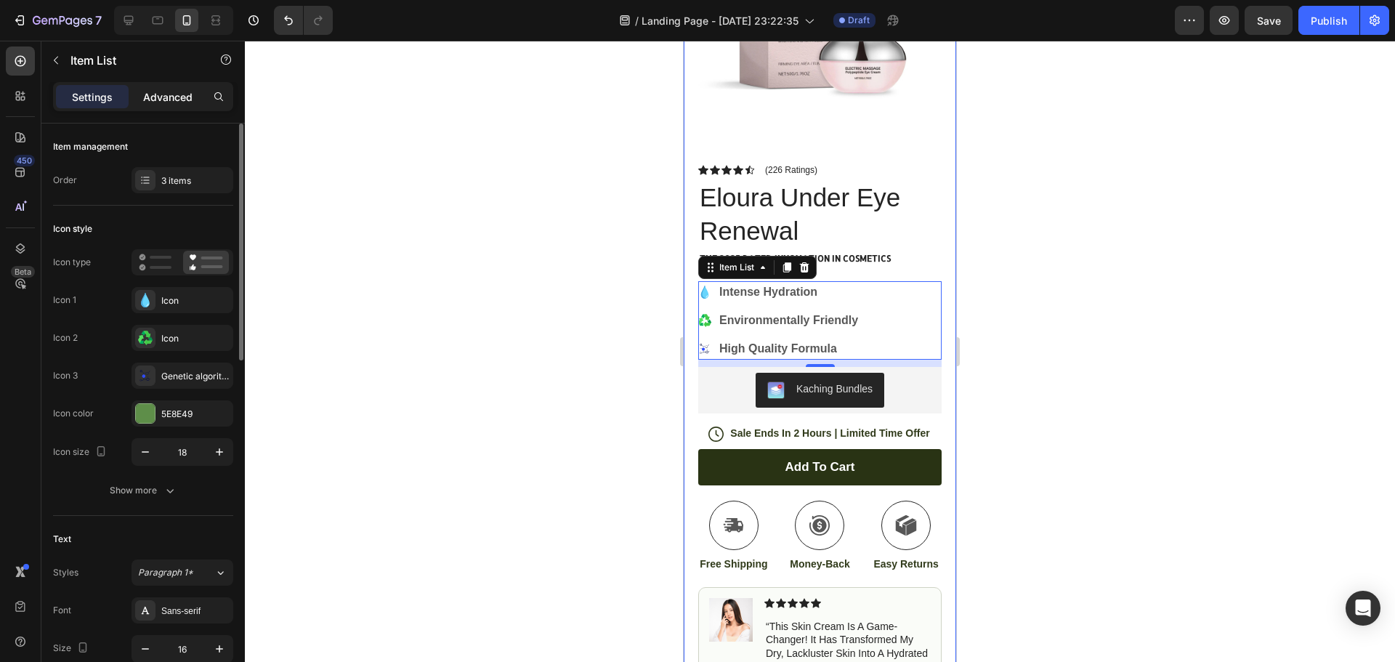
click at [161, 102] on p "Advanced" at bounding box center [167, 96] width 49 height 15
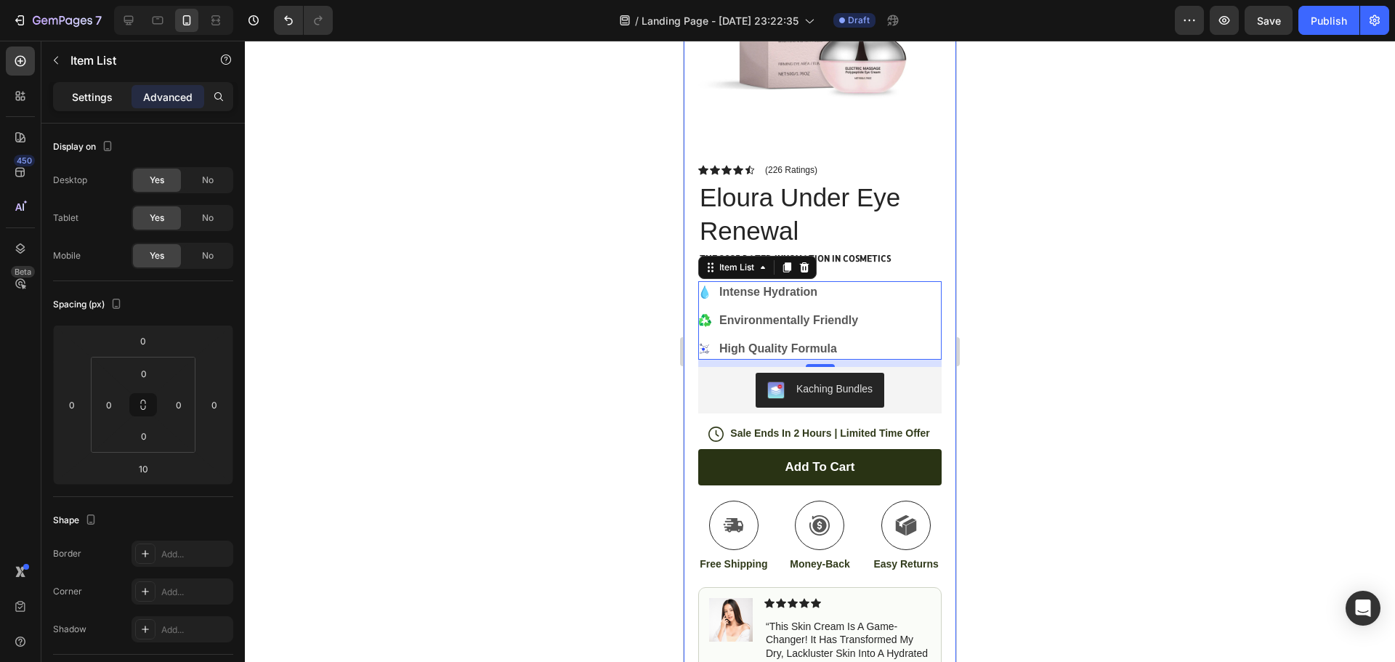
click at [100, 89] on p "Settings" at bounding box center [92, 96] width 41 height 15
type input "8"
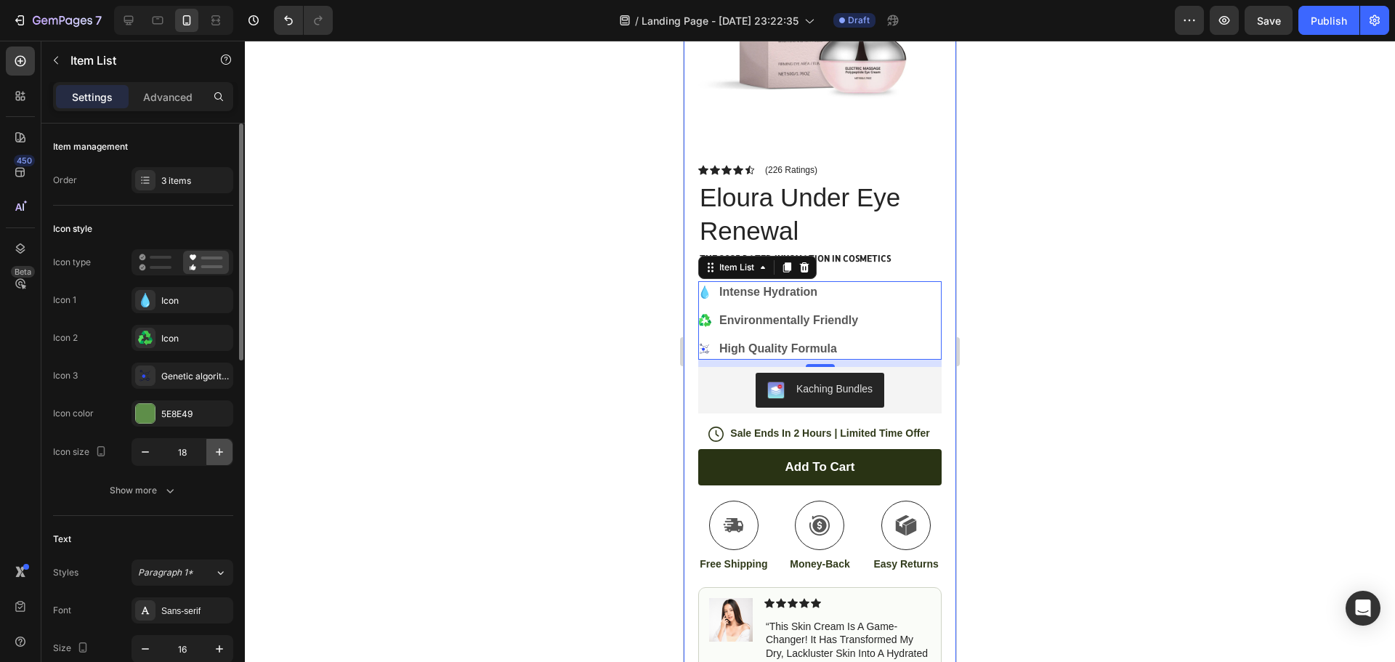
click at [222, 451] on icon "button" at bounding box center [219, 452] width 15 height 15
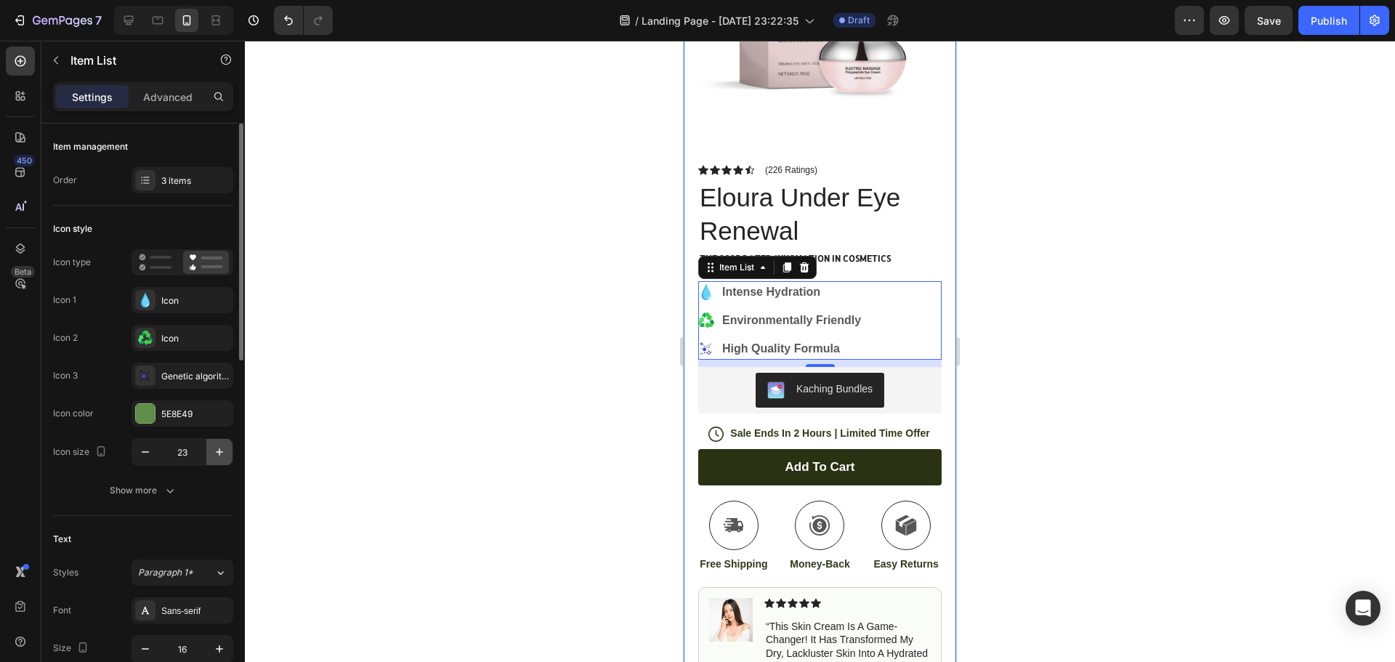
click at [222, 451] on icon "button" at bounding box center [219, 452] width 15 height 15
click at [140, 453] on icon "button" at bounding box center [145, 452] width 15 height 15
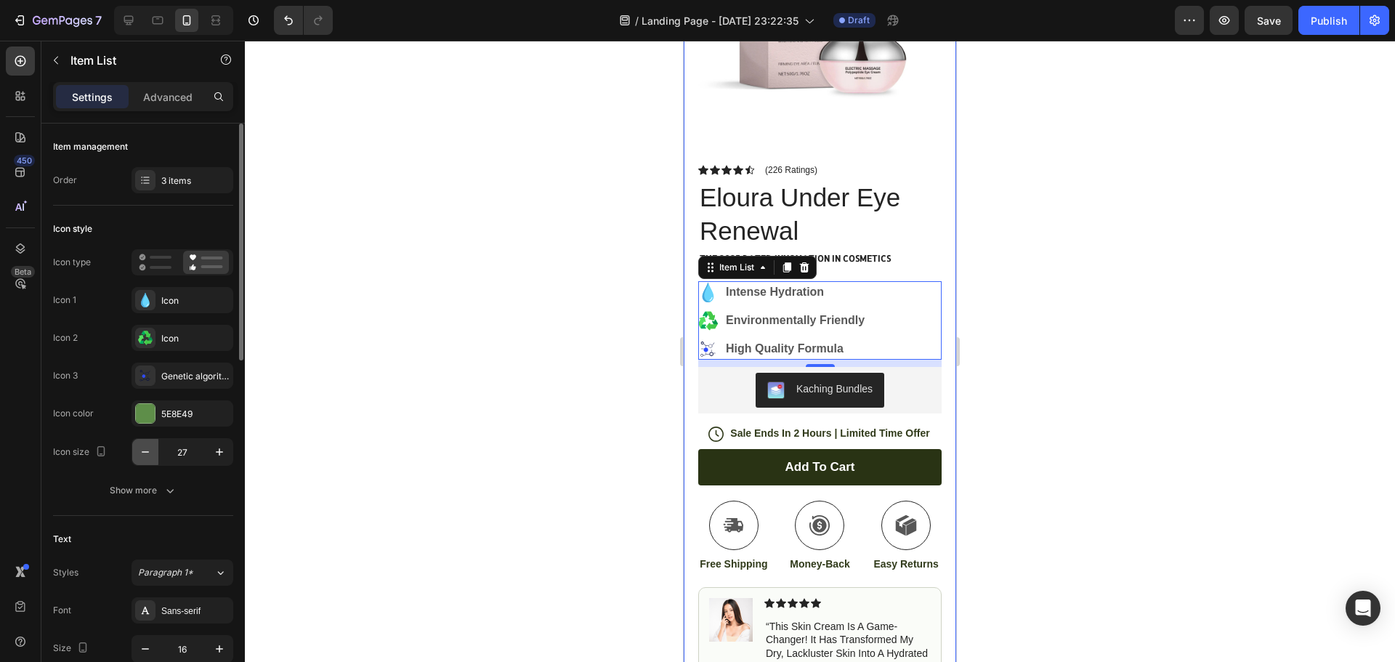
click at [140, 453] on icon "button" at bounding box center [145, 452] width 15 height 15
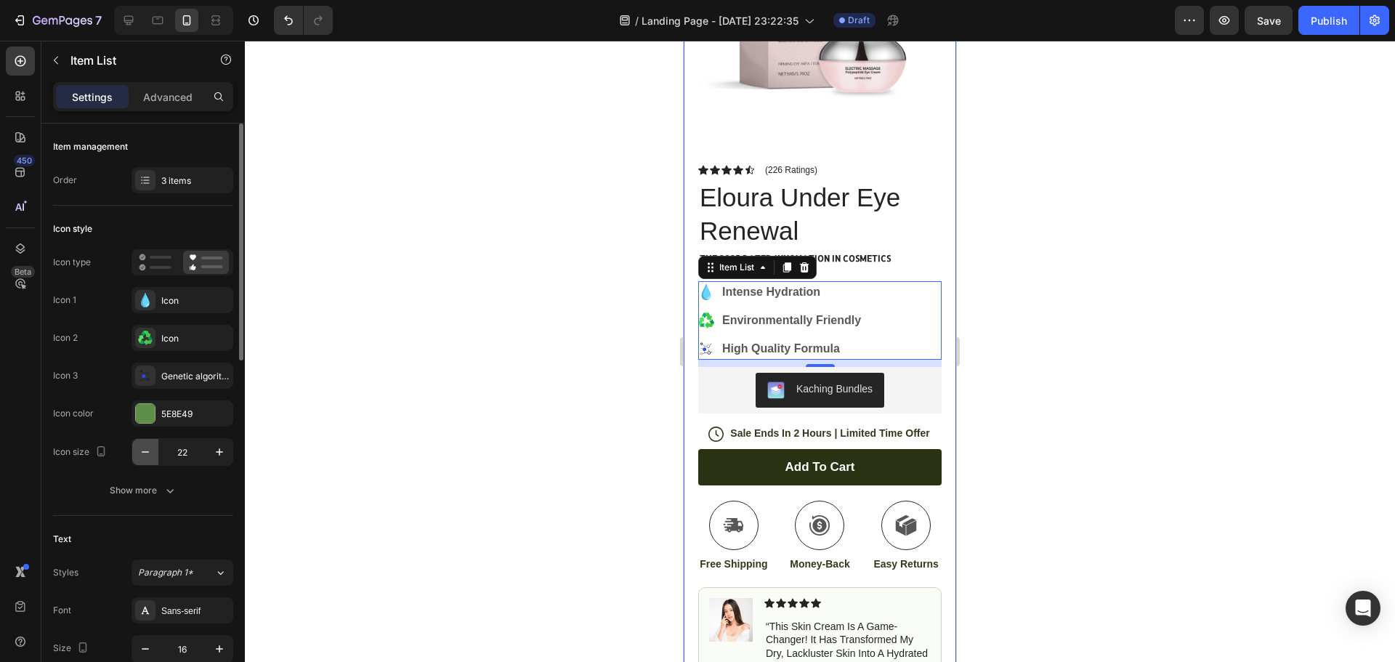
click at [140, 453] on icon "button" at bounding box center [145, 452] width 15 height 15
click at [187, 373] on div "Genetic algorithm" at bounding box center [195, 376] width 68 height 13
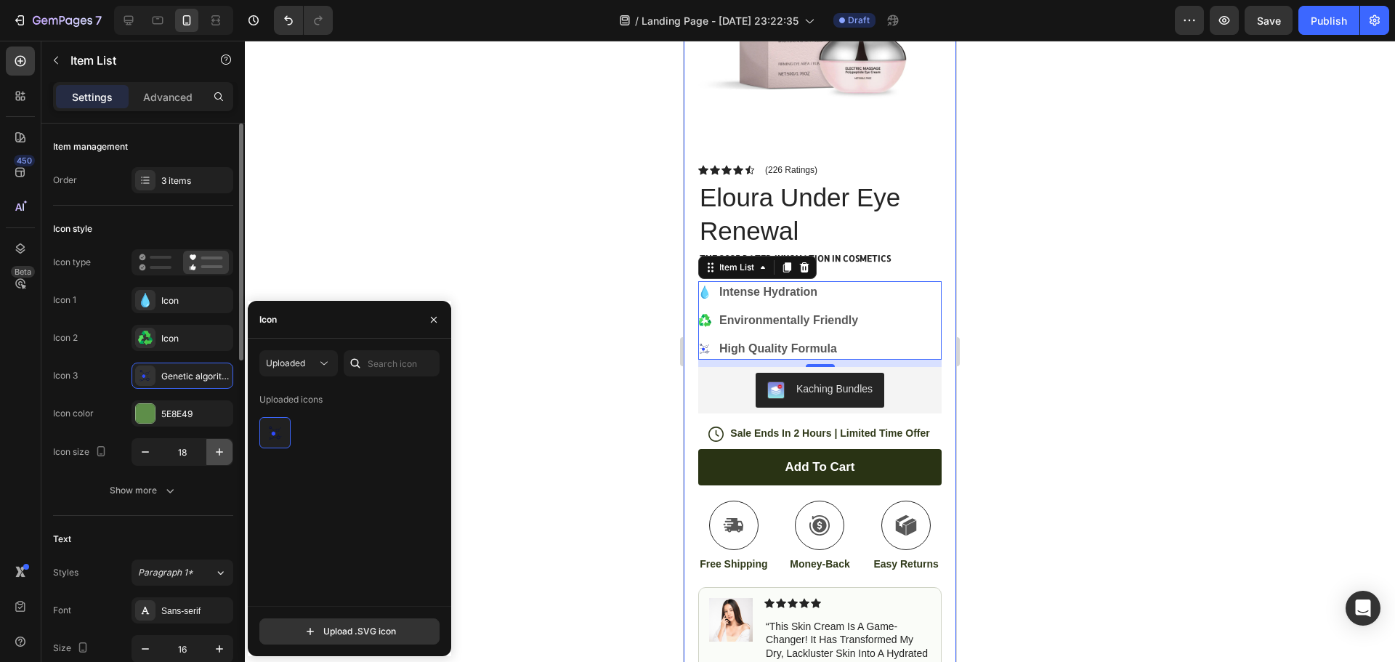
click at [217, 445] on icon "button" at bounding box center [219, 452] width 15 height 15
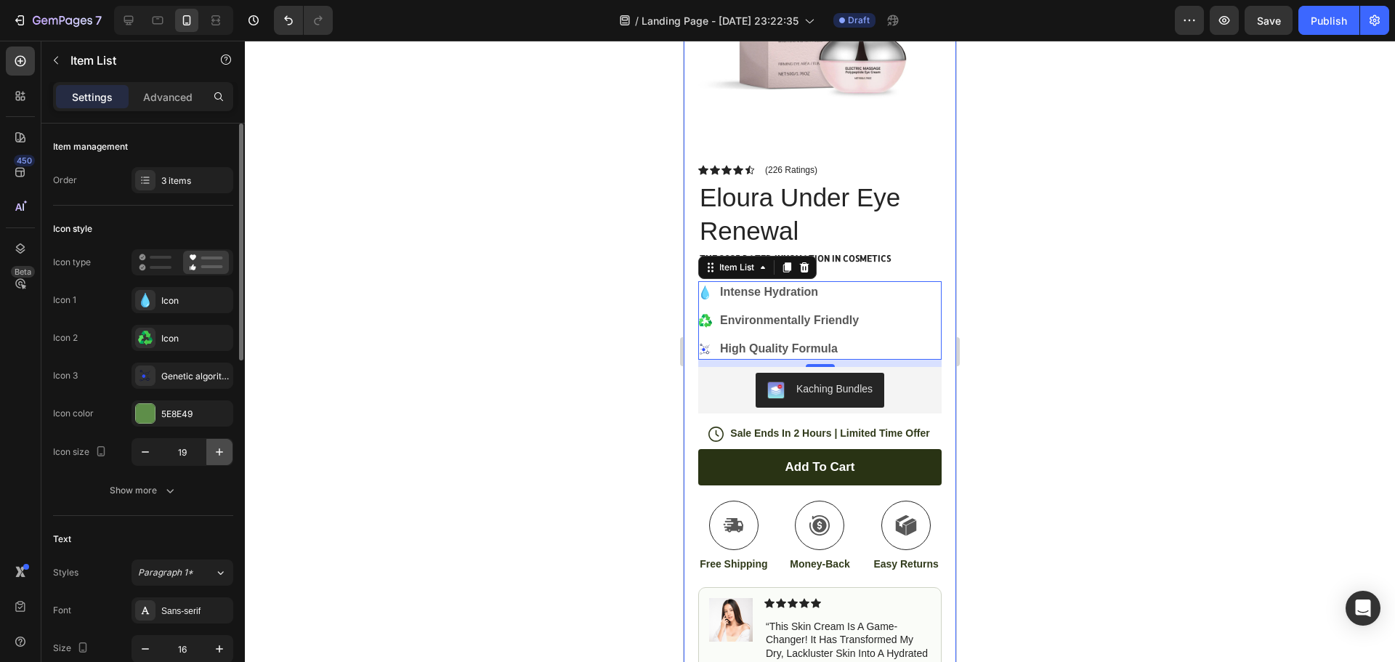
click at [217, 445] on icon "button" at bounding box center [219, 452] width 15 height 15
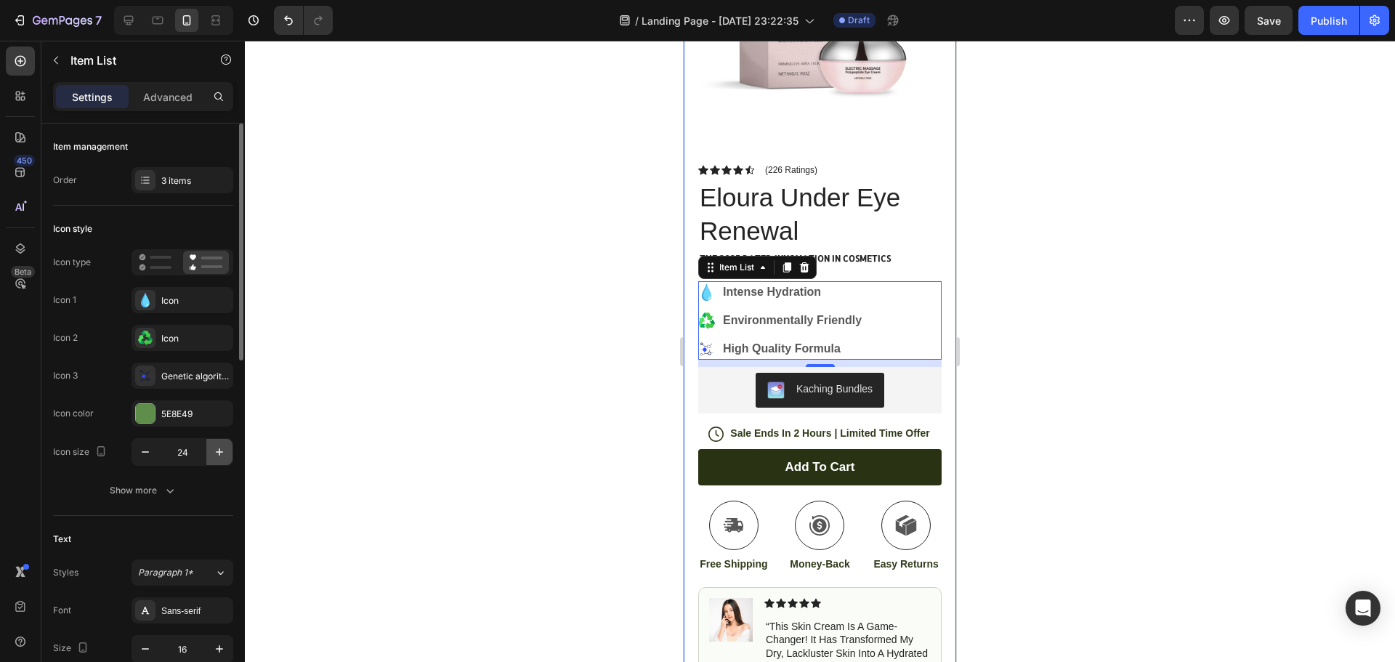
click at [217, 445] on icon "button" at bounding box center [219, 452] width 15 height 15
click at [150, 450] on icon "button" at bounding box center [145, 452] width 15 height 15
type input "23"
click at [139, 372] on icon at bounding box center [145, 375] width 15 height 15
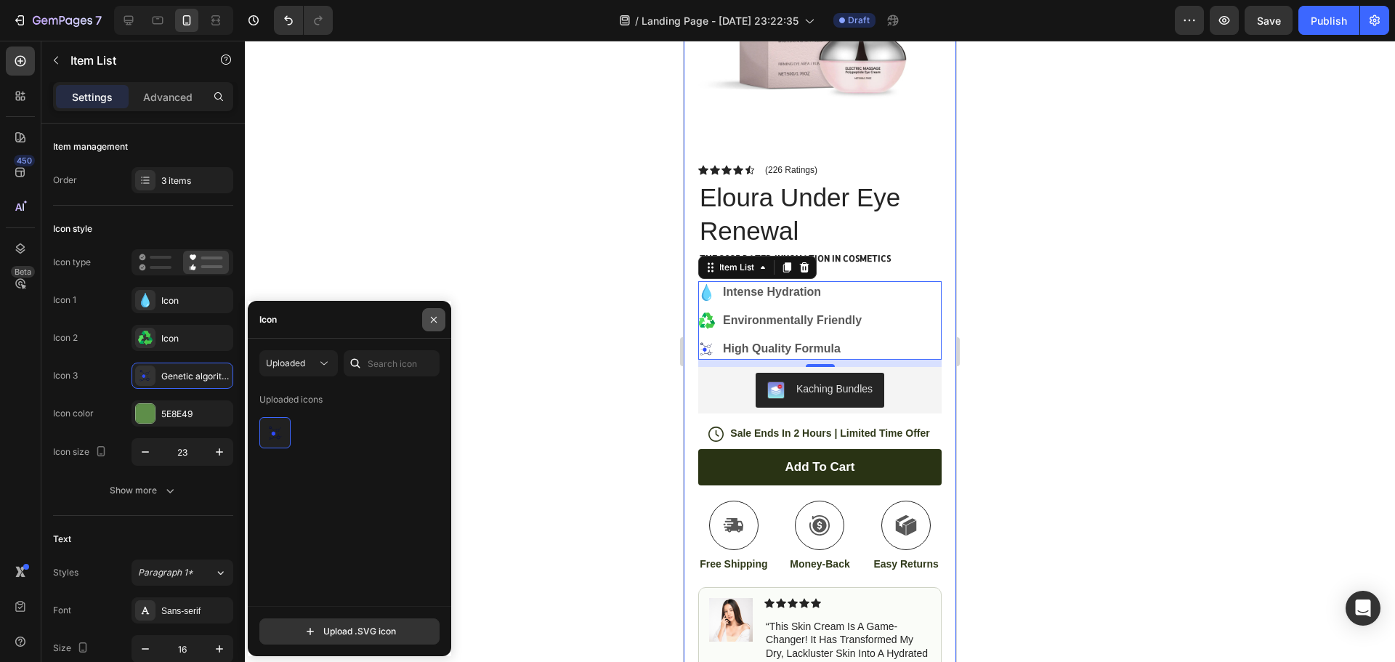
click at [424, 312] on button "button" at bounding box center [433, 319] width 23 height 23
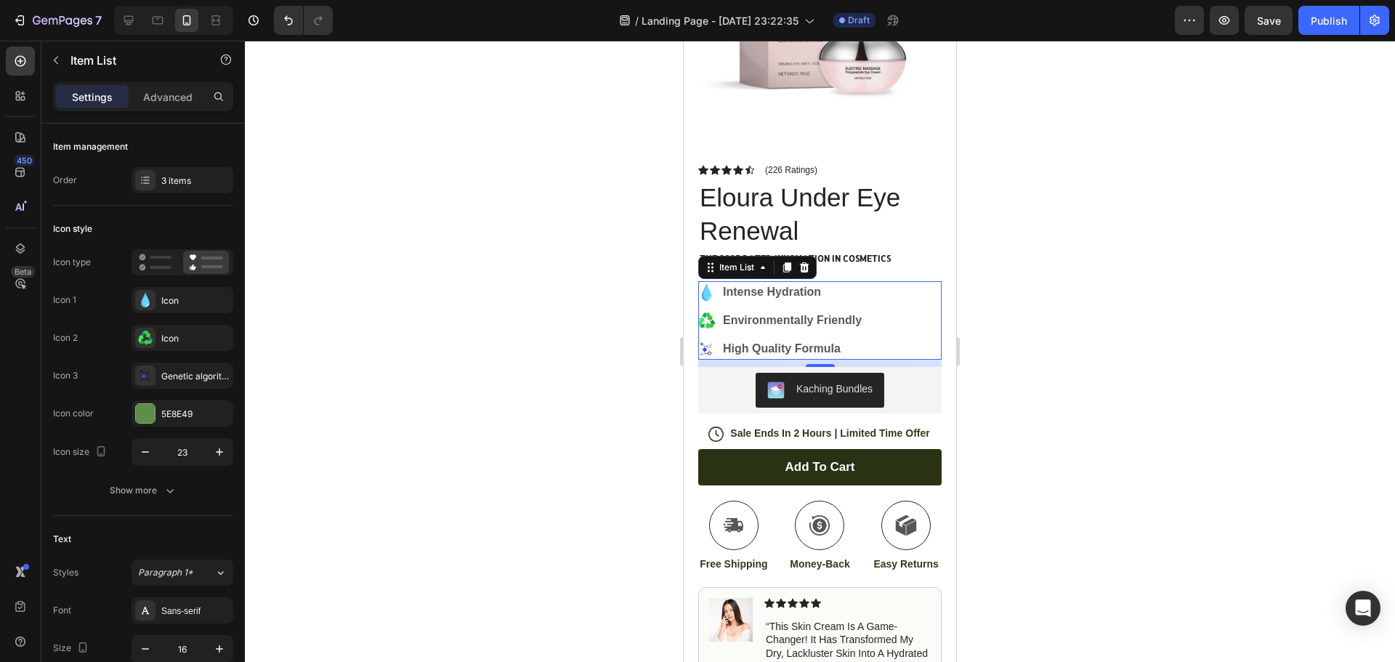
click at [703, 342] on icon at bounding box center [706, 349] width 17 height 17
click at [755, 261] on div "Item List" at bounding box center [736, 267] width 41 height 13
click at [926, 308] on div "Intense Hydration Environmentally Friendly High Quality Formula" at bounding box center [819, 320] width 243 height 78
click at [1019, 307] on div at bounding box center [820, 351] width 1150 height 621
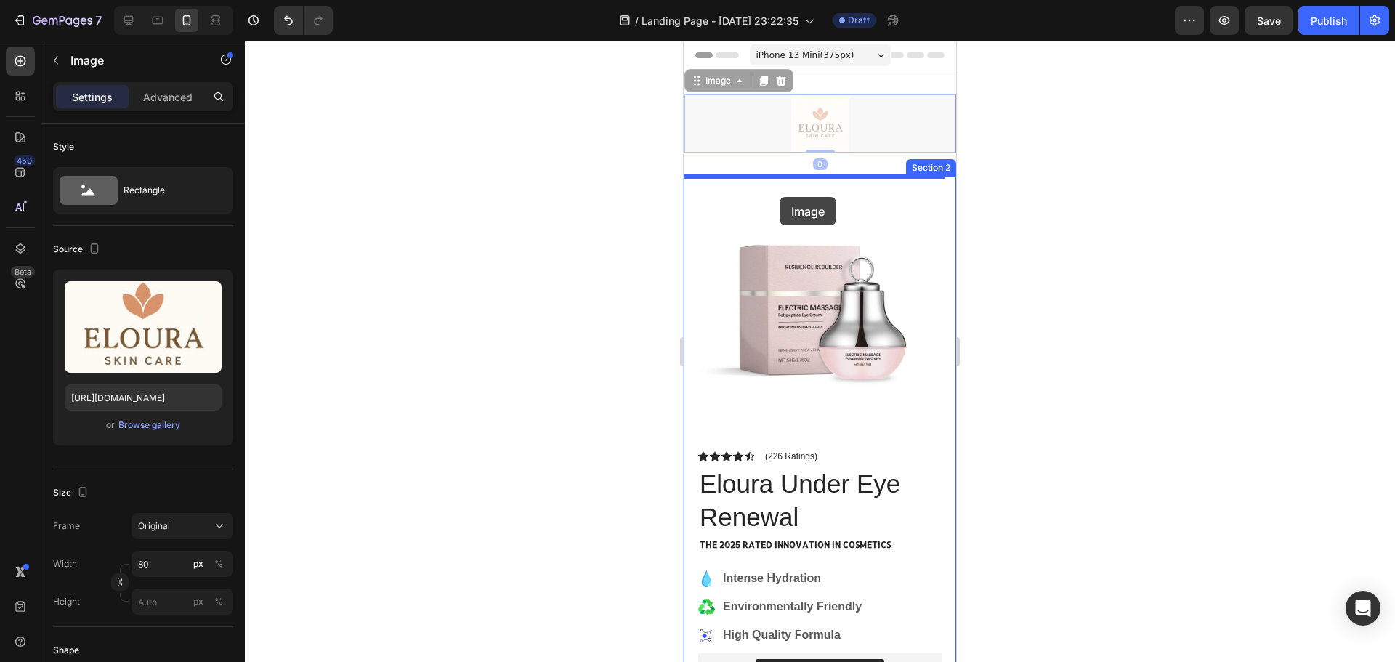
drag, startPoint x: 774, startPoint y: 147, endPoint x: 937, endPoint y: 193, distance: 169.8
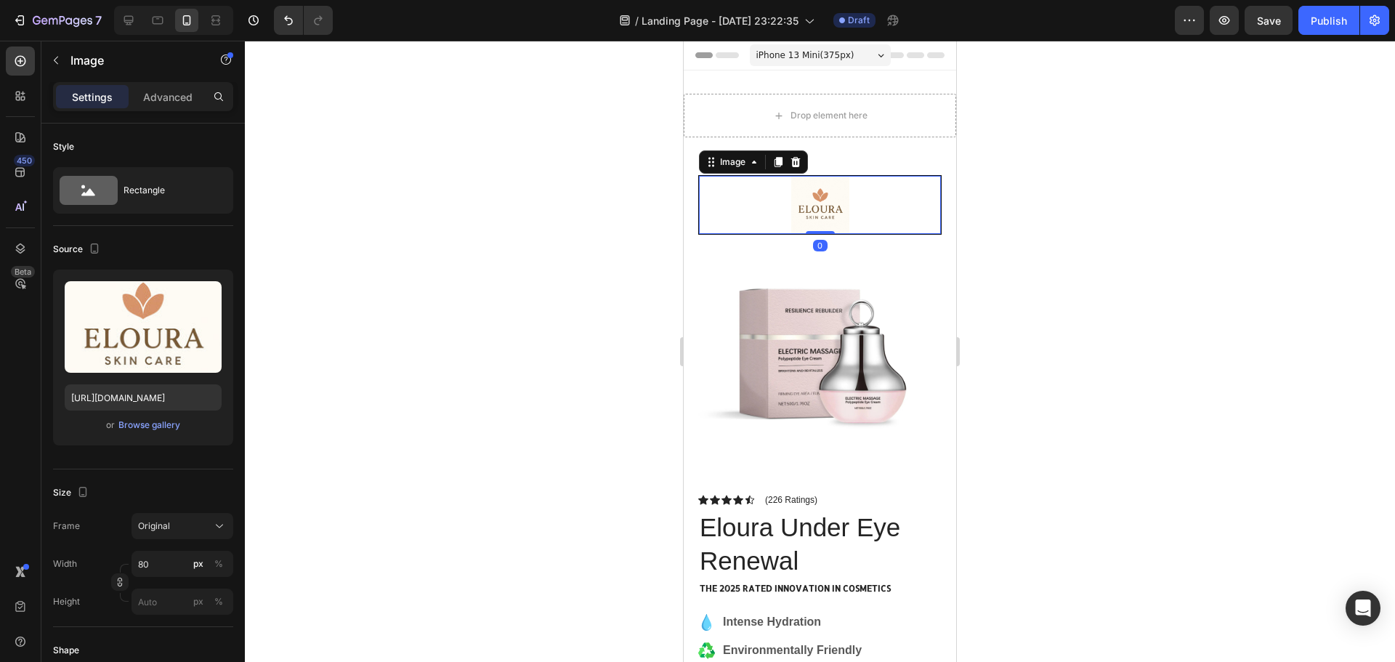
click at [1120, 184] on div at bounding box center [820, 351] width 1150 height 621
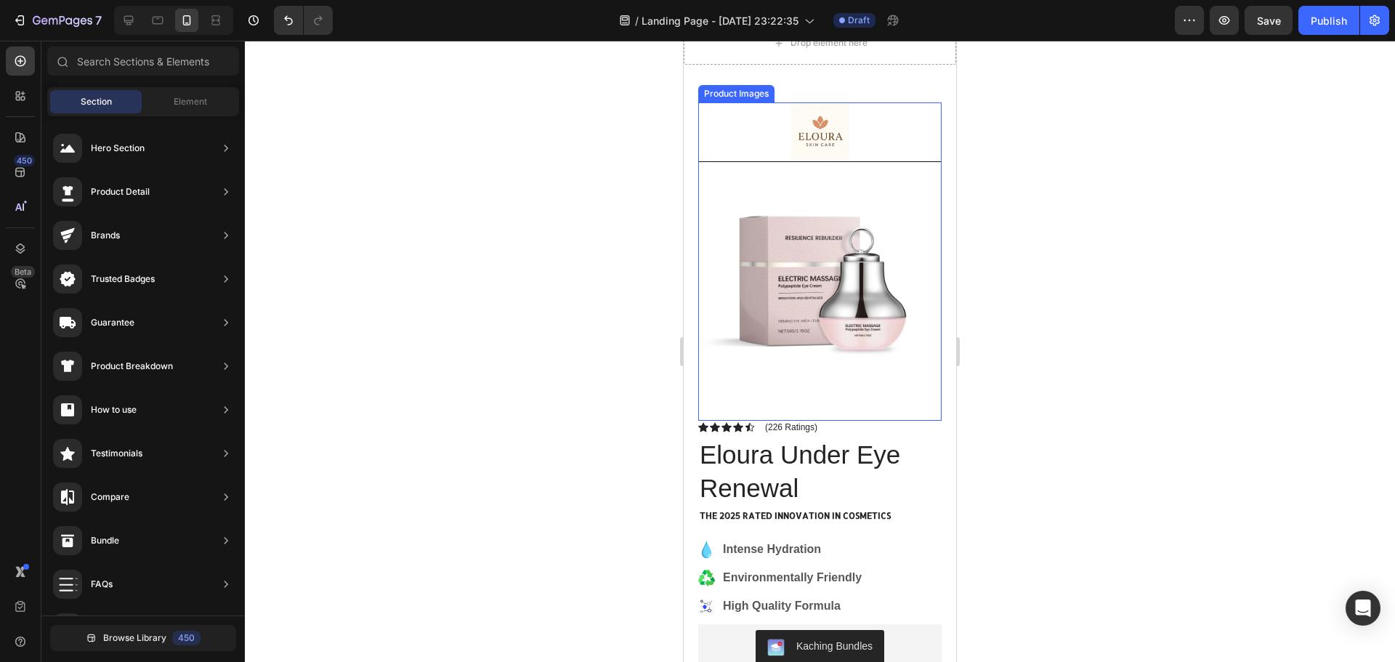
scroll to position [145, 0]
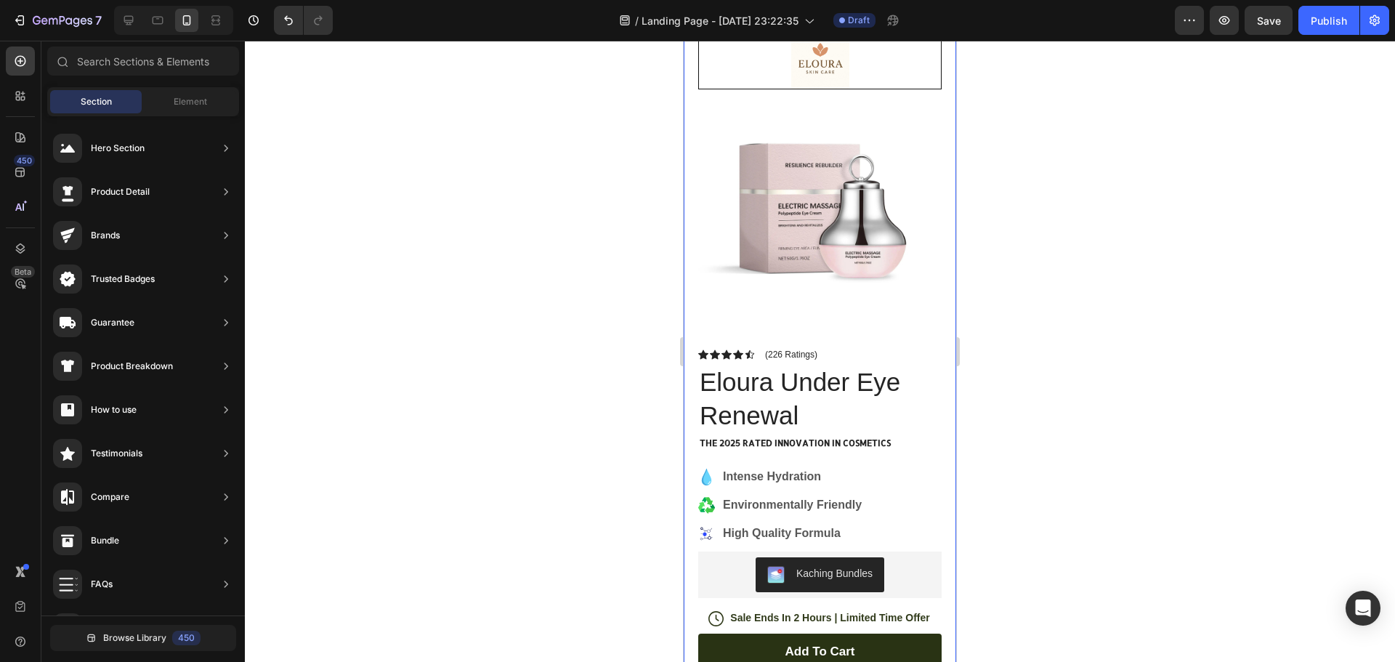
click at [1109, 244] on div at bounding box center [820, 351] width 1150 height 621
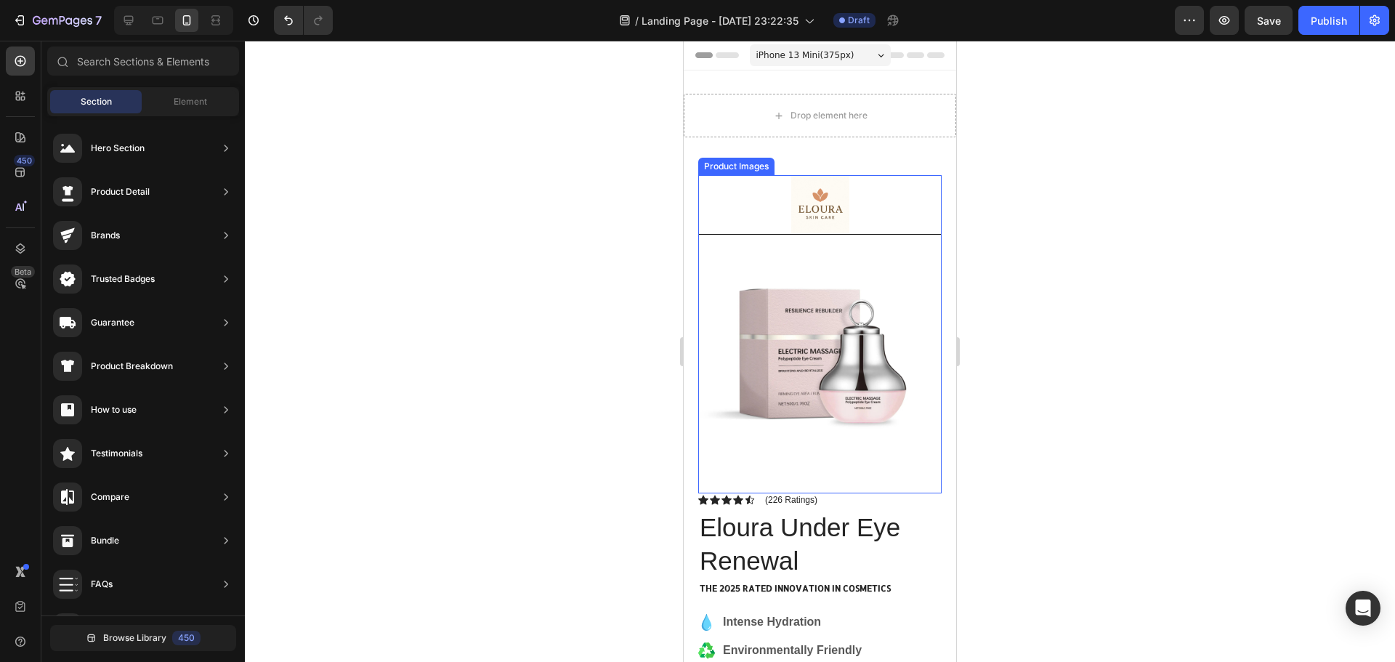
click at [842, 264] on img at bounding box center [819, 356] width 243 height 243
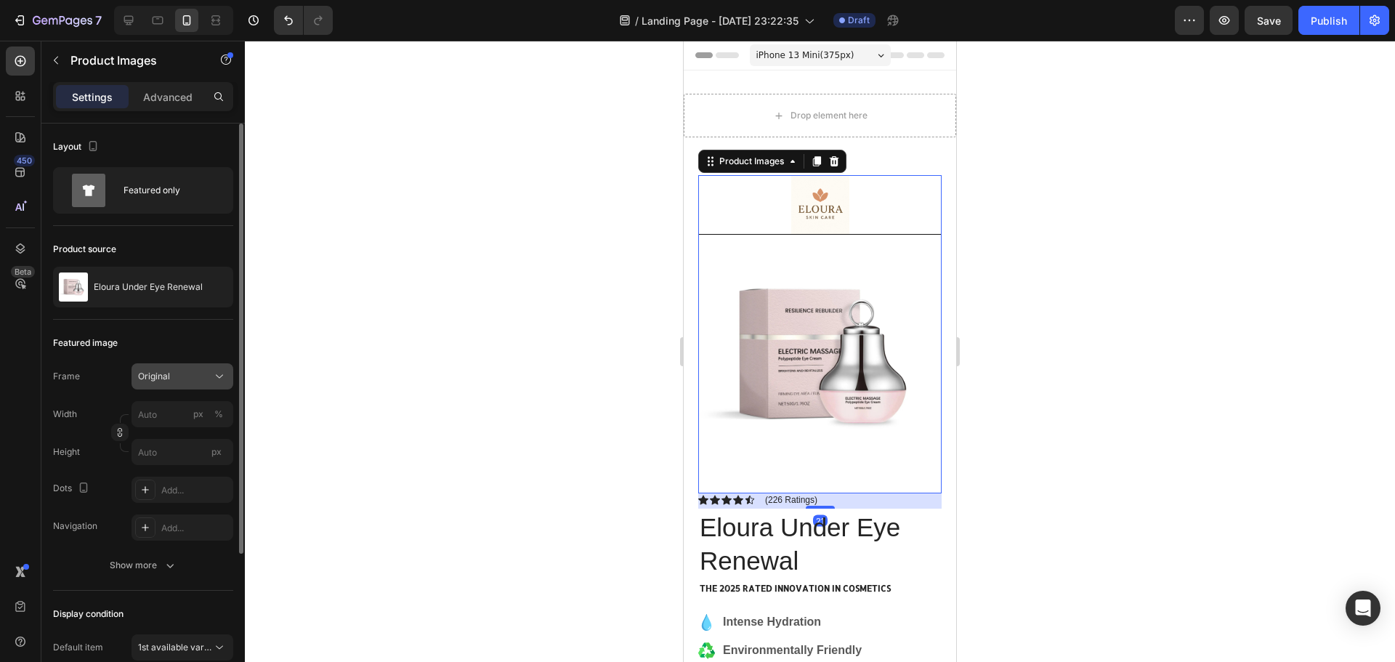
click at [200, 373] on div "Original" at bounding box center [173, 376] width 71 height 13
click at [202, 373] on div "Original" at bounding box center [173, 376] width 71 height 13
click at [169, 88] on div "Advanced" at bounding box center [168, 96] width 73 height 23
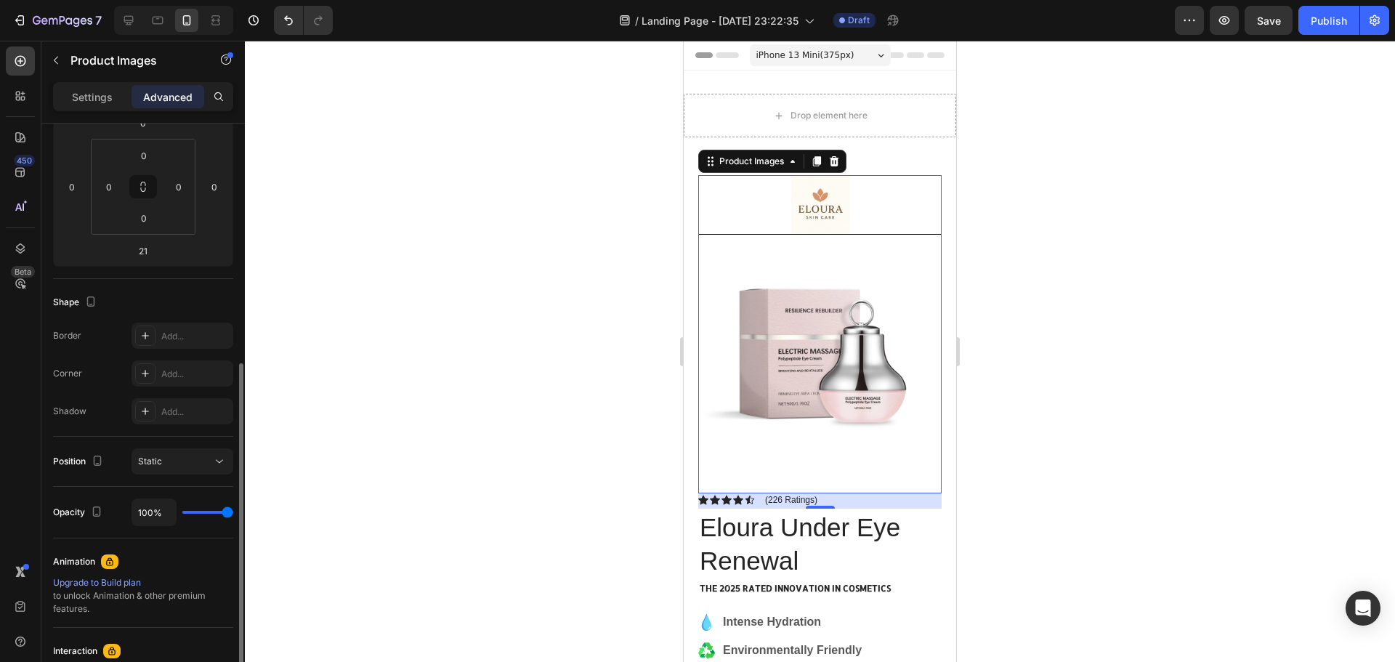
scroll to position [291, 0]
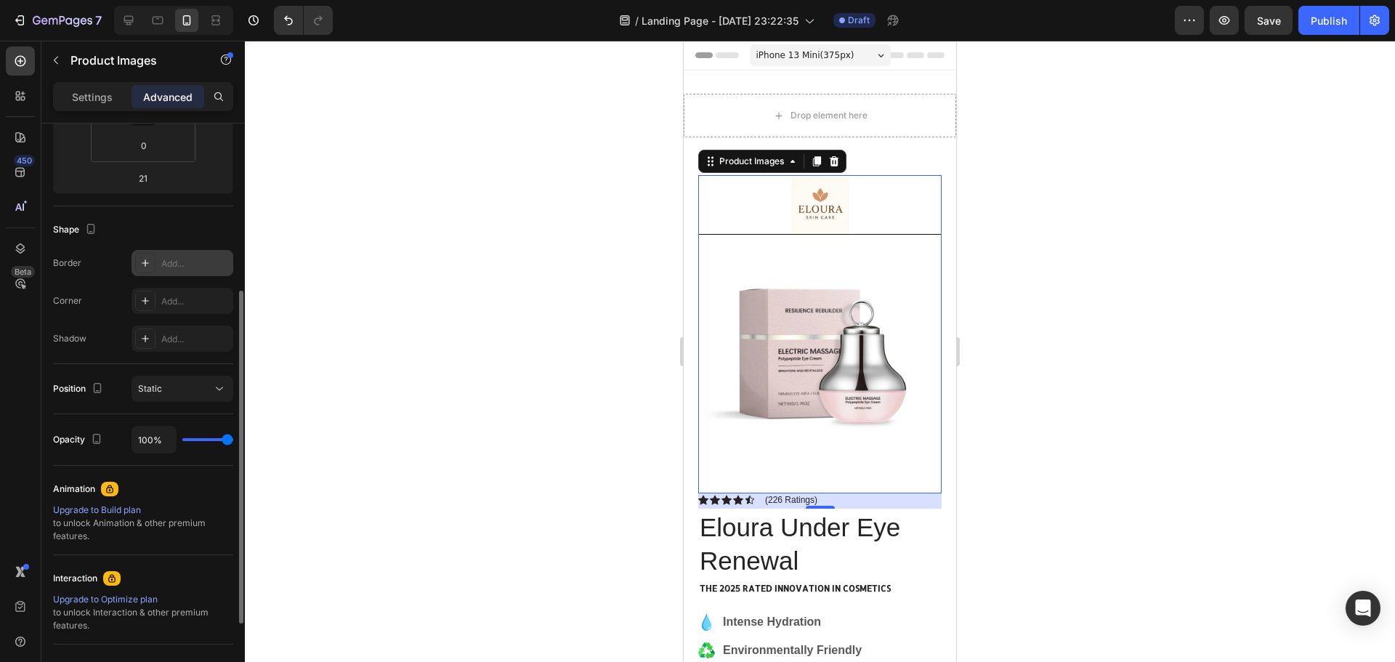
click at [145, 261] on icon at bounding box center [146, 263] width 12 height 12
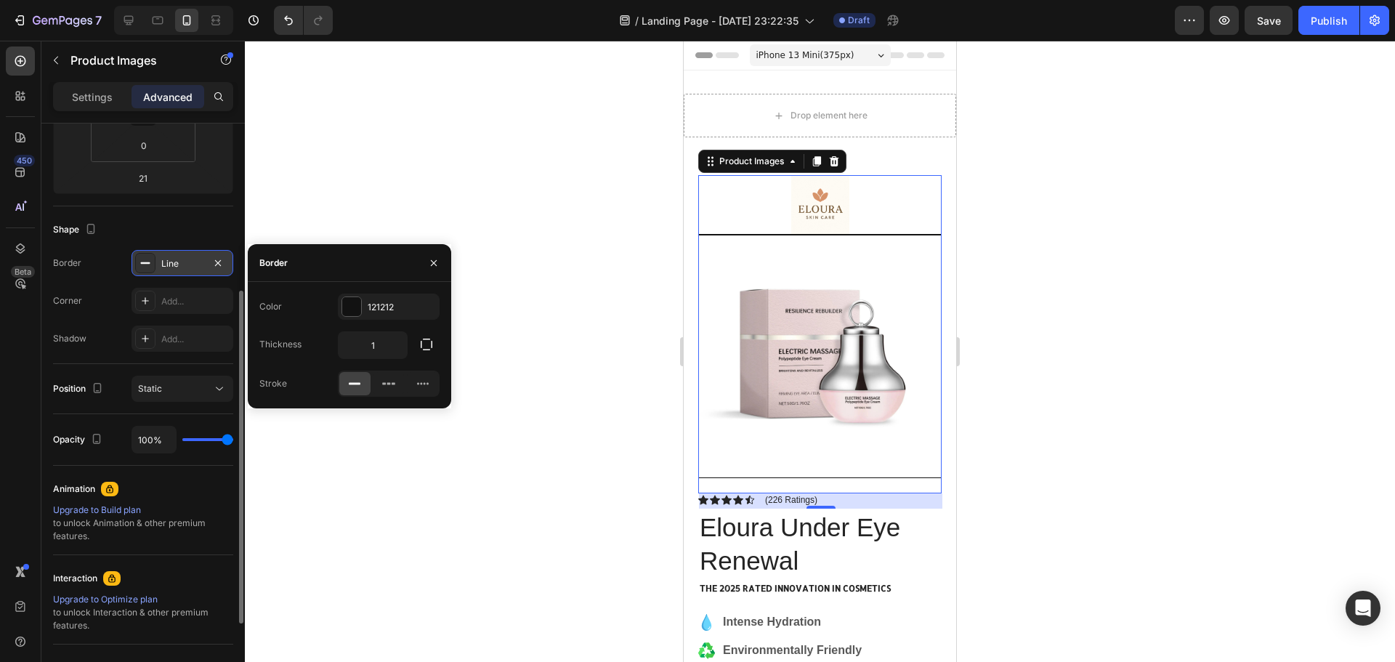
click at [518, 225] on div at bounding box center [820, 351] width 1150 height 621
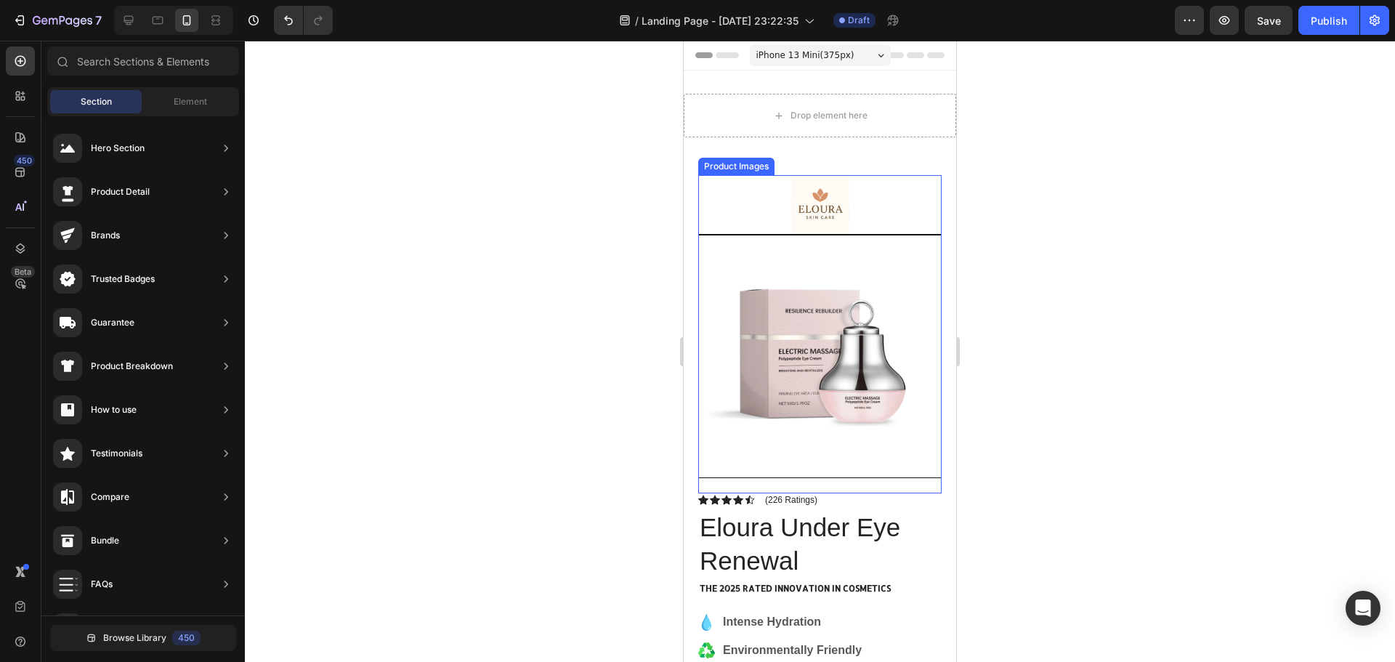
click at [880, 302] on img at bounding box center [820, 356] width 242 height 242
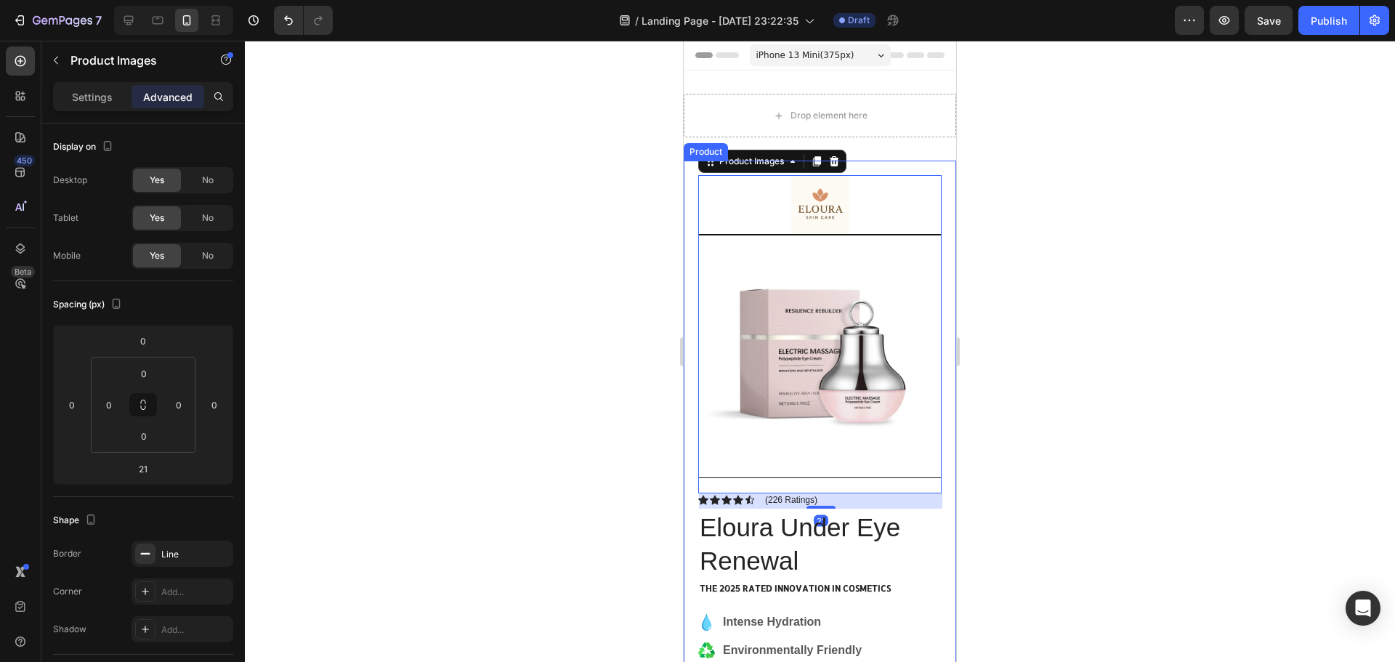
click at [536, 321] on div at bounding box center [820, 351] width 1150 height 621
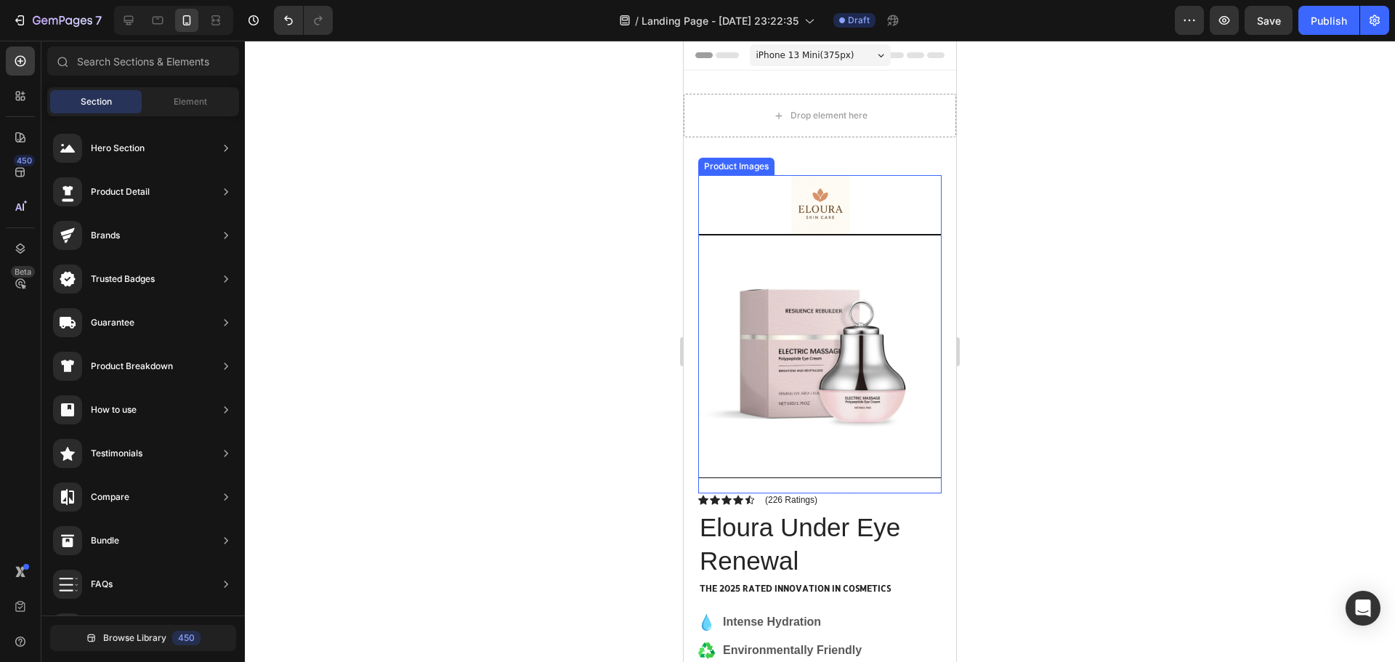
click at [883, 255] on img at bounding box center [820, 356] width 242 height 242
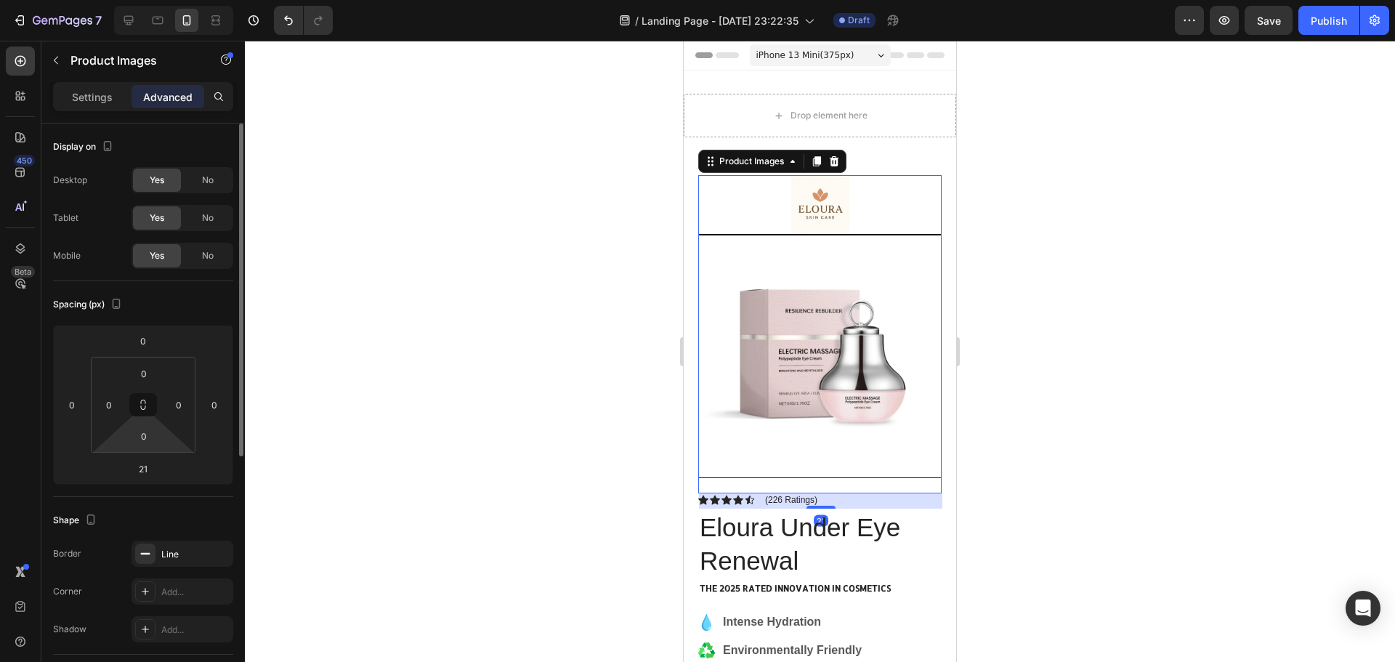
scroll to position [73, 0]
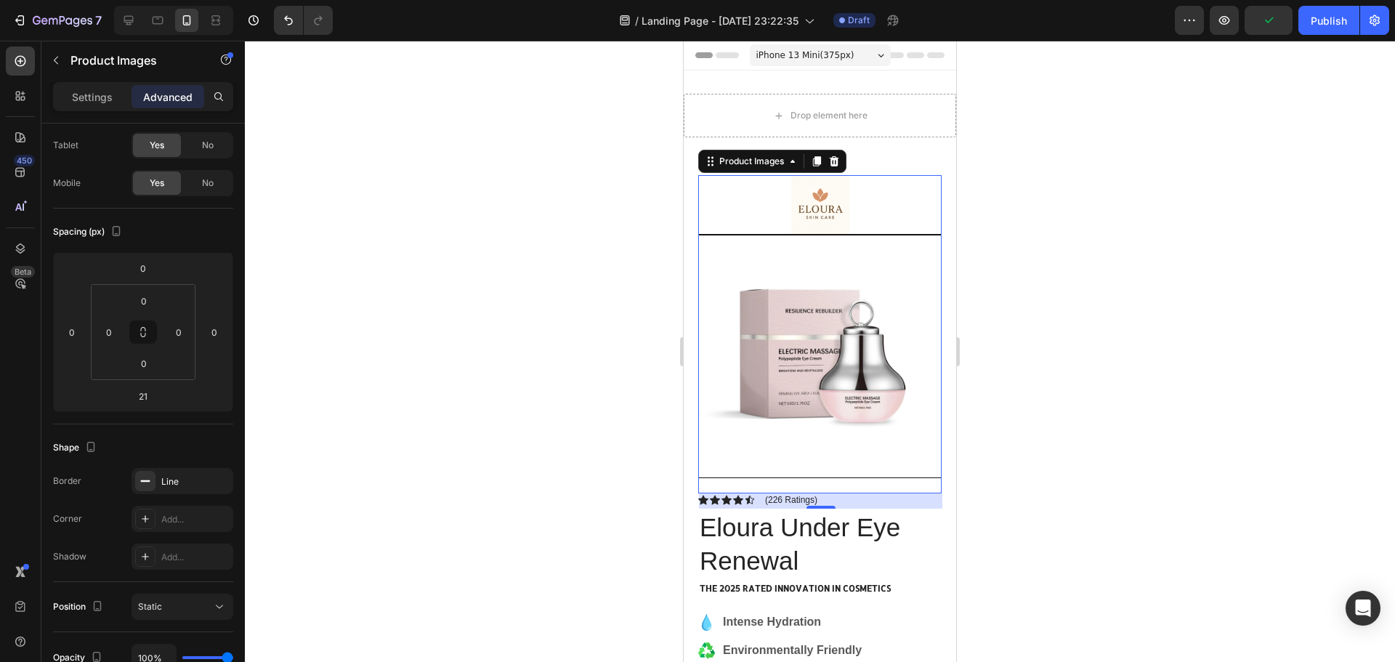
click at [411, 427] on div at bounding box center [820, 351] width 1150 height 621
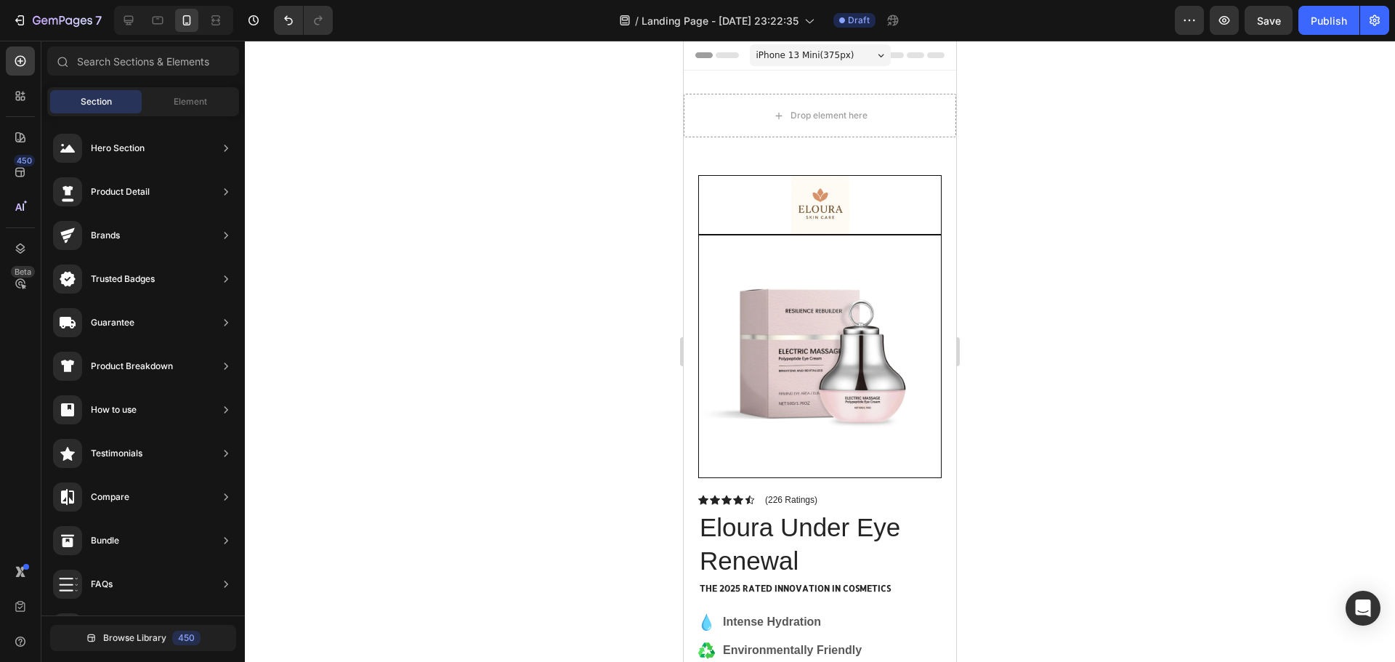
click at [1287, 307] on div at bounding box center [820, 351] width 1150 height 621
click at [560, 208] on div at bounding box center [820, 351] width 1150 height 621
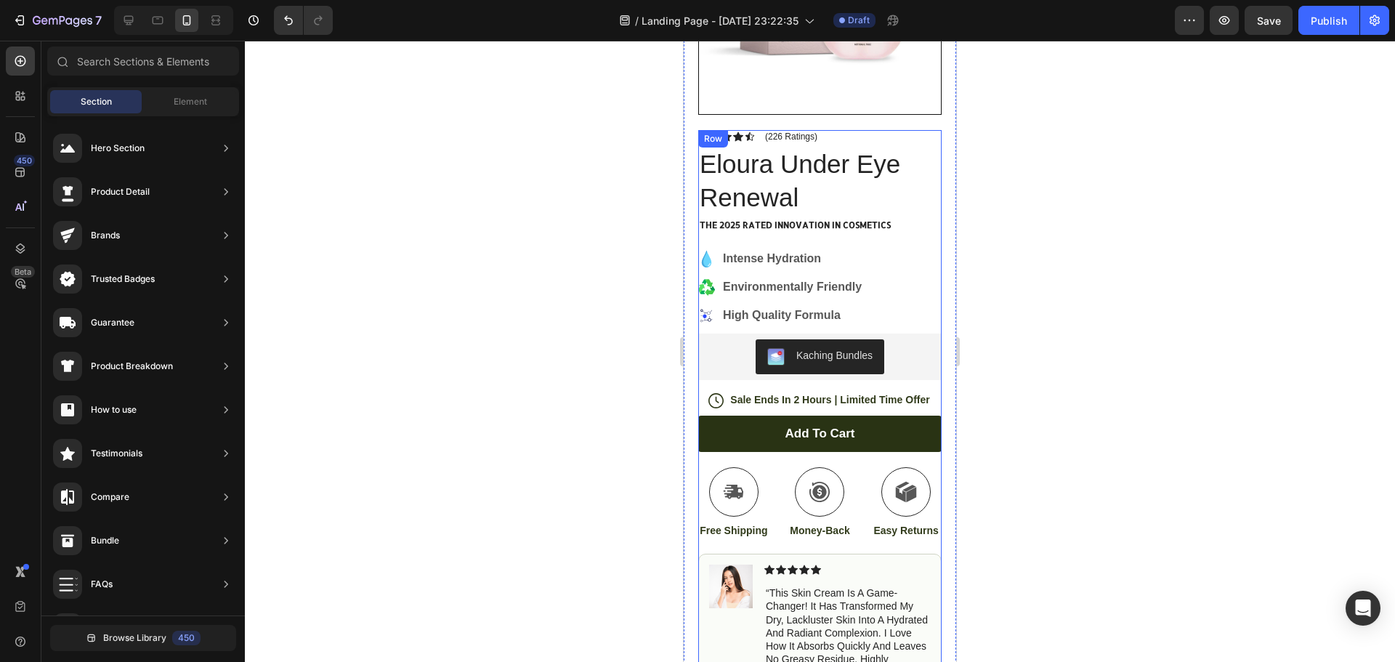
scroll to position [291, 0]
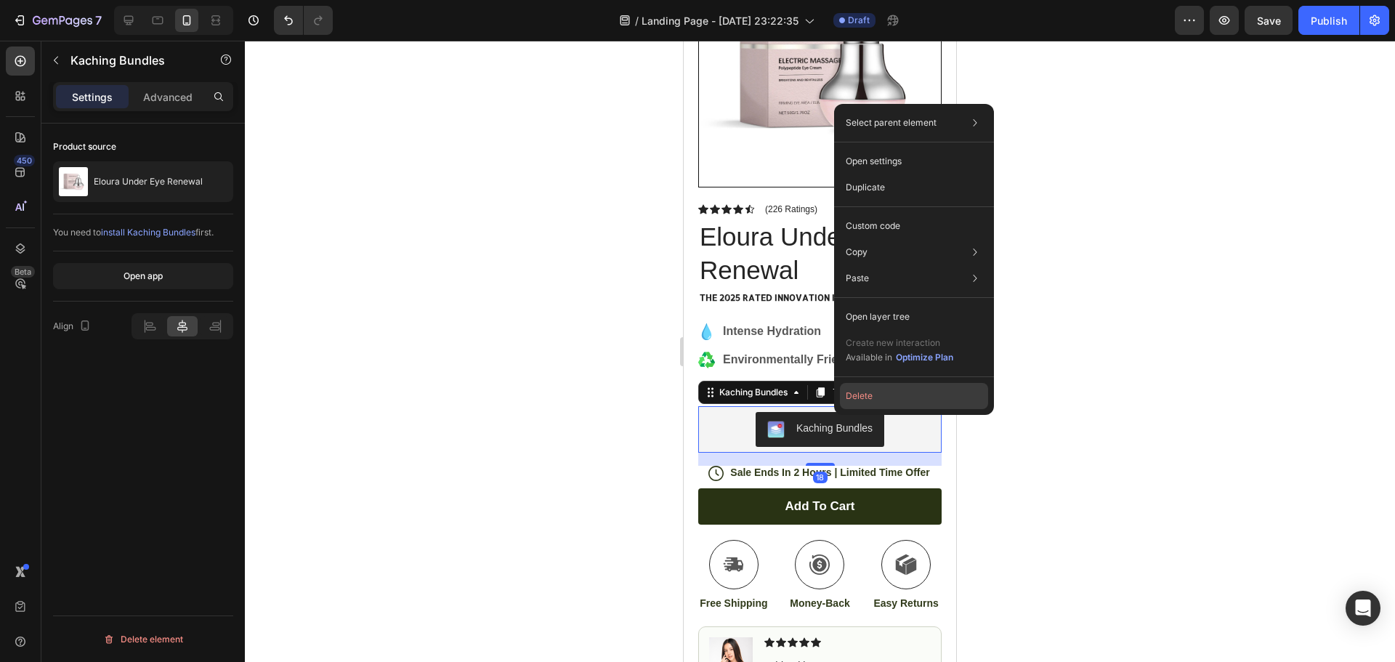
drag, startPoint x: 892, startPoint y: 394, endPoint x: 134, endPoint y: 394, distance: 757.1
click at [892, 394] on button "Delete" at bounding box center [914, 396] width 148 height 26
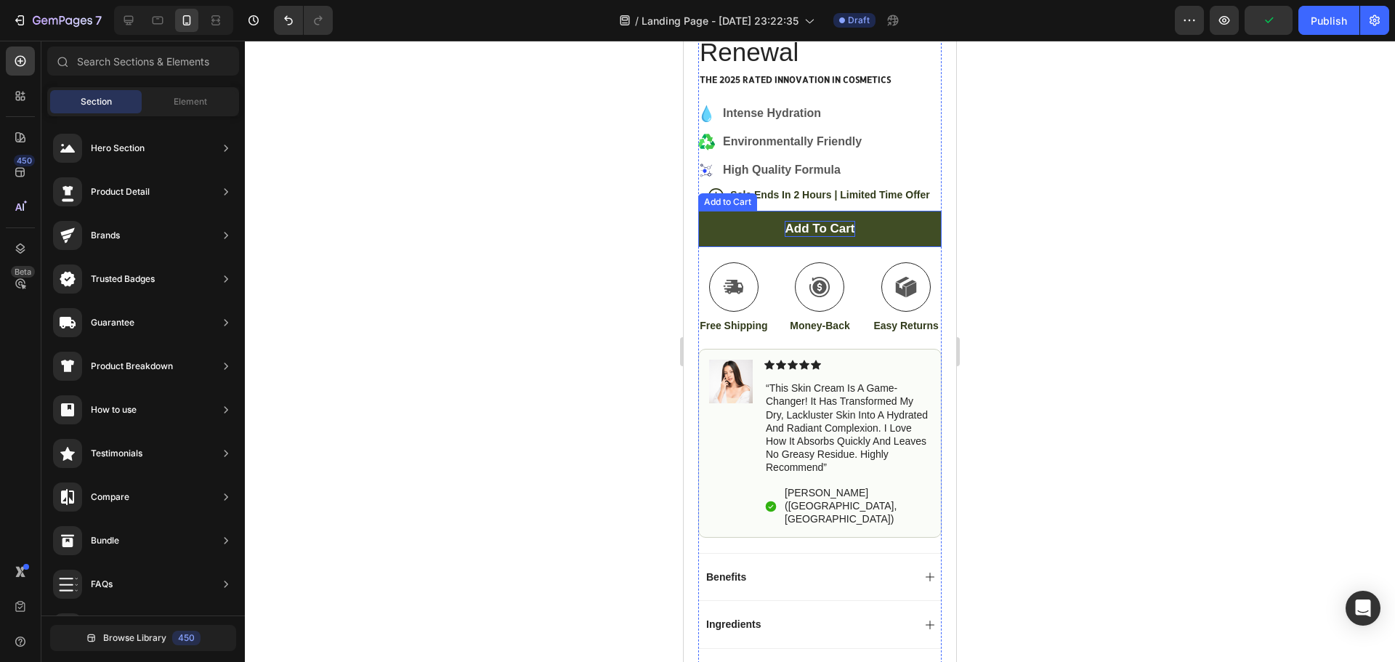
scroll to position [436, 0]
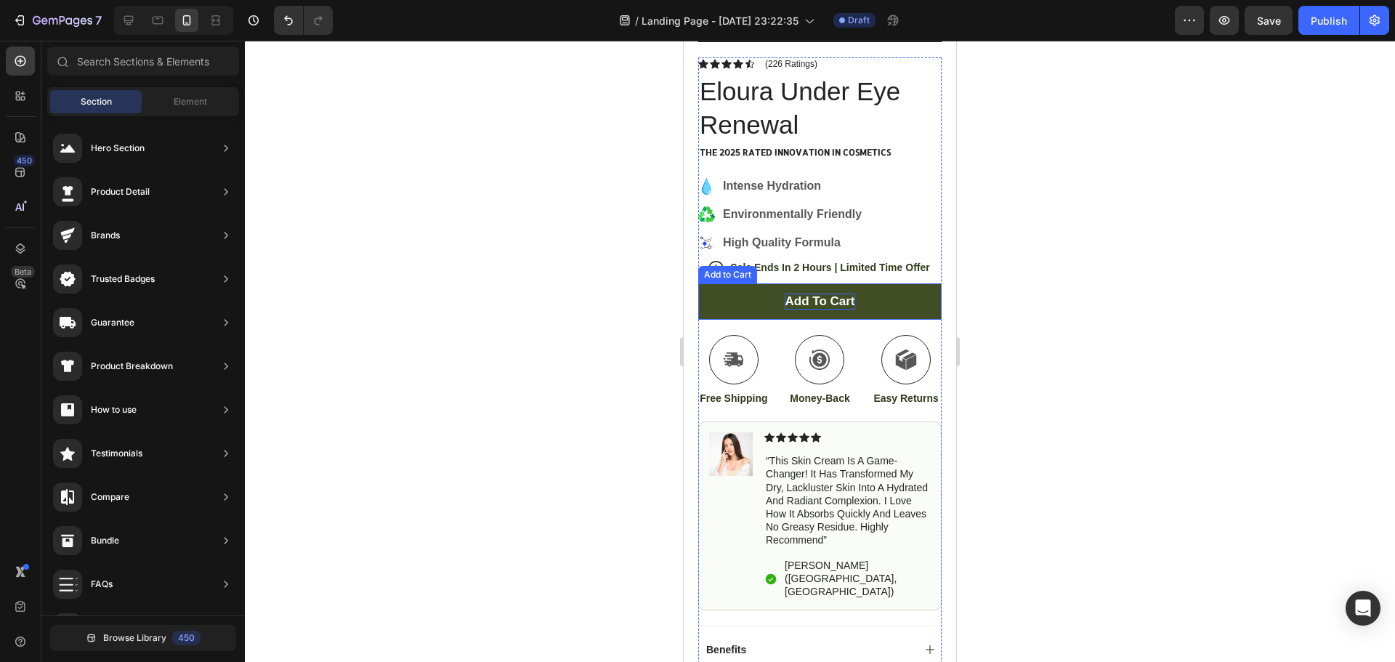
click at [828, 294] on div "Add to cart" at bounding box center [820, 302] width 70 height 16
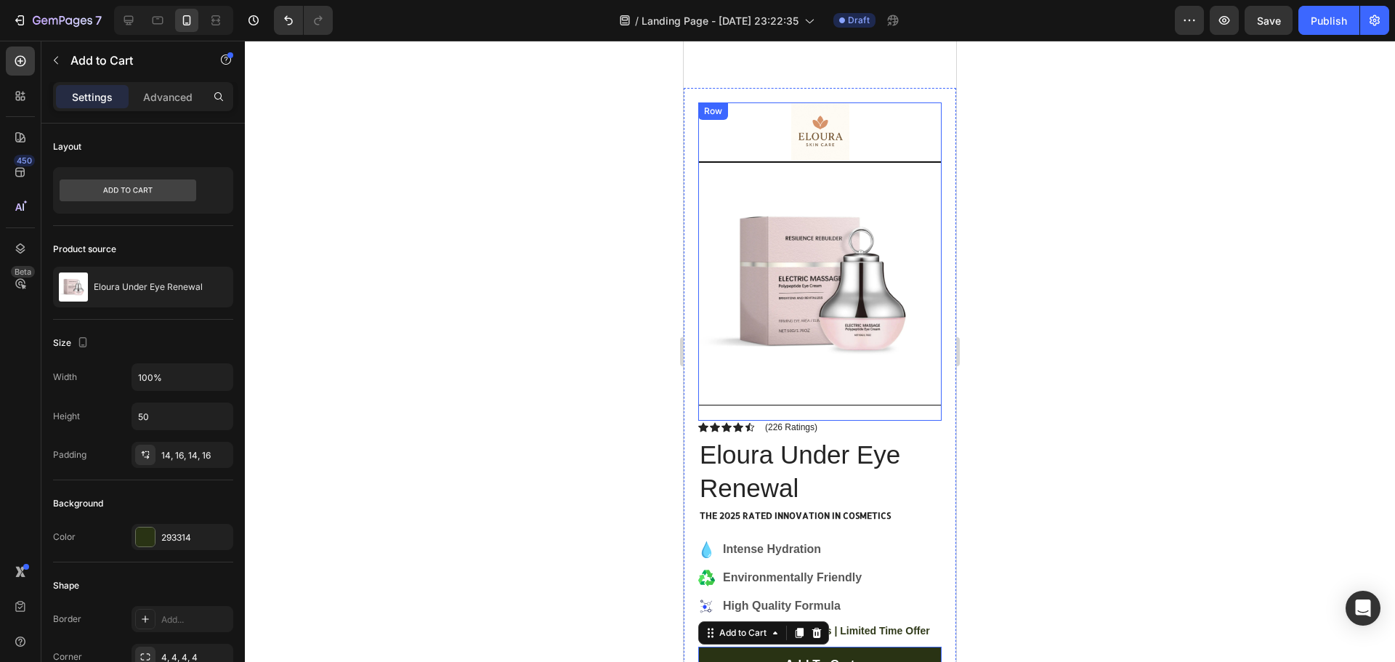
scroll to position [0, 0]
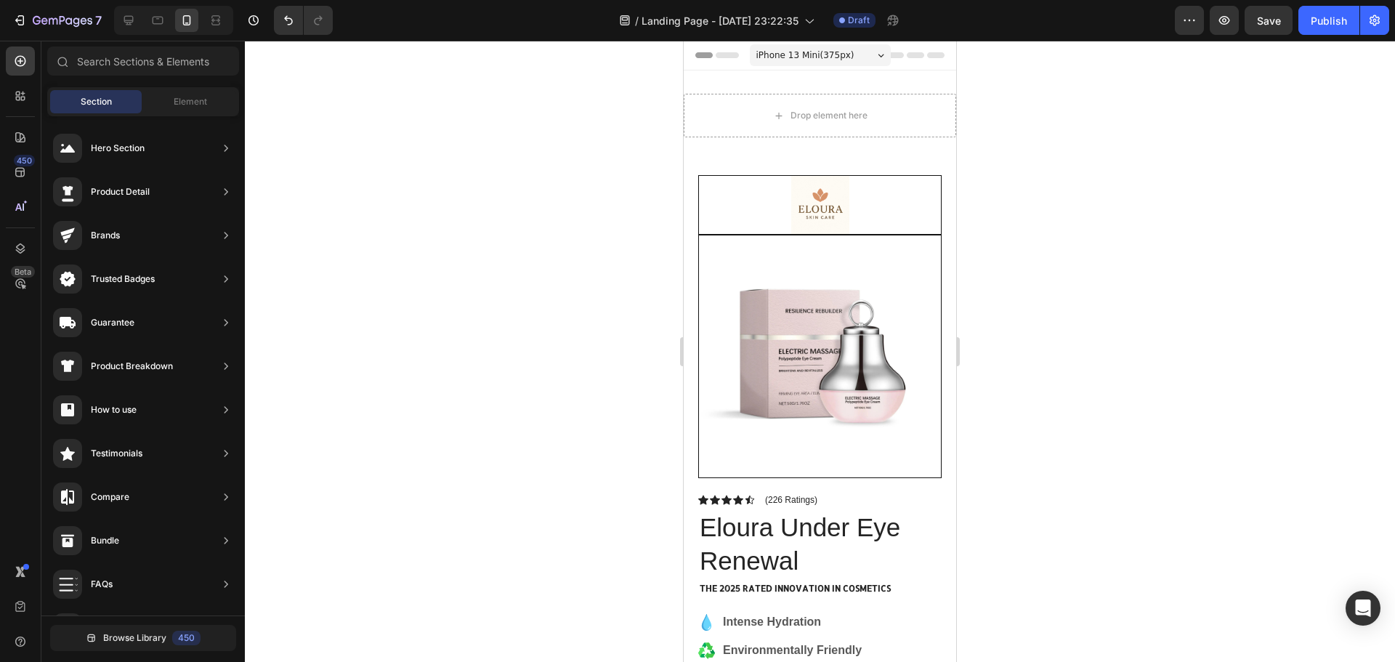
drag, startPoint x: 710, startPoint y: 51, endPoint x: 600, endPoint y: 65, distance: 110.7
click at [586, 73] on div at bounding box center [820, 351] width 1150 height 621
click at [1268, 13] on div "Save" at bounding box center [1269, 20] width 24 height 15
click at [1259, 19] on span "Save" at bounding box center [1269, 21] width 24 height 12
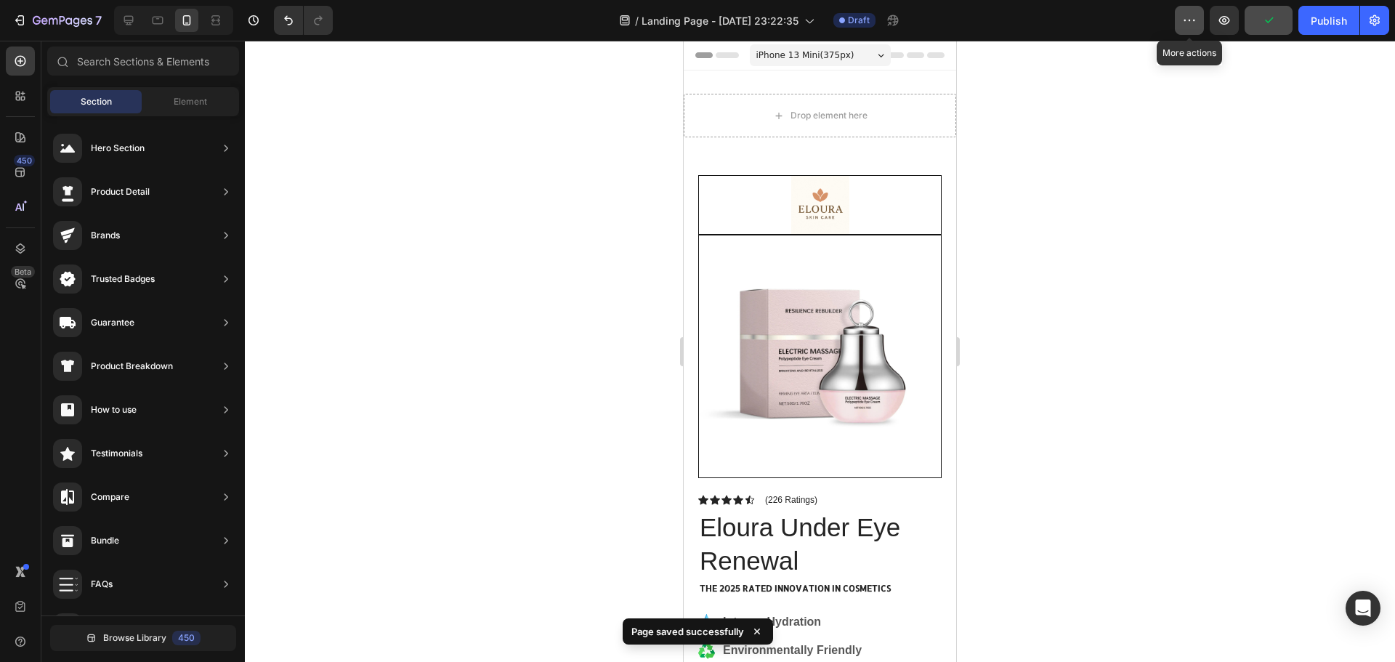
click at [1195, 12] on button "button" at bounding box center [1189, 20] width 29 height 29
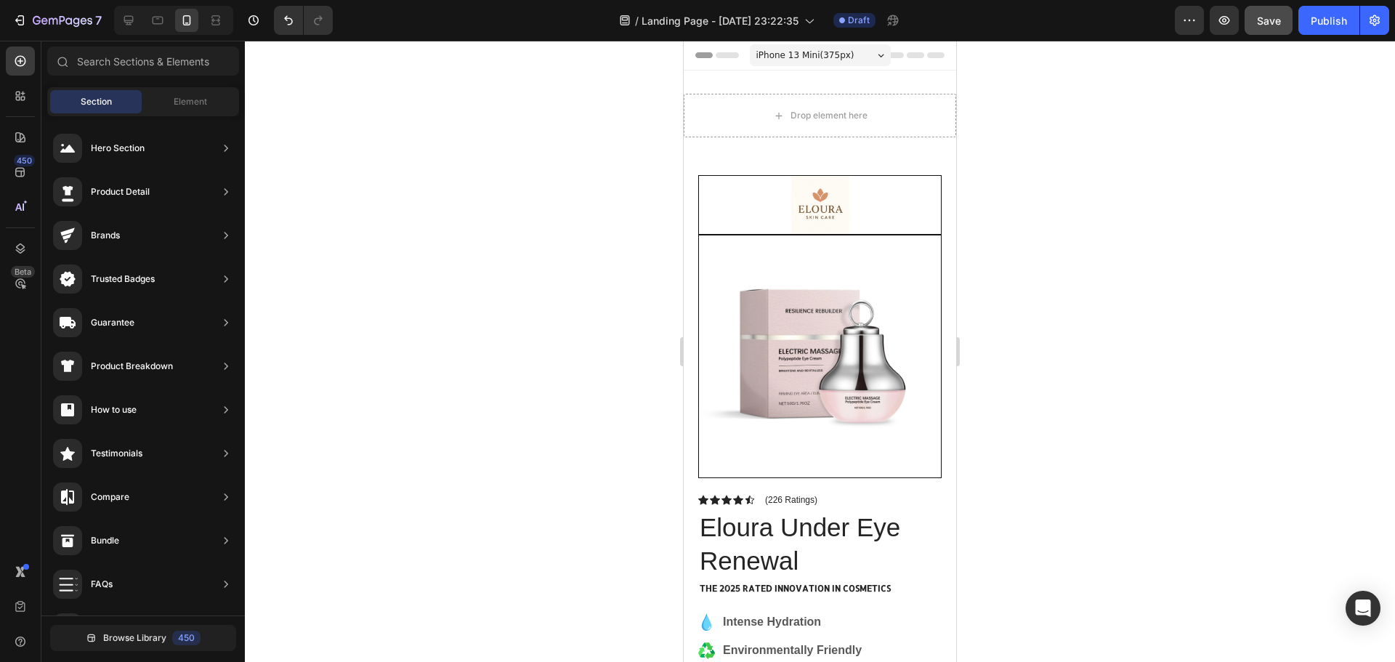
click at [1094, 134] on div at bounding box center [820, 351] width 1150 height 621
click at [73, 19] on icon "button" at bounding box center [63, 21] width 60 height 12
